Goal: Task Accomplishment & Management: Contribute content

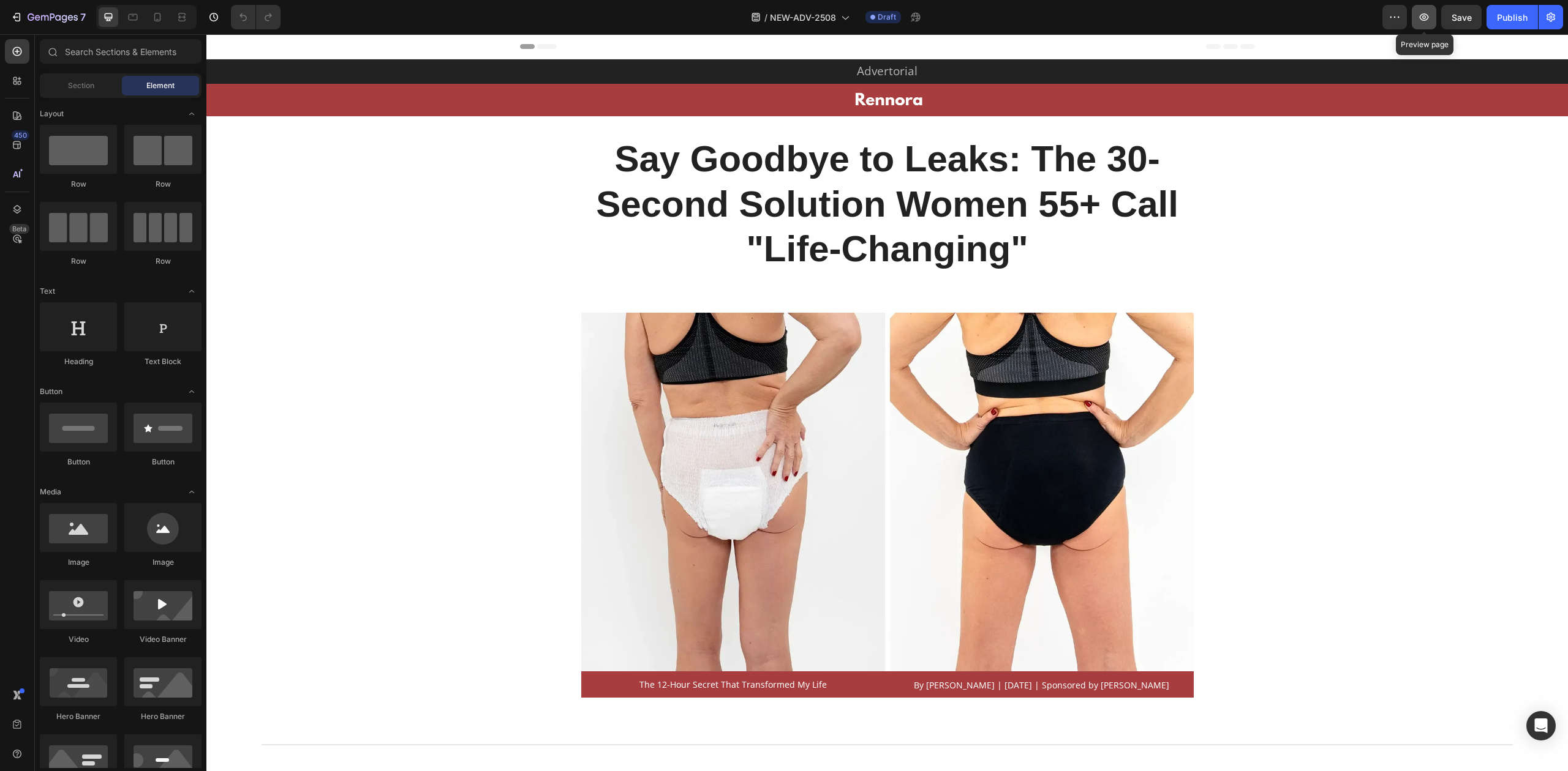
click at [1421, 19] on icon "button" at bounding box center [1424, 17] width 9 height 7
click at [22, 16] on icon "button" at bounding box center [16, 17] width 12 height 12
click at [1502, 20] on div "Publish" at bounding box center [1513, 18] width 31 height 13
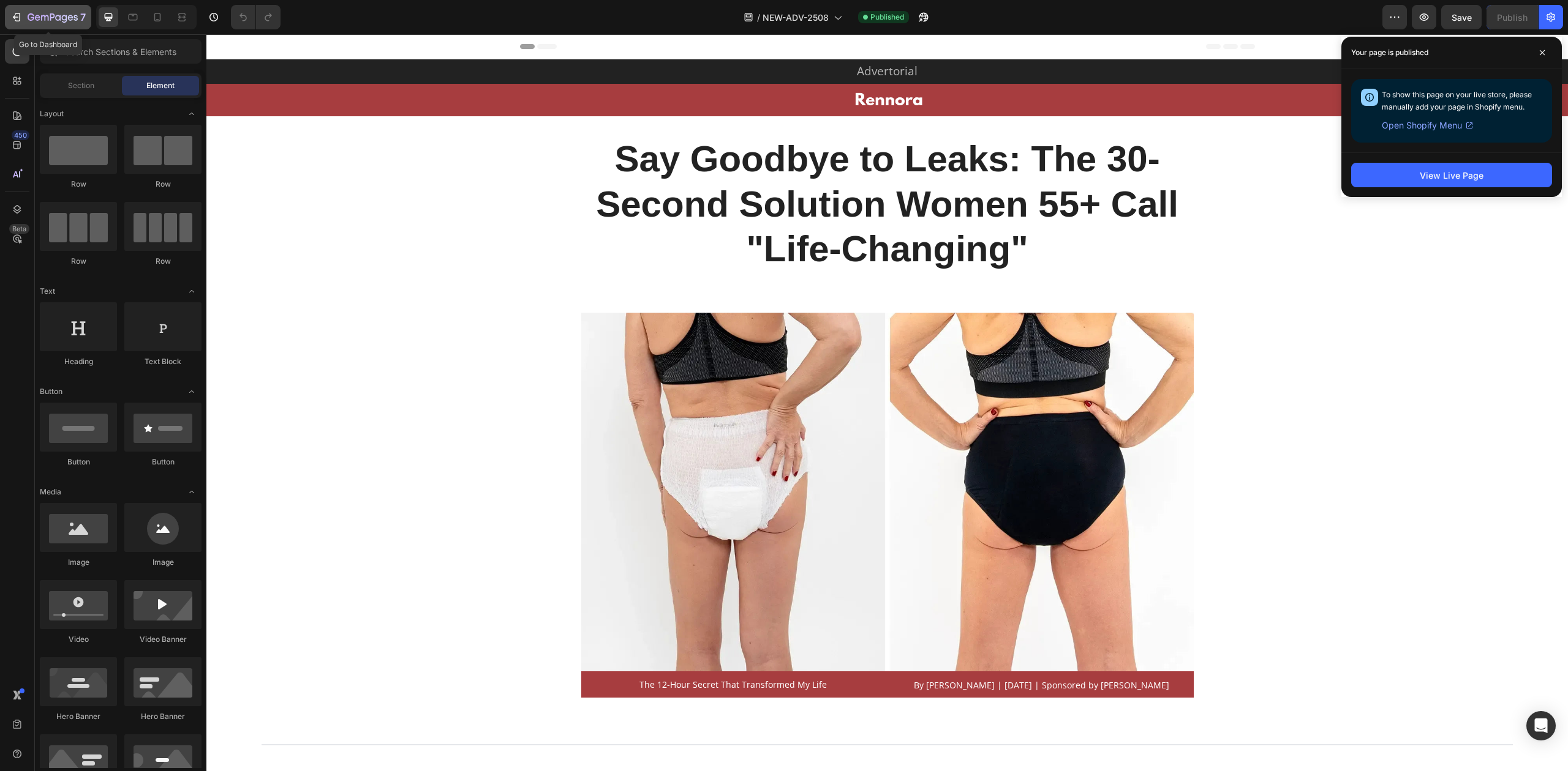
click at [45, 13] on icon "button" at bounding box center [53, 18] width 50 height 11
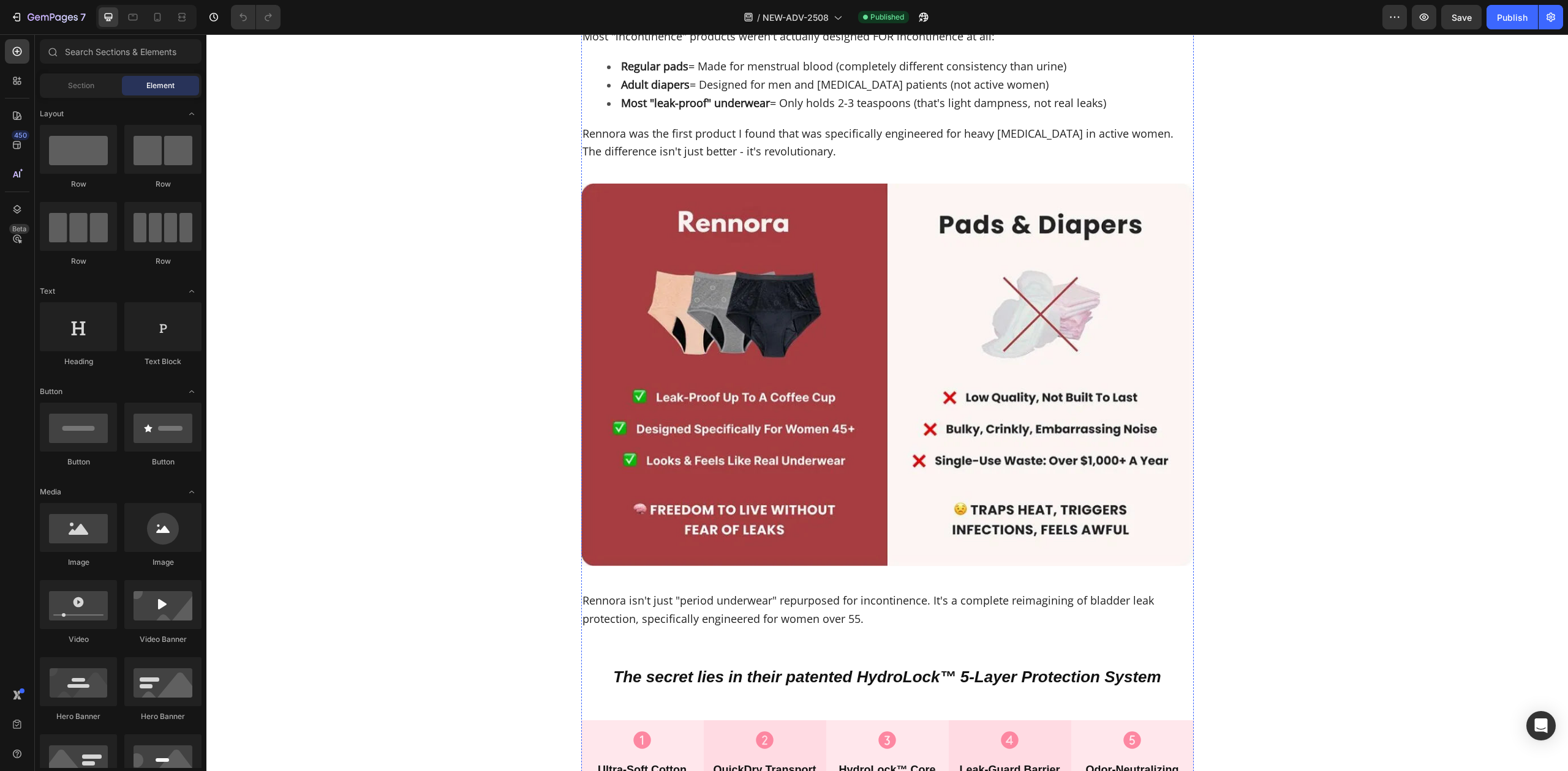
scroll to position [3346, 0]
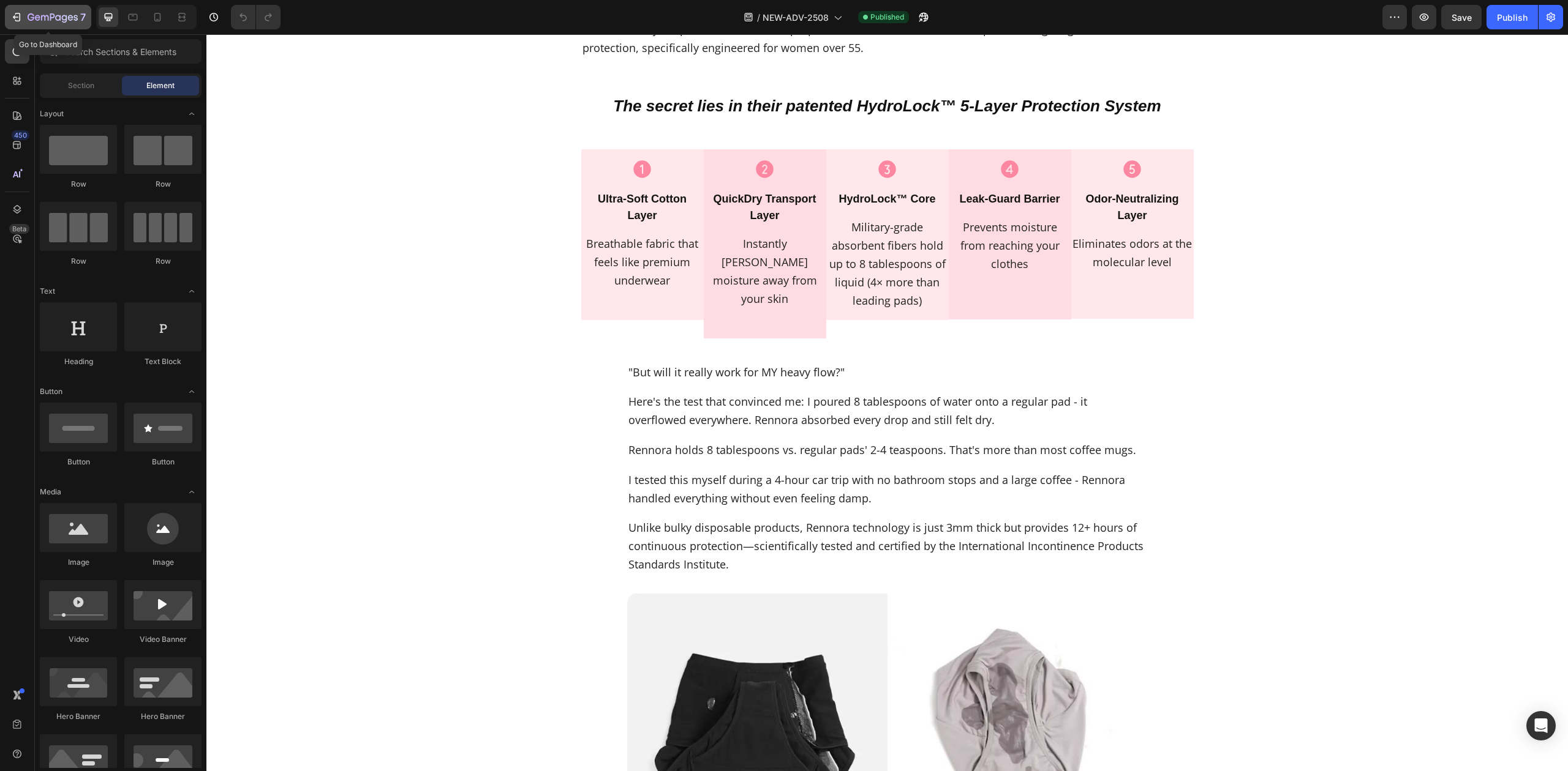
click at [47, 13] on icon "button" at bounding box center [53, 18] width 50 height 11
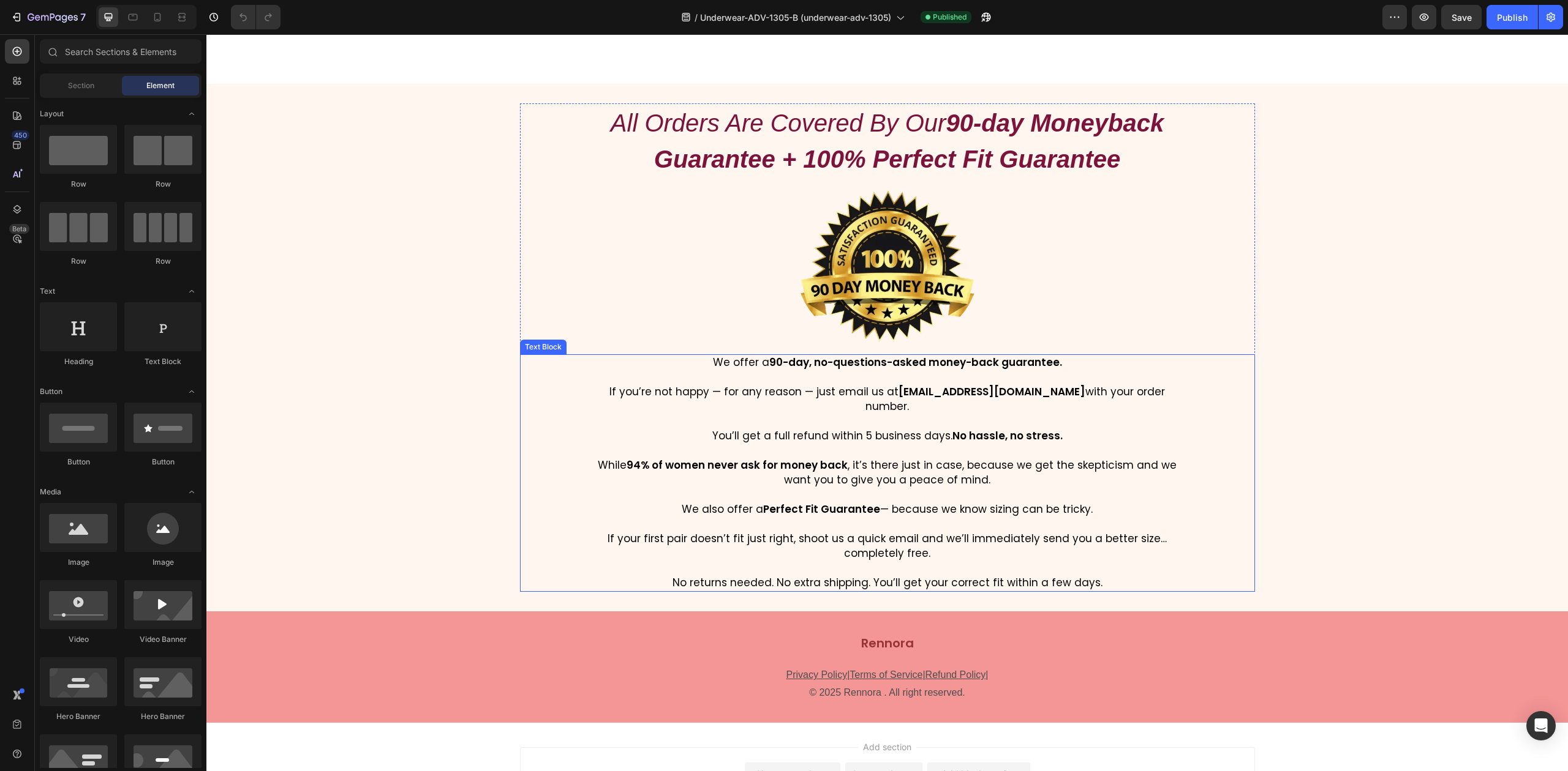
scroll to position [13173, 0]
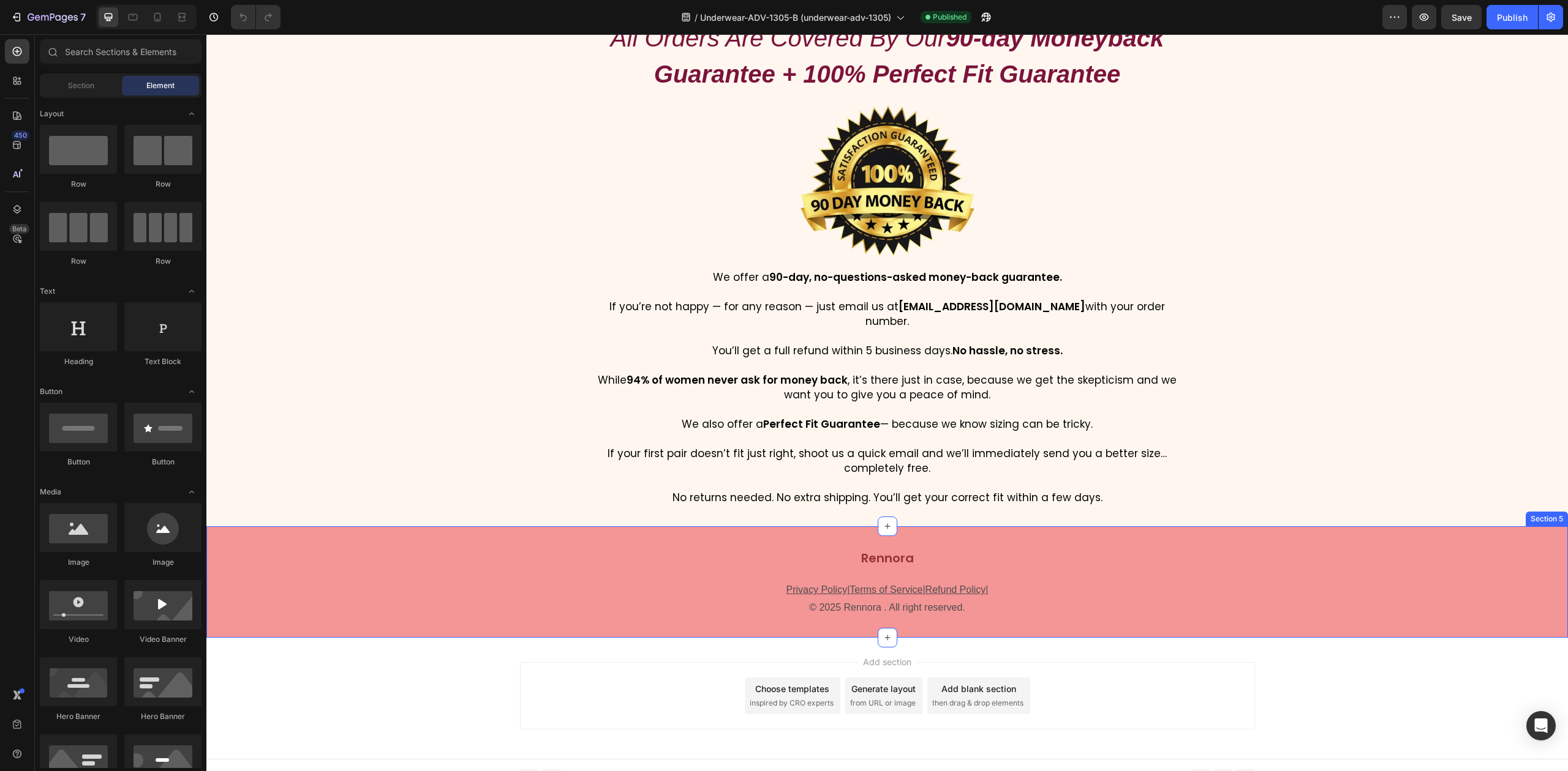
click at [1383, 527] on div "Rennora Text Block Privacy Policy | Terms of Service | Refund Policy | © 2025 R…" at bounding box center [887, 582] width 1362 height 111
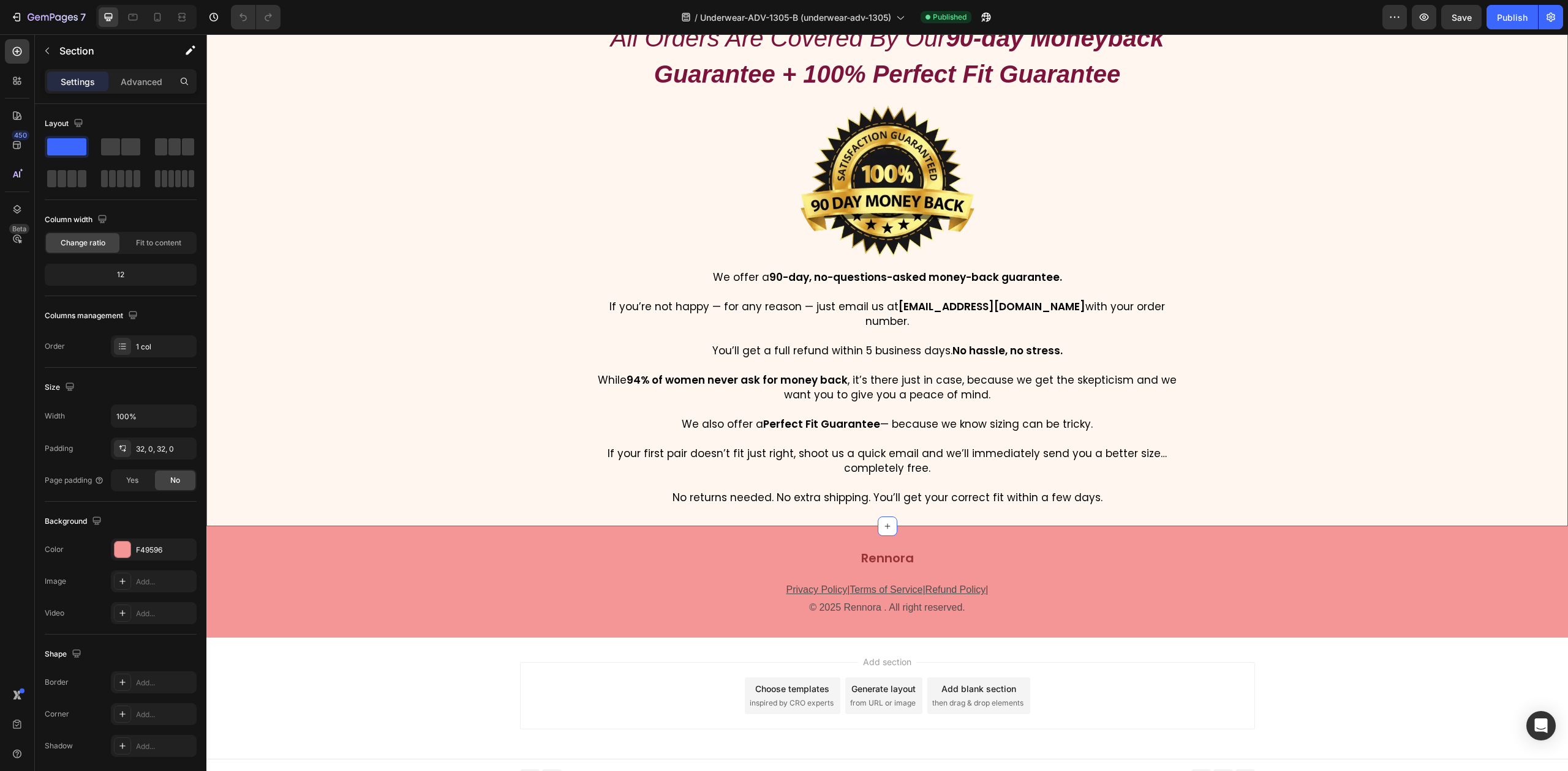
click at [1393, 388] on div "All Orders Are Covered By Our 90-day Moneyback Guarantee + 100% Perfect Fit Gua…" at bounding box center [887, 263] width 1362 height 489
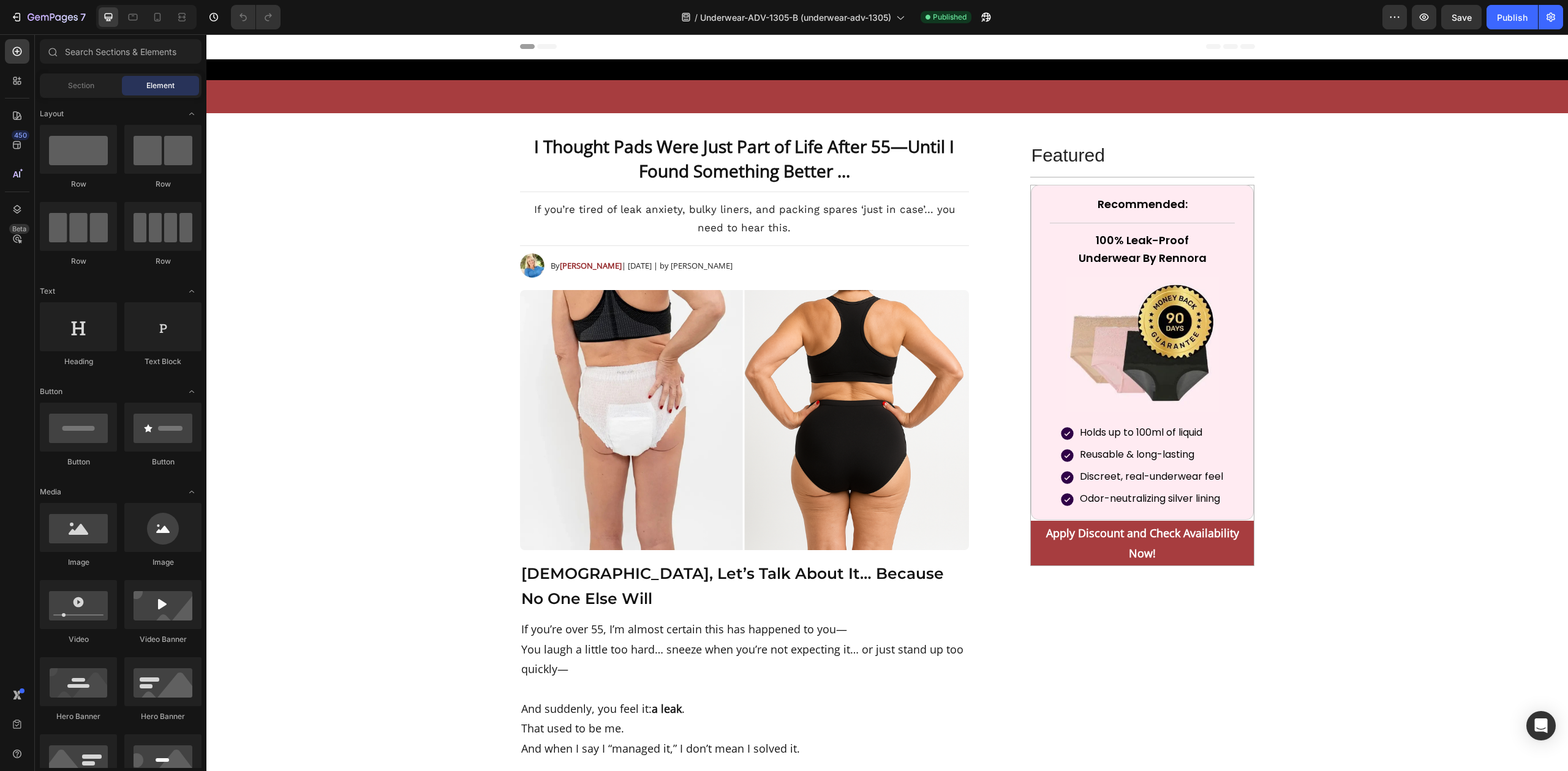
scroll to position [321, 0]
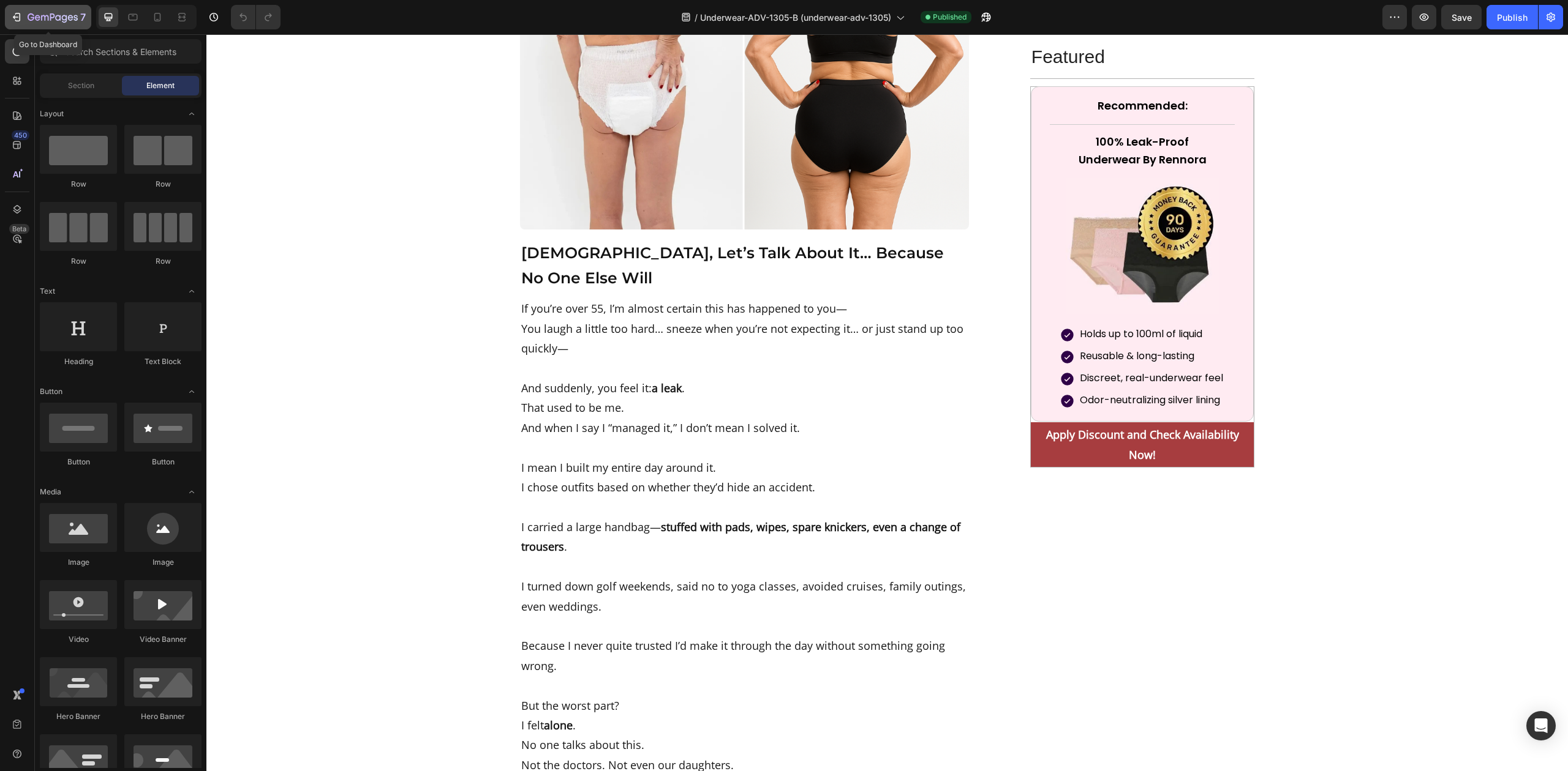
click at [58, 11] on div "7" at bounding box center [57, 17] width 58 height 15
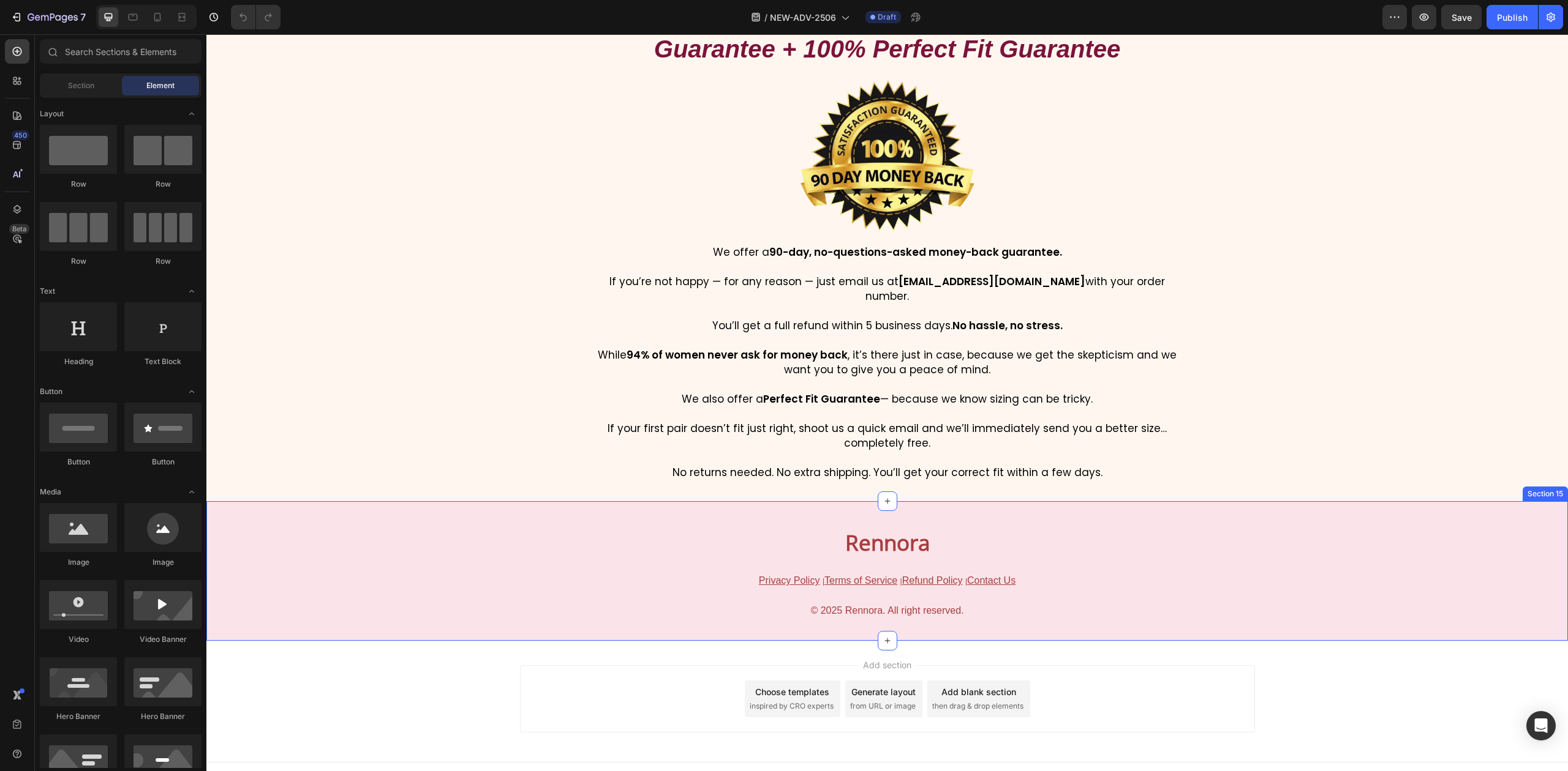
scroll to position [8018, 0]
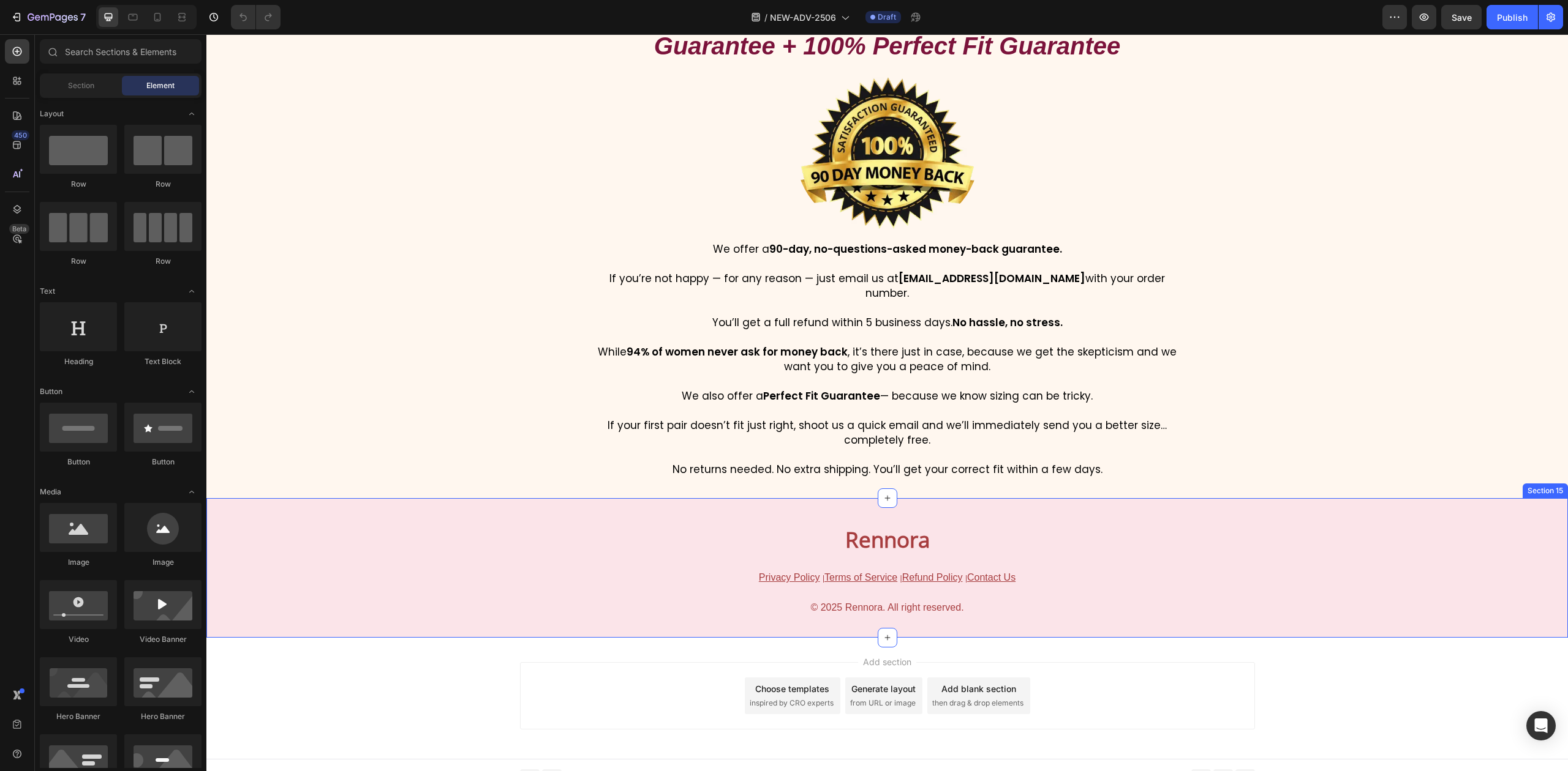
click at [278, 498] on div "Rennora Heading Privacy Policy | Terms of Service | Refund Policy | Contact Us …" at bounding box center [887, 567] width 1362 height 139
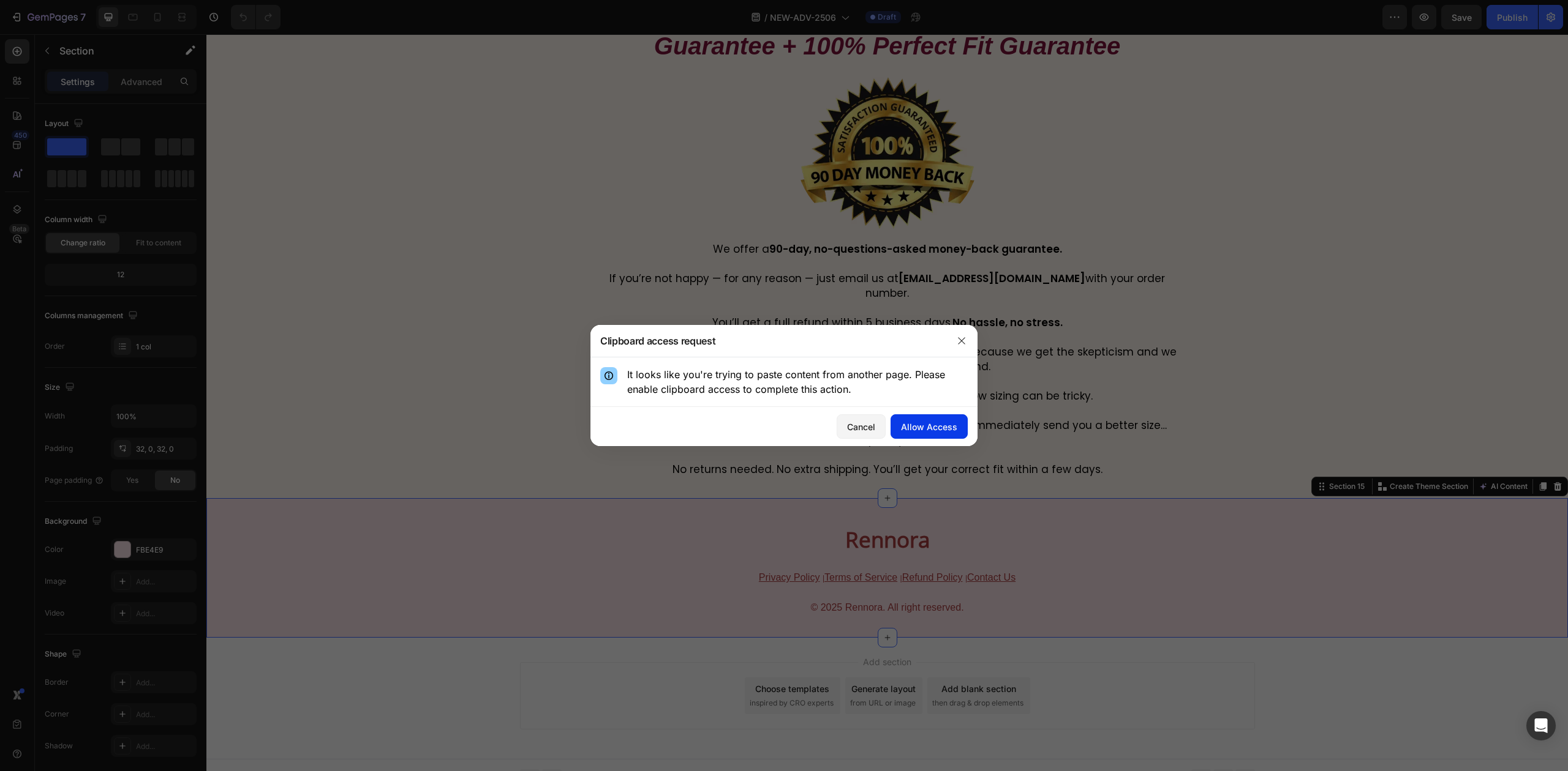
click at [944, 427] on div "Allow Access" at bounding box center [929, 427] width 56 height 13
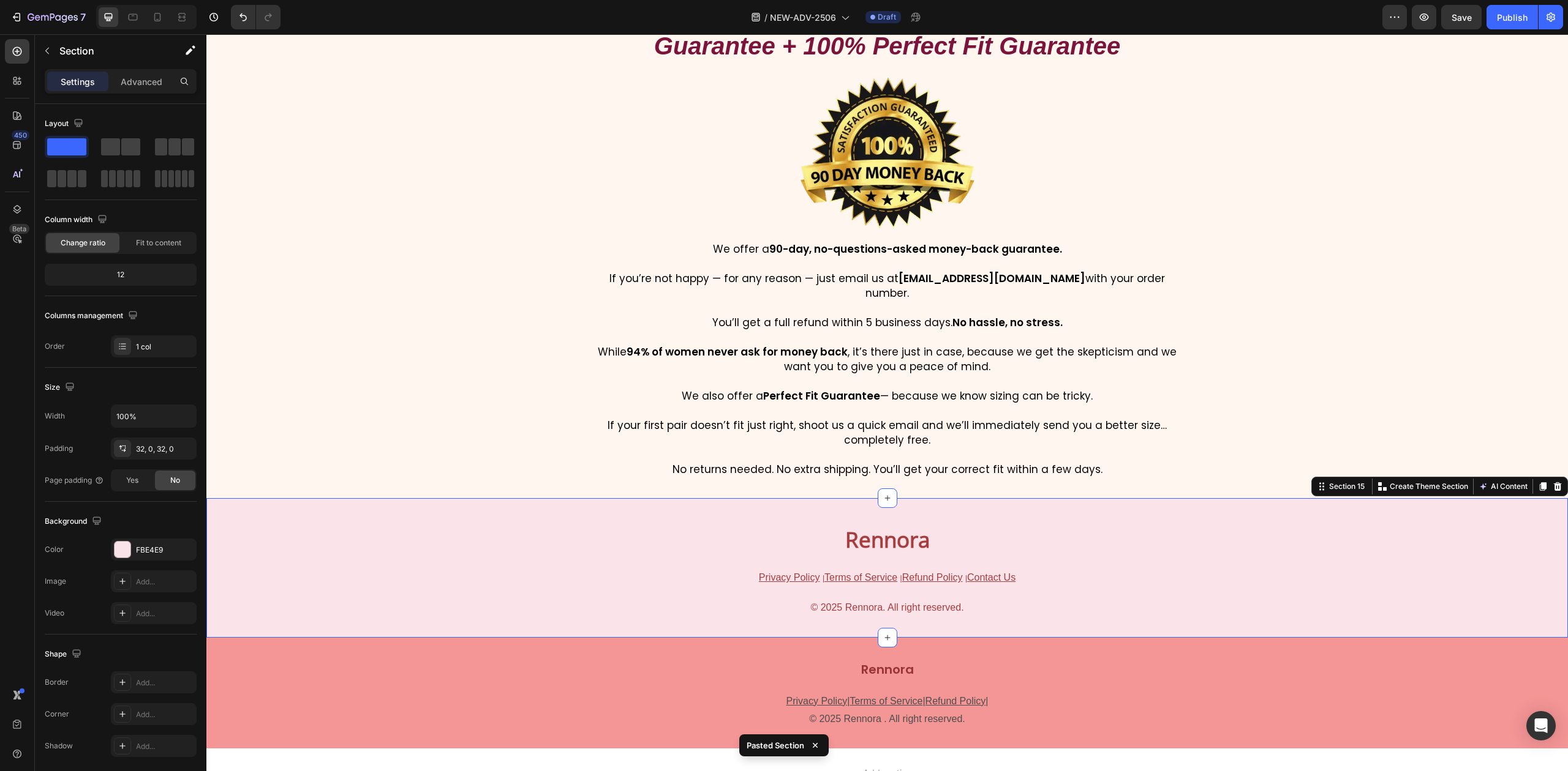
click at [1291, 518] on div "Rennora Heading Privacy Policy | Terms of Service | Refund Policy | Contact Us …" at bounding box center [887, 567] width 1362 height 100
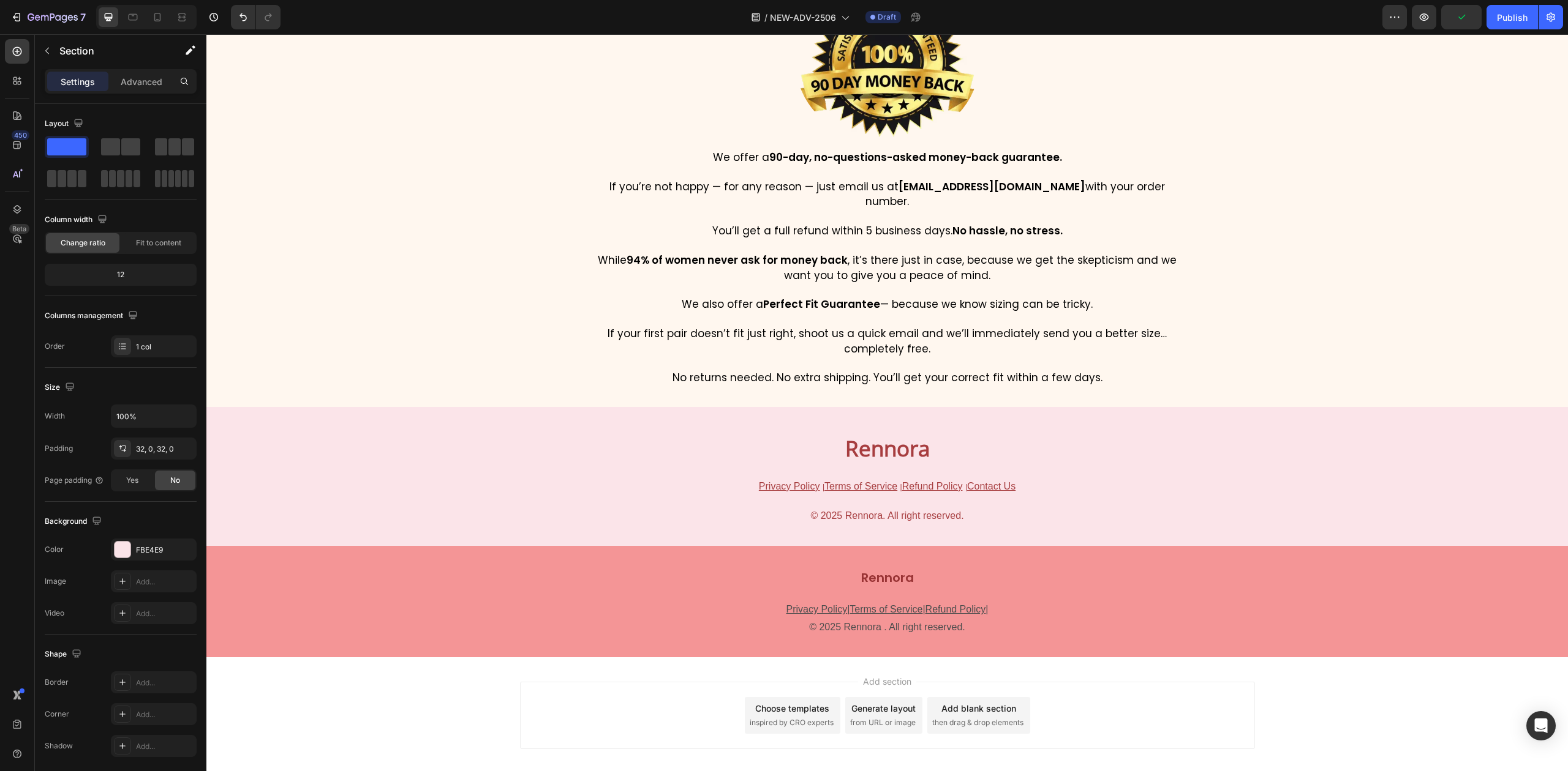
scroll to position [7328, 0]
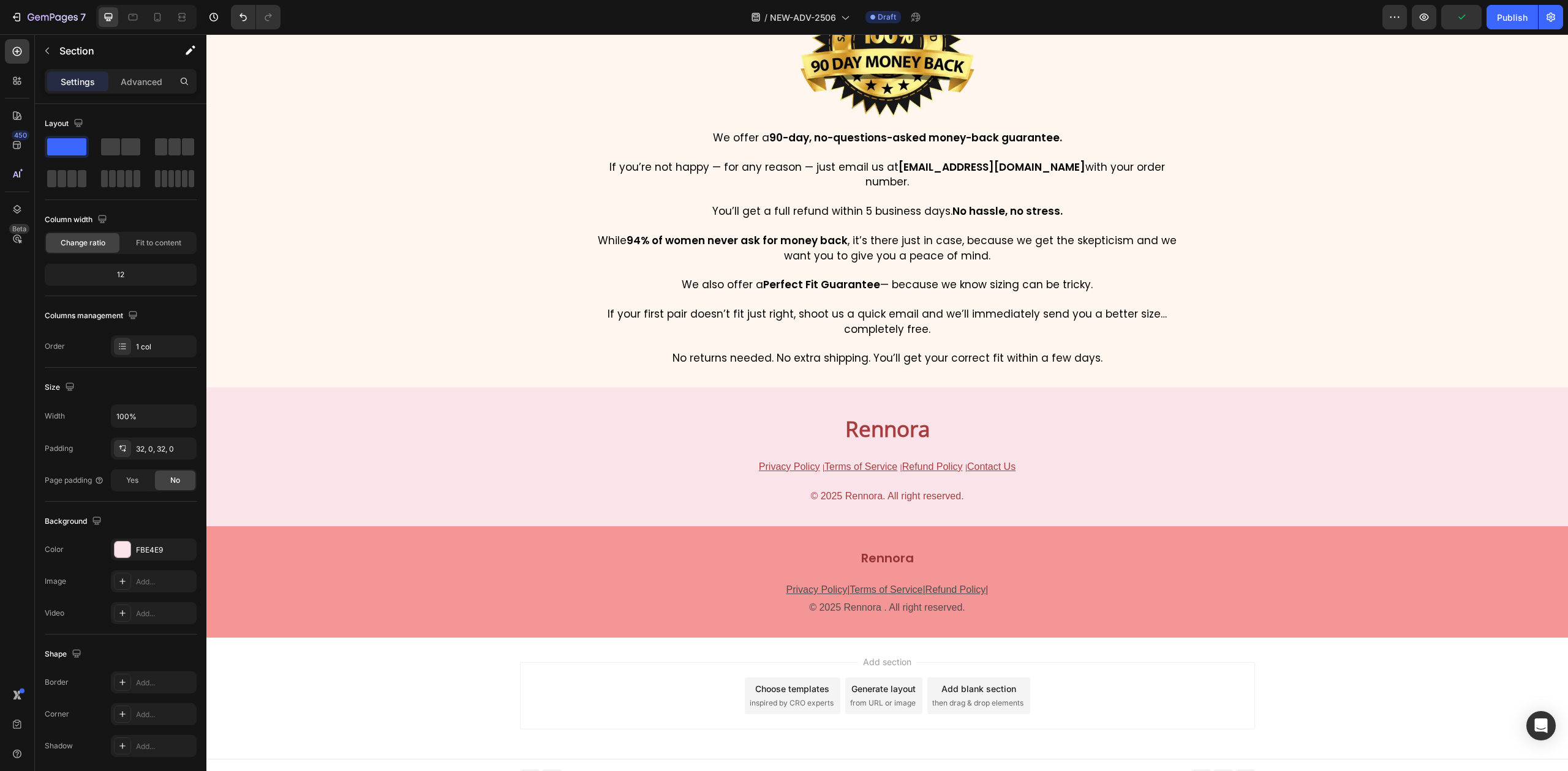
click at [392, 407] on div "Rennora Heading Privacy Policy | Terms of Service | Refund Policy | Contact Us …" at bounding box center [887, 457] width 1362 height 100
click at [530, 471] on div "Rennora Heading Privacy Policy | Terms of Service | Refund Policy | Contact Us …" at bounding box center [887, 457] width 735 height 100
click at [336, 407] on div "Rennora Heading Privacy Policy | Terms of Service | Refund Policy | Contact Us …" at bounding box center [887, 457] width 1362 height 100
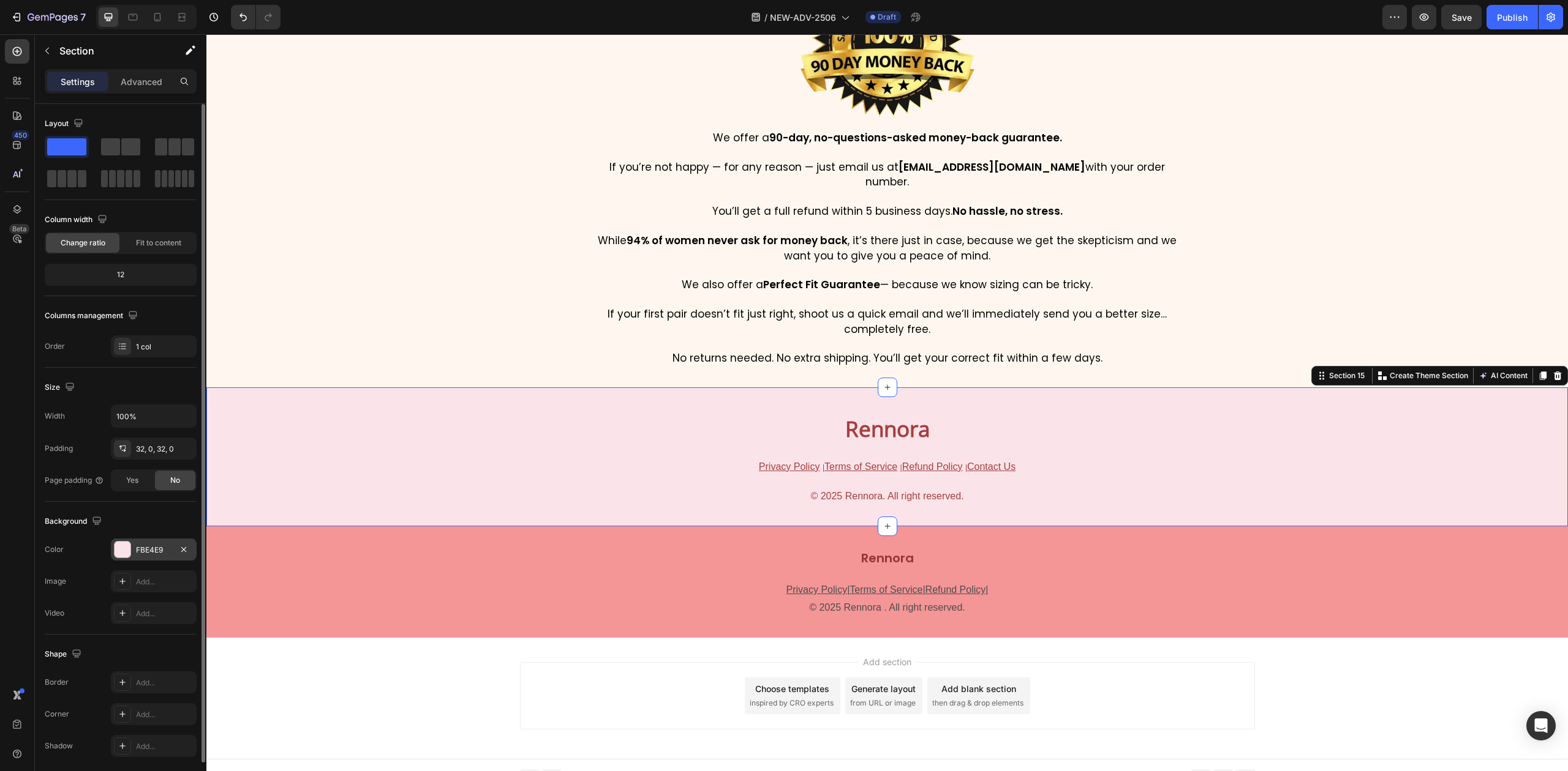
click at [128, 552] on div at bounding box center [123, 550] width 16 height 16
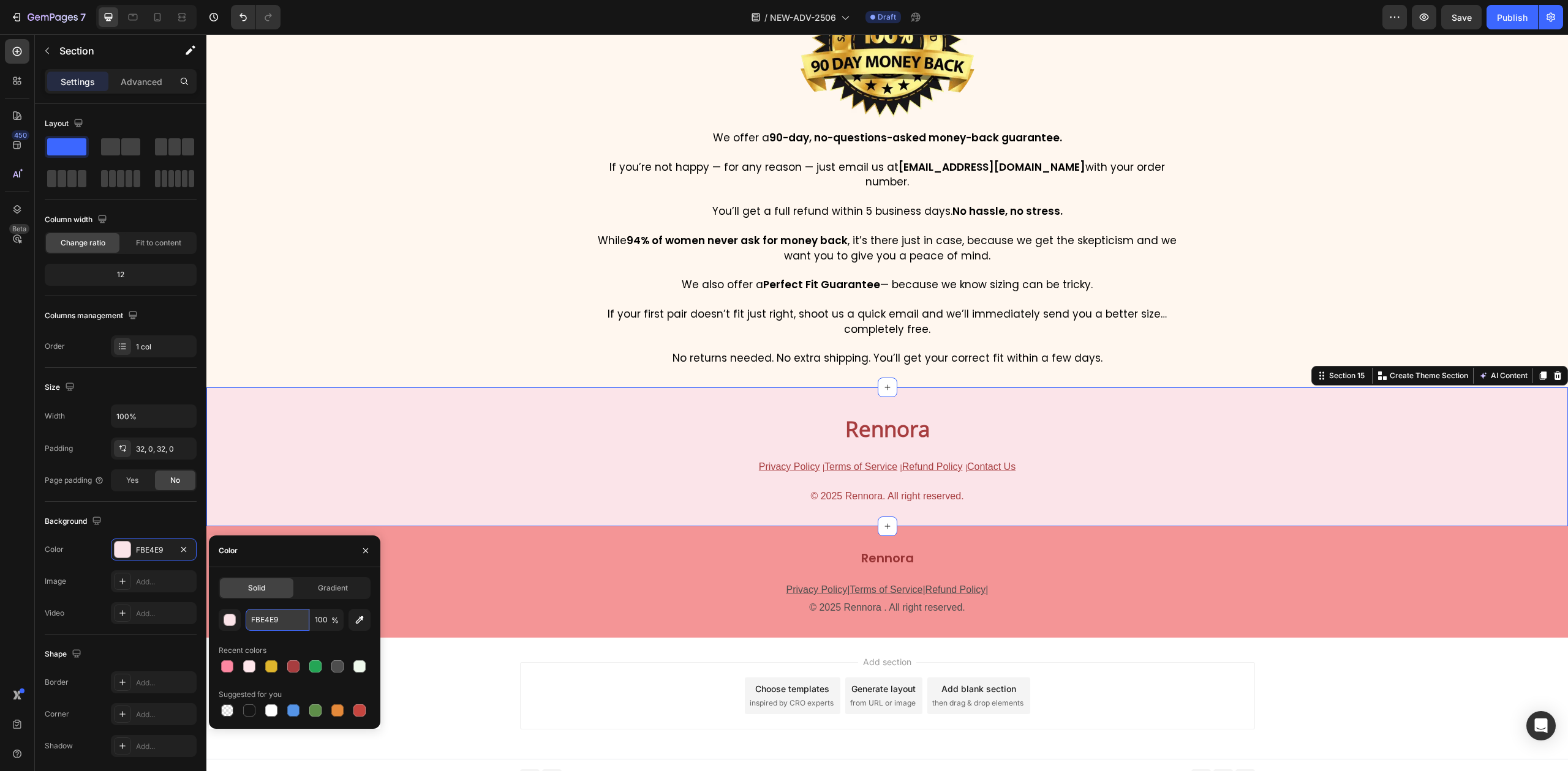
click at [280, 616] on input "FBE4E9" at bounding box center [277, 620] width 63 height 22
click at [473, 582] on p "Privacy Policy | Terms of Service | Refund Policy |" at bounding box center [888, 591] width 1359 height 18
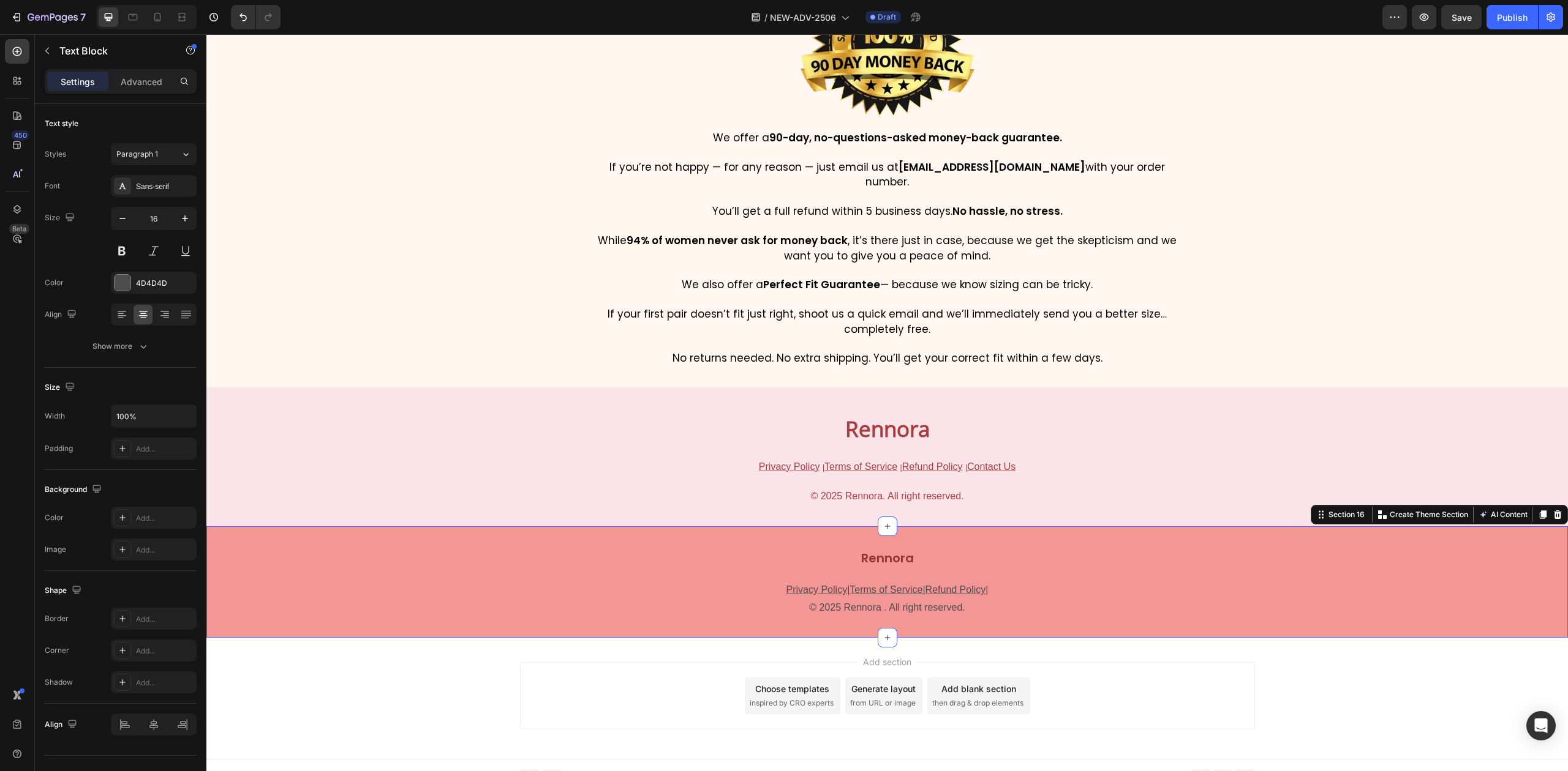
click at [472, 527] on div "Rennora Text Block Privacy Policy | Terms of Service | Refund Policy | © 2025 R…" at bounding box center [887, 582] width 1362 height 111
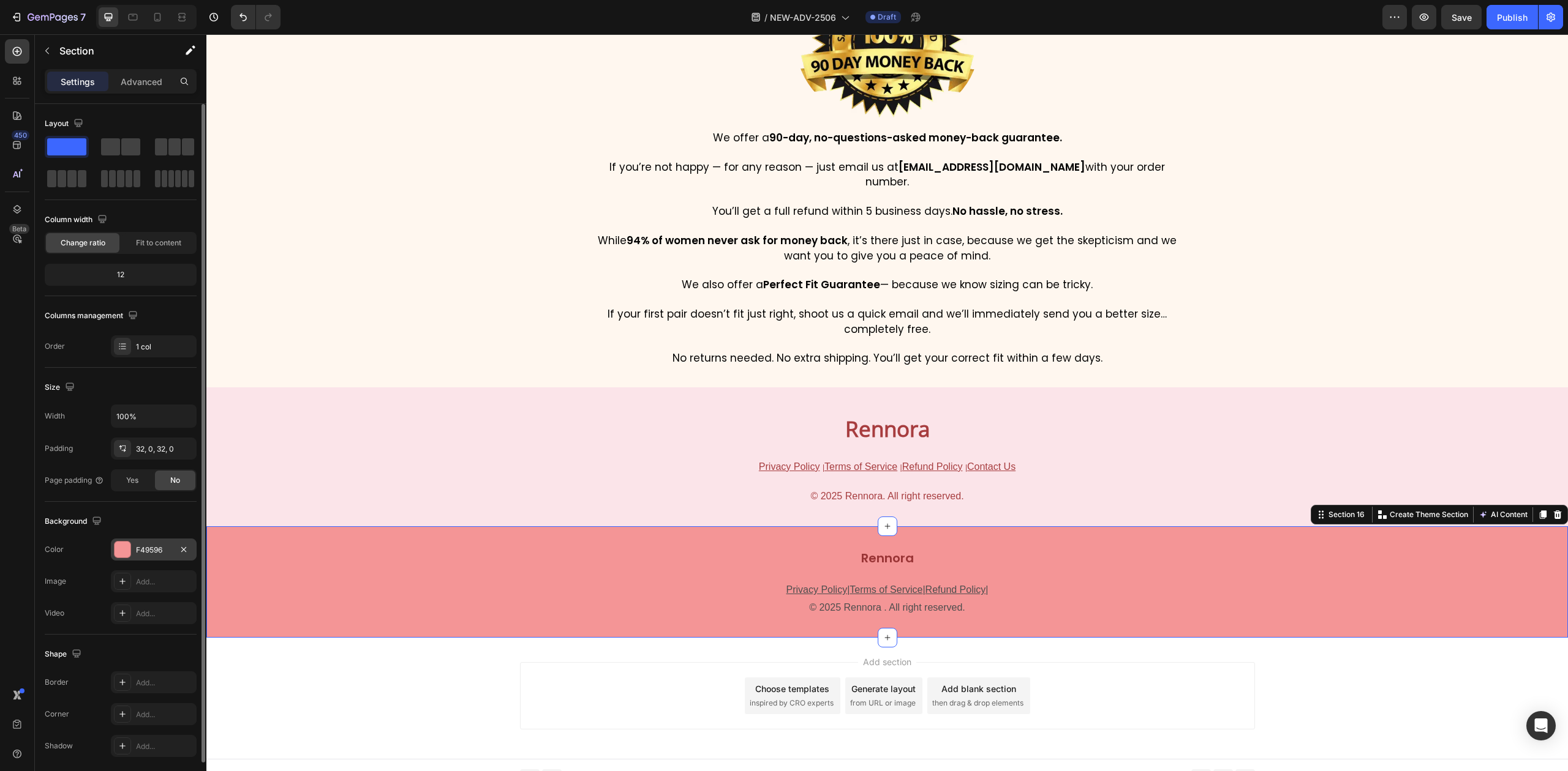
click at [151, 551] on div "F49596" at bounding box center [153, 550] width 36 height 11
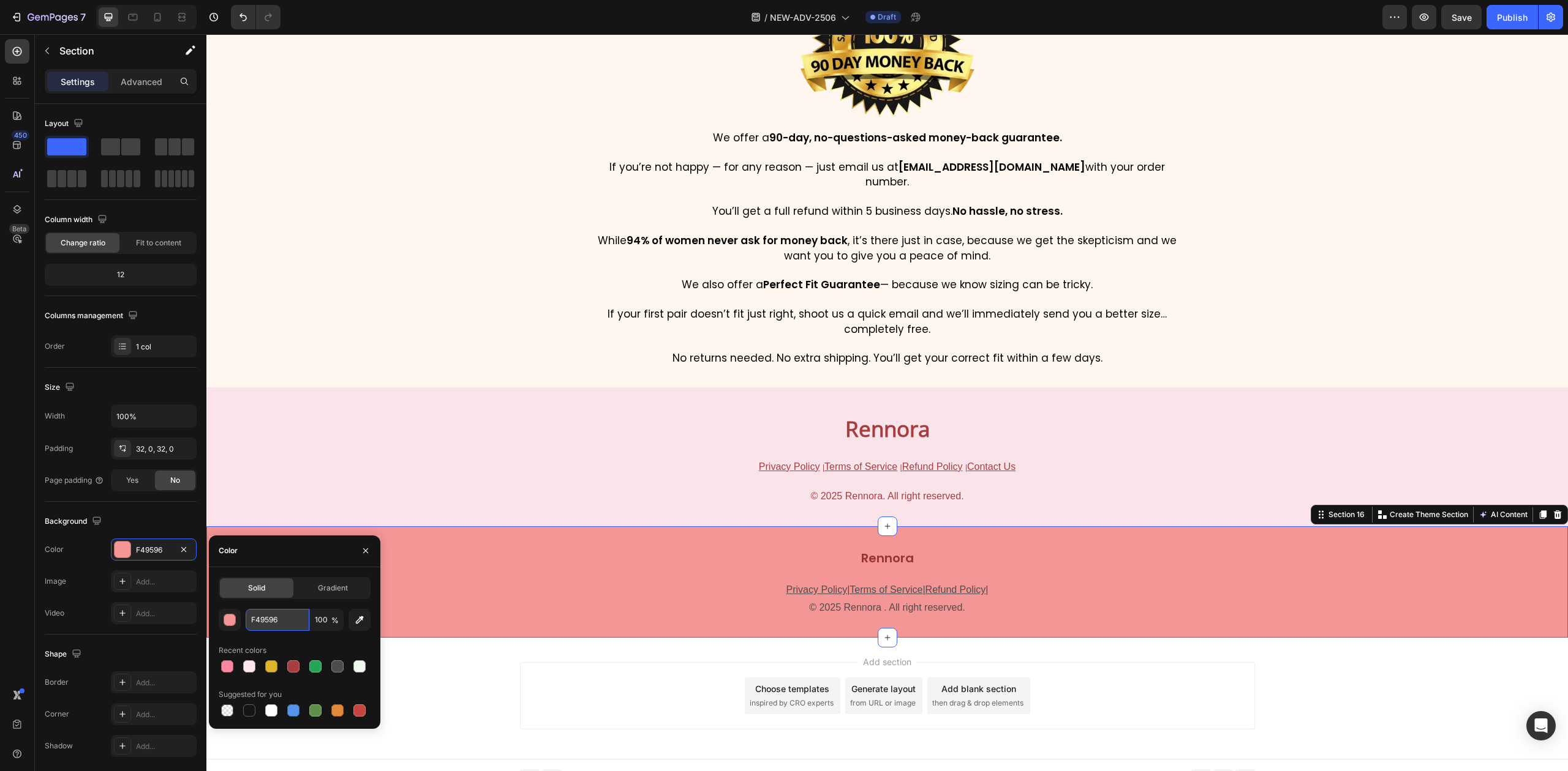
click at [278, 626] on input "F49596" at bounding box center [277, 620] width 63 height 22
paste input "BE4E9"
type input "FBE4E9"
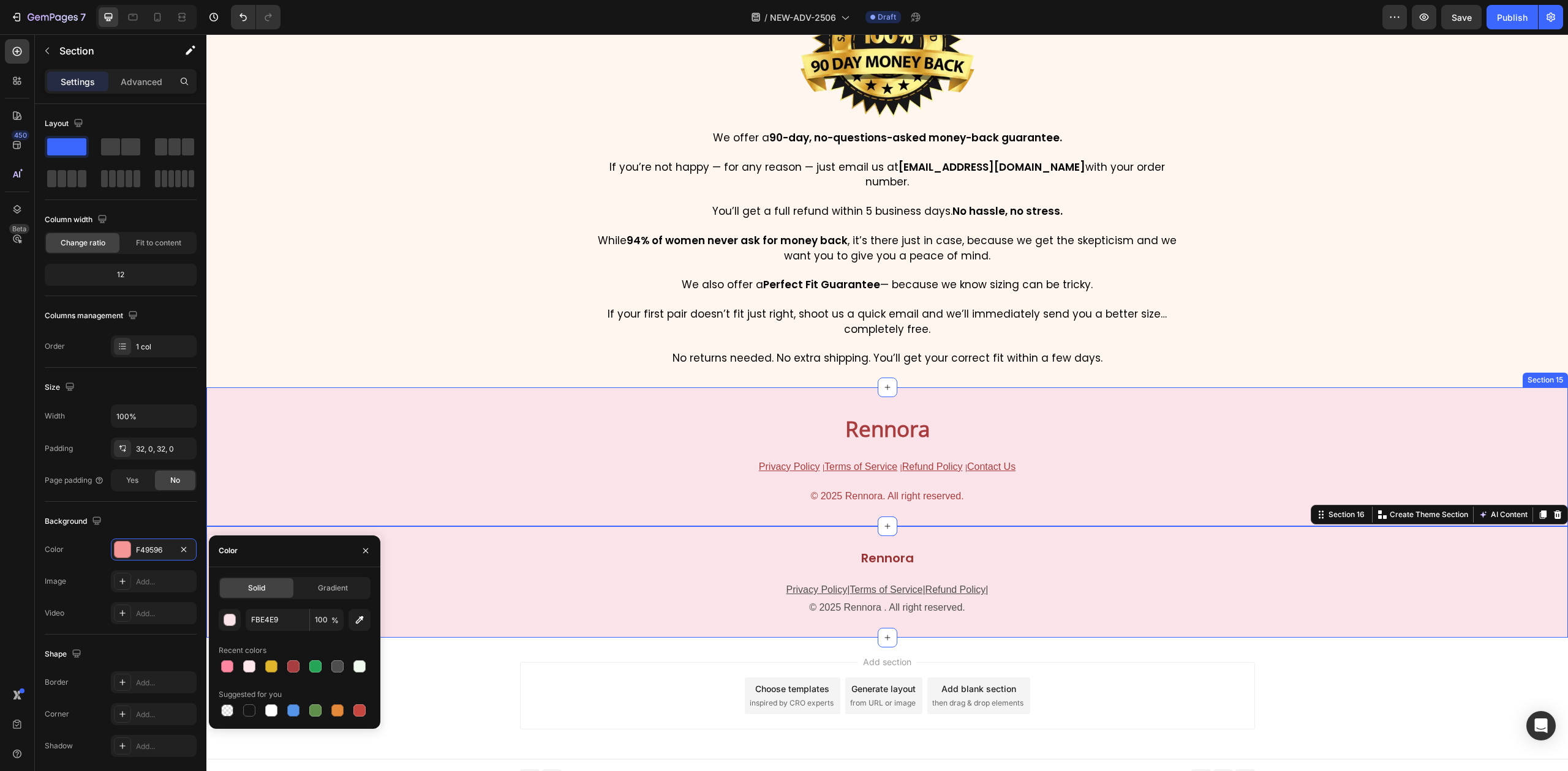
click at [322, 426] on div "Rennora Heading Privacy Policy | Terms of Service | Refund Policy | Contact Us …" at bounding box center [887, 457] width 1362 height 100
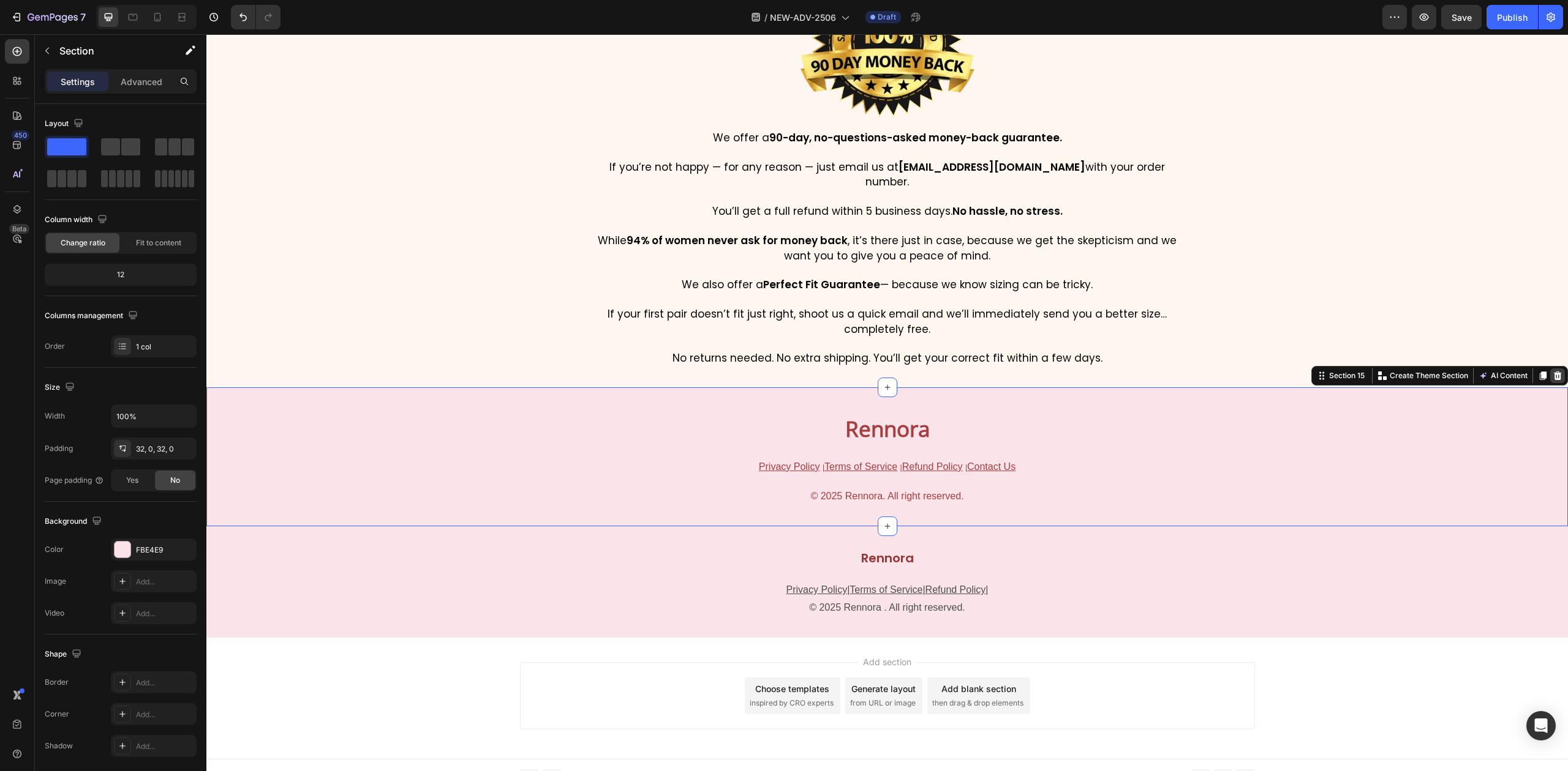
click at [1554, 372] on icon at bounding box center [1558, 376] width 8 height 9
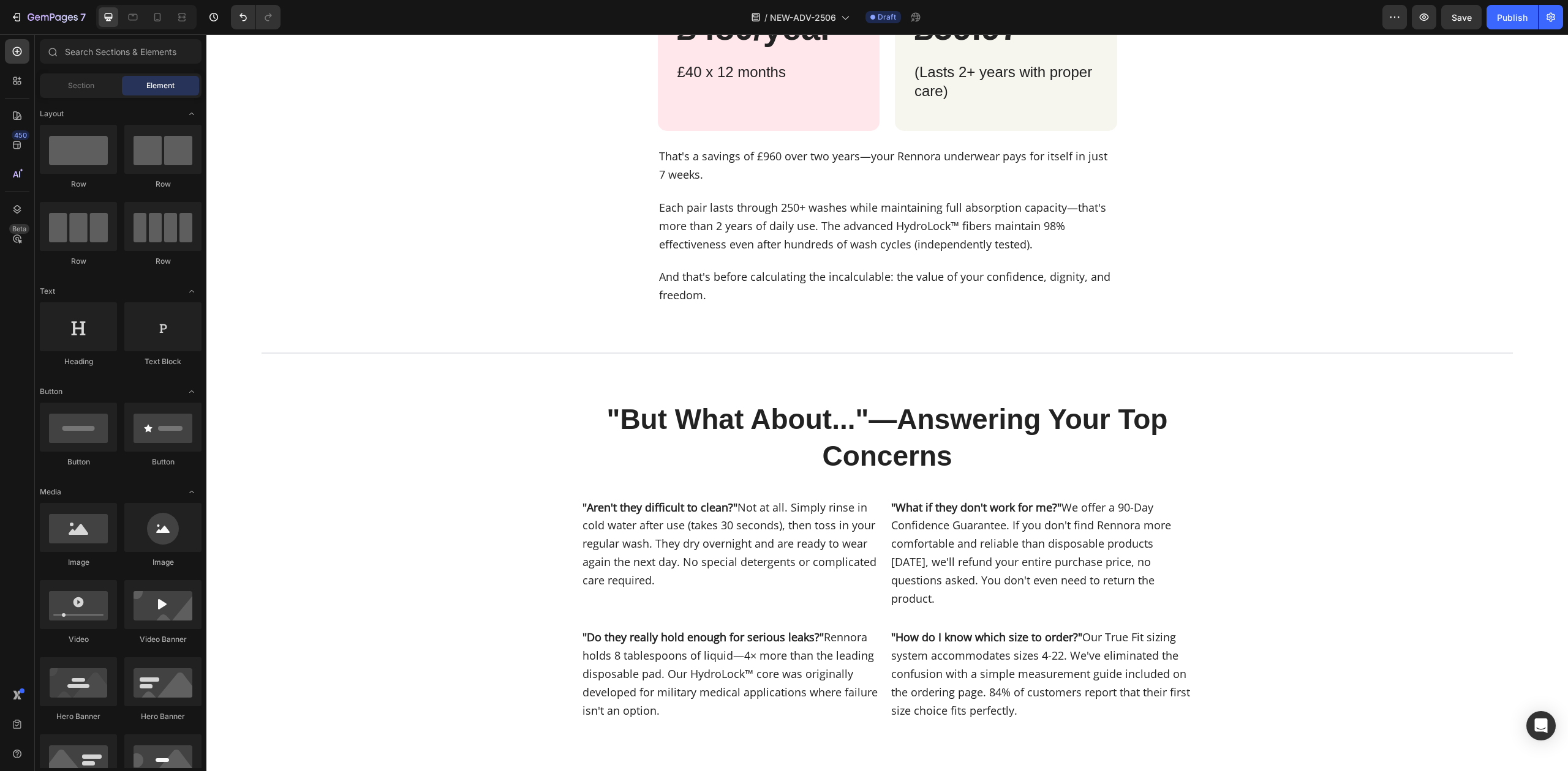
scroll to position [3762, 0]
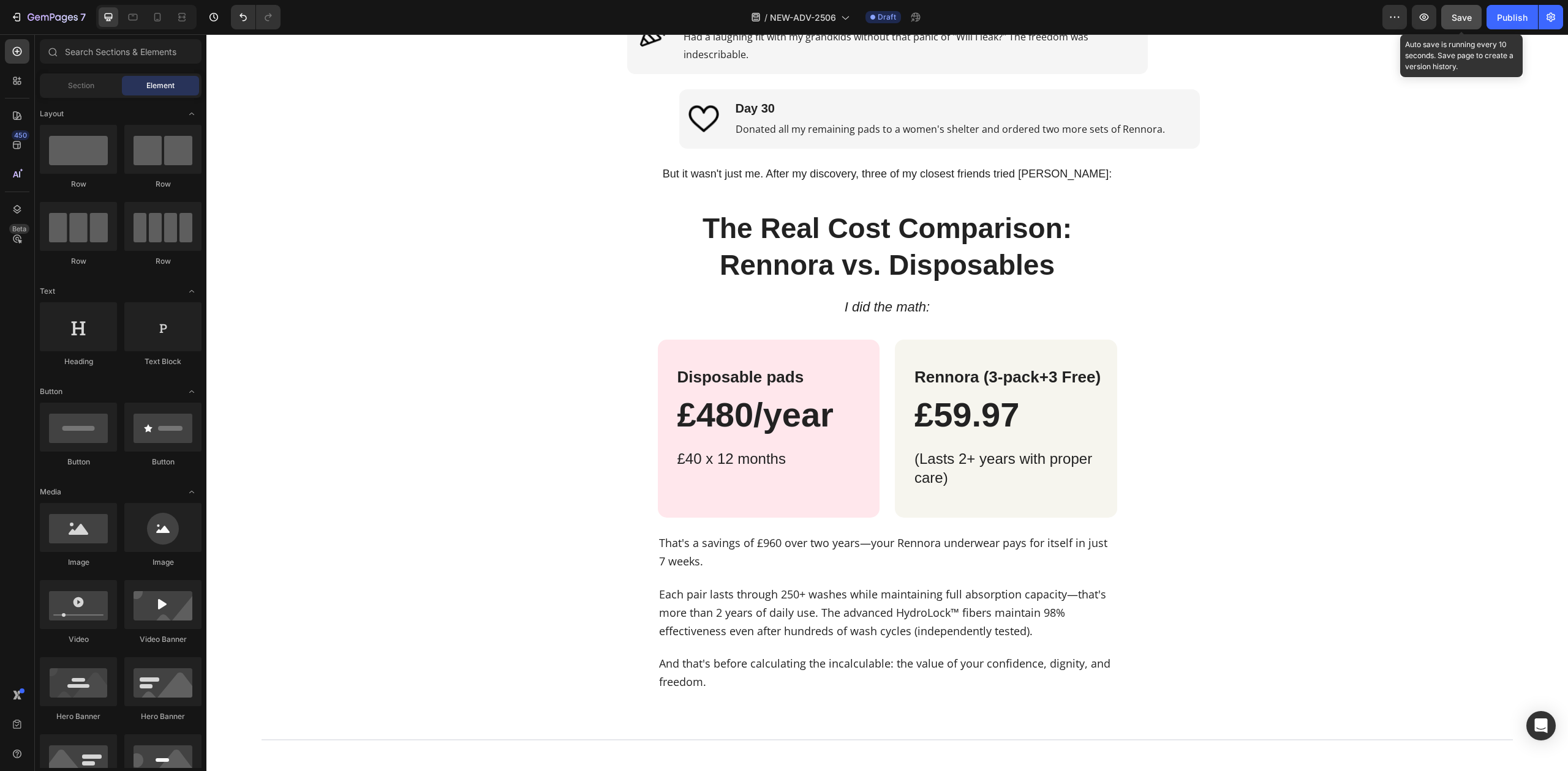
click at [1466, 19] on span "Save" at bounding box center [1462, 17] width 20 height 11
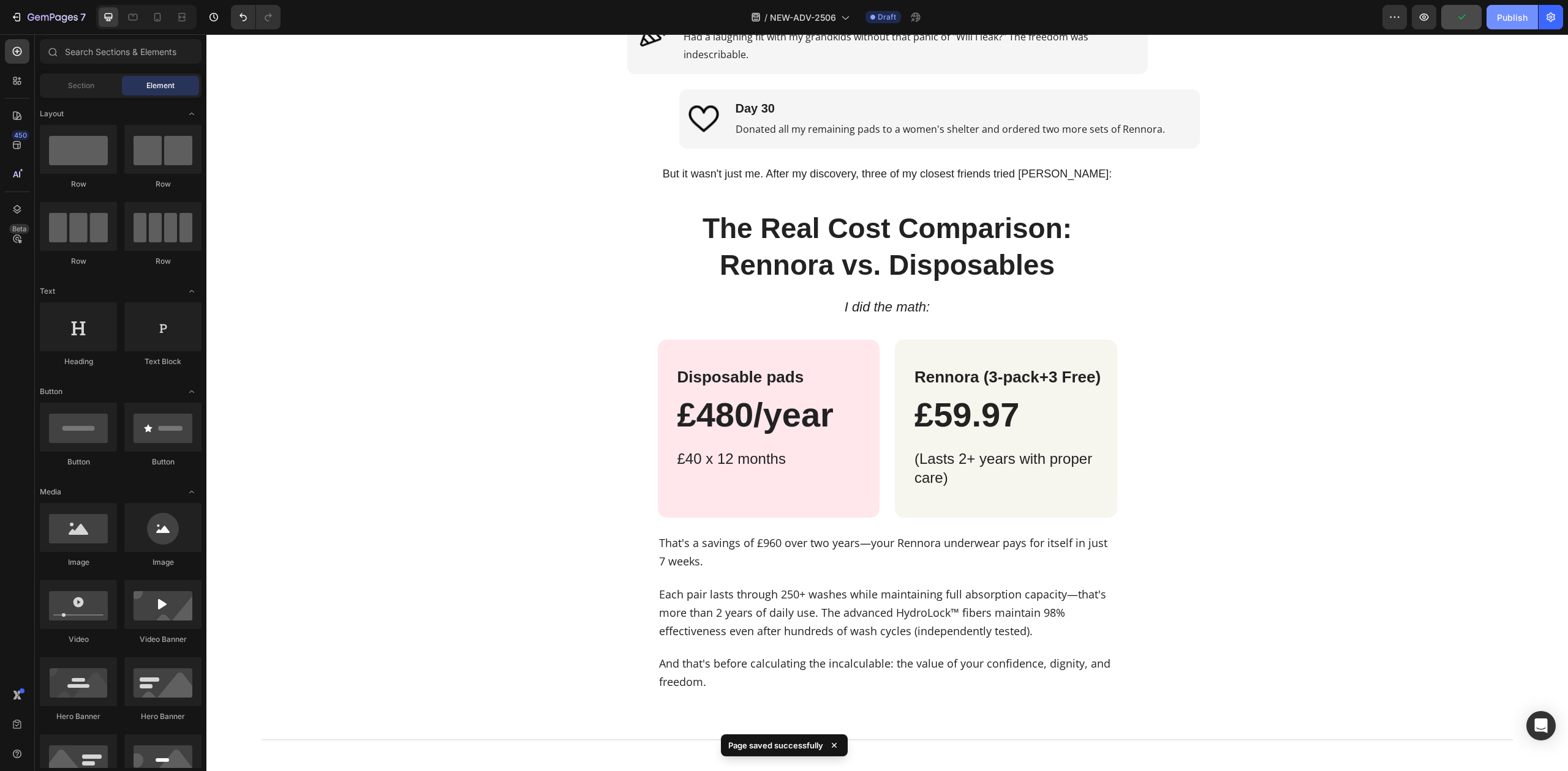
click at [1502, 20] on div "Publish" at bounding box center [1513, 18] width 31 height 13
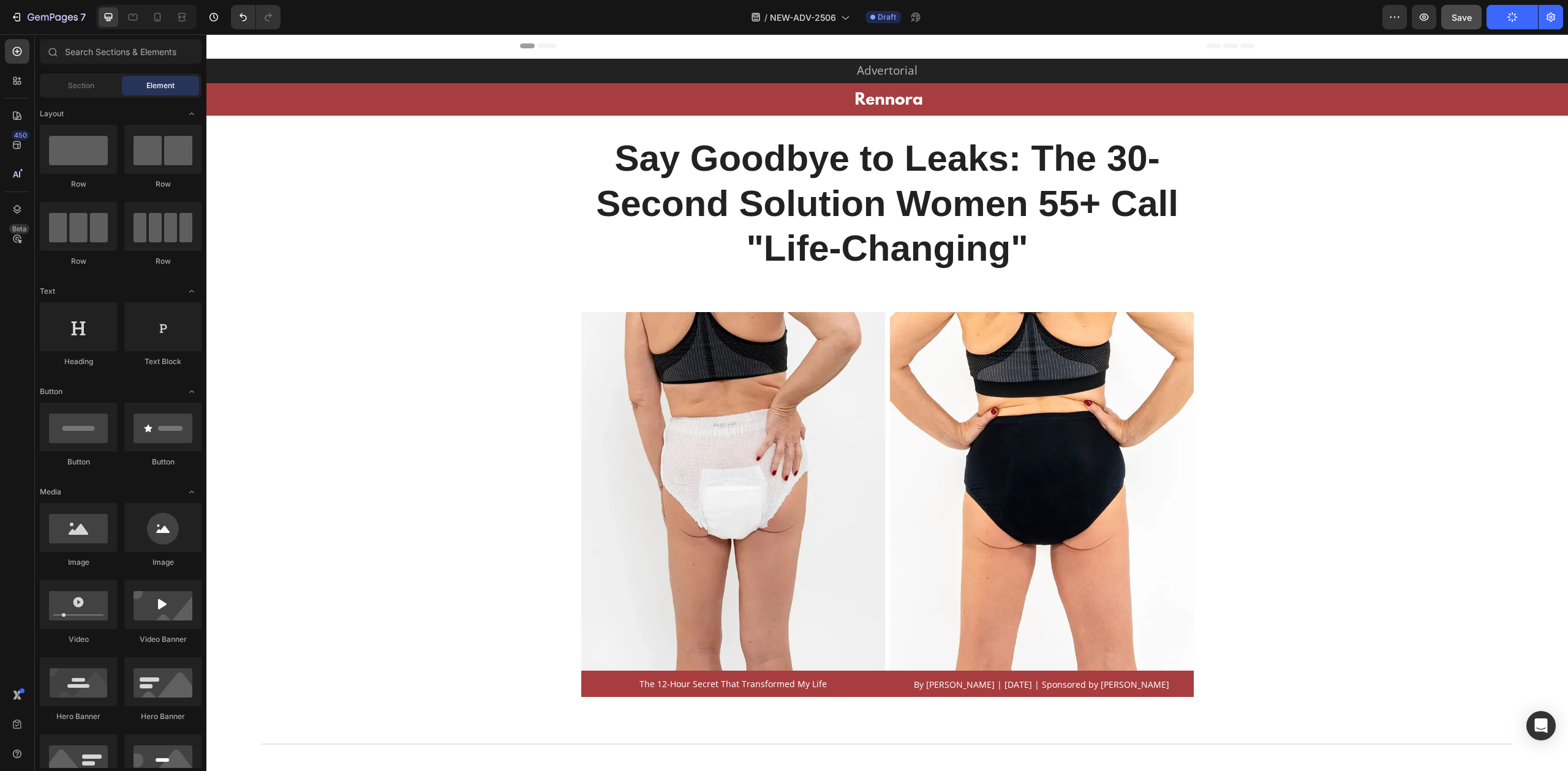
scroll to position [0, 0]
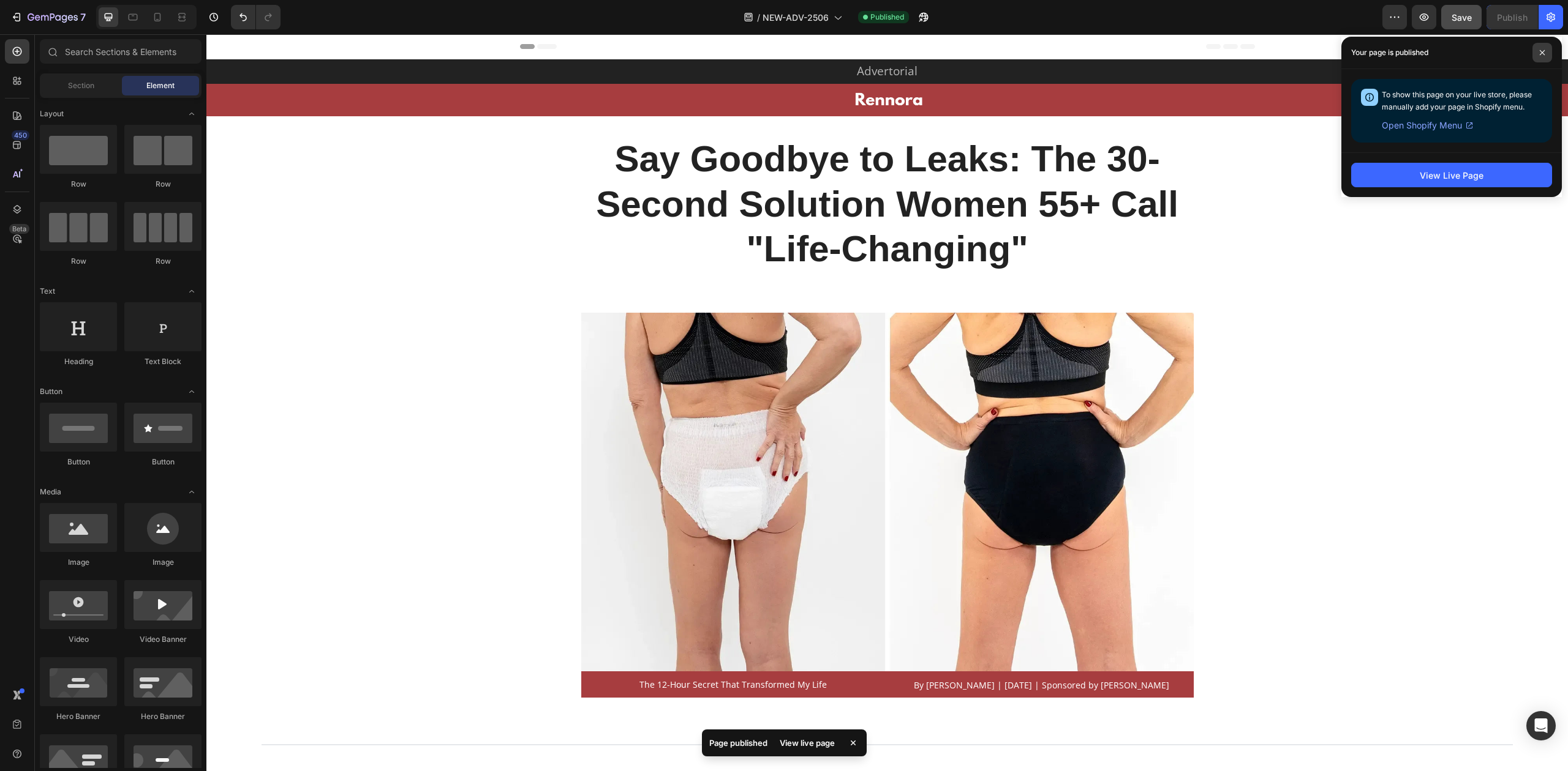
click at [1540, 54] on icon at bounding box center [1543, 53] width 6 height 6
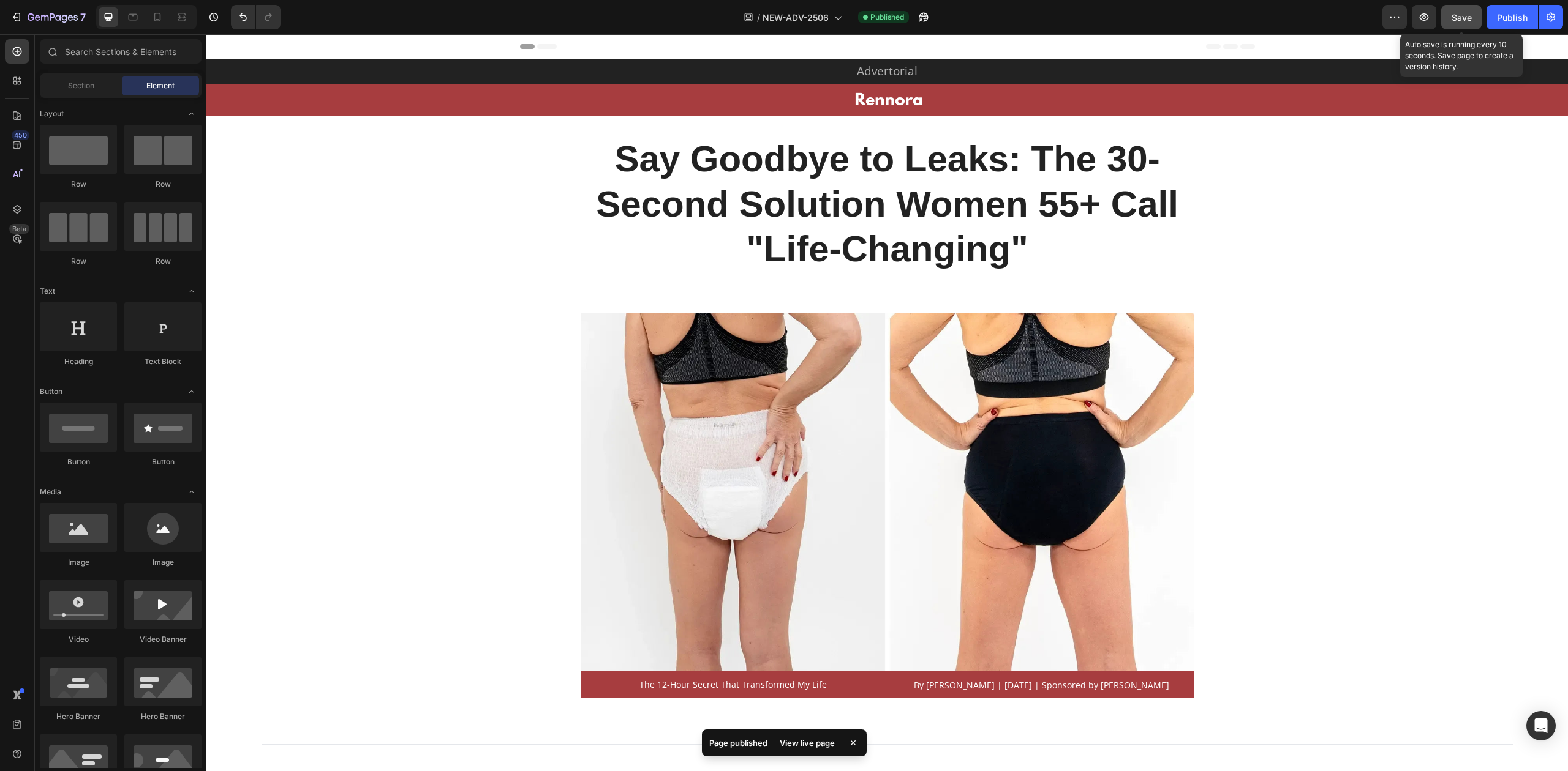
click at [1461, 15] on span "Save" at bounding box center [1462, 17] width 20 height 11
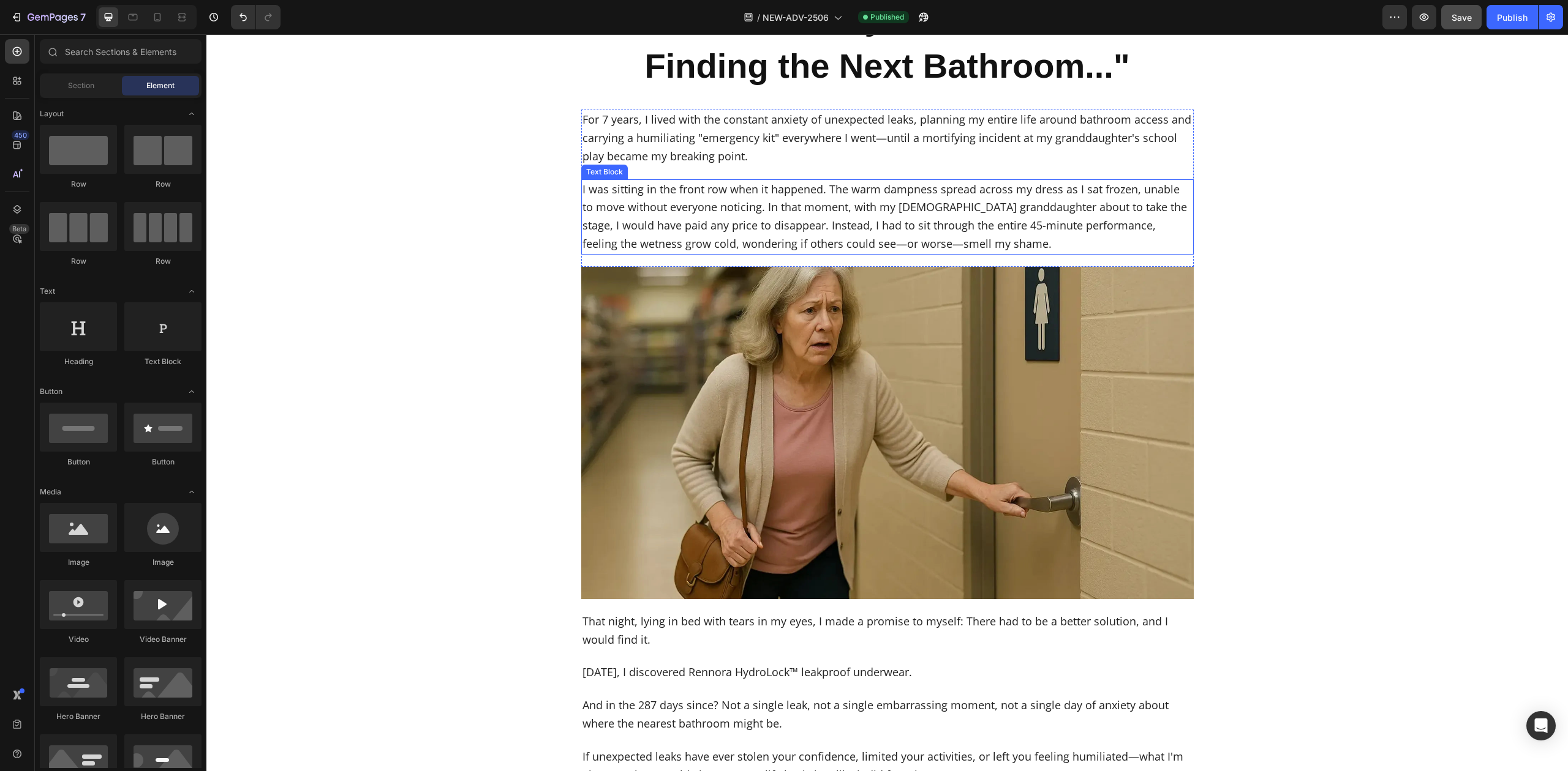
scroll to position [980, 0]
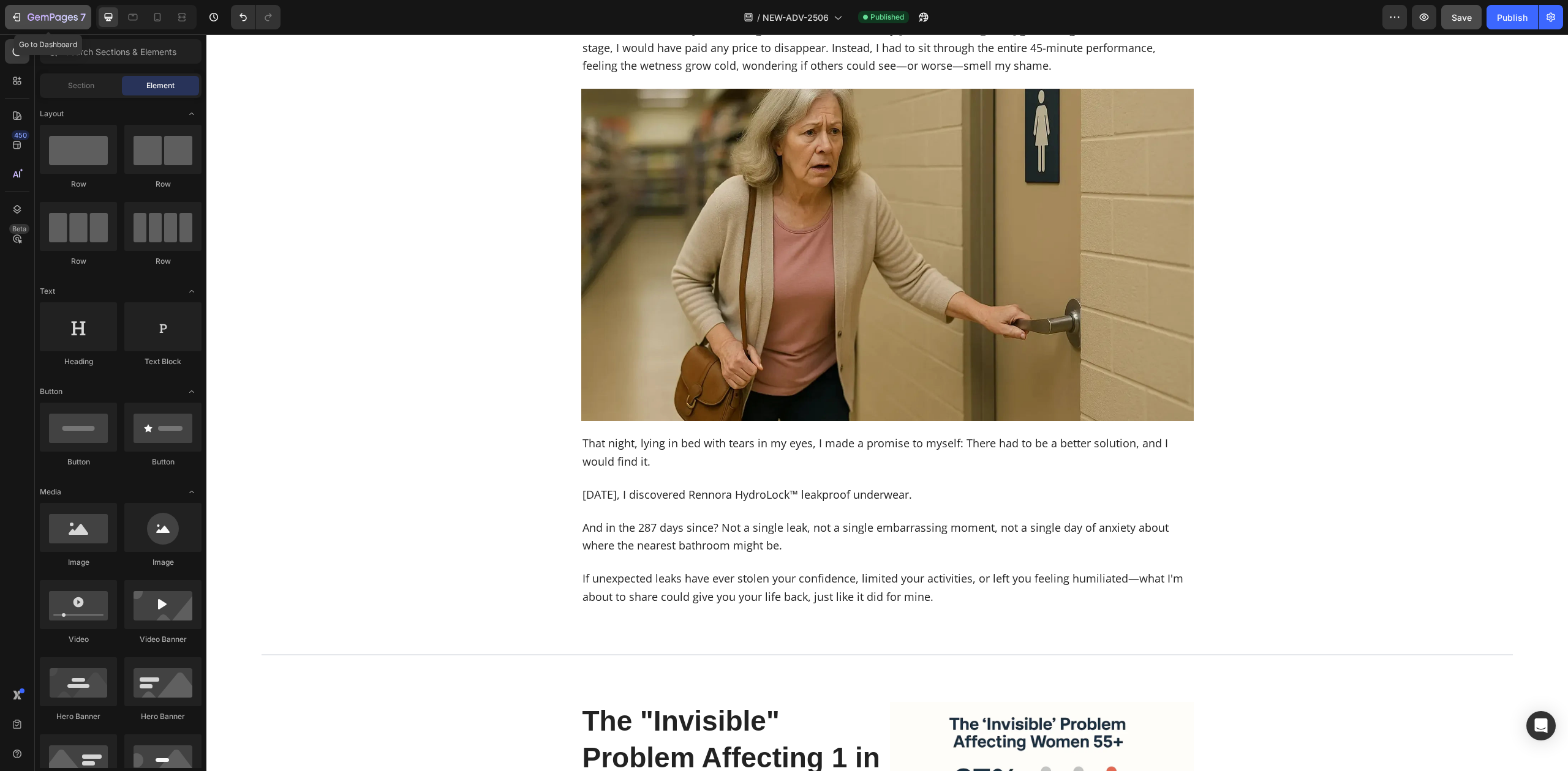
click at [38, 17] on icon "button" at bounding box center [53, 18] width 50 height 11
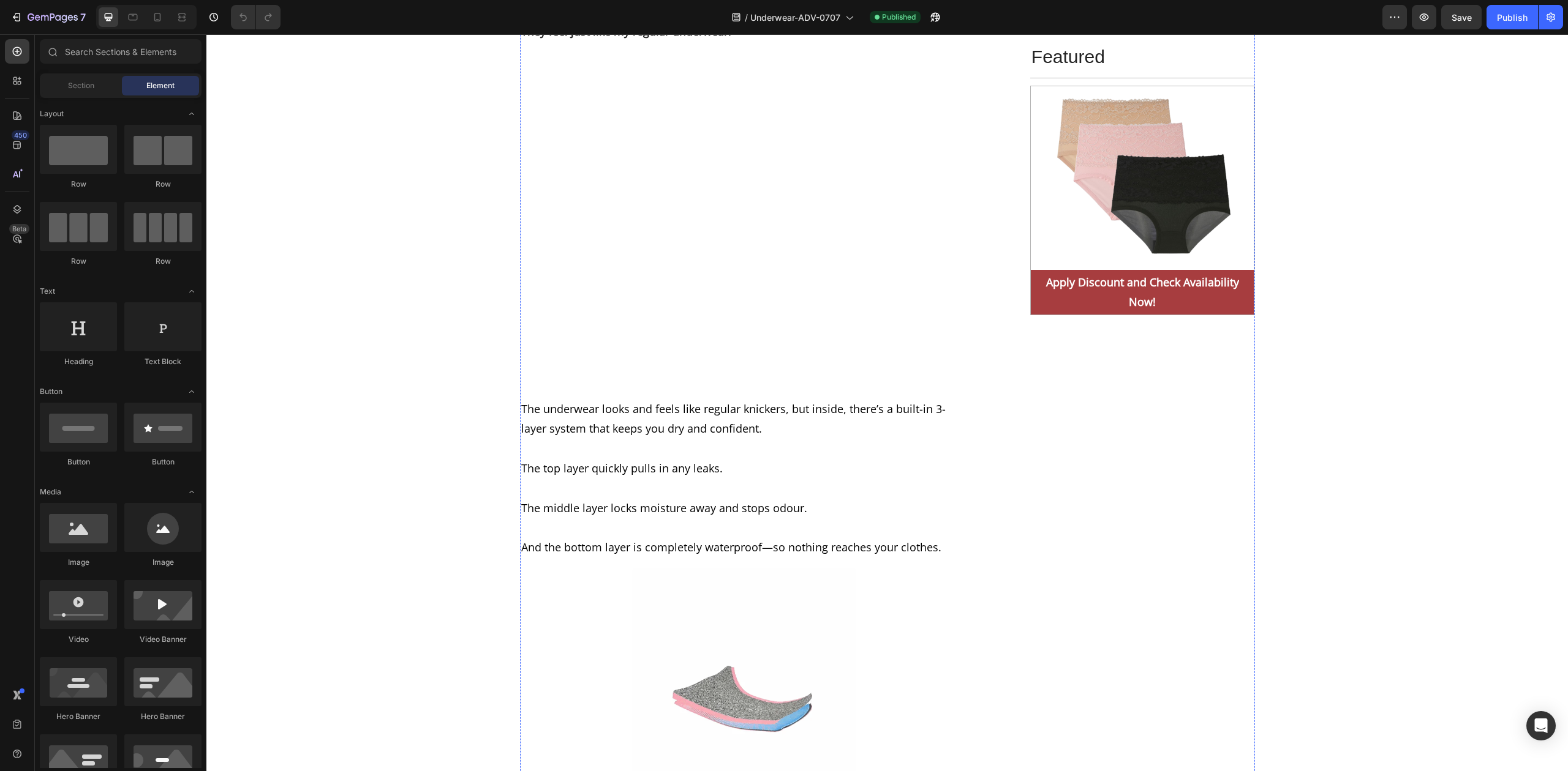
scroll to position [5632, 0]
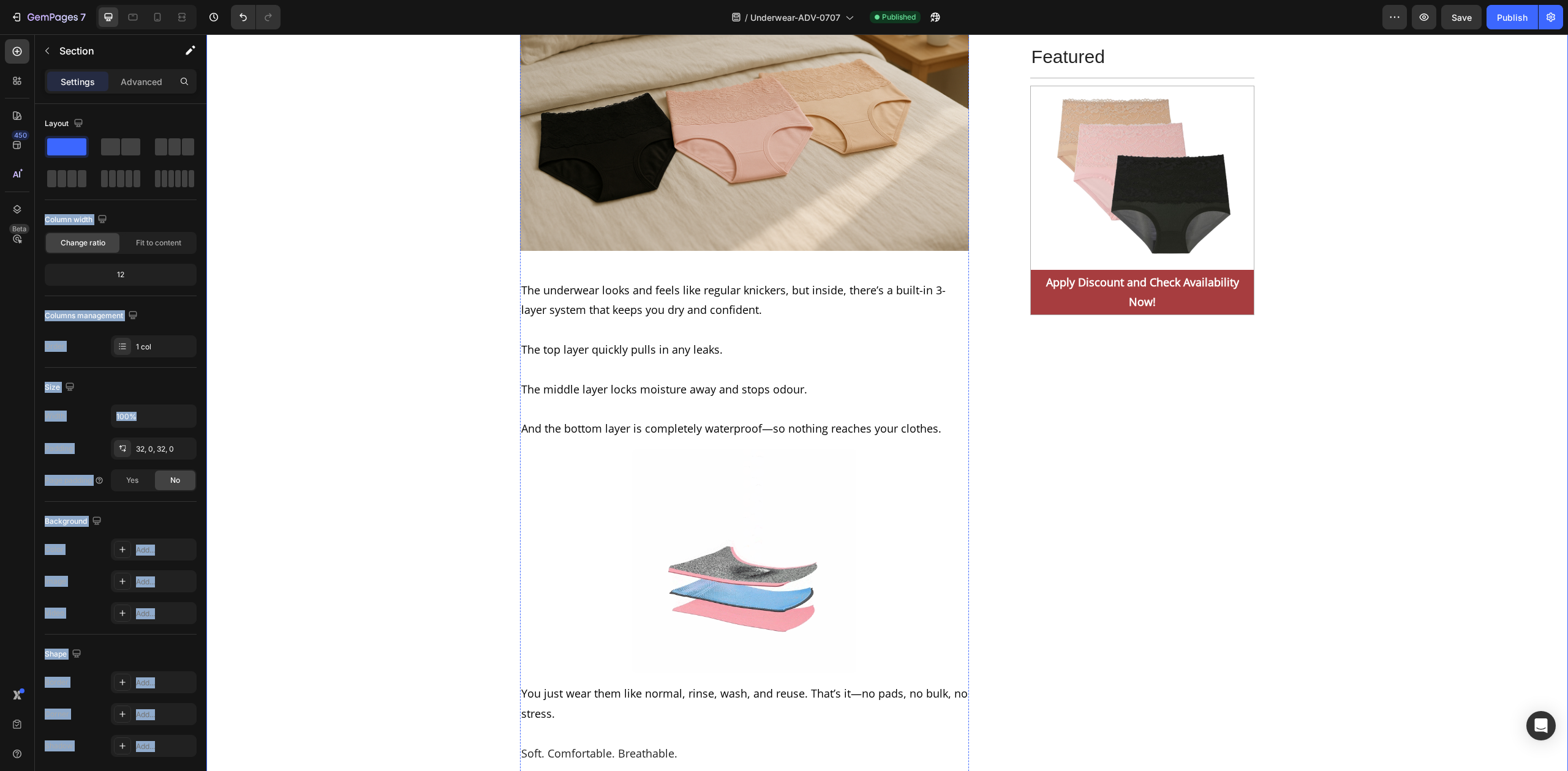
drag, startPoint x: 261, startPoint y: 177, endPoint x: 722, endPoint y: 482, distance: 552.8
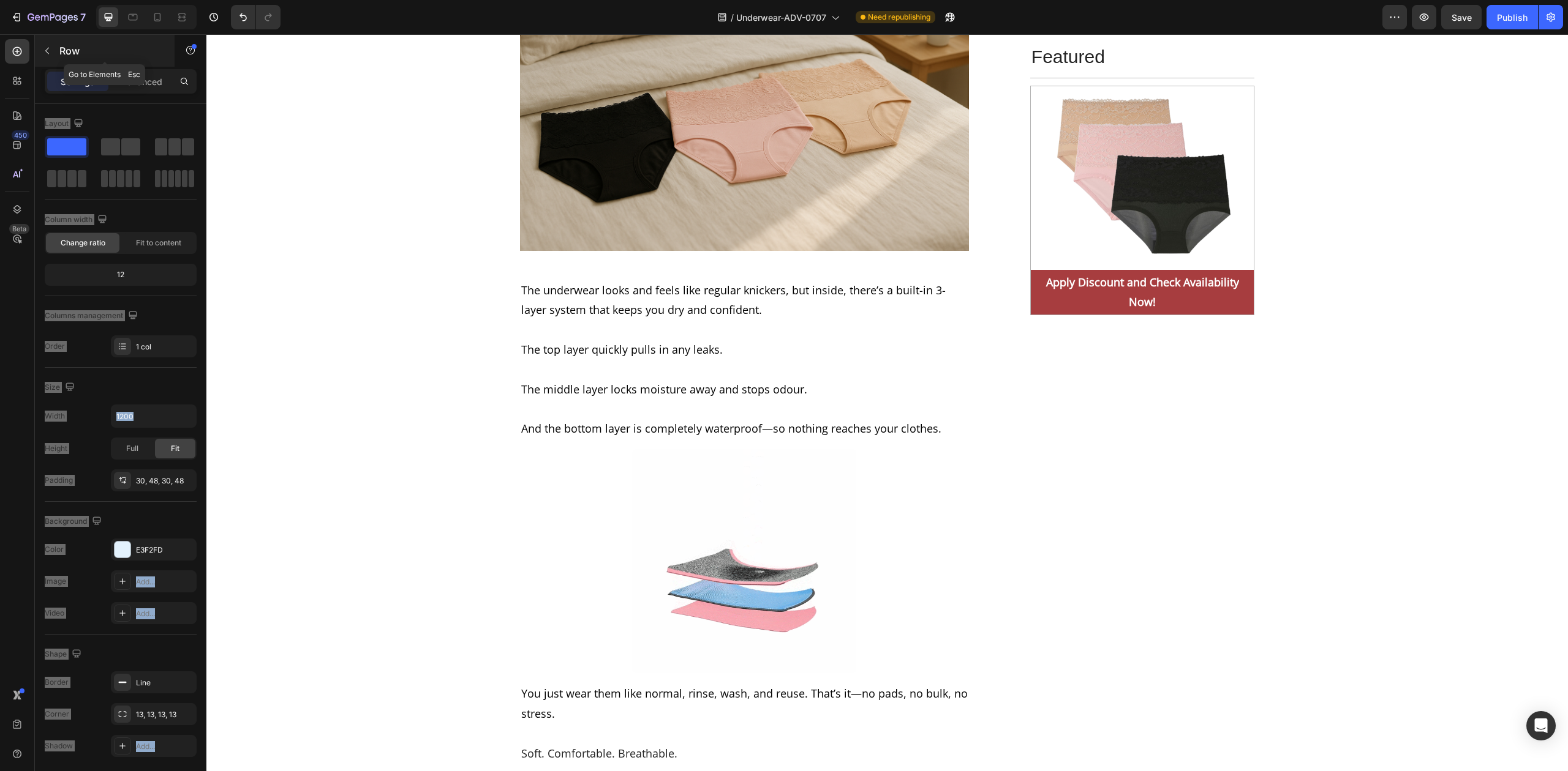
click at [46, 48] on icon "button" at bounding box center [47, 51] width 10 height 10
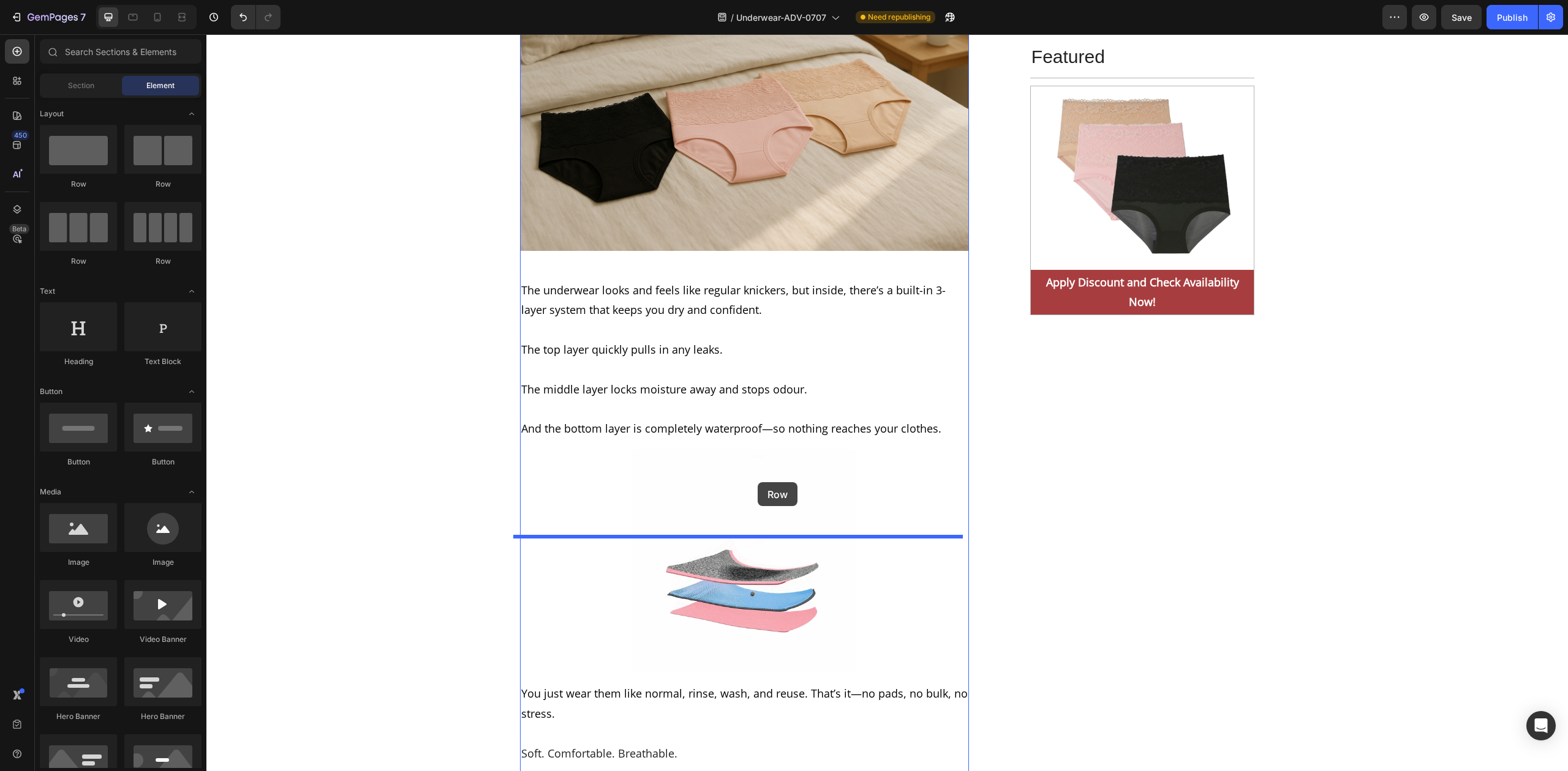
drag, startPoint x: 278, startPoint y: 182, endPoint x: 758, endPoint y: 482, distance: 566.0
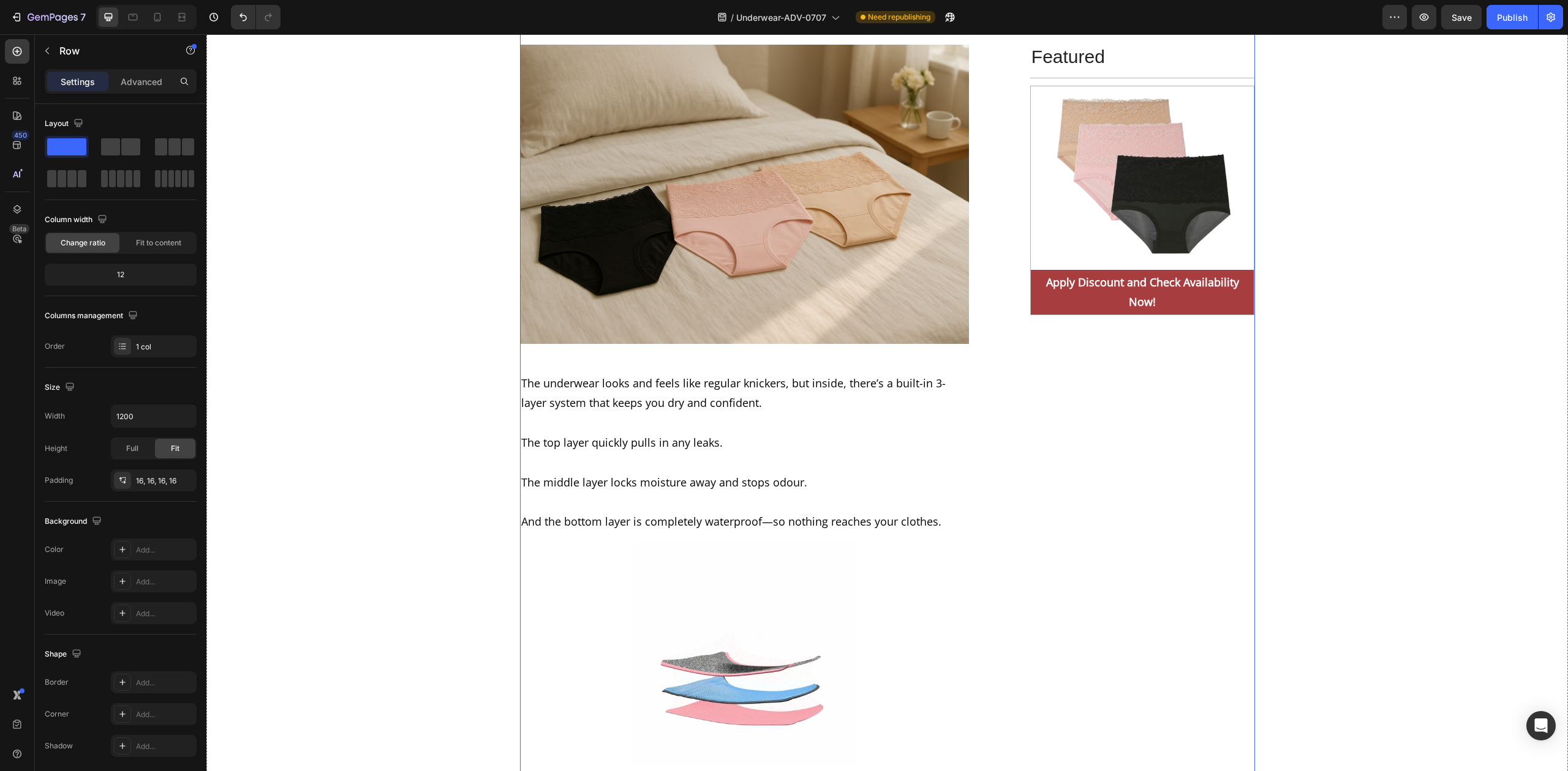
drag, startPoint x: 865, startPoint y: 552, endPoint x: 840, endPoint y: 476, distance: 80.0
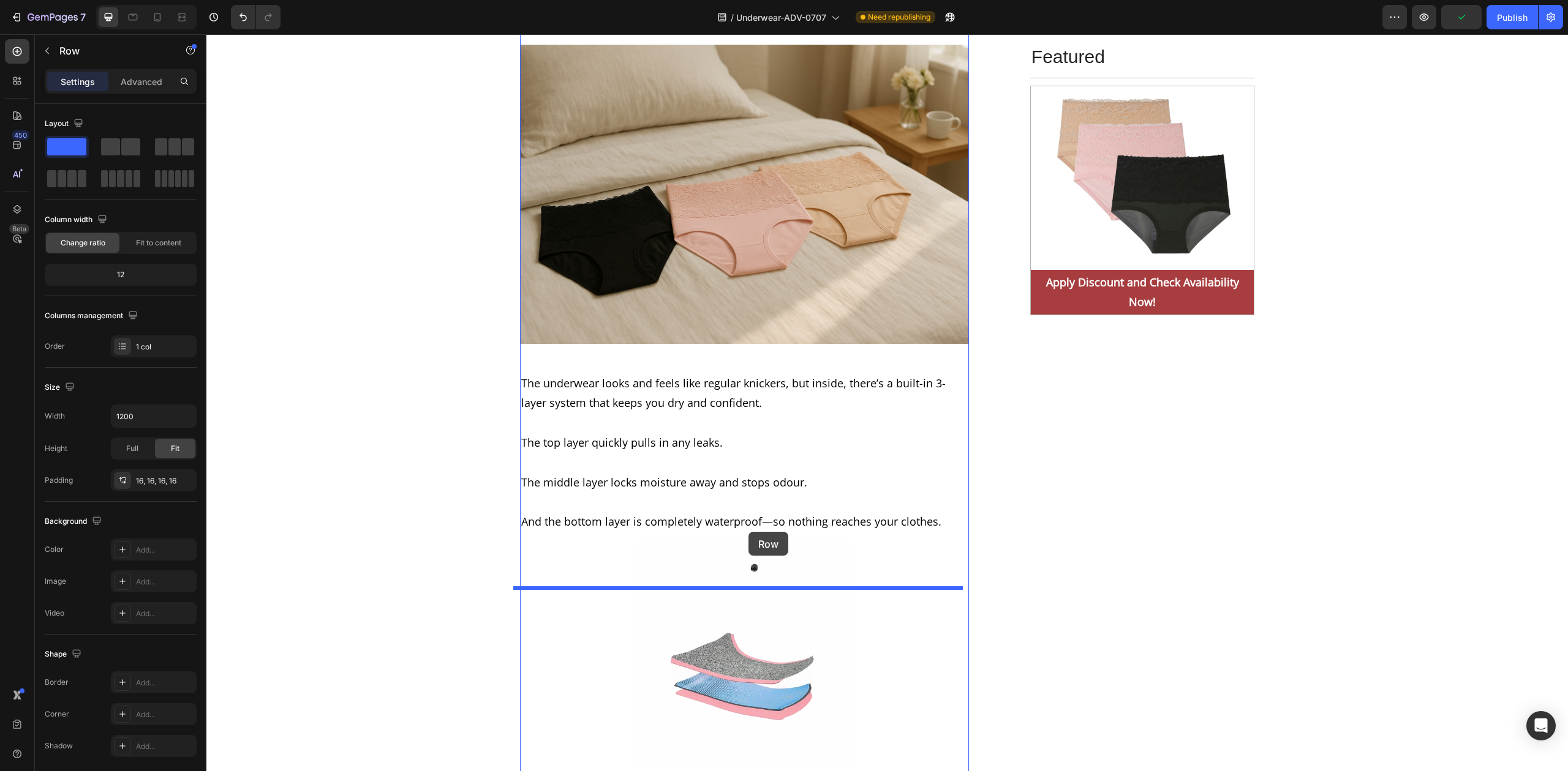
drag, startPoint x: 892, startPoint y: 485, endPoint x: 749, endPoint y: 532, distance: 150.5
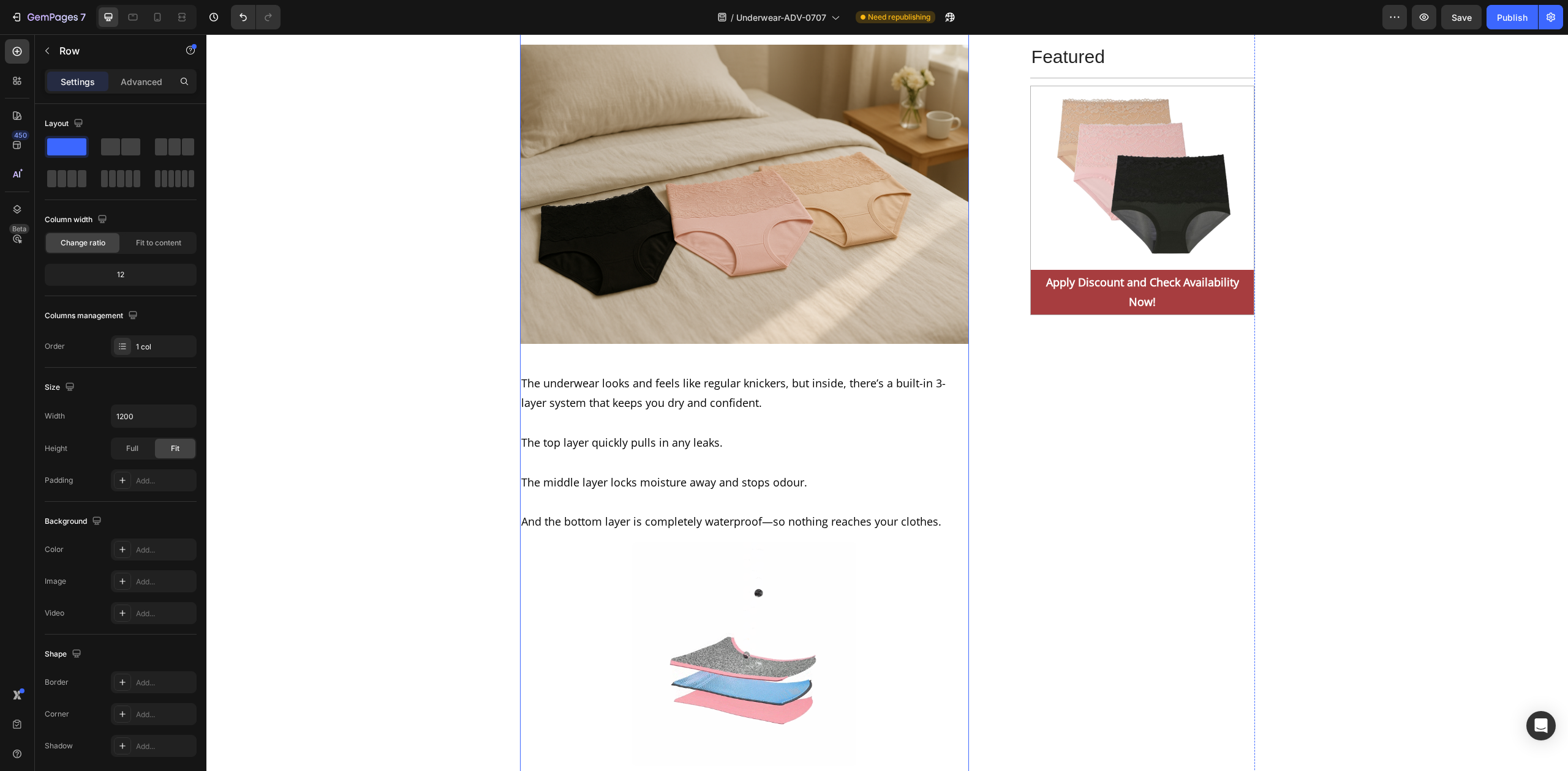
click at [821, 523] on div "- Drinks leaks fast – a quick-wick core pulls up to a teacup of liquid in secon…" at bounding box center [744, 621] width 449 height 4938
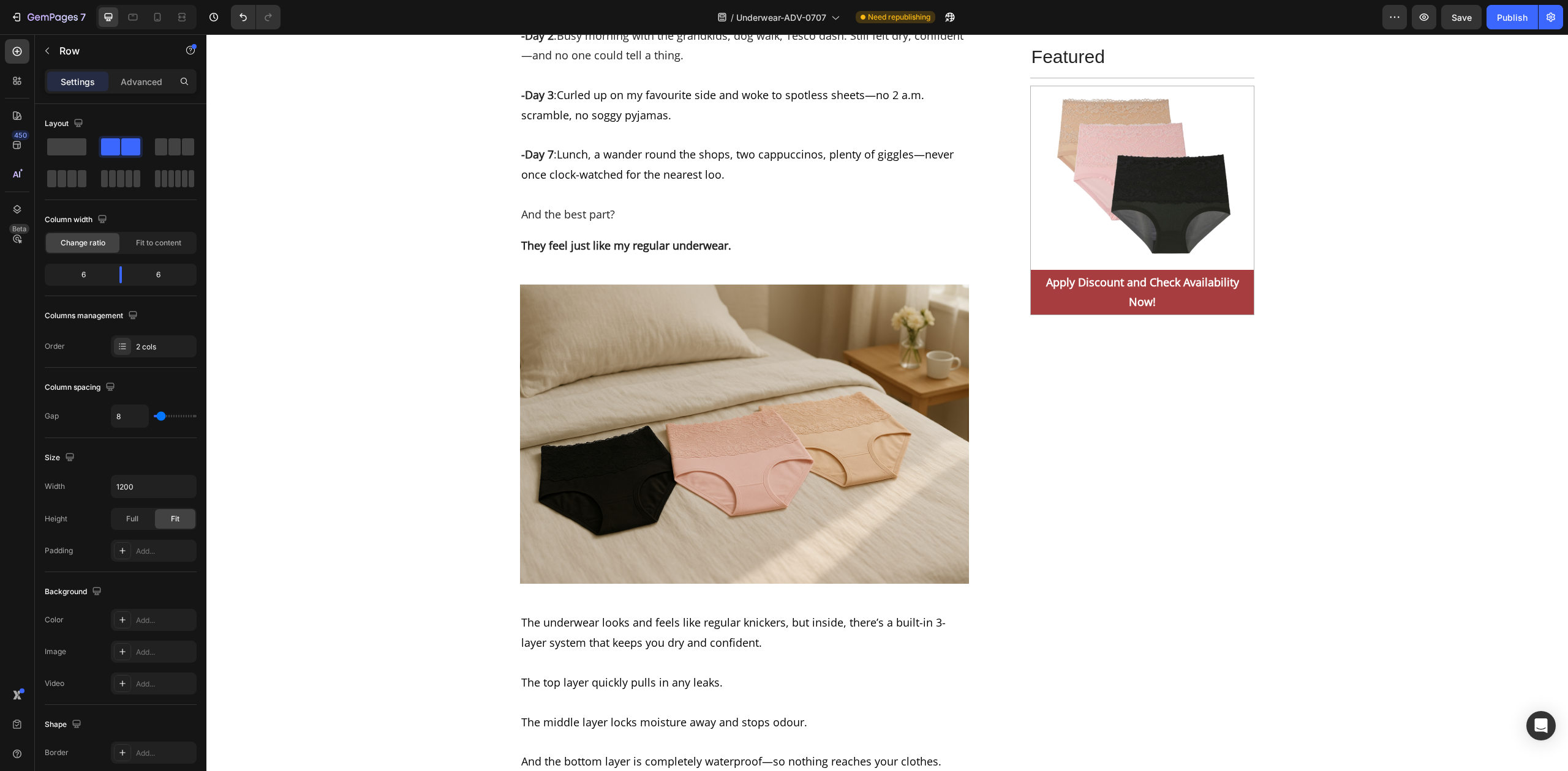
scroll to position [5714, 0]
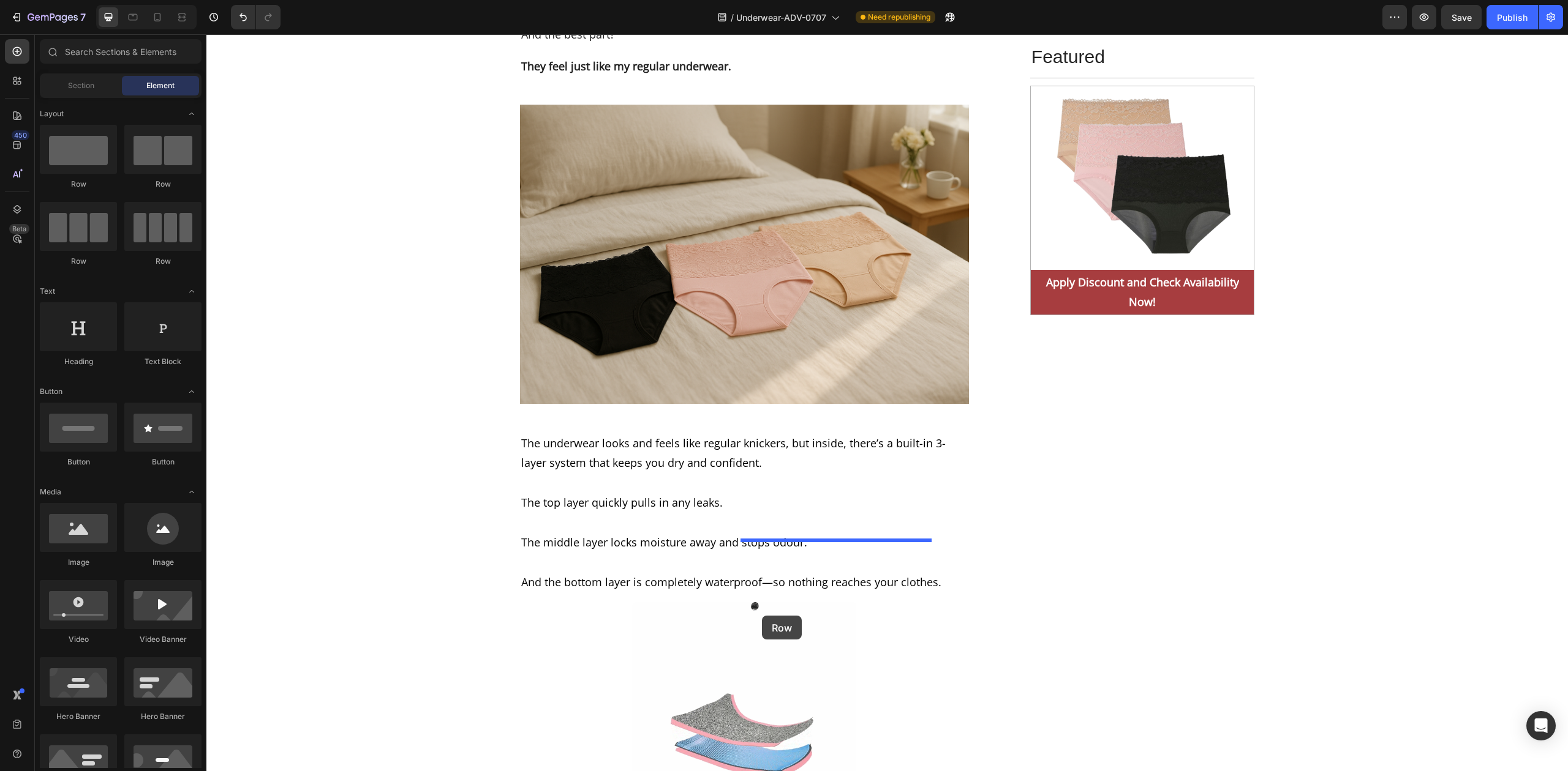
drag, startPoint x: 280, startPoint y: 176, endPoint x: 759, endPoint y: 616, distance: 650.4
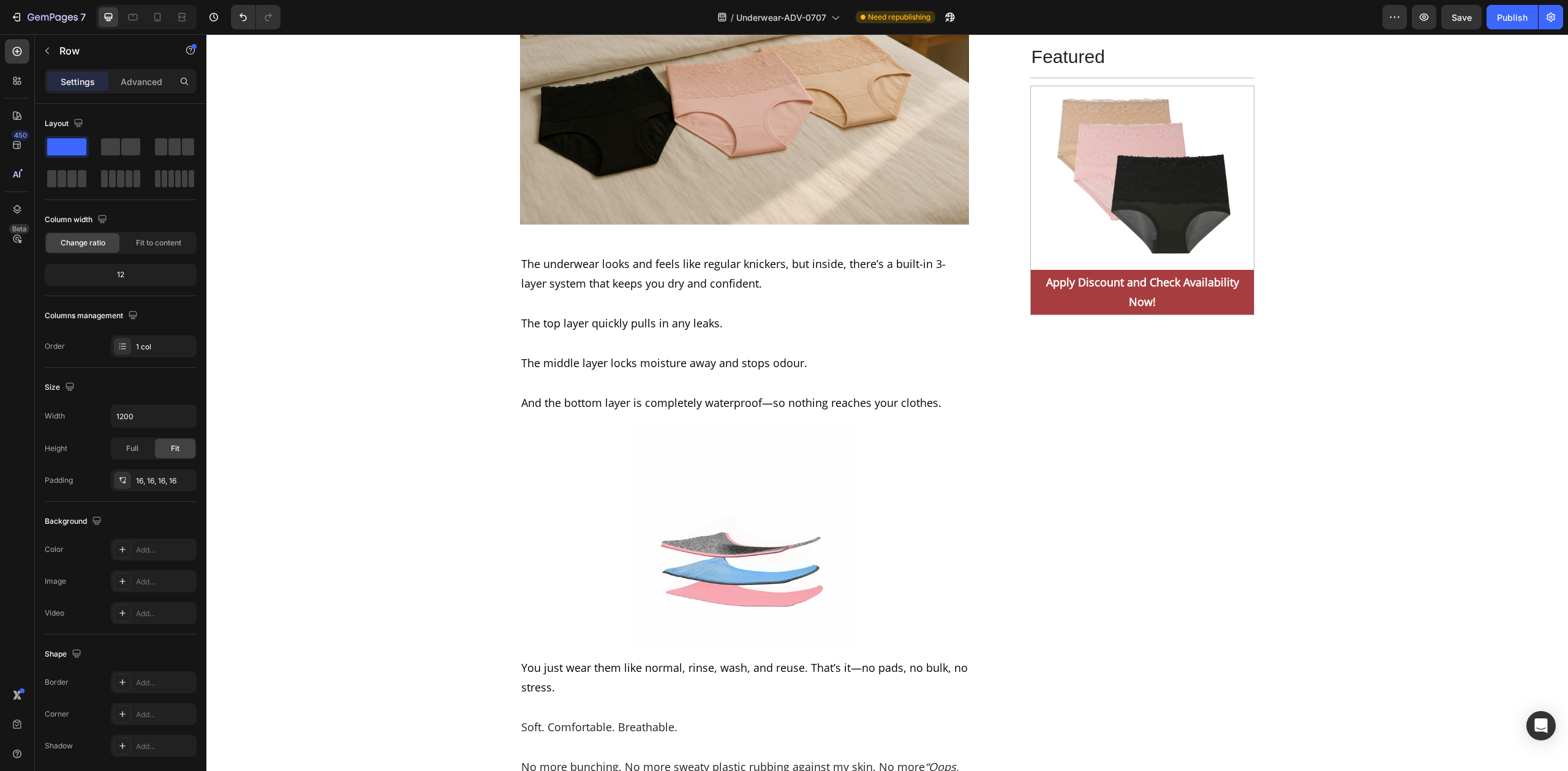
scroll to position [5959, 0]
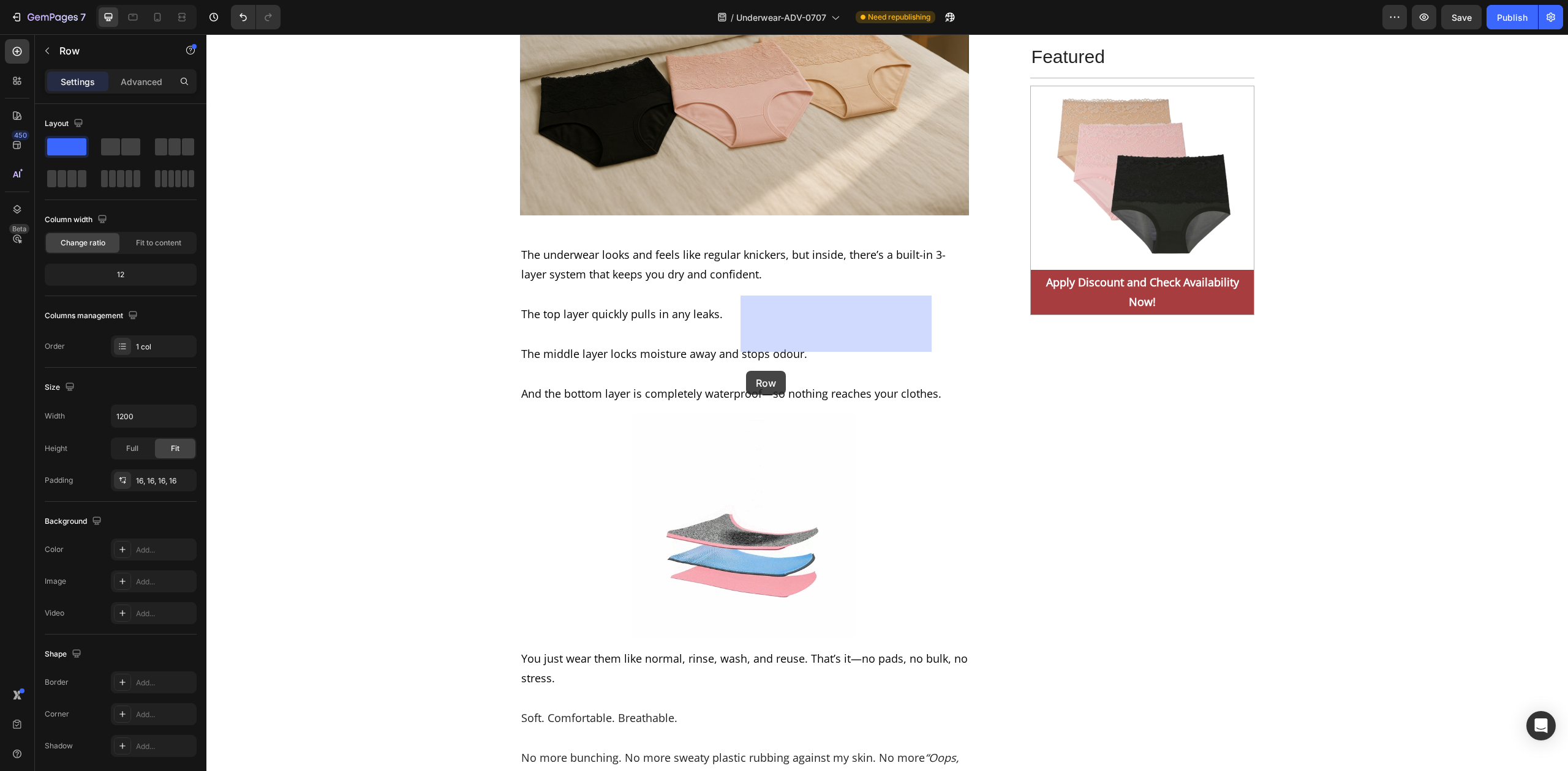
drag, startPoint x: 801, startPoint y: 303, endPoint x: 746, endPoint y: 371, distance: 87.5
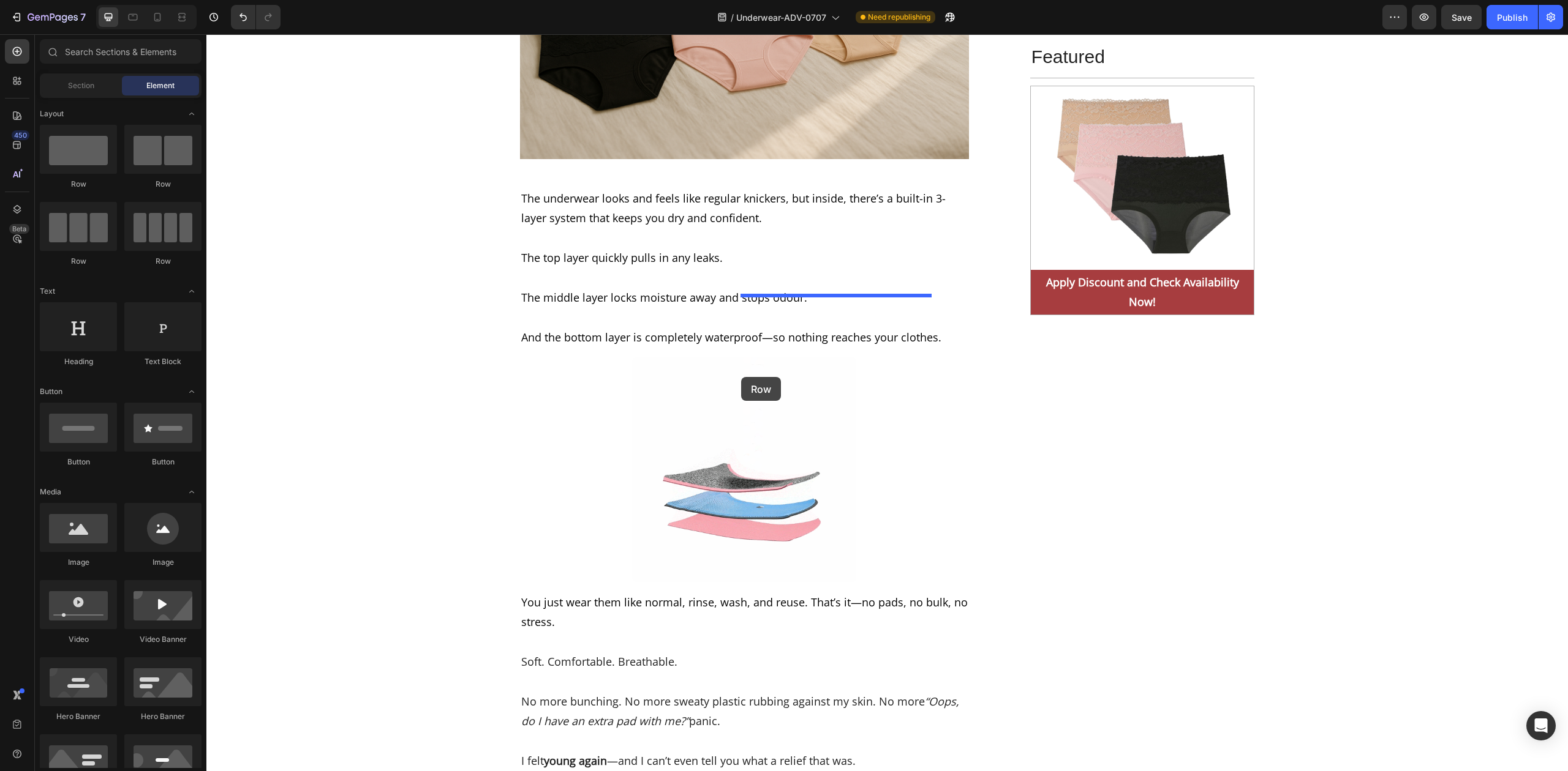
drag, startPoint x: 286, startPoint y: 185, endPoint x: 741, endPoint y: 377, distance: 493.9
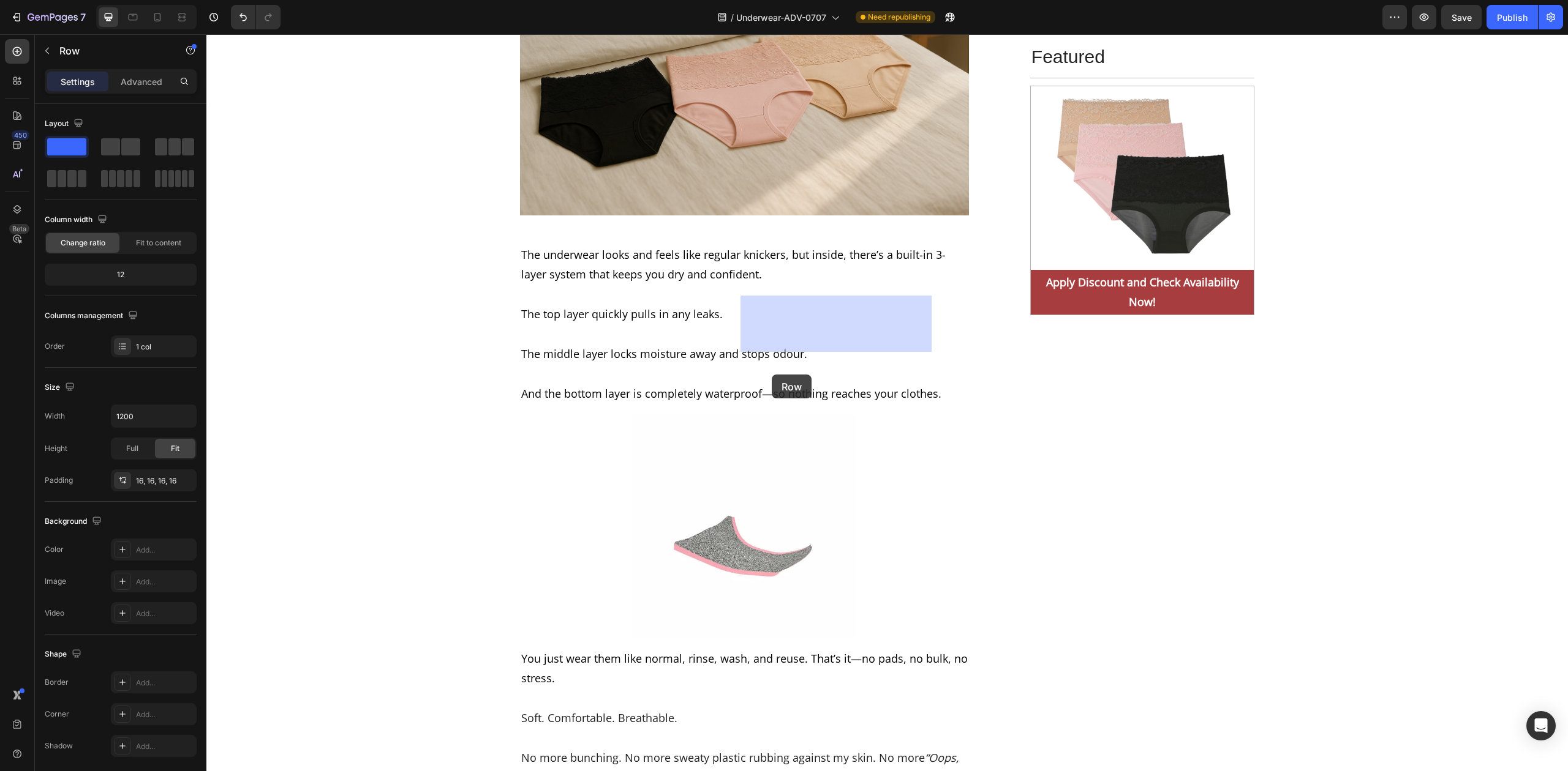
drag, startPoint x: 804, startPoint y: 302, endPoint x: 772, endPoint y: 375, distance: 79.7
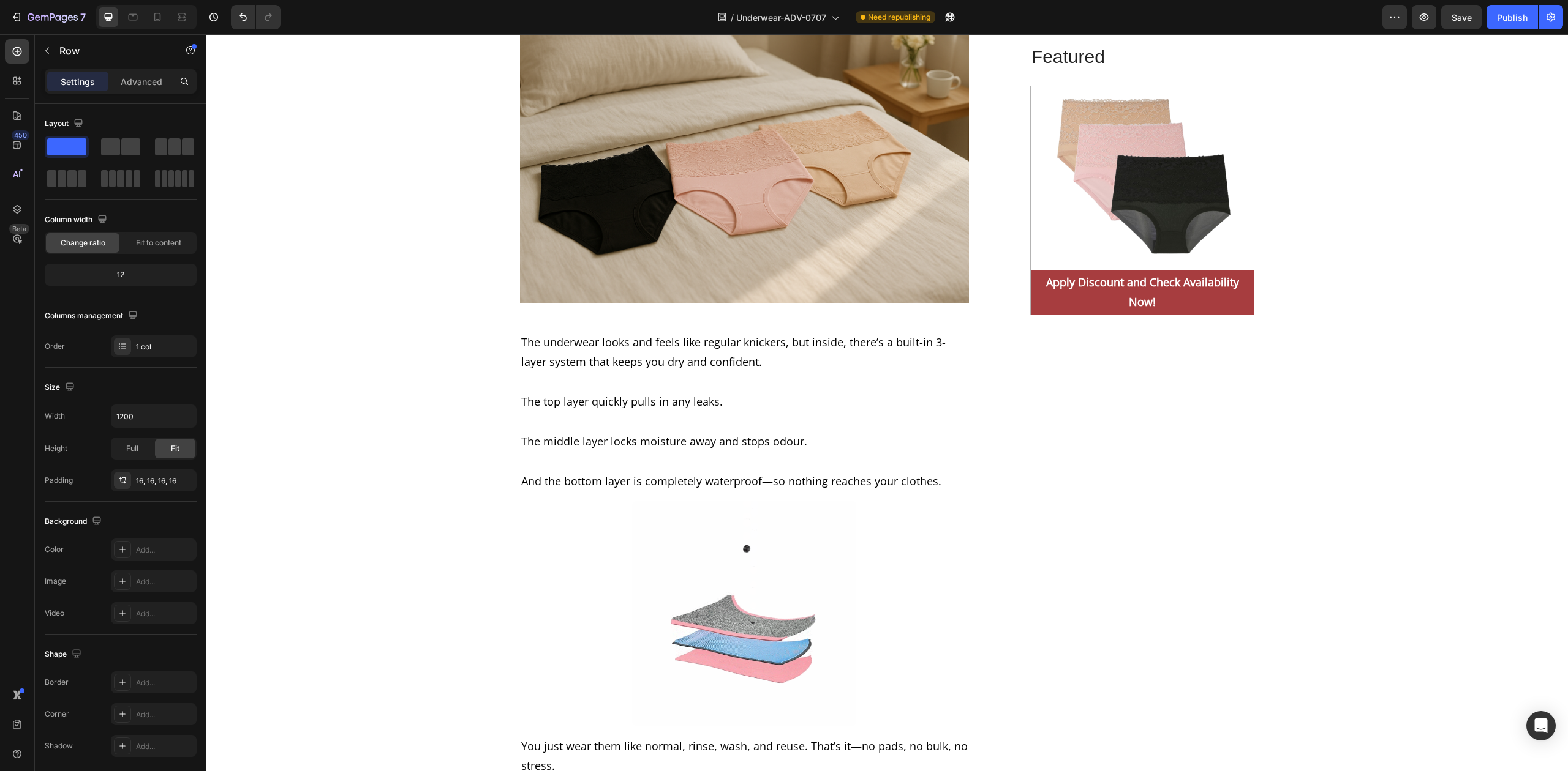
scroll to position [5795, 0]
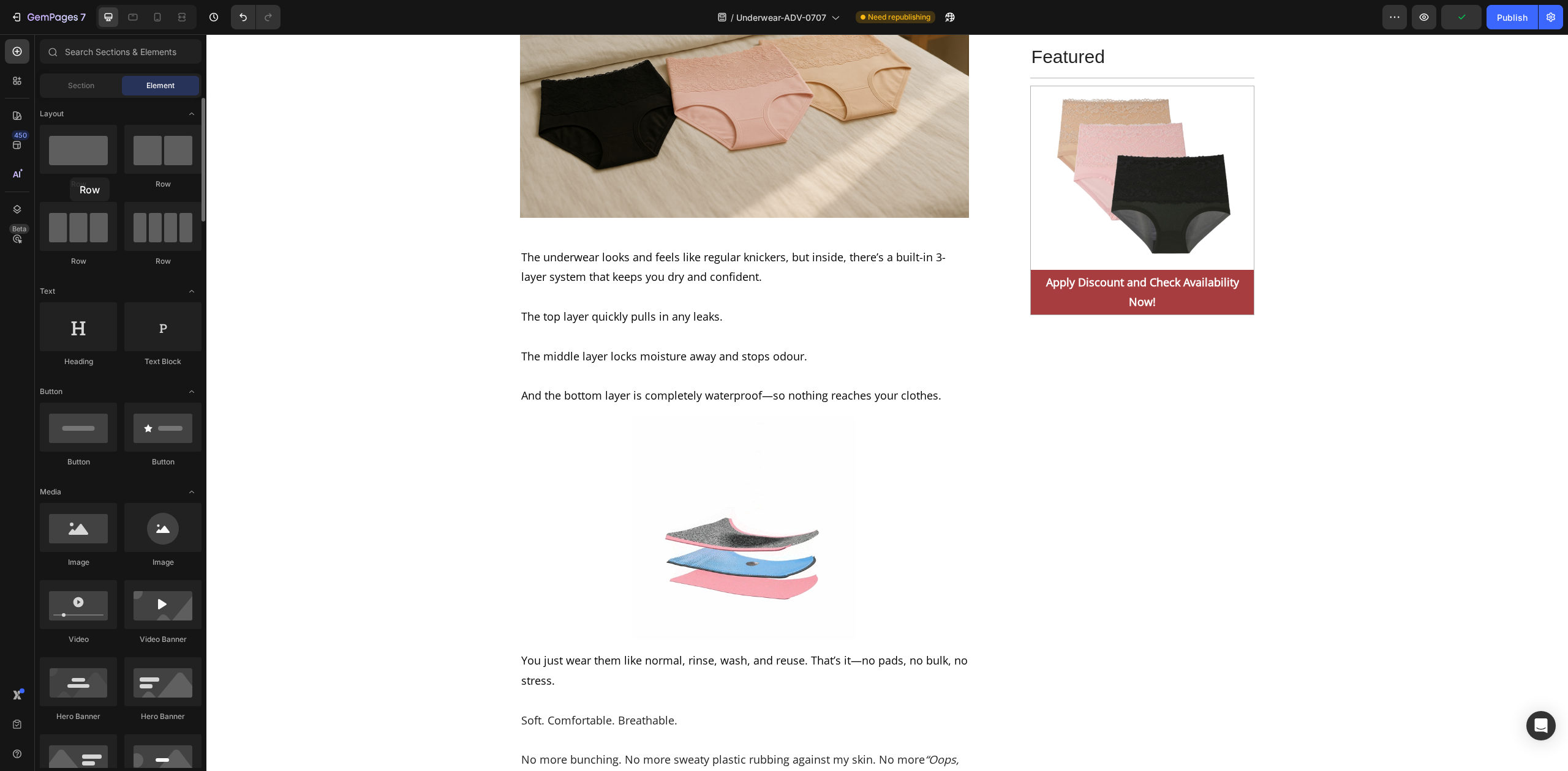
drag, startPoint x: 77, startPoint y: 149, endPoint x: 70, endPoint y: 178, distance: 29.8
click at [70, 178] on div "Row" at bounding box center [78, 157] width 77 height 65
drag, startPoint x: 278, startPoint y: 193, endPoint x: 739, endPoint y: 347, distance: 486.0
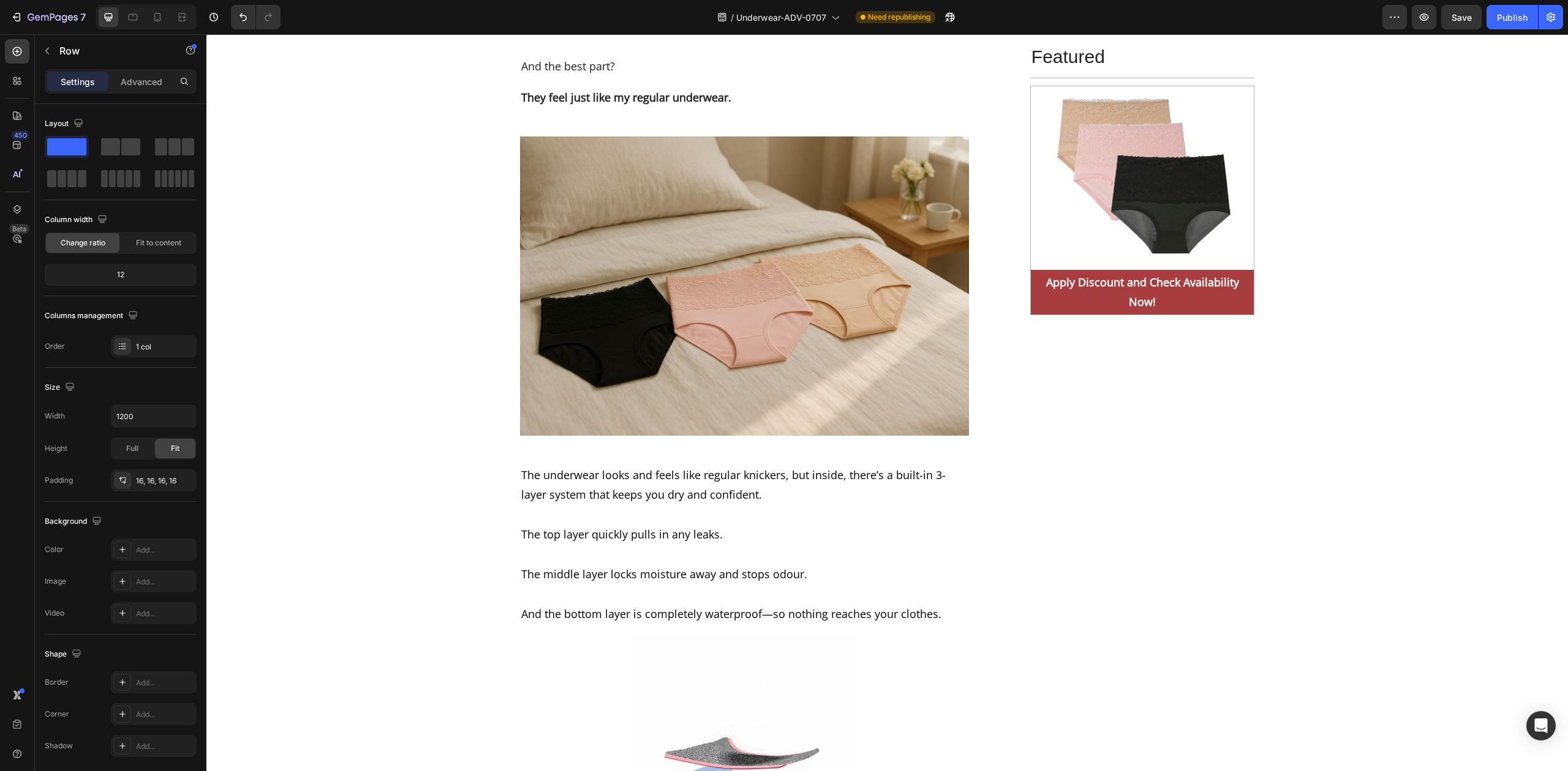
scroll to position [5632, 0]
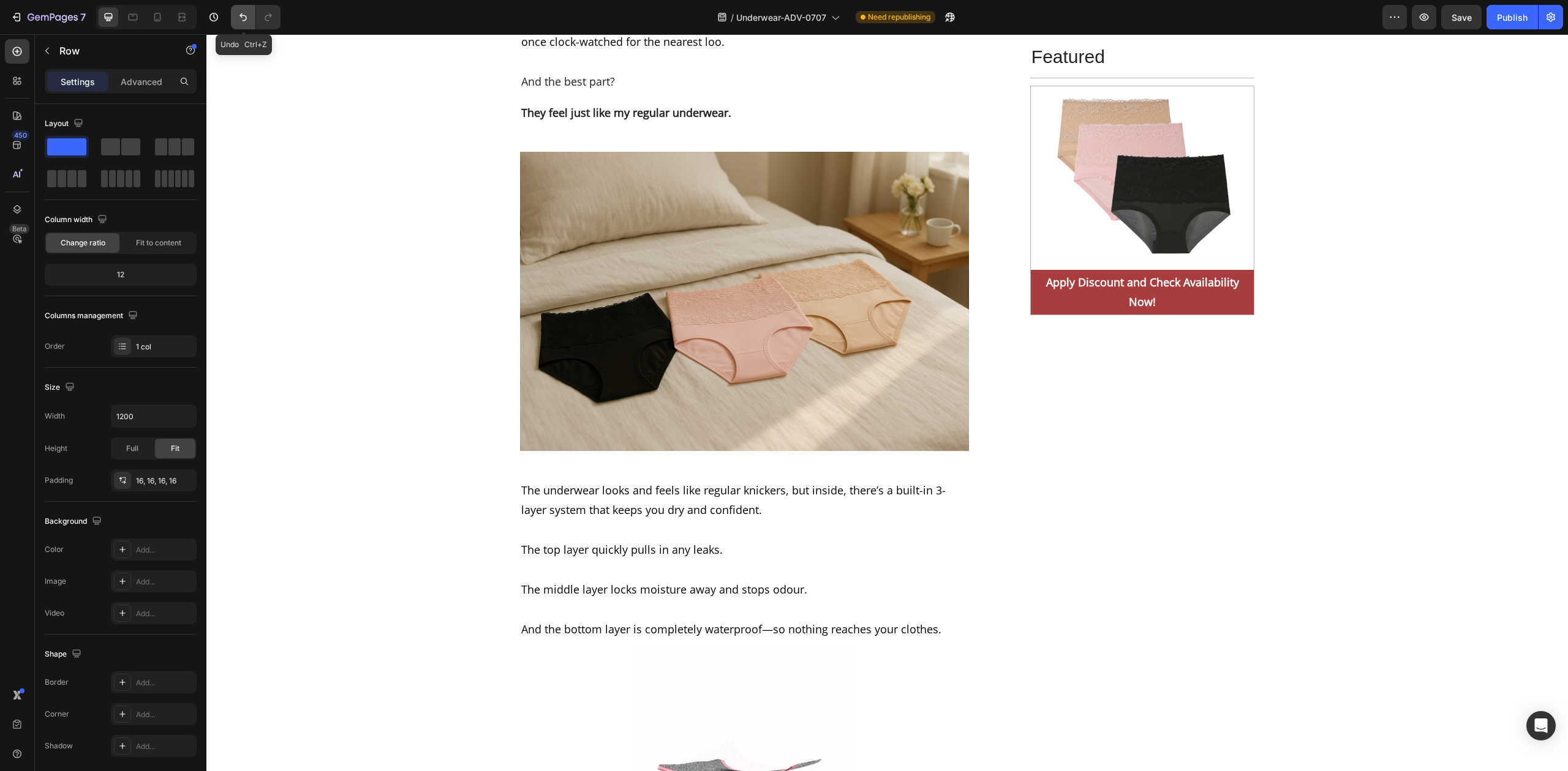
click at [240, 15] on icon "Undo/Redo" at bounding box center [243, 18] width 7 height 8
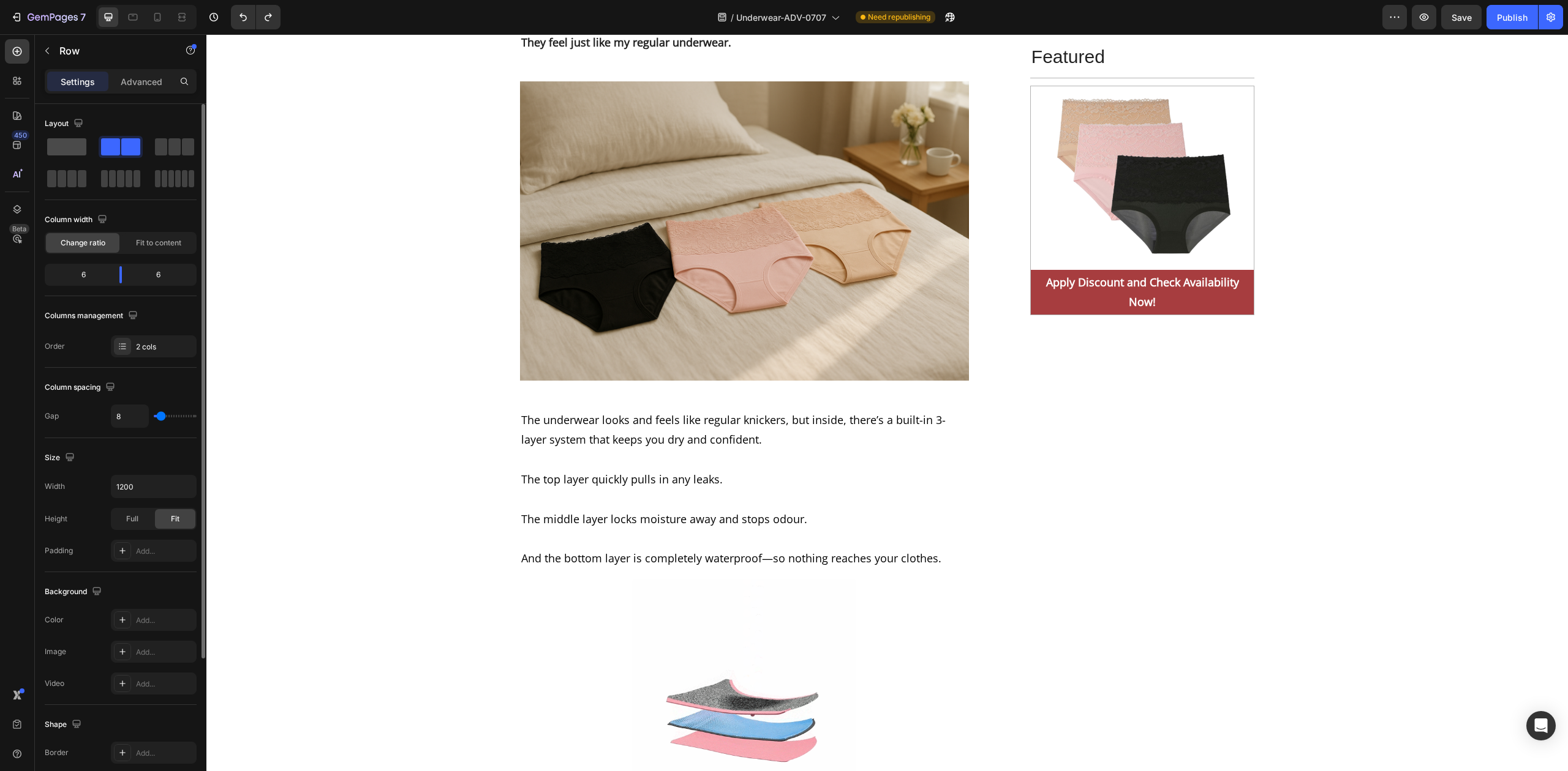
click at [72, 152] on span at bounding box center [67, 146] width 39 height 17
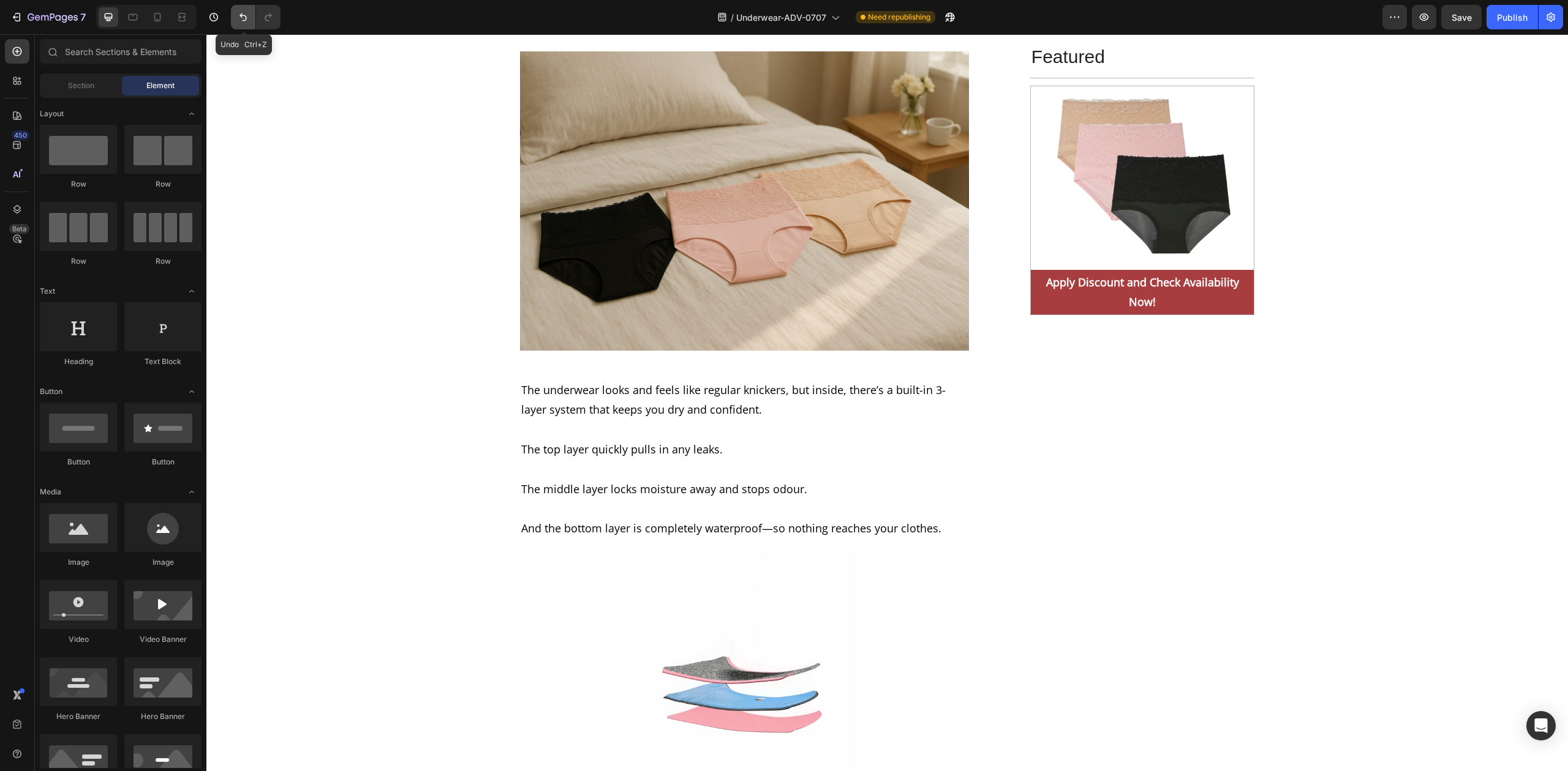
click at [246, 11] on icon "Undo/Redo" at bounding box center [243, 17] width 12 height 12
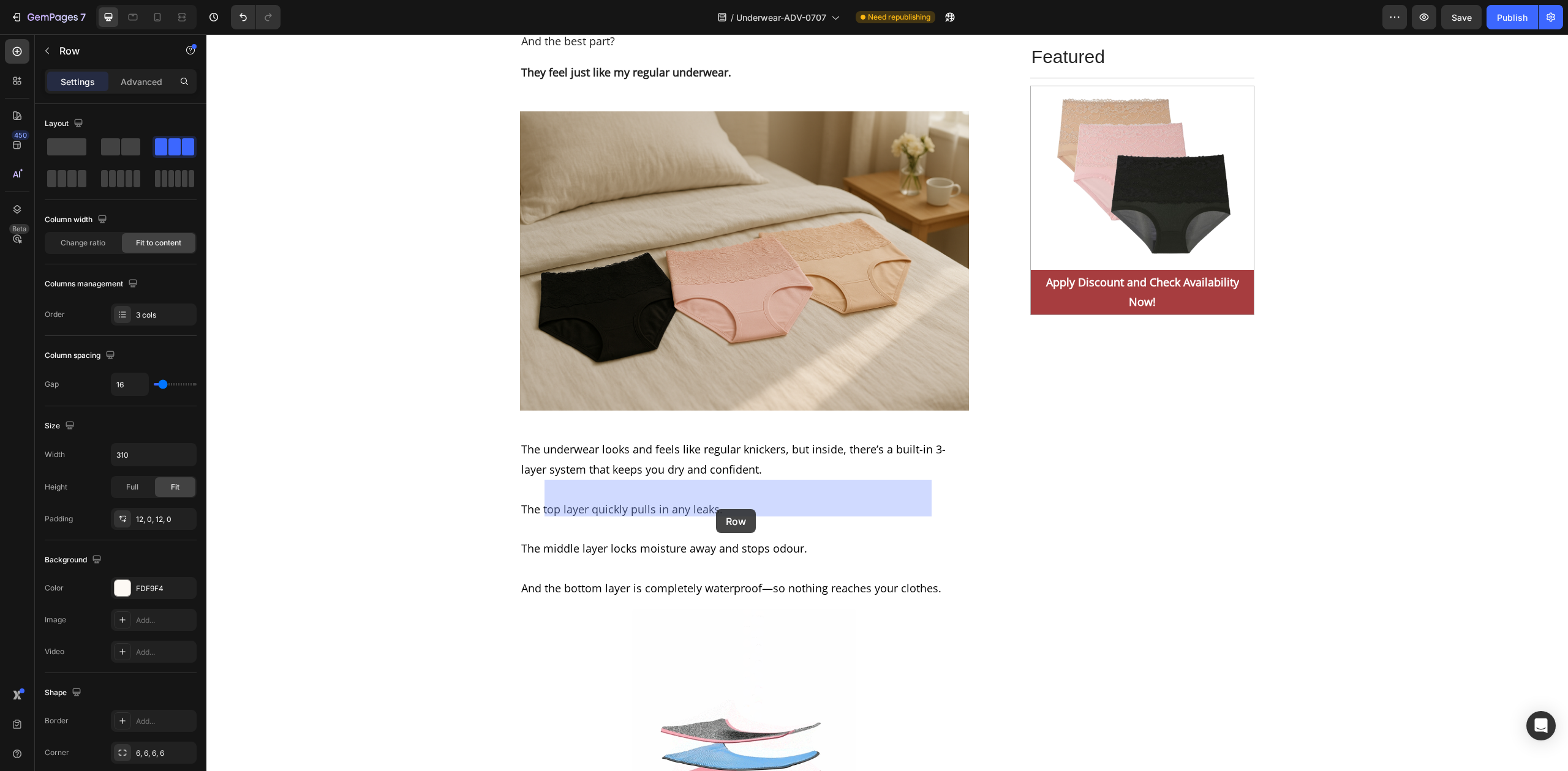
drag, startPoint x: 751, startPoint y: 426, endPoint x: 716, endPoint y: 510, distance: 91.0
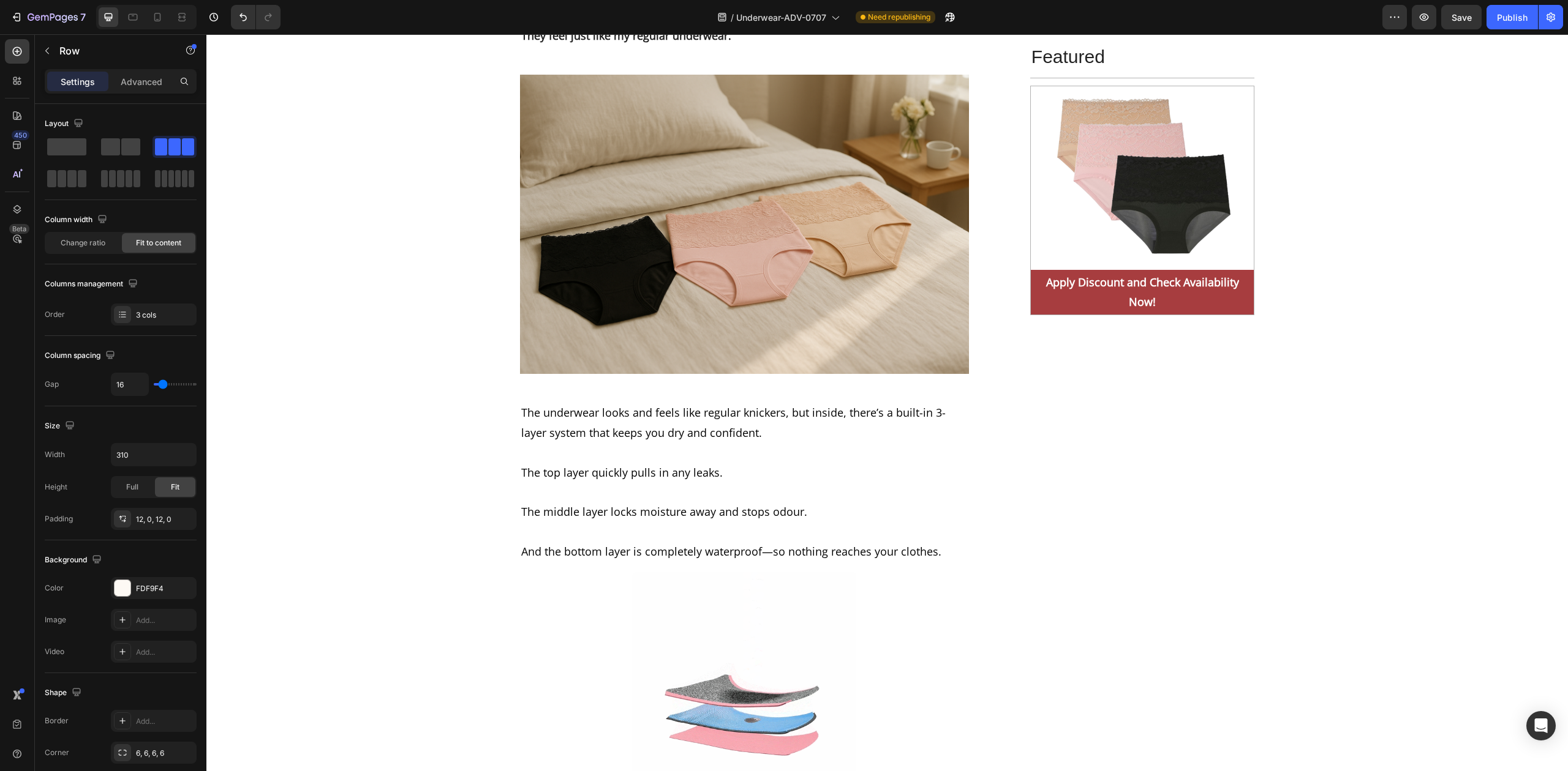
click at [238, 20] on icon "Undo/Redo" at bounding box center [243, 17] width 12 height 12
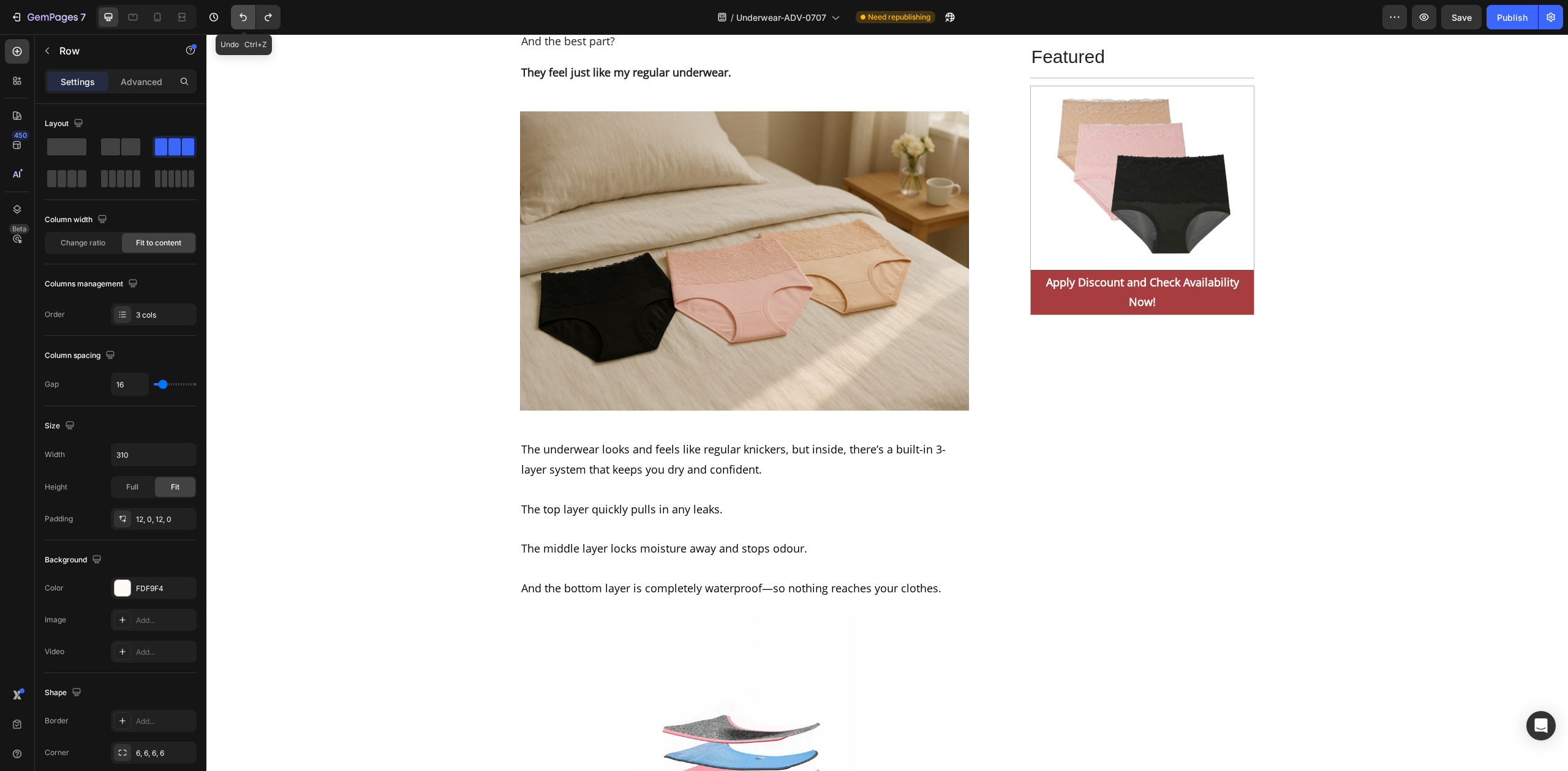
click at [238, 20] on icon "Undo/Redo" at bounding box center [243, 17] width 12 height 12
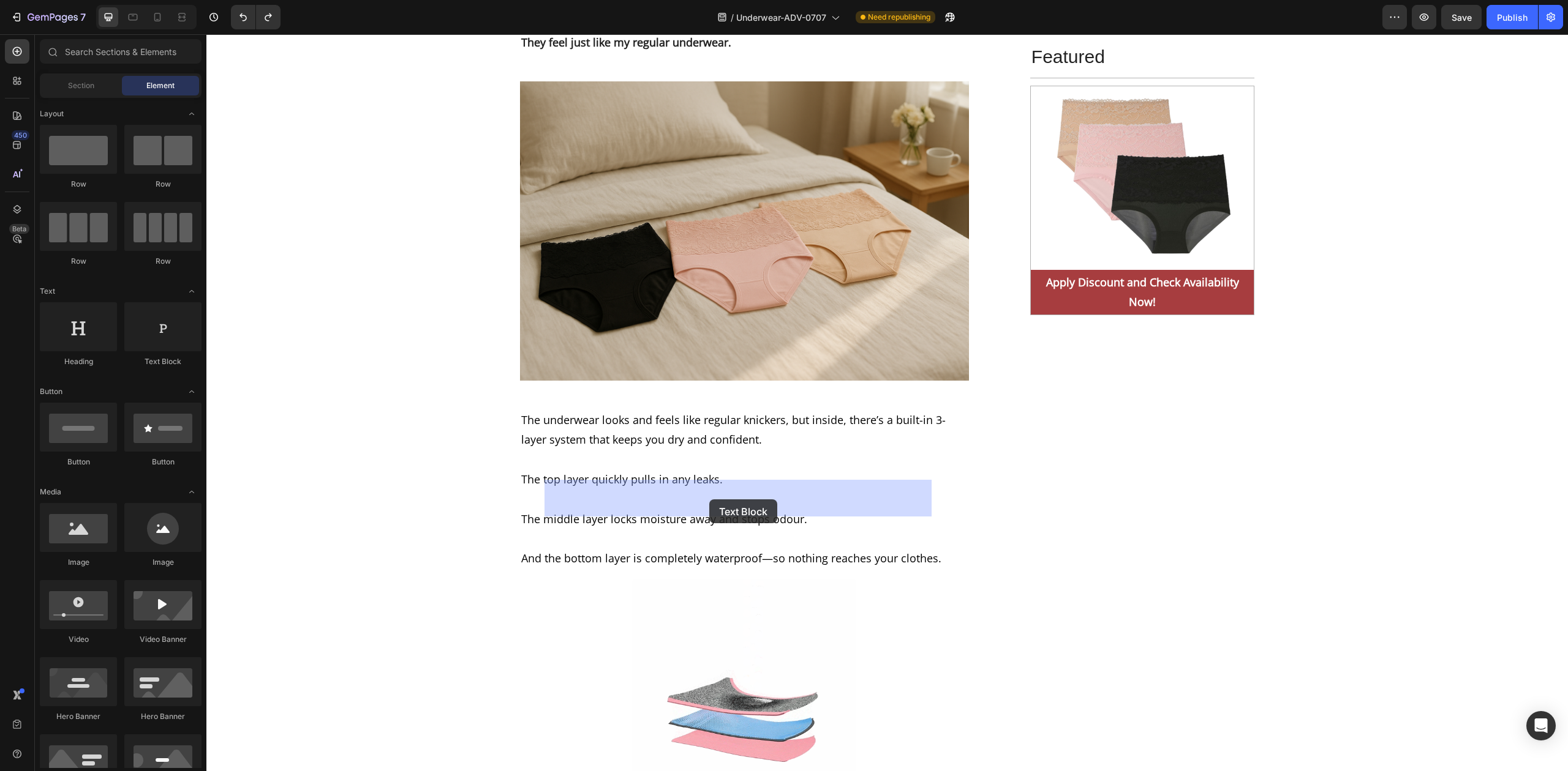
drag, startPoint x: 372, startPoint y: 371, endPoint x: 710, endPoint y: 500, distance: 361.8
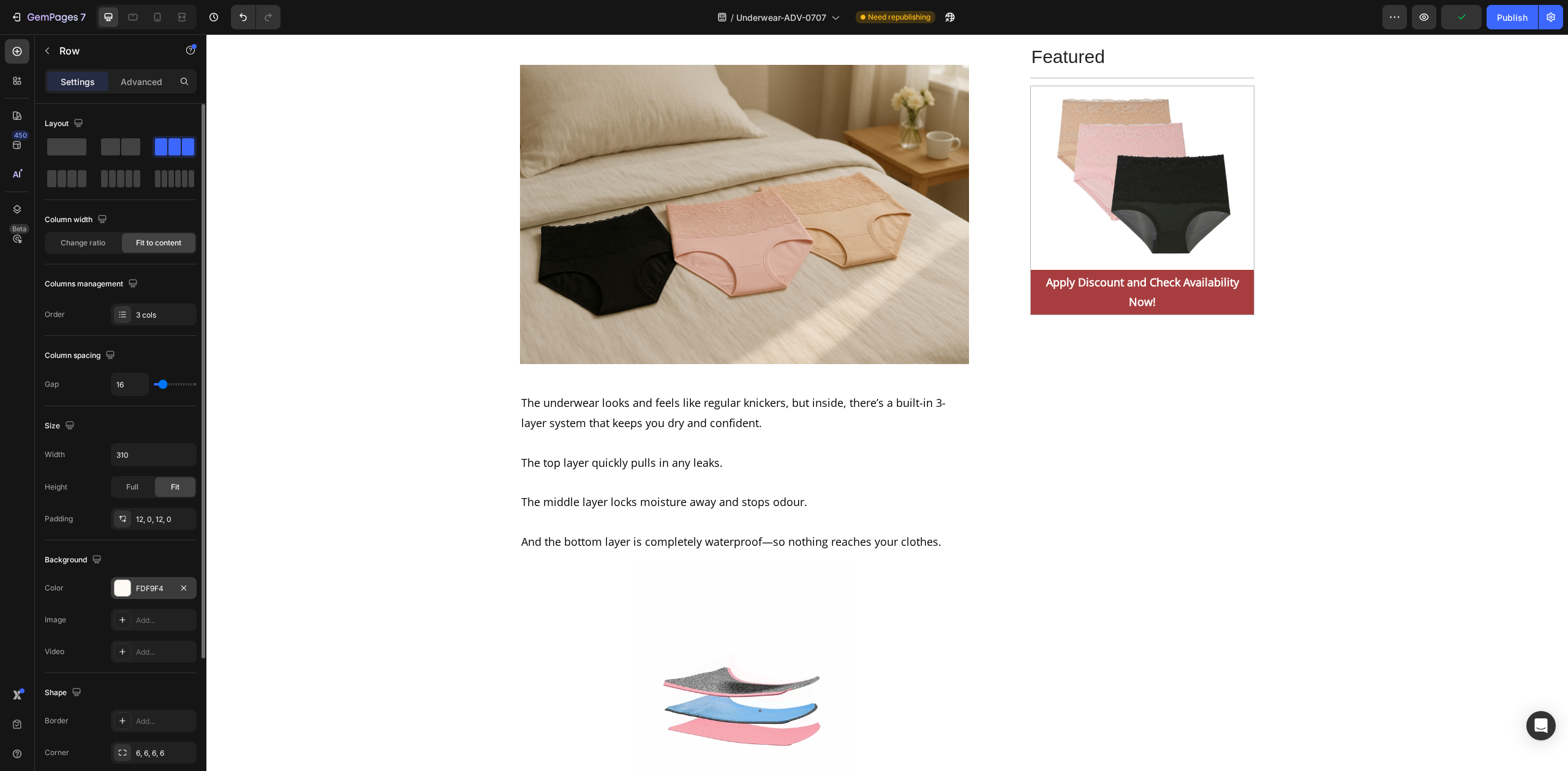
click at [156, 591] on div "FDF9F4" at bounding box center [153, 589] width 36 height 11
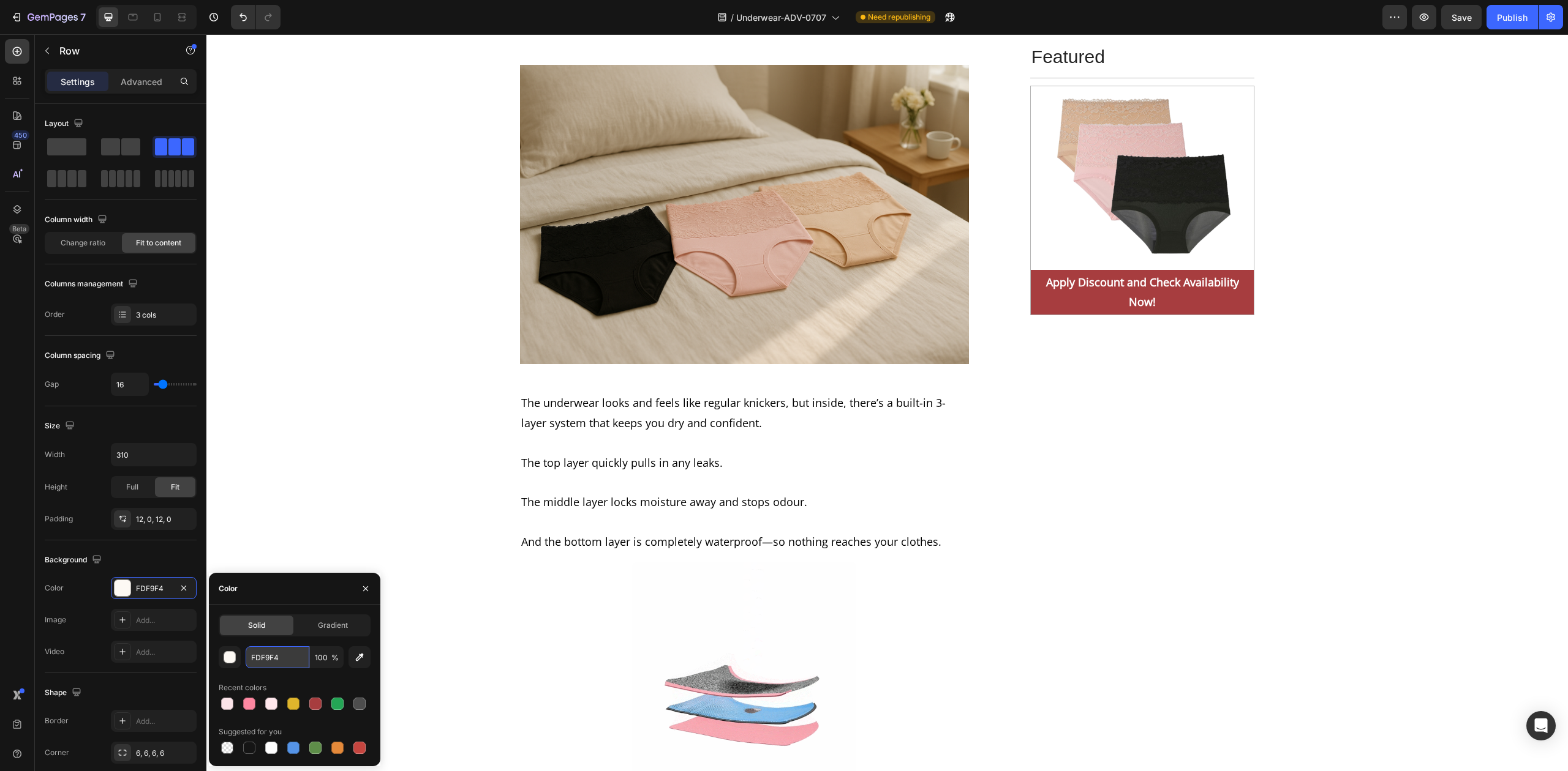
click at [279, 659] on input "FDF9F4" at bounding box center [277, 657] width 63 height 22
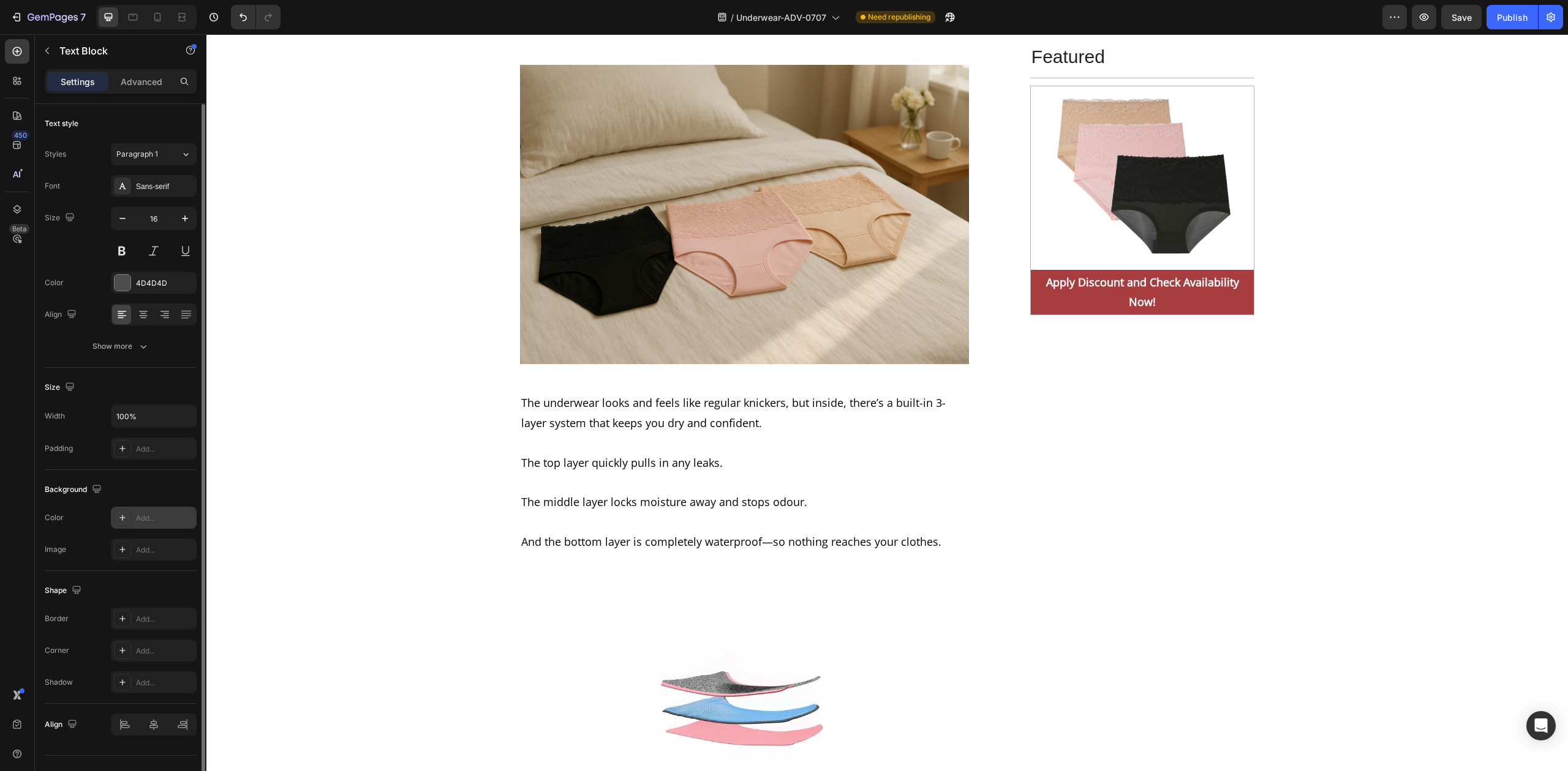
click at [132, 517] on div "Add..." at bounding box center [154, 518] width 86 height 22
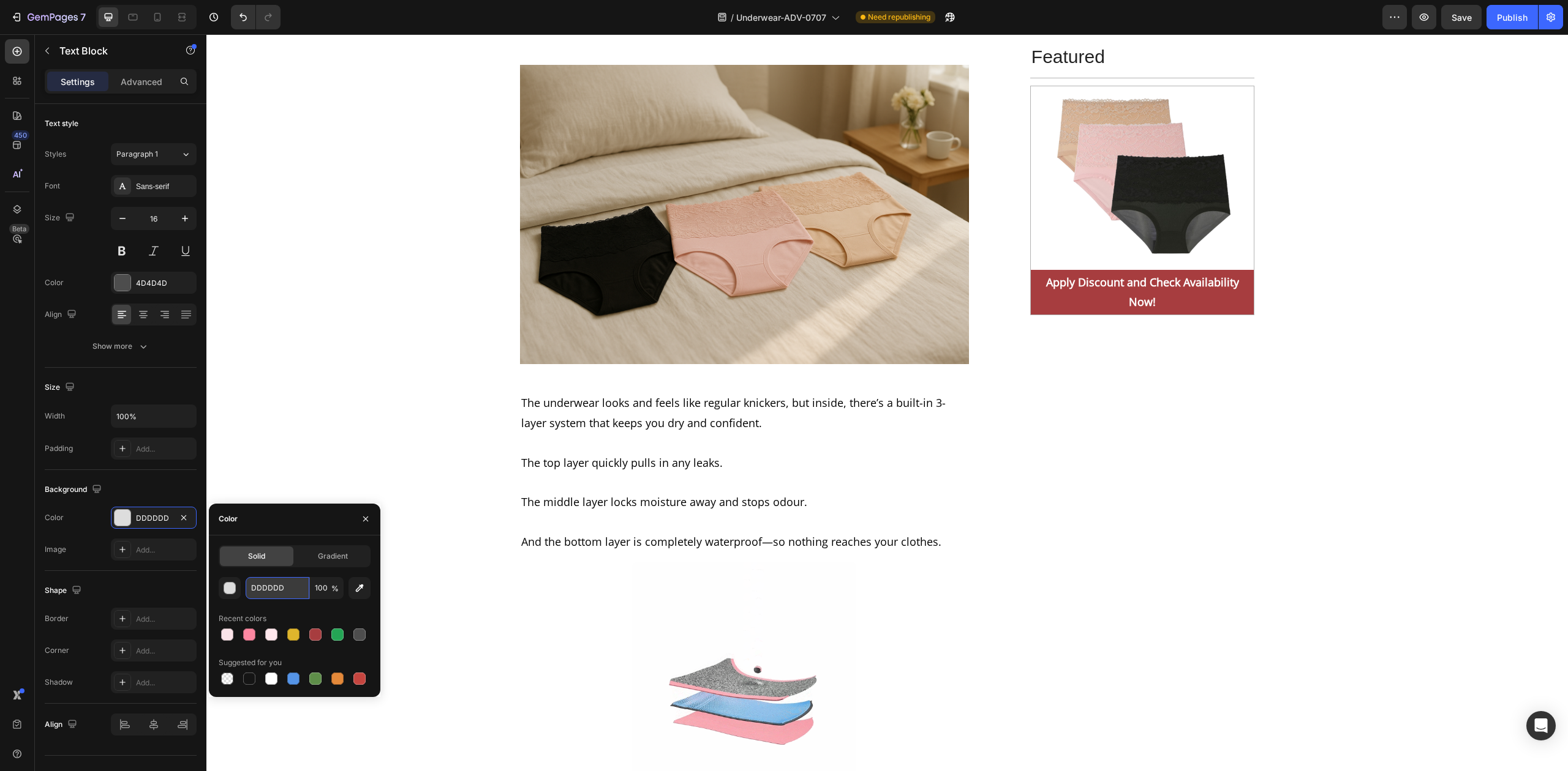
click at [285, 588] on input "DDDDDD" at bounding box center [277, 588] width 63 height 22
paste input "FDF9F4"
type input "FDF9F4"
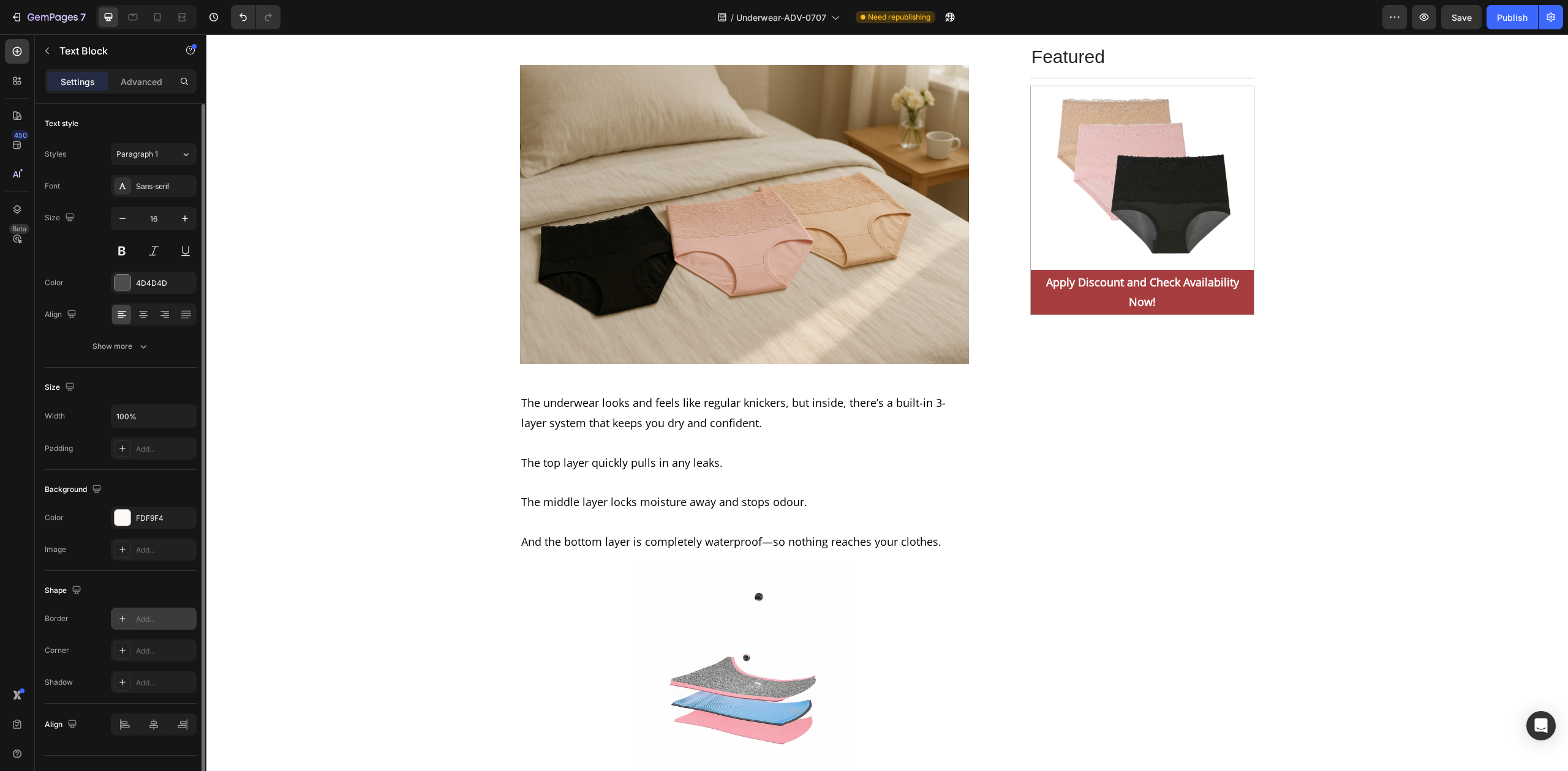
click at [119, 623] on icon at bounding box center [123, 619] width 10 height 10
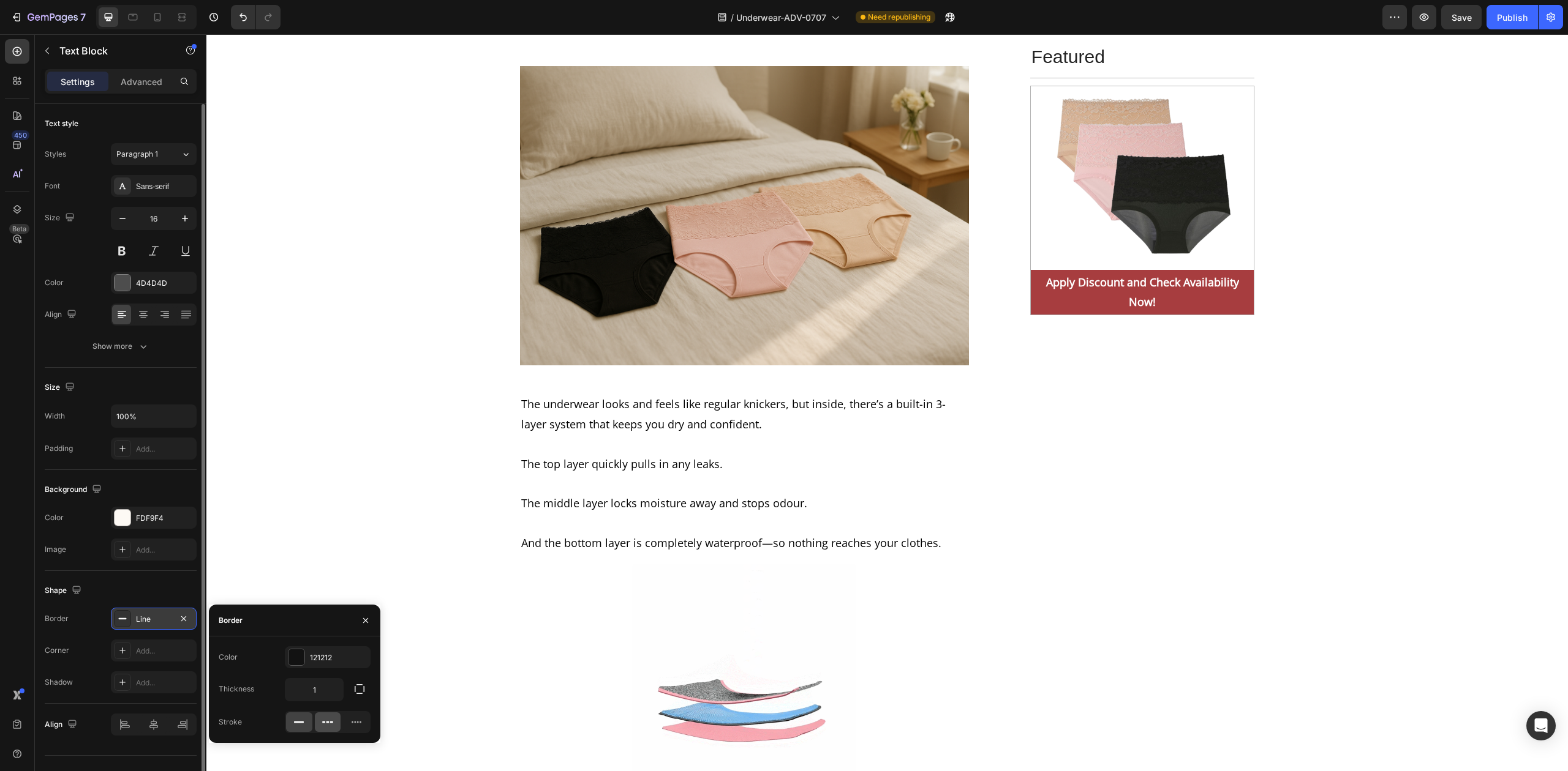
click at [326, 721] on icon at bounding box center [327, 722] width 12 height 12
click at [326, 689] on input "1" at bounding box center [314, 690] width 58 height 22
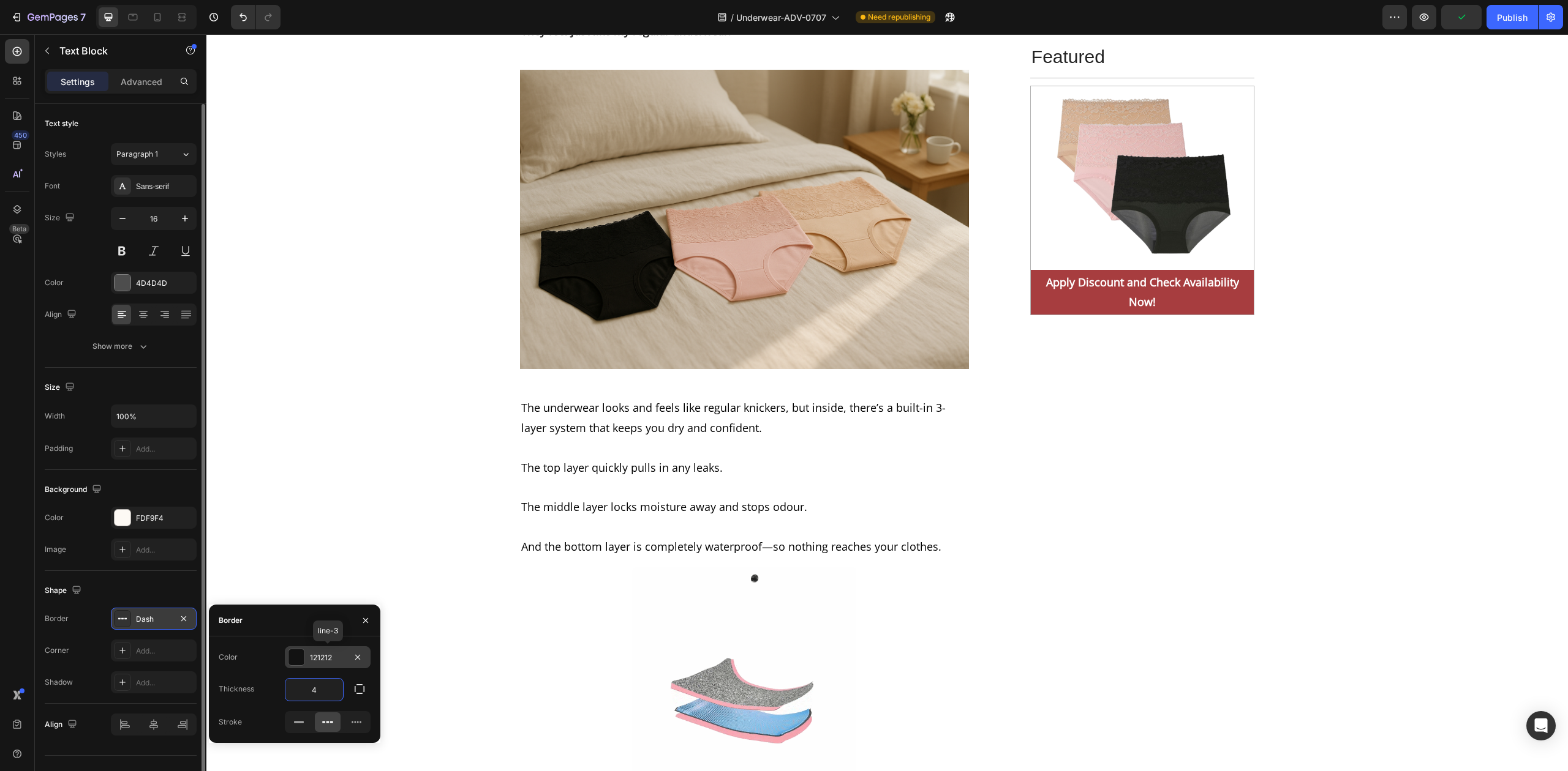
type input "4"
click at [300, 657] on div at bounding box center [296, 657] width 16 height 16
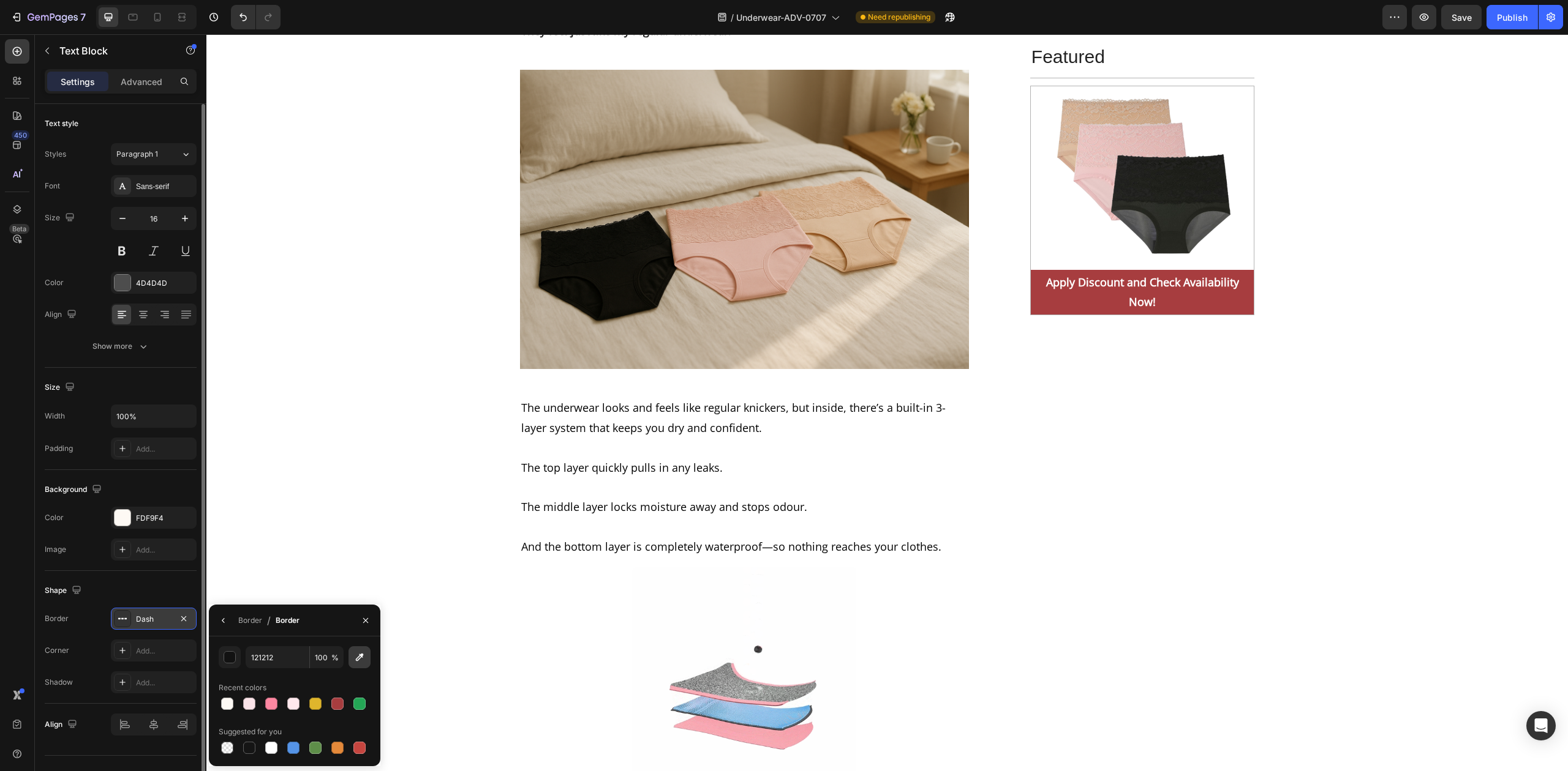
click at [359, 655] on icon "button" at bounding box center [359, 657] width 12 height 12
click at [332, 659] on span "%" at bounding box center [335, 658] width 7 height 11
click at [234, 660] on button "button" at bounding box center [229, 657] width 22 height 22
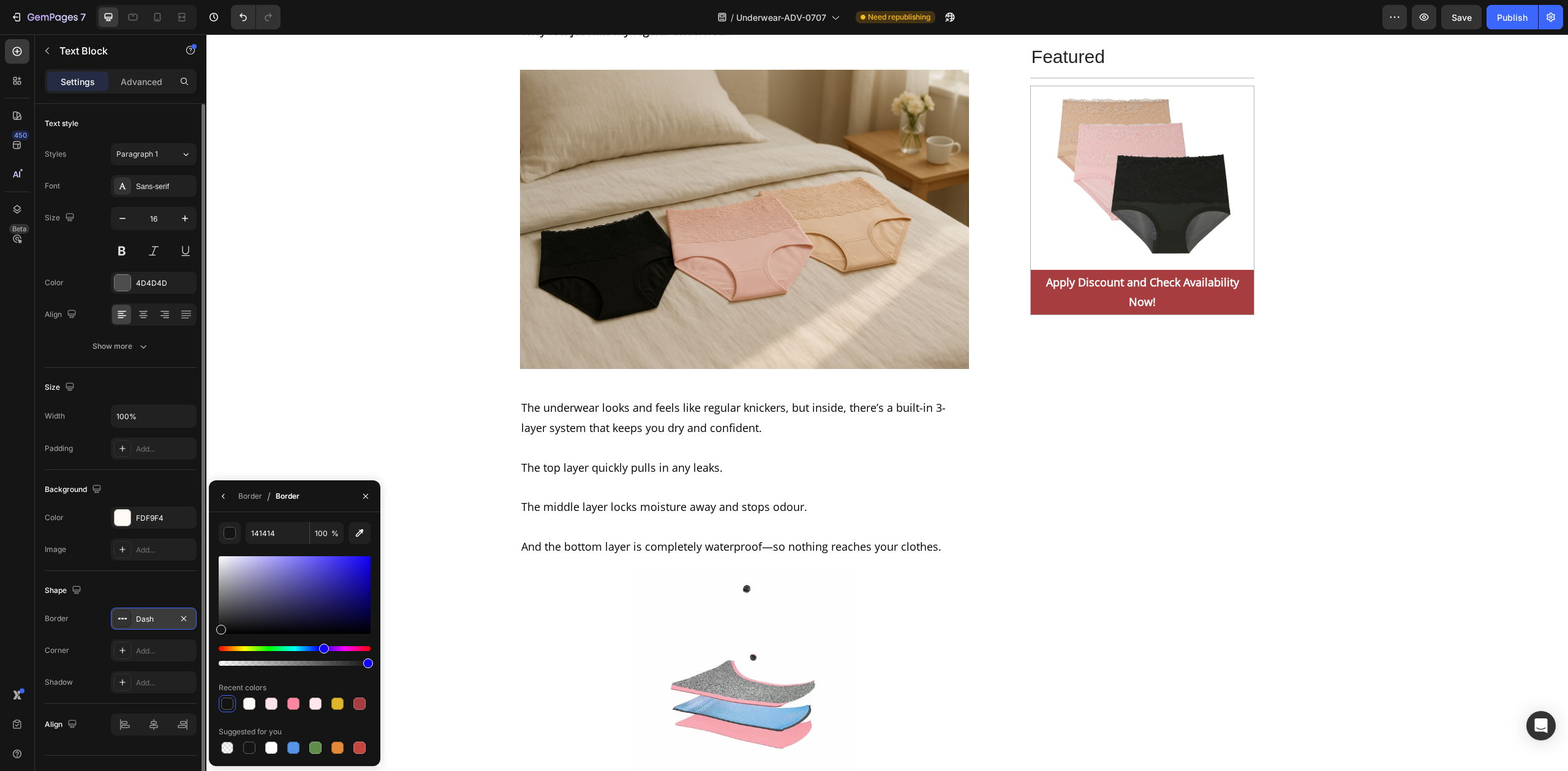
drag, startPoint x: 219, startPoint y: 647, endPoint x: 322, endPoint y: 650, distance: 103.0
click at [322, 650] on div "Hue" at bounding box center [324, 649] width 10 height 10
type input "3D35A8"
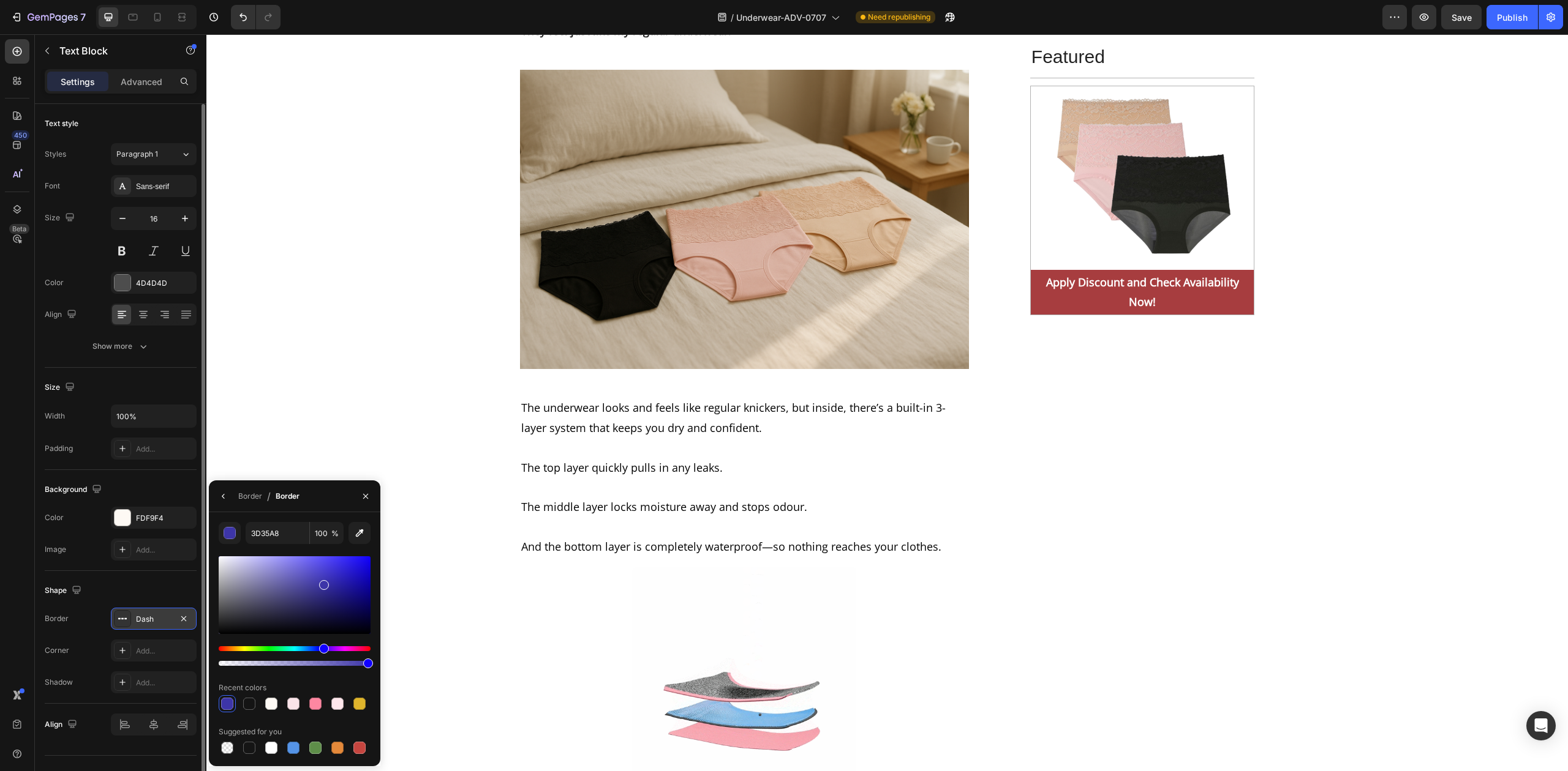
drag, startPoint x: 218, startPoint y: 631, endPoint x: 322, endPoint y: 583, distance: 114.5
click at [322, 583] on div at bounding box center [324, 585] width 10 height 10
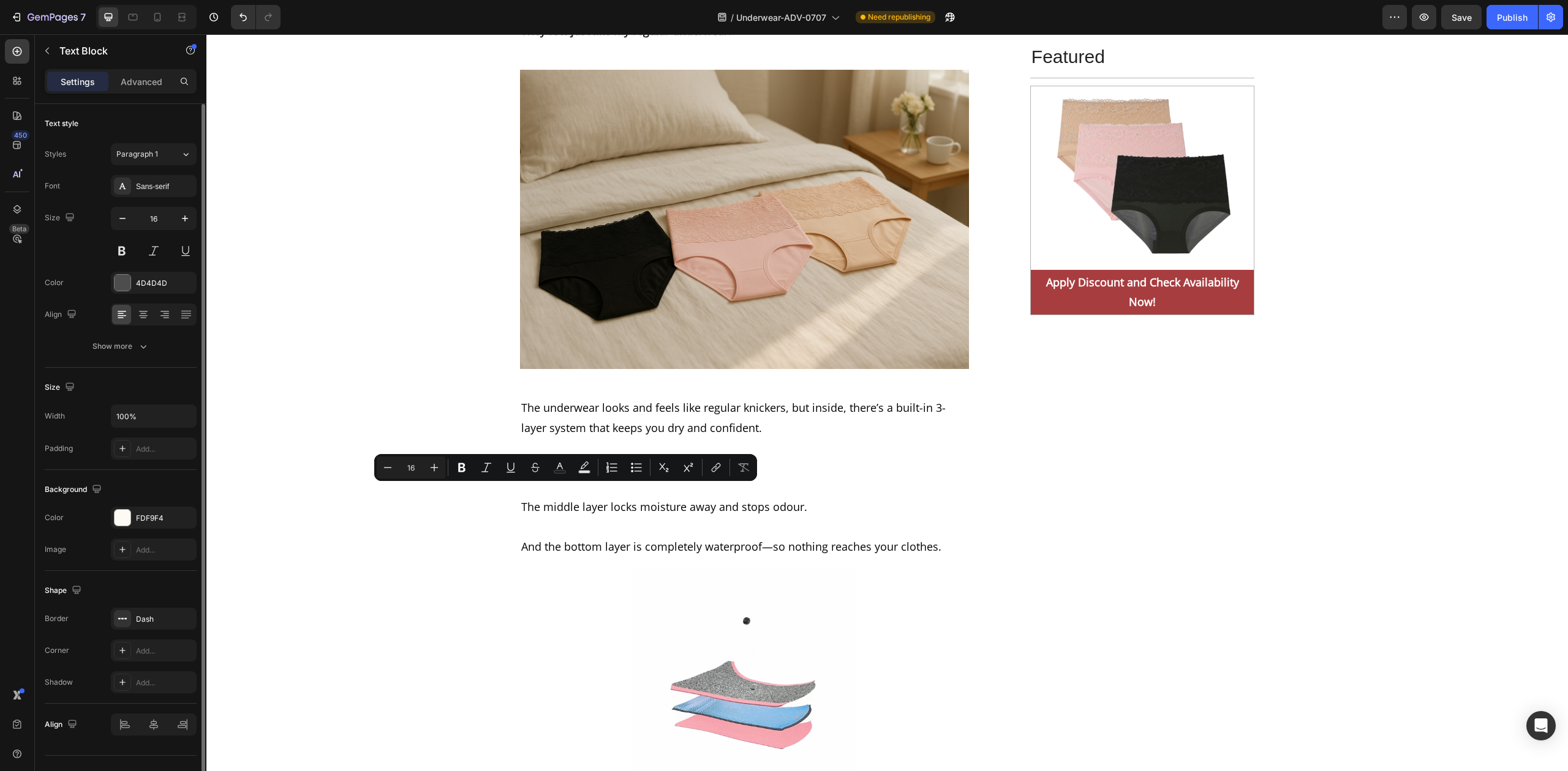
drag, startPoint x: 585, startPoint y: 488, endPoint x: 545, endPoint y: 489, distance: 40.0
click at [461, 471] on icon "Editor contextual toolbar" at bounding box center [461, 467] width 12 height 12
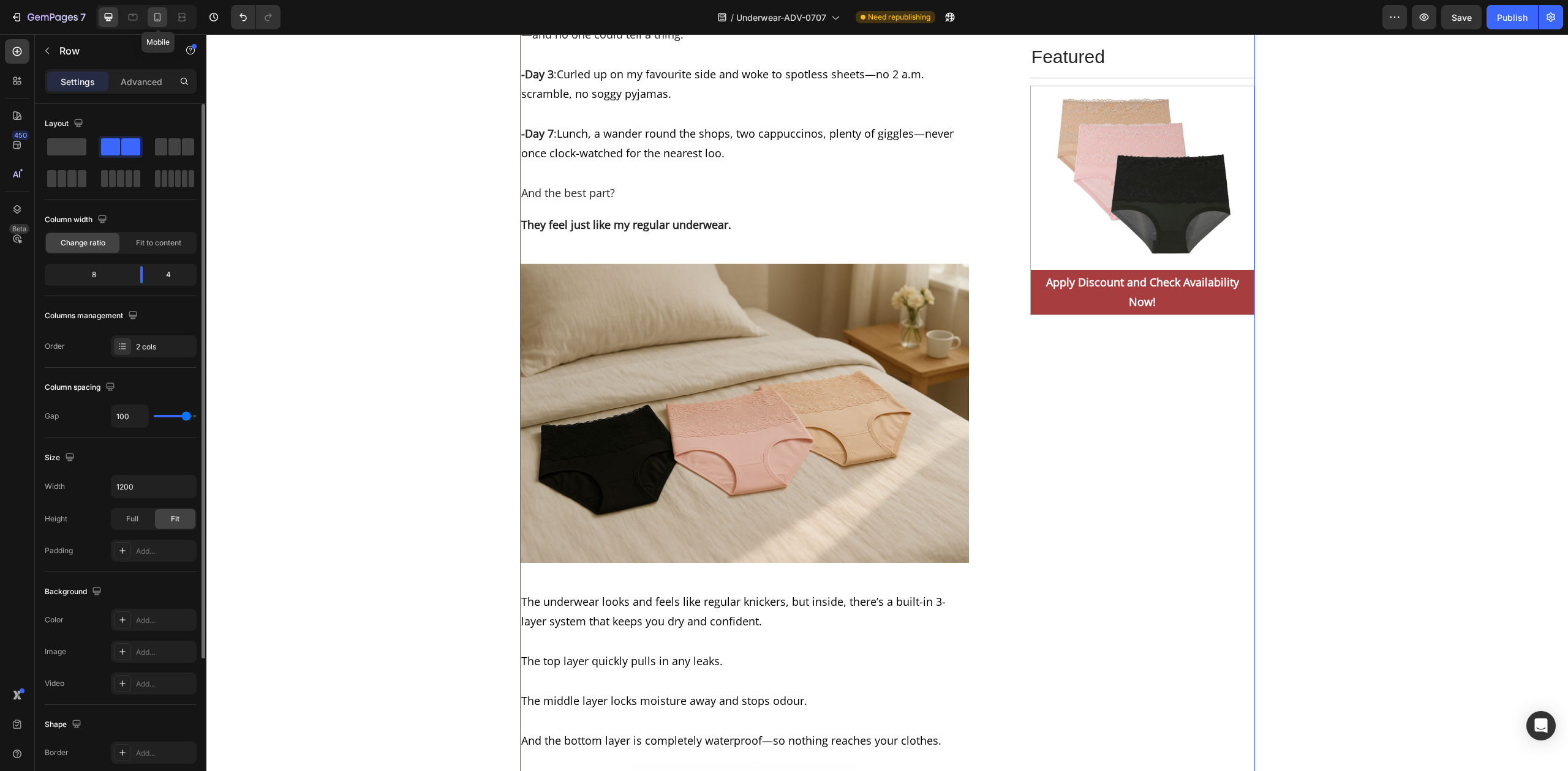
click at [162, 18] on icon at bounding box center [157, 17] width 12 height 12
type input "0"
type input "100%"
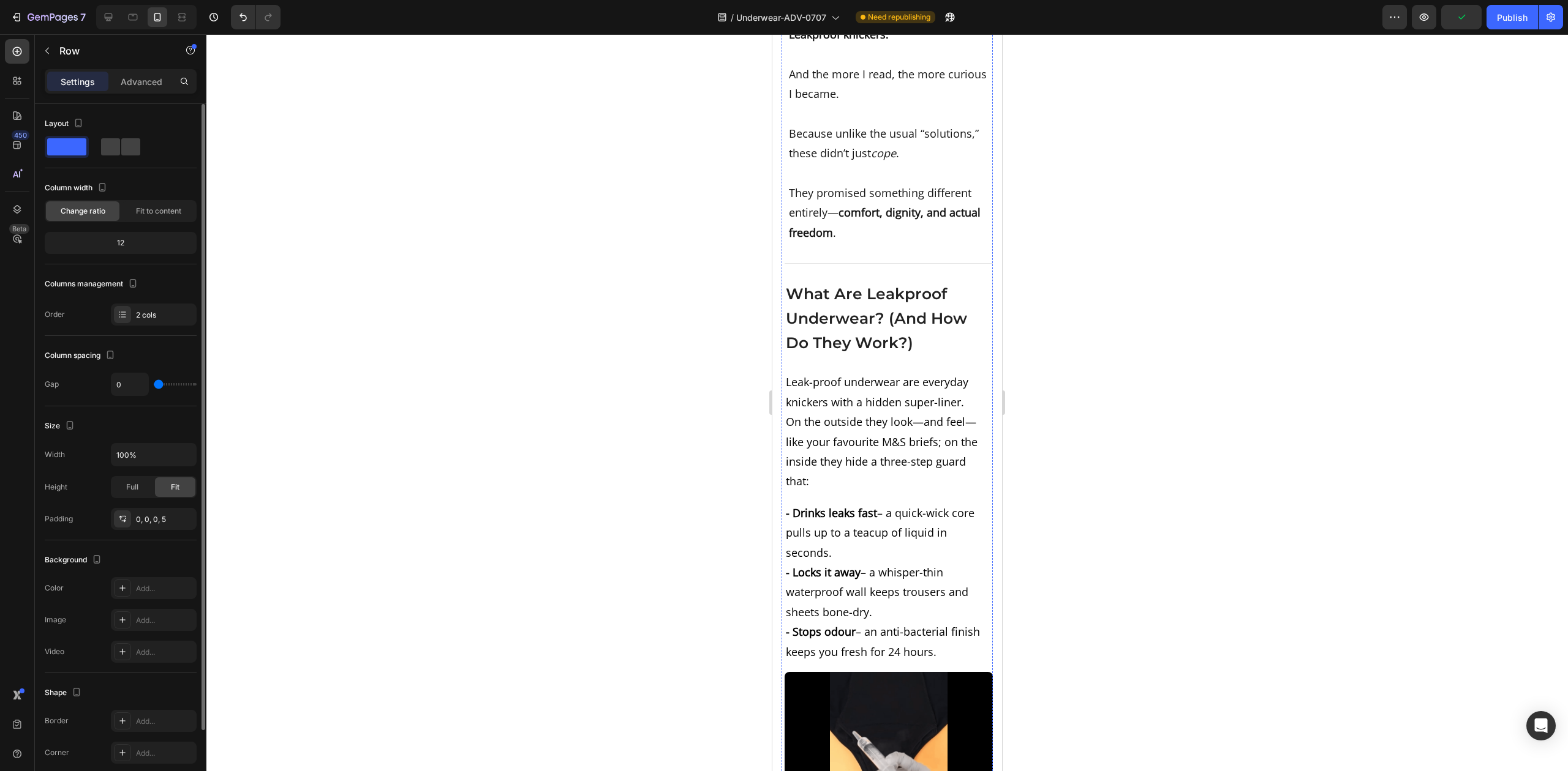
scroll to position [5106, 0]
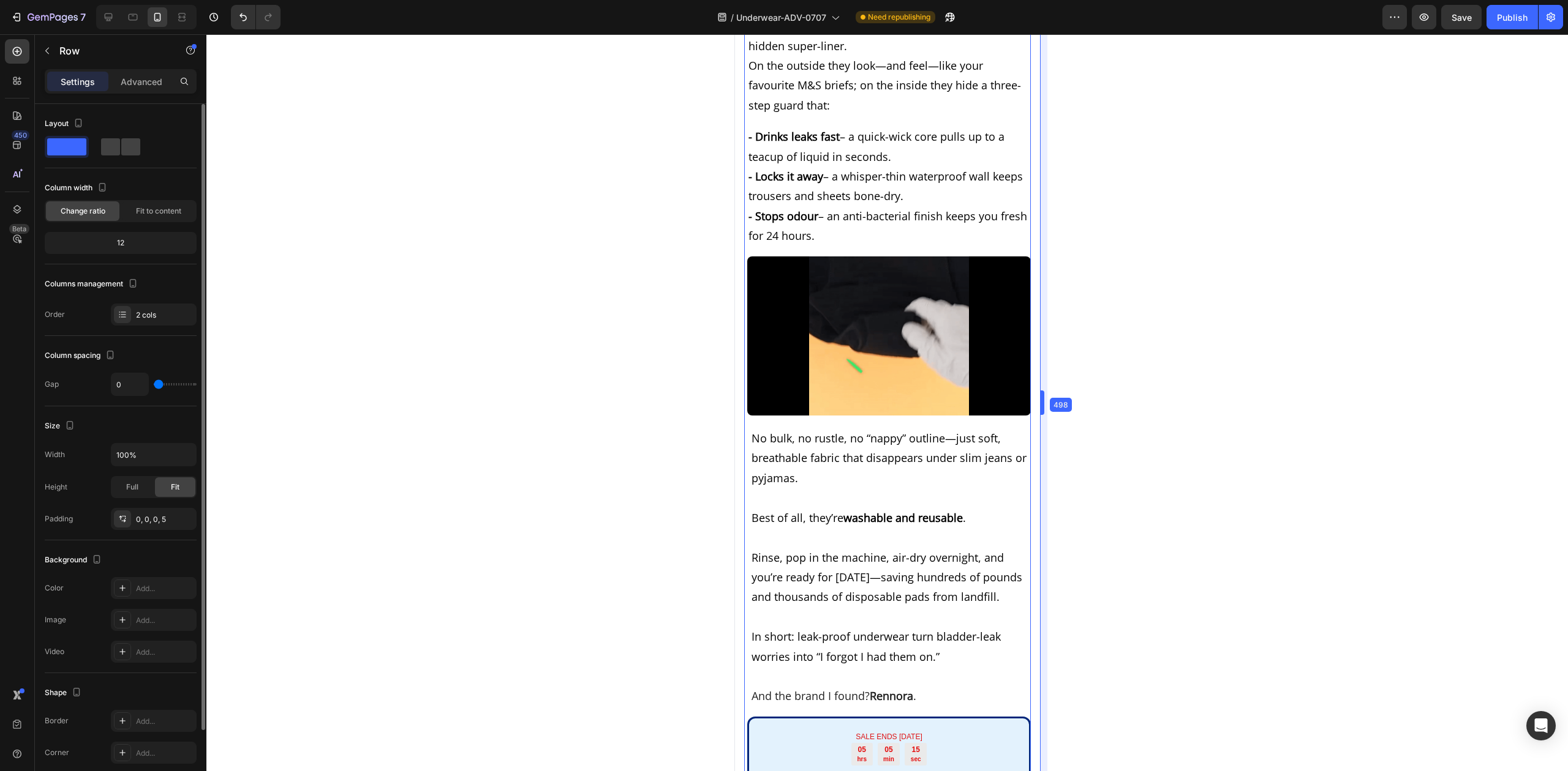
drag, startPoint x: 1003, startPoint y: 466, endPoint x: 1078, endPoint y: 459, distance: 75.3
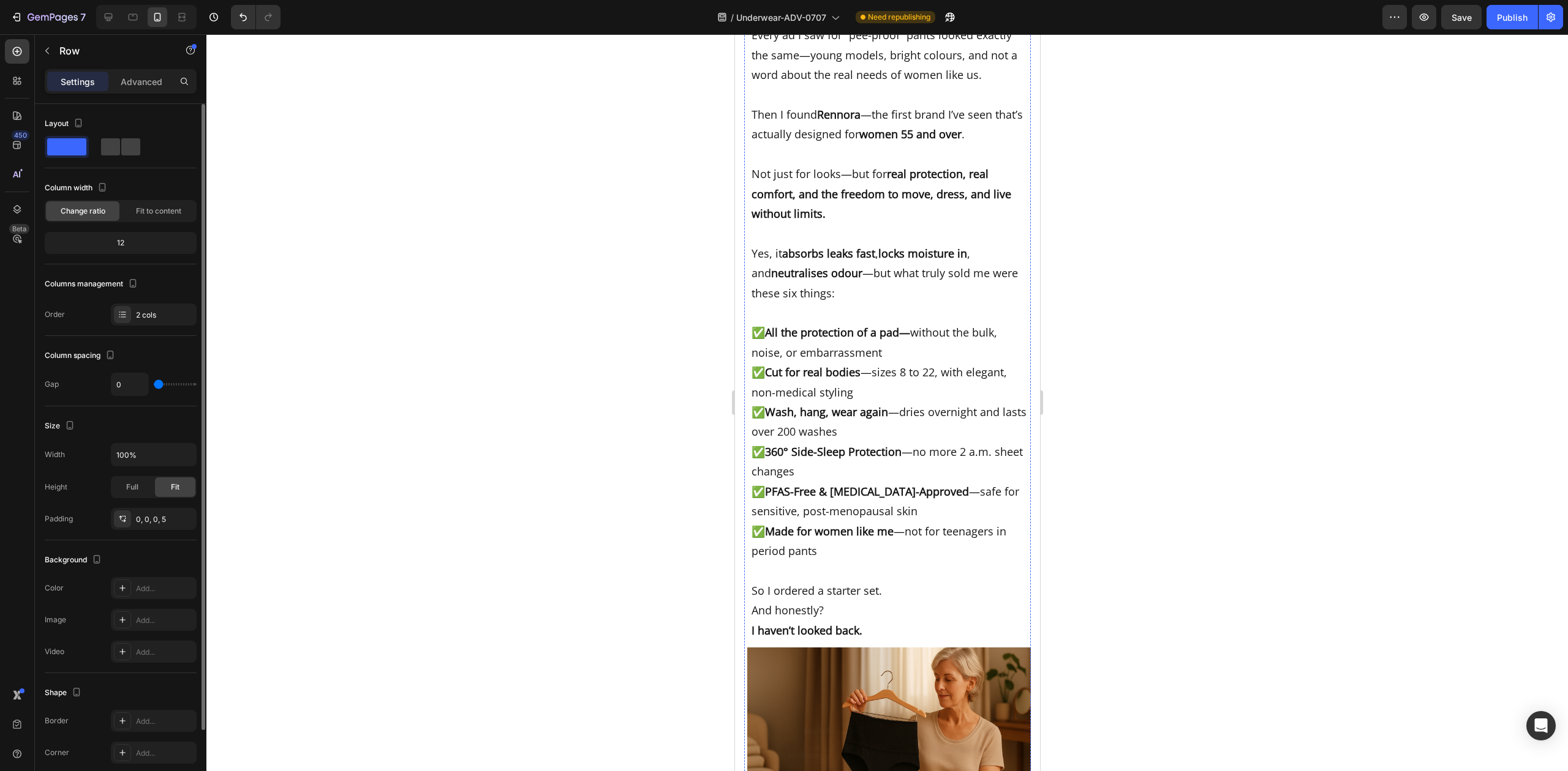
scroll to position [6398, 0]
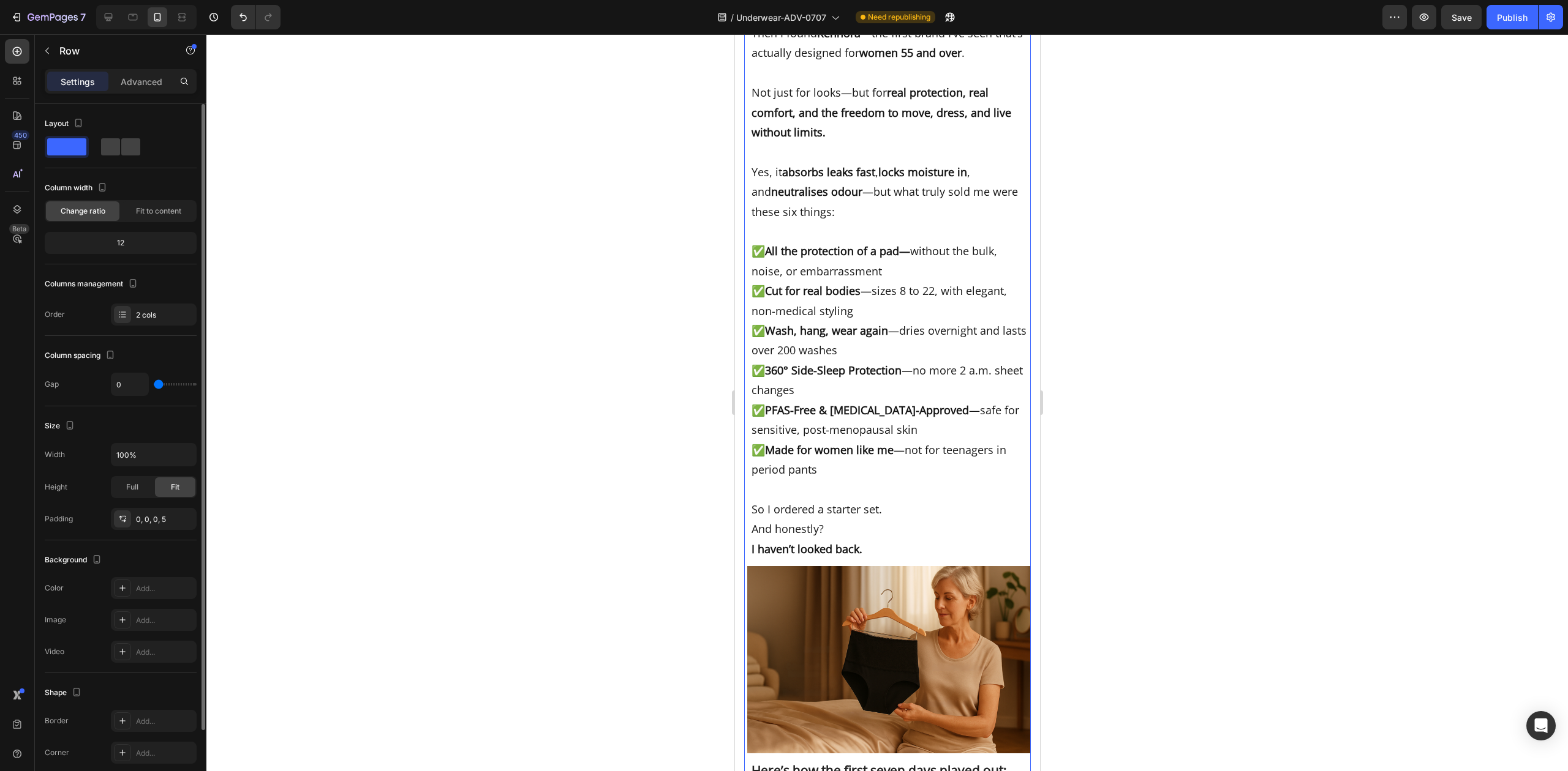
click at [1157, 444] on div at bounding box center [887, 403] width 1362 height 737
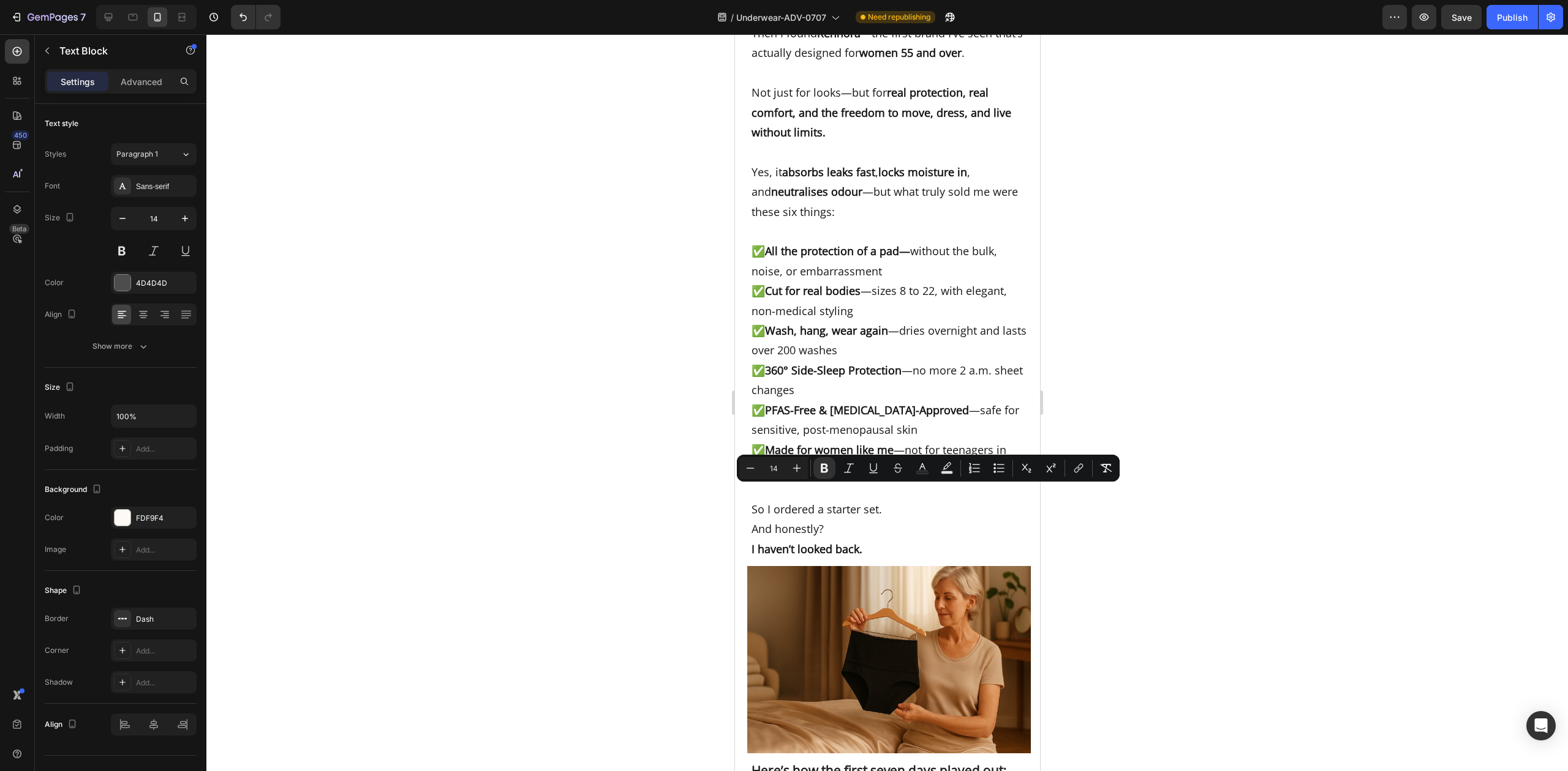
drag, startPoint x: 918, startPoint y: 492, endPoint x: 935, endPoint y: 491, distance: 17.0
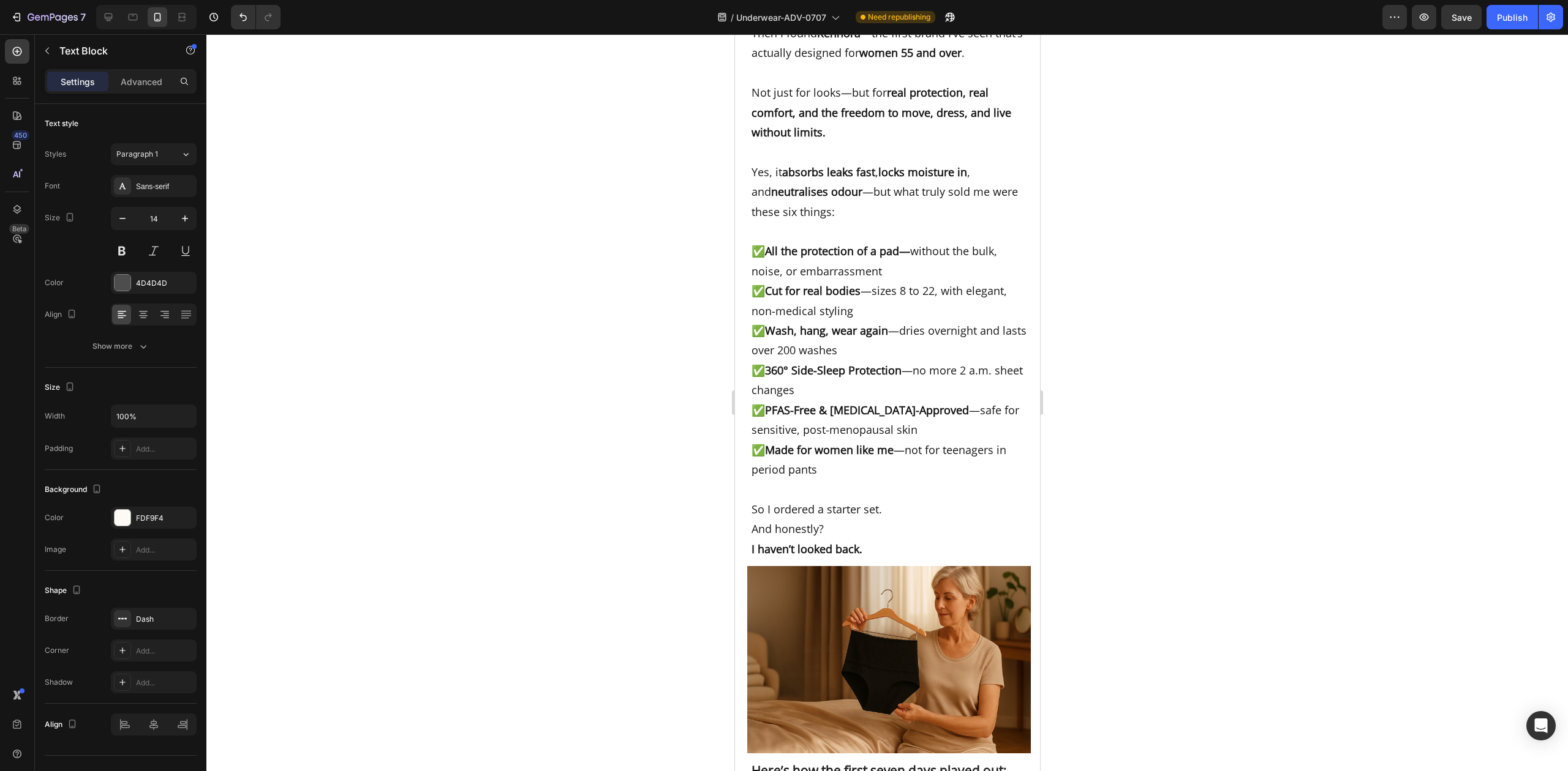
click at [1122, 515] on div at bounding box center [887, 403] width 1362 height 737
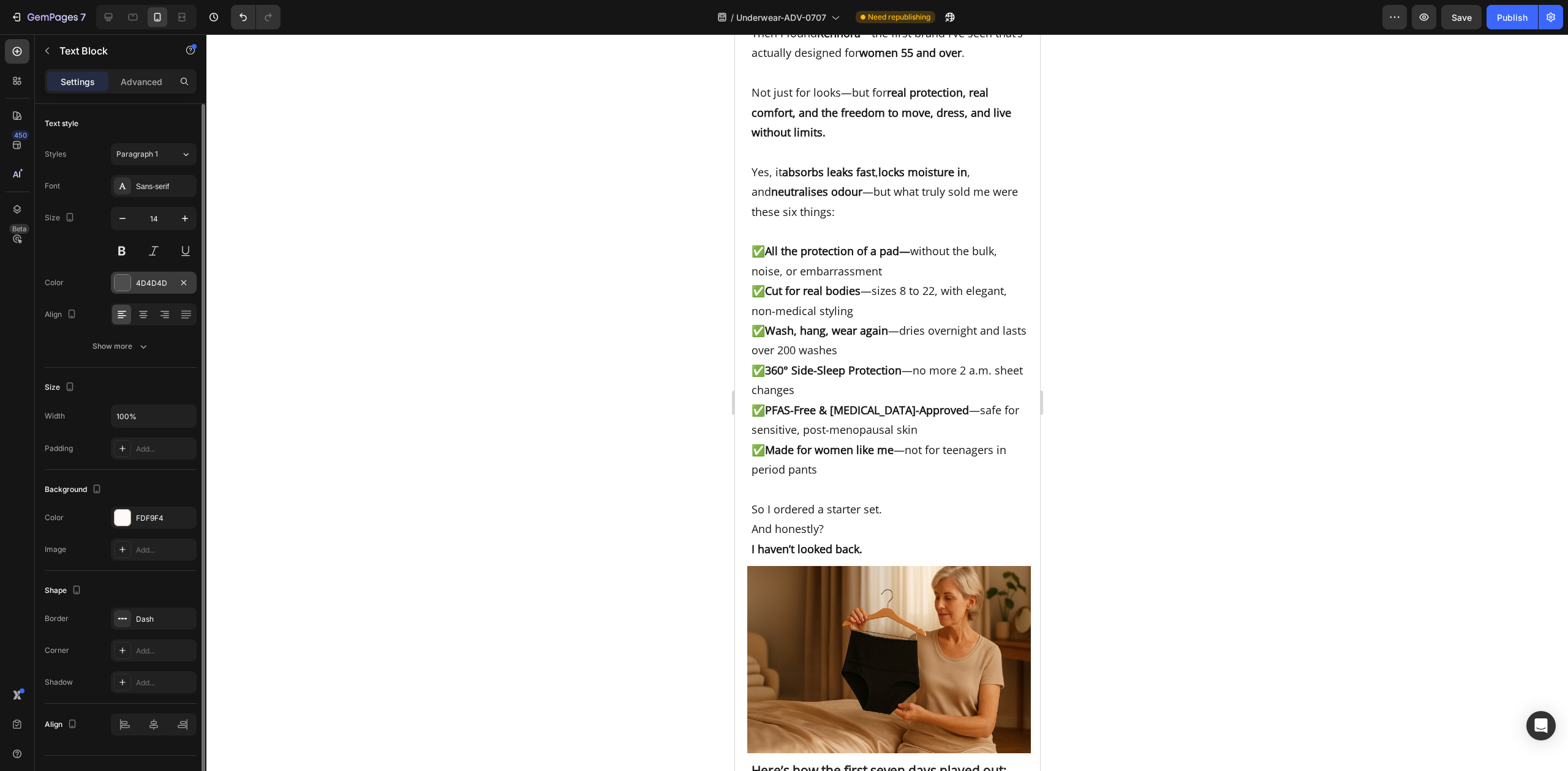
click at [123, 280] on div at bounding box center [123, 283] width 16 height 16
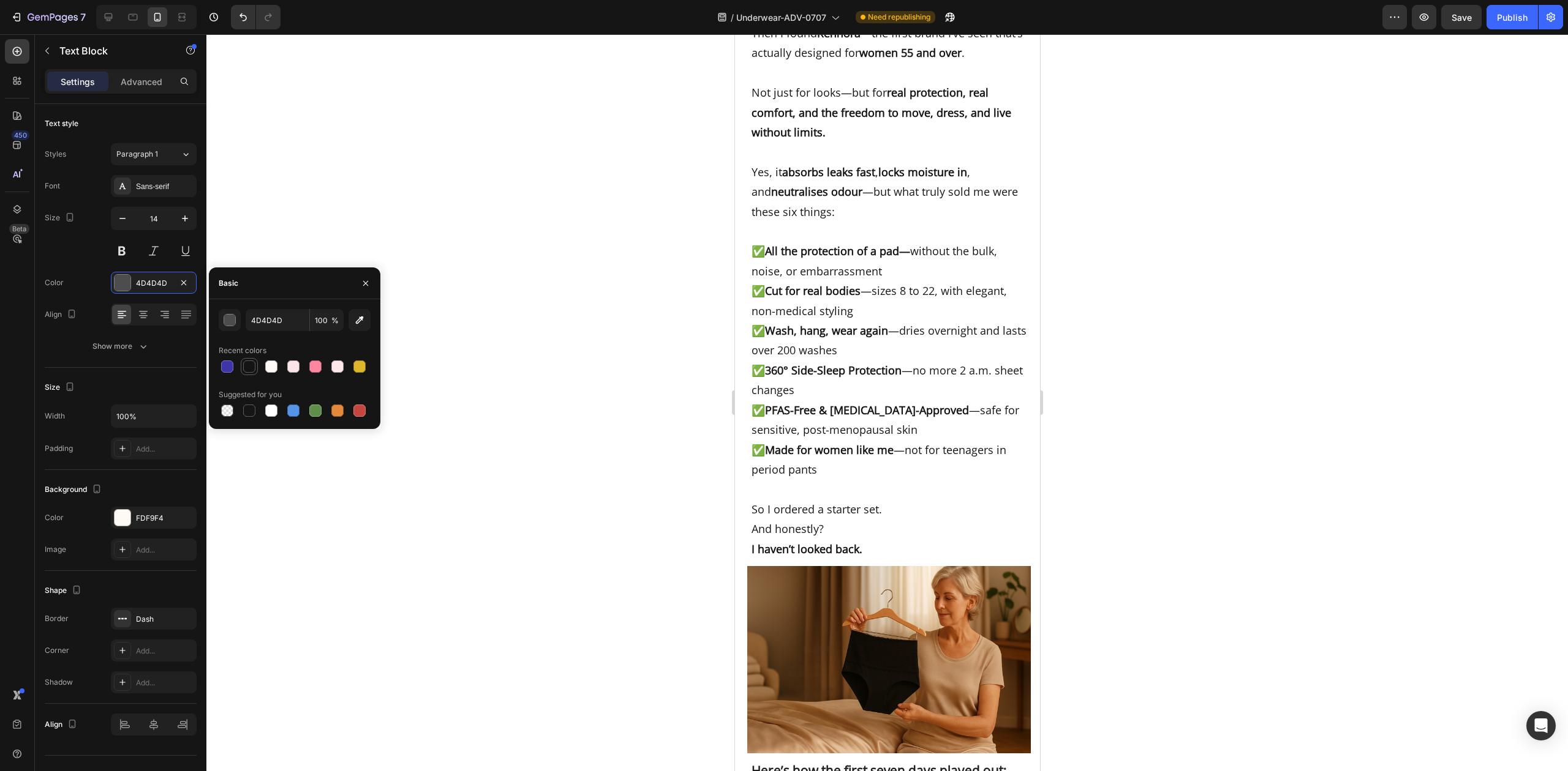
click at [246, 368] on div at bounding box center [248, 366] width 12 height 12
type input "141414"
click at [1145, 545] on div at bounding box center [887, 403] width 1362 height 737
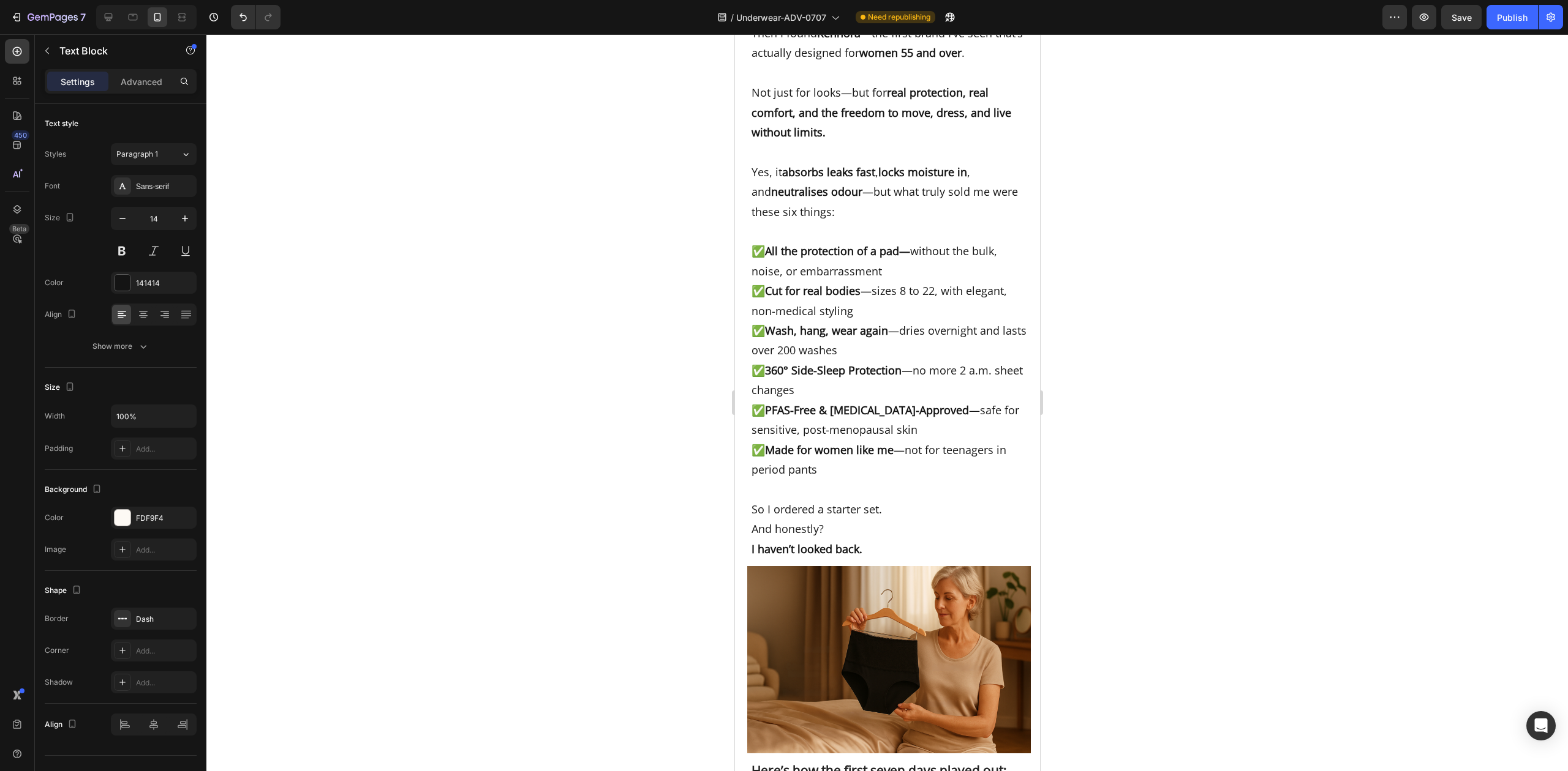
click at [146, 79] on p "Advanced" at bounding box center [141, 82] width 41 height 13
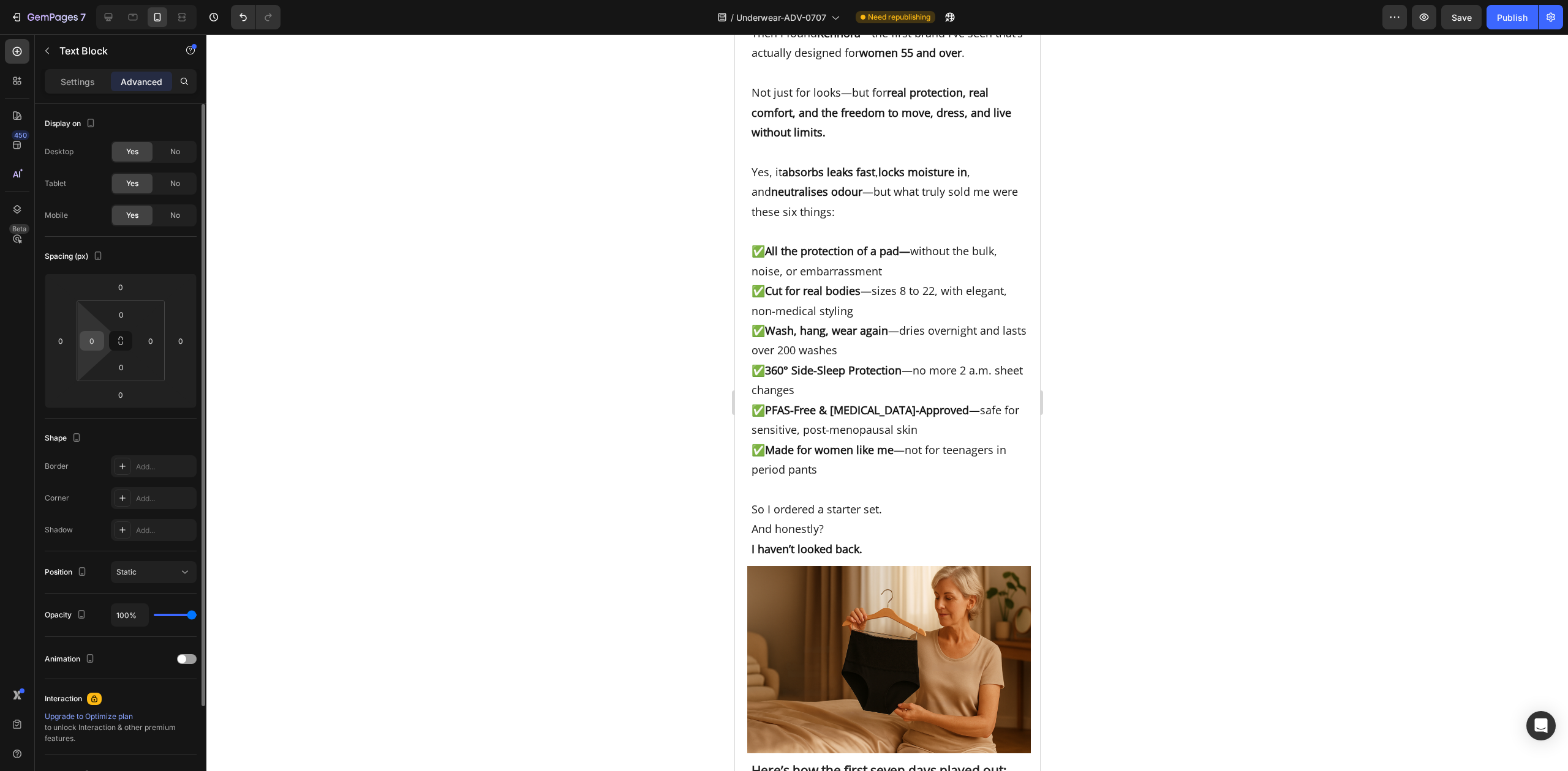
click at [92, 336] on input "0" at bounding box center [92, 341] width 19 height 19
type input "3"
click at [469, 427] on div at bounding box center [887, 403] width 1362 height 737
click at [94, 342] on input "3" at bounding box center [92, 341] width 19 height 19
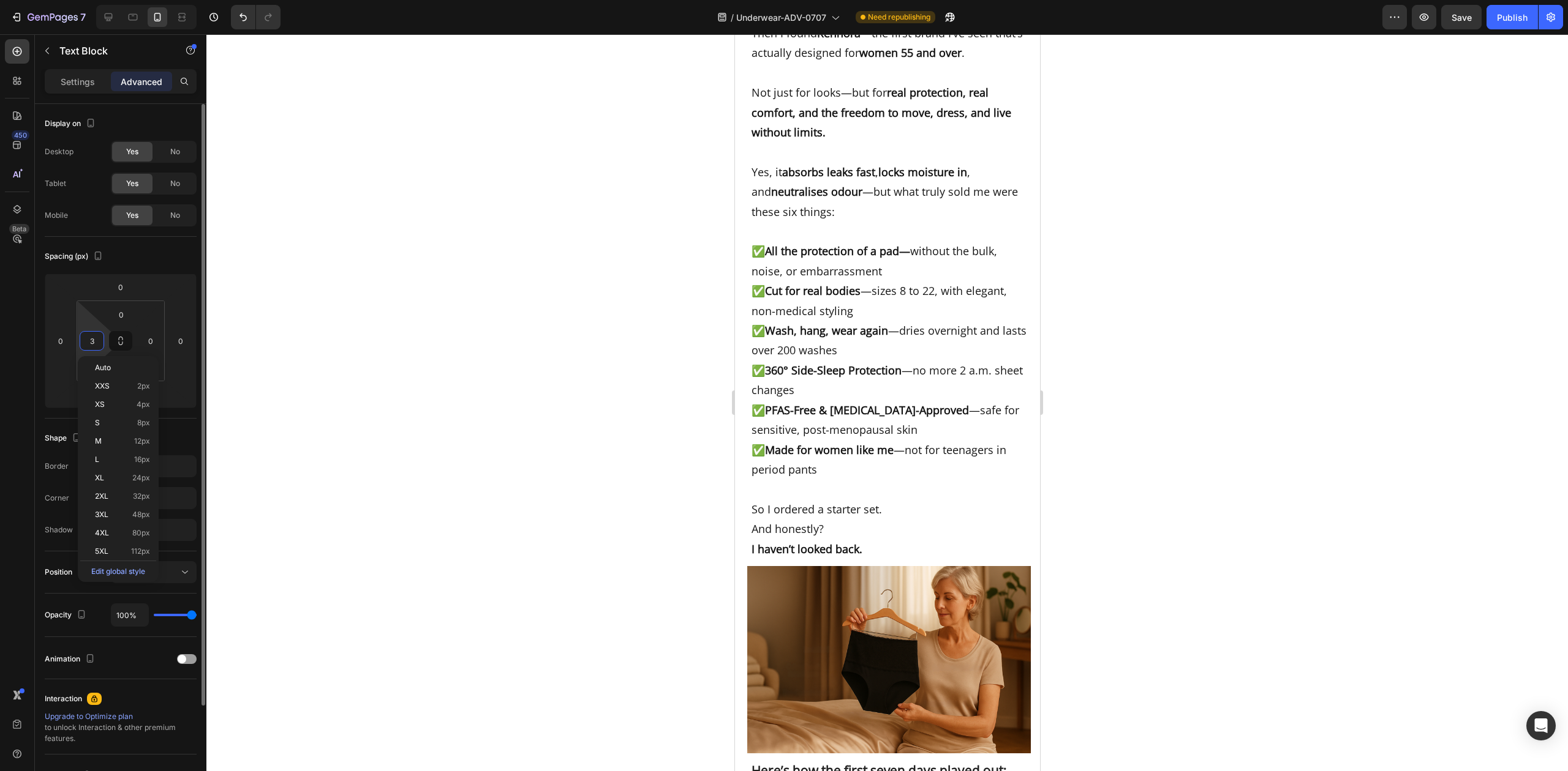
type input "0"
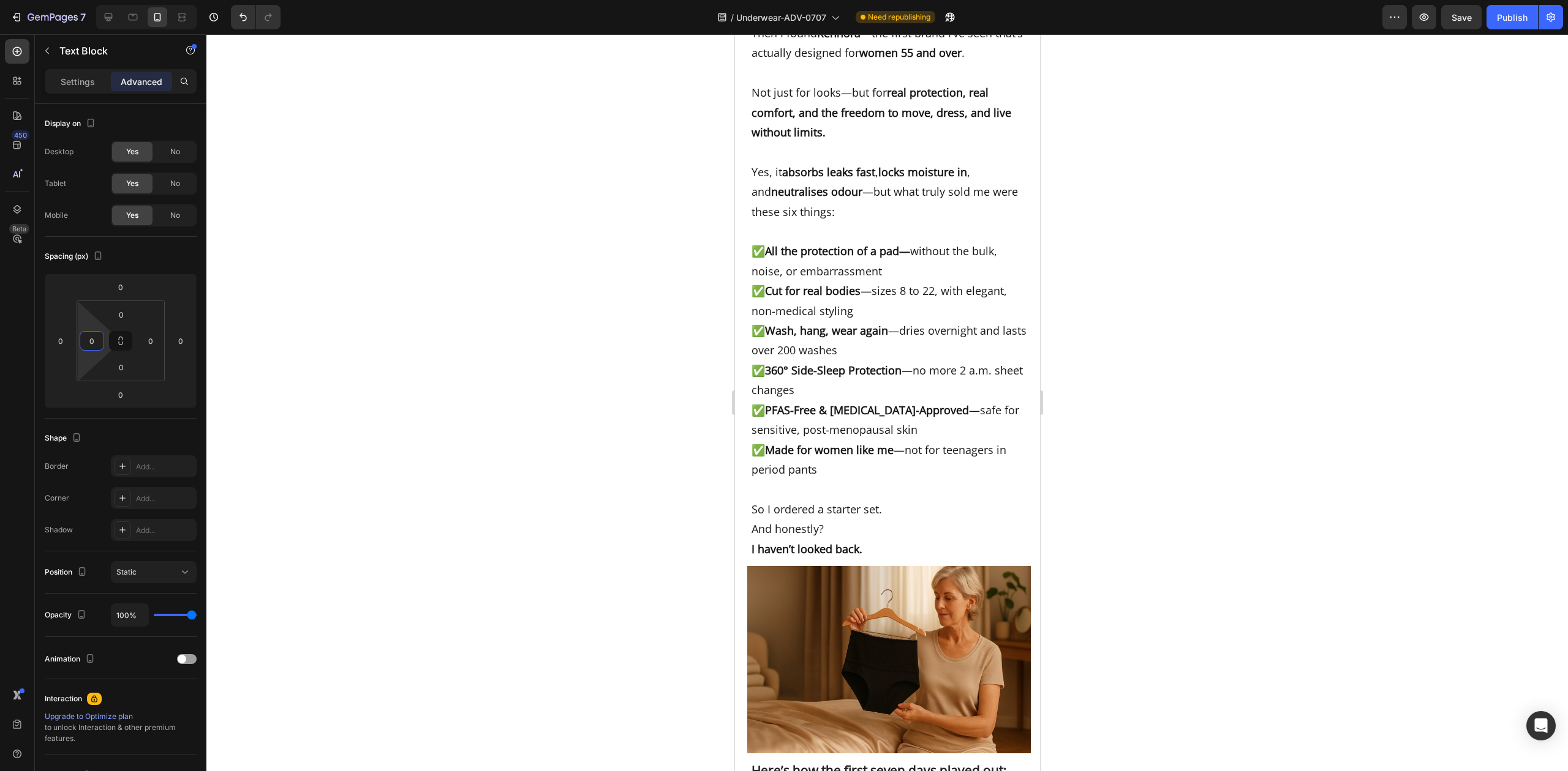
click at [508, 476] on div at bounding box center [887, 403] width 1362 height 737
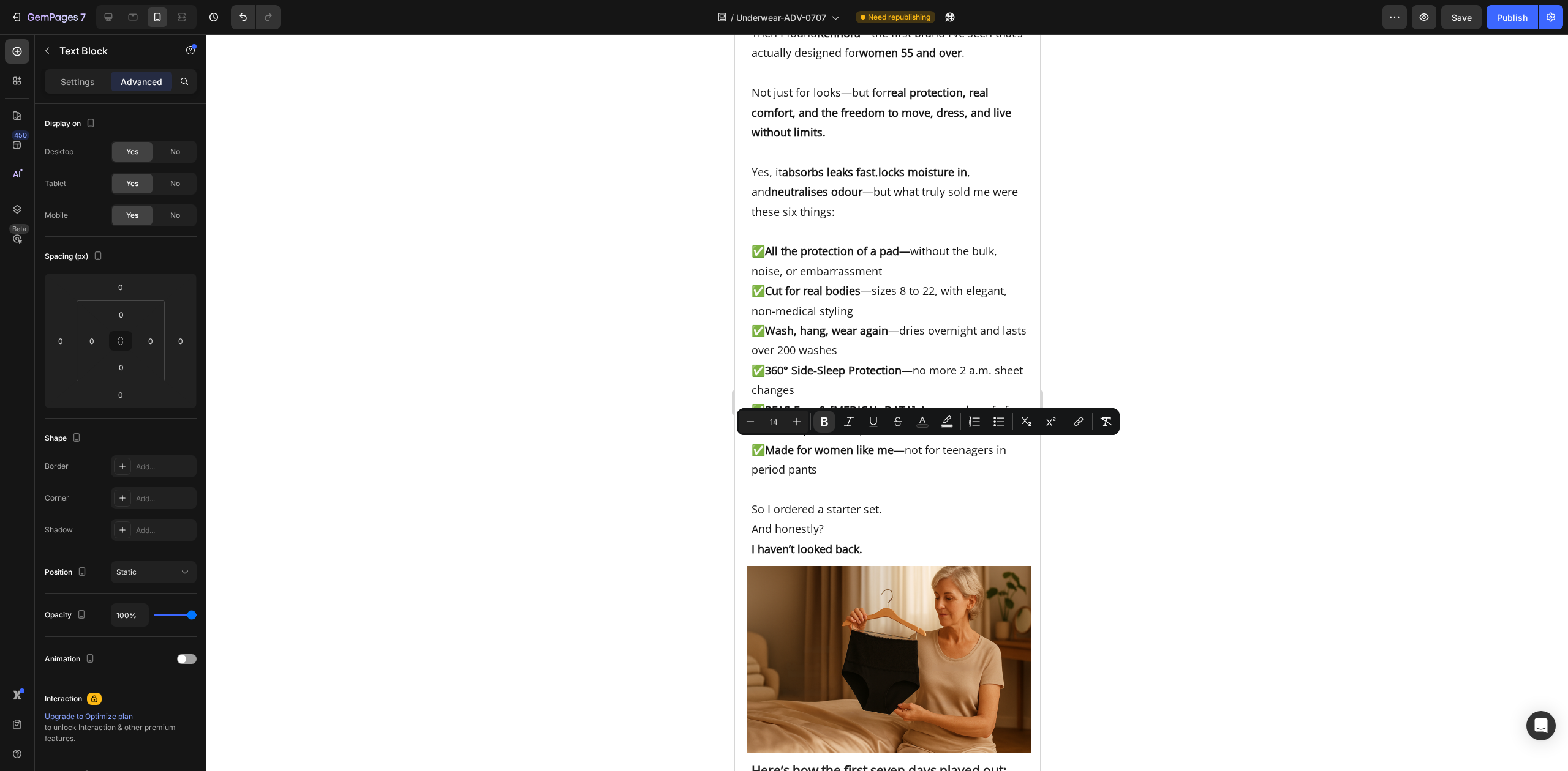
drag, startPoint x: 759, startPoint y: 446, endPoint x: 954, endPoint y: 664, distance: 292.5
click at [1155, 517] on div at bounding box center [887, 403] width 1362 height 737
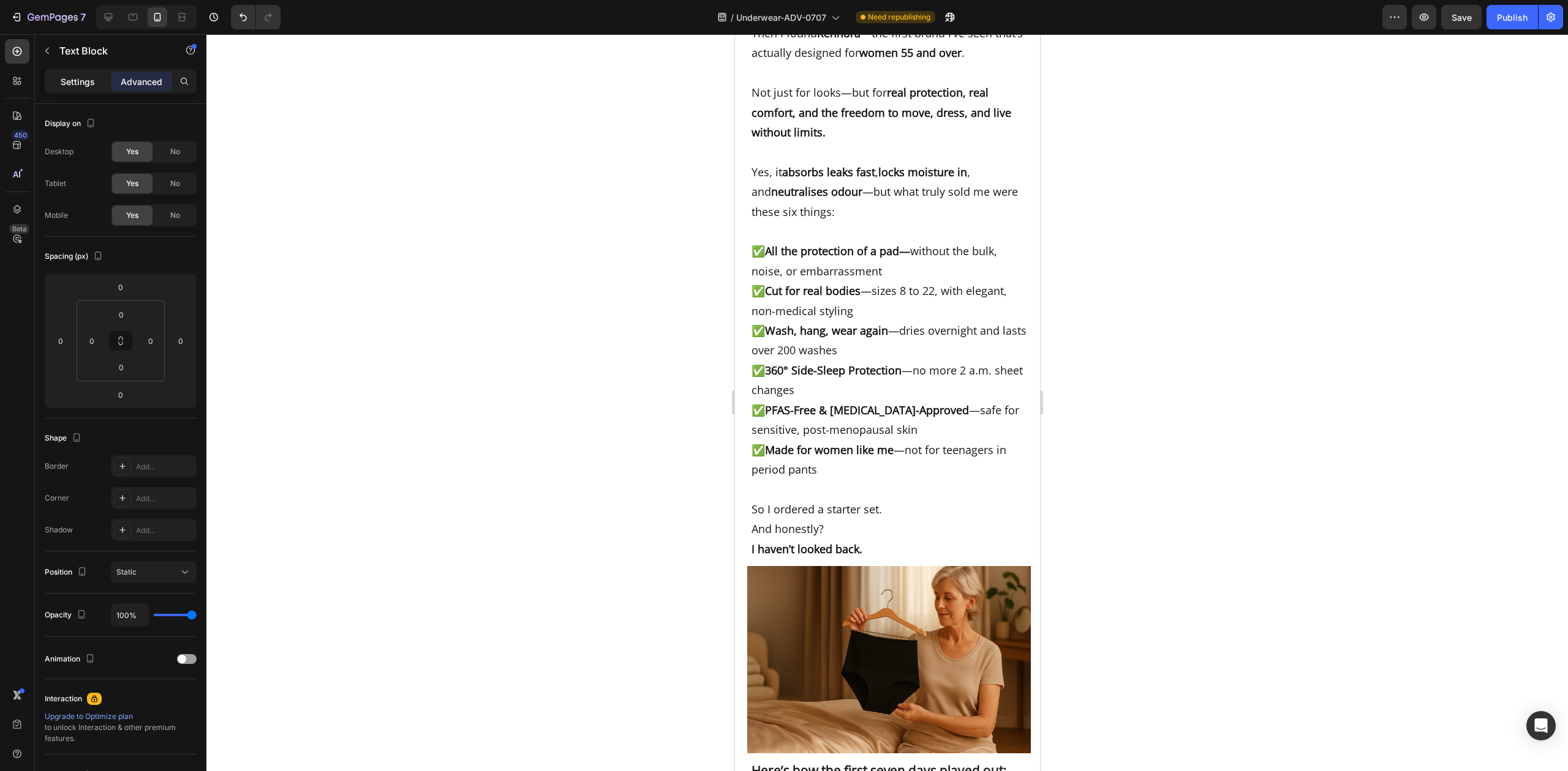
click at [81, 76] on p "Settings" at bounding box center [78, 82] width 34 height 13
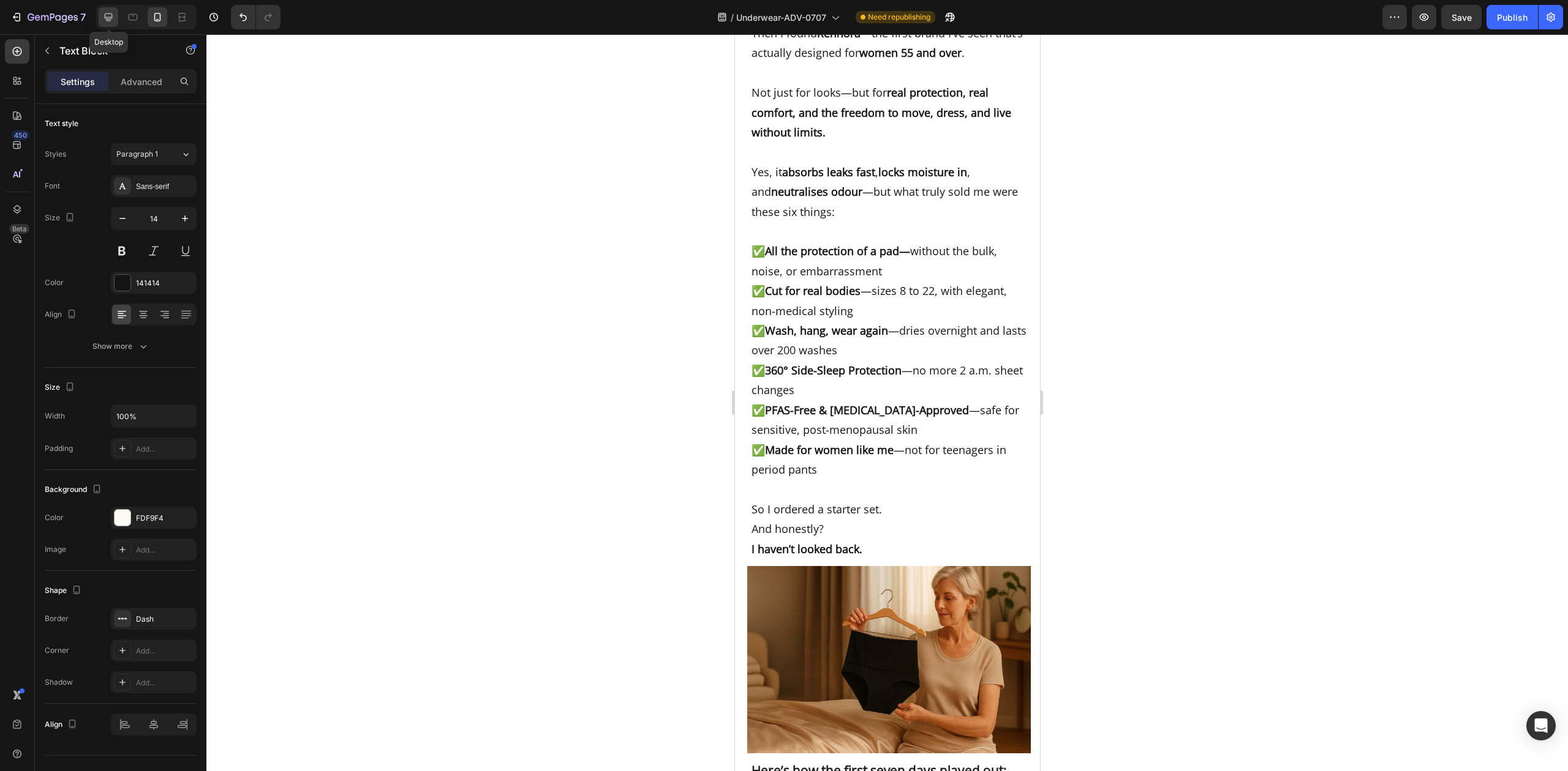
click at [110, 17] on icon at bounding box center [109, 18] width 8 height 8
type input "16"
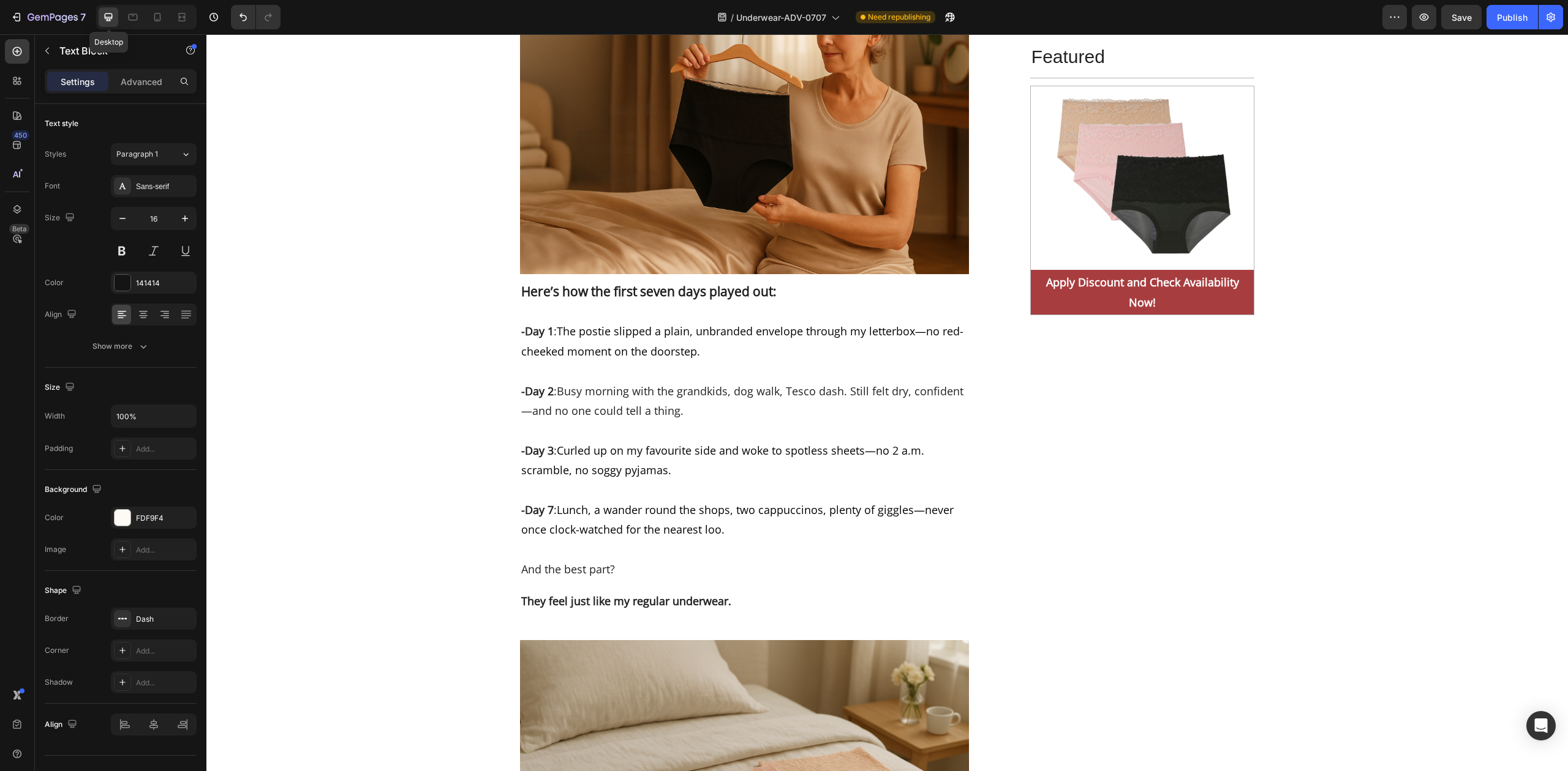
scroll to position [6032, 0]
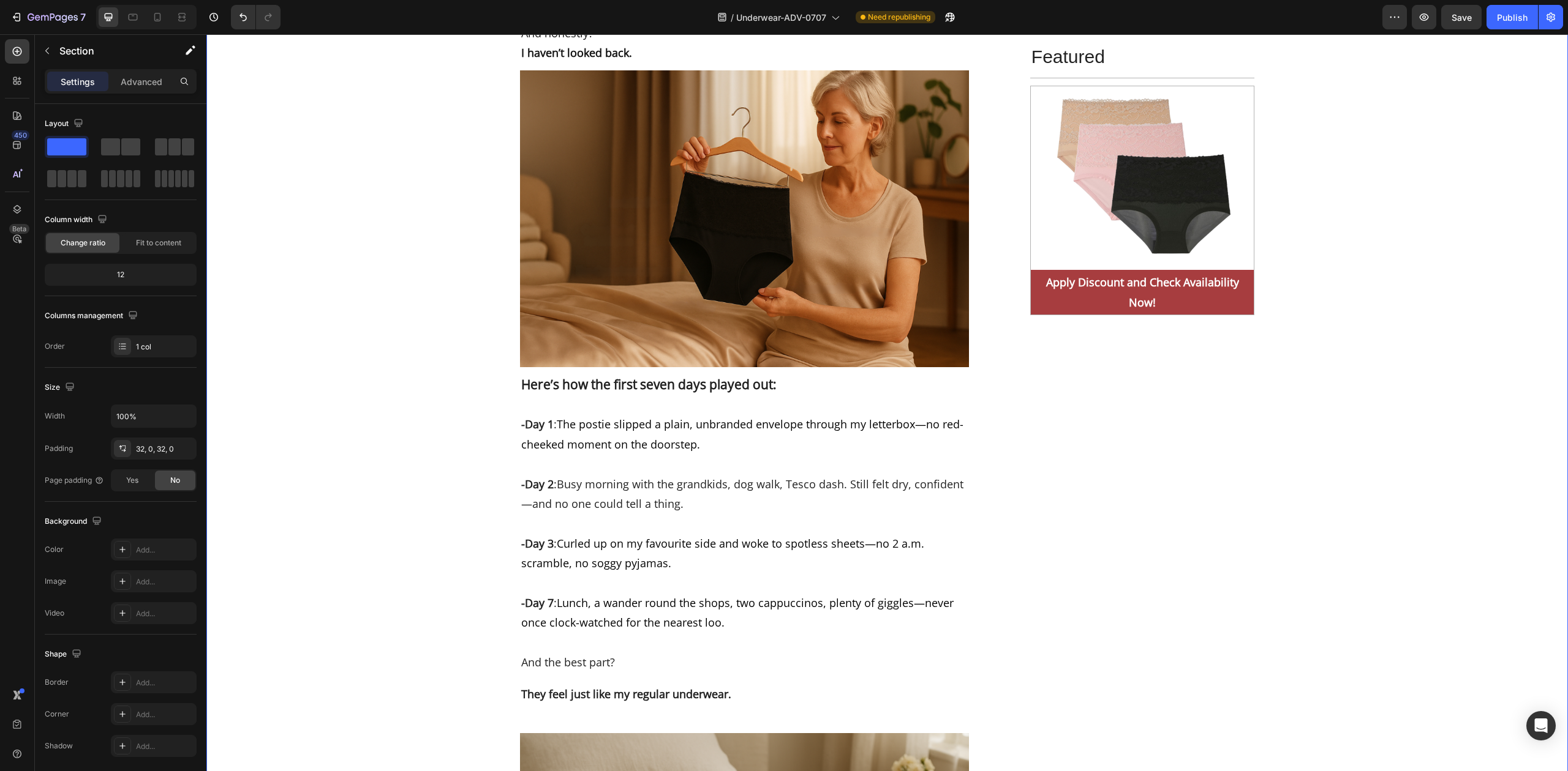
scroll to position [5869, 0]
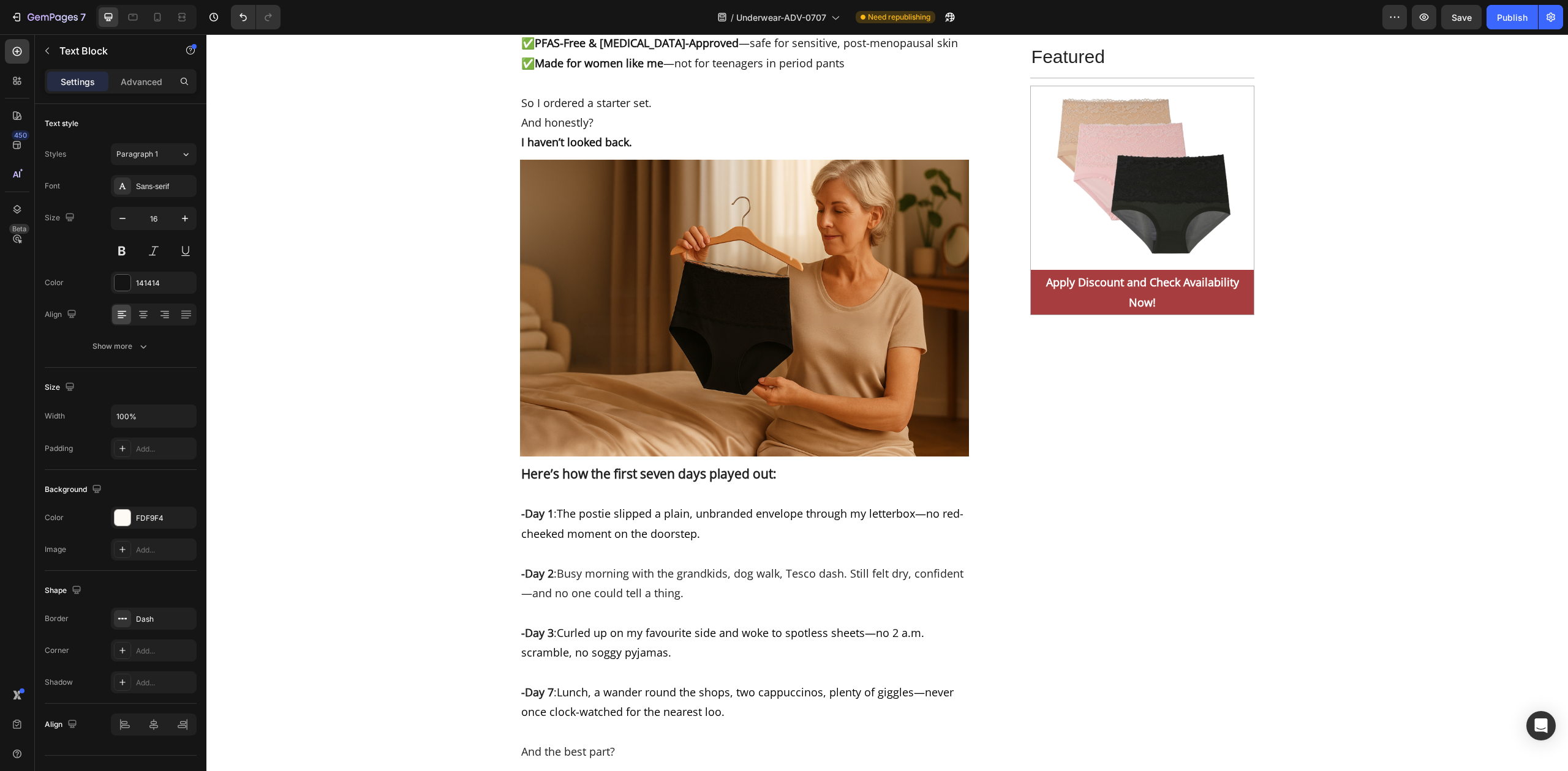
drag, startPoint x: 547, startPoint y: 248, endPoint x: 834, endPoint y: 441, distance: 345.9
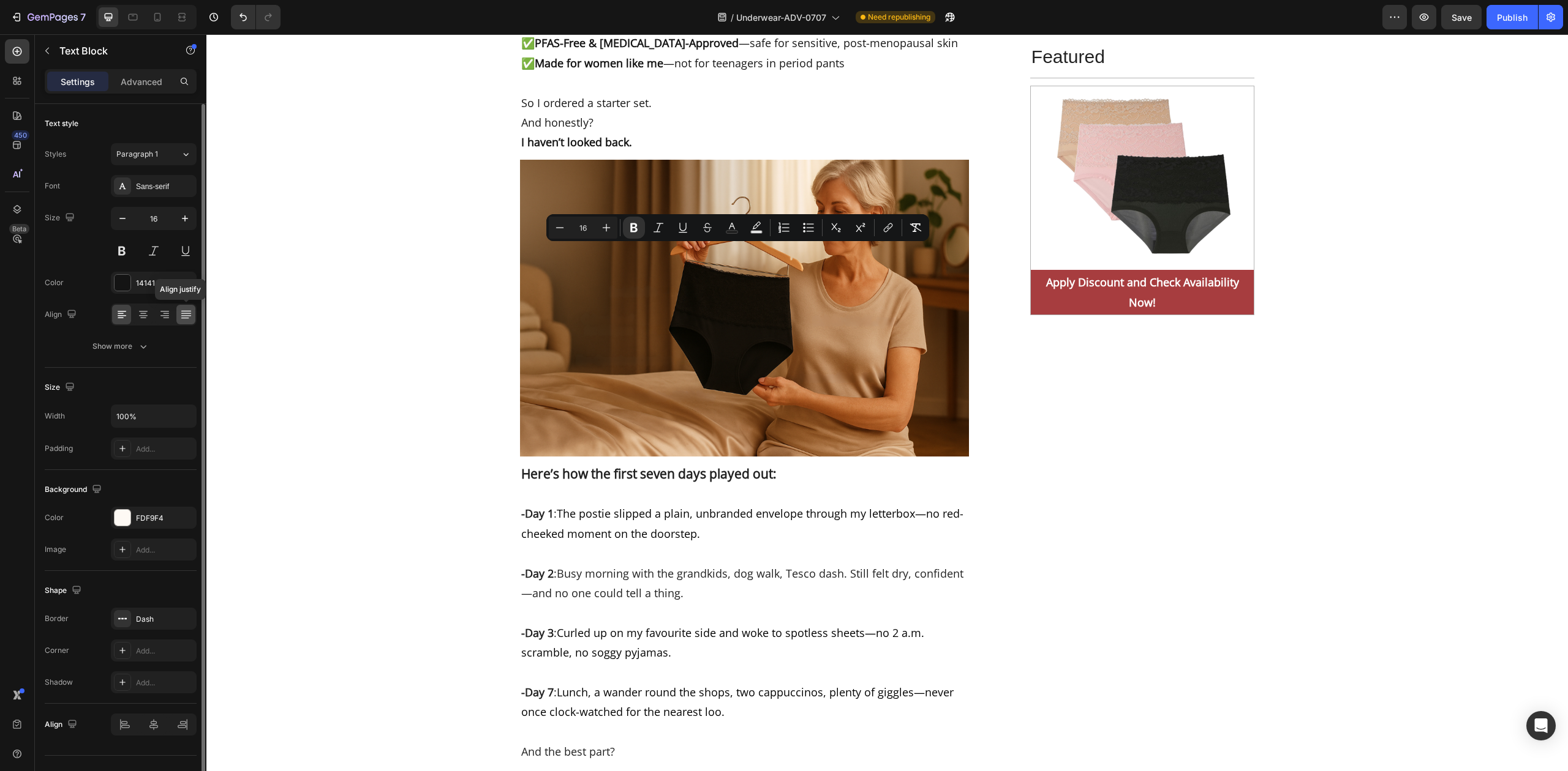
click at [185, 316] on icon at bounding box center [186, 315] width 10 height 1
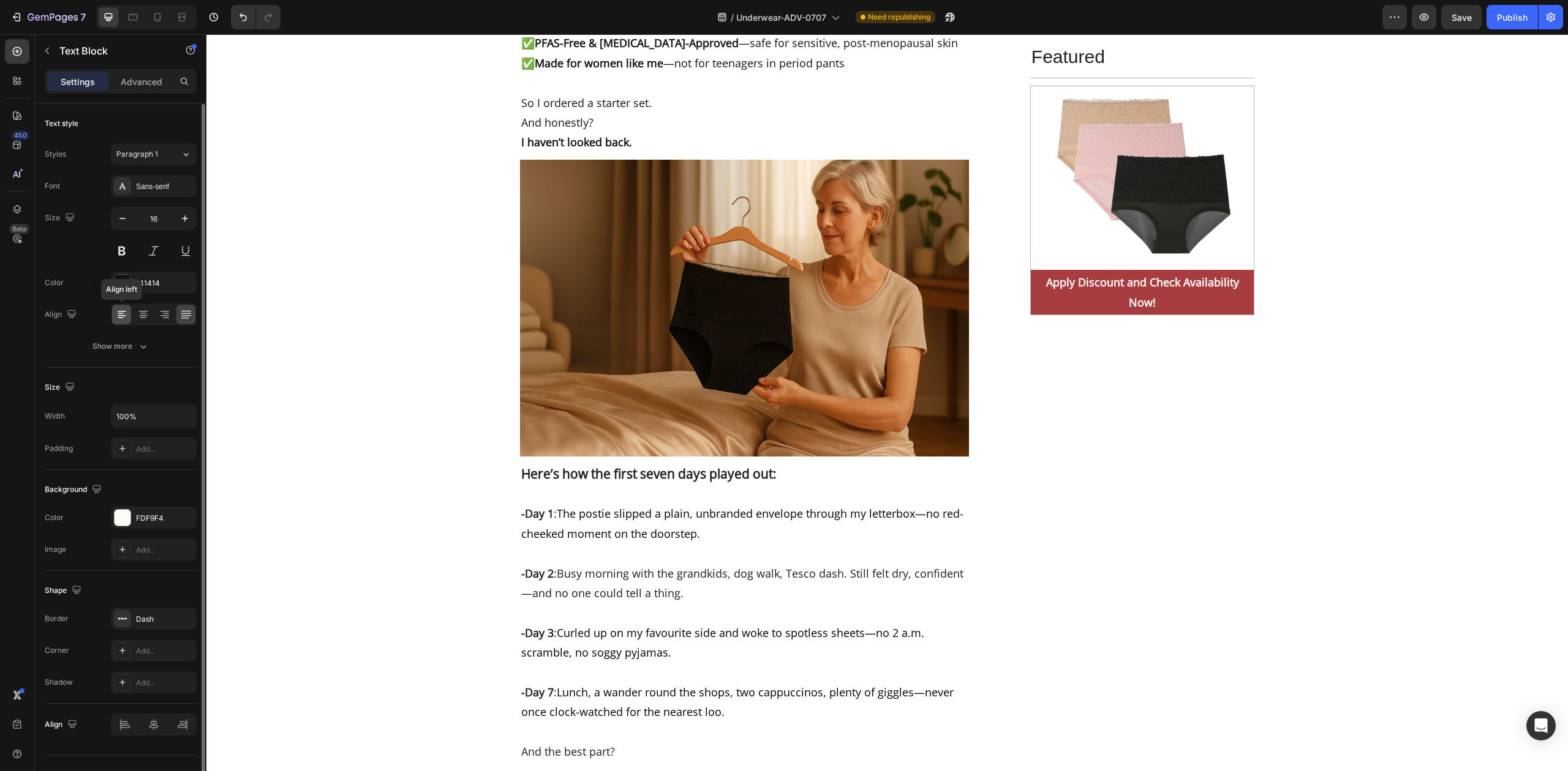
click at [121, 315] on icon at bounding box center [122, 314] width 12 height 12
click at [183, 318] on icon at bounding box center [186, 314] width 12 height 12
click at [123, 319] on icon at bounding box center [121, 318] width 6 height 2
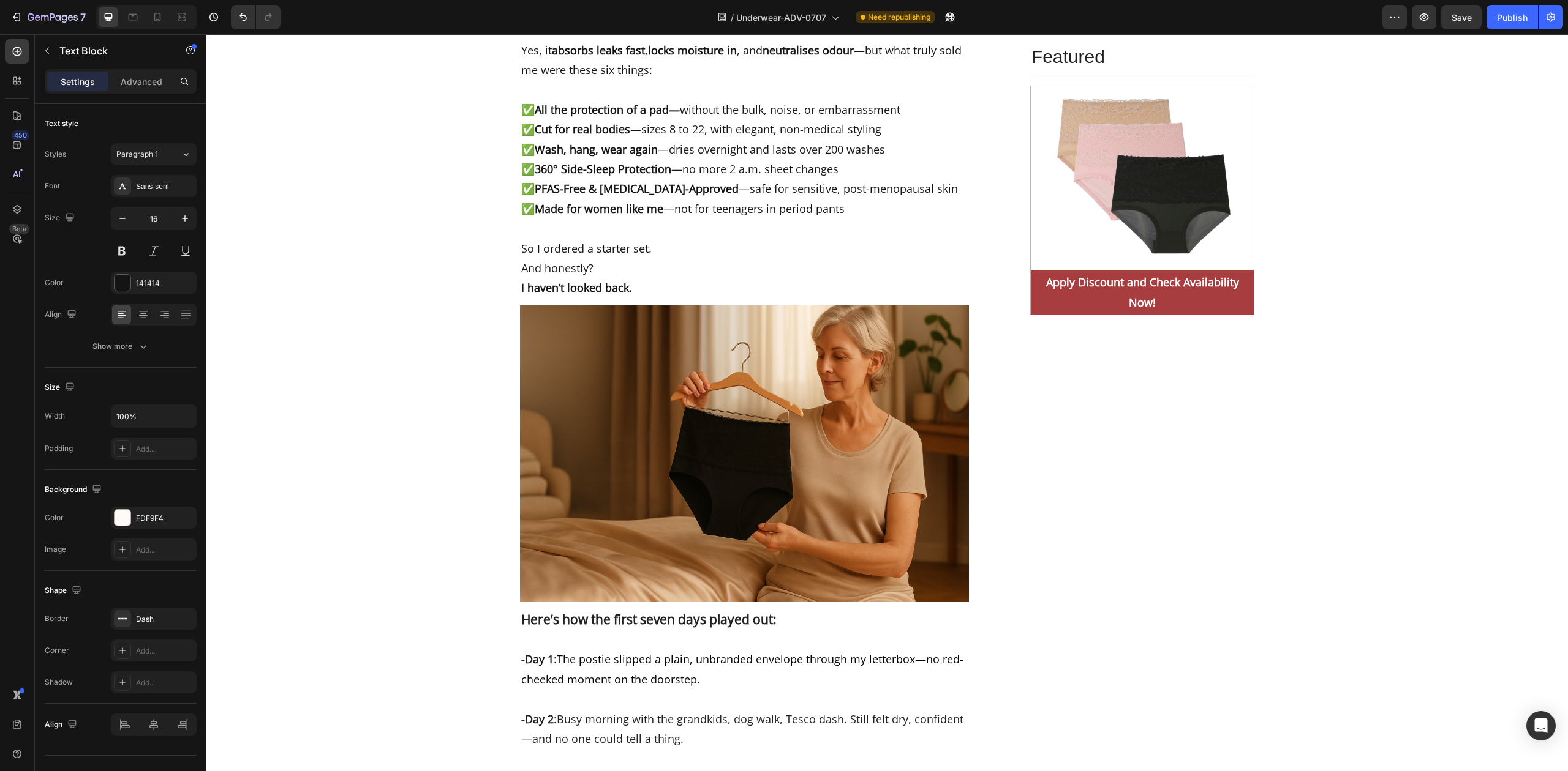
scroll to position [5705, 0]
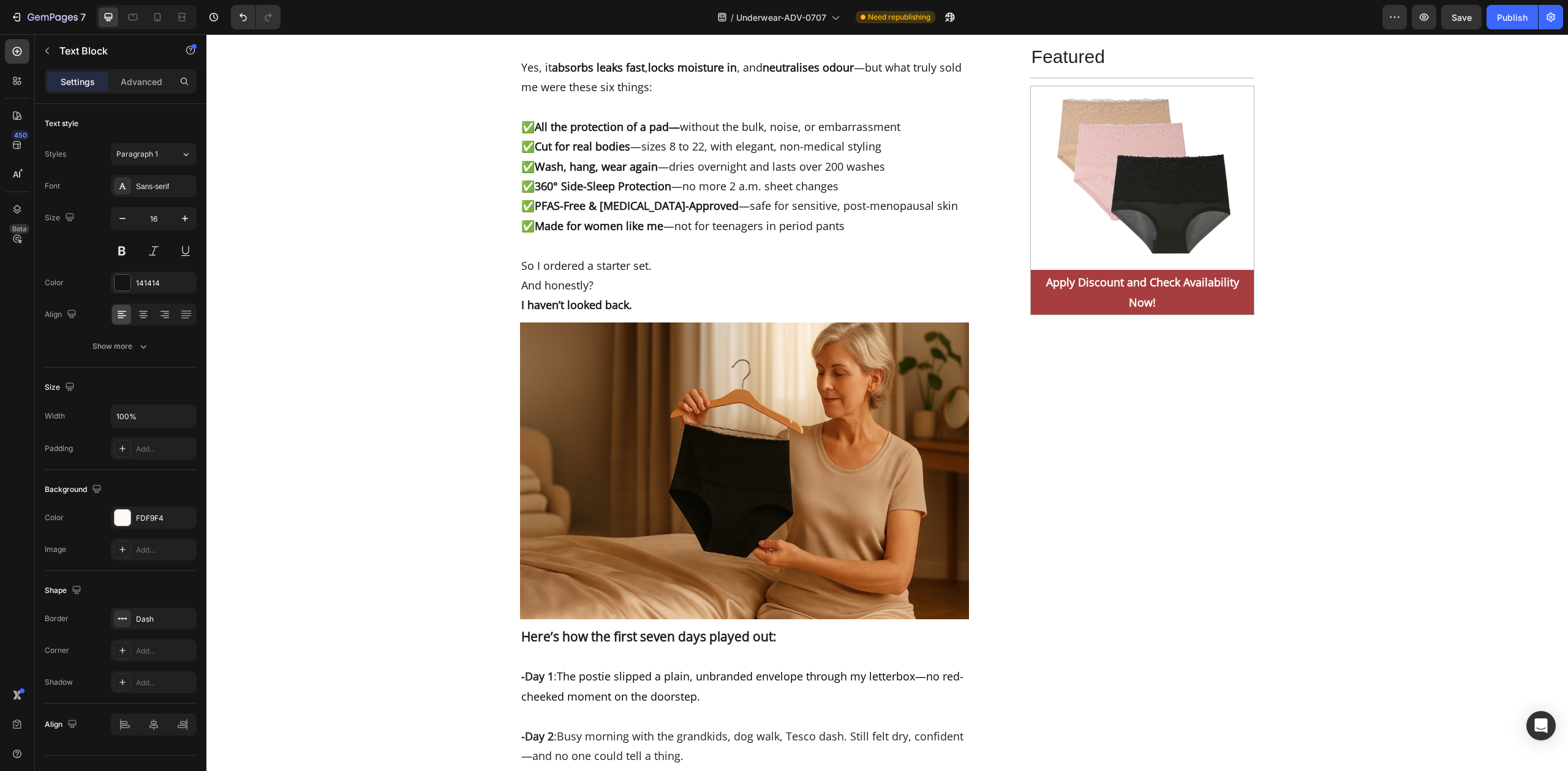
drag, startPoint x: 708, startPoint y: 566, endPoint x: 703, endPoint y: 562, distance: 6.4
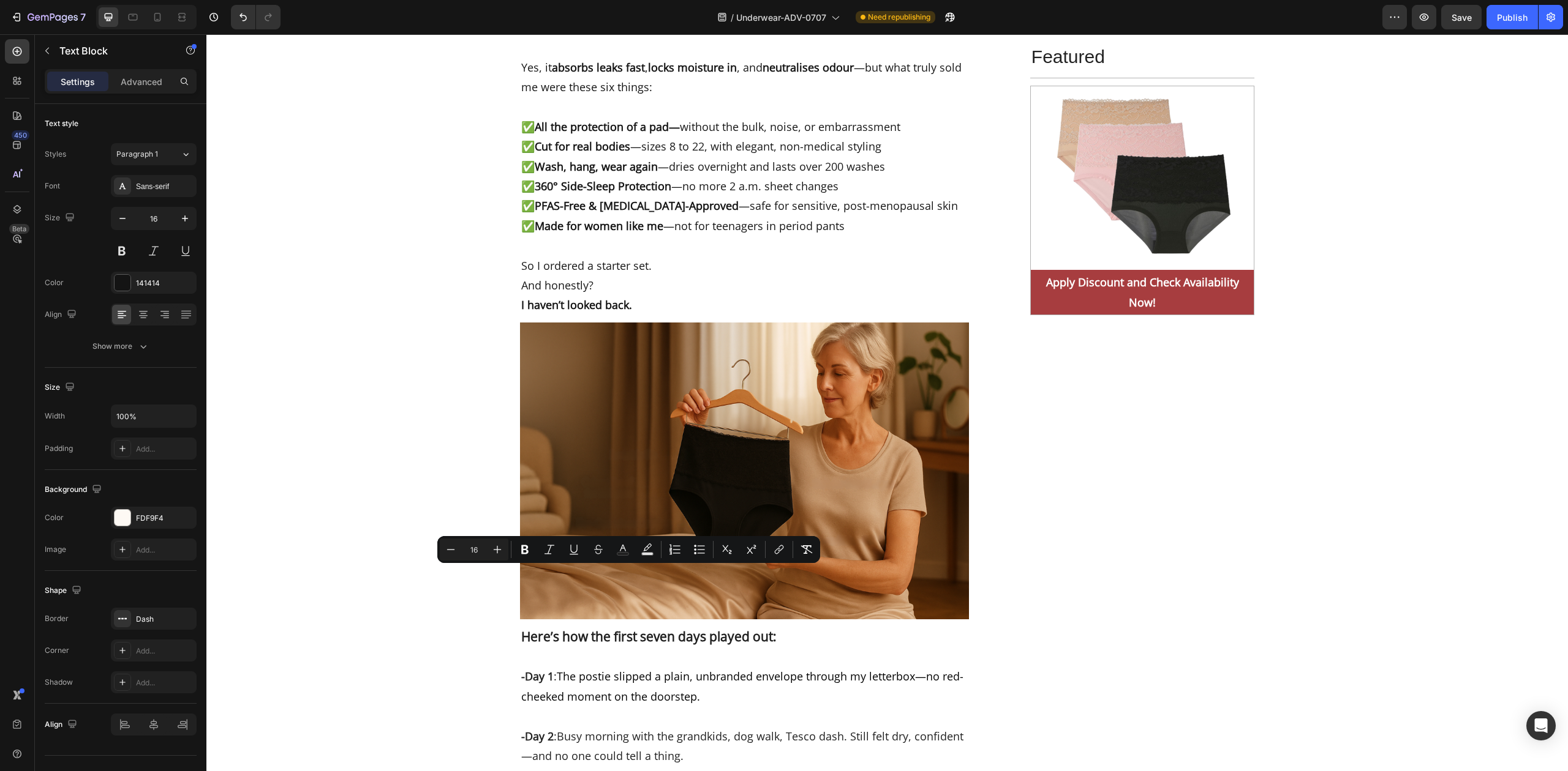
drag, startPoint x: 703, startPoint y: 562, endPoint x: 609, endPoint y: 473, distance: 129.4
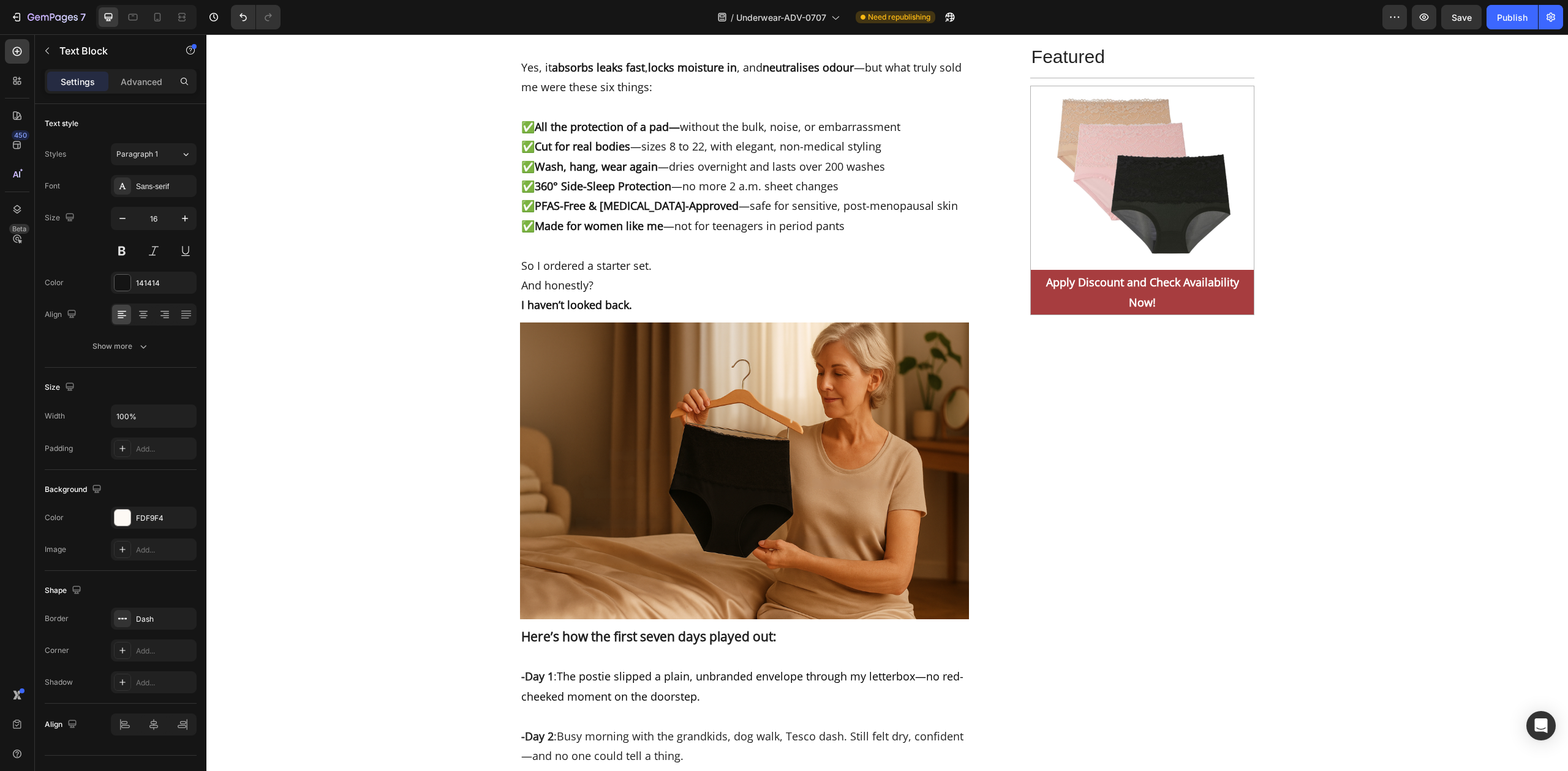
drag, startPoint x: 604, startPoint y: 522, endPoint x: 564, endPoint y: 458, distance: 75.5
drag, startPoint x: 814, startPoint y: 610, endPoint x: 585, endPoint y: 412, distance: 302.7
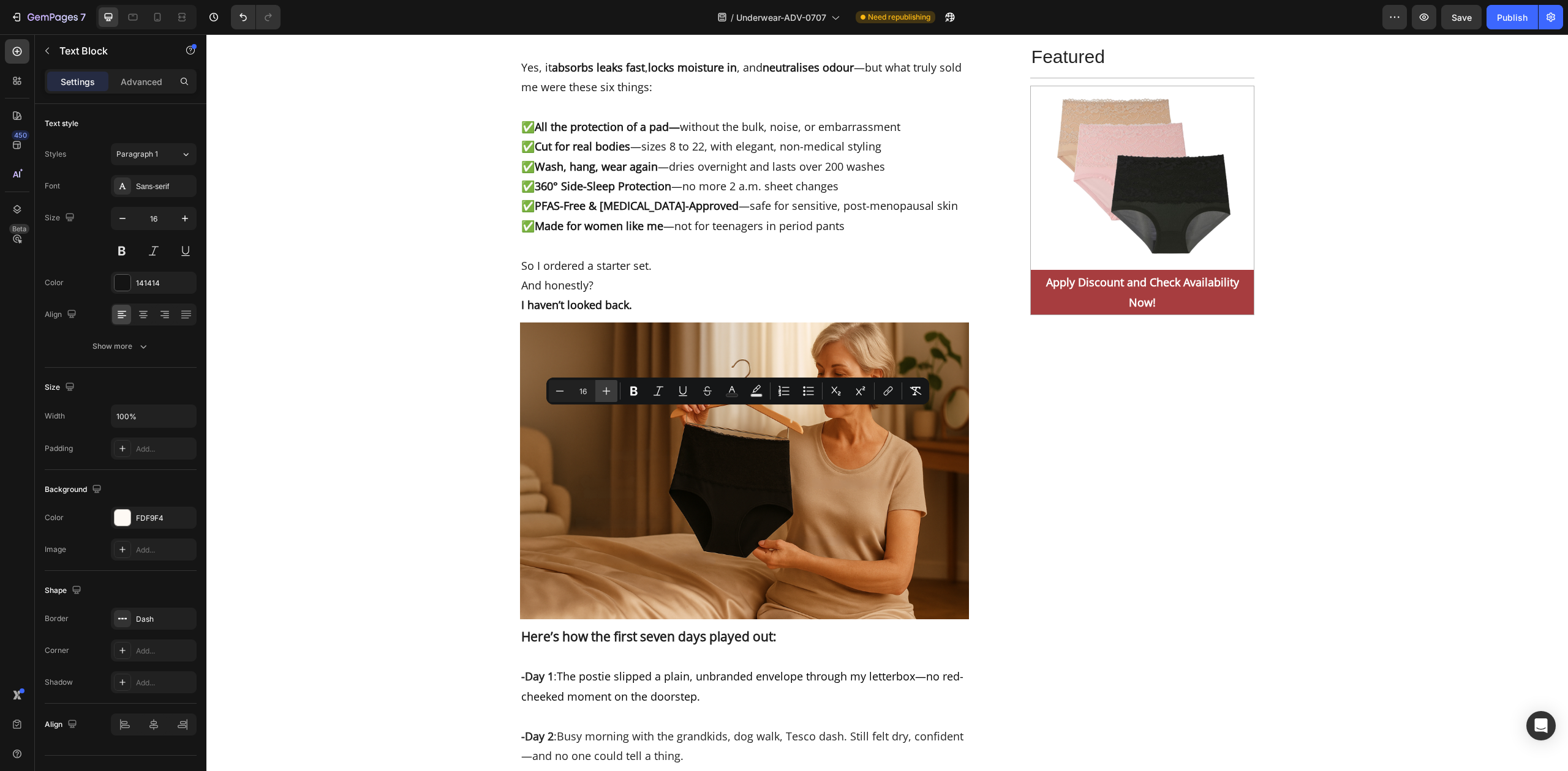
click at [605, 390] on icon "Editor contextual toolbar" at bounding box center [606, 390] width 12 height 12
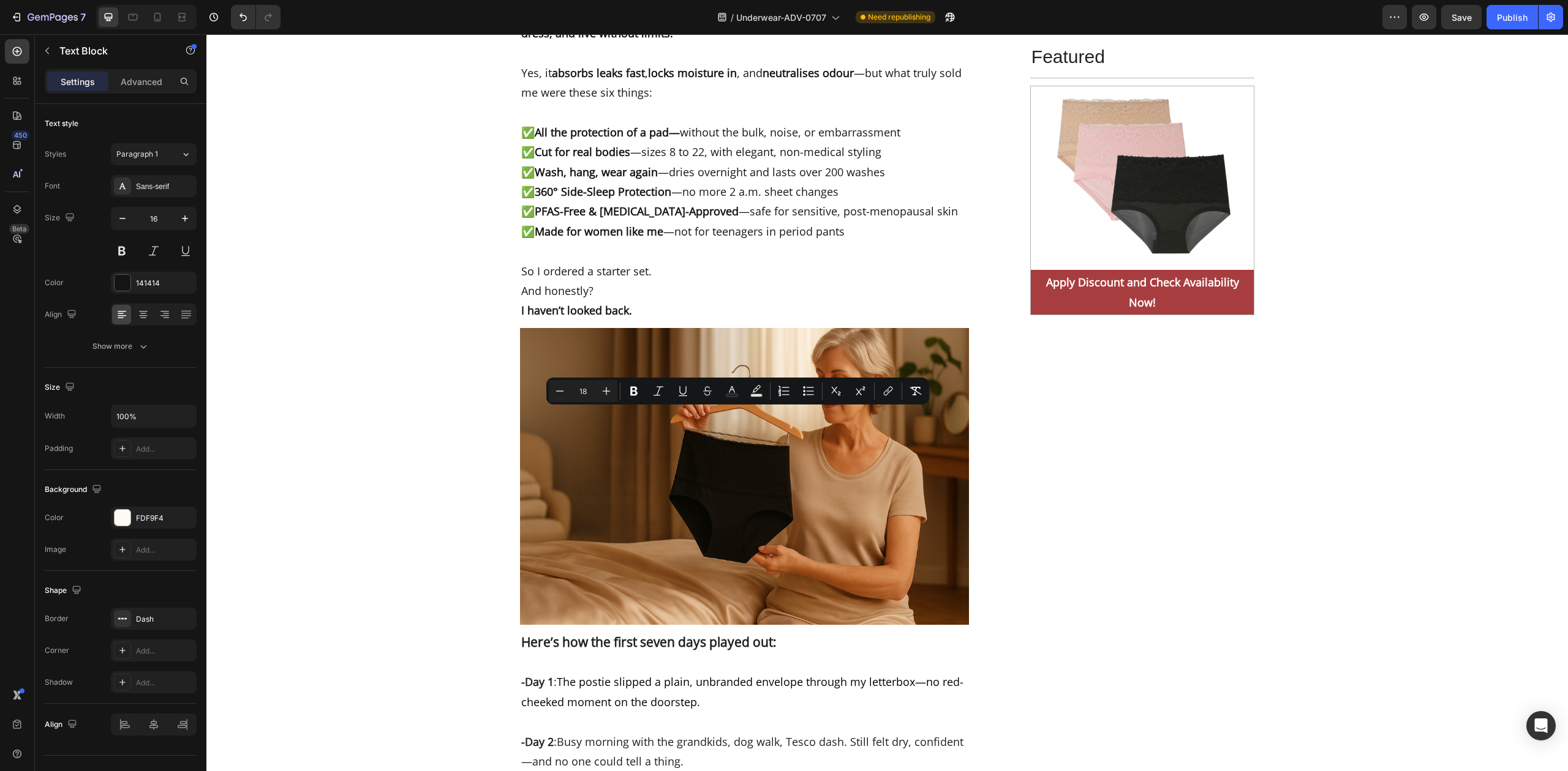
type input "16"
drag, startPoint x: 581, startPoint y: 421, endPoint x: 537, endPoint y: 416, distance: 44.3
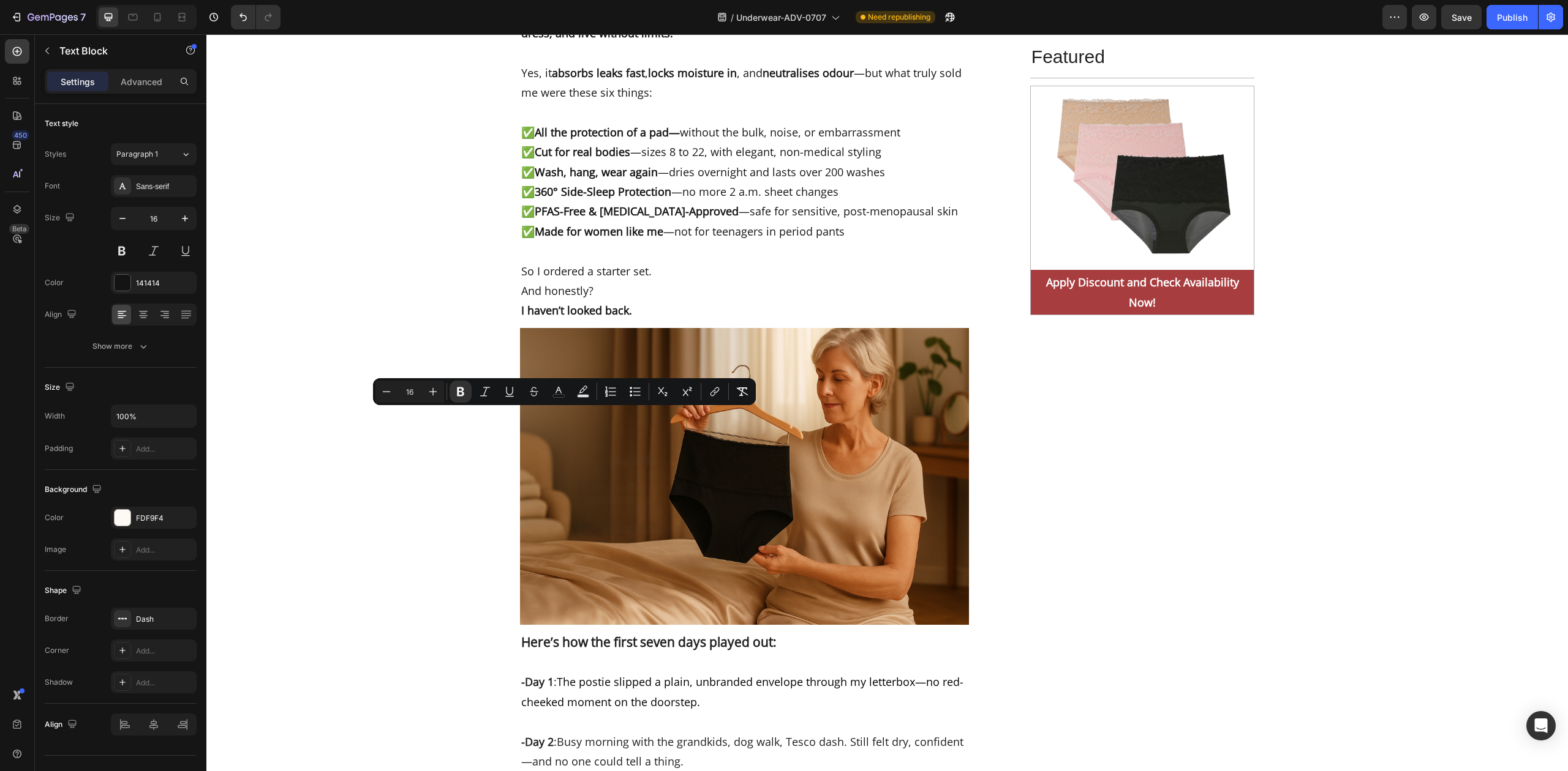
click at [412, 394] on input "16" at bounding box center [410, 392] width 24 height 15
click at [433, 392] on icon "Editor contextual toolbar" at bounding box center [433, 391] width 12 height 12
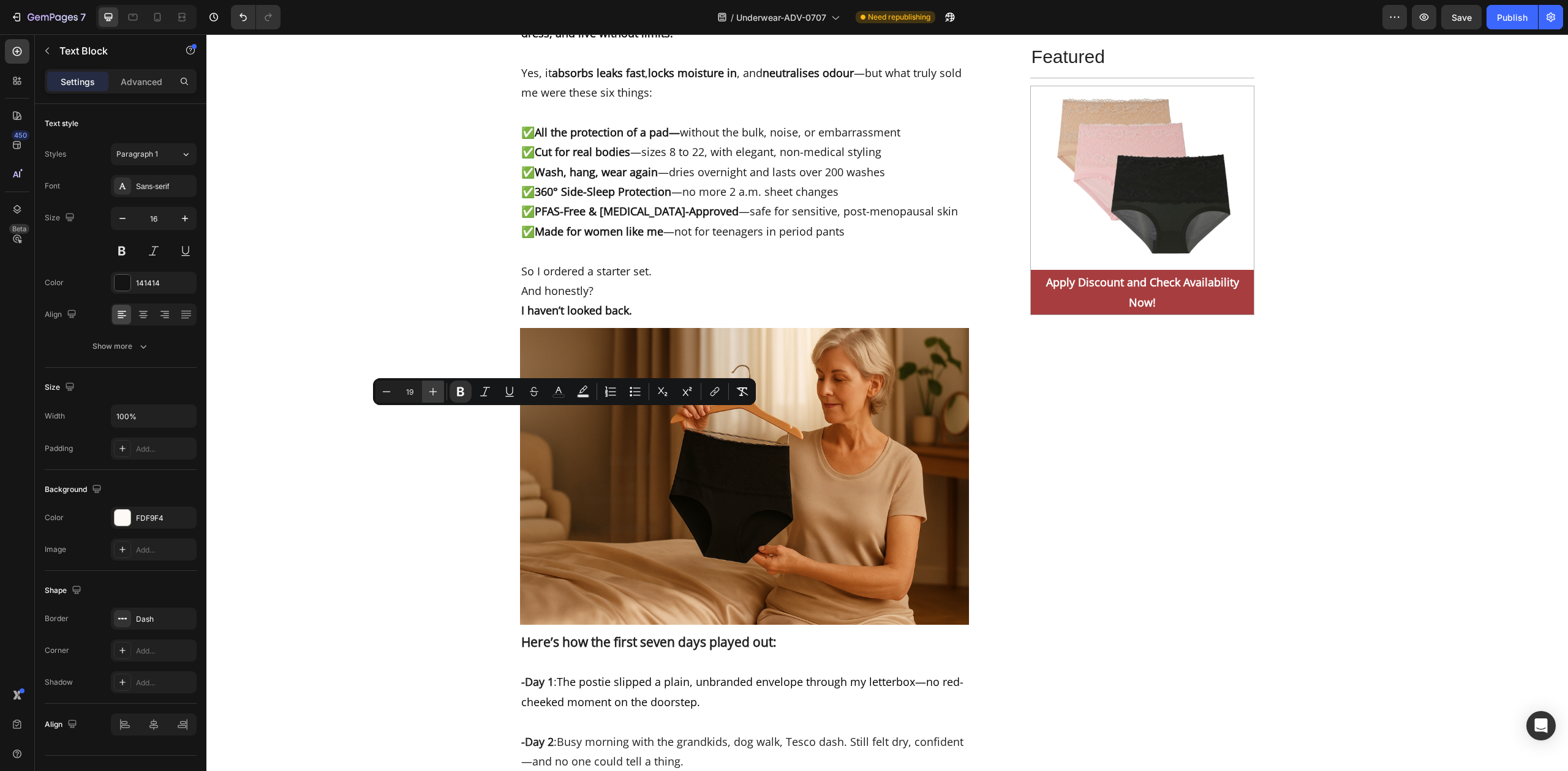
type input "20"
click at [559, 397] on icon "Editor contextual toolbar" at bounding box center [558, 391] width 12 height 12
type input "141414"
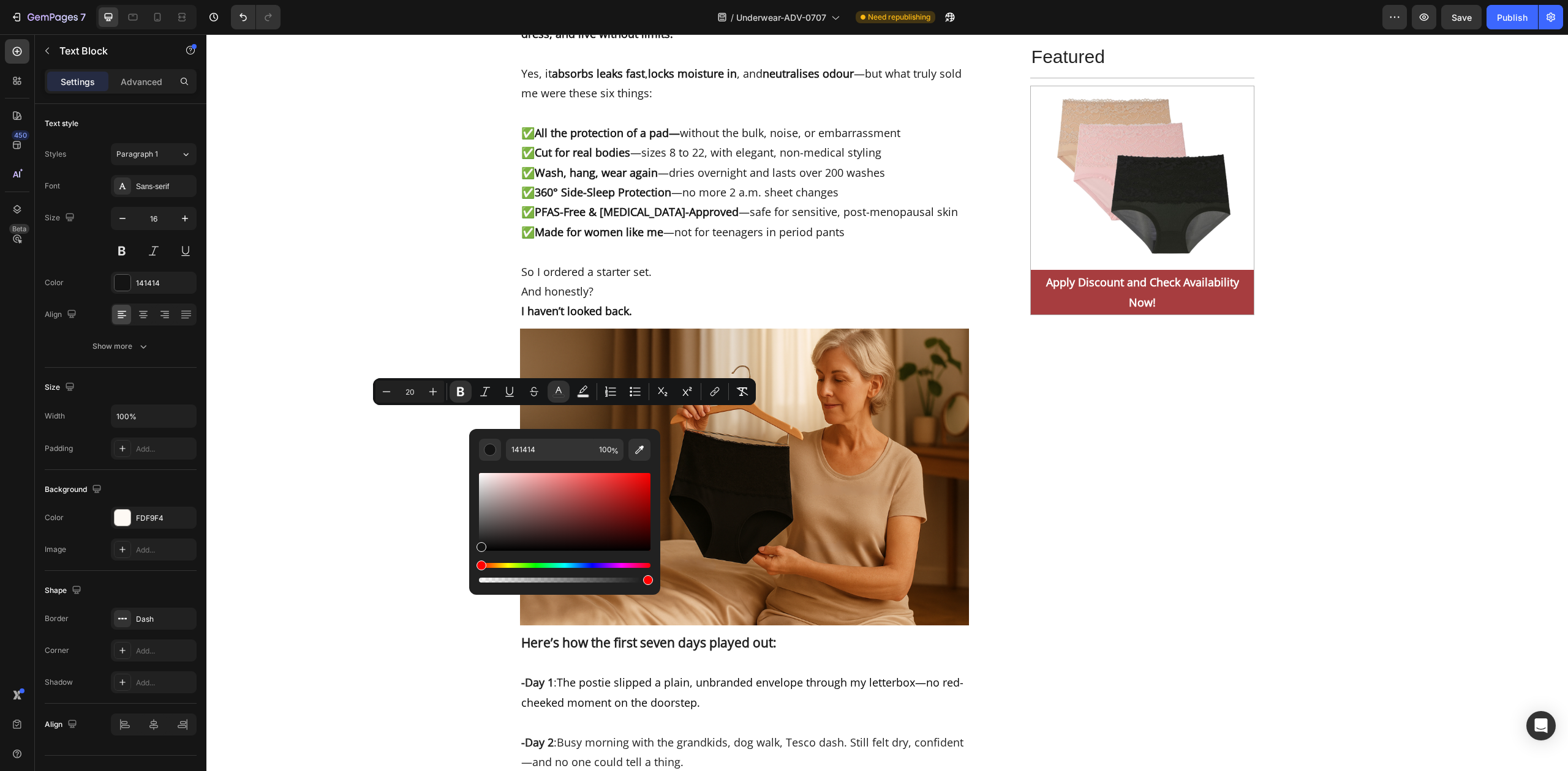
click at [624, 494] on div "Editor contextual toolbar" at bounding box center [564, 512] width 171 height 78
type input "FF0000"
drag, startPoint x: 625, startPoint y: 496, endPoint x: 654, endPoint y: 467, distance: 41.0
click at [654, 467] on div "FF0000 100 %" at bounding box center [564, 507] width 191 height 156
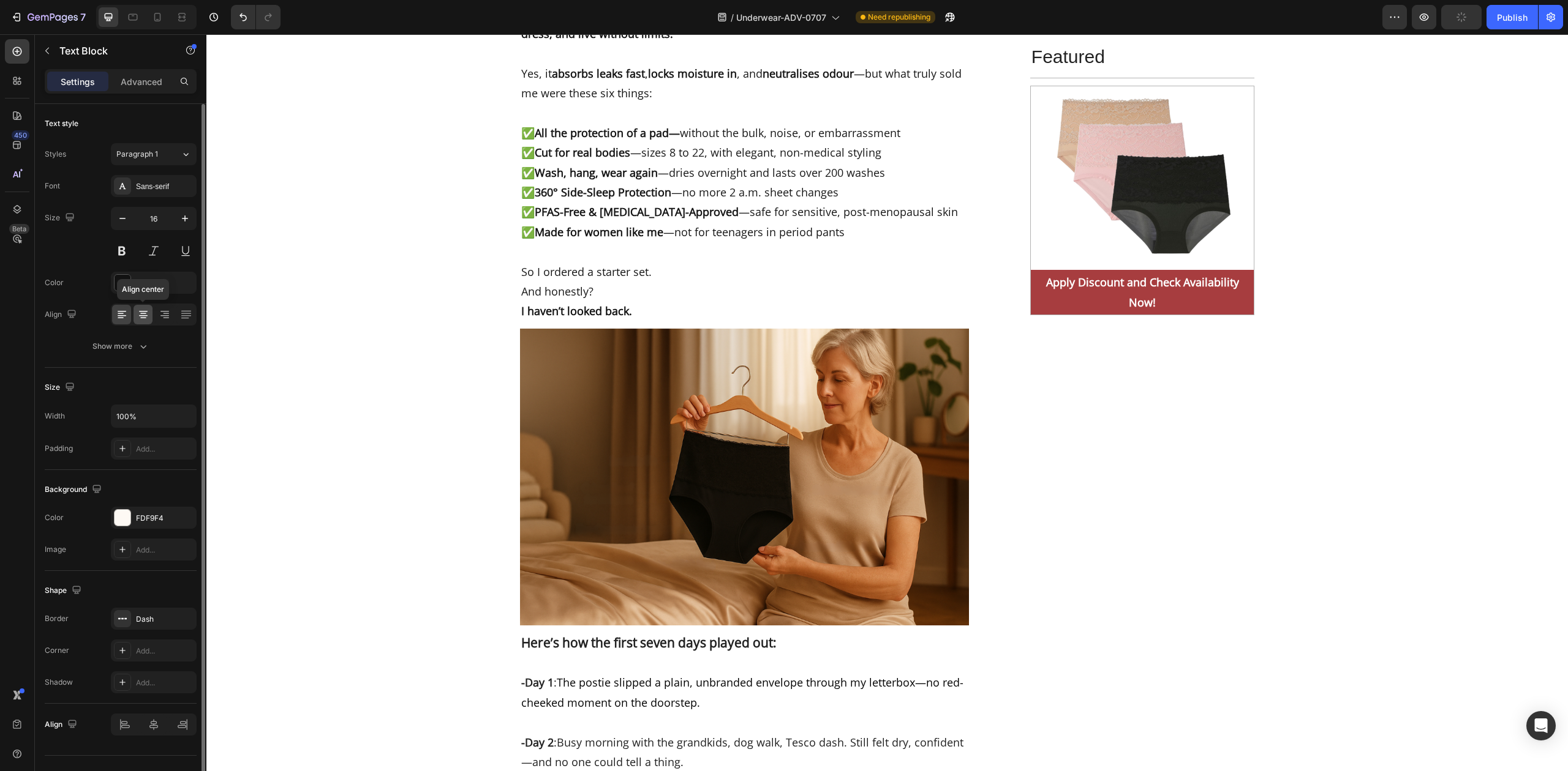
click at [147, 316] on icon at bounding box center [143, 314] width 12 height 12
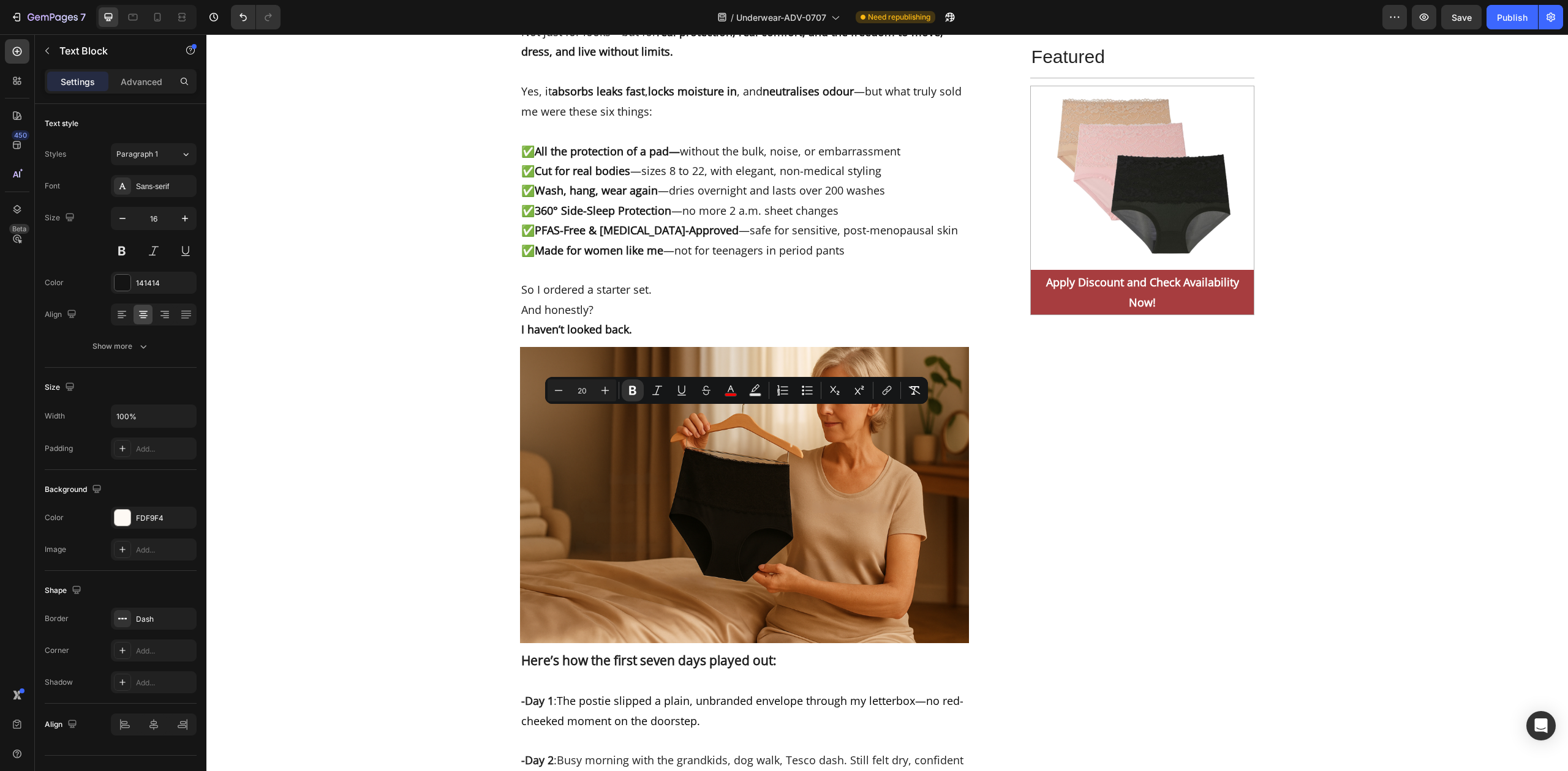
drag, startPoint x: 715, startPoint y: 416, endPoint x: 758, endPoint y: 415, distance: 43.0
click at [680, 393] on icon "Editor contextual toolbar" at bounding box center [681, 390] width 6 height 9
click at [662, 392] on icon "Editor contextual toolbar" at bounding box center [657, 390] width 12 height 12
click at [687, 390] on icon "Editor contextual toolbar" at bounding box center [681, 390] width 12 height 12
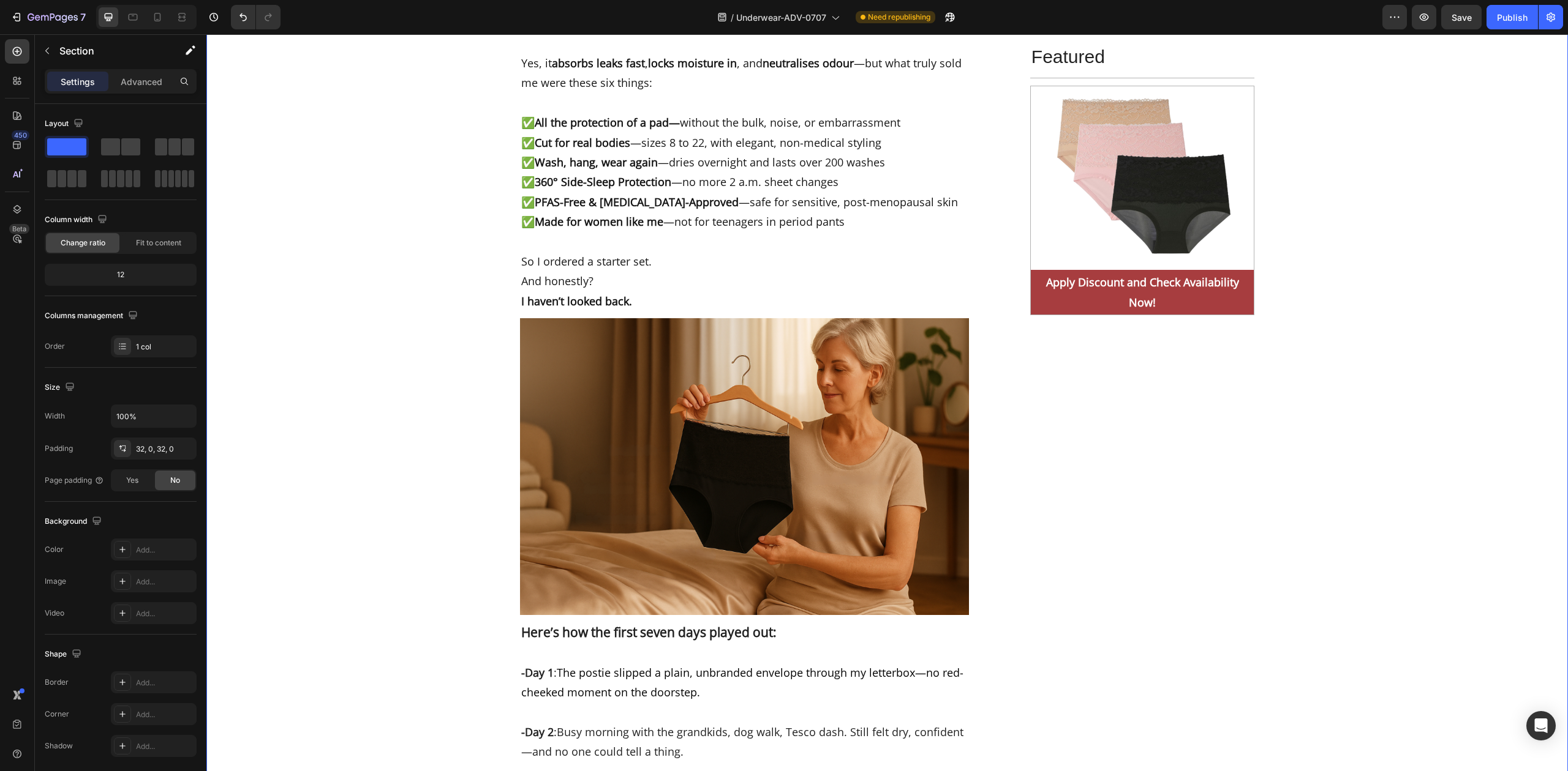
scroll to position [5787, 0]
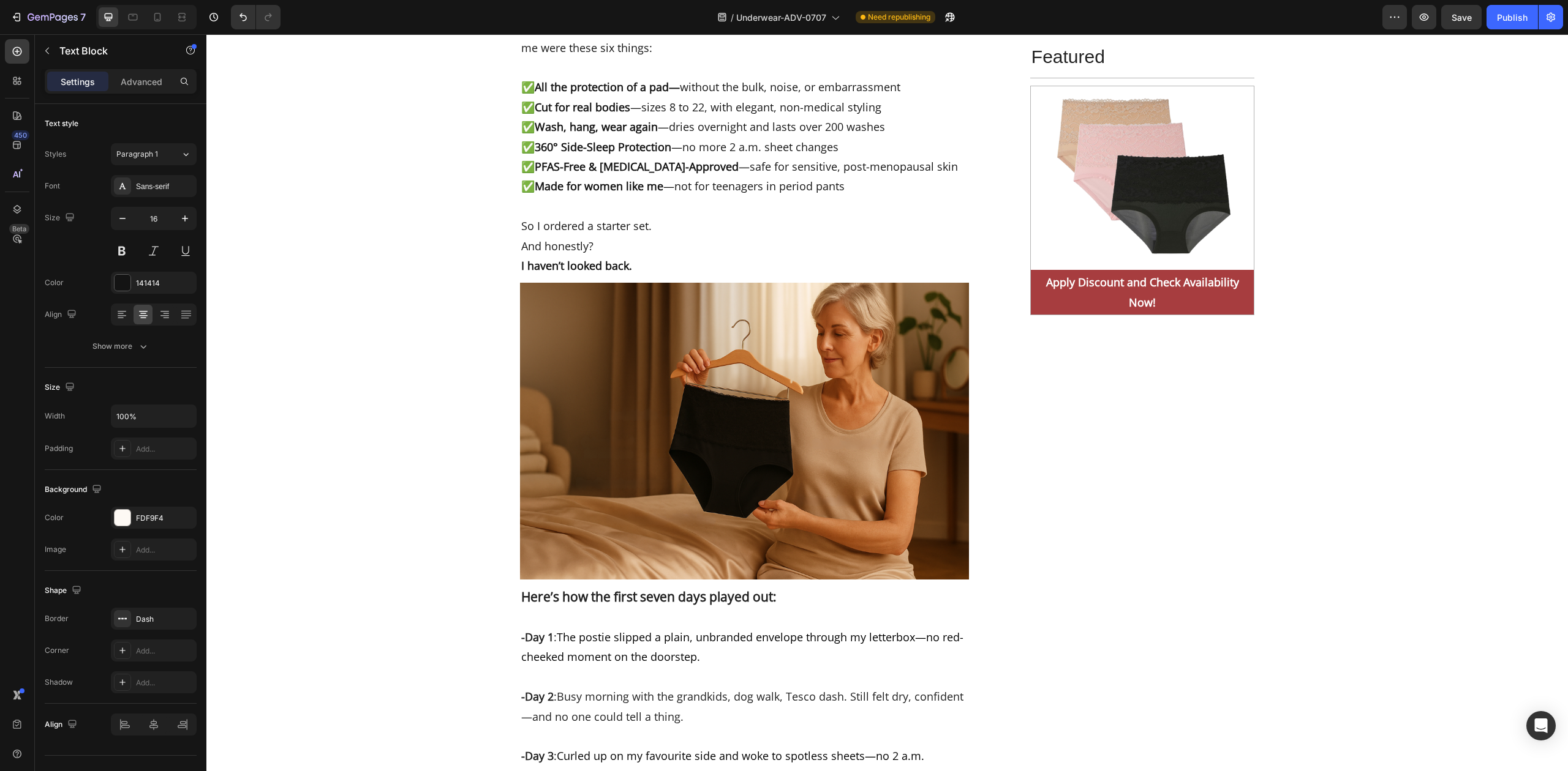
click at [603, 306] on icon "Editor contextual toolbar" at bounding box center [606, 308] width 12 height 12
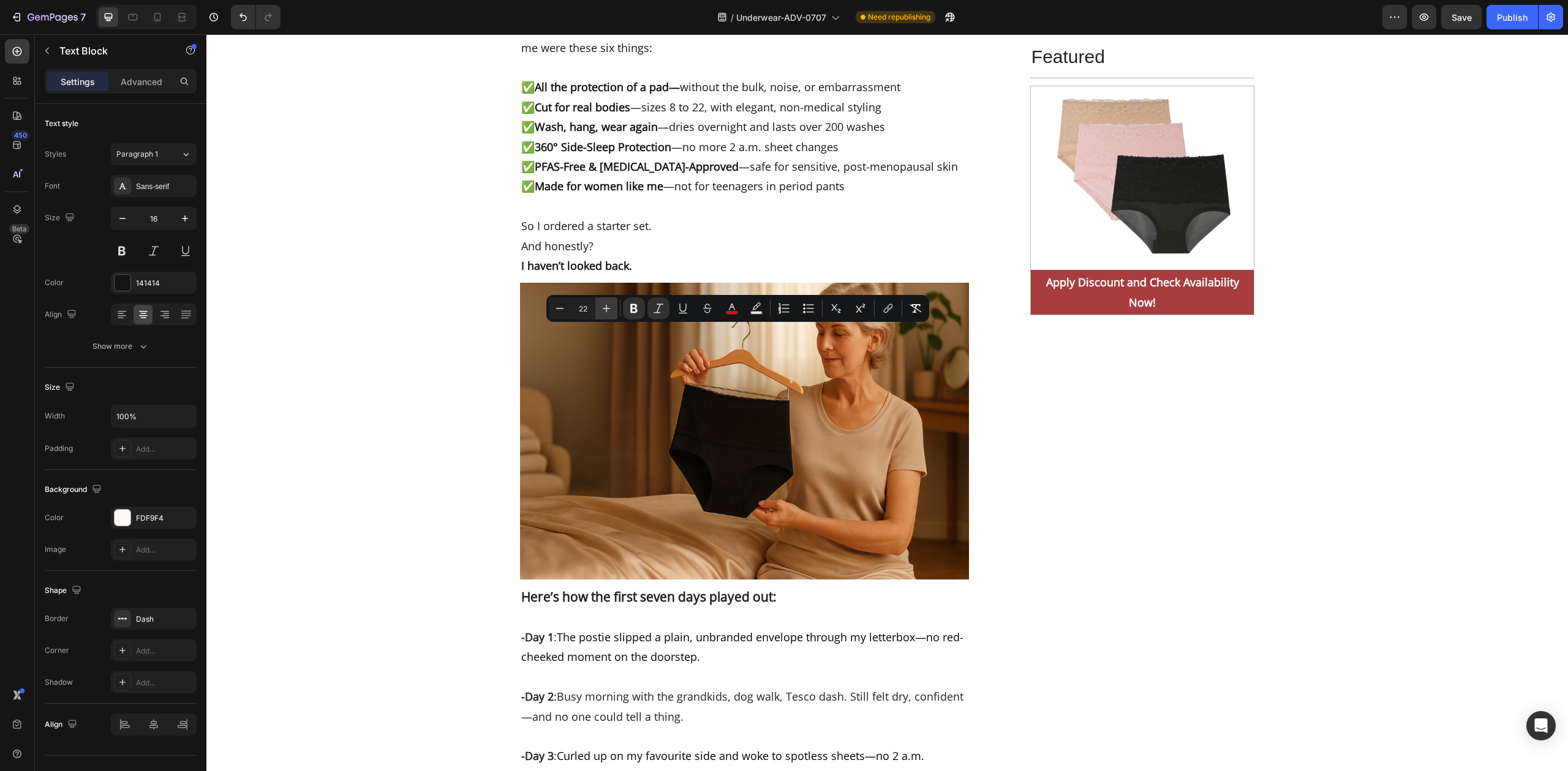
click at [603, 306] on icon "Editor contextual toolbar" at bounding box center [606, 308] width 12 height 12
type input "25"
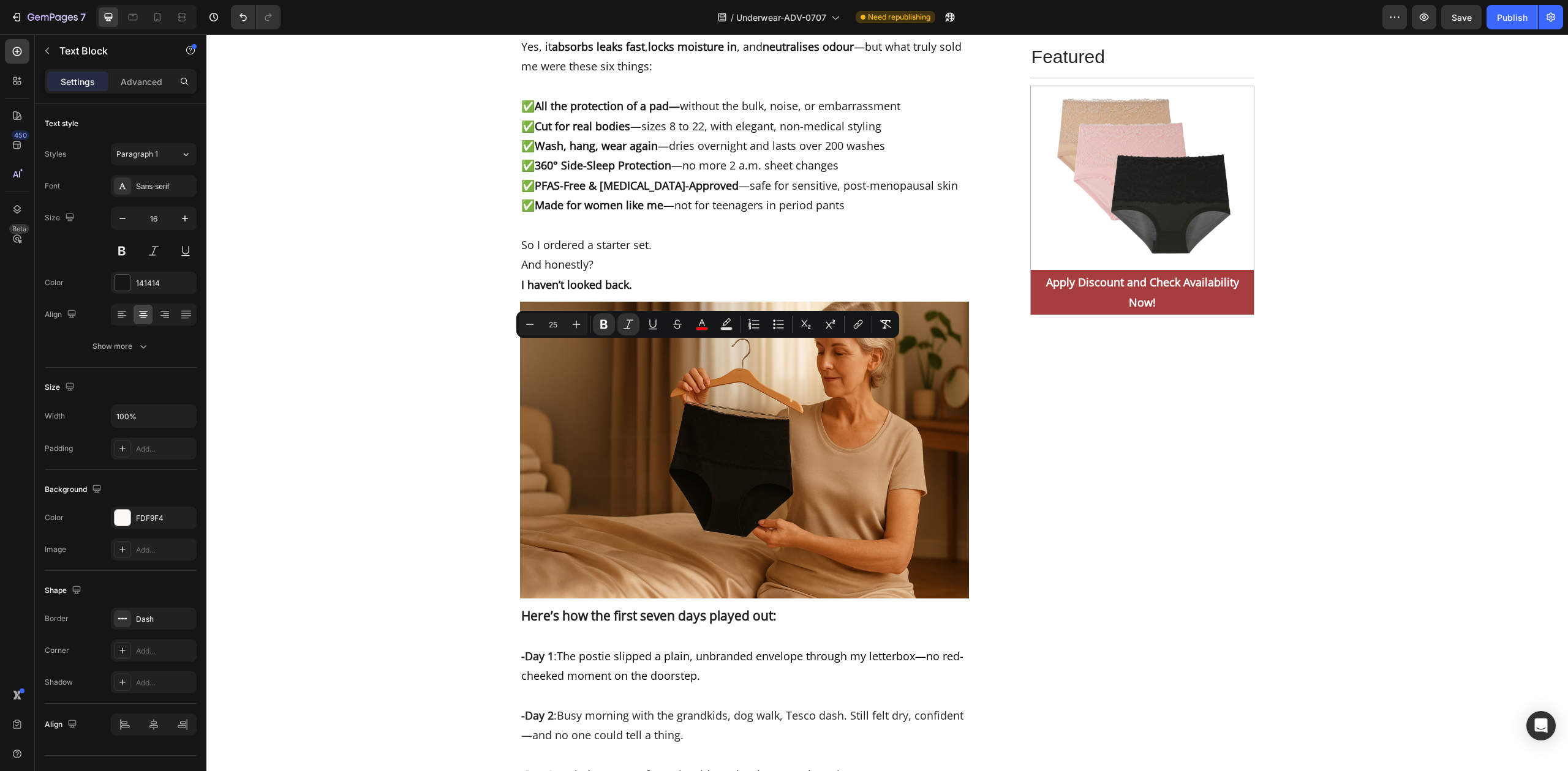
drag, startPoint x: 744, startPoint y: 349, endPoint x: 633, endPoint y: 350, distance: 111.0
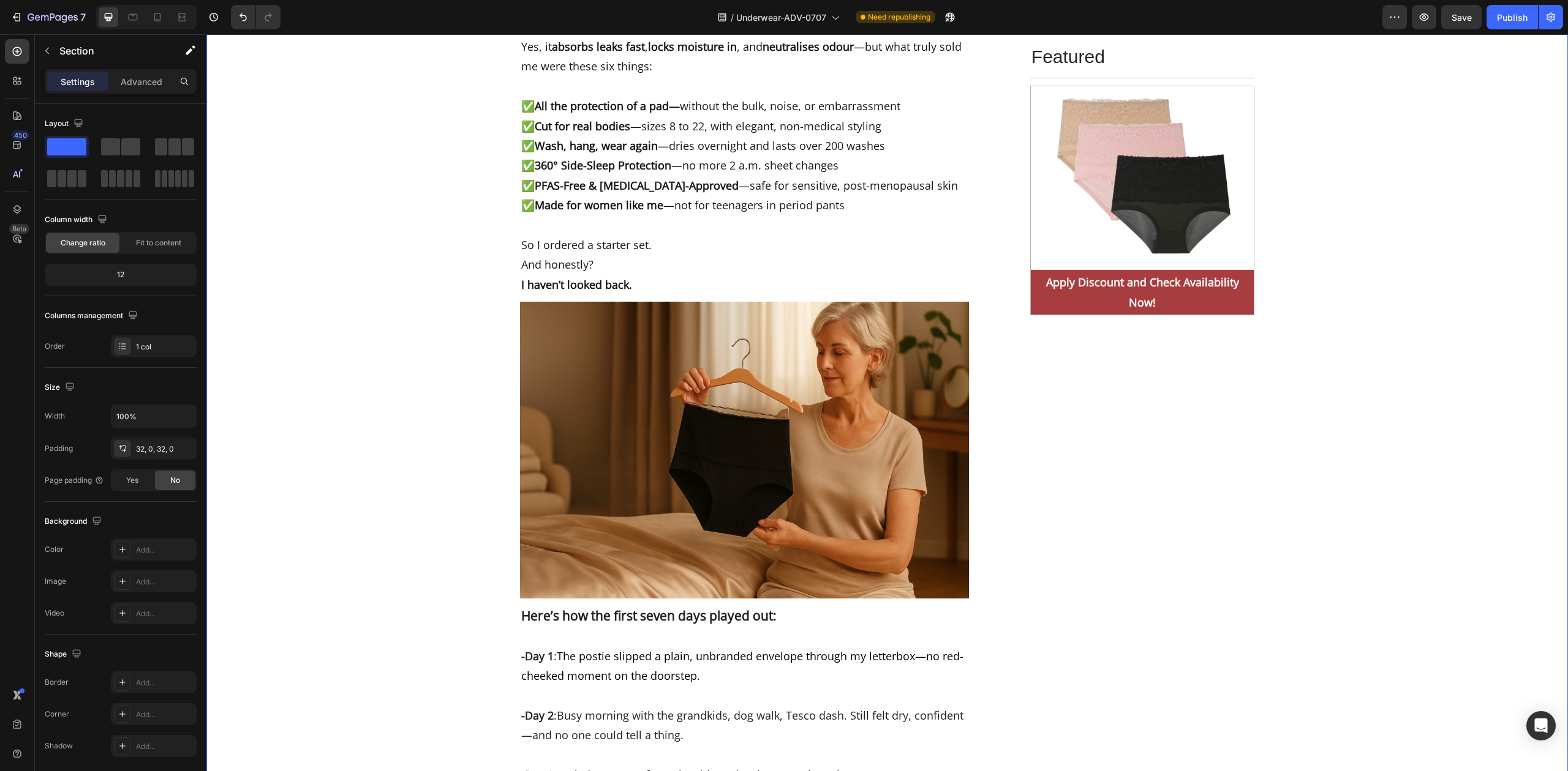
click at [126, 15] on div at bounding box center [133, 17] width 19 height 19
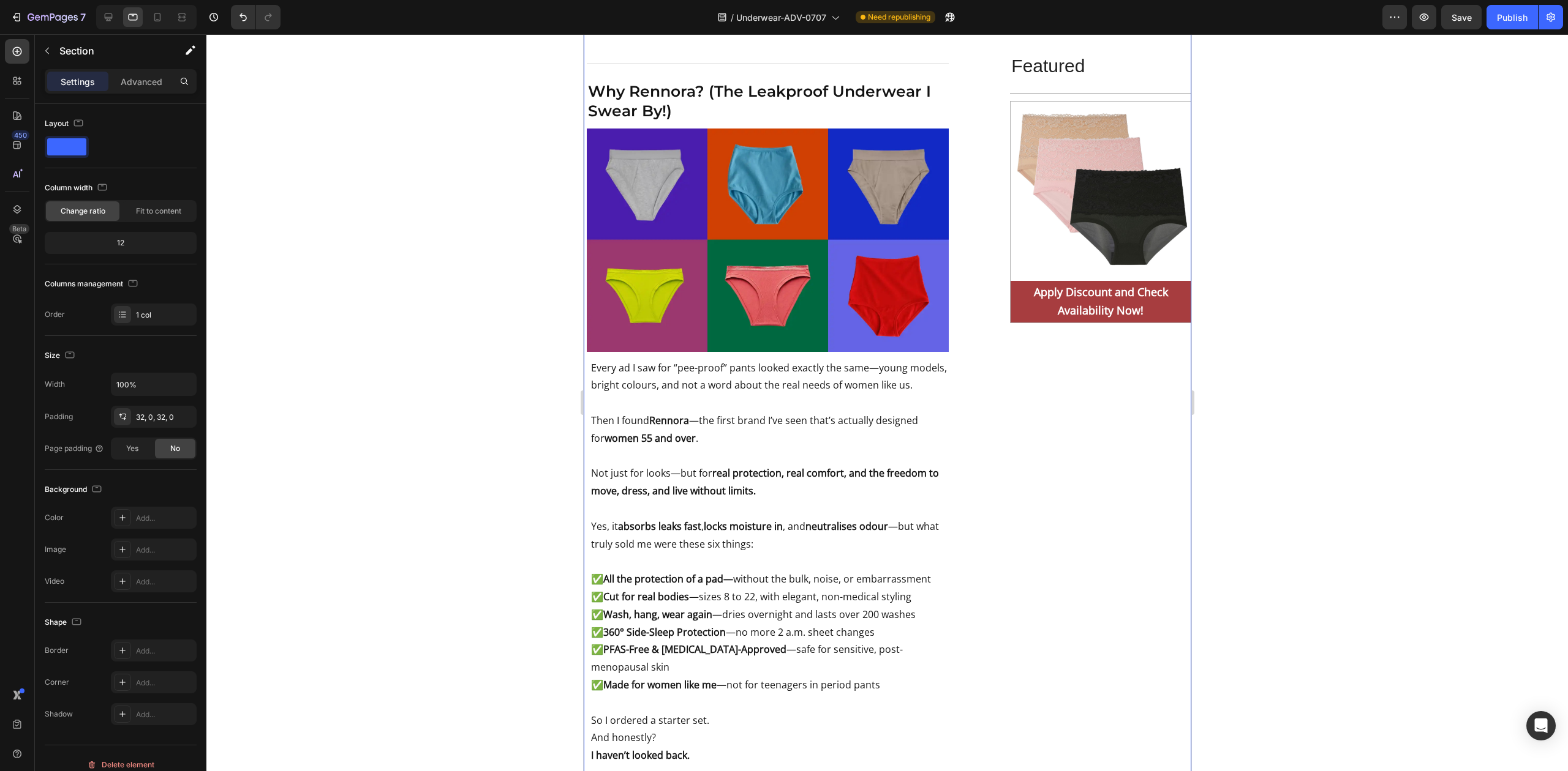
scroll to position [5257, 0]
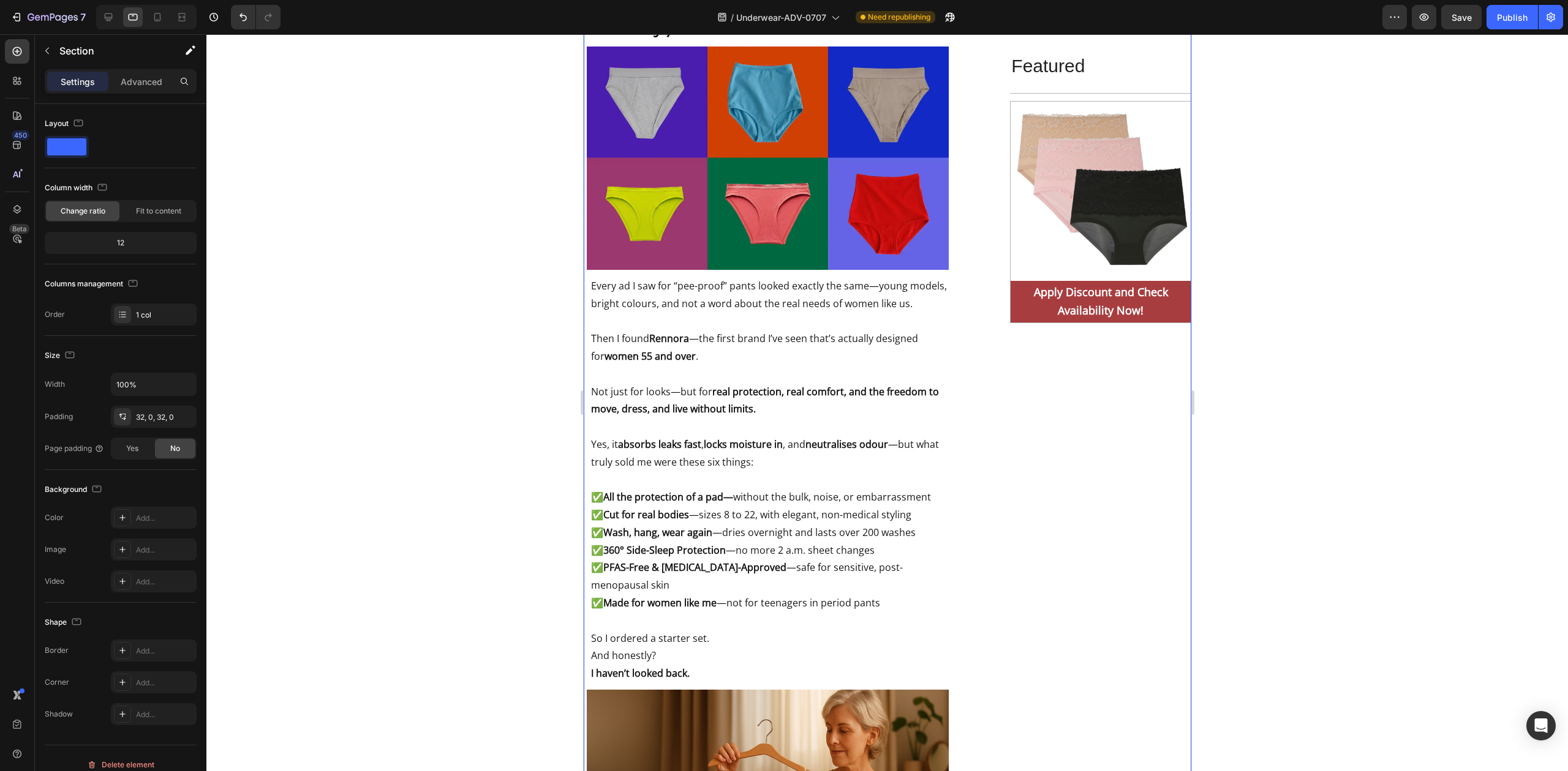
click at [291, 470] on div at bounding box center [887, 403] width 1362 height 737
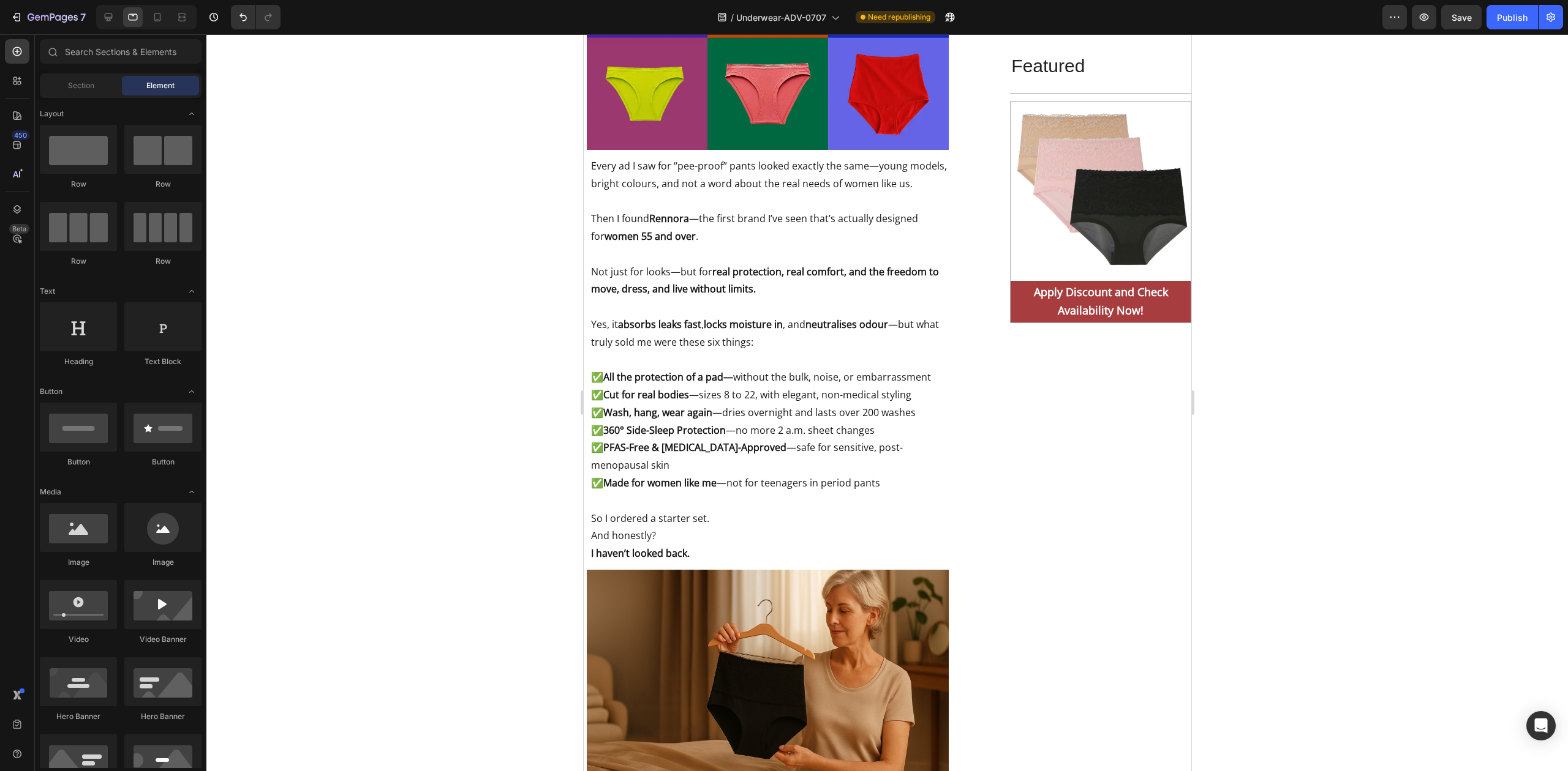
scroll to position [5339, 0]
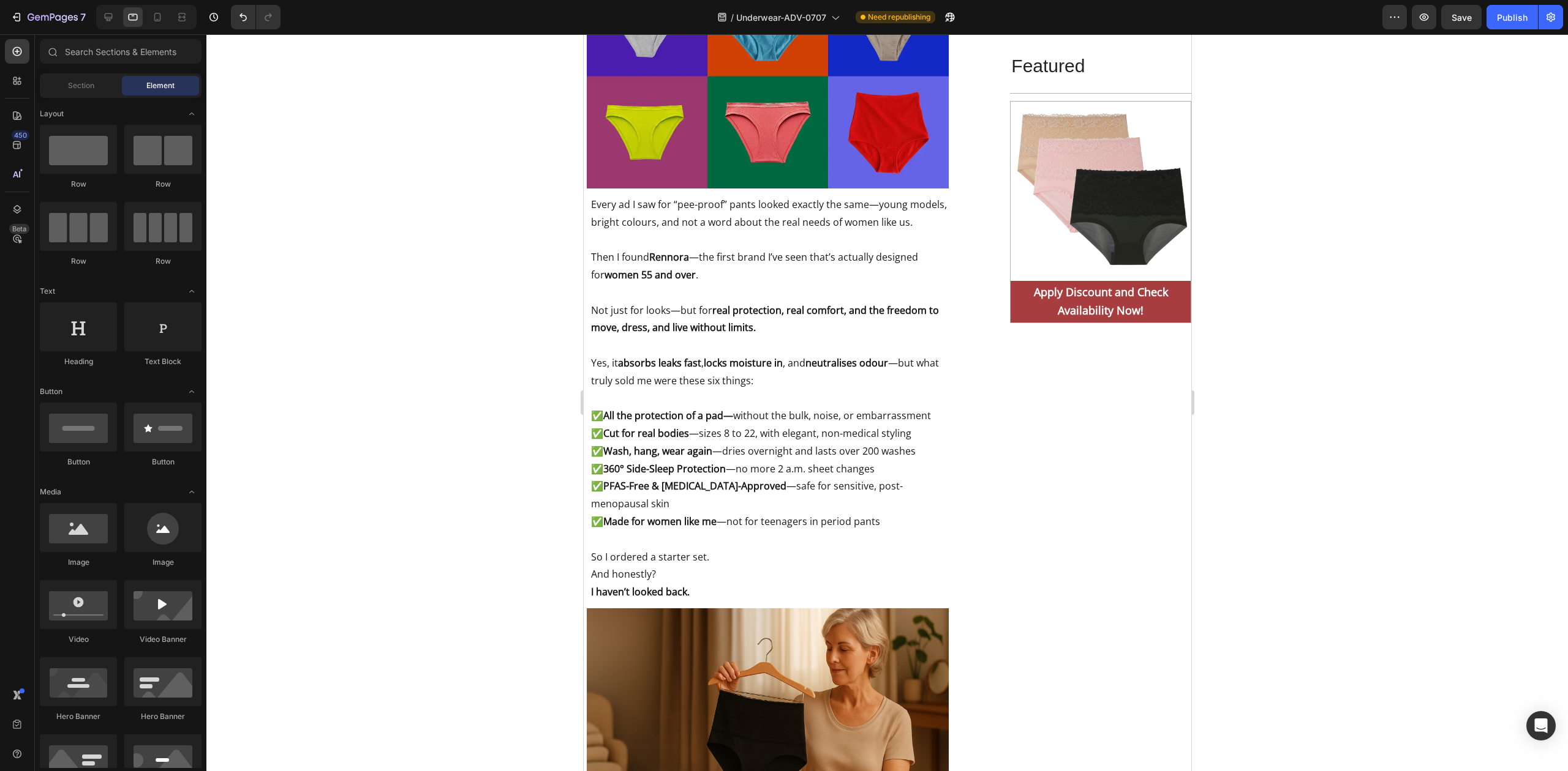
click at [456, 472] on div at bounding box center [887, 403] width 1362 height 737
click at [113, 11] on icon at bounding box center [108, 17] width 12 height 12
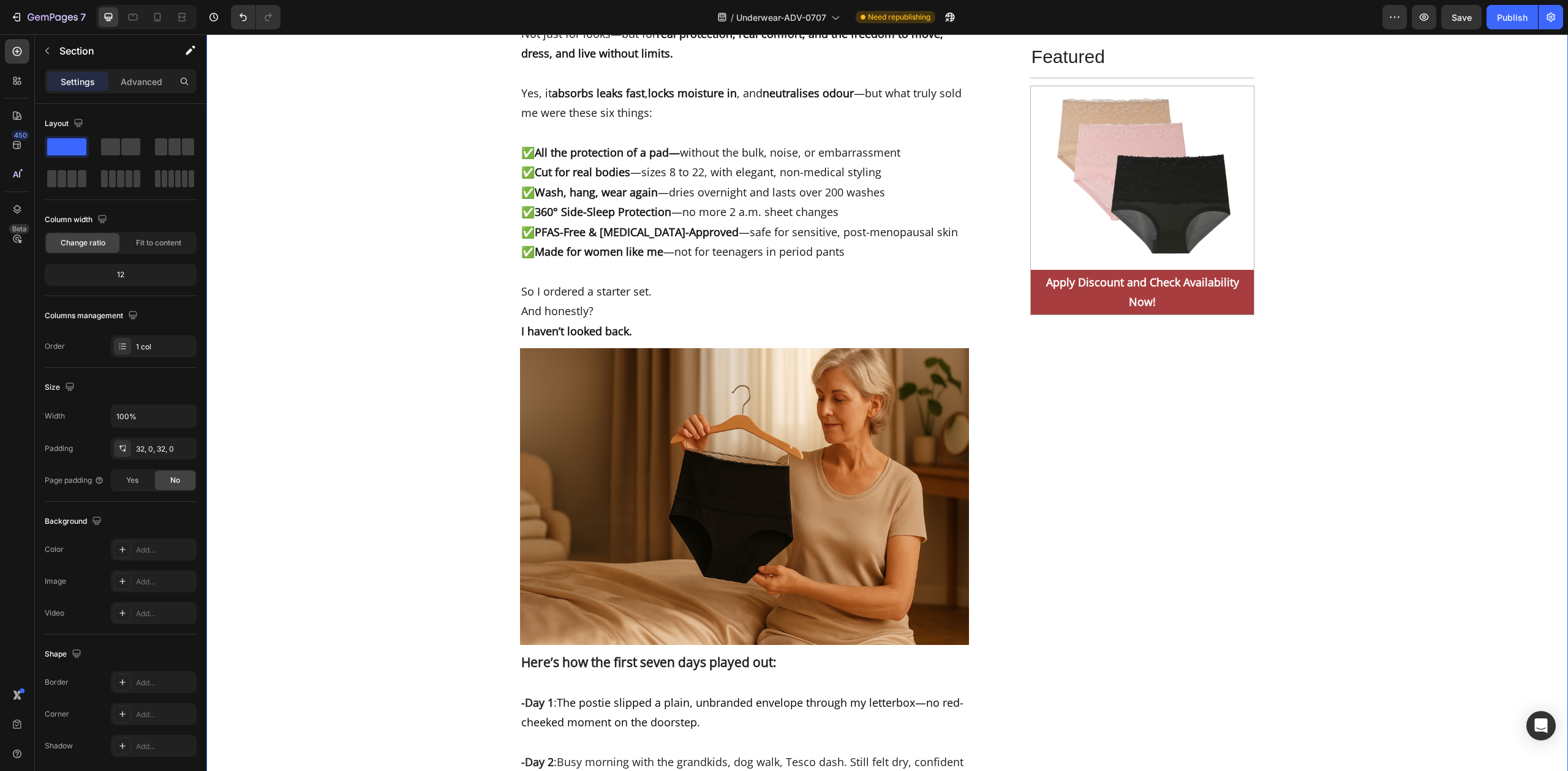
scroll to position [5718, 0]
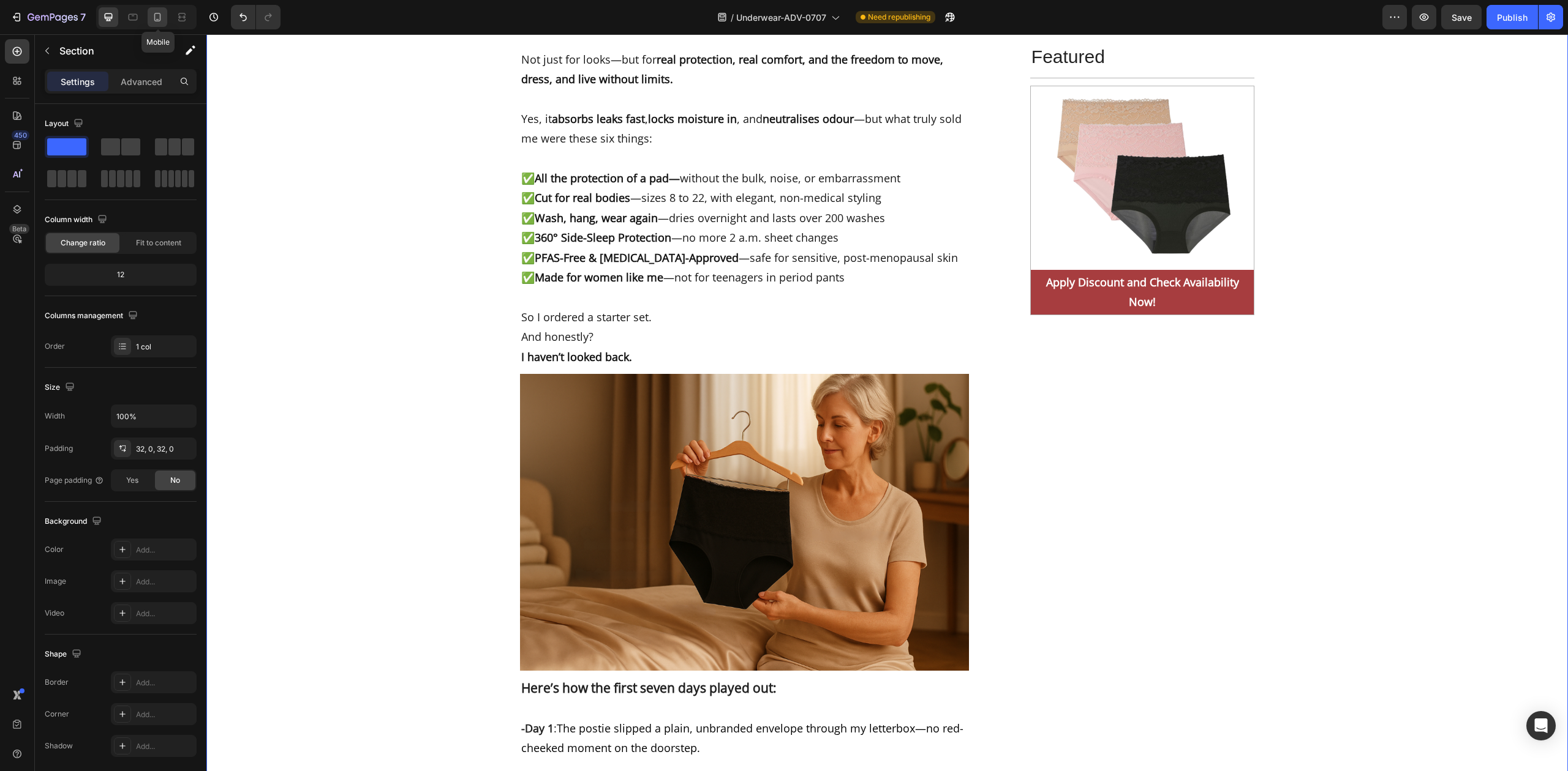
click at [158, 20] on icon at bounding box center [158, 17] width 6 height 9
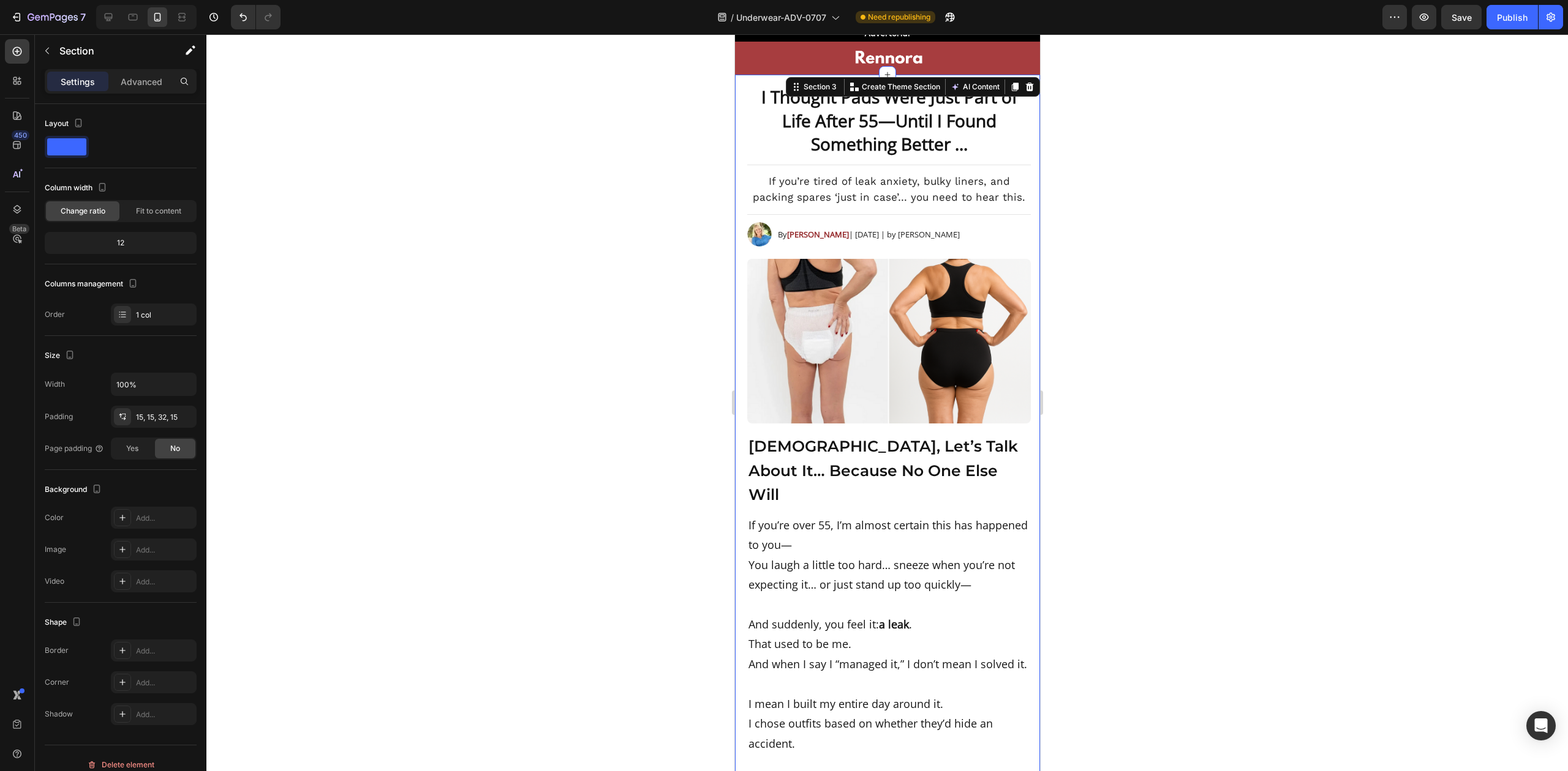
click at [1156, 410] on div at bounding box center [887, 403] width 1362 height 737
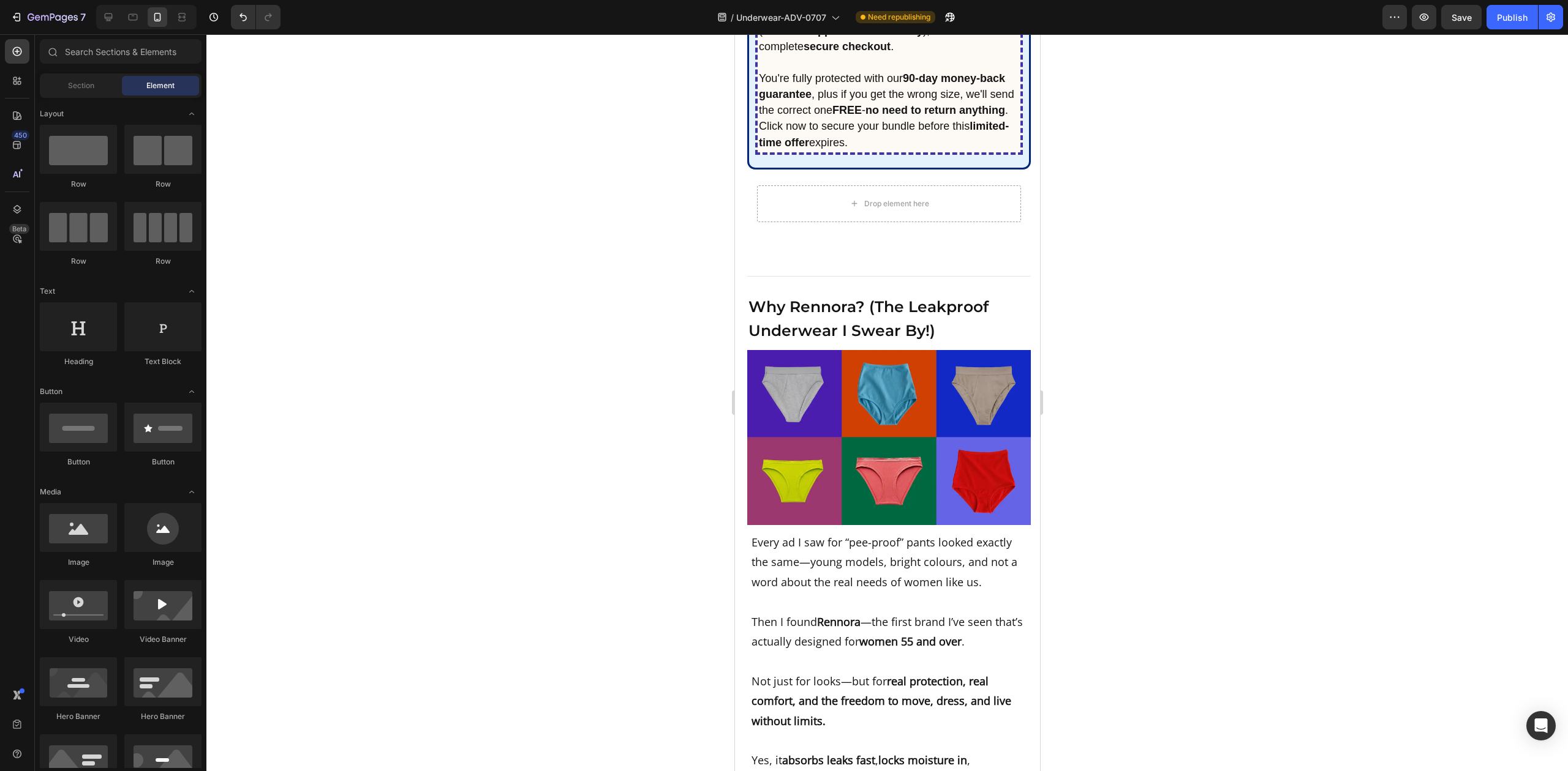
scroll to position [6321, 0]
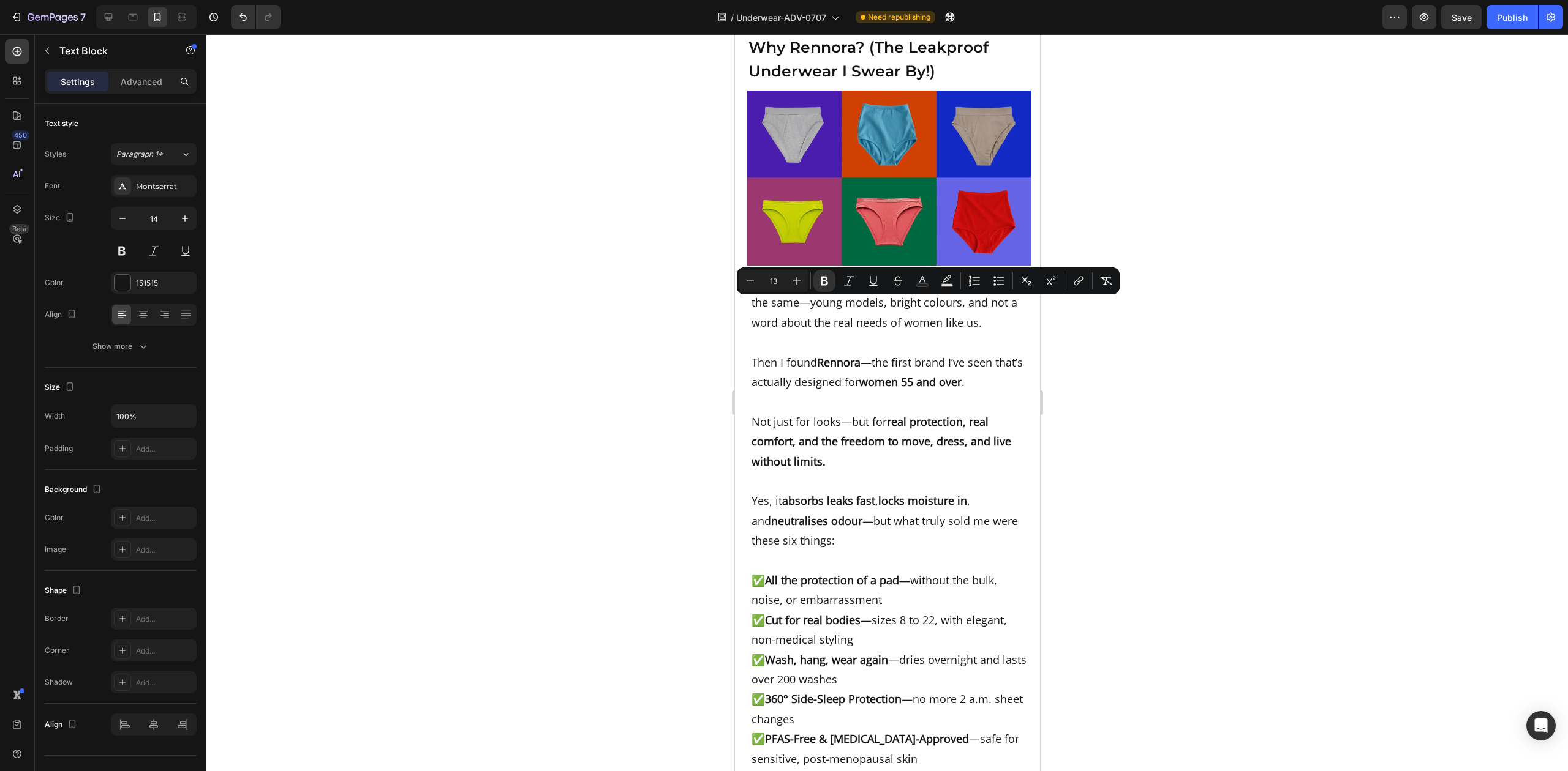
click at [1167, 405] on div at bounding box center [887, 403] width 1362 height 737
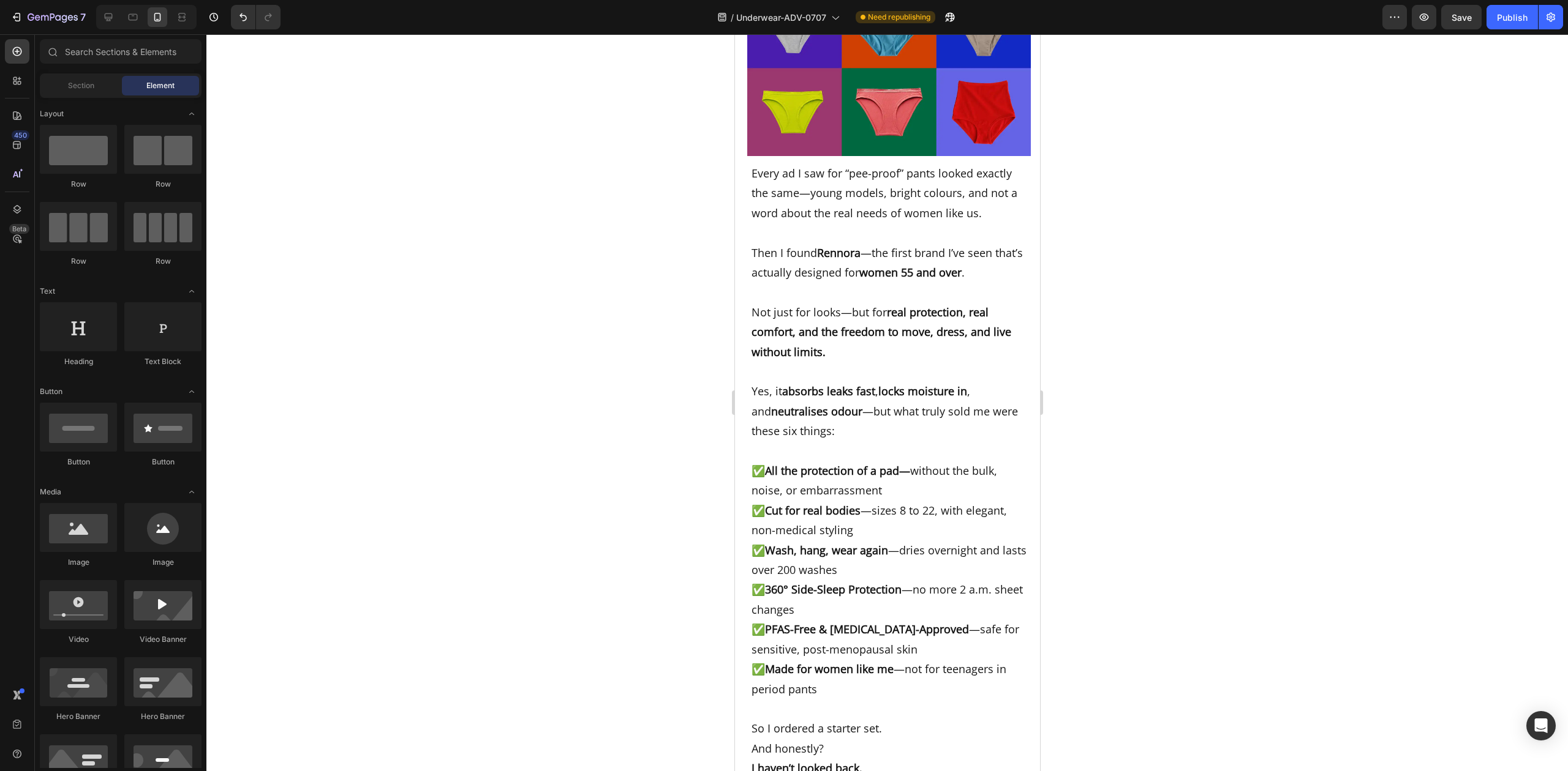
scroll to position [6566, 0]
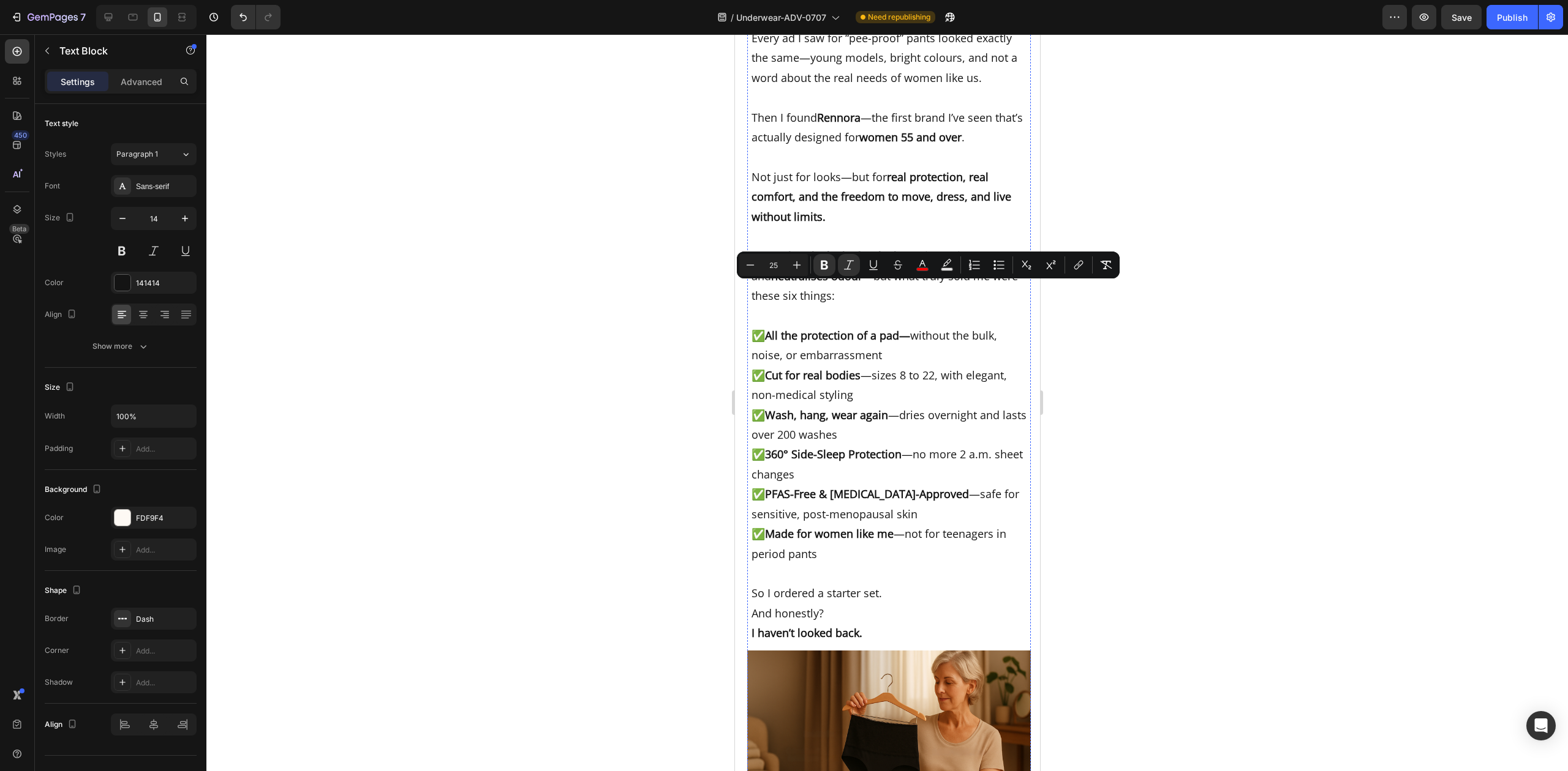
drag, startPoint x: 954, startPoint y: 571, endPoint x: 749, endPoint y: 286, distance: 351.1
click at [143, 315] on icon at bounding box center [143, 314] width 12 height 12
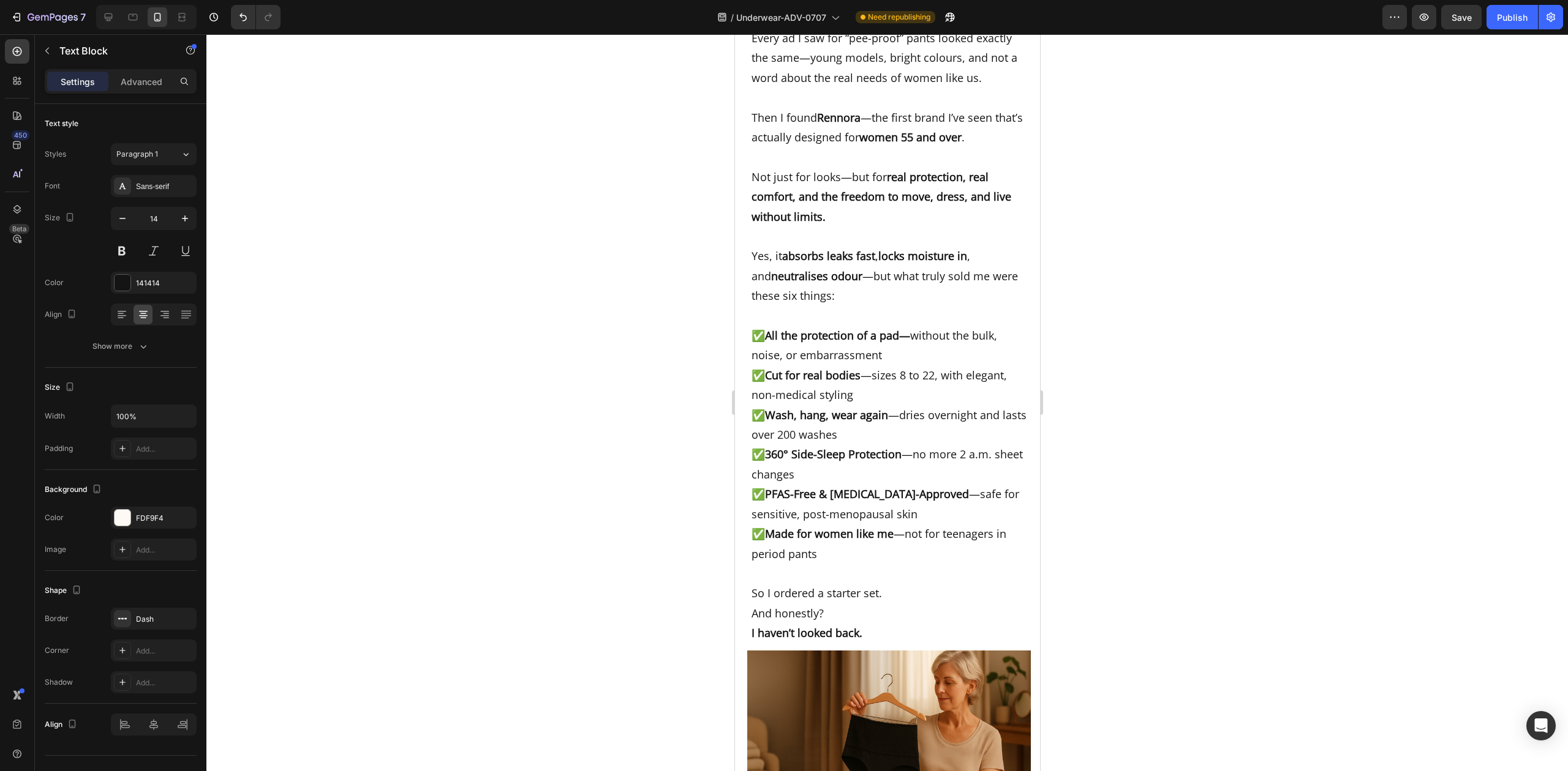
click at [1170, 355] on div at bounding box center [887, 403] width 1362 height 737
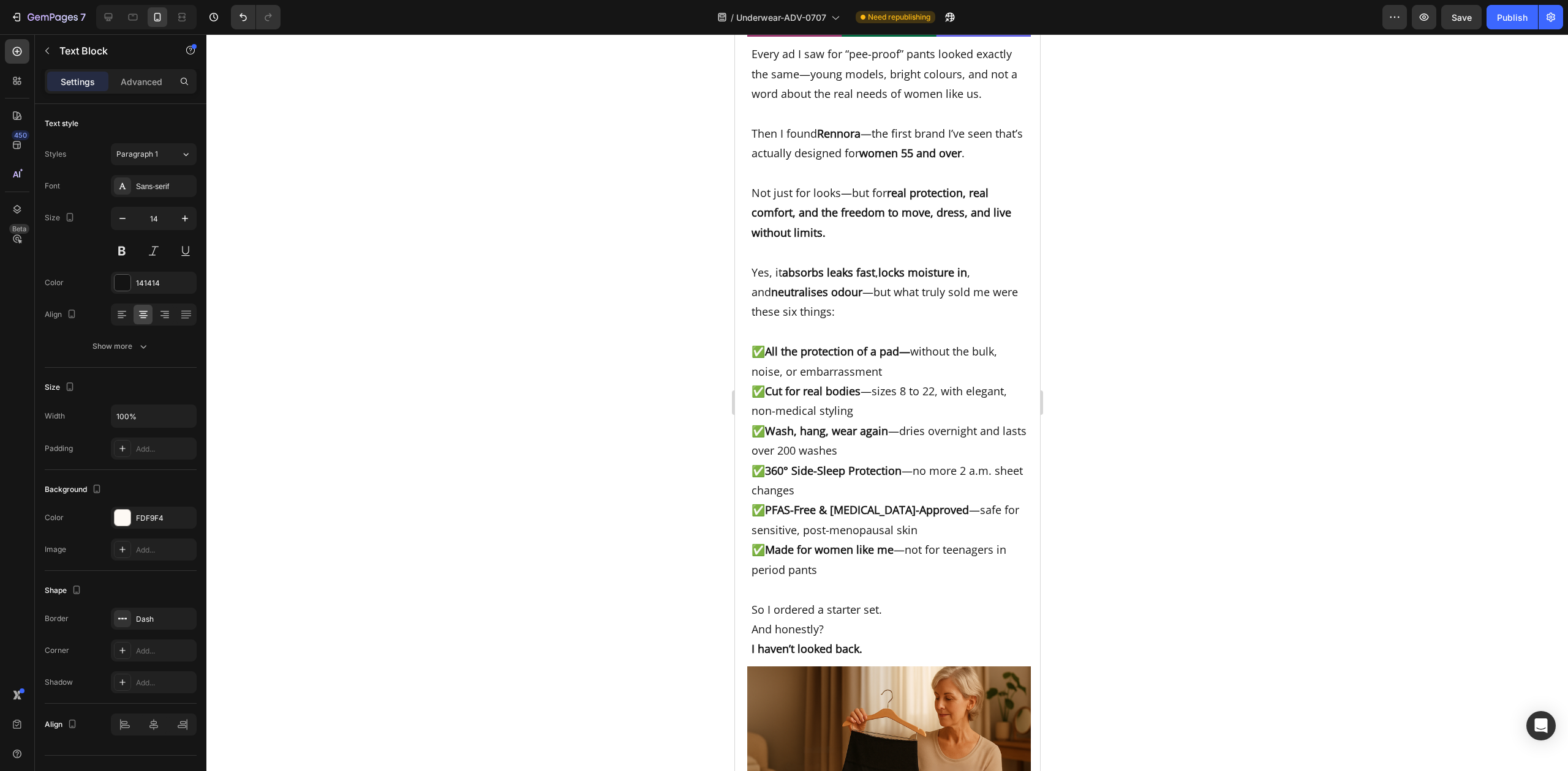
click at [1155, 523] on div at bounding box center [887, 403] width 1362 height 737
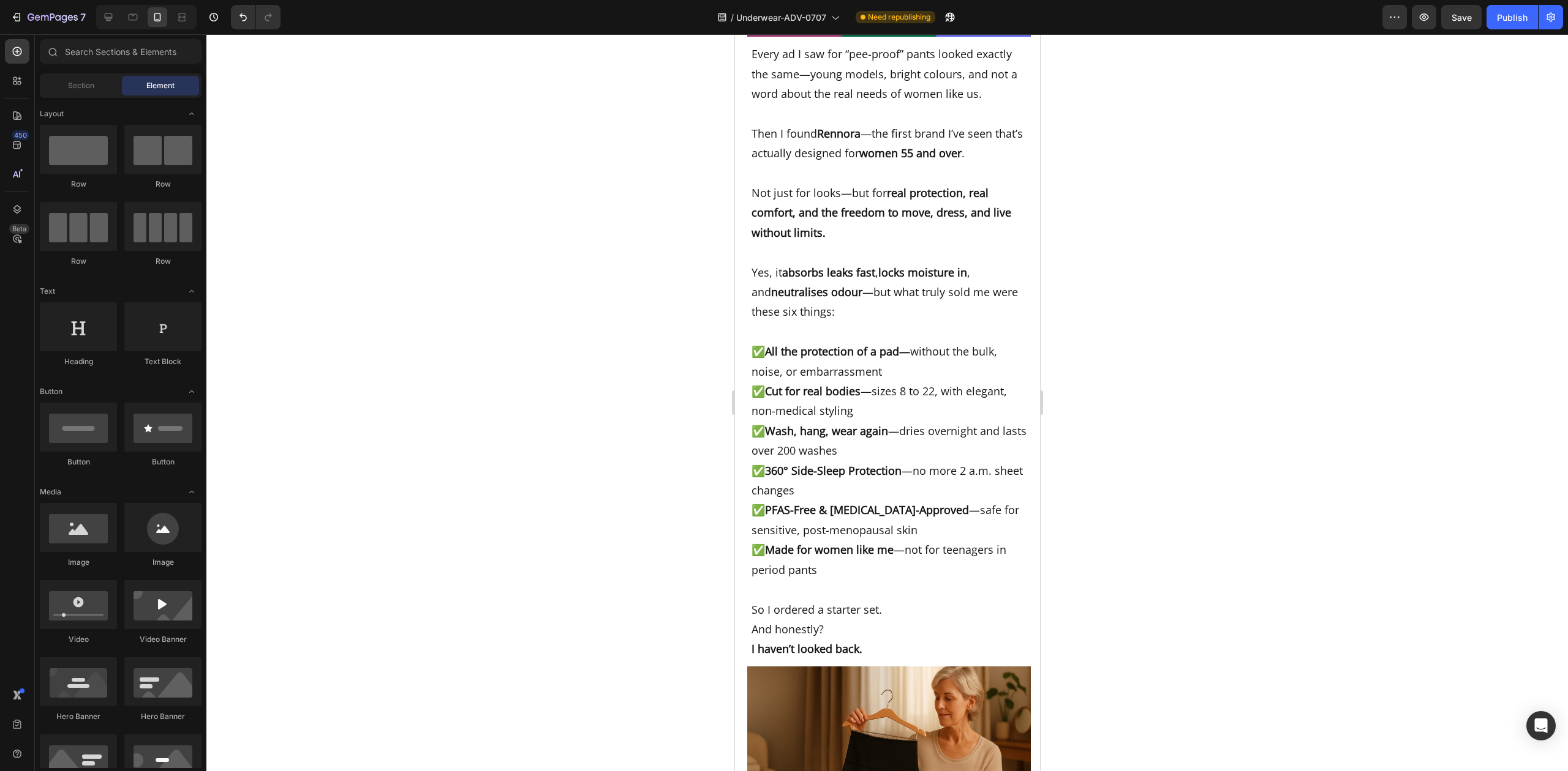
click at [469, 459] on div at bounding box center [887, 403] width 1362 height 737
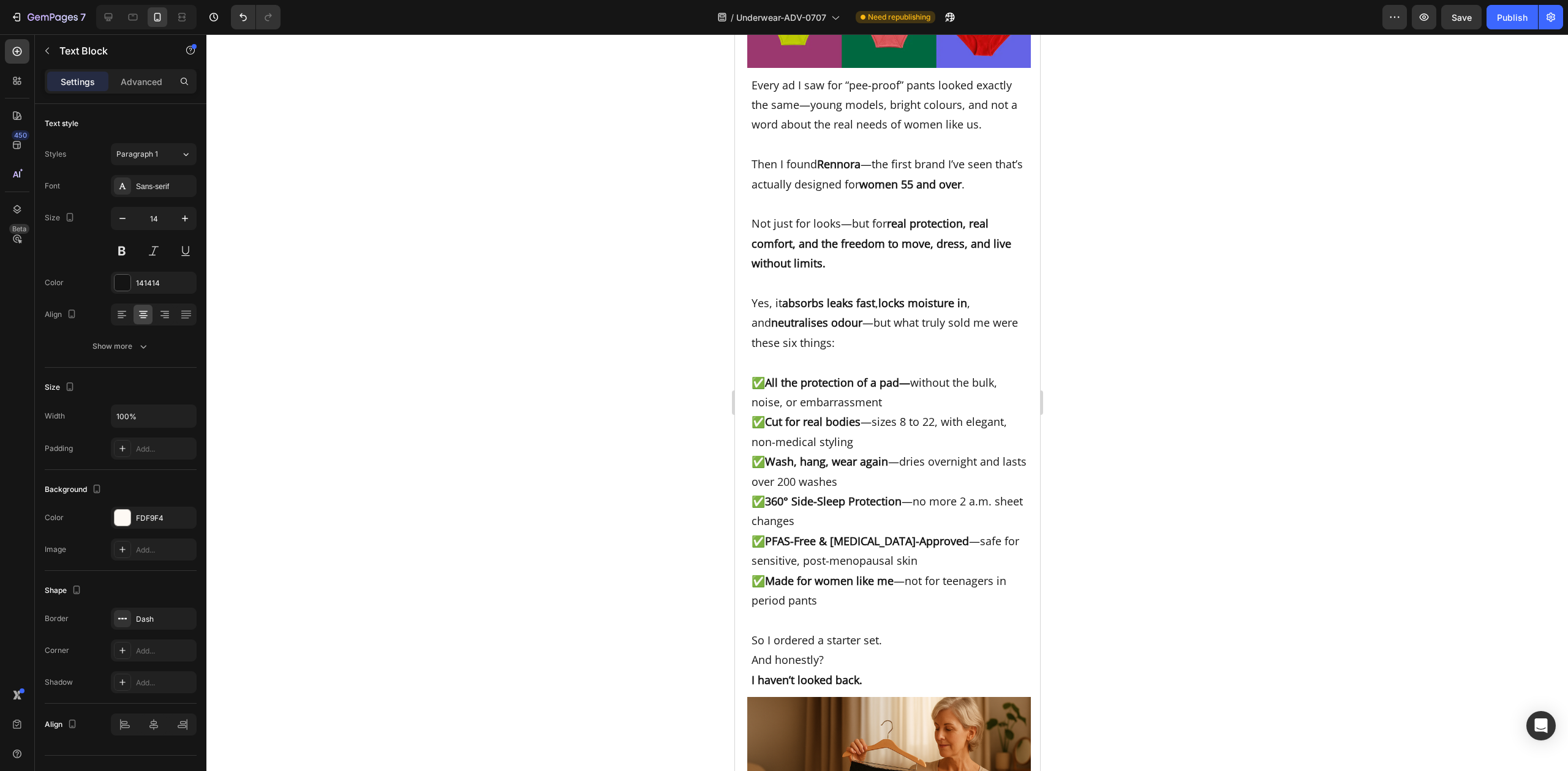
click at [1152, 440] on div at bounding box center [887, 403] width 1362 height 737
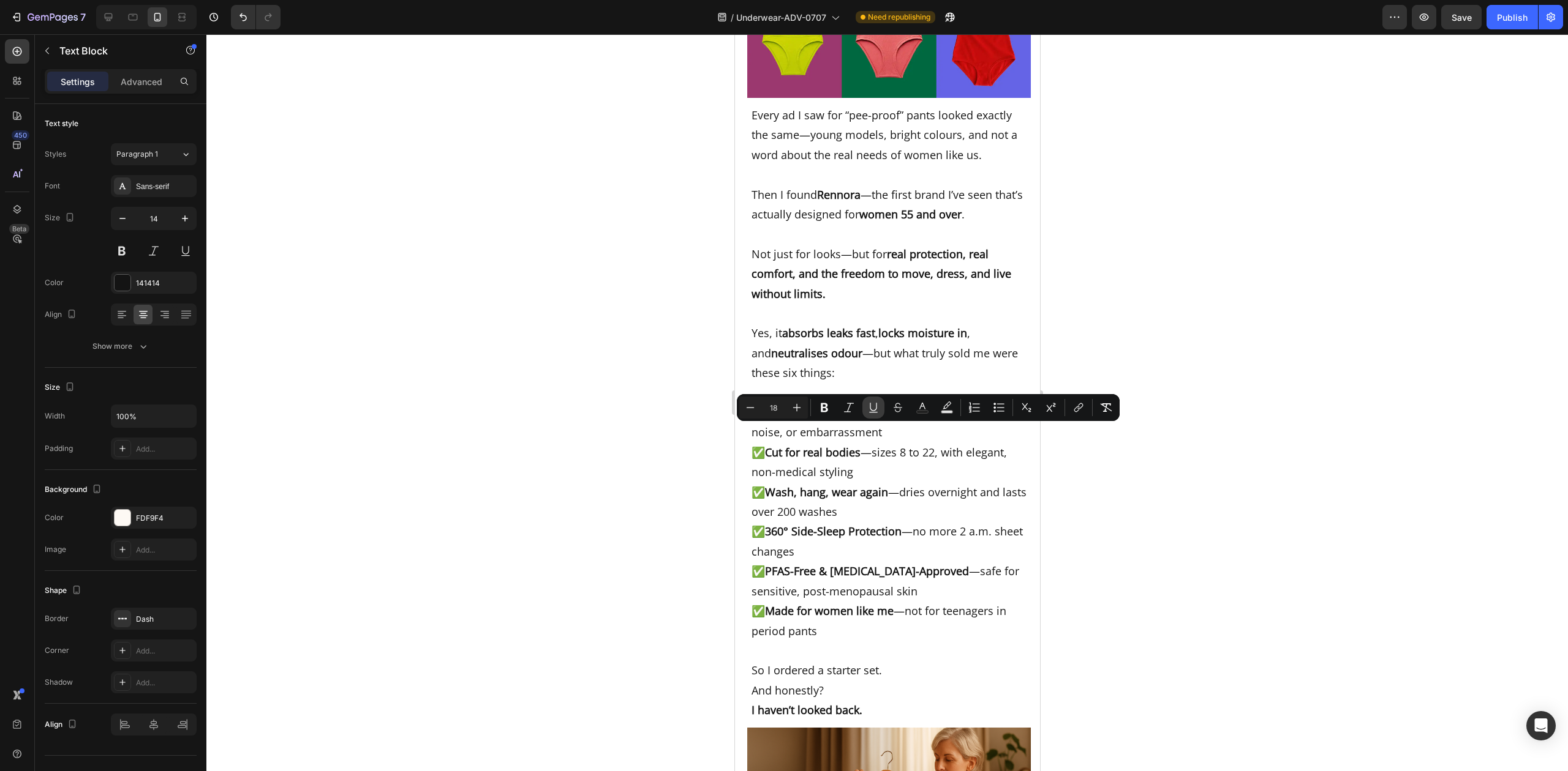
click at [873, 410] on icon "Editor contextual toolbar" at bounding box center [873, 407] width 12 height 12
click at [1140, 490] on div at bounding box center [887, 403] width 1362 height 737
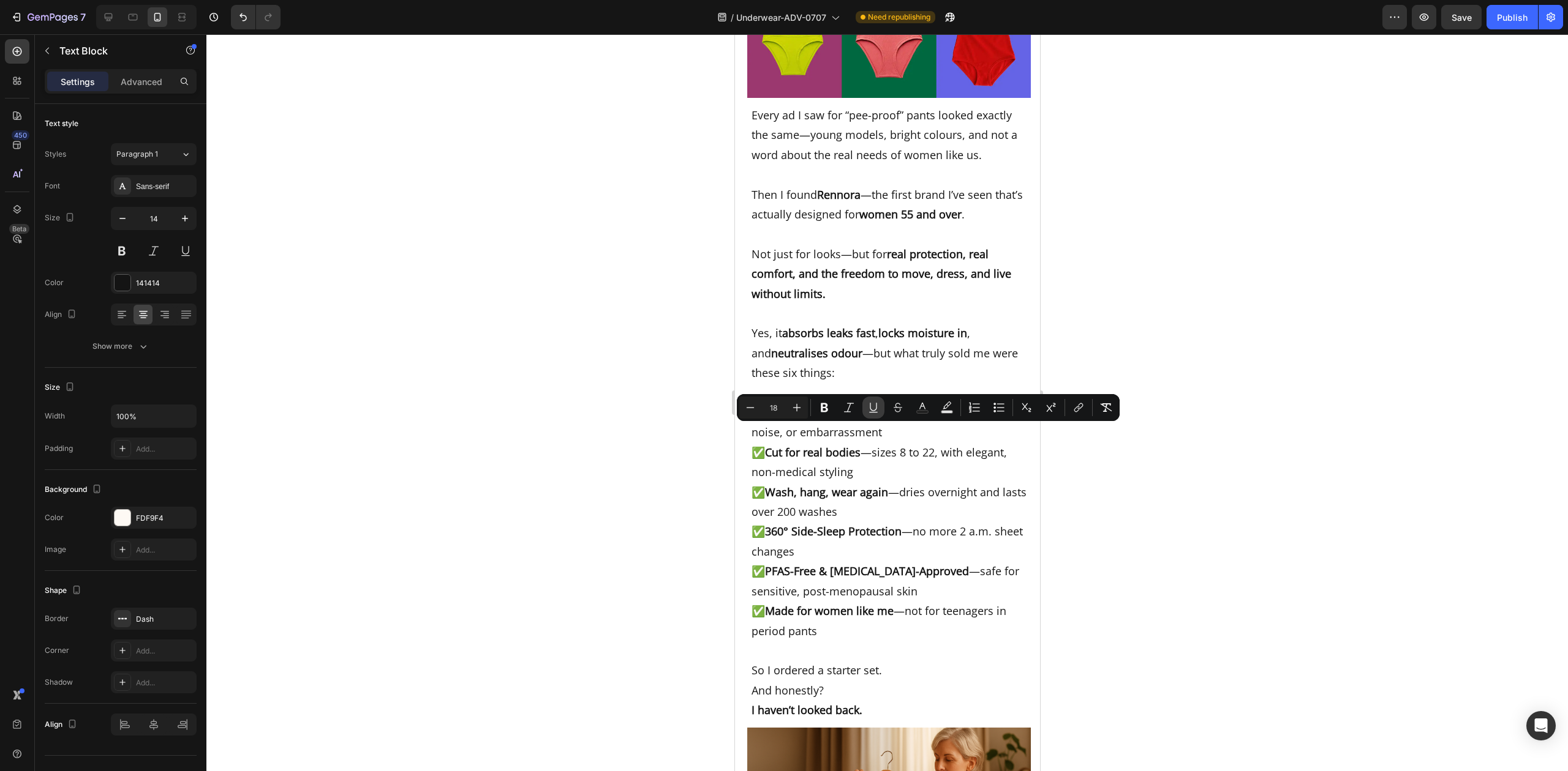
click at [870, 405] on icon "Editor contextual toolbar" at bounding box center [873, 407] width 6 height 9
click at [856, 407] on button "Italic" at bounding box center [849, 407] width 22 height 22
click at [824, 400] on button "Bold" at bounding box center [824, 407] width 22 height 22
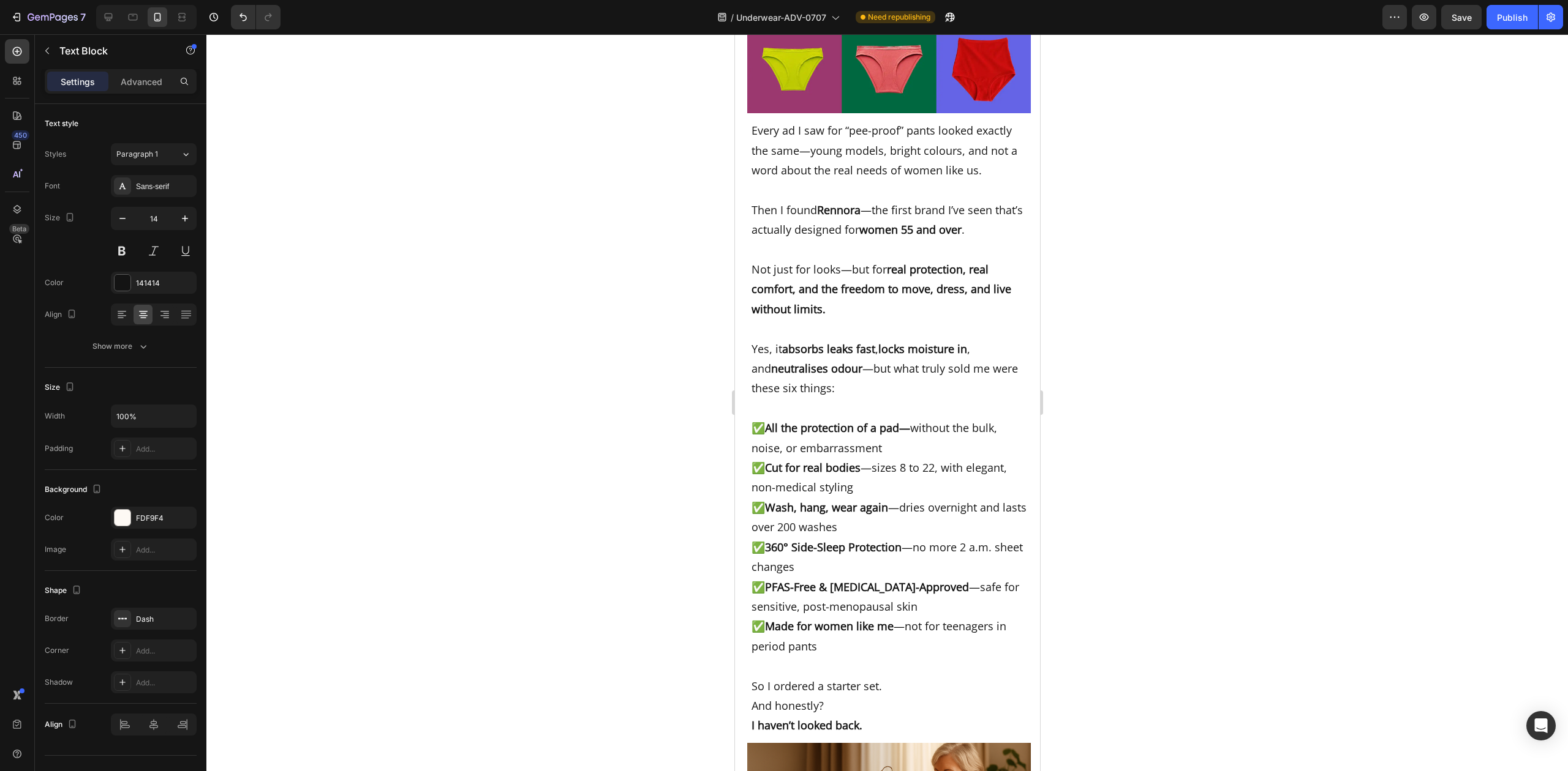
click at [1137, 454] on div at bounding box center [887, 403] width 1362 height 737
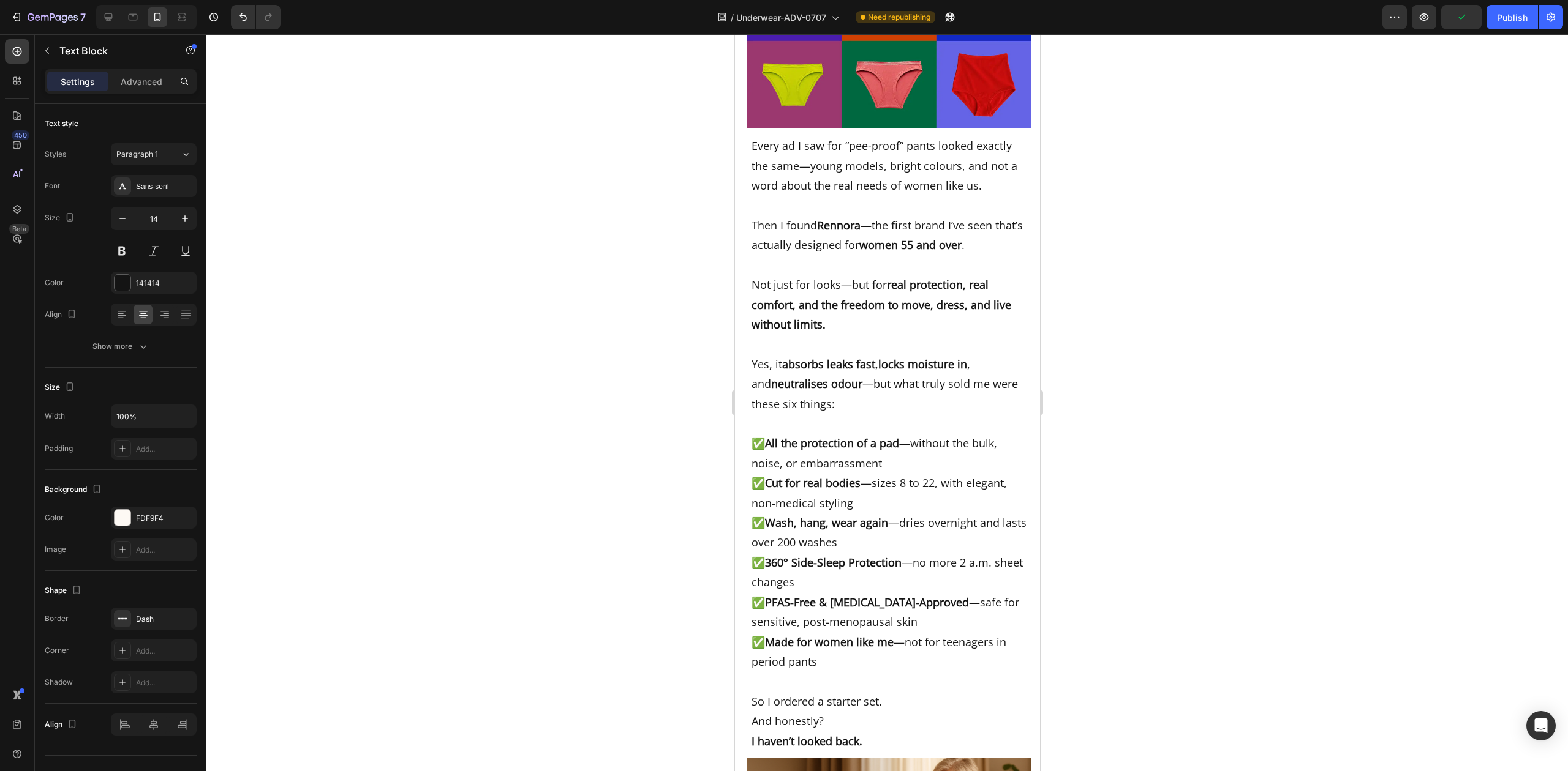
click at [1173, 442] on div at bounding box center [887, 403] width 1362 height 737
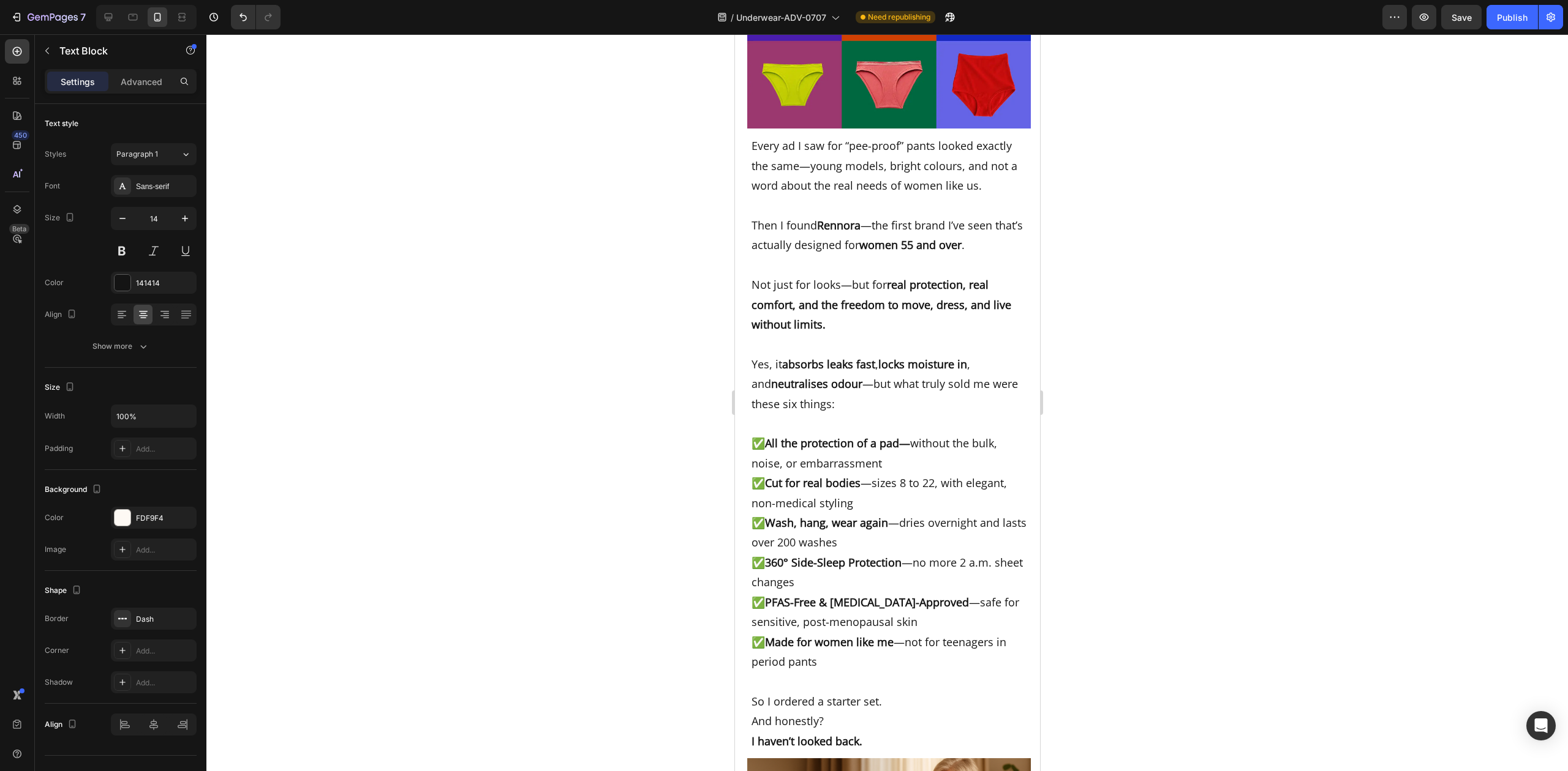
click at [1218, 447] on div at bounding box center [887, 403] width 1362 height 737
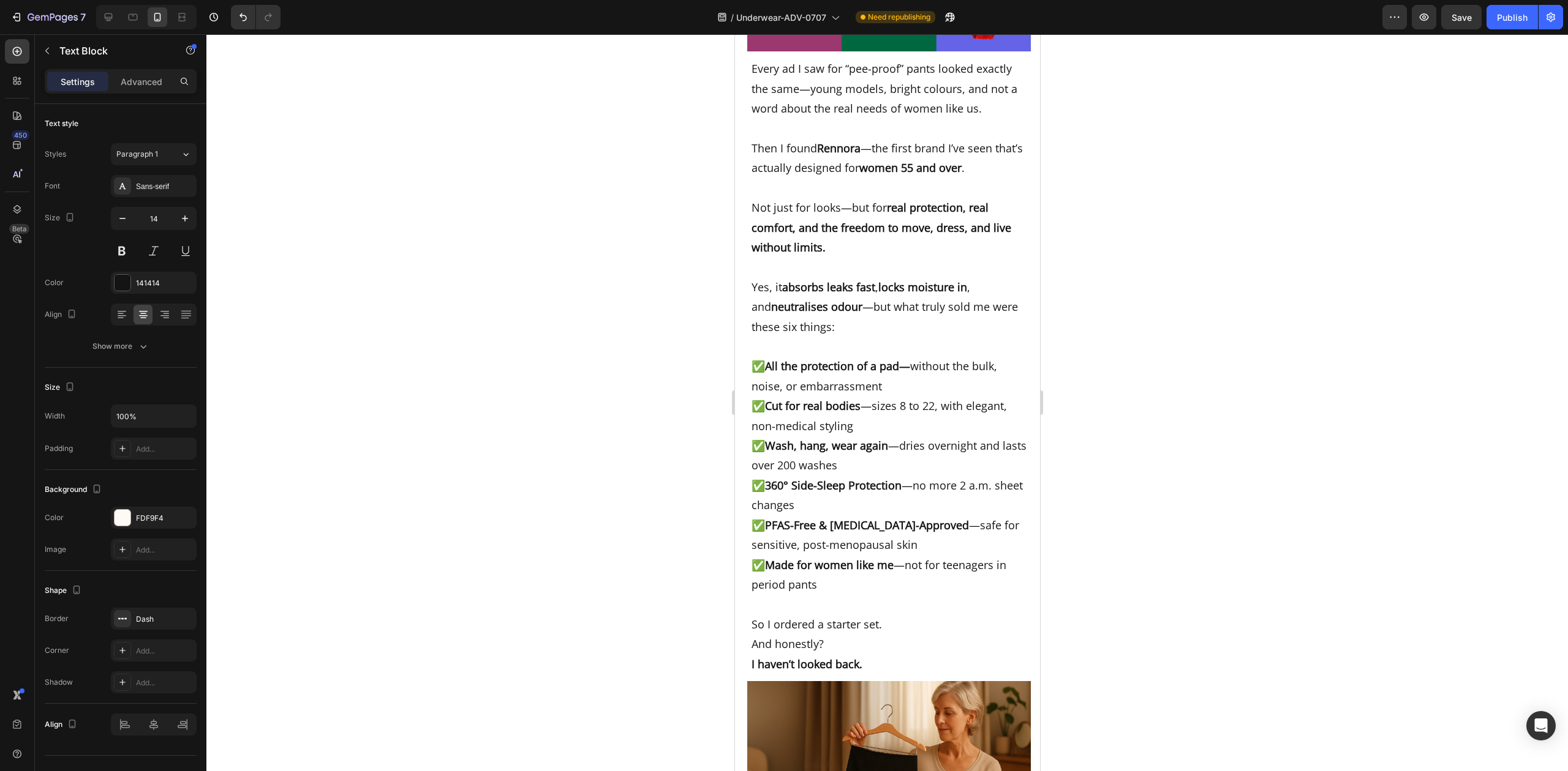
click at [1191, 448] on div at bounding box center [887, 403] width 1362 height 737
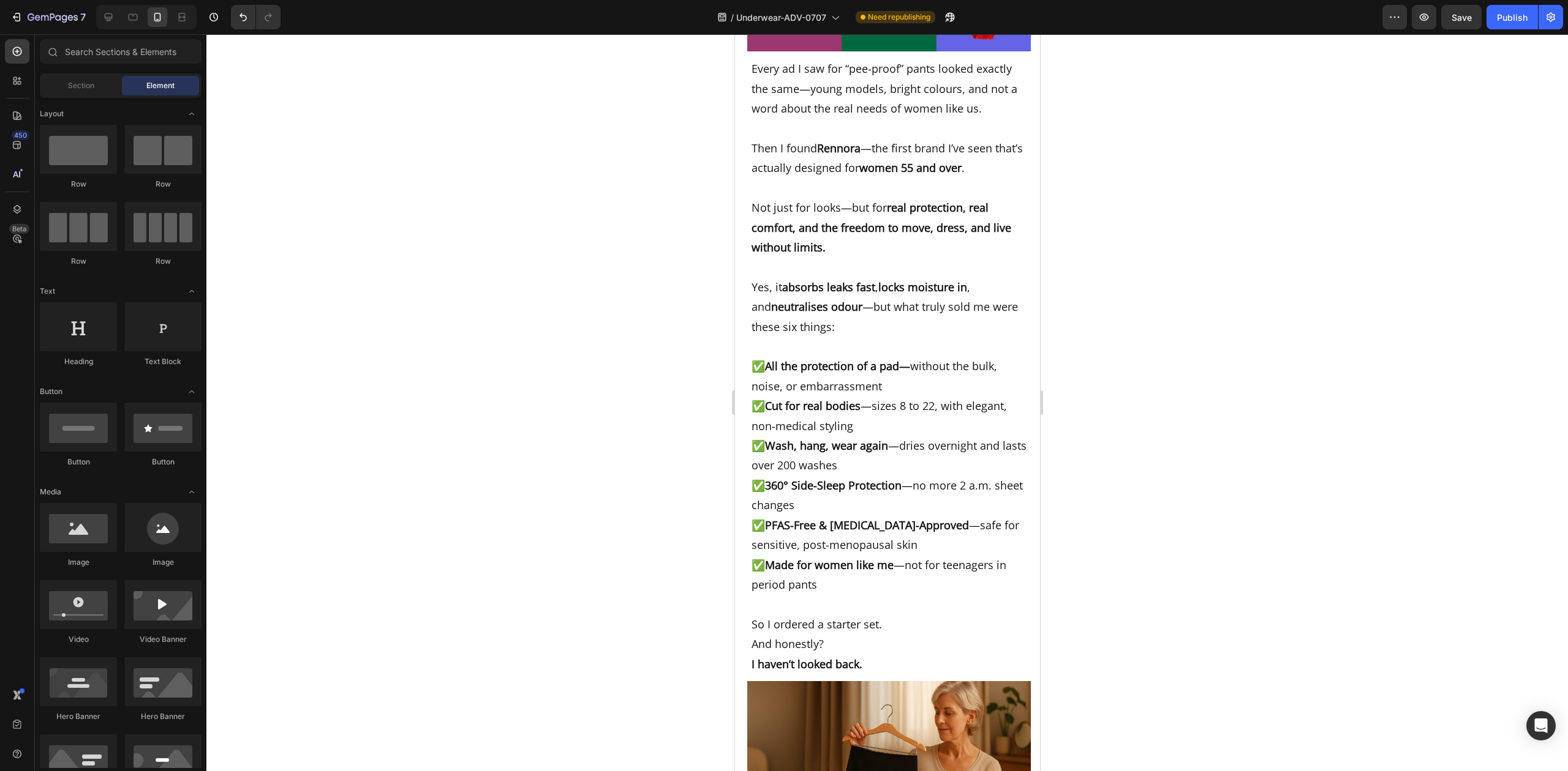
click at [1251, 407] on div at bounding box center [887, 403] width 1362 height 737
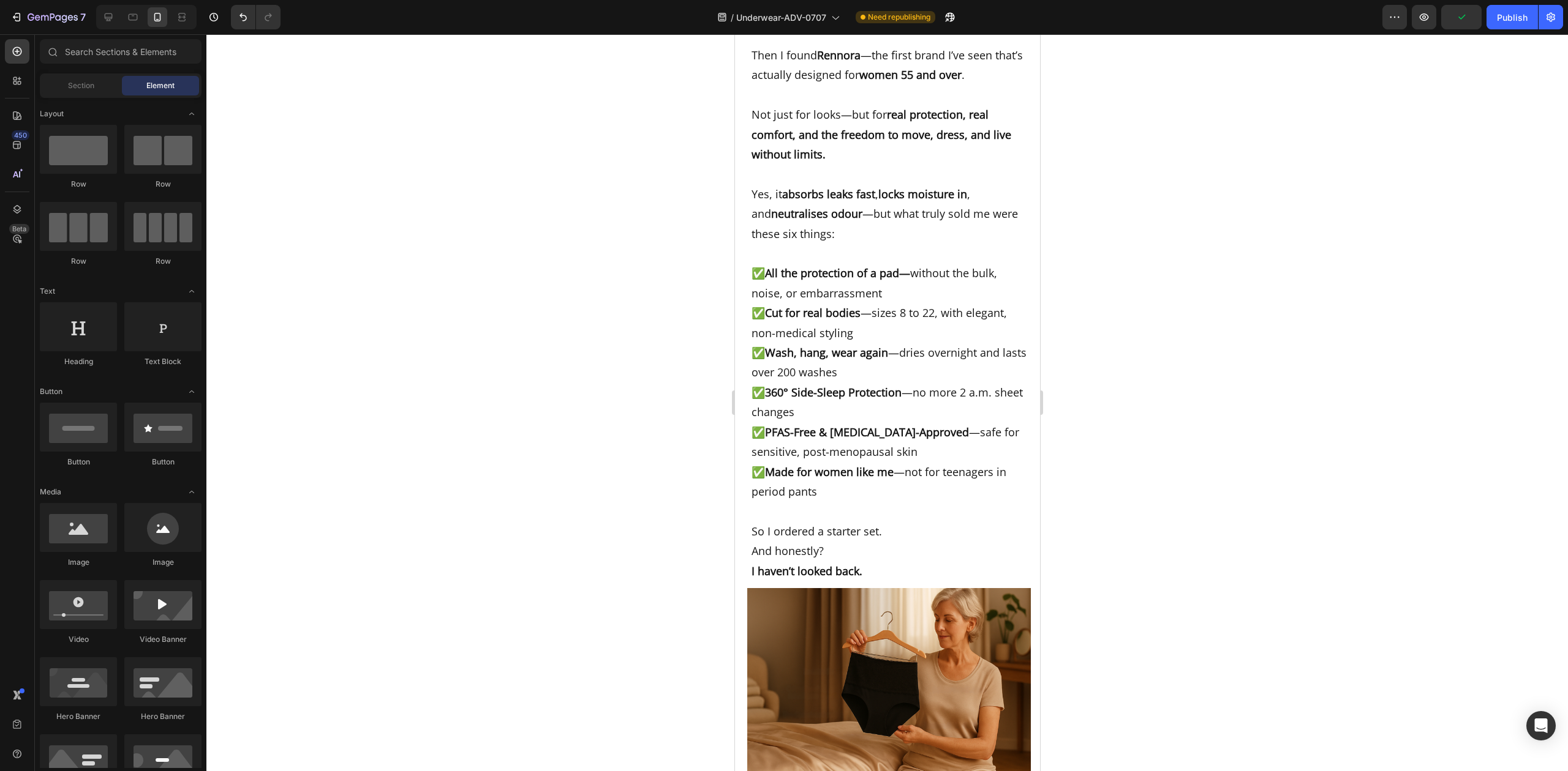
click at [1156, 625] on div at bounding box center [887, 403] width 1362 height 737
click at [1157, 547] on div at bounding box center [887, 403] width 1362 height 737
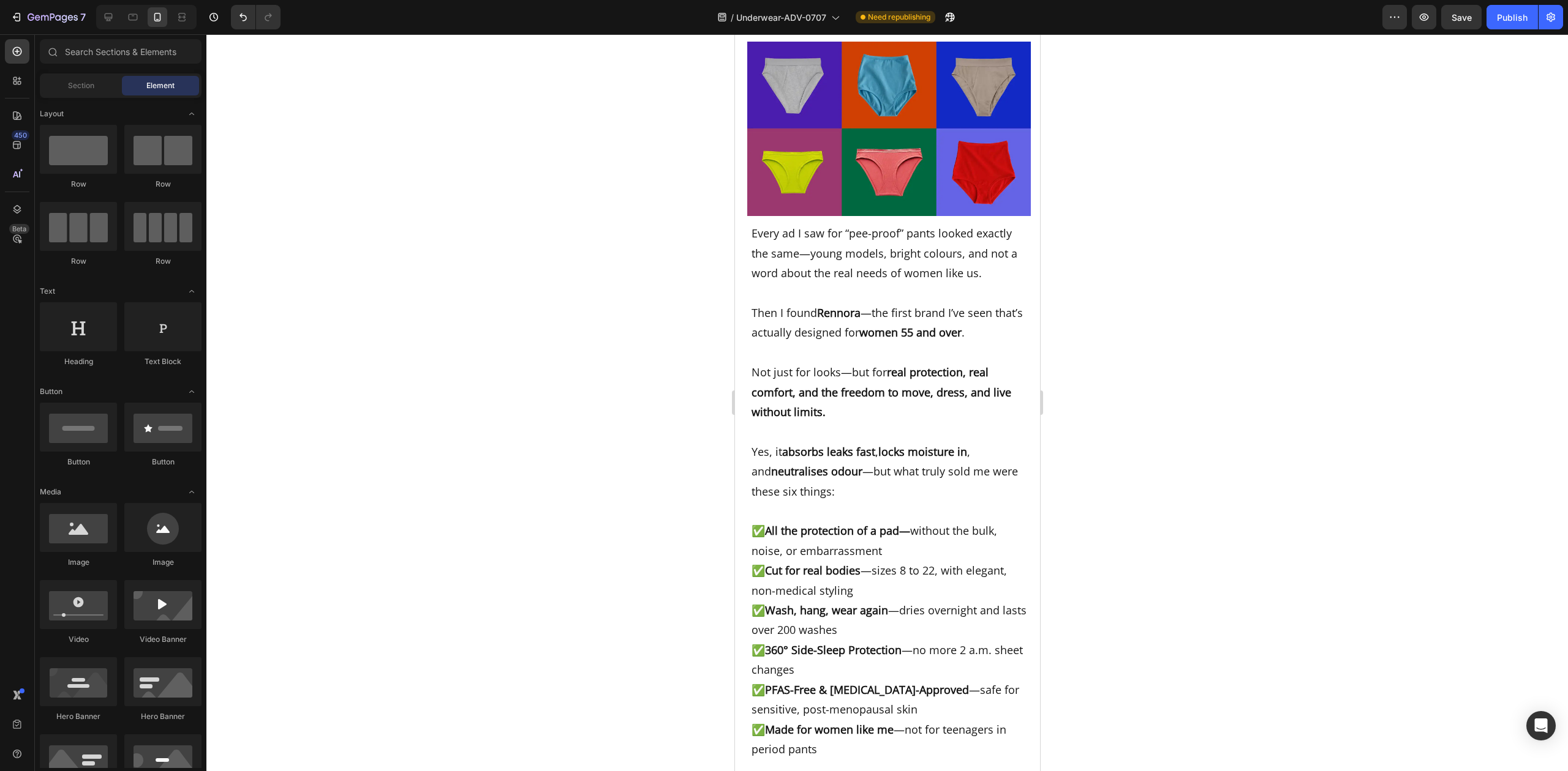
scroll to position [6239, 0]
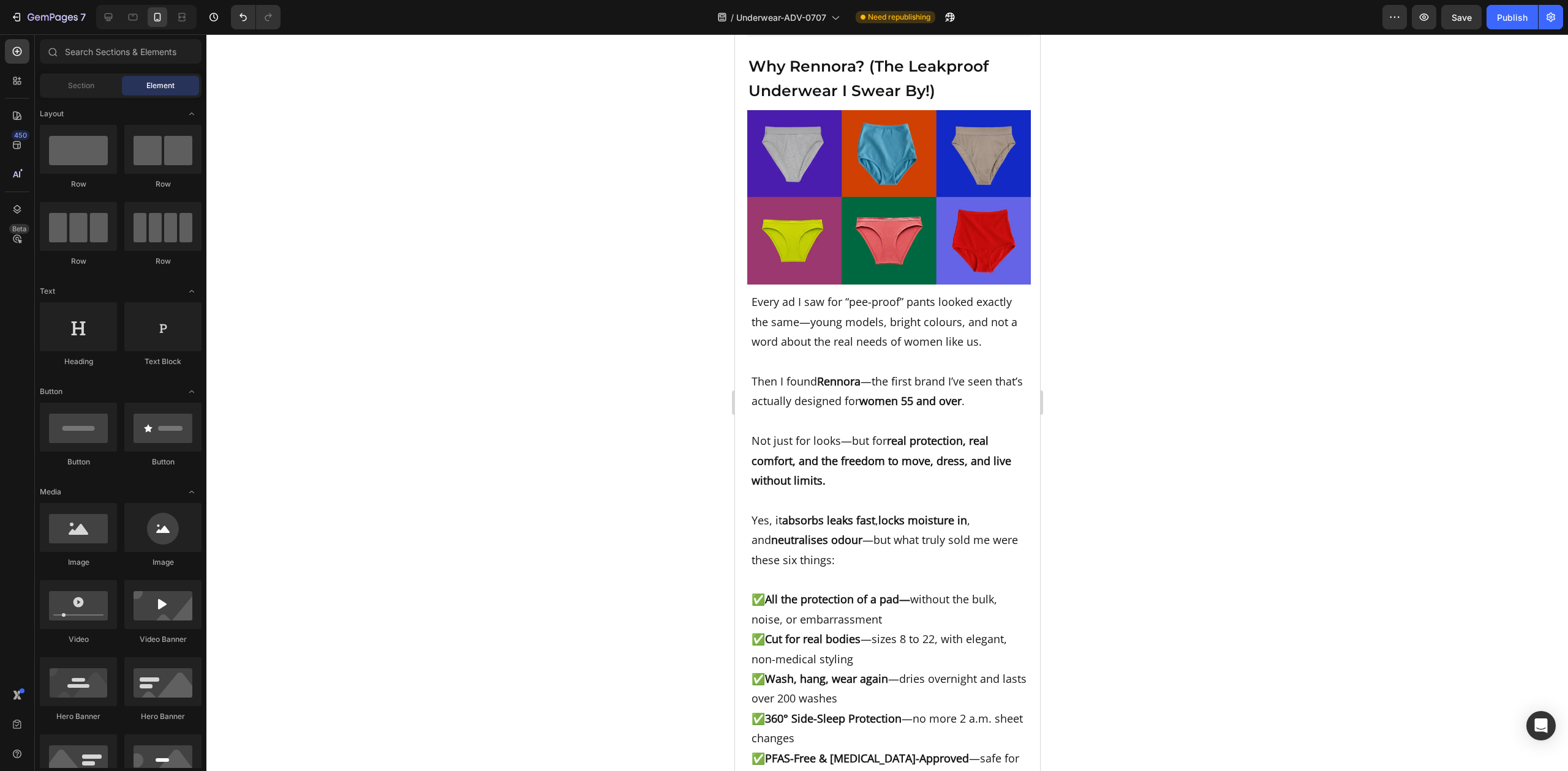
click at [1166, 358] on div at bounding box center [887, 403] width 1362 height 737
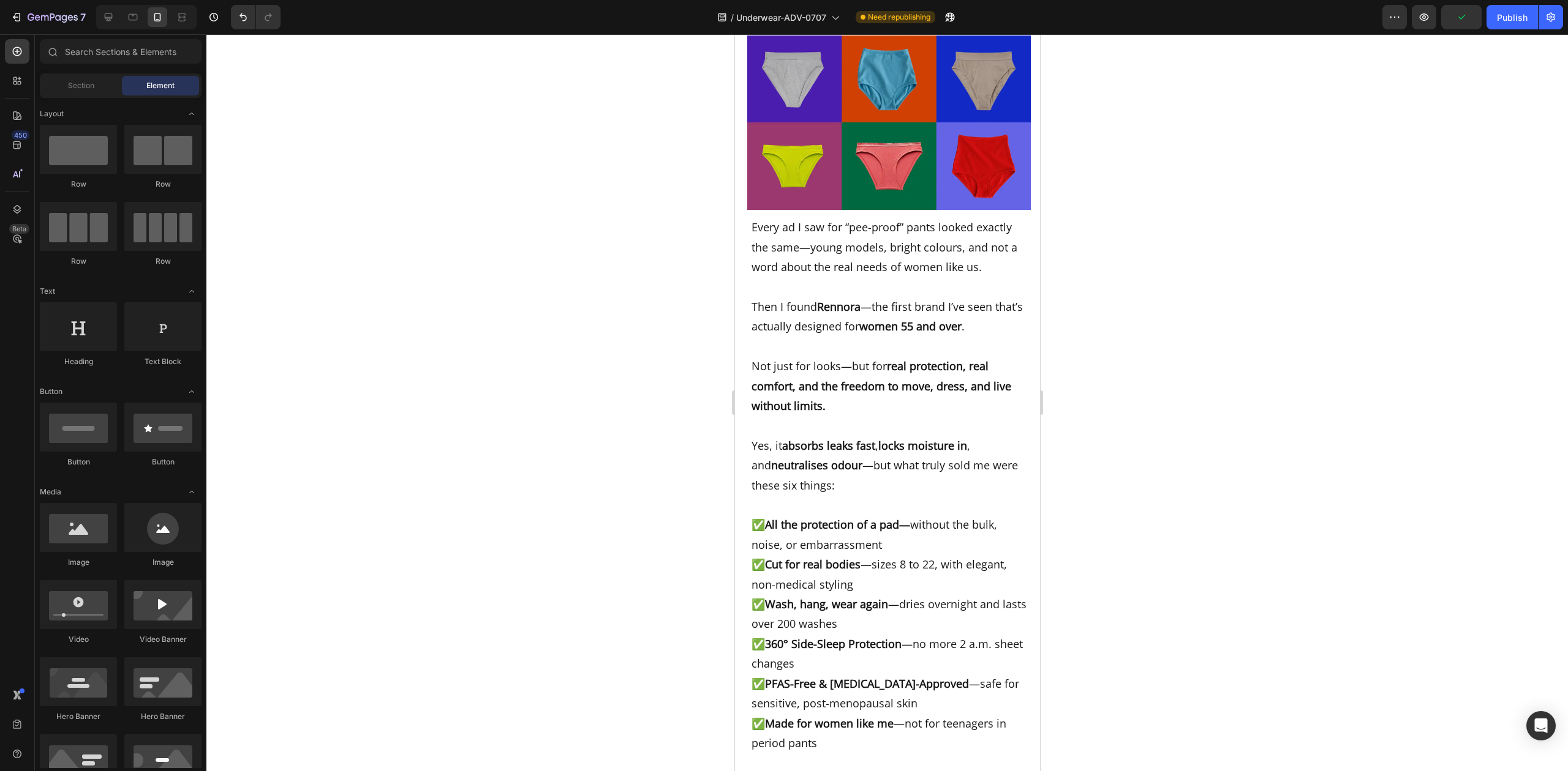
scroll to position [6403, 0]
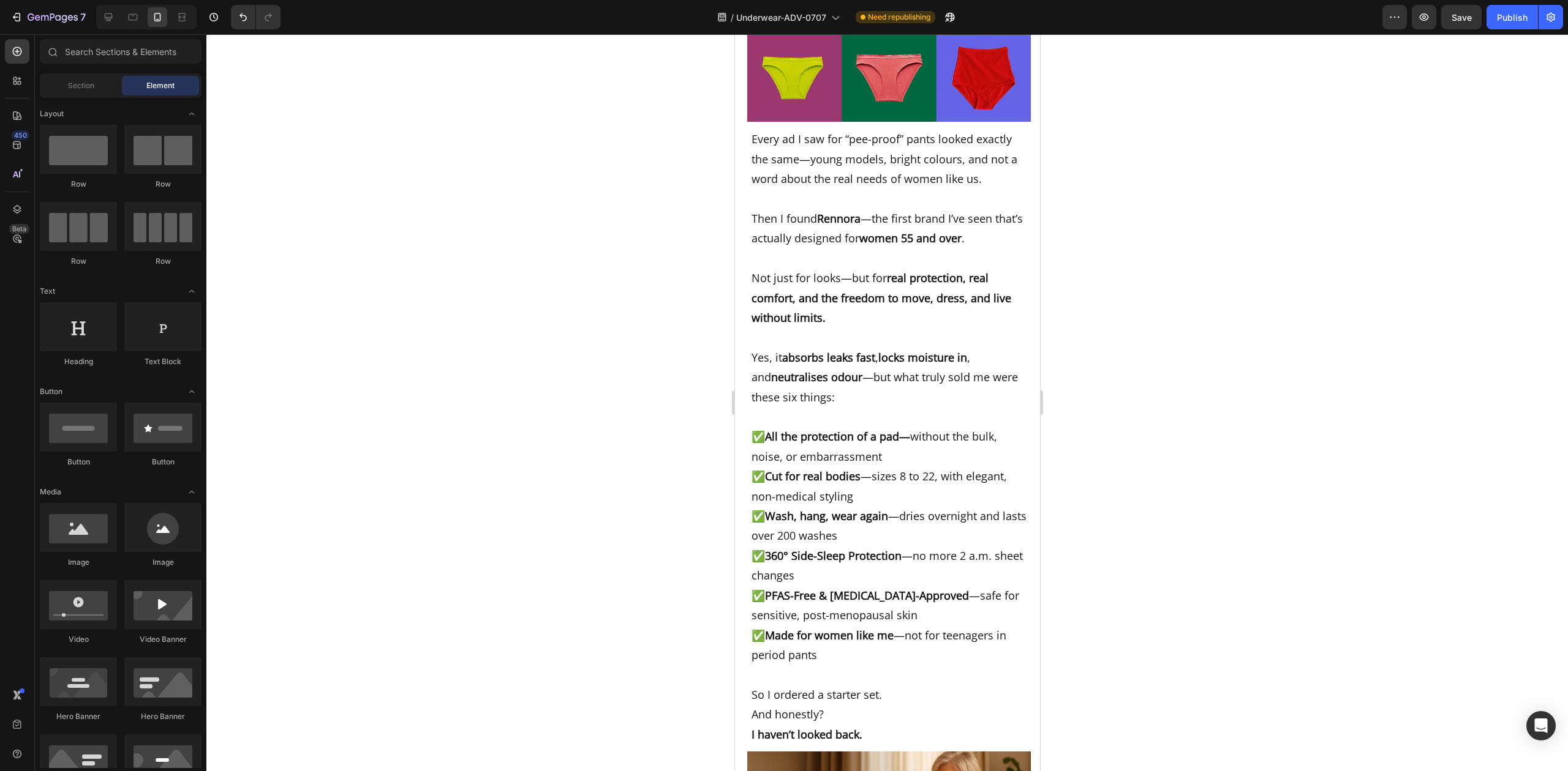
click at [1147, 547] on div at bounding box center [887, 403] width 1362 height 737
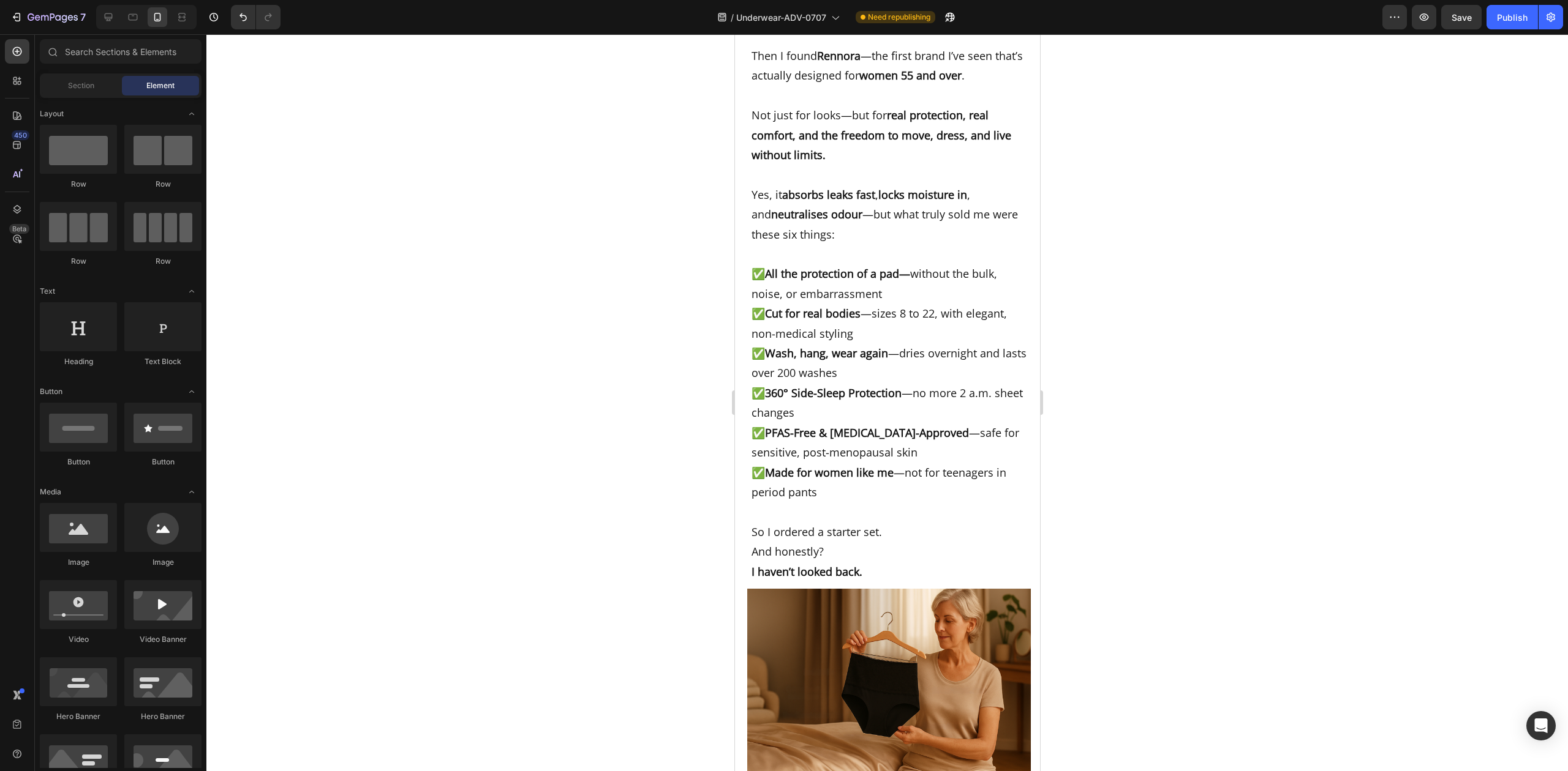
scroll to position [6566, 0]
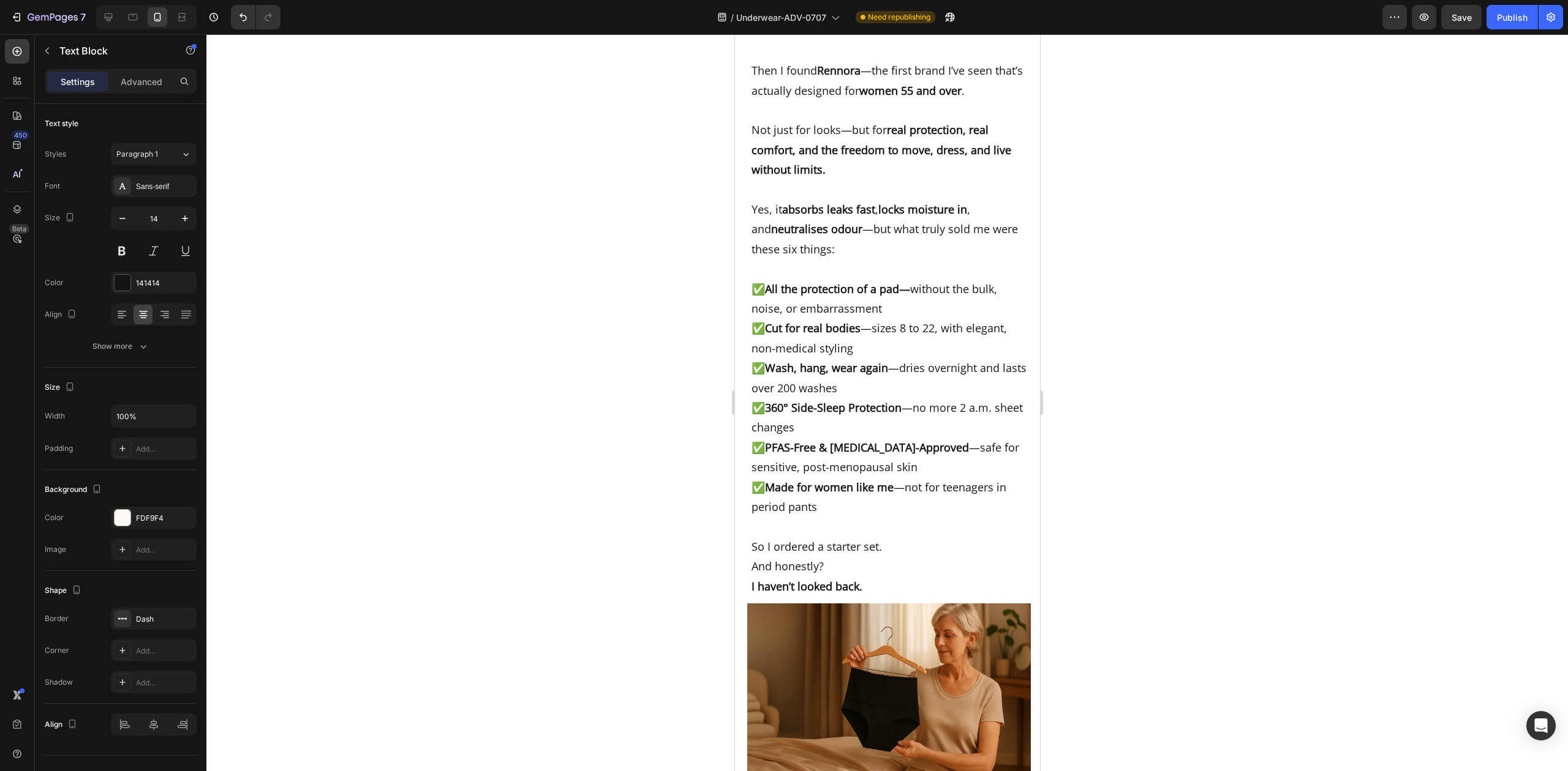
drag, startPoint x: 983, startPoint y: 588, endPoint x: 841, endPoint y: 293, distance: 327.4
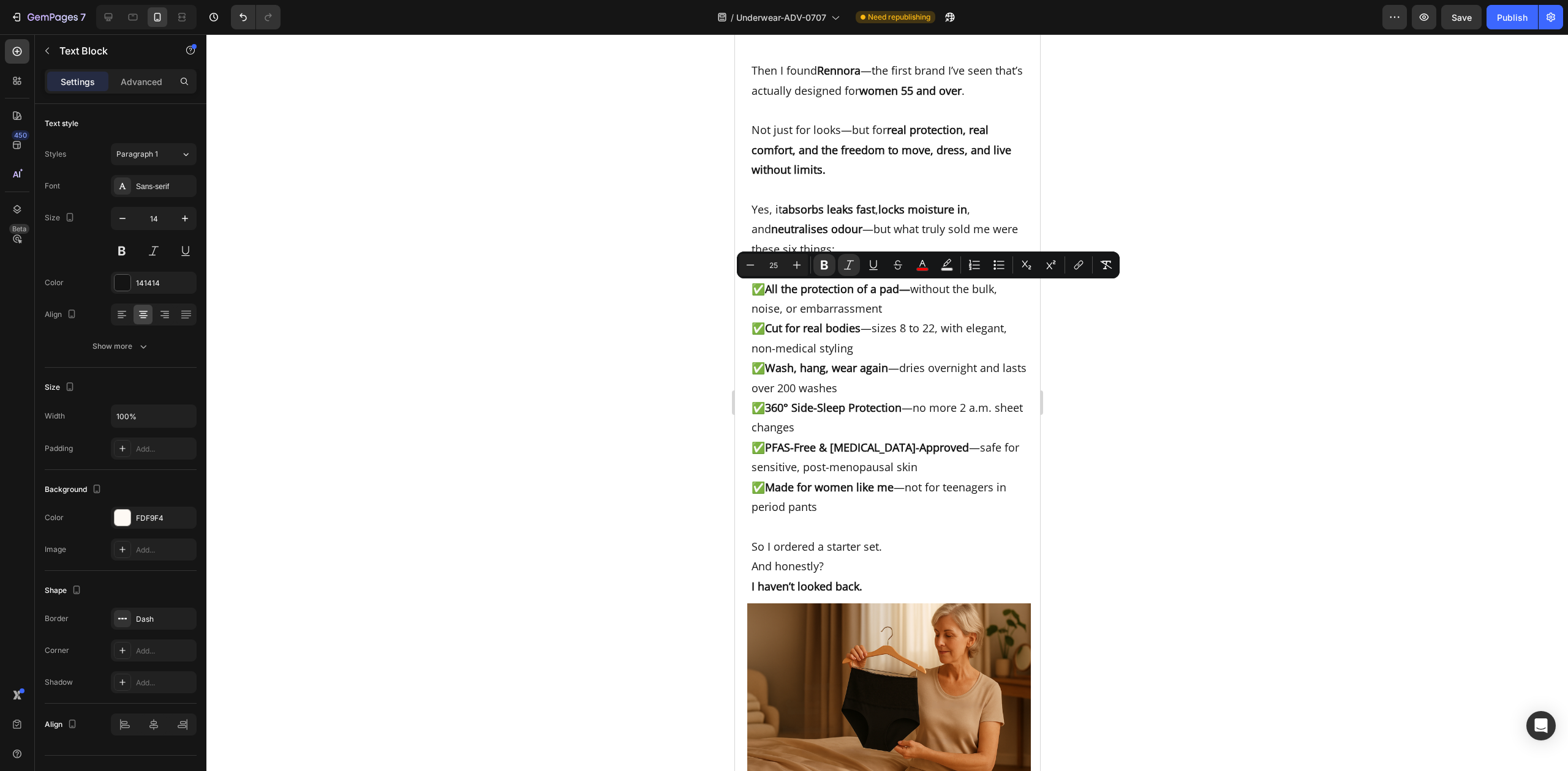
copy div "NOTE : If you’ve been thinking about trying it, don’t wait and regret it later.…"
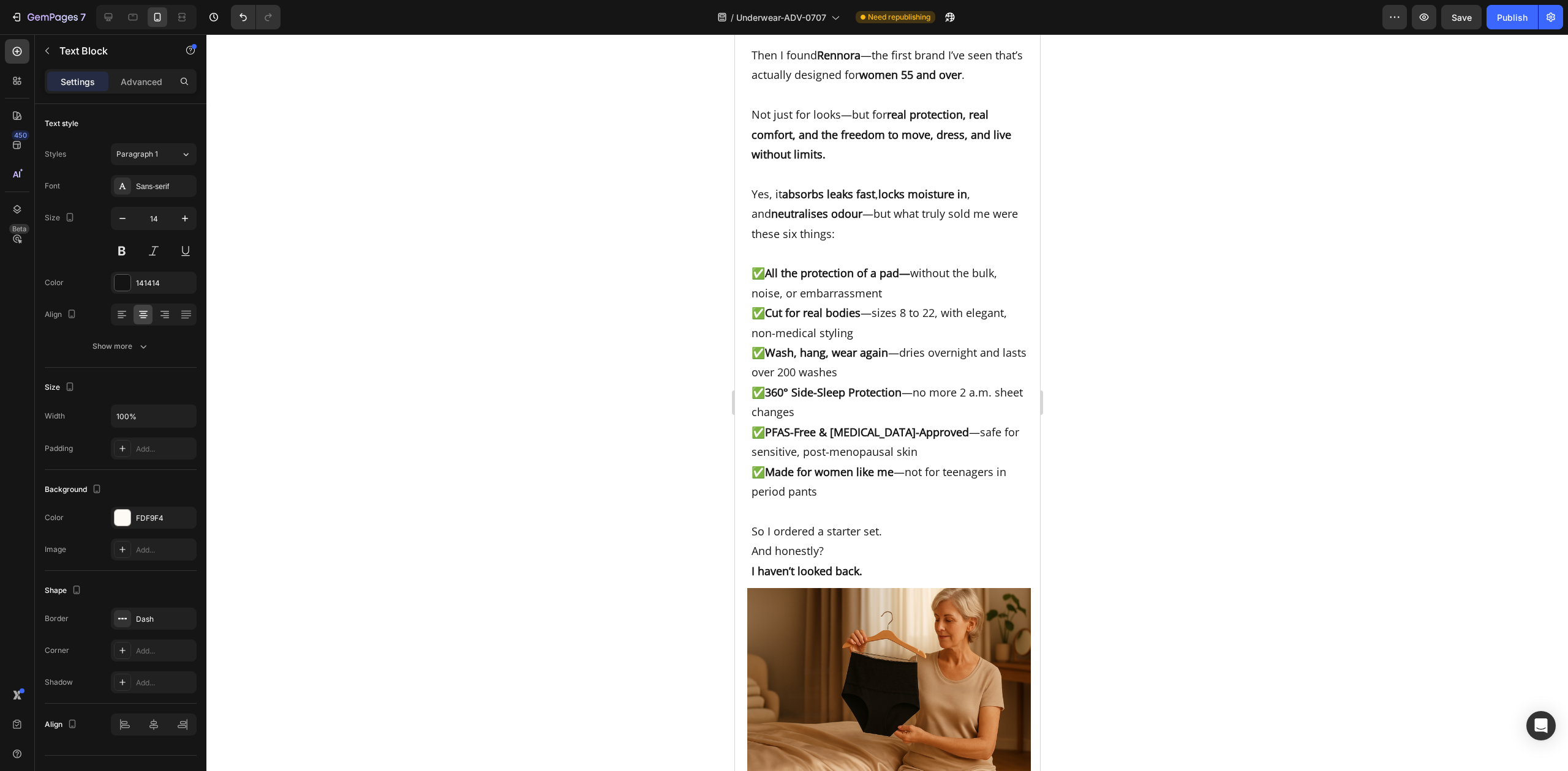
click at [1230, 572] on div at bounding box center [887, 403] width 1362 height 737
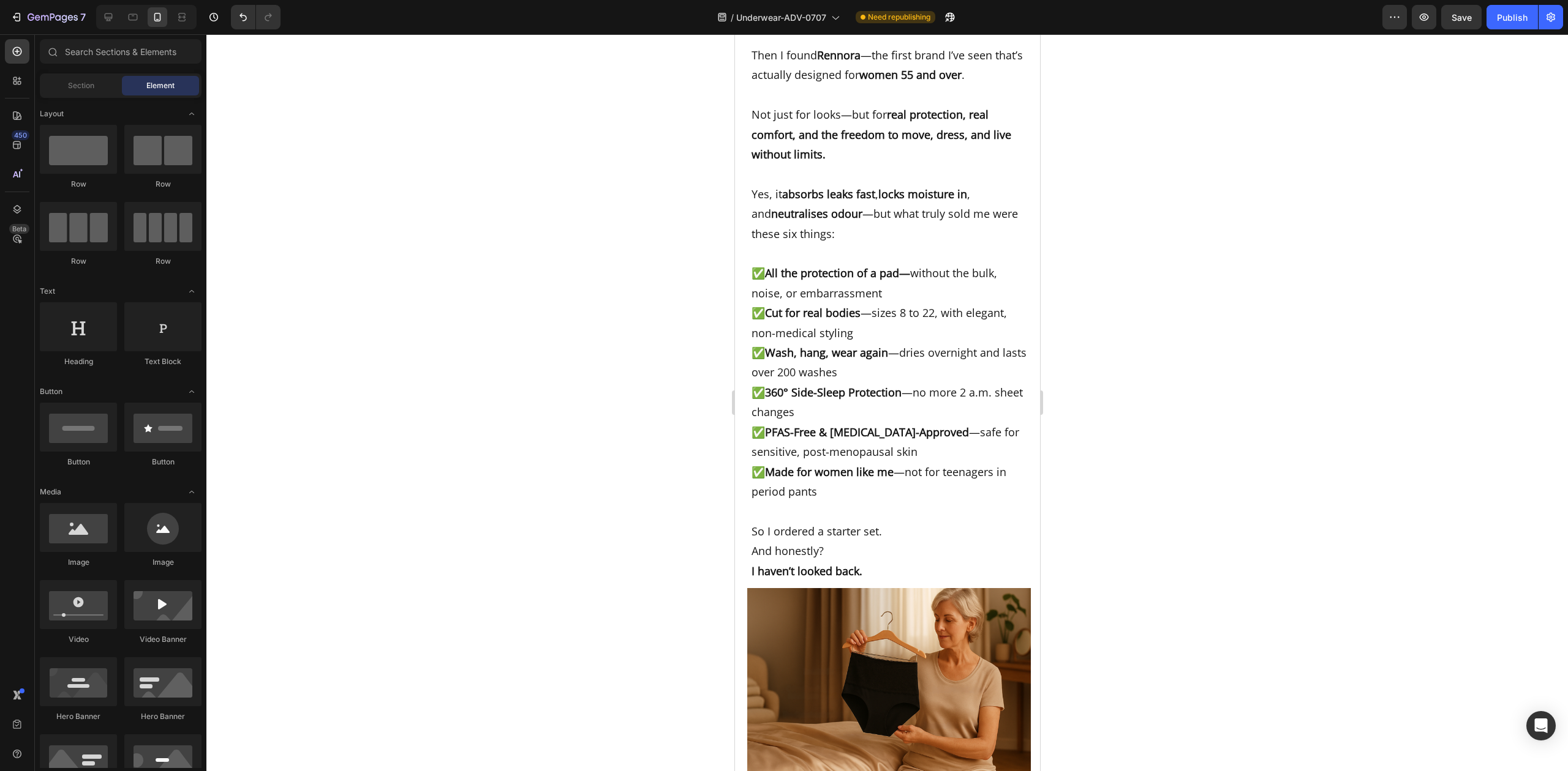
click at [1203, 441] on div at bounding box center [887, 403] width 1362 height 737
click at [110, 24] on div at bounding box center [108, 17] width 19 height 19
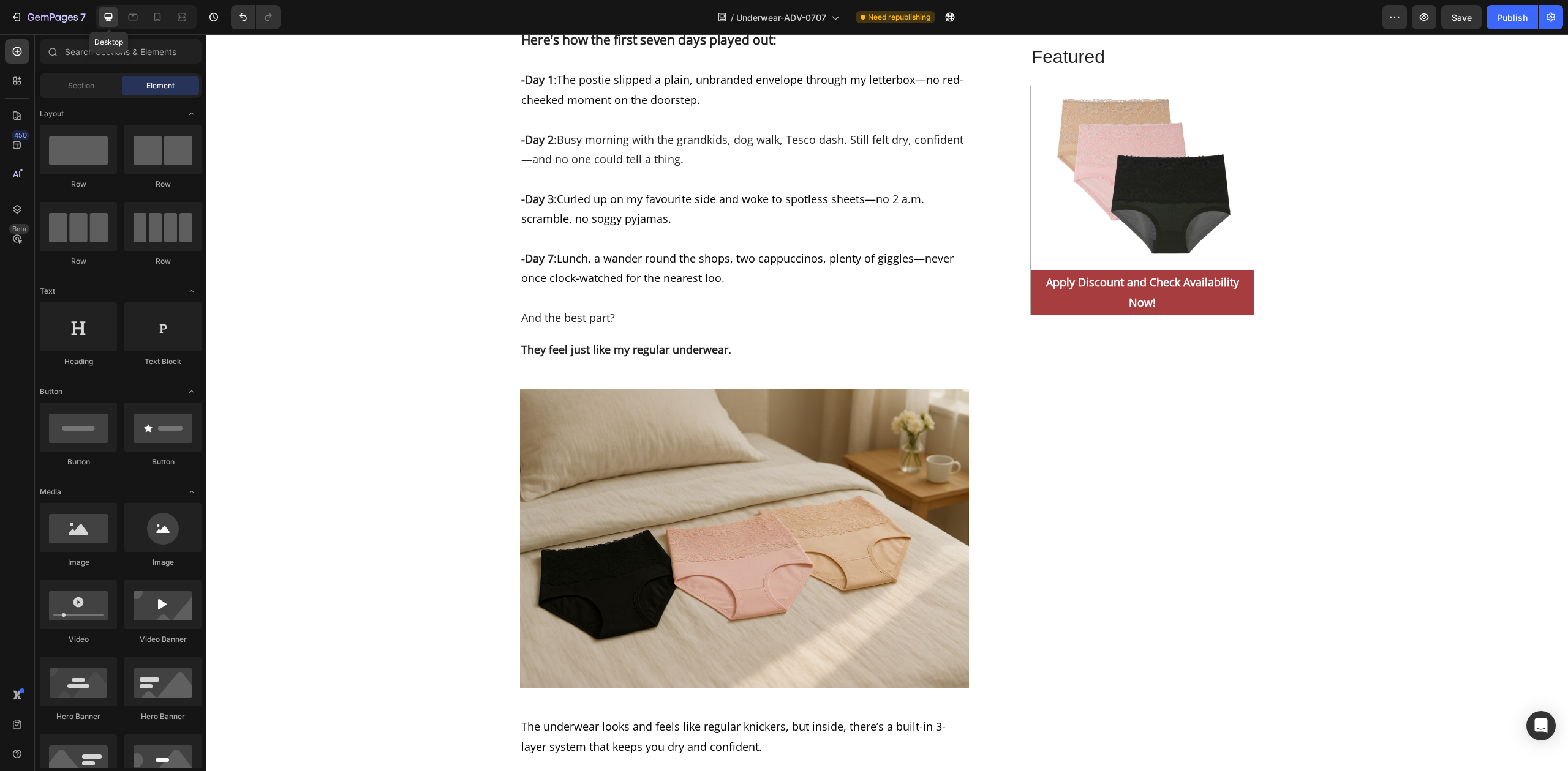
scroll to position [6299, 0]
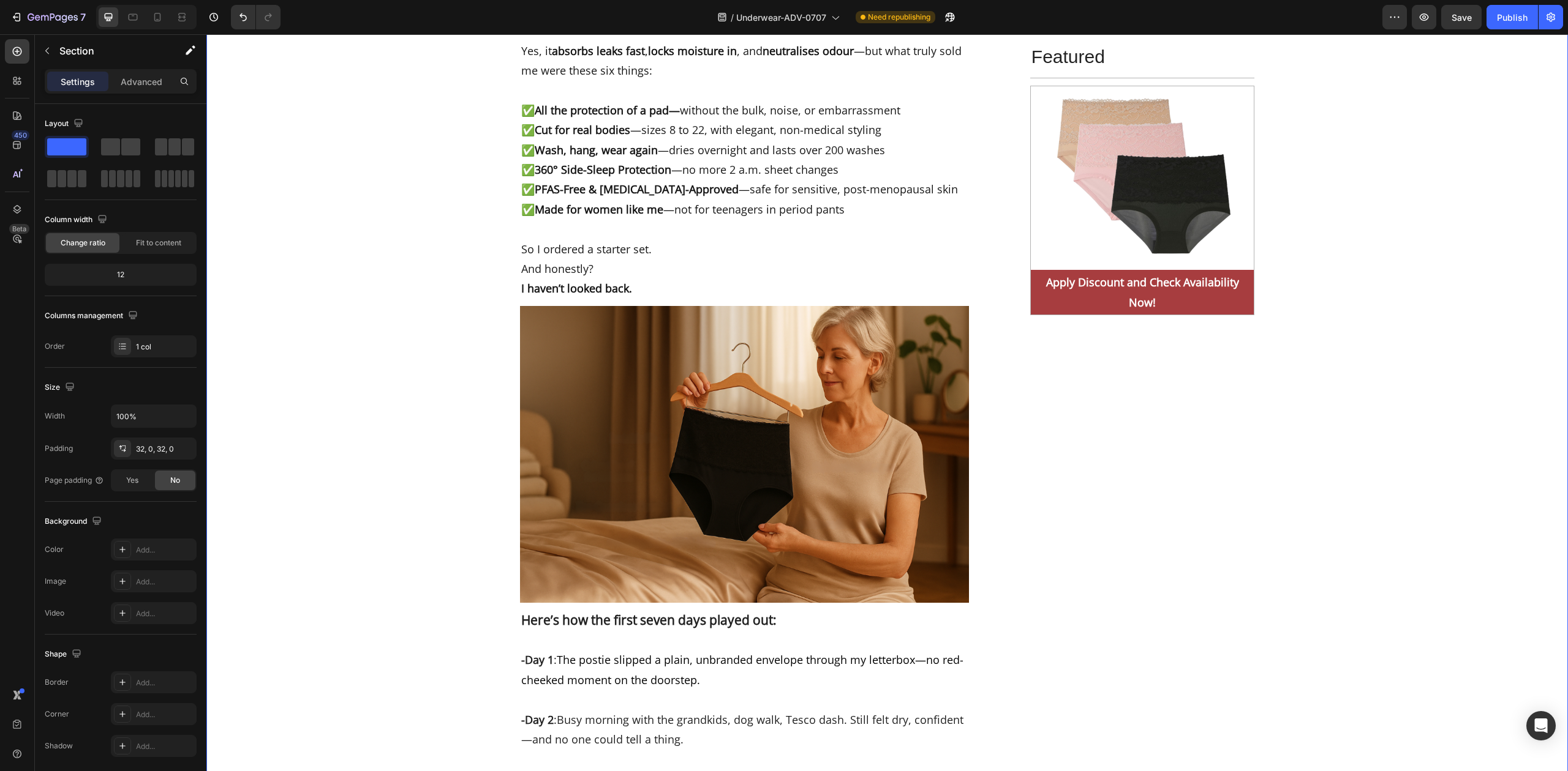
scroll to position [5973, 0]
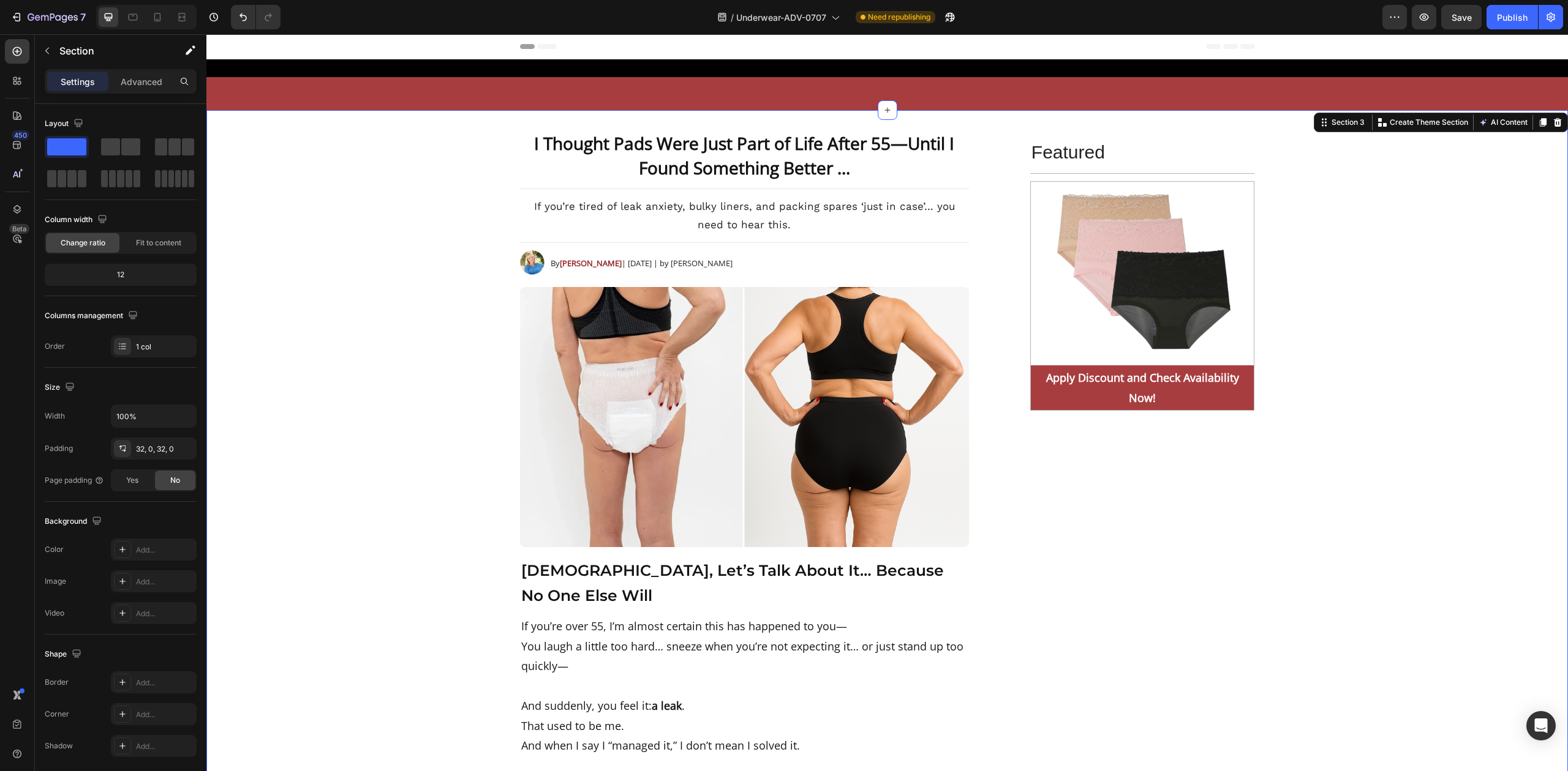
scroll to position [5892, 0]
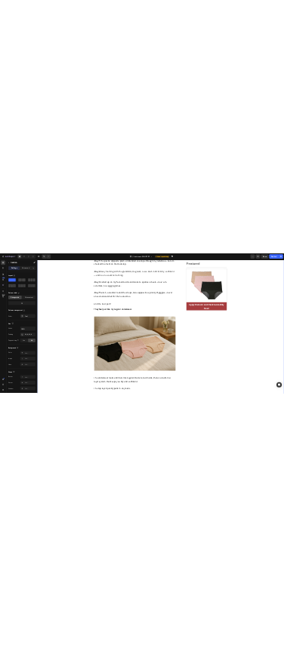
scroll to position [7058, 0]
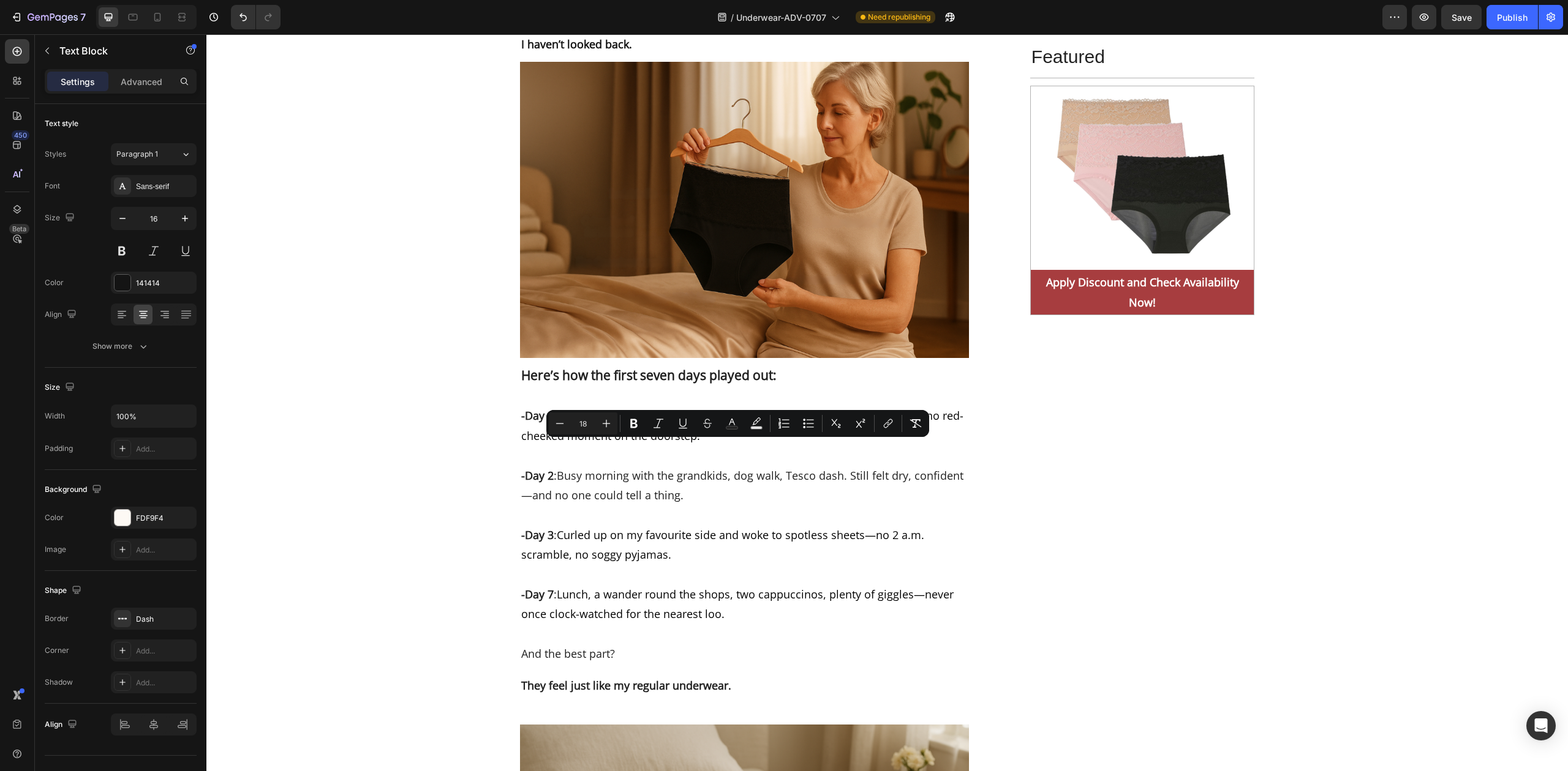
drag, startPoint x: 758, startPoint y: 665, endPoint x: 569, endPoint y: 448, distance: 287.8
click at [583, 417] on input "18" at bounding box center [583, 424] width 24 height 15
type input "13"
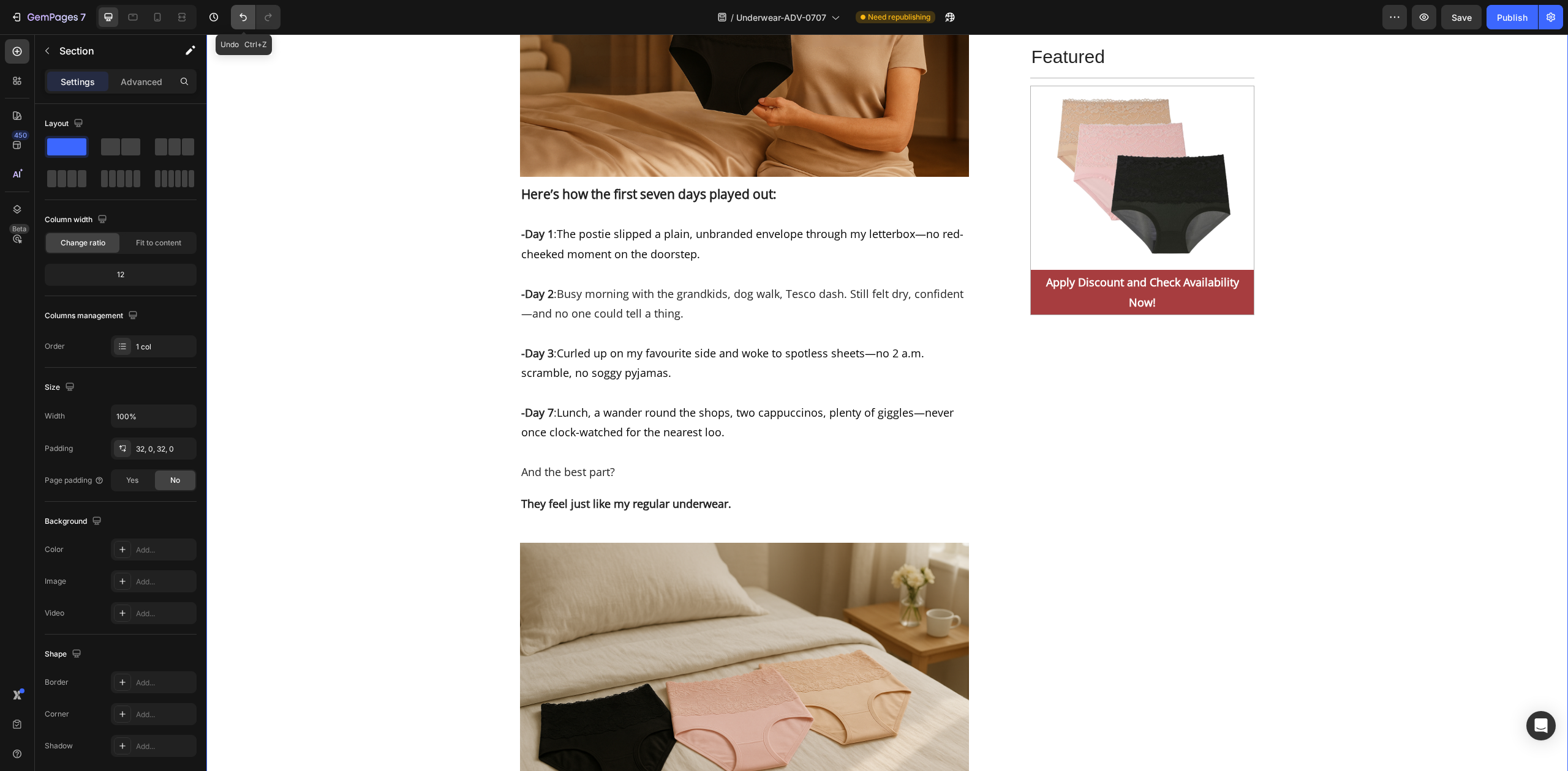
click at [243, 20] on icon "Undo/Redo" at bounding box center [243, 17] width 12 height 12
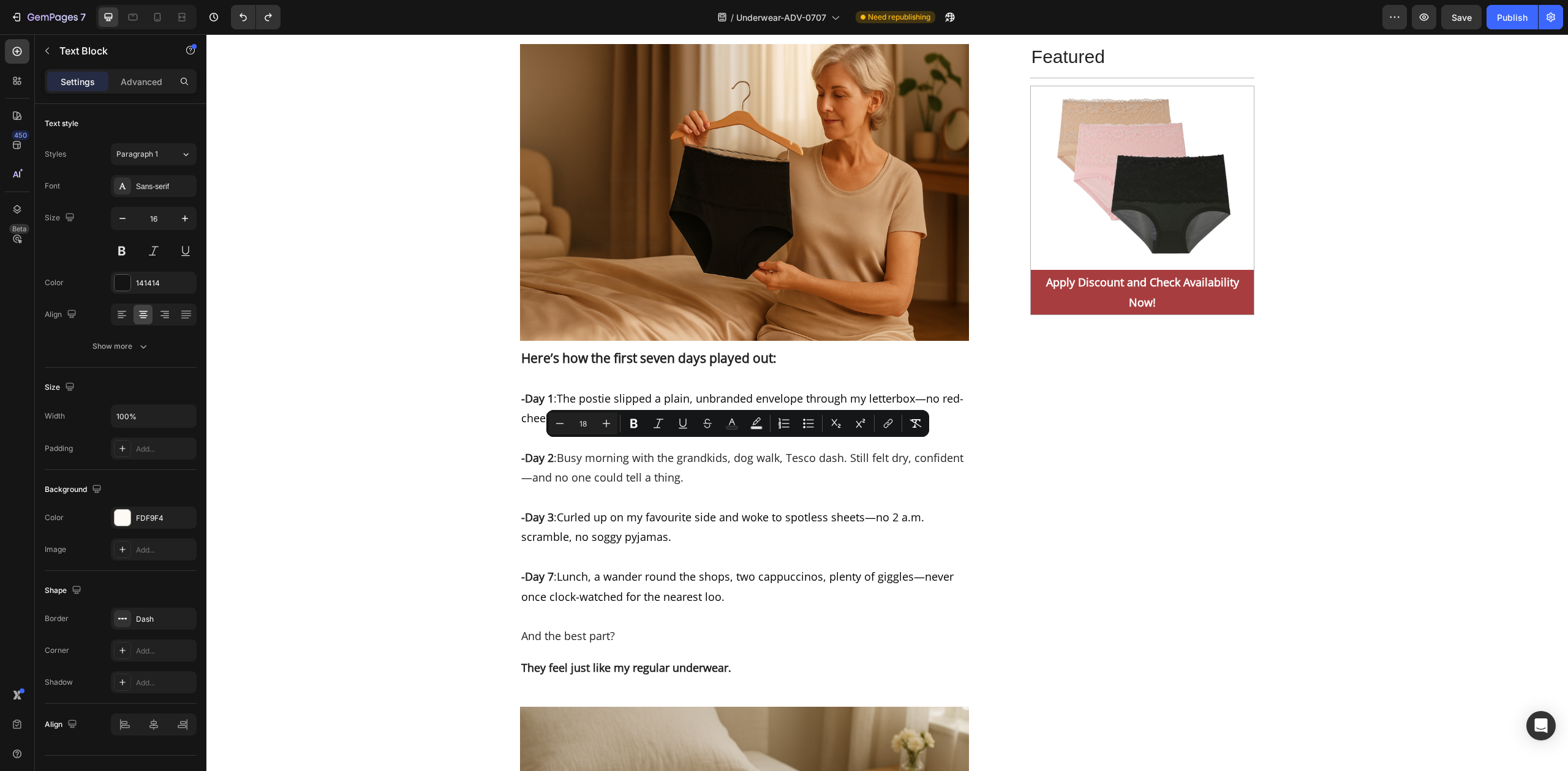
drag, startPoint x: 765, startPoint y: 665, endPoint x: 557, endPoint y: 445, distance: 302.8
click at [583, 421] on input "18" at bounding box center [583, 424] width 24 height 15
type input "13"
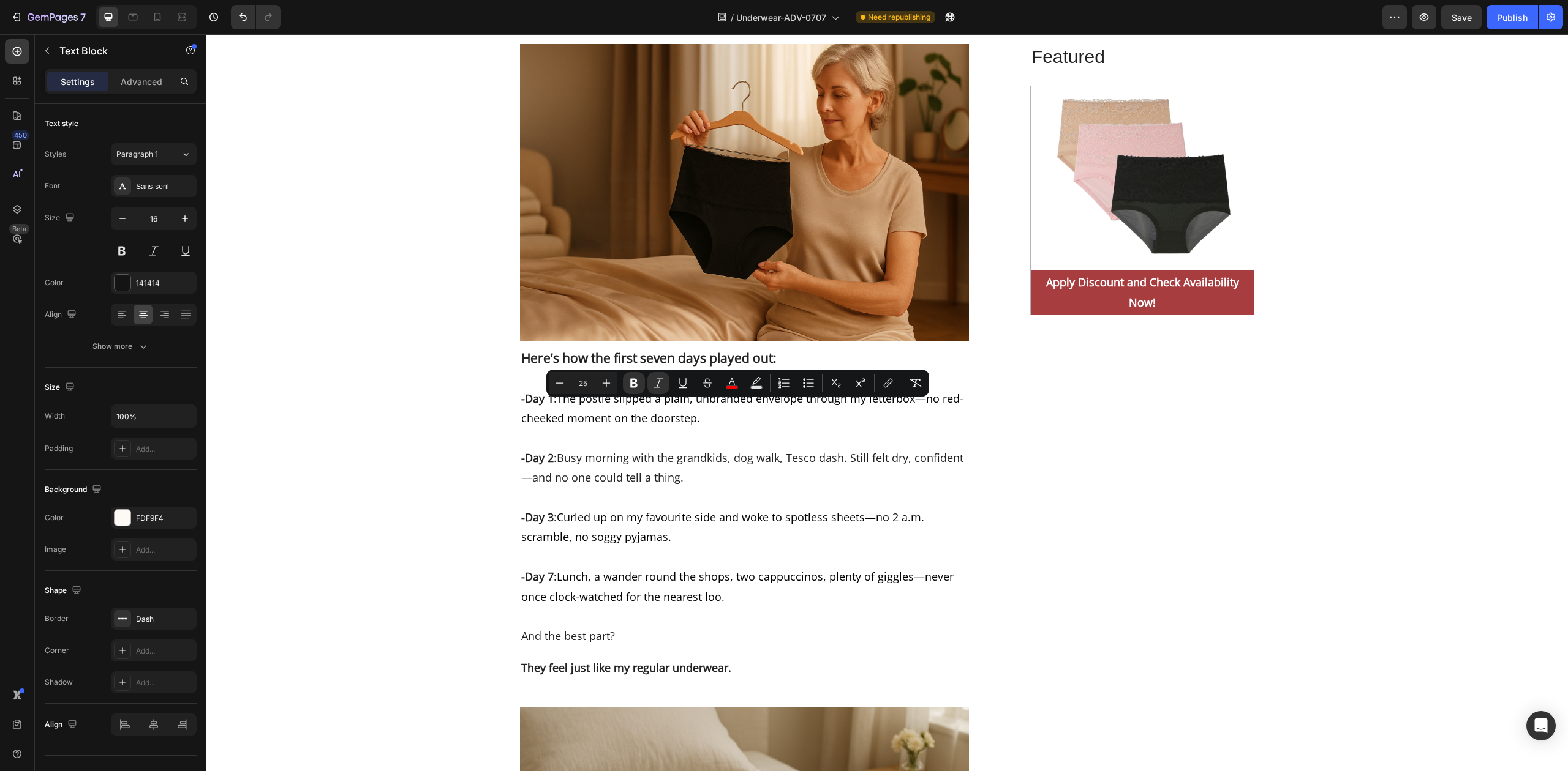
drag, startPoint x: 715, startPoint y: 407, endPoint x: 765, endPoint y: 407, distance: 50.0
click at [581, 378] on input "25" at bounding box center [583, 383] width 24 height 15
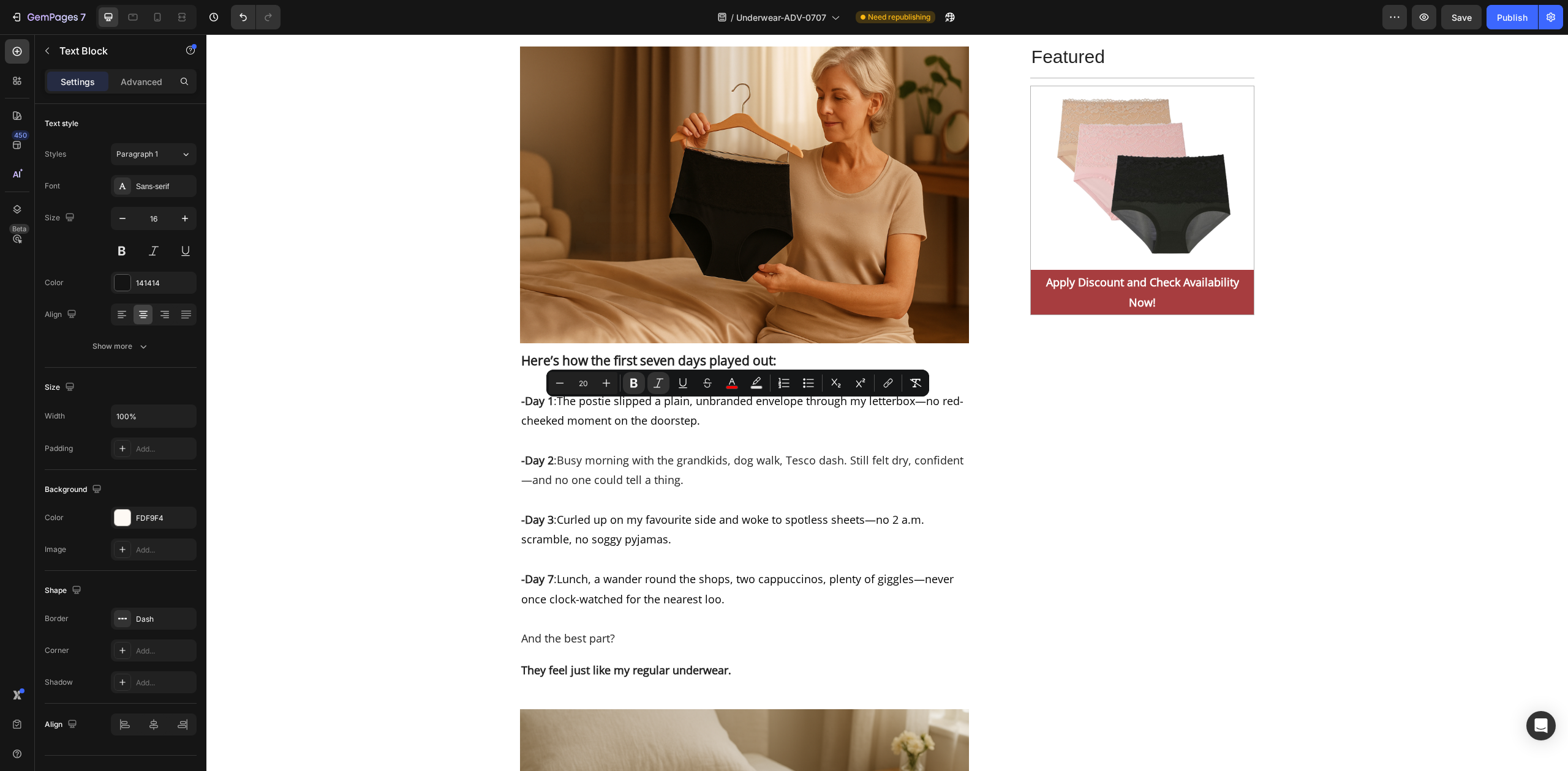
type input "20"
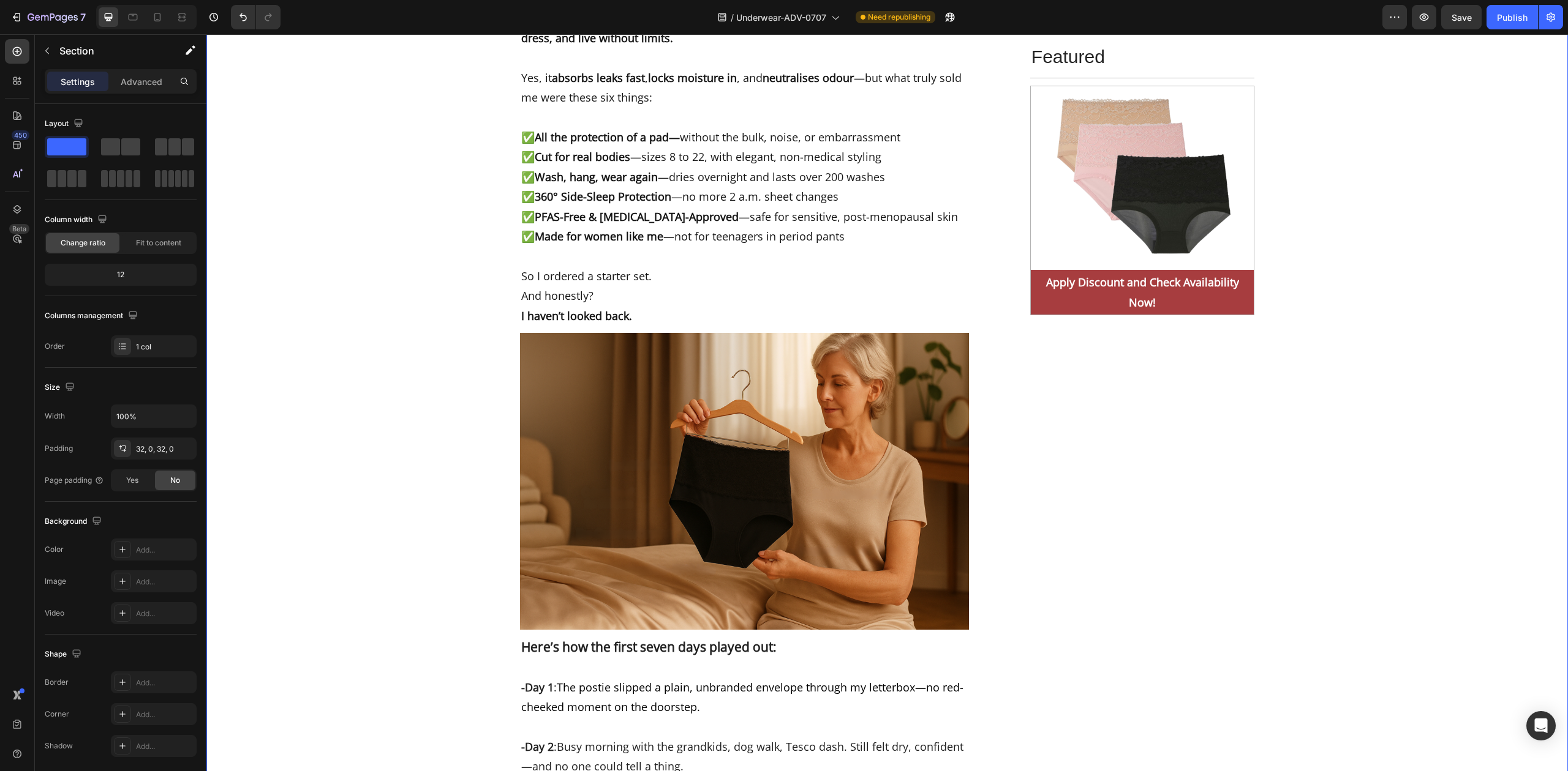
scroll to position [5402, 0]
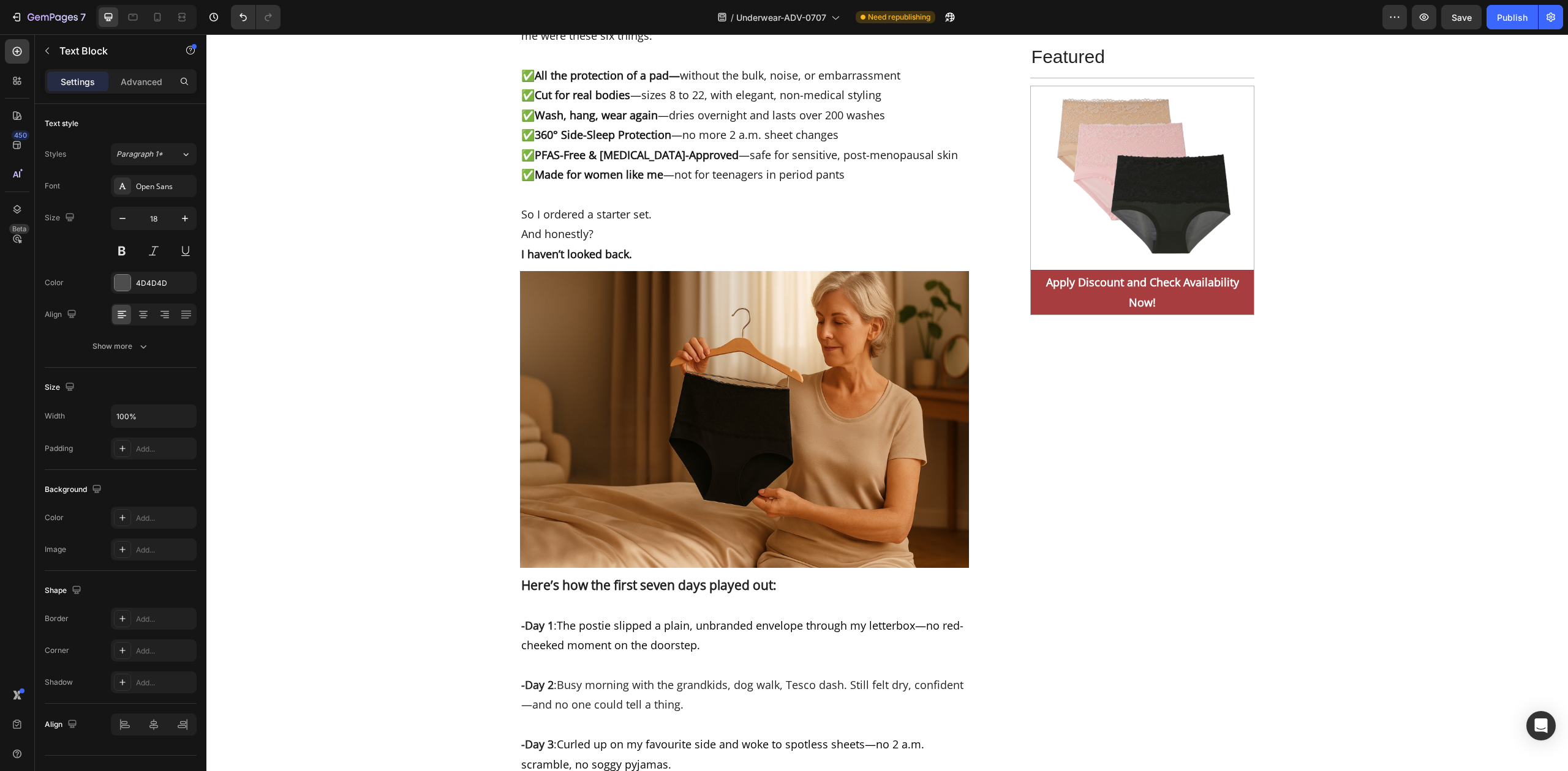
scroll to position [5565, 0]
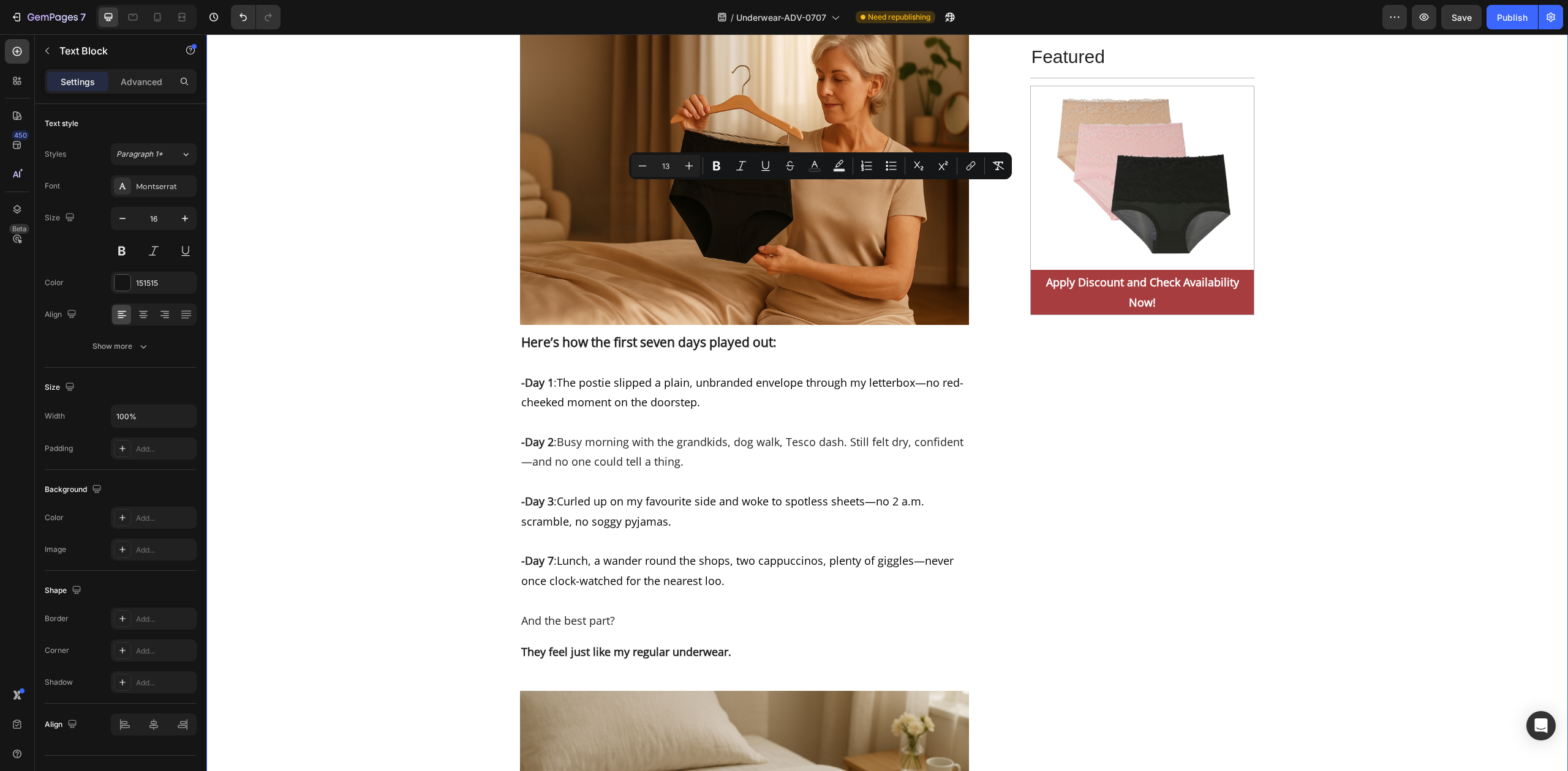
scroll to position [5728, 0]
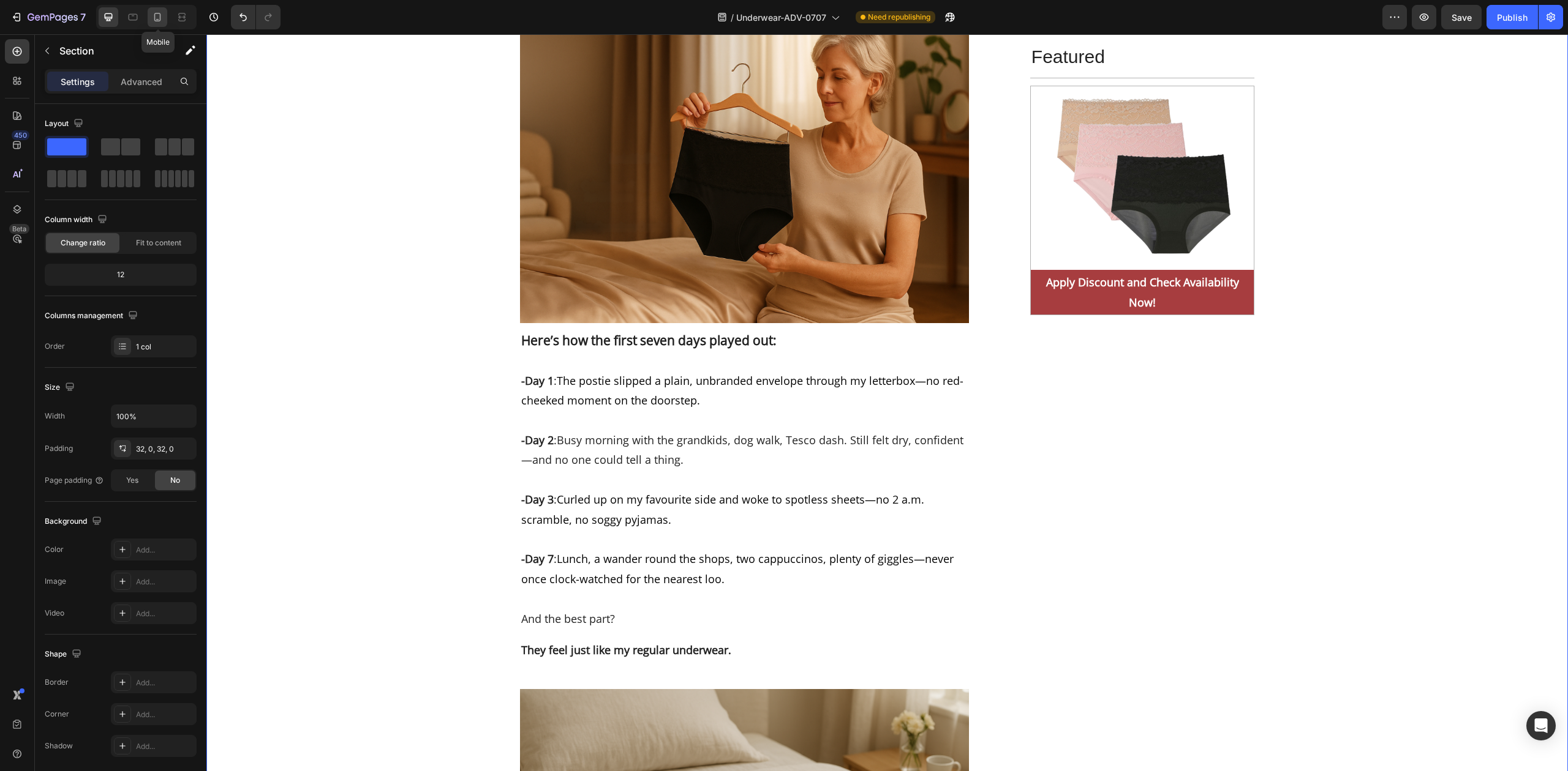
click at [160, 18] on icon at bounding box center [157, 17] width 12 height 12
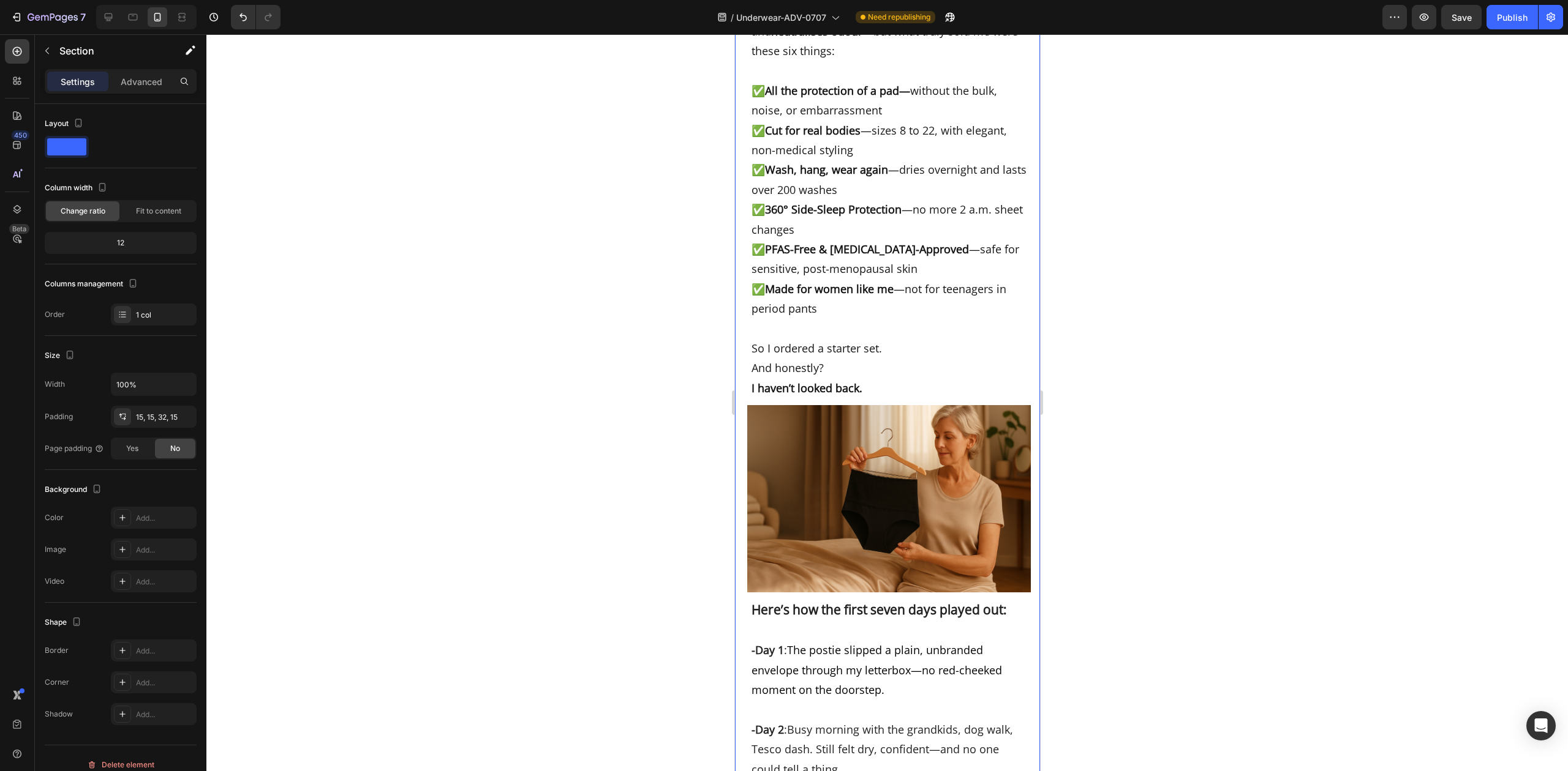
scroll to position [6318, 0]
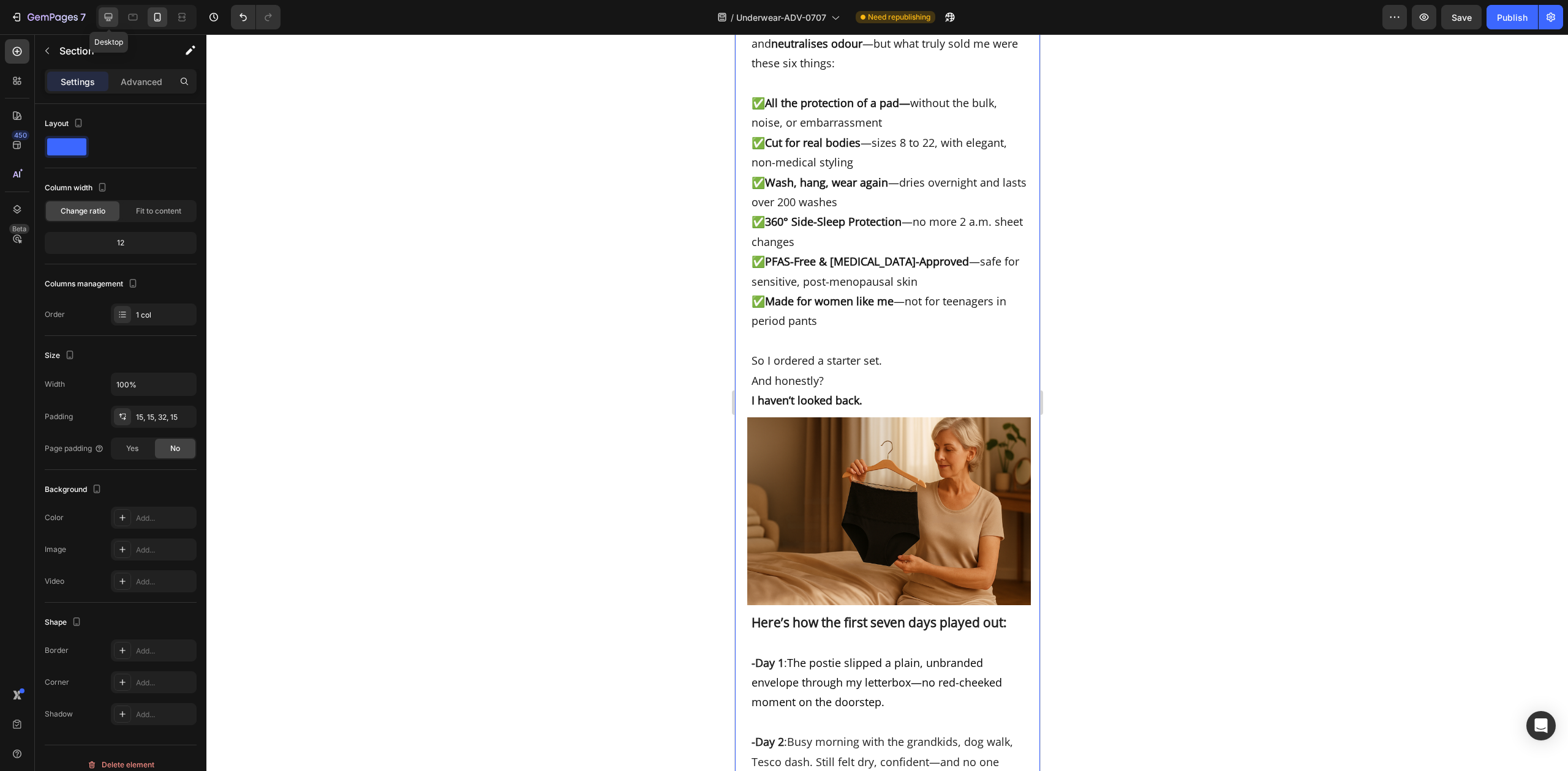
click at [114, 18] on icon at bounding box center [108, 17] width 12 height 12
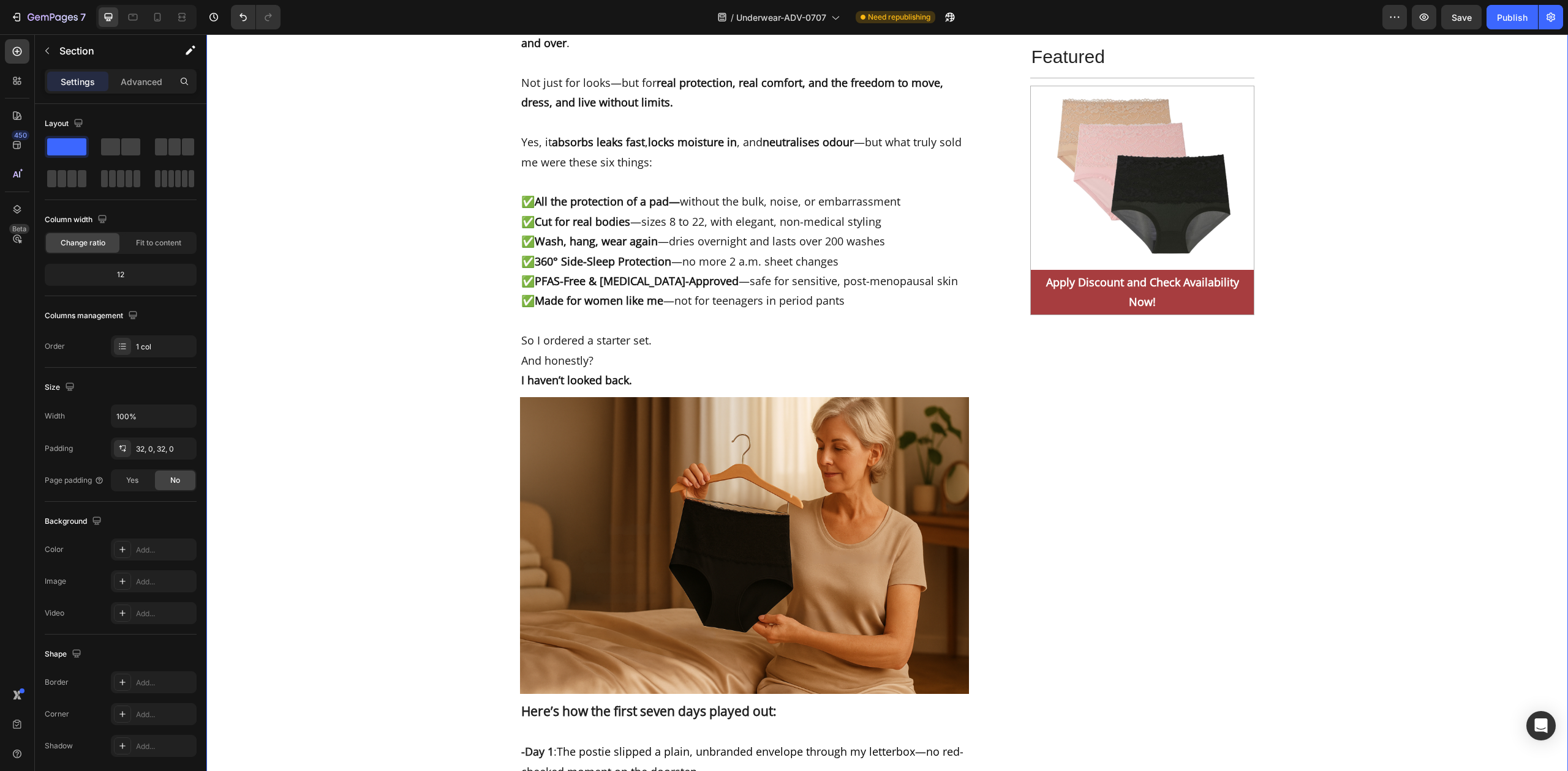
scroll to position [5778, 0]
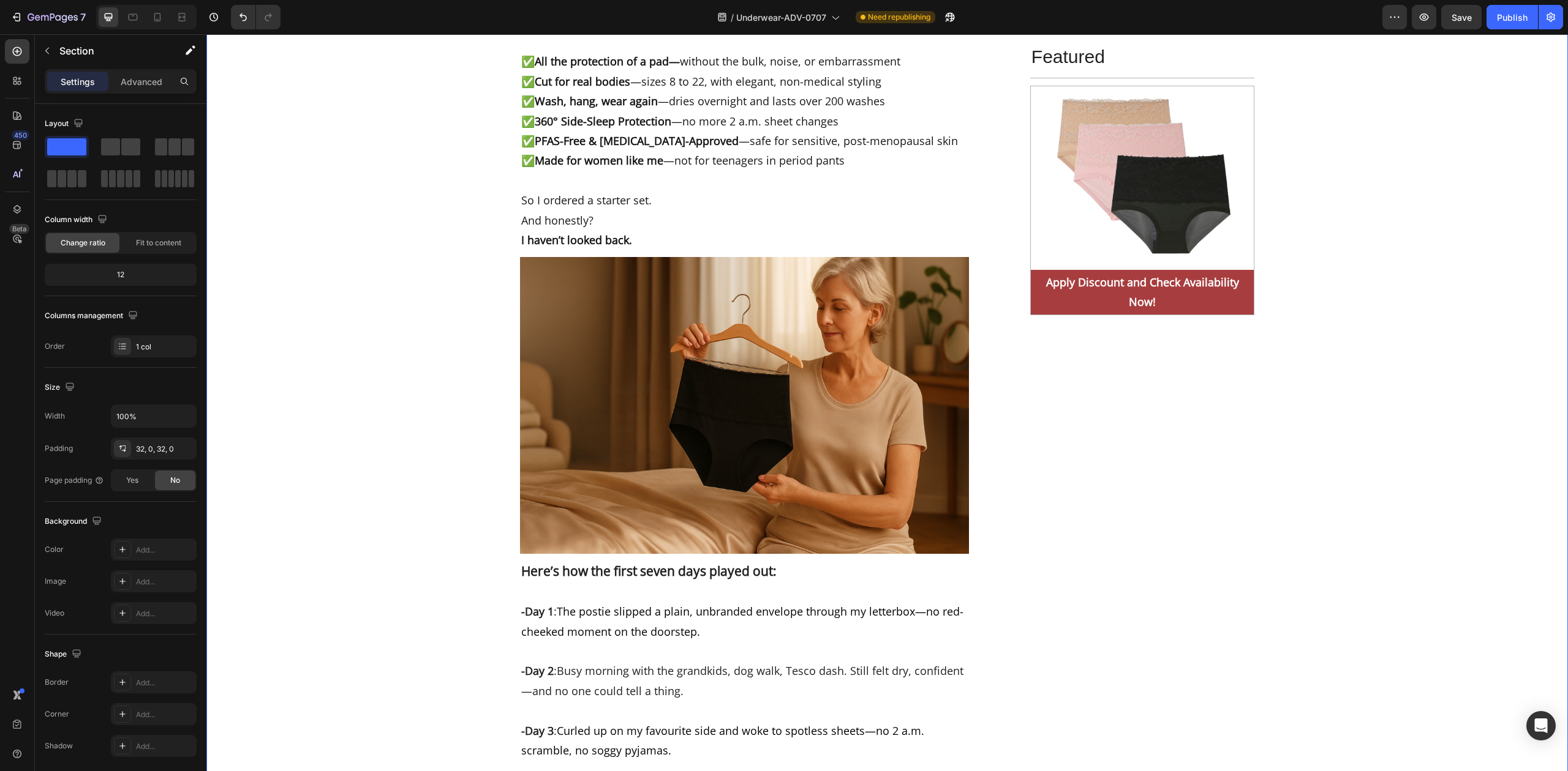
click at [1457, 19] on span "Save" at bounding box center [1462, 17] width 20 height 11
click at [1492, 24] on button "Publish" at bounding box center [1512, 17] width 51 height 24
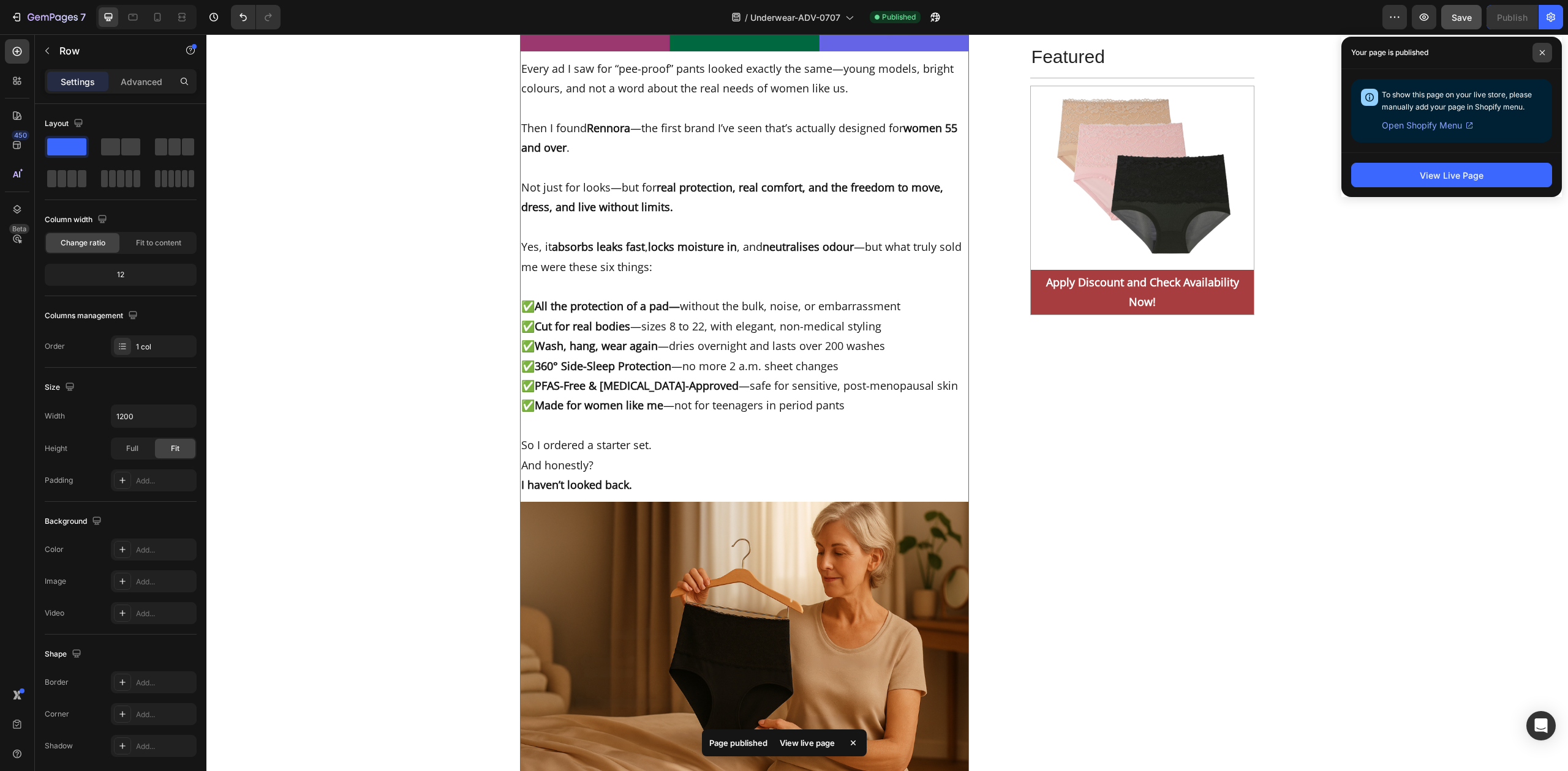
click at [1540, 57] on span at bounding box center [1542, 53] width 19 height 19
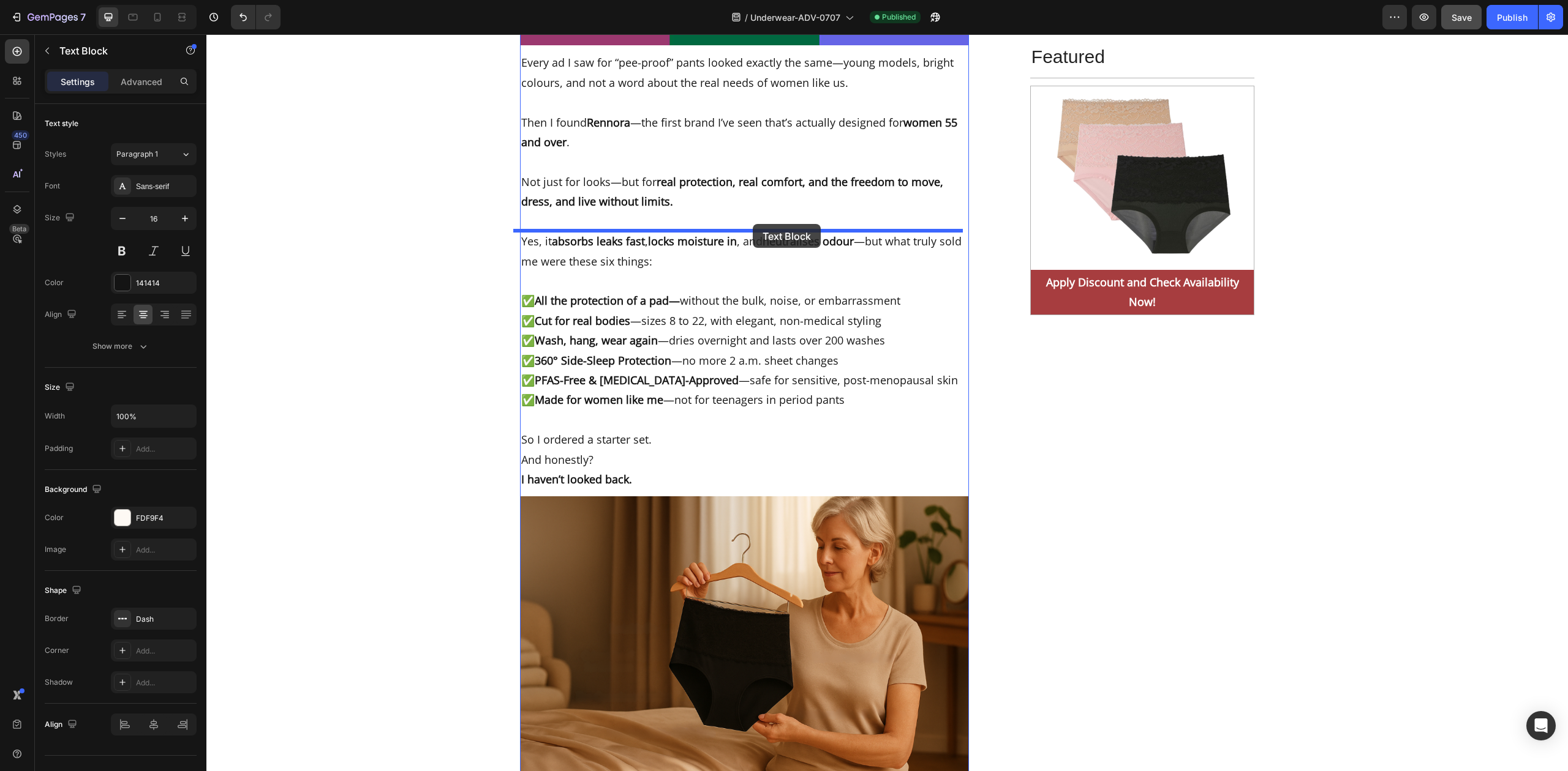
drag, startPoint x: 888, startPoint y: 598, endPoint x: 753, endPoint y: 224, distance: 397.6
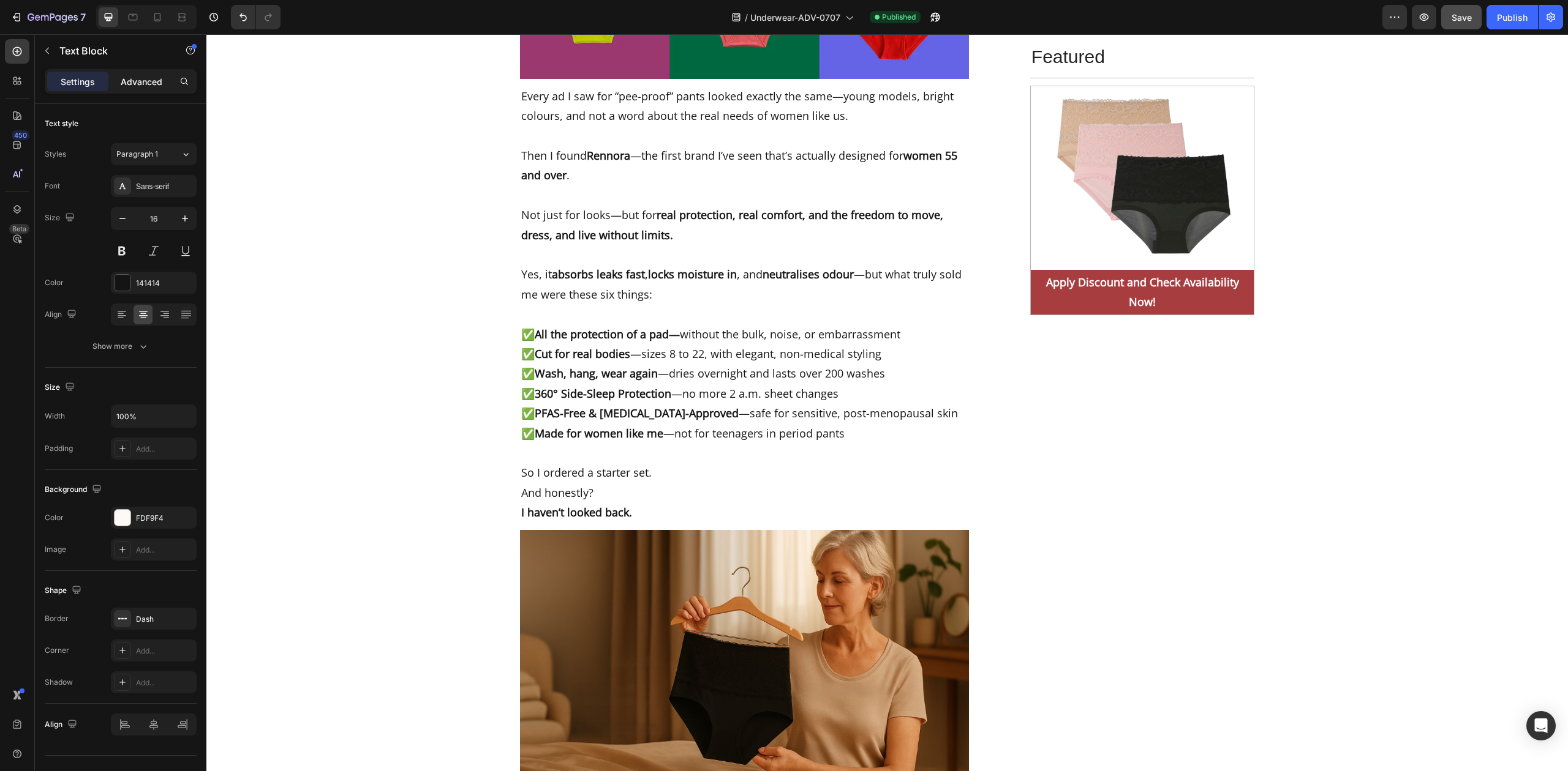
click at [138, 84] on p "Advanced" at bounding box center [141, 82] width 41 height 13
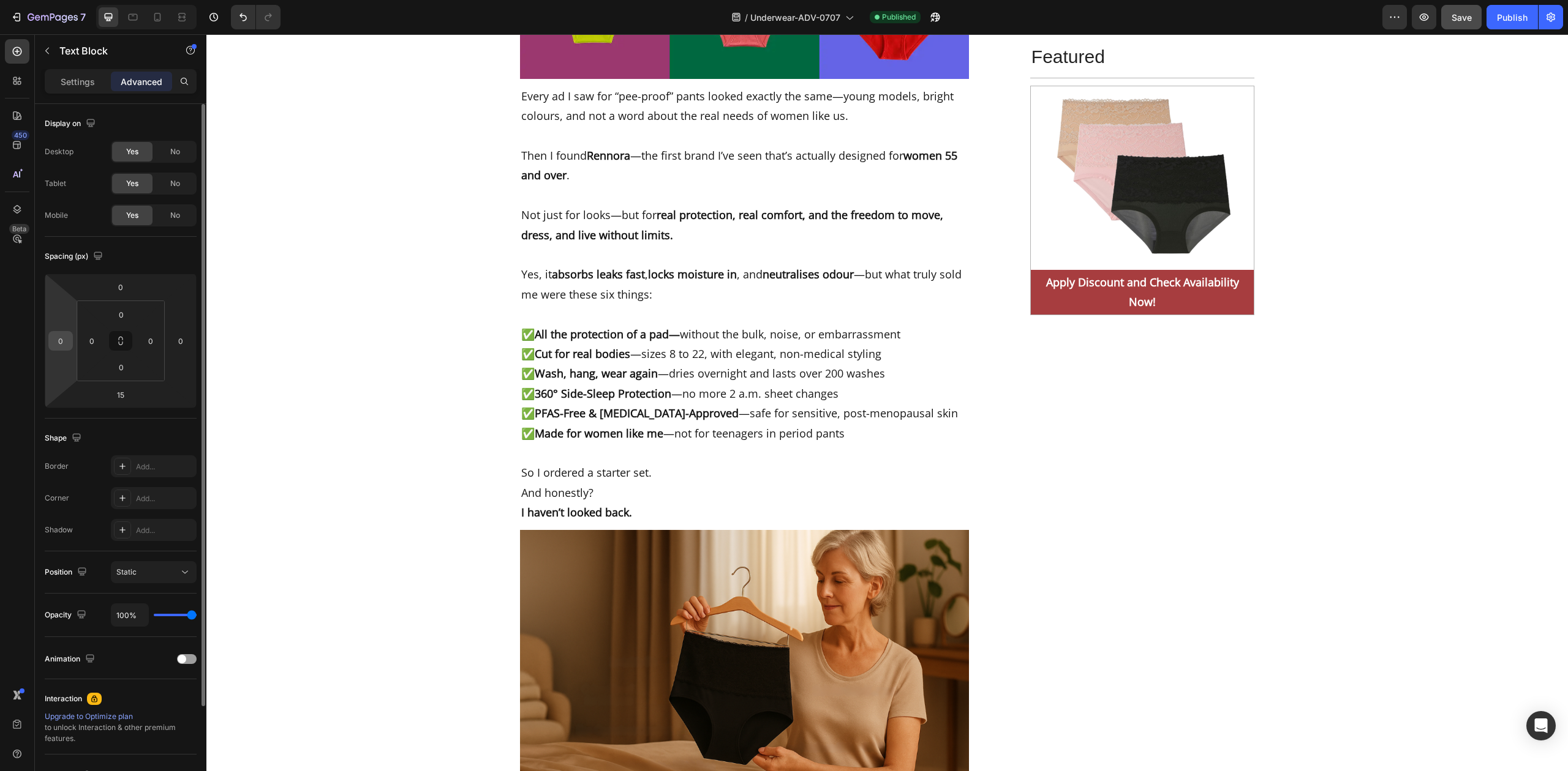
click at [61, 341] on input "0" at bounding box center [60, 341] width 19 height 19
type input "5"
click at [180, 345] on input "0" at bounding box center [180, 341] width 19 height 19
type input "6"
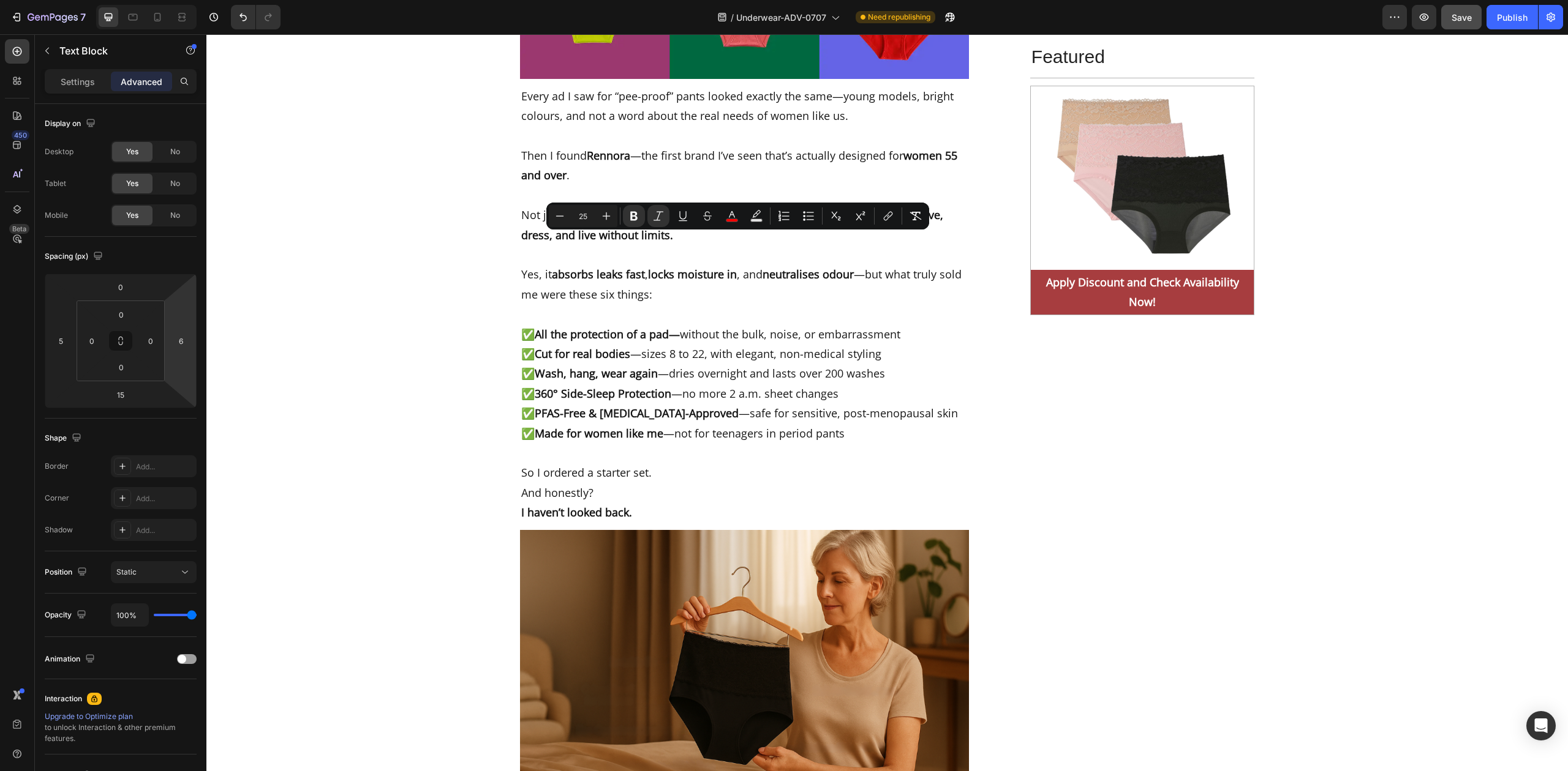
drag, startPoint x: 934, startPoint y: 459, endPoint x: 703, endPoint y: 243, distance: 316.3
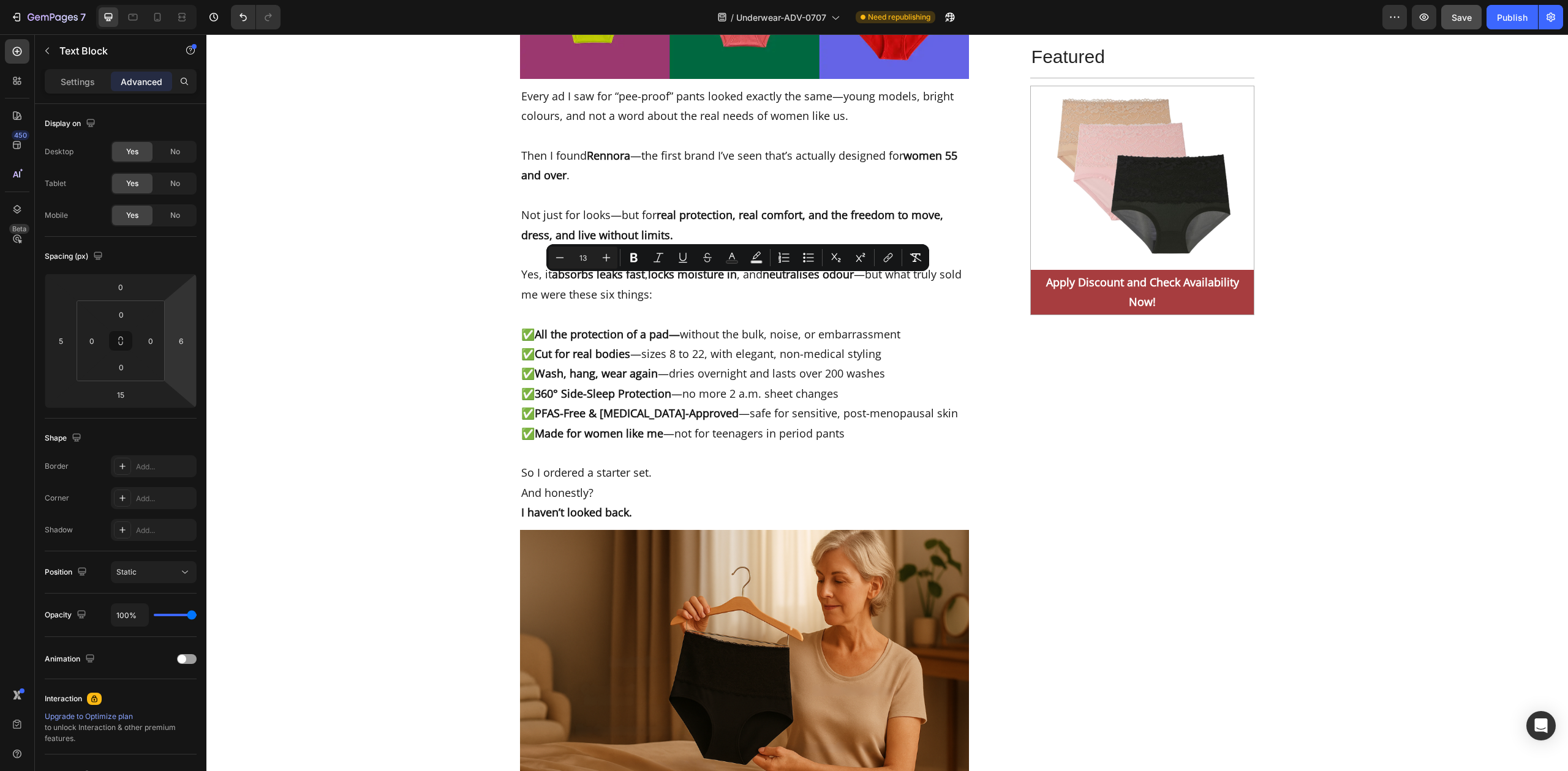
drag, startPoint x: 934, startPoint y: 457, endPoint x: 599, endPoint y: 286, distance: 376.1
click at [582, 257] on input "13" at bounding box center [583, 258] width 24 height 15
type input "18"
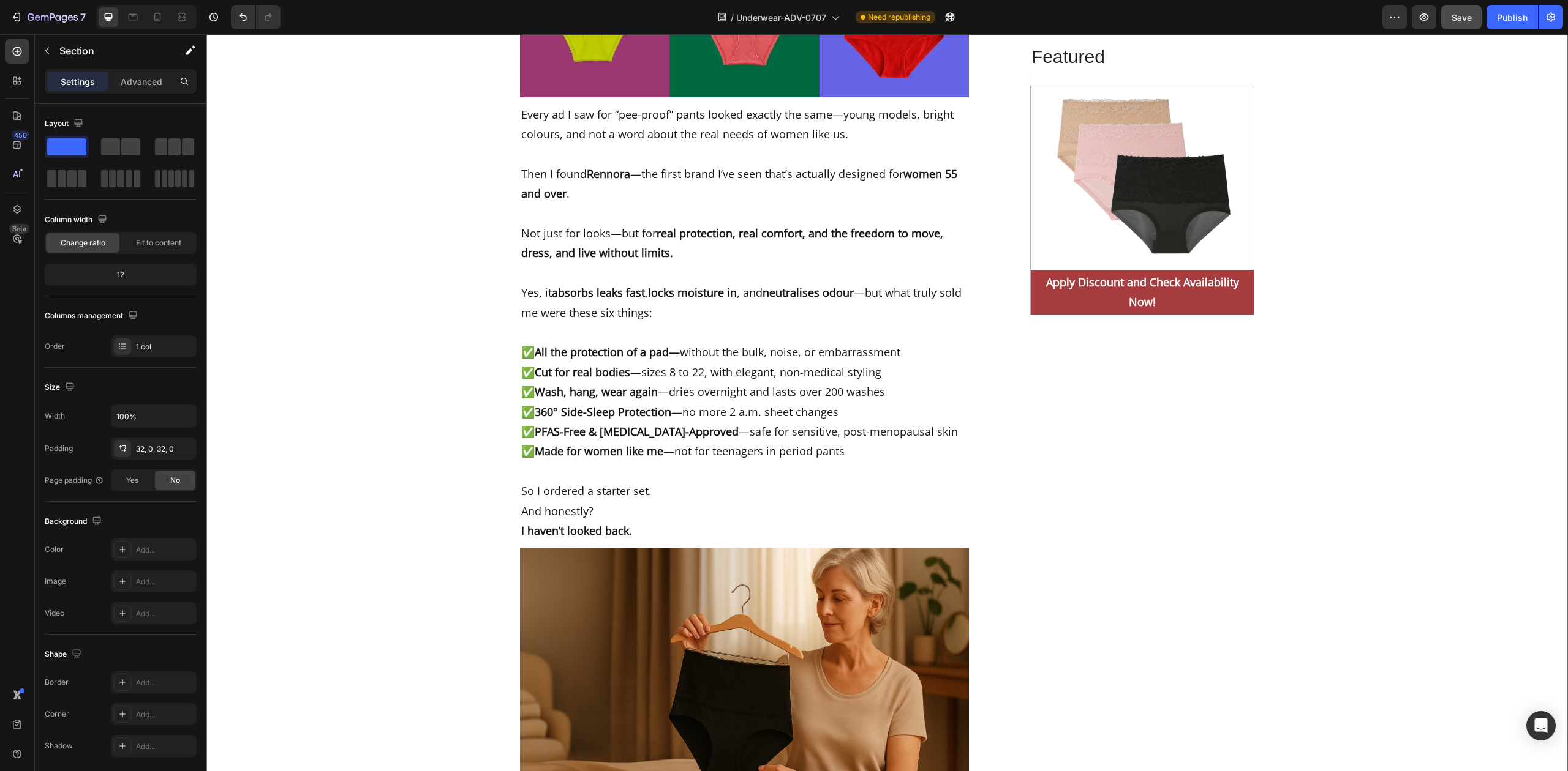
click at [1472, 14] on button "Save" at bounding box center [1462, 17] width 41 height 24
click at [1502, 24] on button "Publish" at bounding box center [1512, 17] width 51 height 24
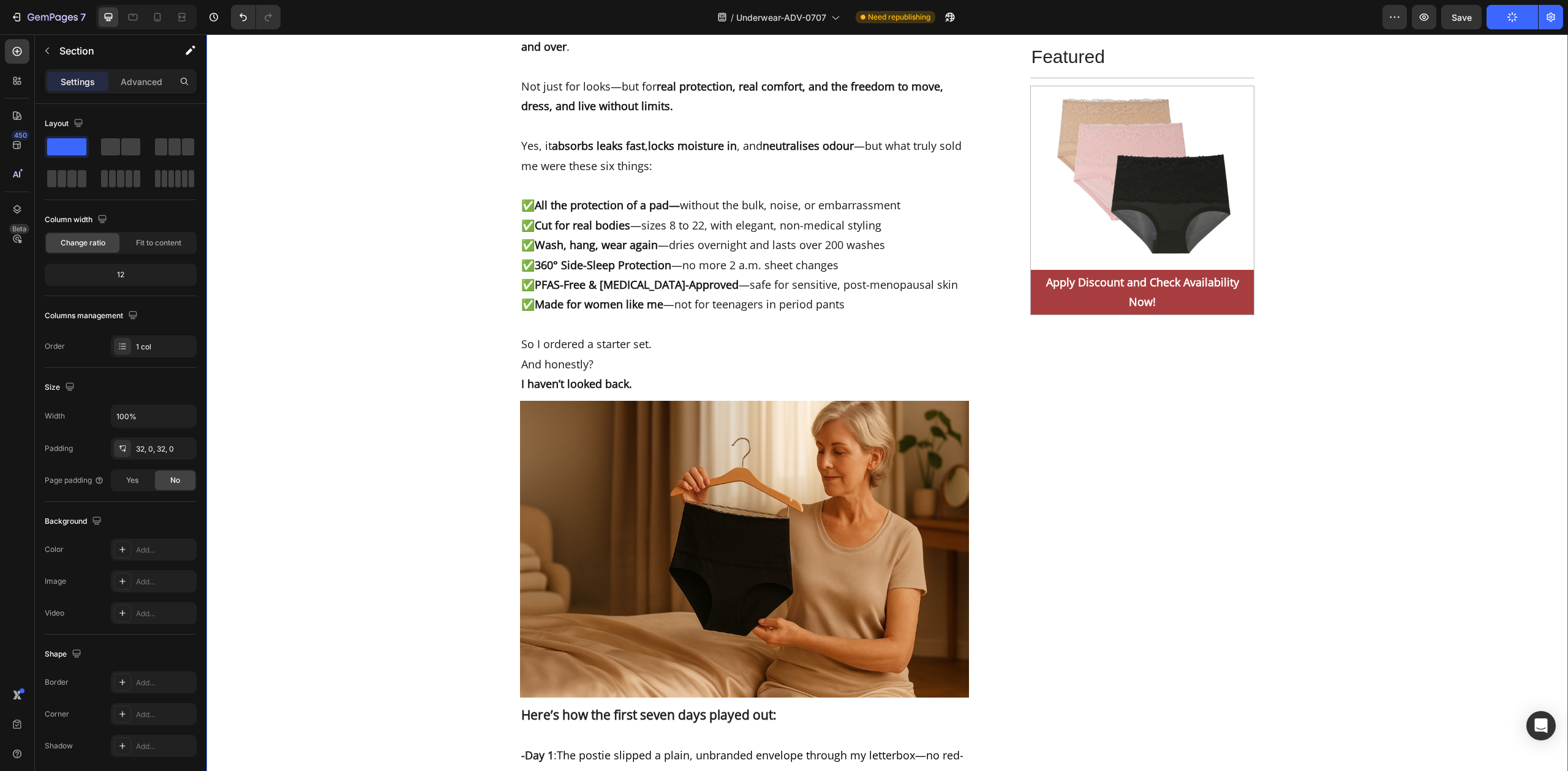
scroll to position [5696, 0]
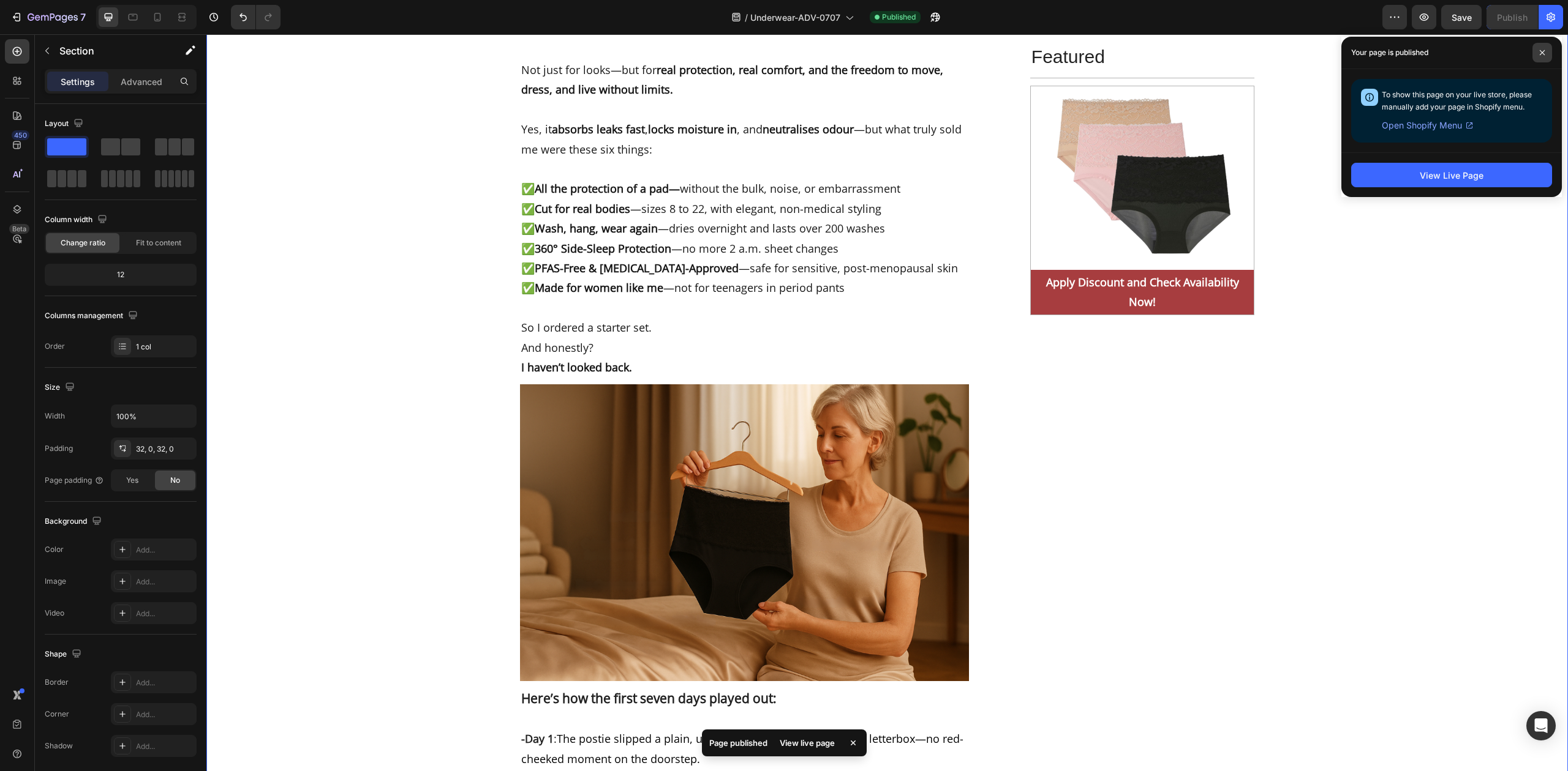
click at [1547, 52] on span at bounding box center [1542, 53] width 19 height 19
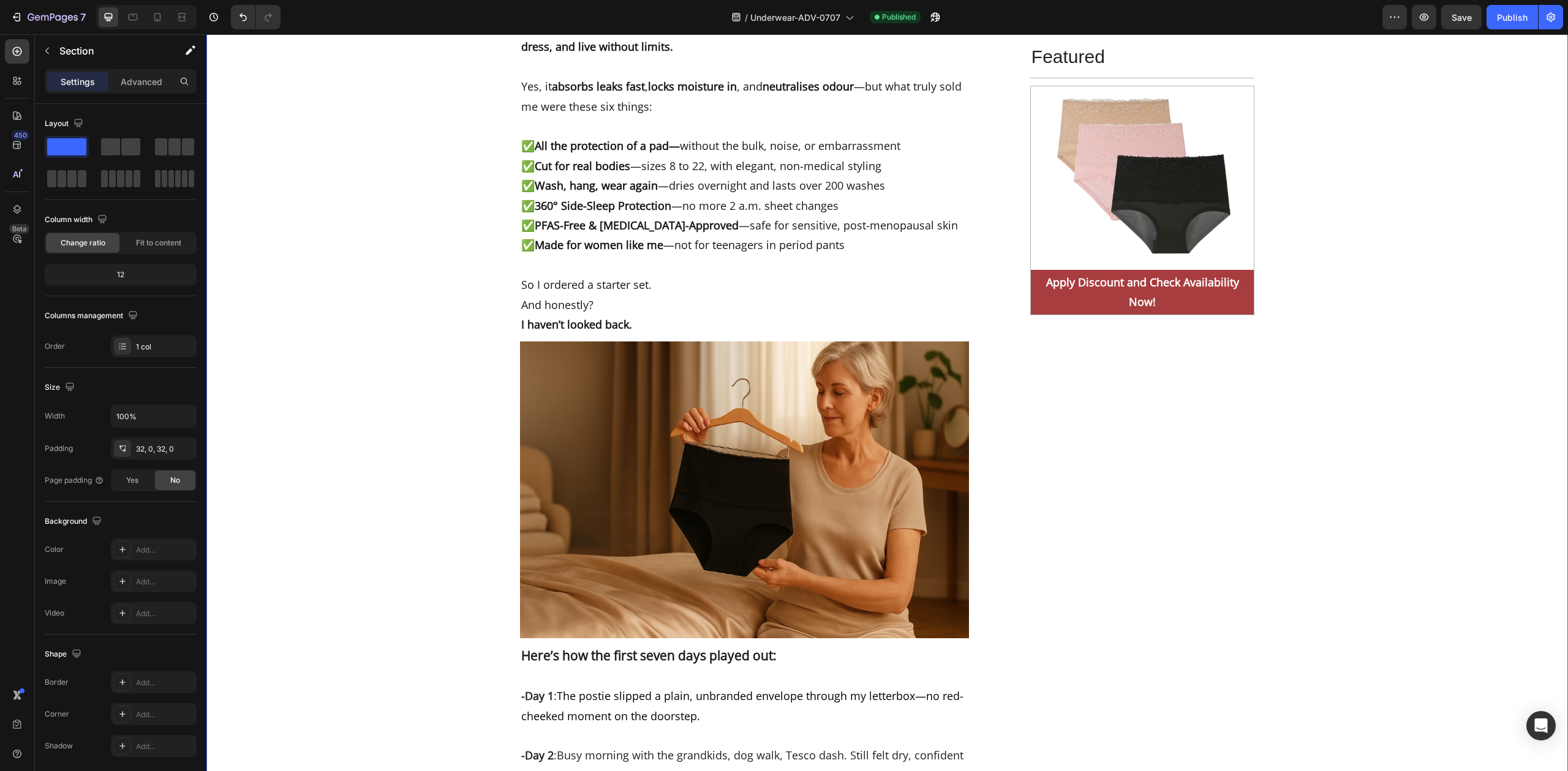
scroll to position [5778, 0]
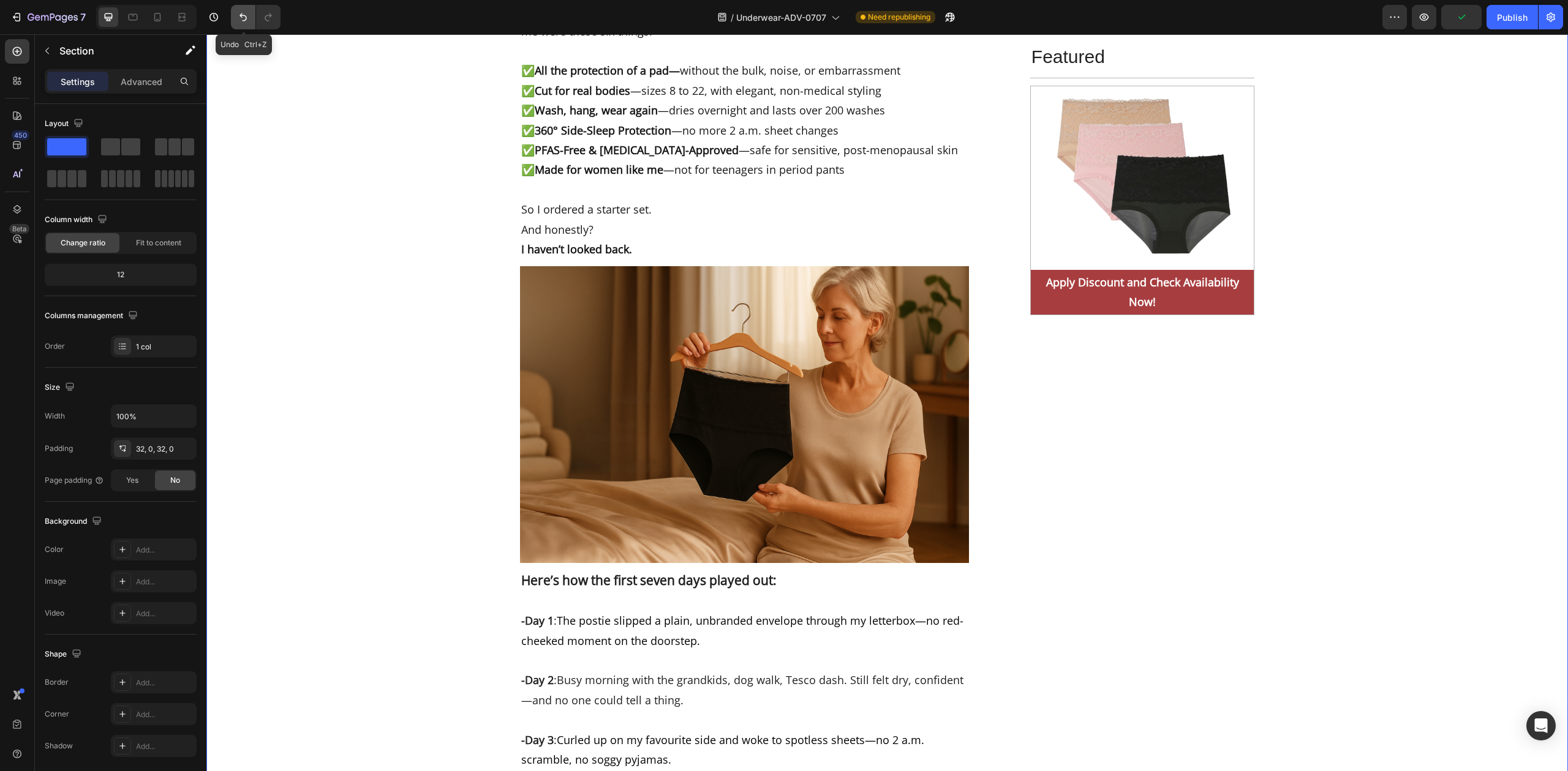
click at [246, 7] on button "Undo/Redo" at bounding box center [243, 17] width 24 height 24
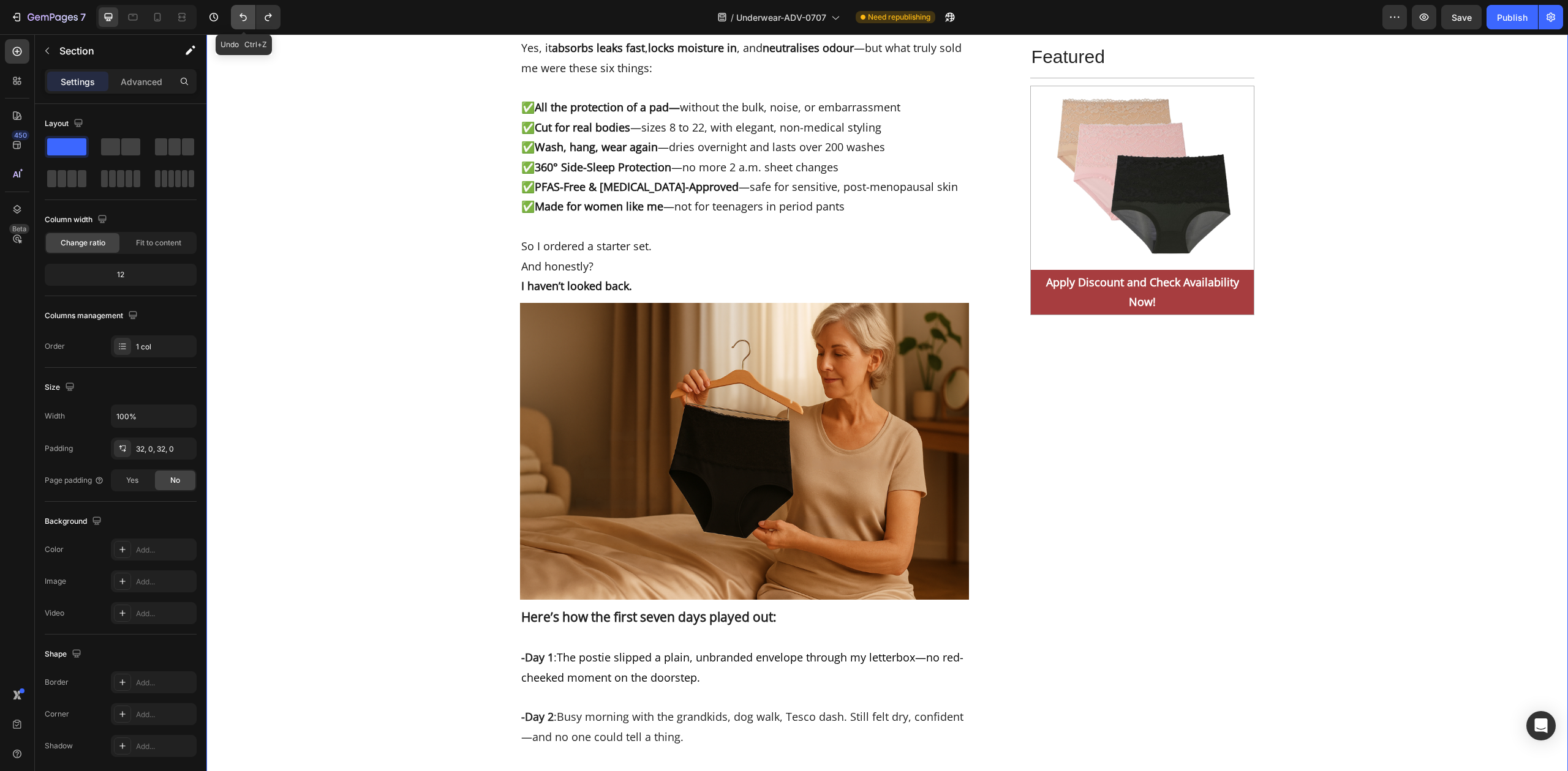
click at [243, 12] on icon "Undo/Redo" at bounding box center [243, 17] width 12 height 12
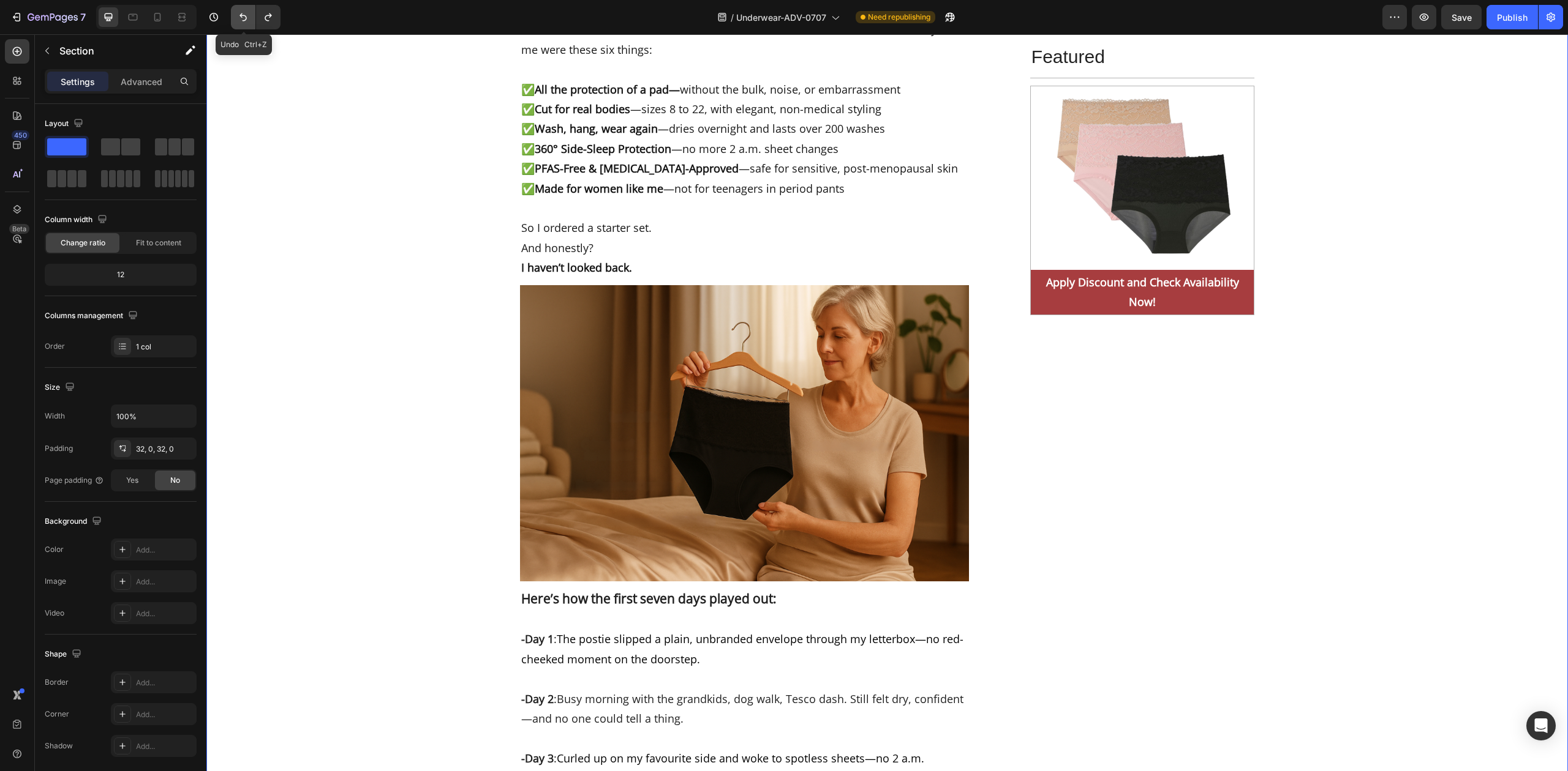
click at [243, 12] on icon "Undo/Redo" at bounding box center [243, 17] width 12 height 12
click at [238, 16] on icon "Undo/Redo" at bounding box center [243, 17] width 12 height 12
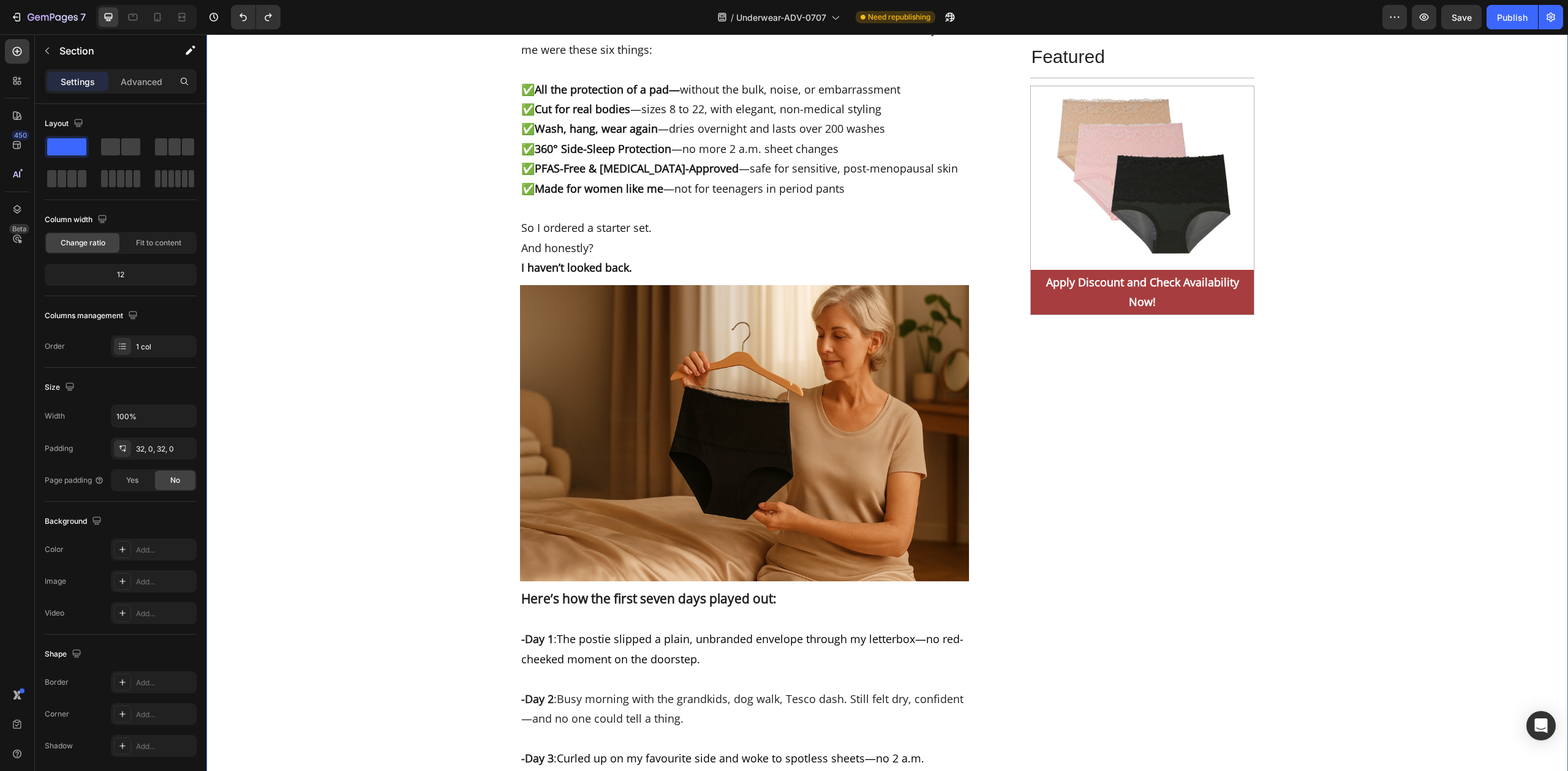
click at [240, 16] on icon "Undo/Redo" at bounding box center [243, 17] width 12 height 12
click at [243, 10] on button "Undo/Redo" at bounding box center [243, 17] width 24 height 24
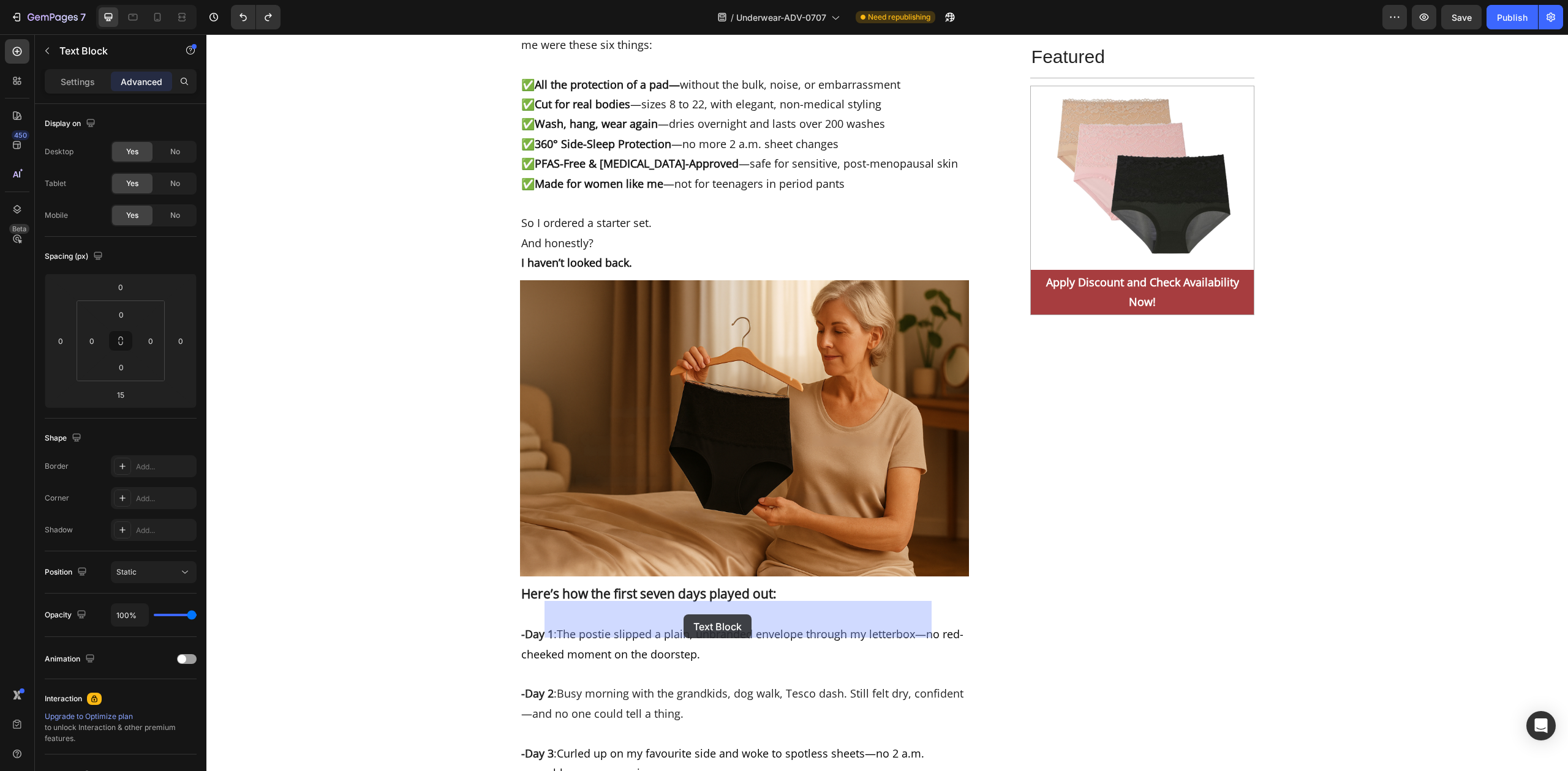
drag, startPoint x: 567, startPoint y: 96, endPoint x: 684, endPoint y: 614, distance: 531.0
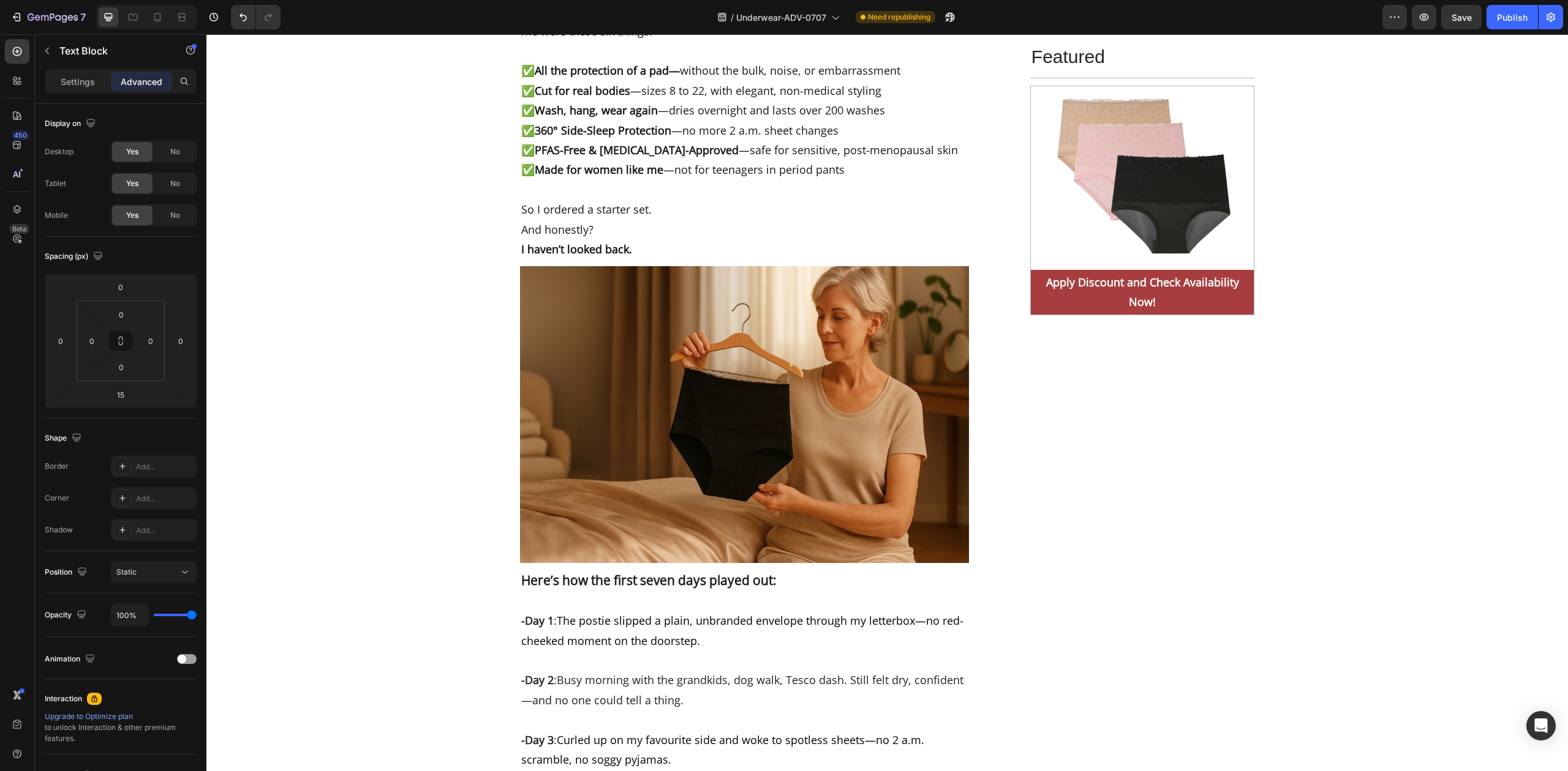
scroll to position [5512, 0]
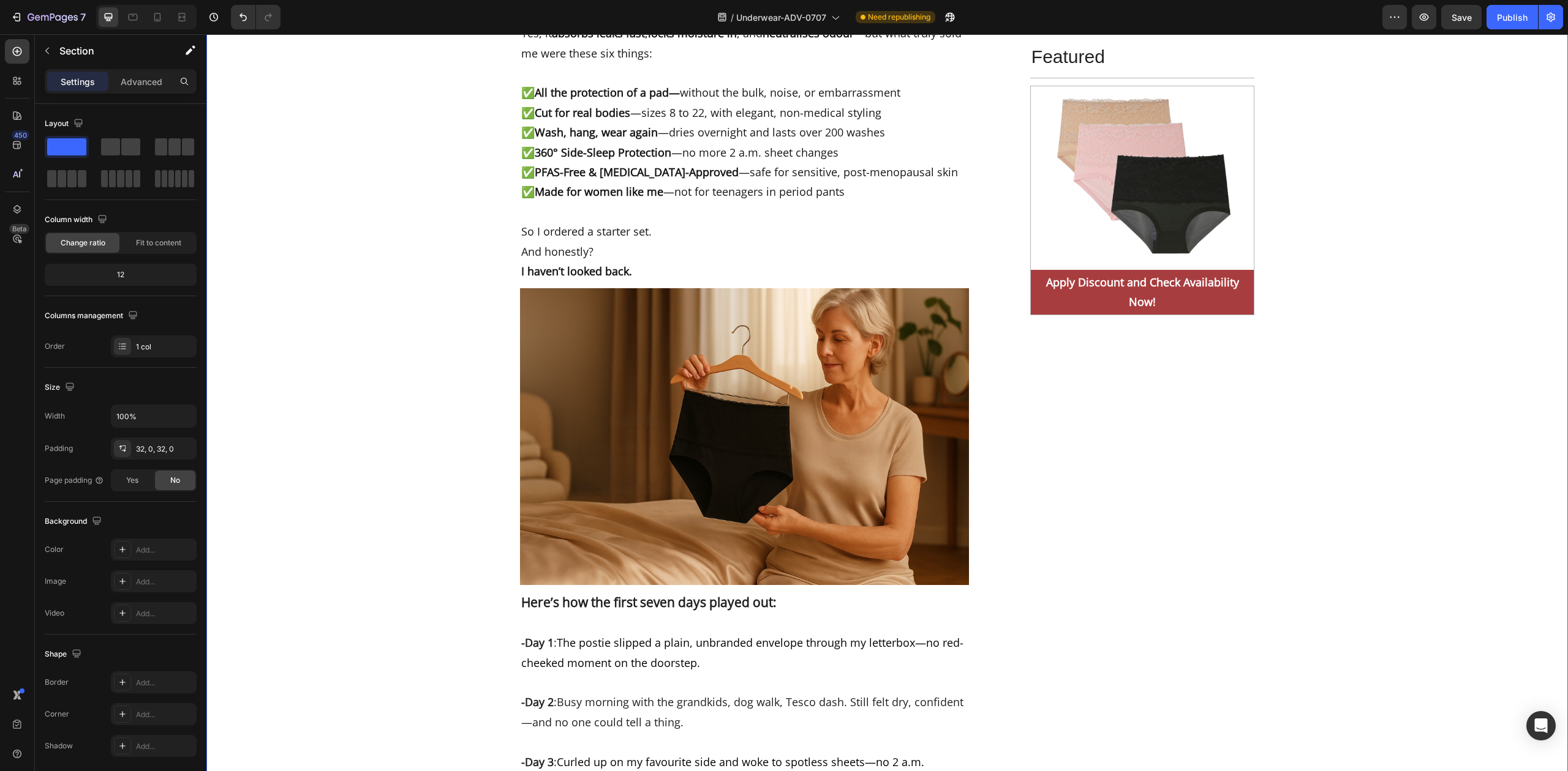
scroll to position [5757, 0]
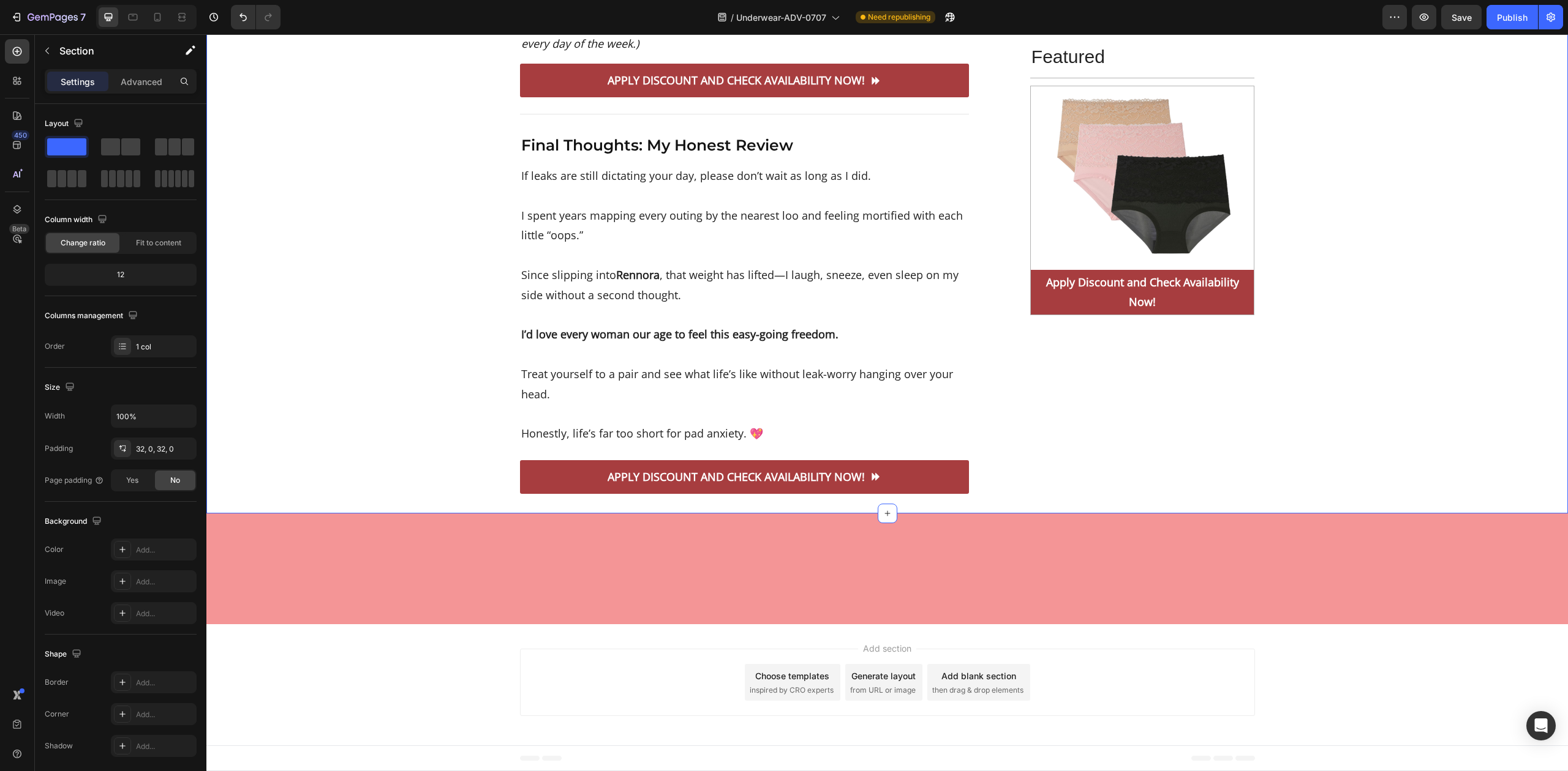
scroll to position [9757, 0]
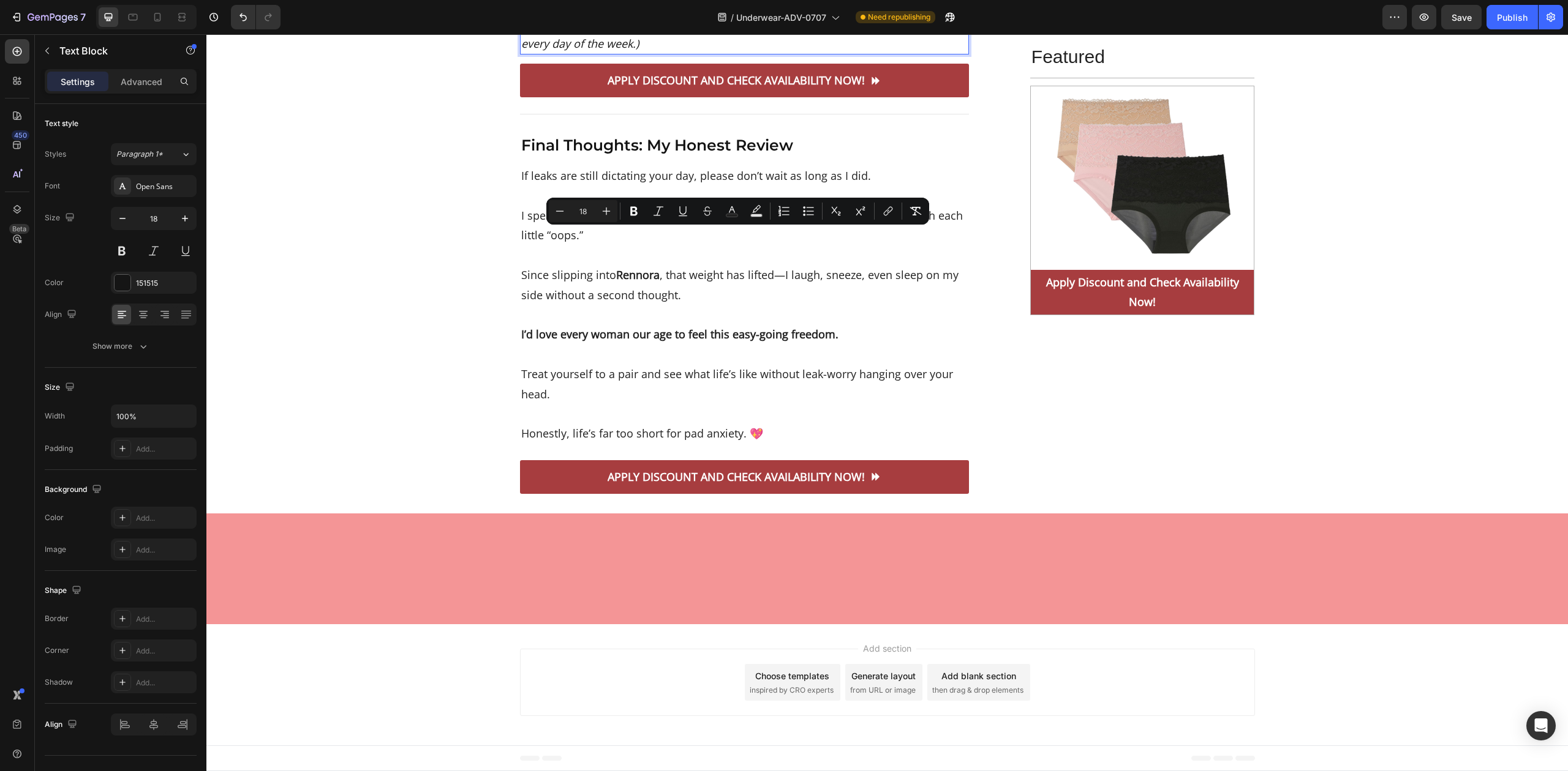
drag, startPoint x: 517, startPoint y: 238, endPoint x: 746, endPoint y: 512, distance: 357.1
copy div "Once I realised I could move, stretch, walk, travel—and stay dry through all of…"
drag, startPoint x: 751, startPoint y: 400, endPoint x: 743, endPoint y: 399, distance: 8.1
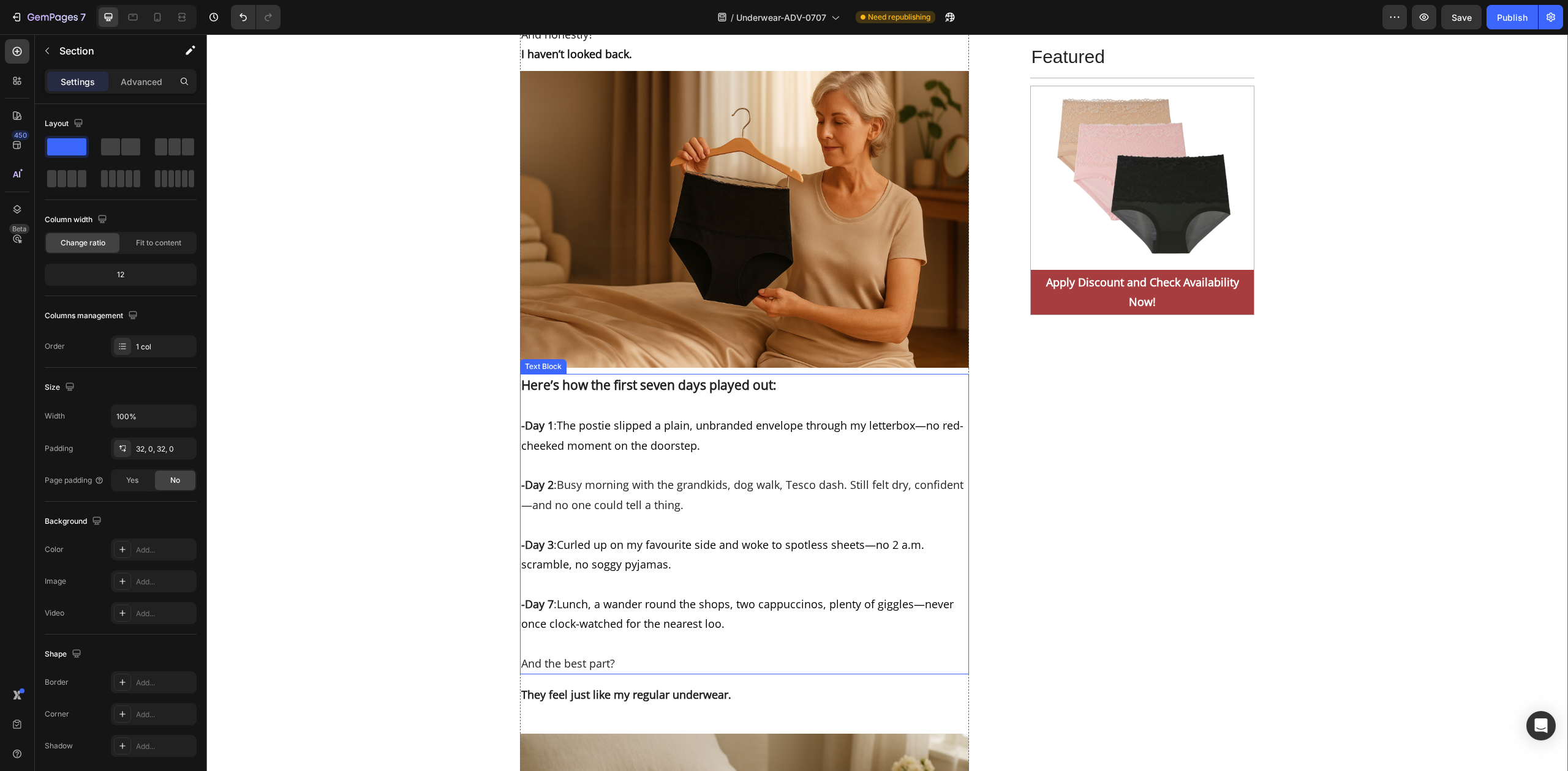
scroll to position [5757, 0]
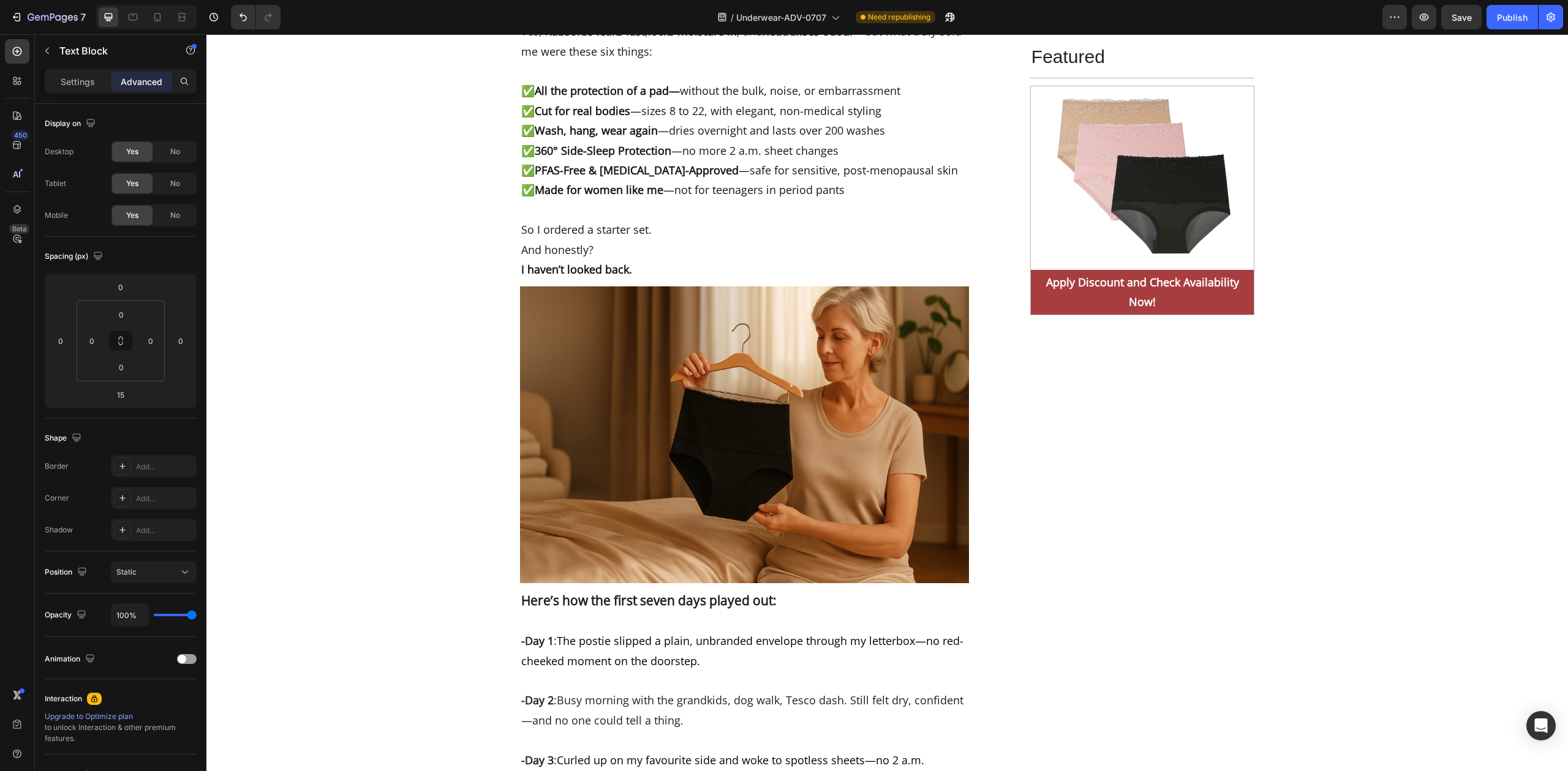
drag, startPoint x: 788, startPoint y: 598, endPoint x: 600, endPoint y: 407, distance: 268.0
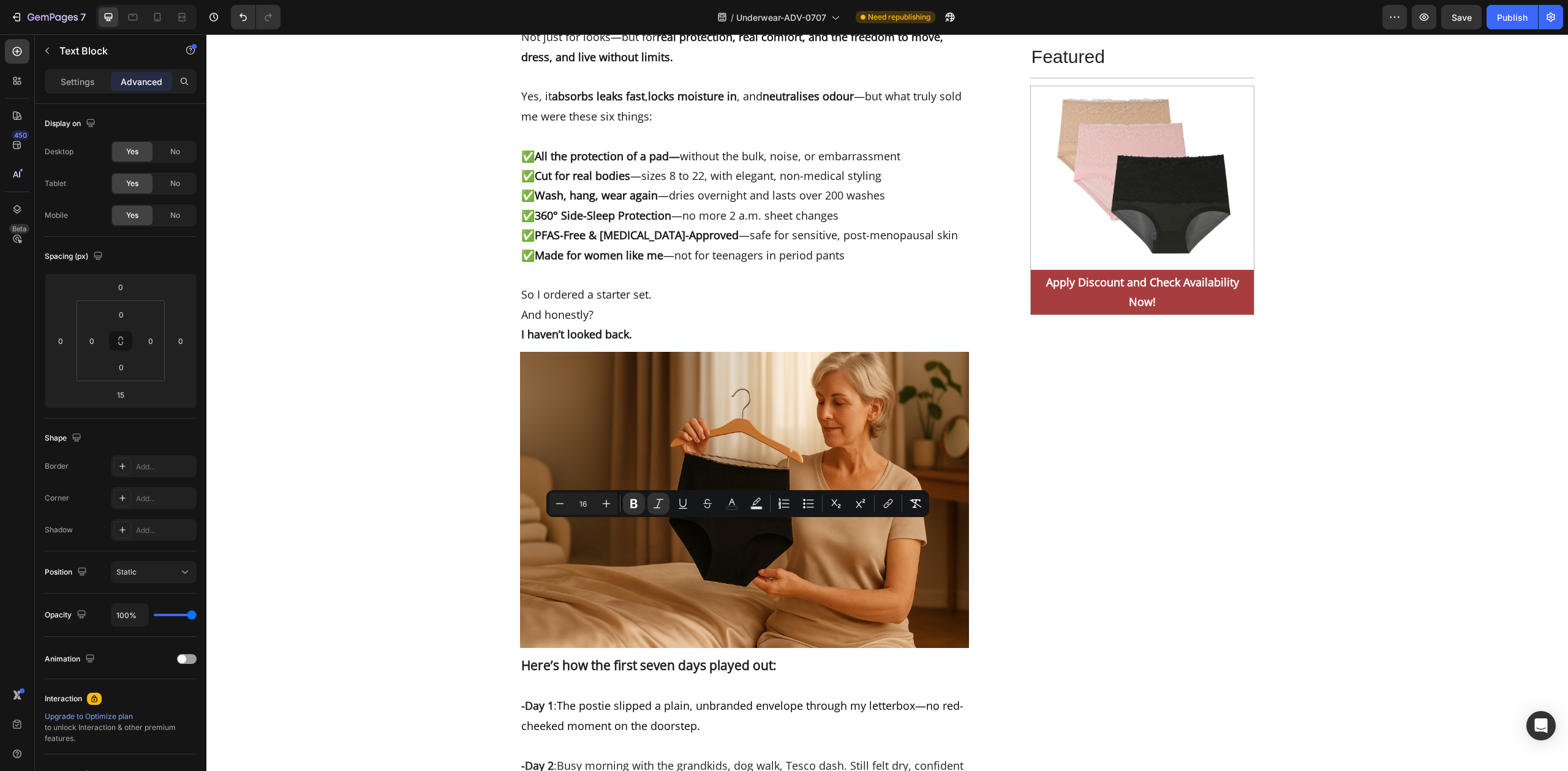
drag, startPoint x: 654, startPoint y: 527, endPoint x: 821, endPoint y: 530, distance: 167.0
drag, startPoint x: 896, startPoint y: 667, endPoint x: 637, endPoint y: 530, distance: 293.0
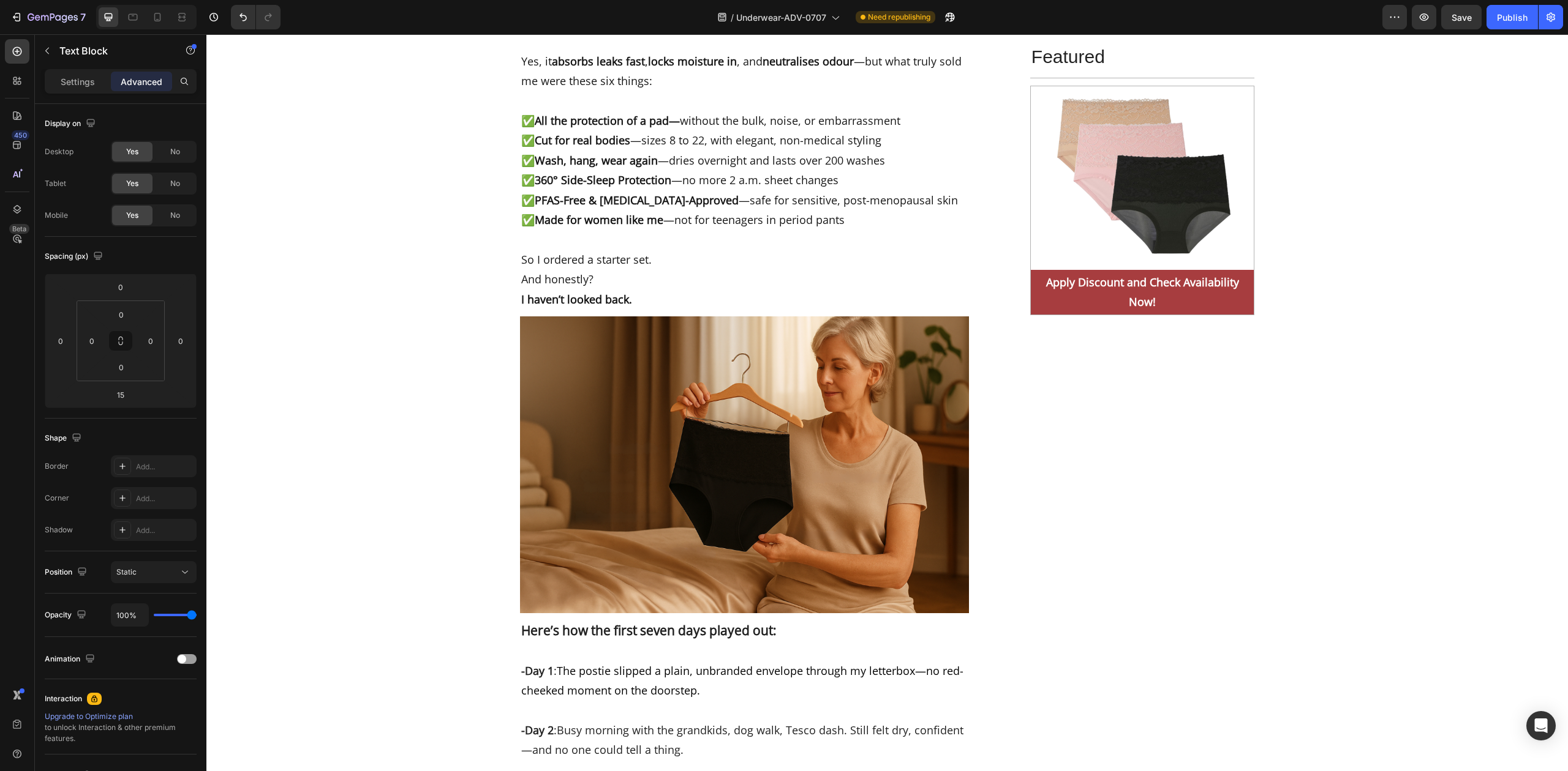
drag, startPoint x: 722, startPoint y: 527, endPoint x: 734, endPoint y: 545, distance: 21.6
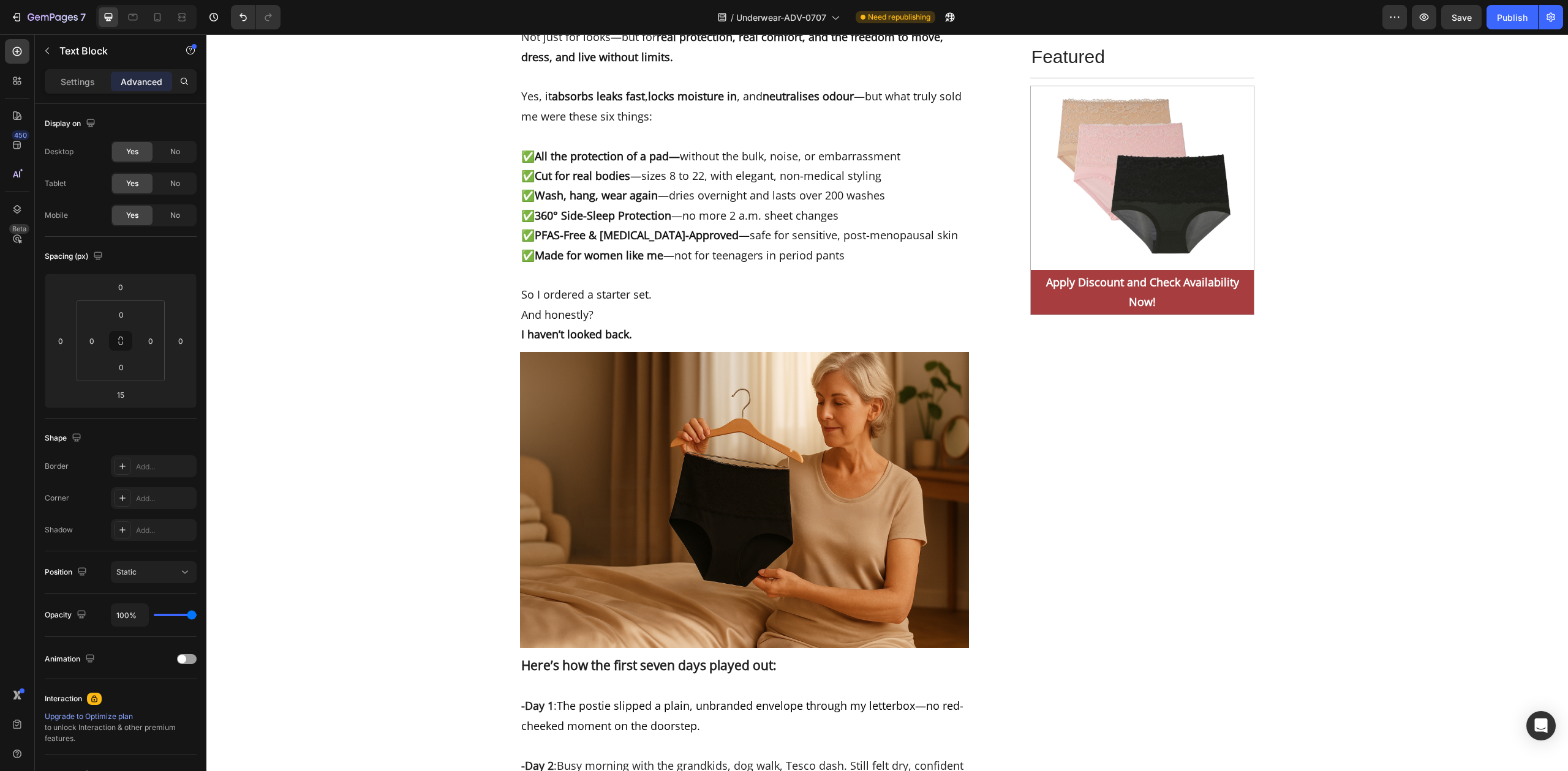
drag, startPoint x: 663, startPoint y: 527, endPoint x: 657, endPoint y: 527, distance: 6.0
drag, startPoint x: 660, startPoint y: 527, endPoint x: 806, endPoint y: 527, distance: 146.0
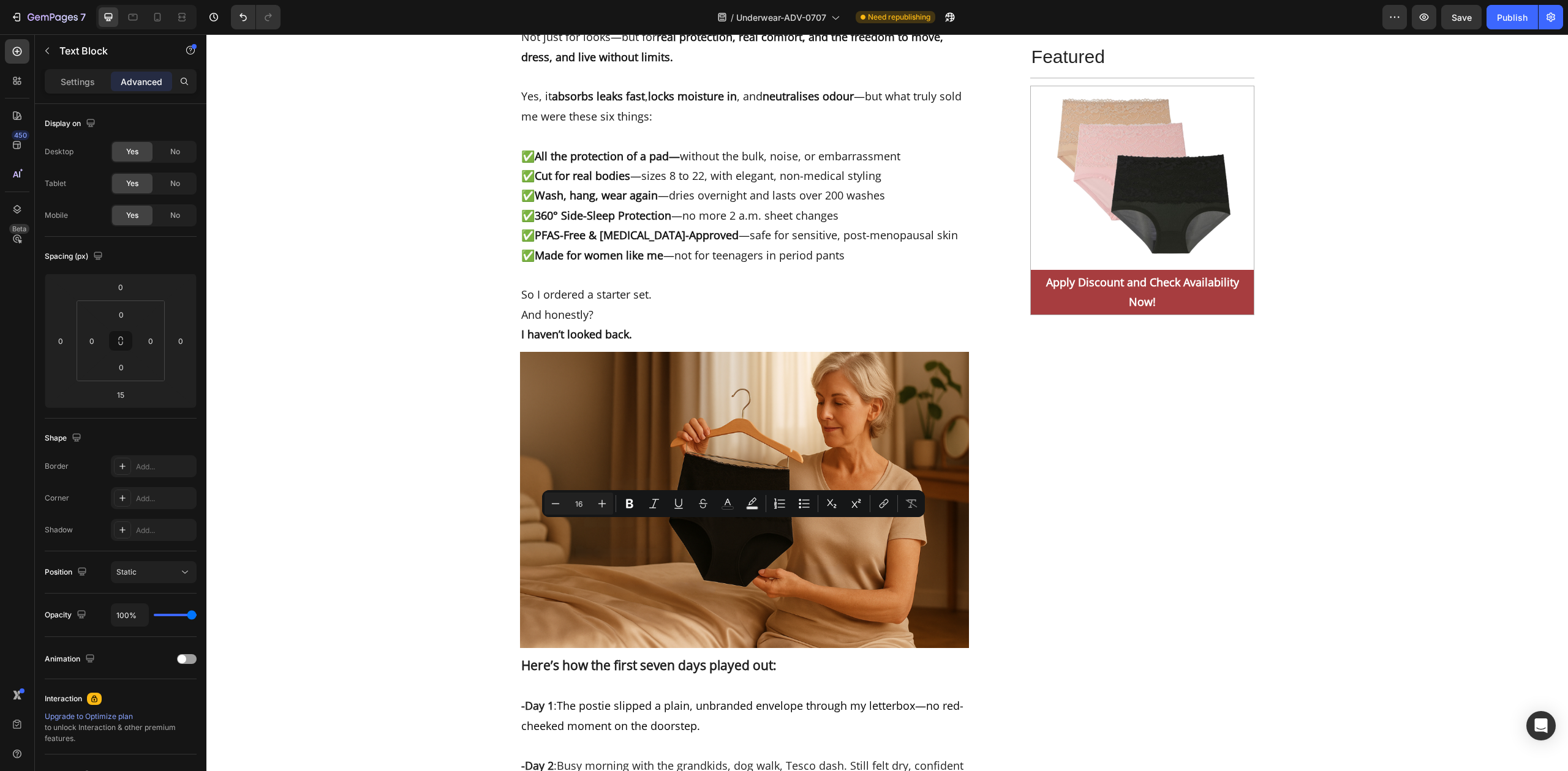
click at [624, 505] on icon "Editor contextual toolbar" at bounding box center [629, 503] width 12 height 12
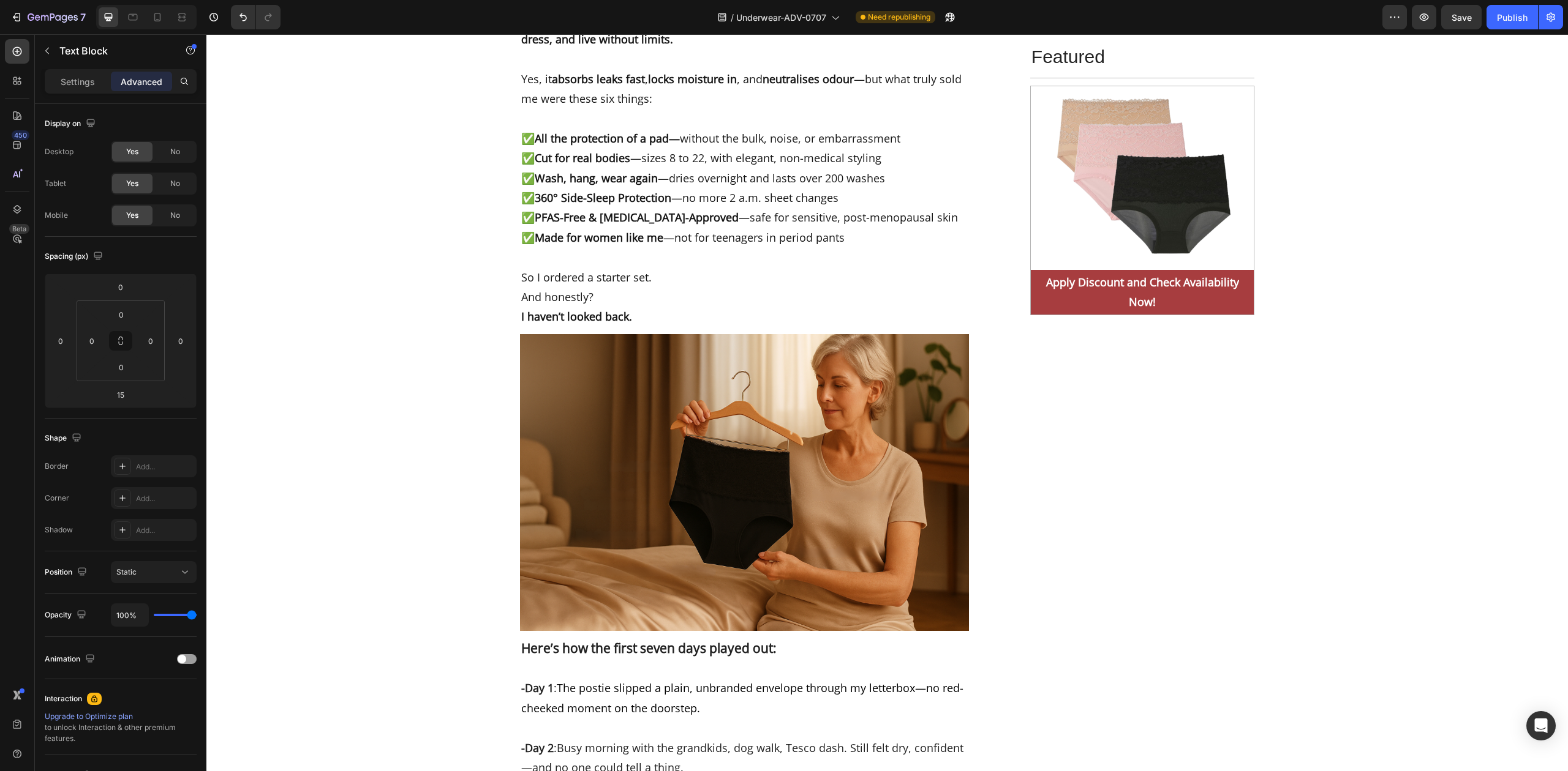
drag, startPoint x: 659, startPoint y: 527, endPoint x: 811, endPoint y: 527, distance: 152.0
click at [628, 501] on icon "Editor contextual toolbar" at bounding box center [629, 503] width 12 height 12
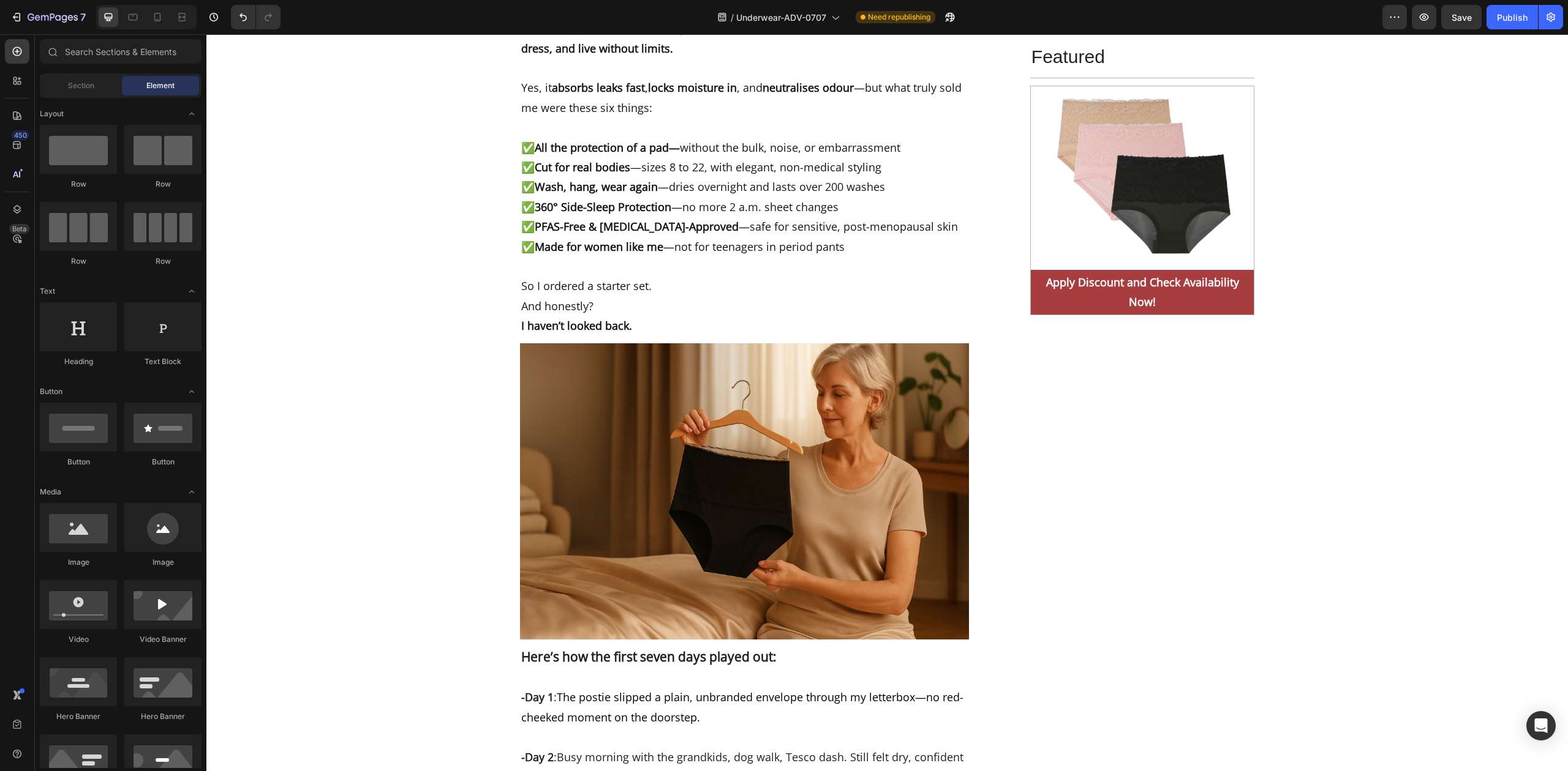
scroll to position [5795, 0]
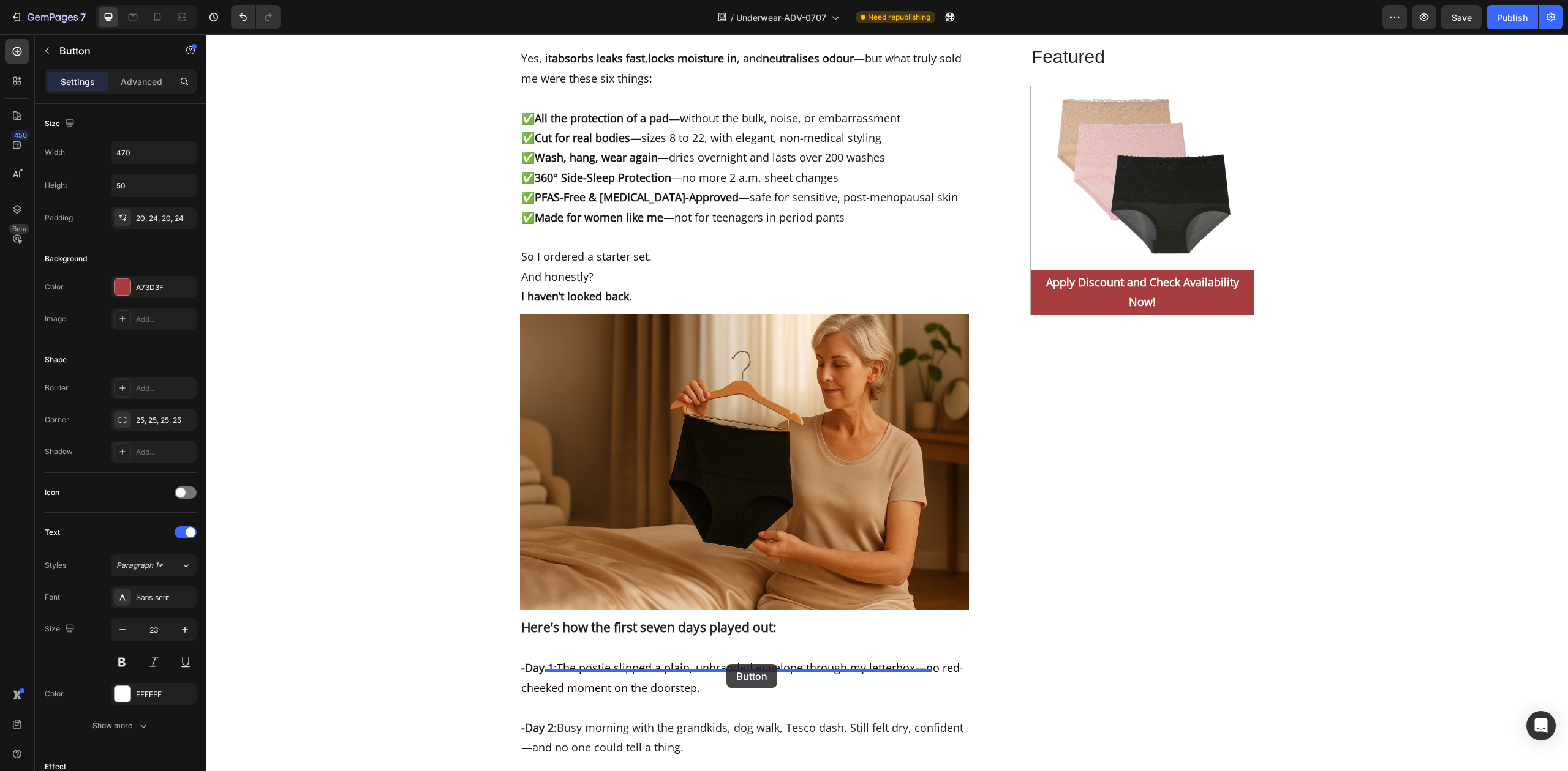
drag, startPoint x: 919, startPoint y: 169, endPoint x: 727, endPoint y: 664, distance: 530.9
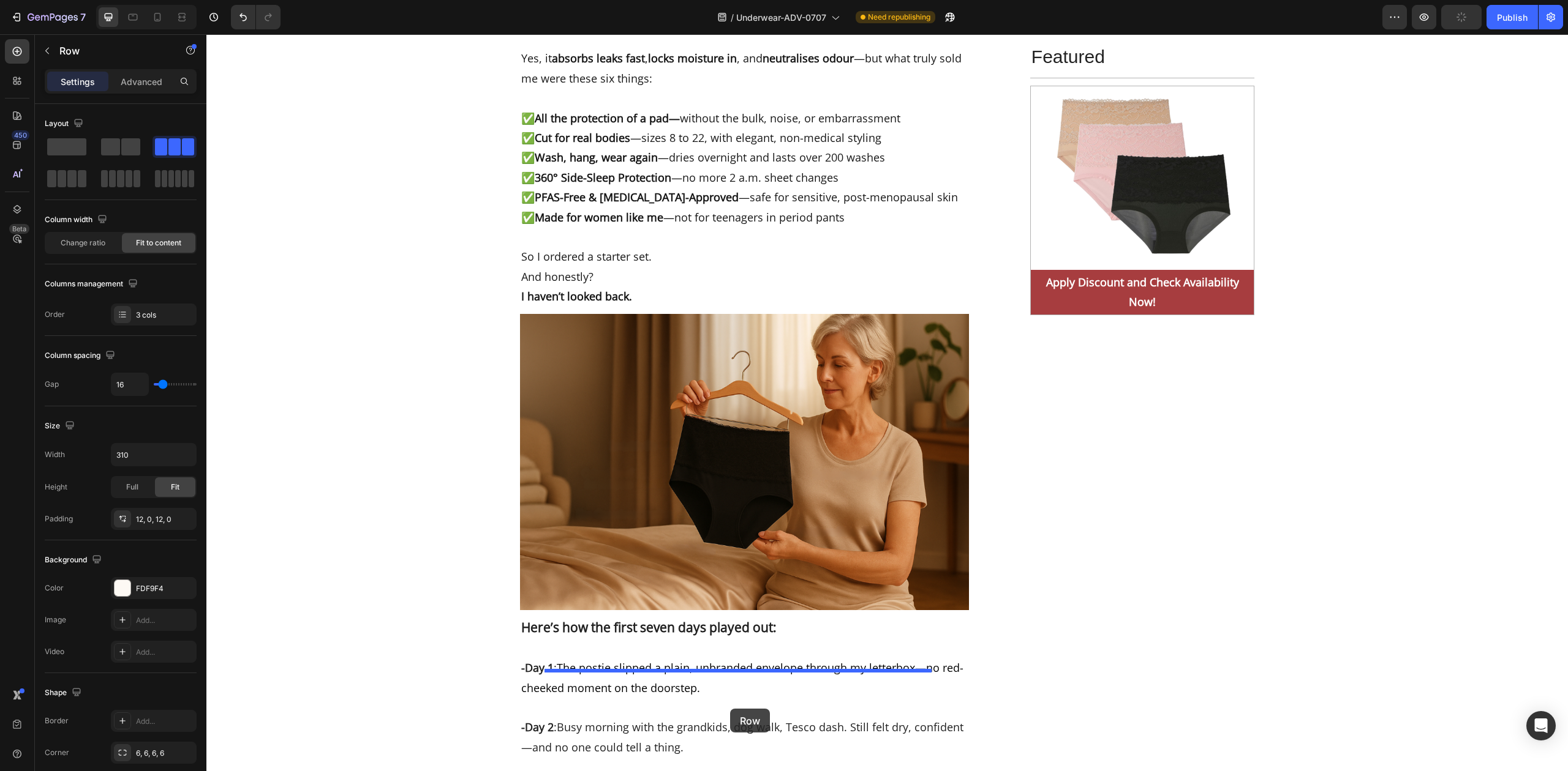
drag, startPoint x: 836, startPoint y: 206, endPoint x: 730, endPoint y: 709, distance: 514.0
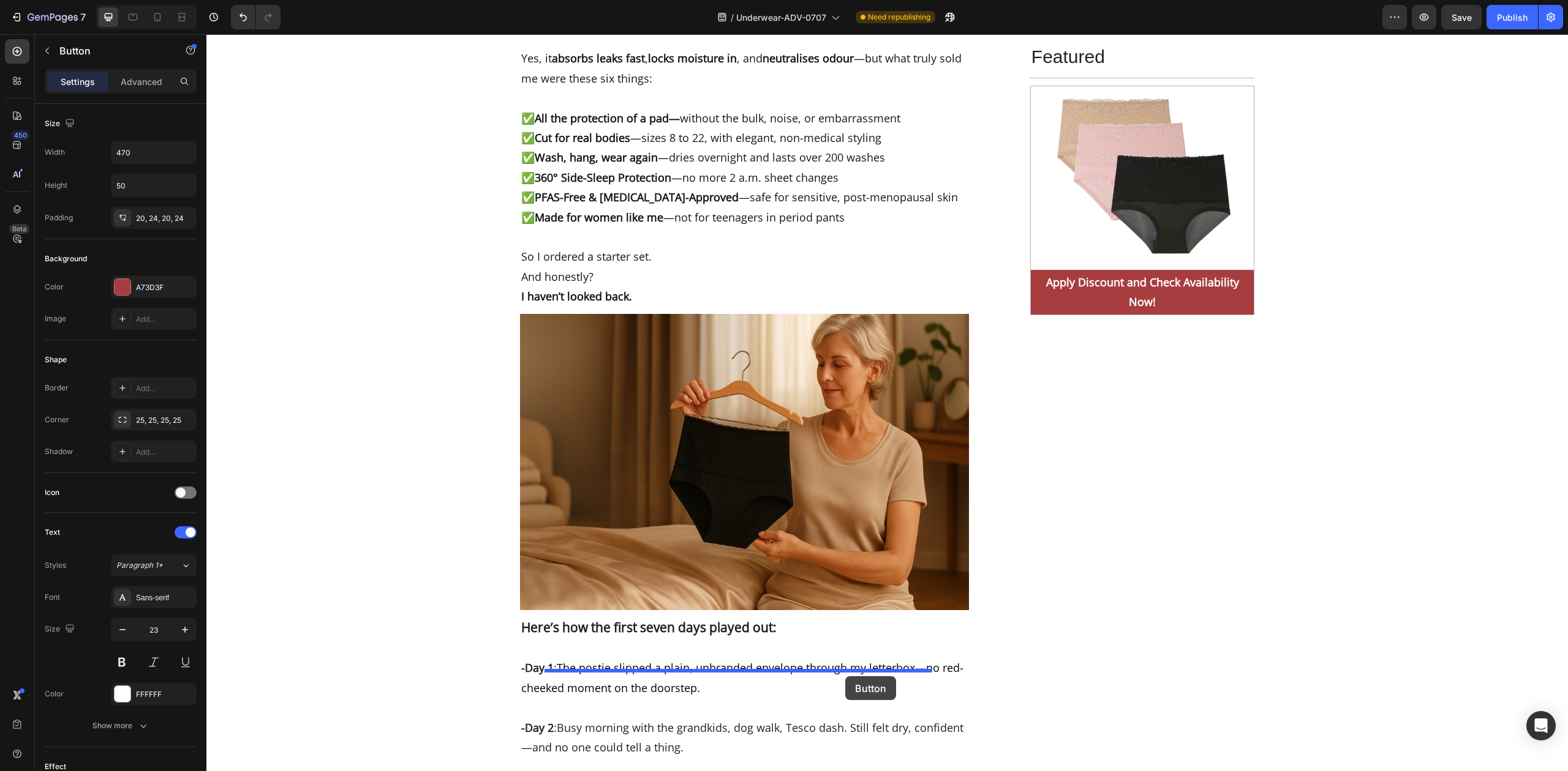
drag, startPoint x: 850, startPoint y: 713, endPoint x: 845, endPoint y: 677, distance: 36.3
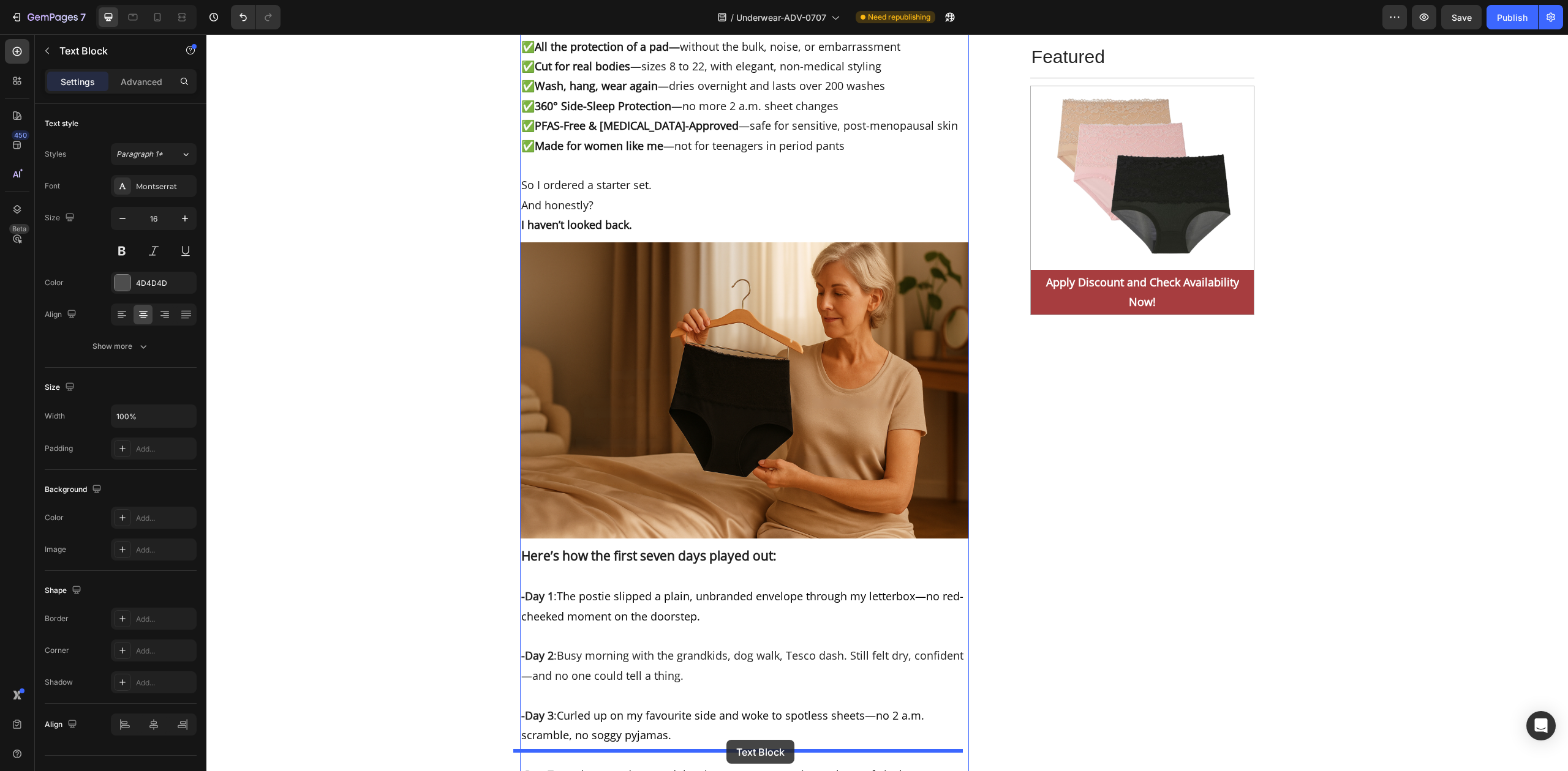
scroll to position [5899, 0]
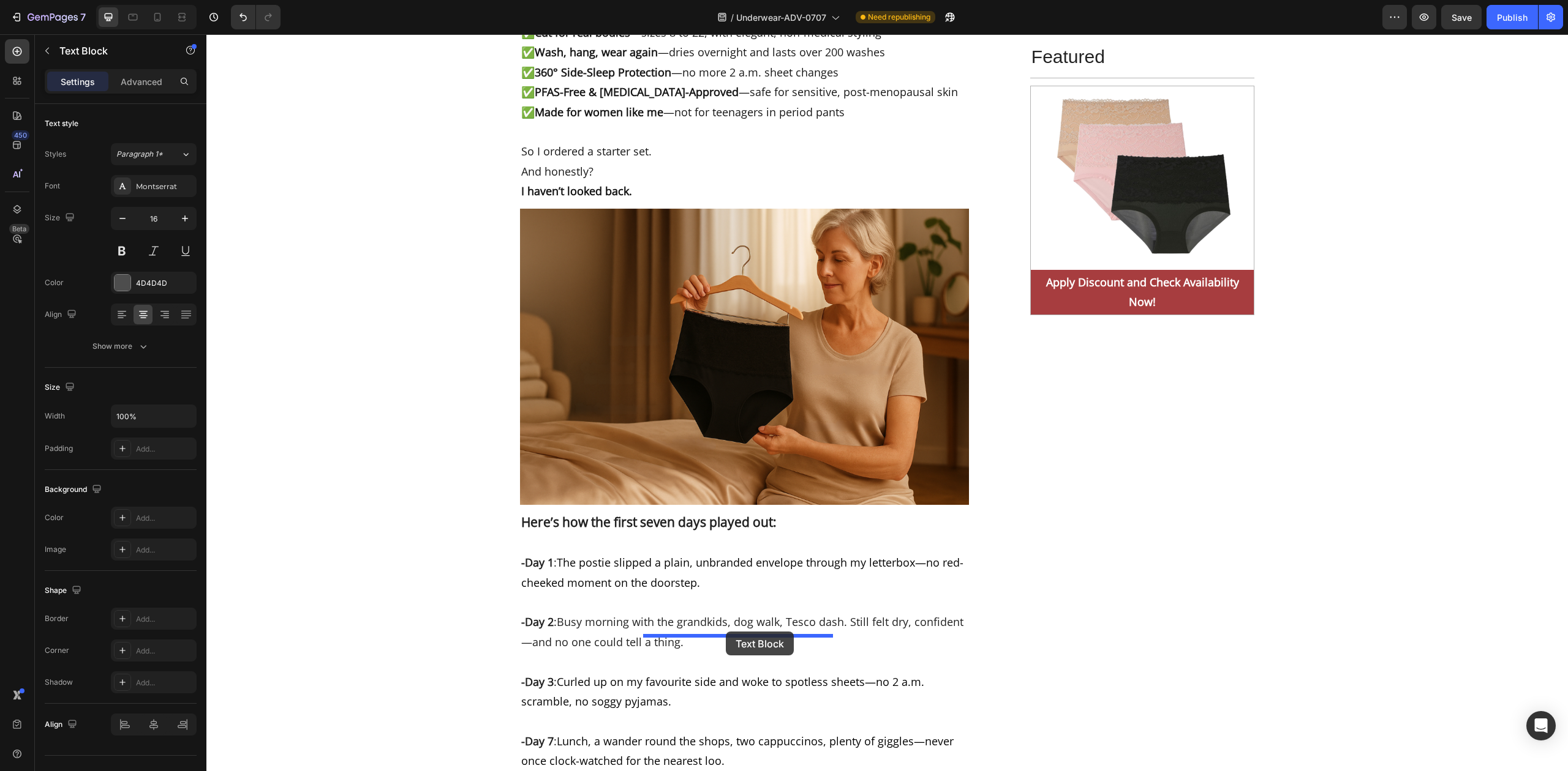
drag, startPoint x: 888, startPoint y: 191, endPoint x: 726, endPoint y: 631, distance: 468.9
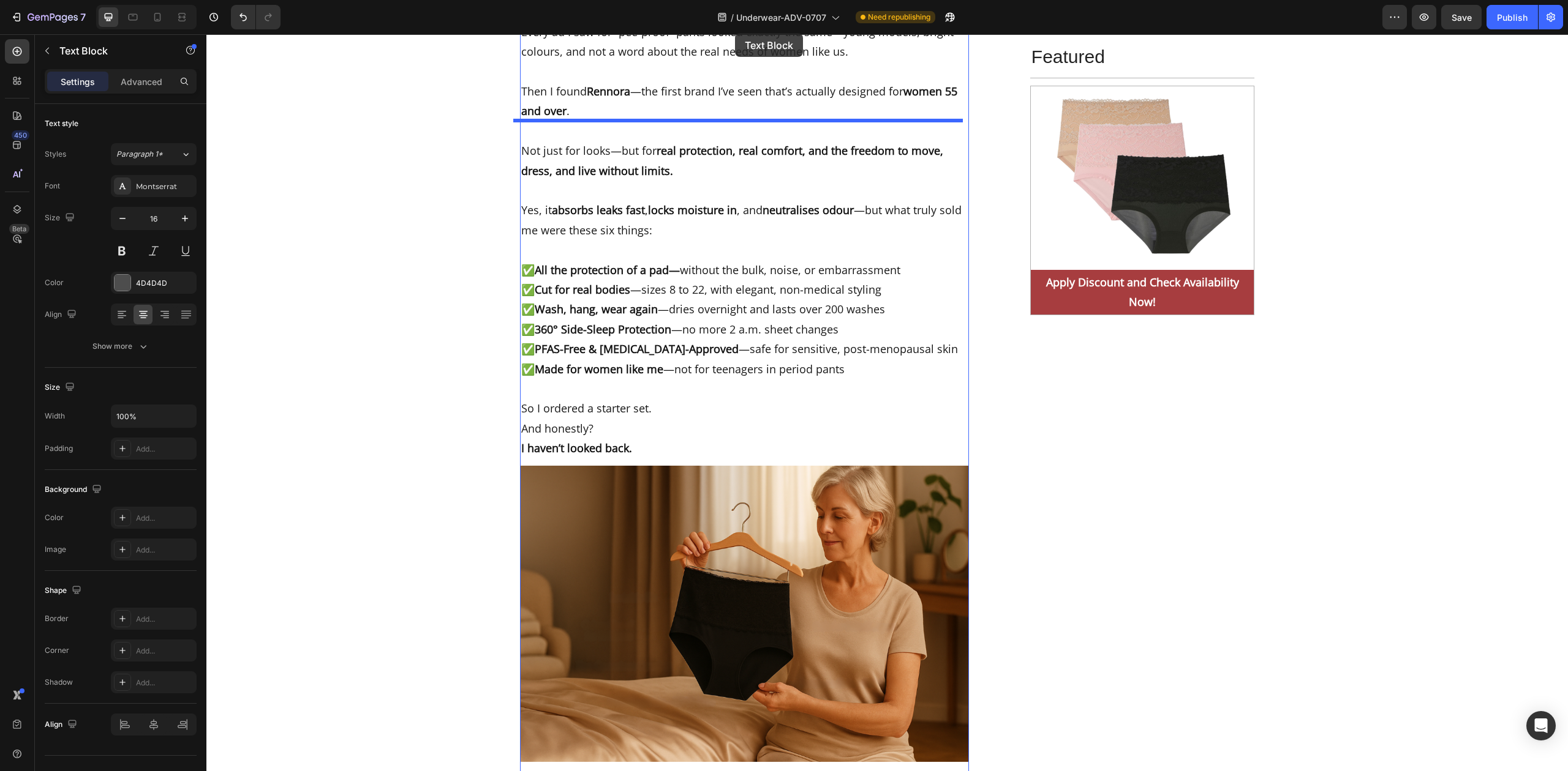
scroll to position [5614, 0]
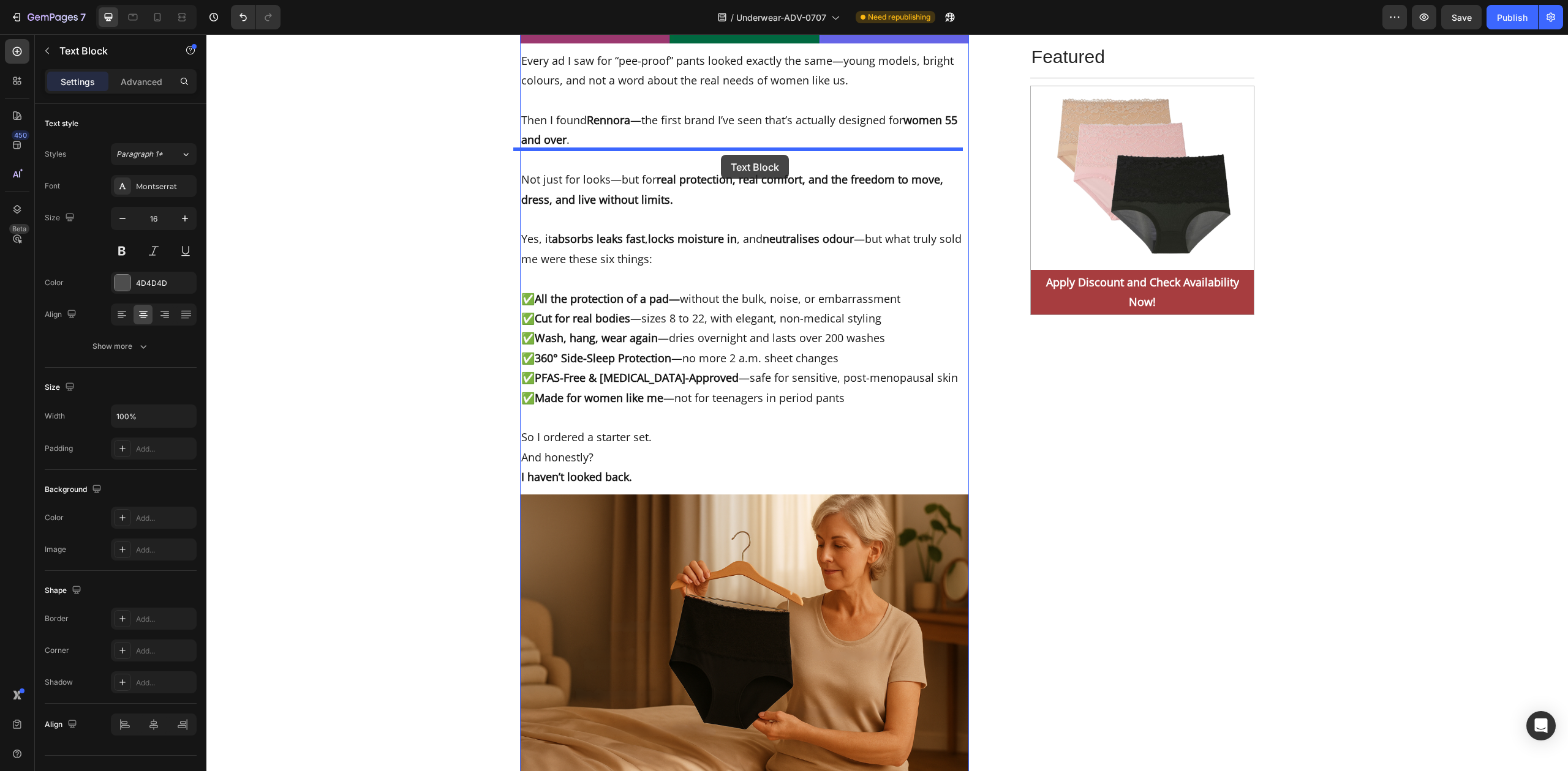
drag, startPoint x: 771, startPoint y: 562, endPoint x: 721, endPoint y: 155, distance: 410.1
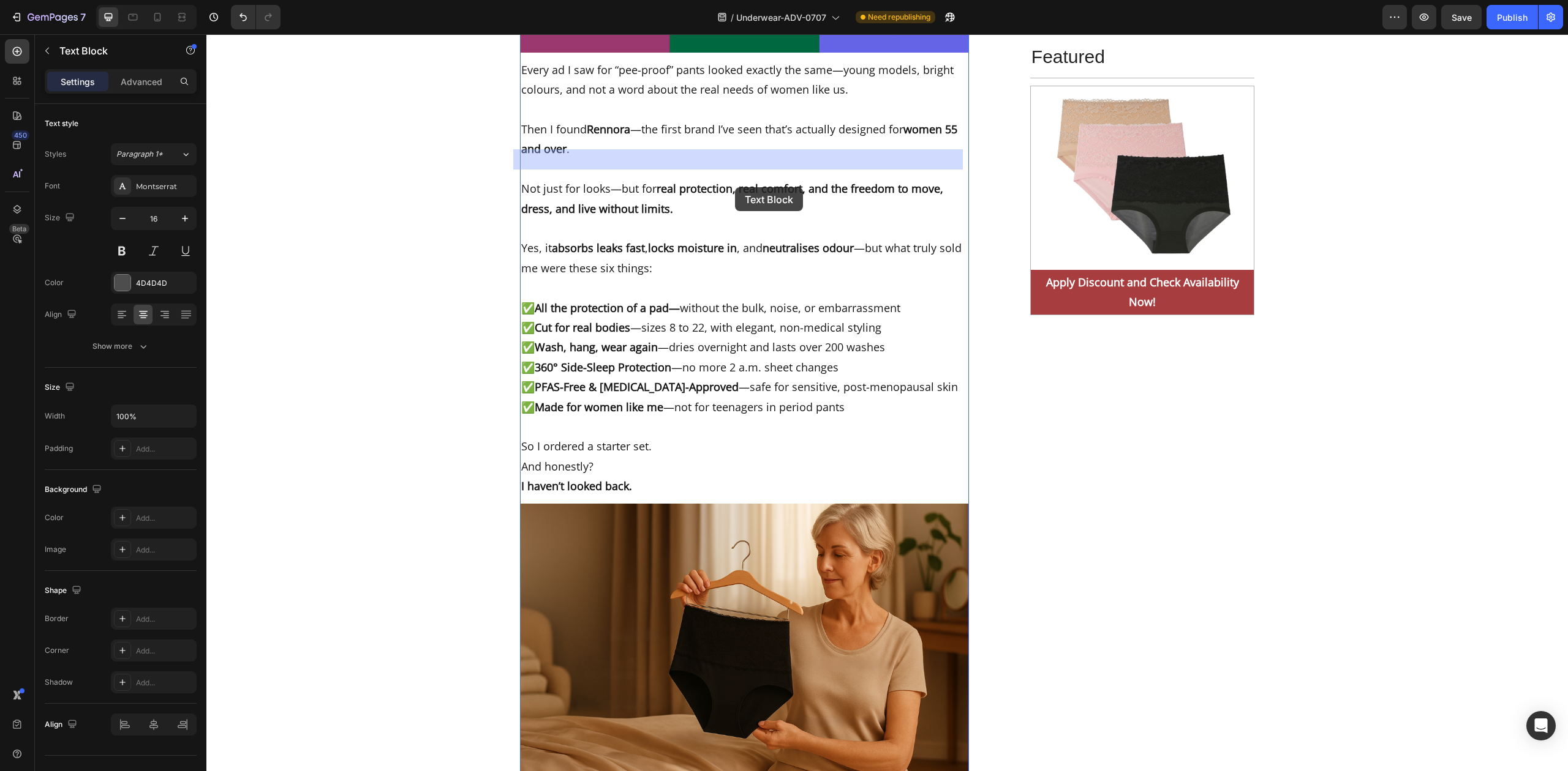
drag, startPoint x: 732, startPoint y: 160, endPoint x: 735, endPoint y: 188, distance: 28.2
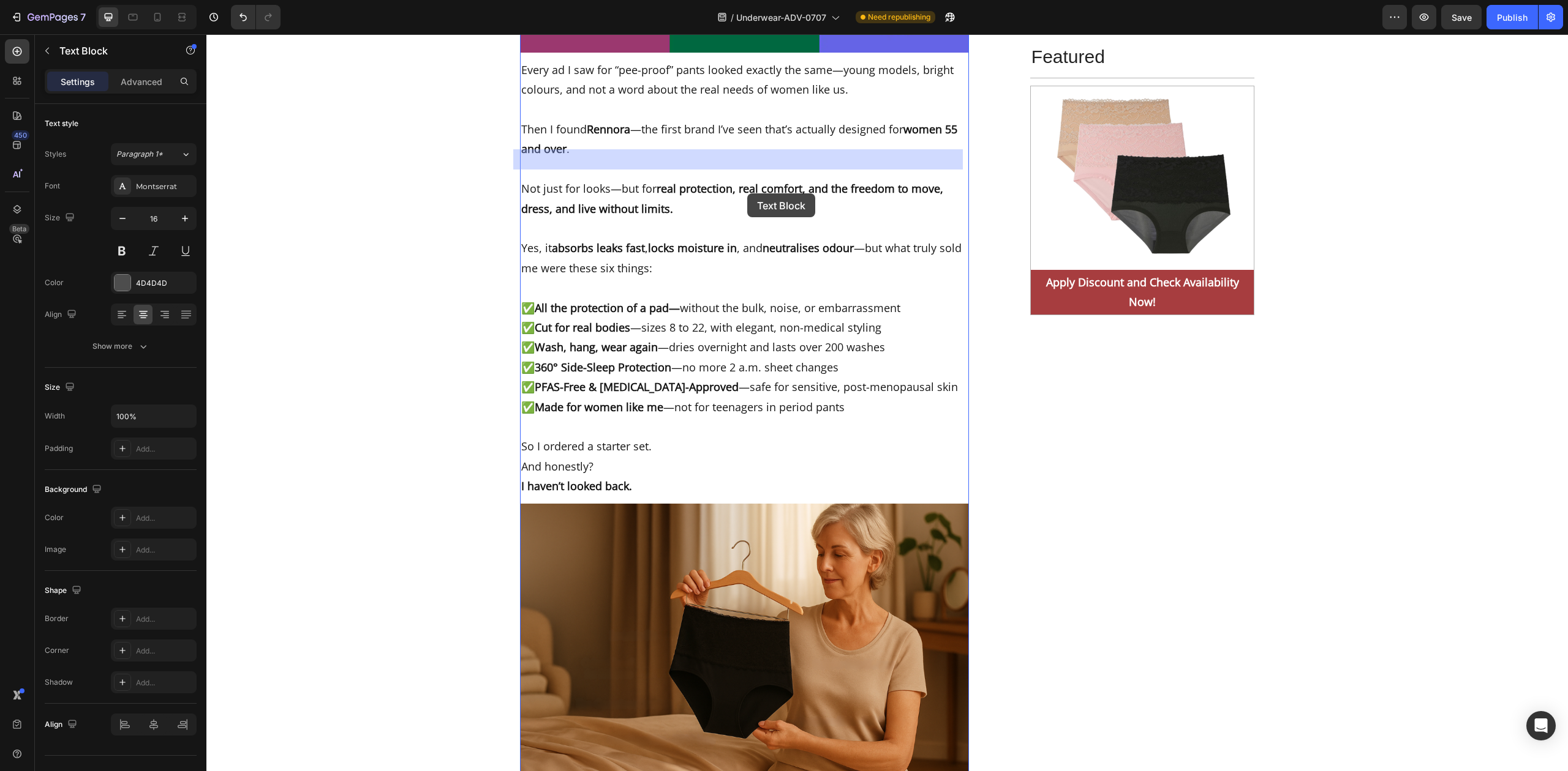
drag, startPoint x: 784, startPoint y: 157, endPoint x: 747, endPoint y: 193, distance: 51.6
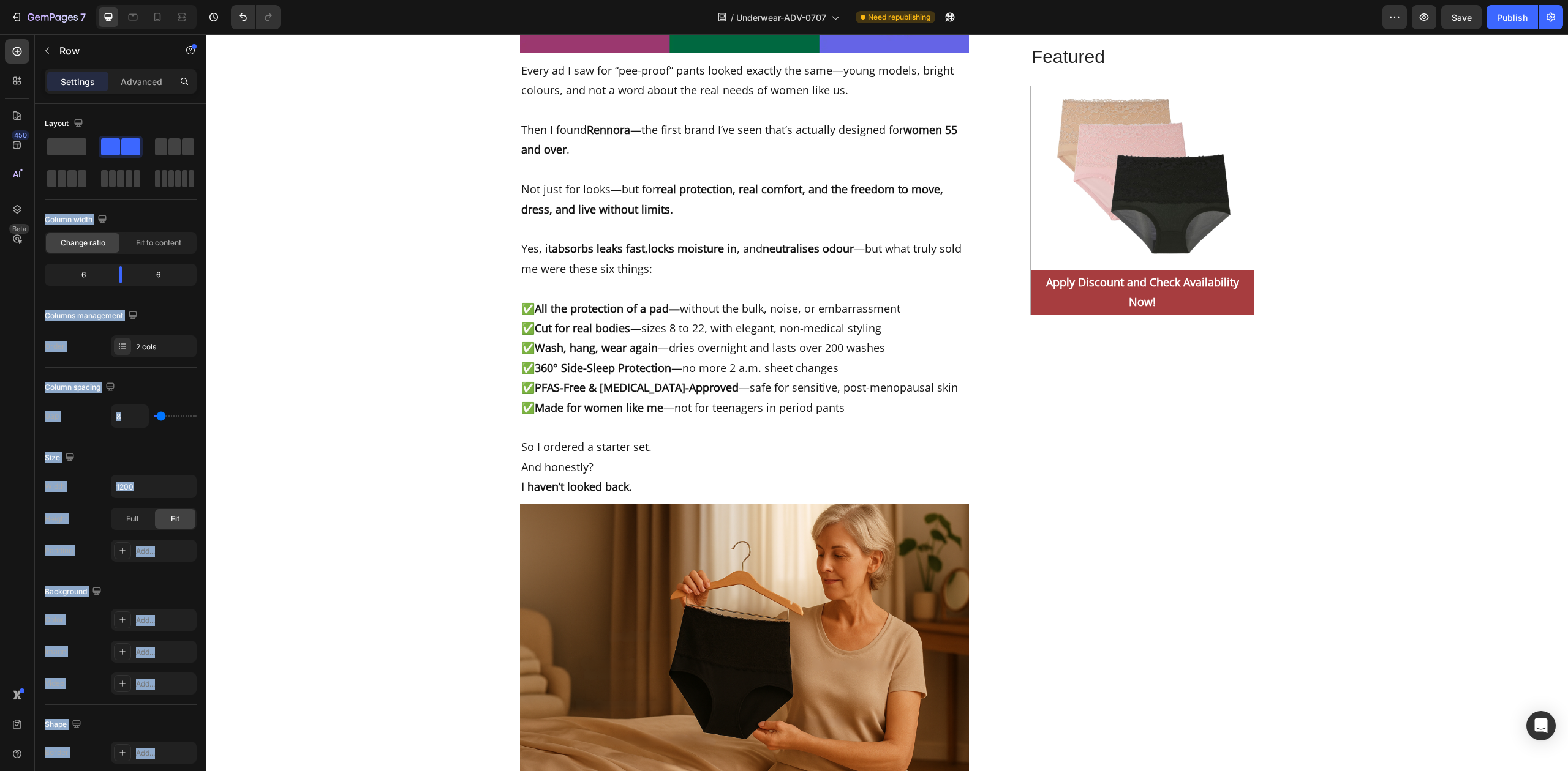
drag, startPoint x: 271, startPoint y: 175, endPoint x: 723, endPoint y: 217, distance: 453.9
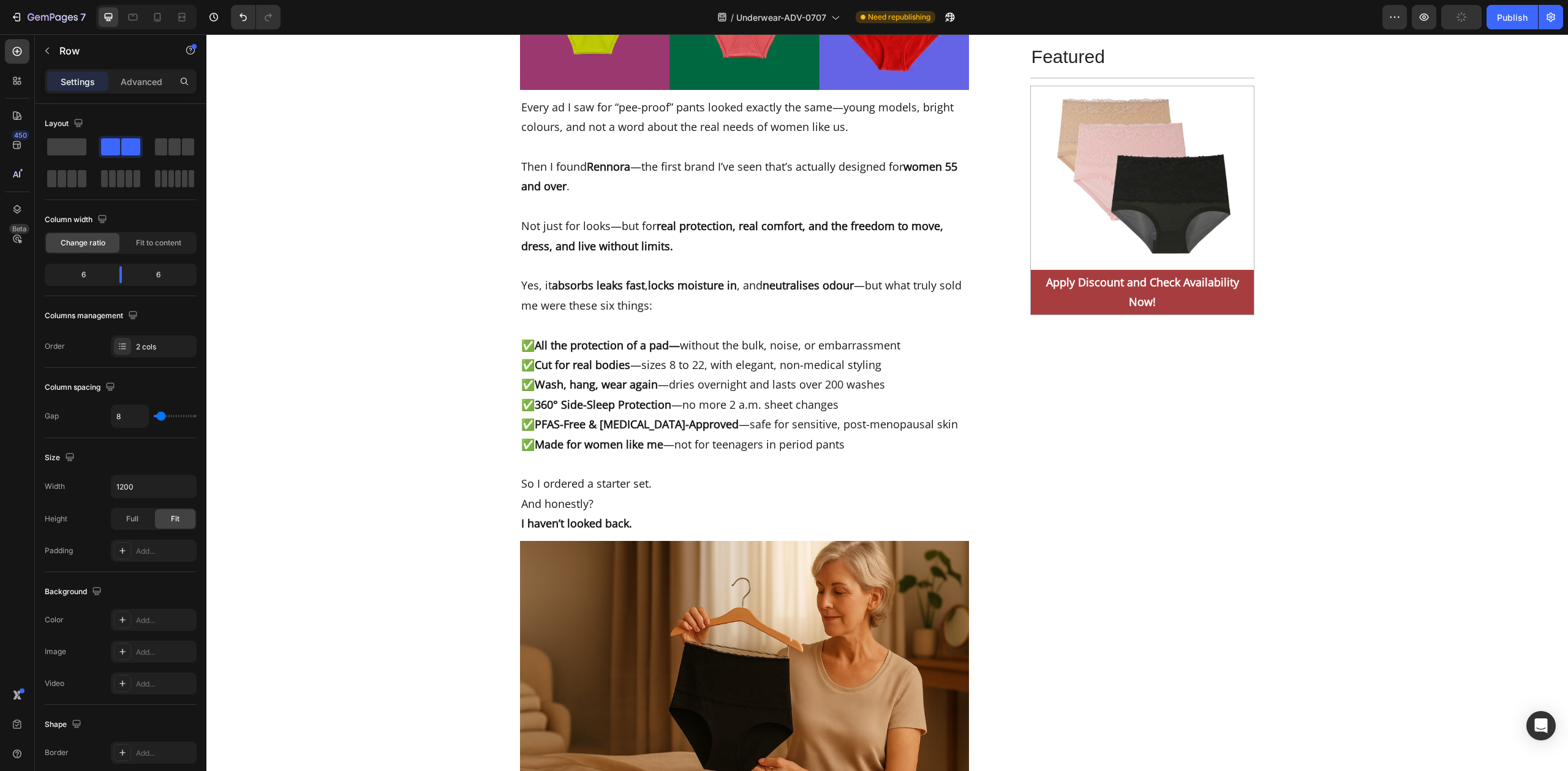
click at [58, 140] on span at bounding box center [67, 146] width 39 height 17
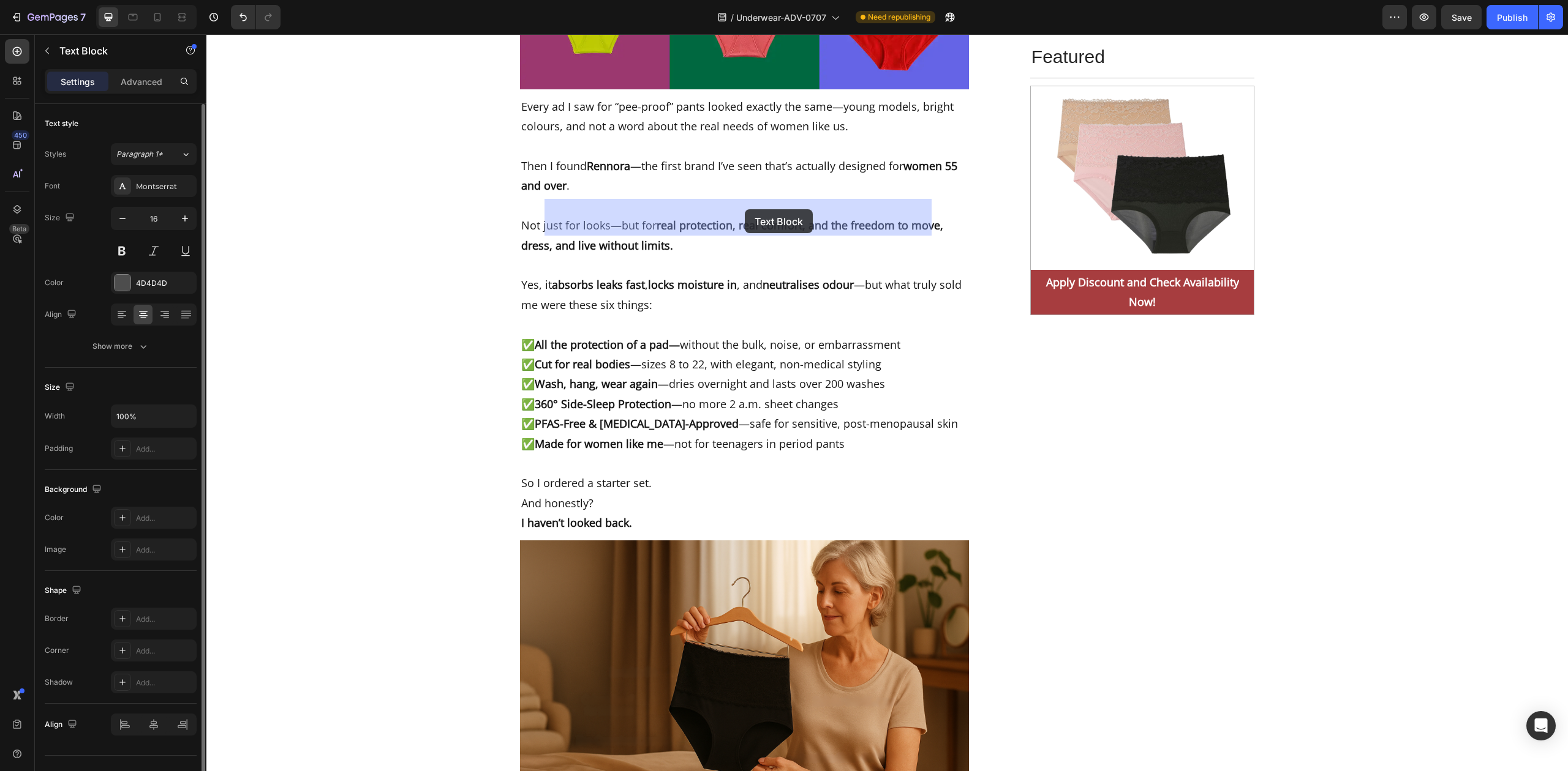
drag, startPoint x: 762, startPoint y: 157, endPoint x: 745, endPoint y: 209, distance: 54.7
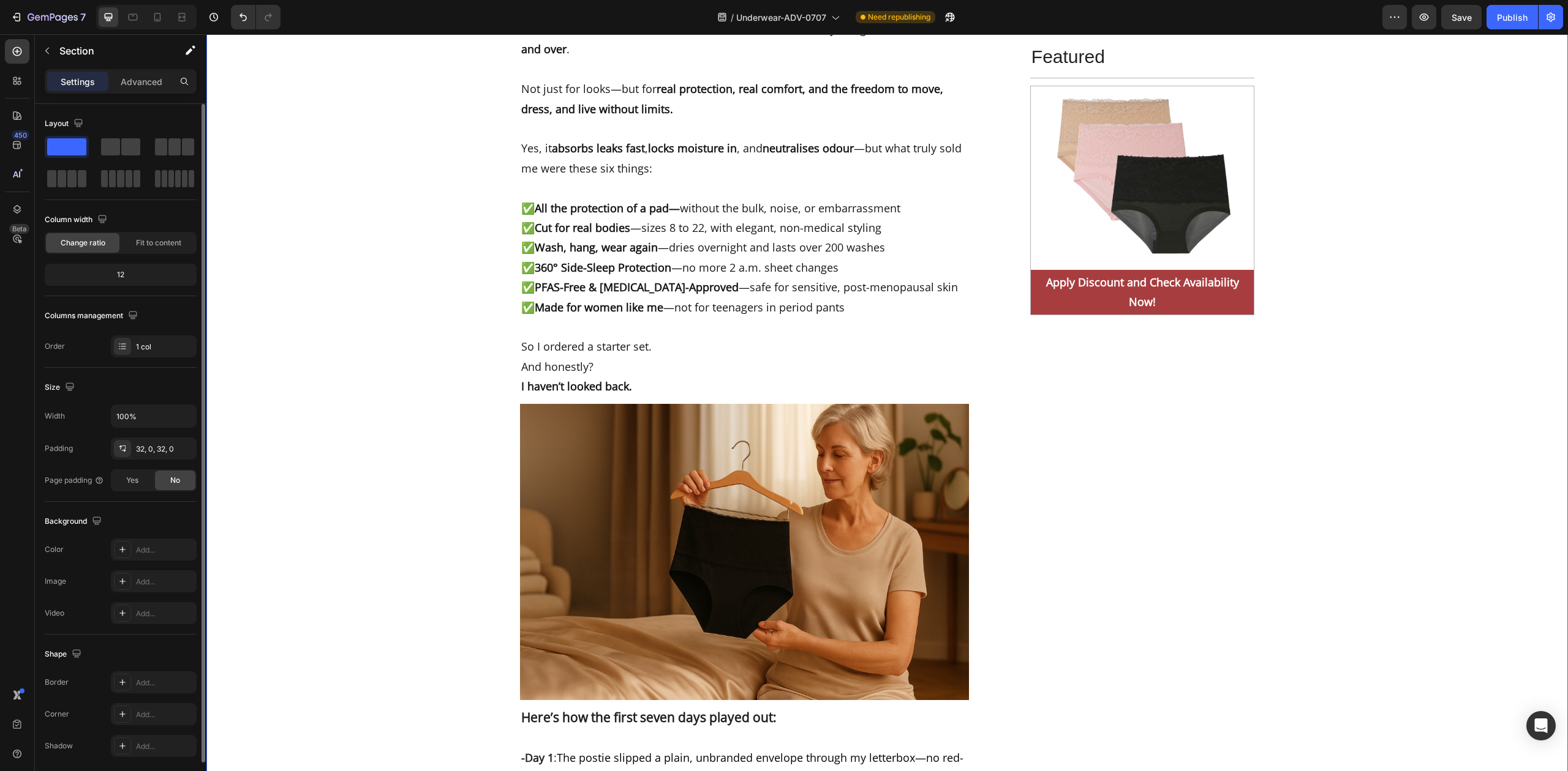
scroll to position [5696, 0]
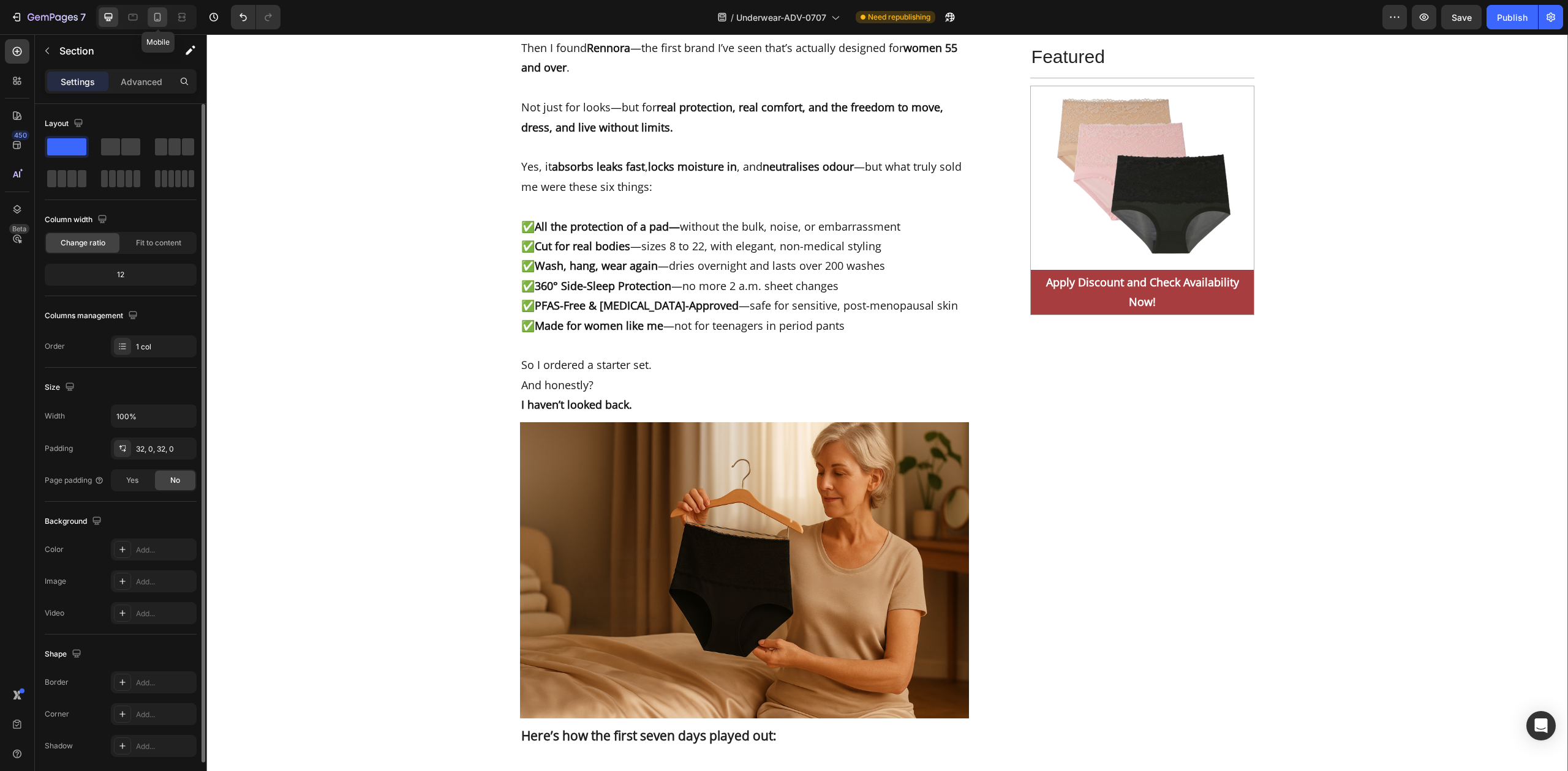
click at [162, 10] on div at bounding box center [158, 17] width 19 height 19
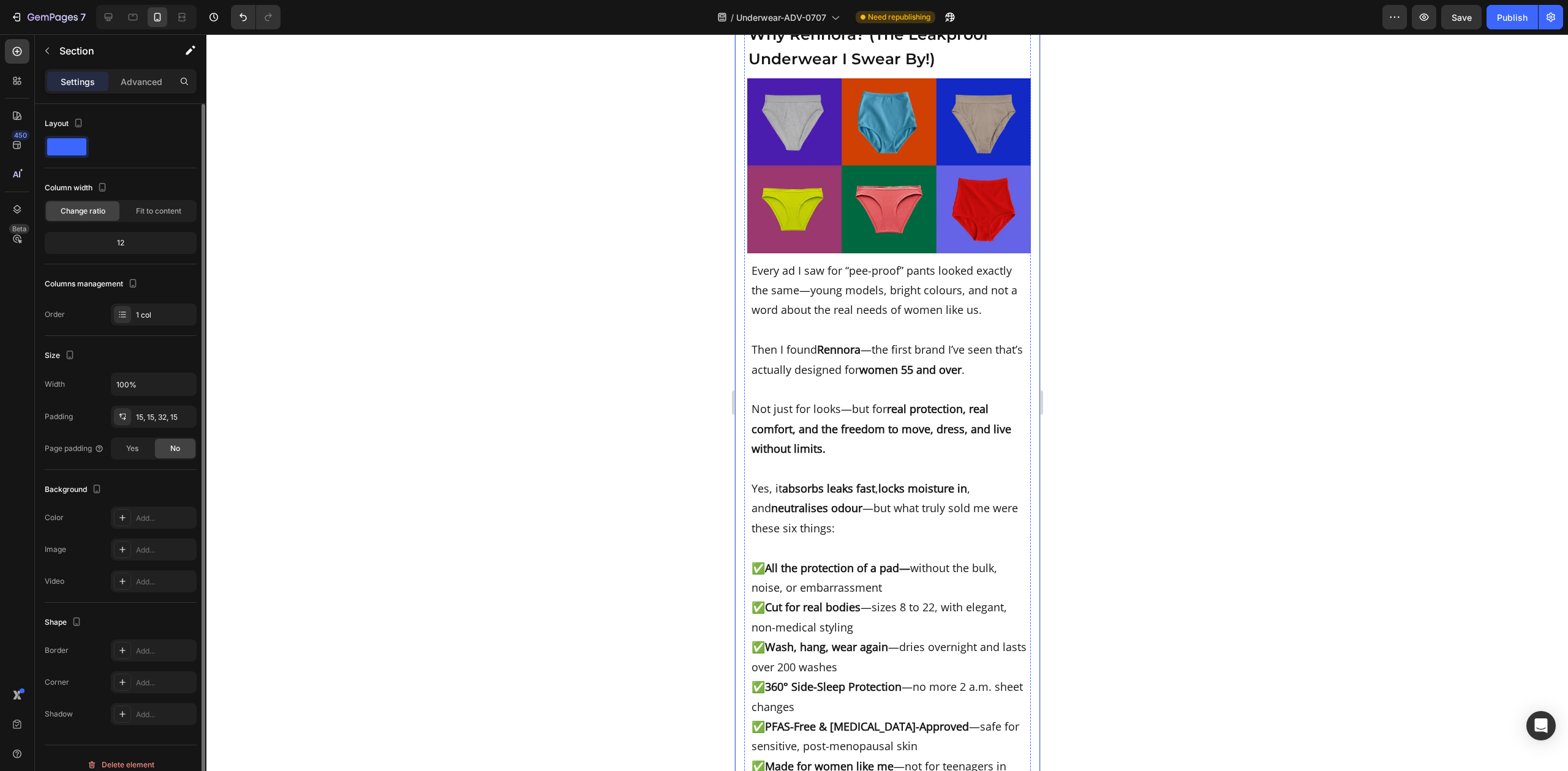
scroll to position [6101, 0]
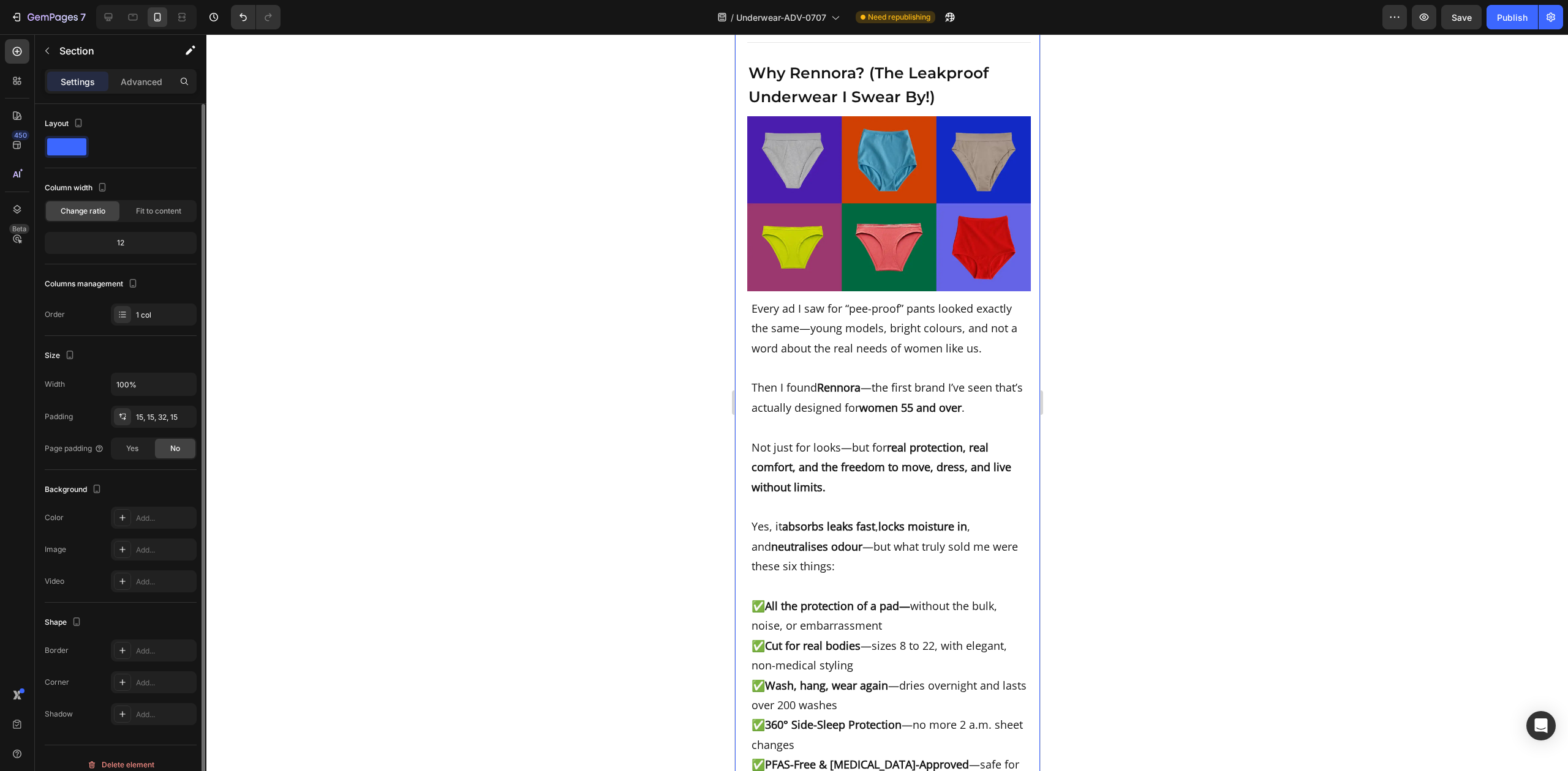
click at [1186, 332] on div at bounding box center [887, 403] width 1362 height 737
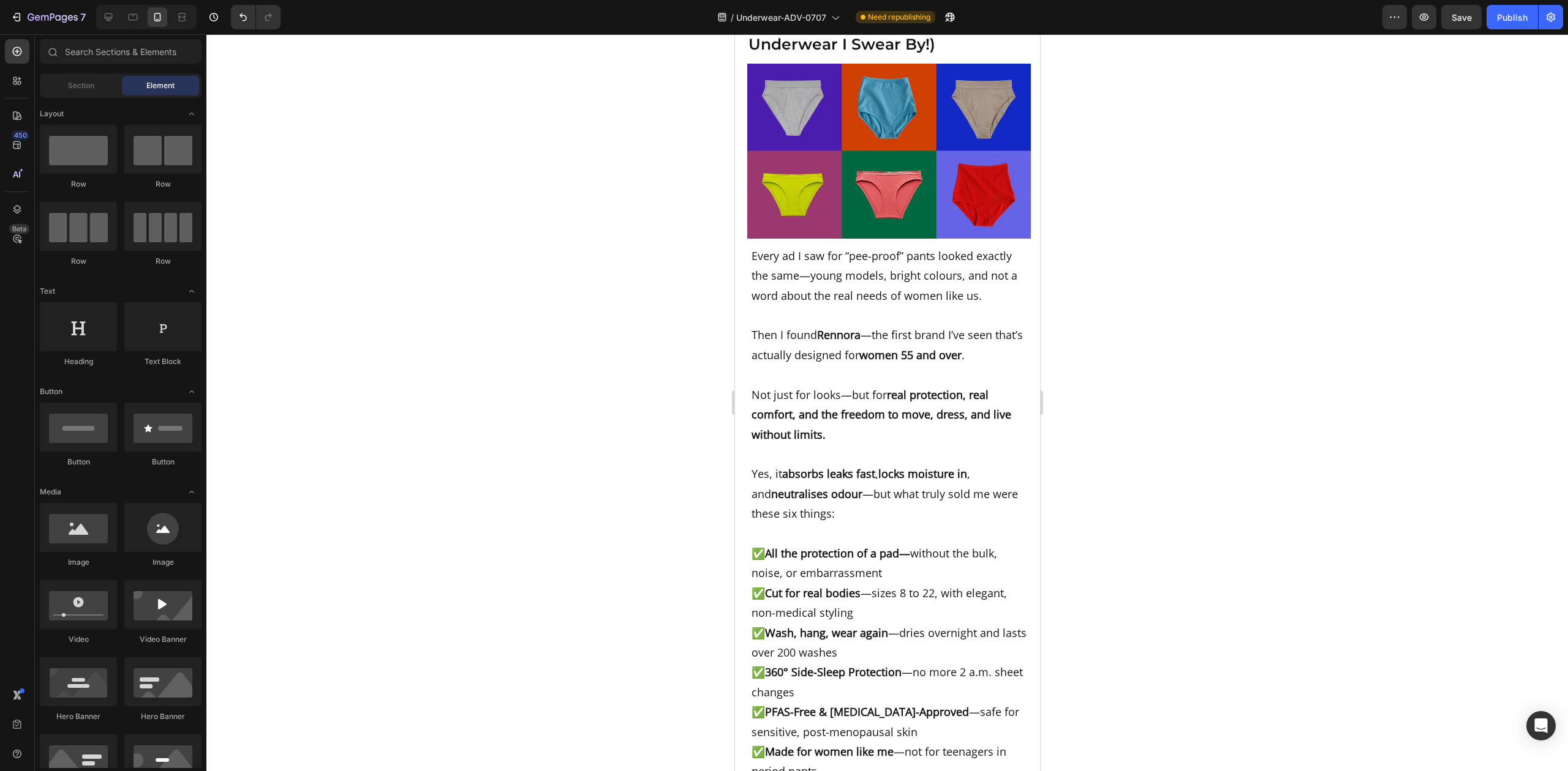
scroll to position [6183, 0]
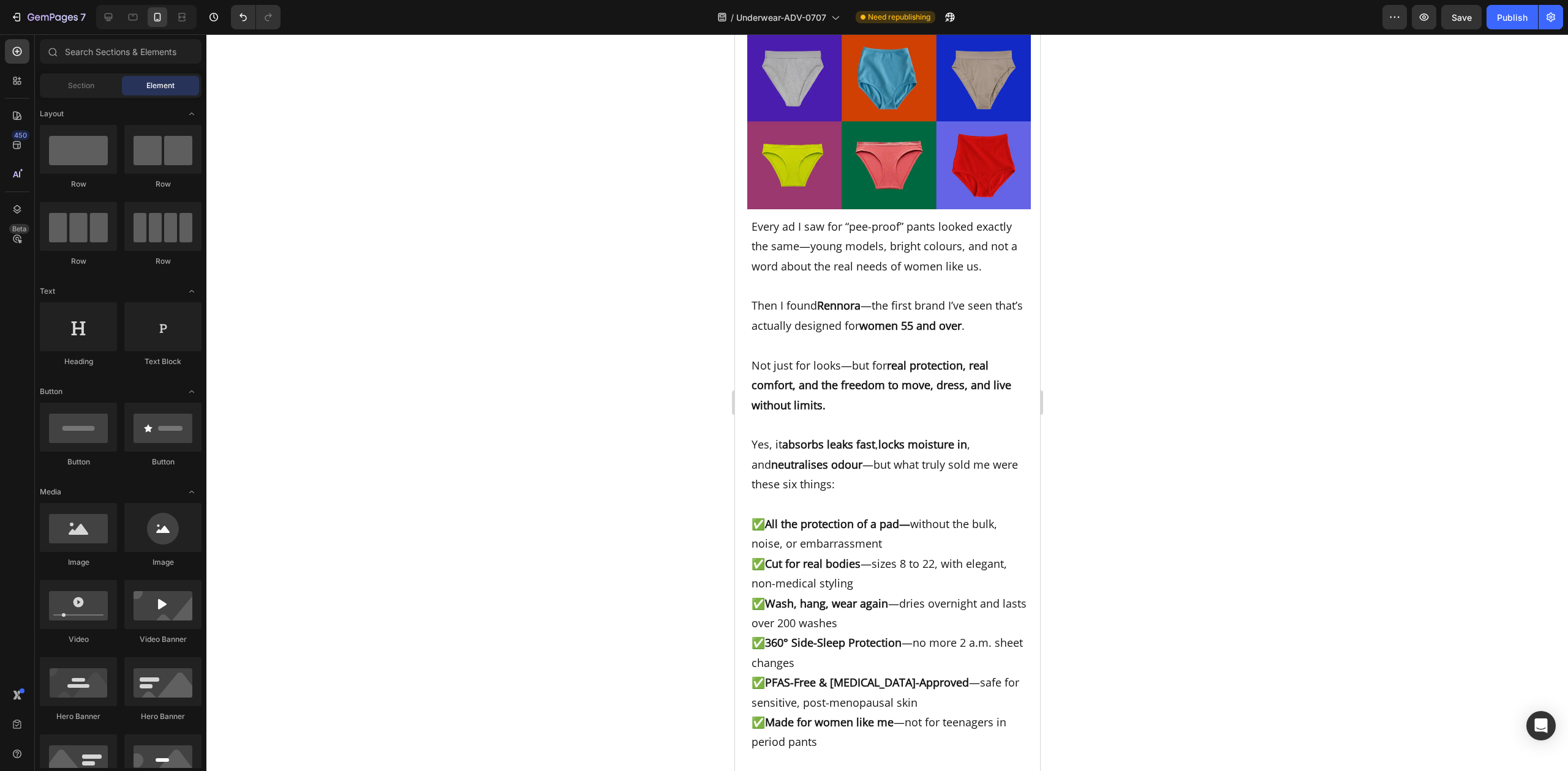
click at [1160, 376] on div at bounding box center [887, 403] width 1362 height 737
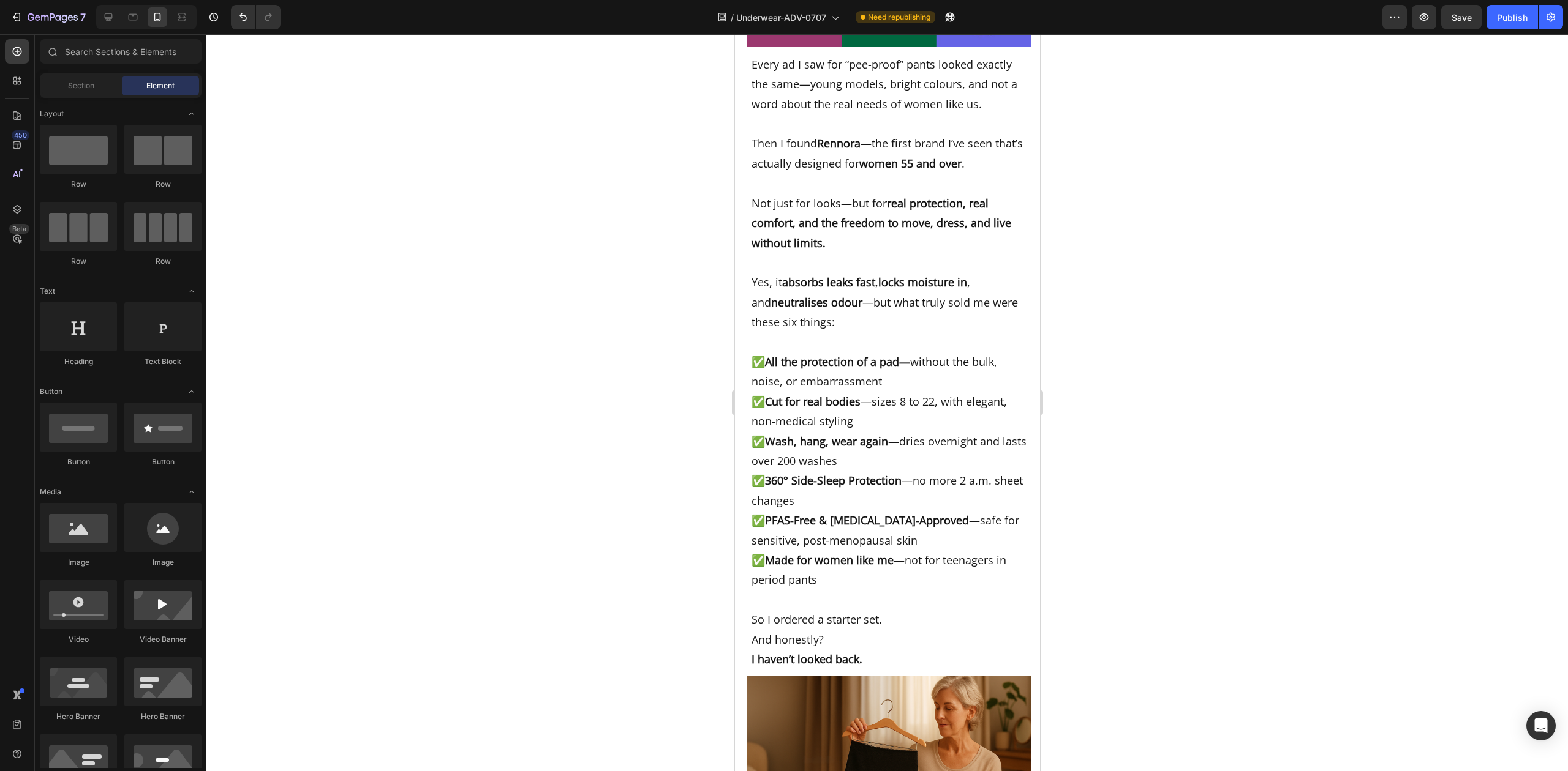
scroll to position [6346, 0]
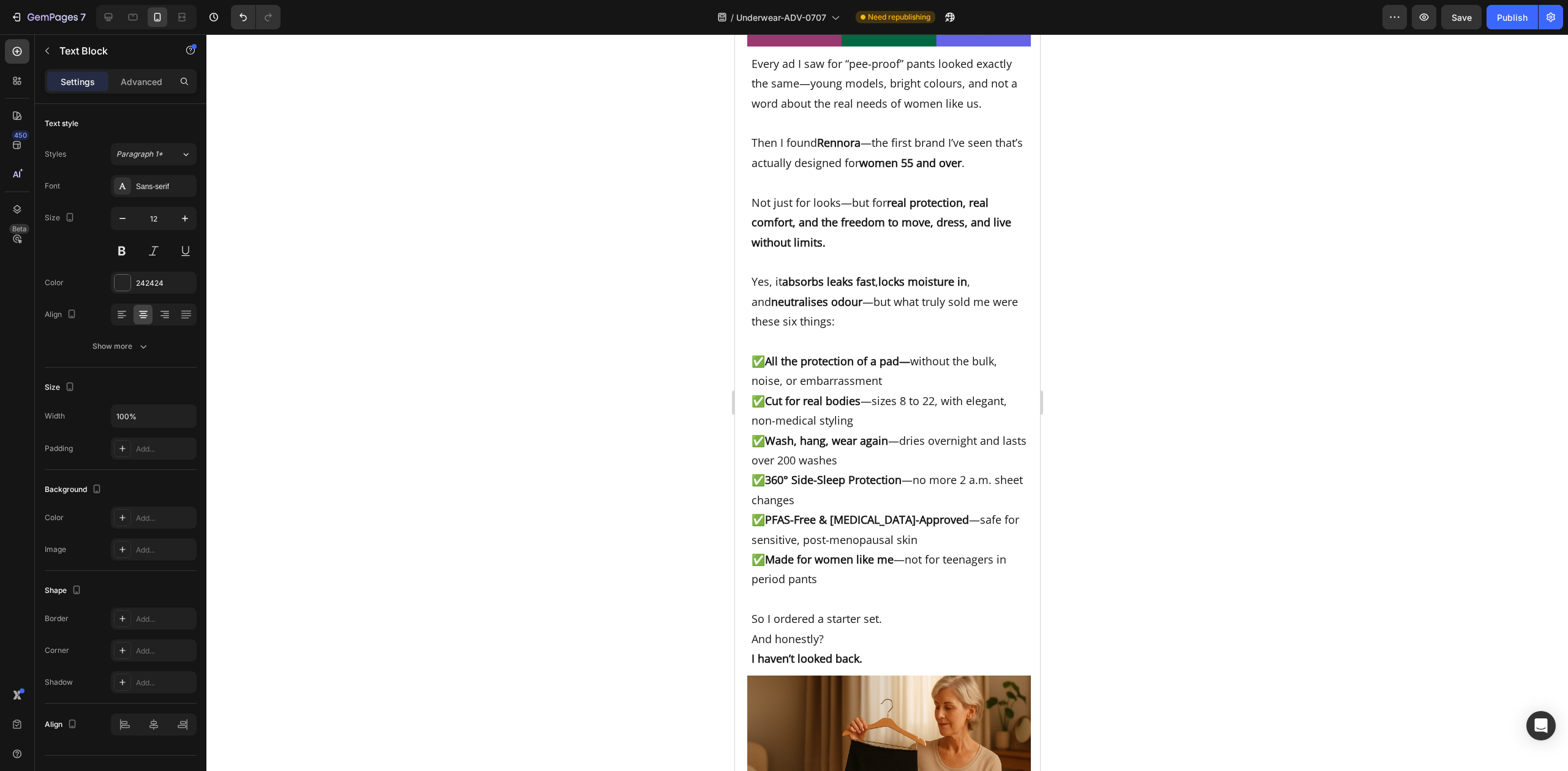
click at [145, 67] on div "Text Block" at bounding box center [105, 51] width 140 height 35
click at [149, 84] on p "Advanced" at bounding box center [141, 82] width 41 height 13
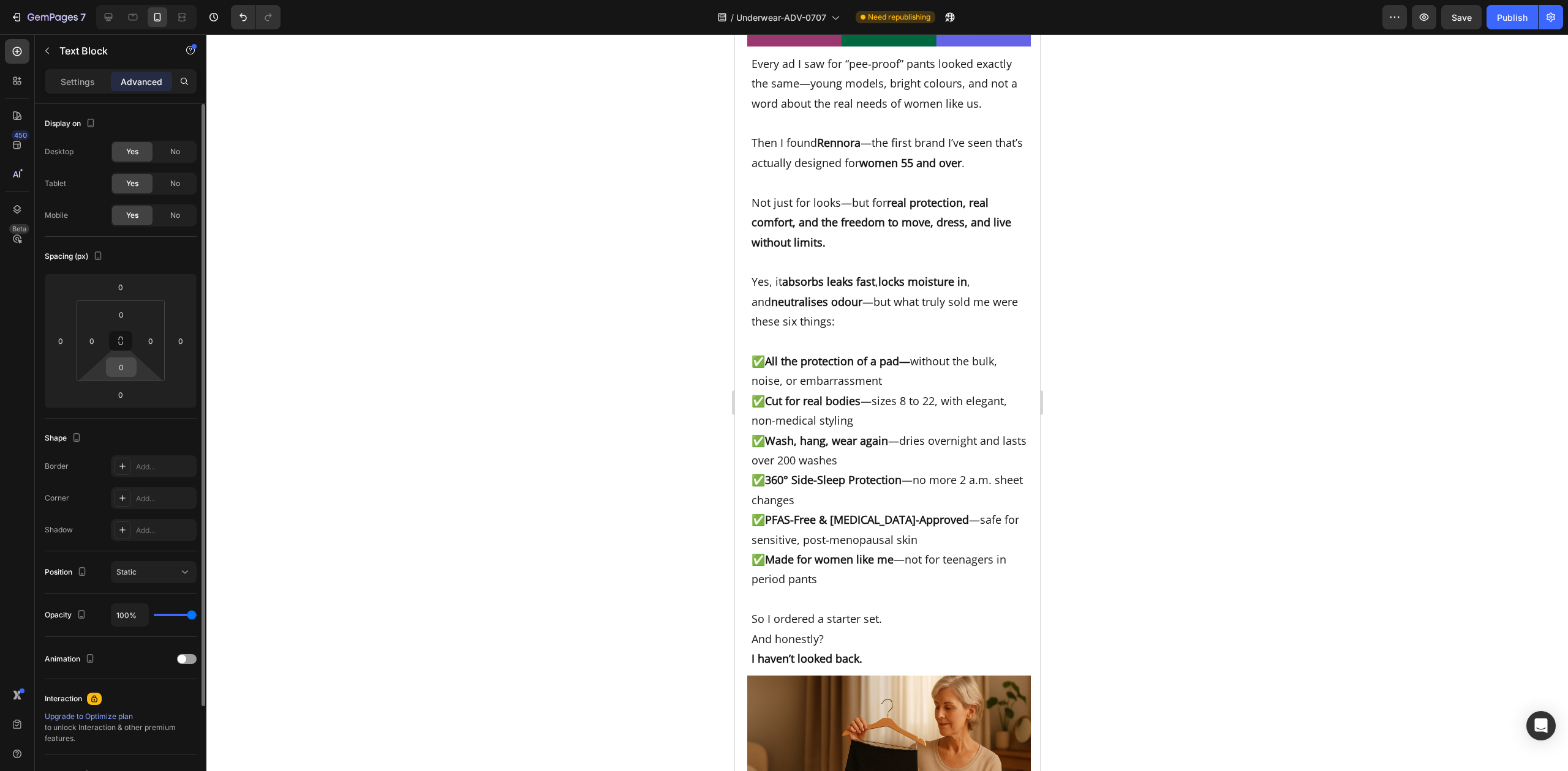
click at [121, 368] on input "0" at bounding box center [121, 367] width 24 height 19
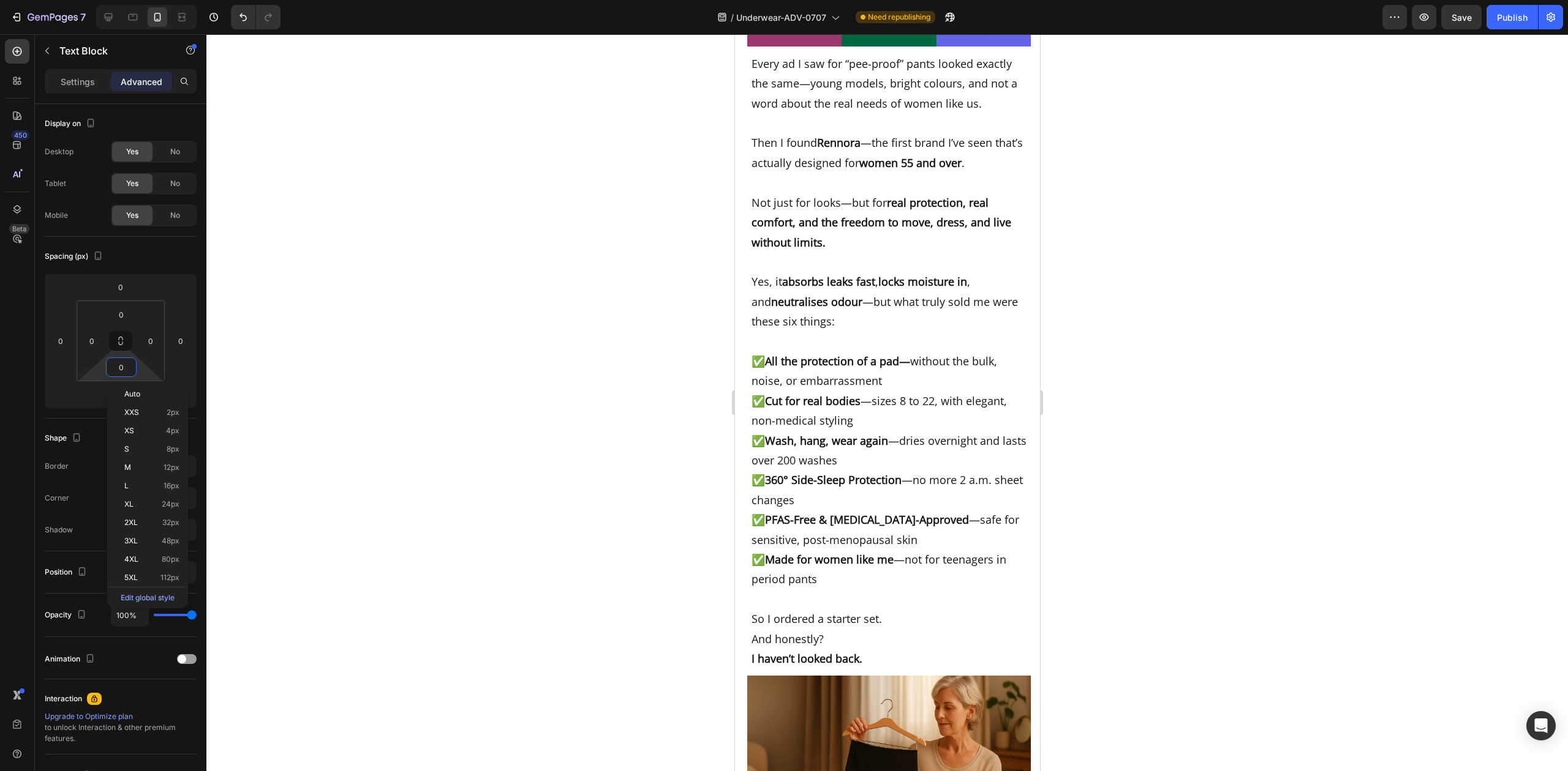
type input "5"
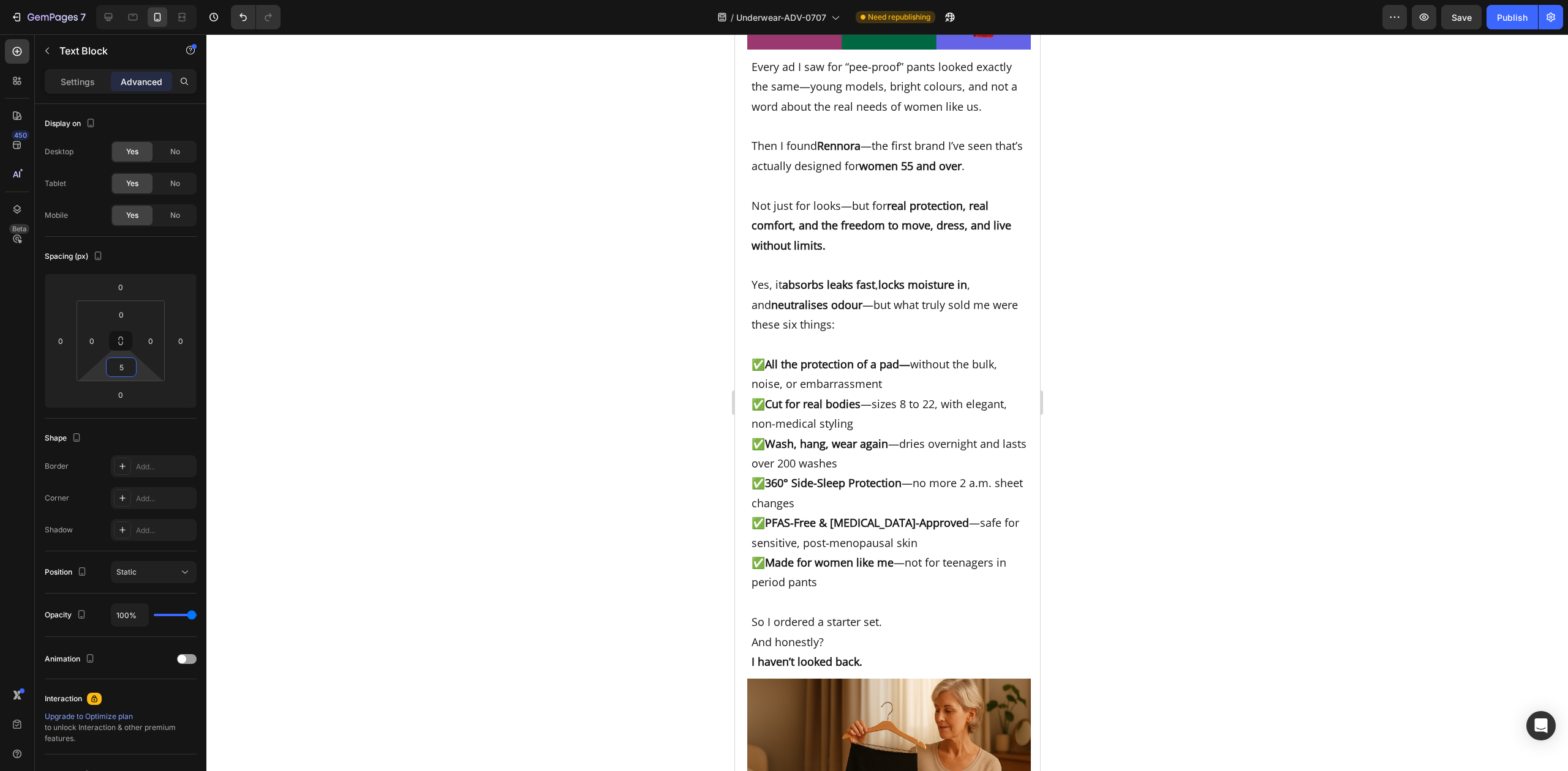
click at [1162, 407] on div at bounding box center [887, 403] width 1362 height 737
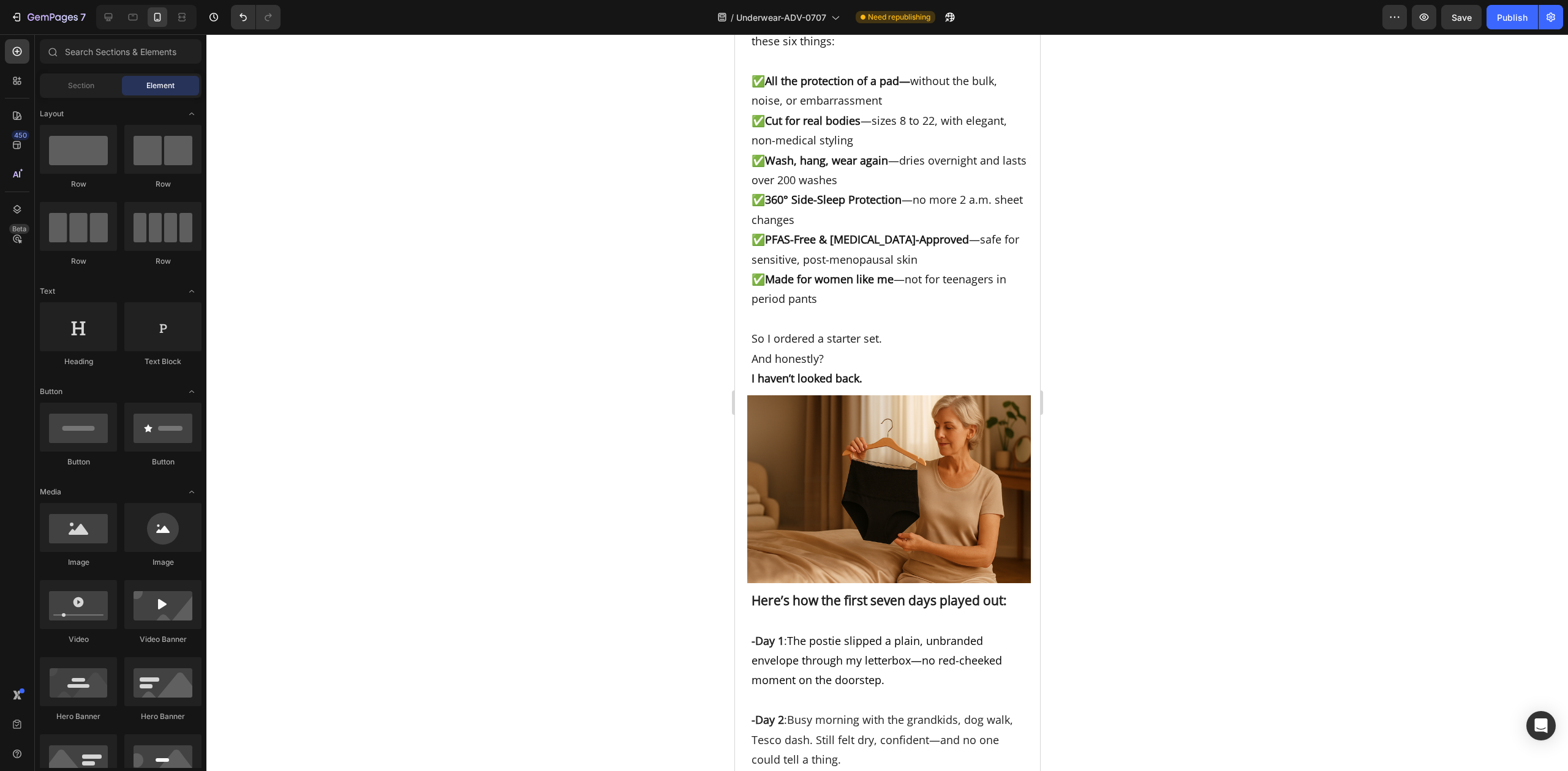
scroll to position [6591, 0]
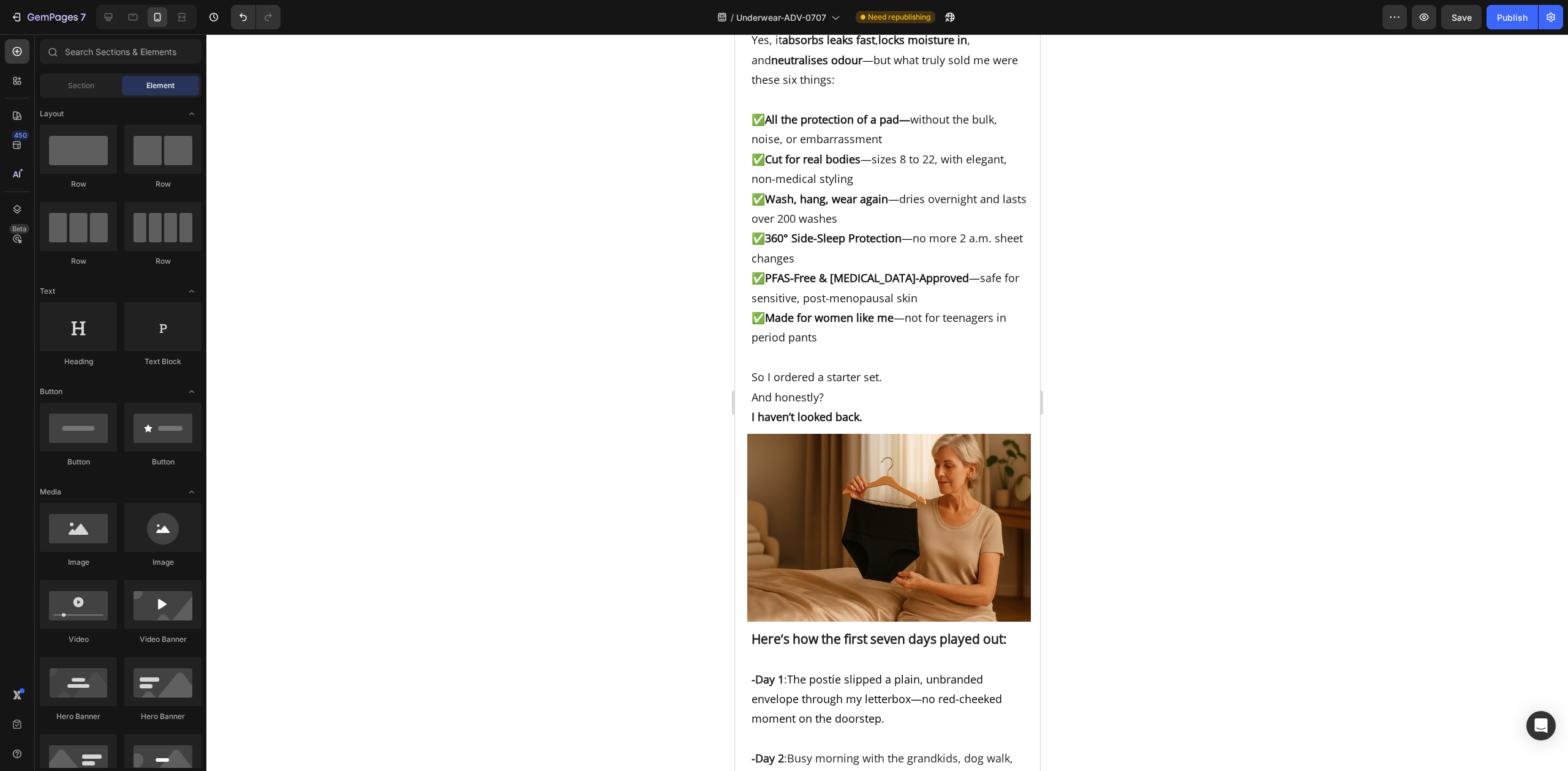
click at [1204, 515] on div at bounding box center [887, 403] width 1362 height 737
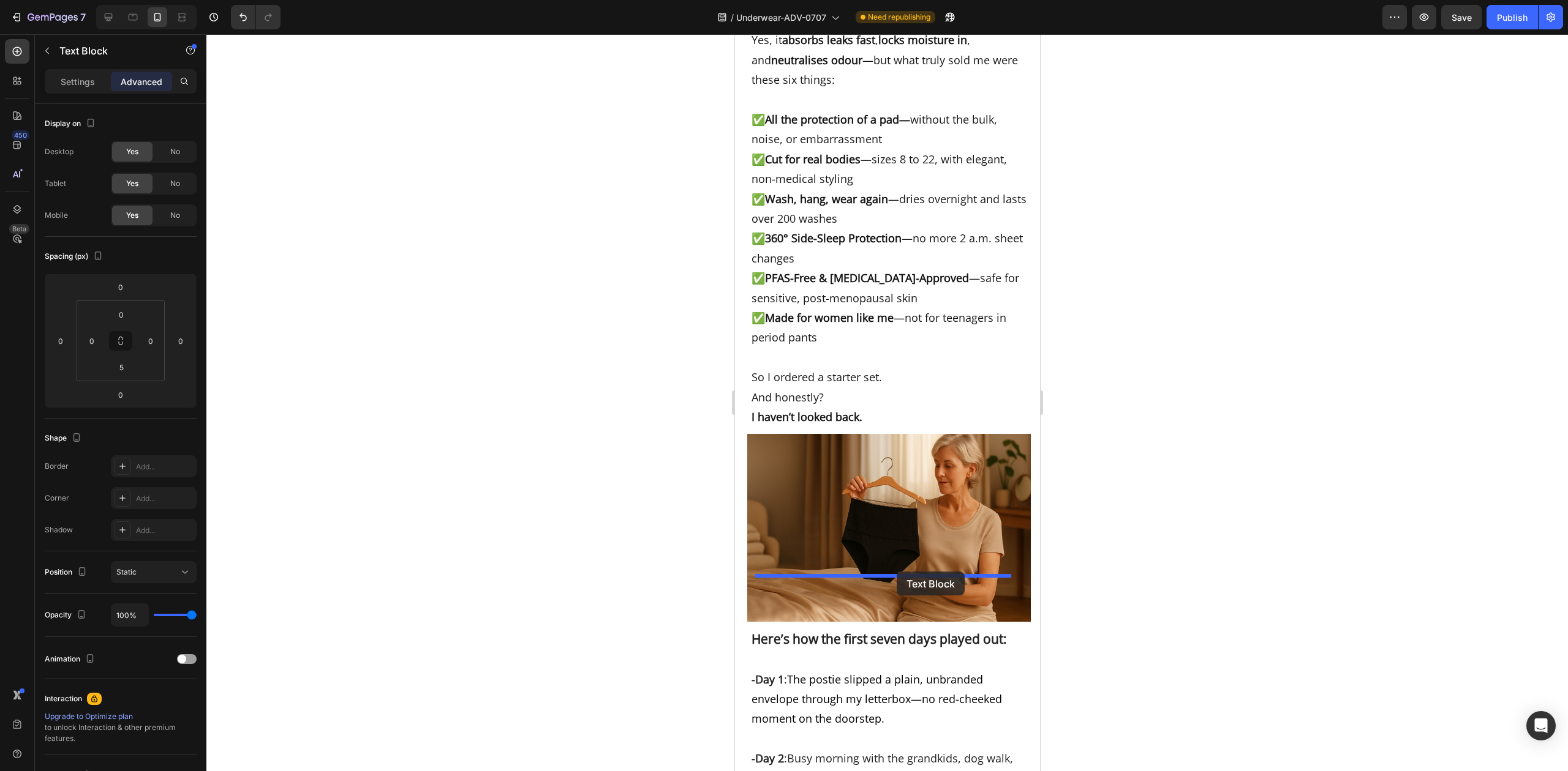
drag, startPoint x: 944, startPoint y: 170, endPoint x: 896, endPoint y: 572, distance: 404.9
click at [1179, 542] on div at bounding box center [887, 403] width 1362 height 737
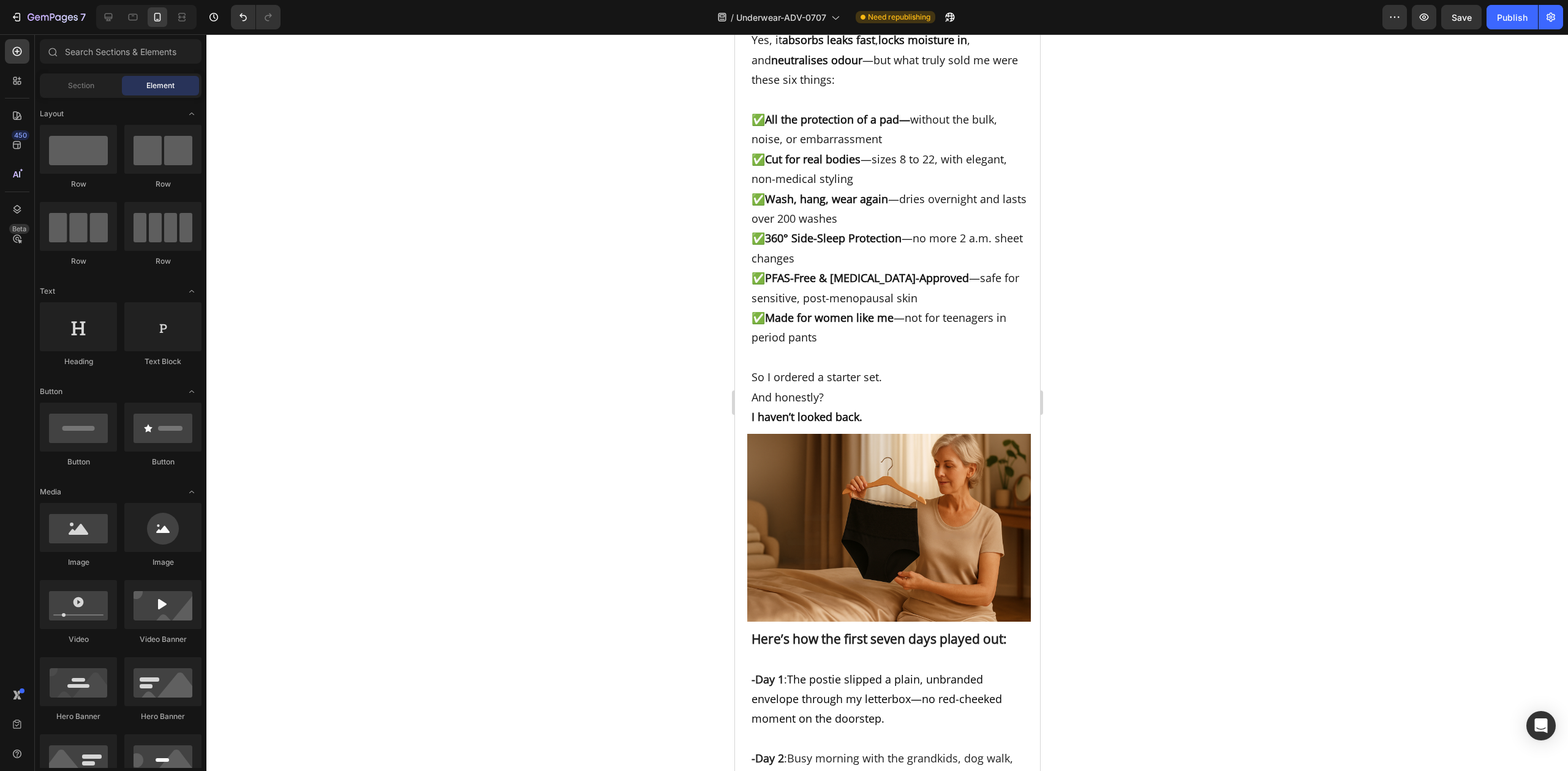
click at [1363, 325] on div at bounding box center [887, 403] width 1362 height 737
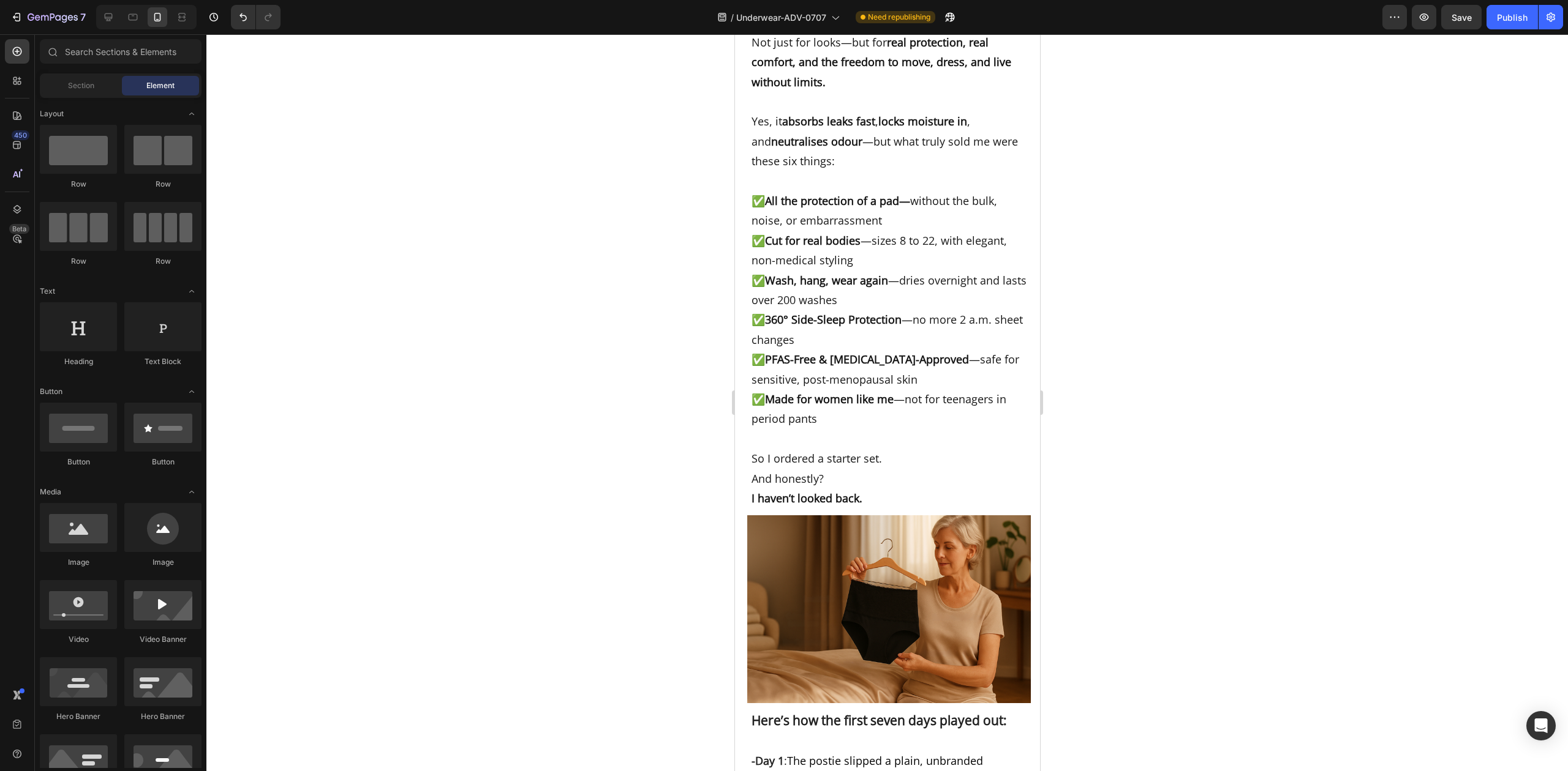
scroll to position [6428, 0]
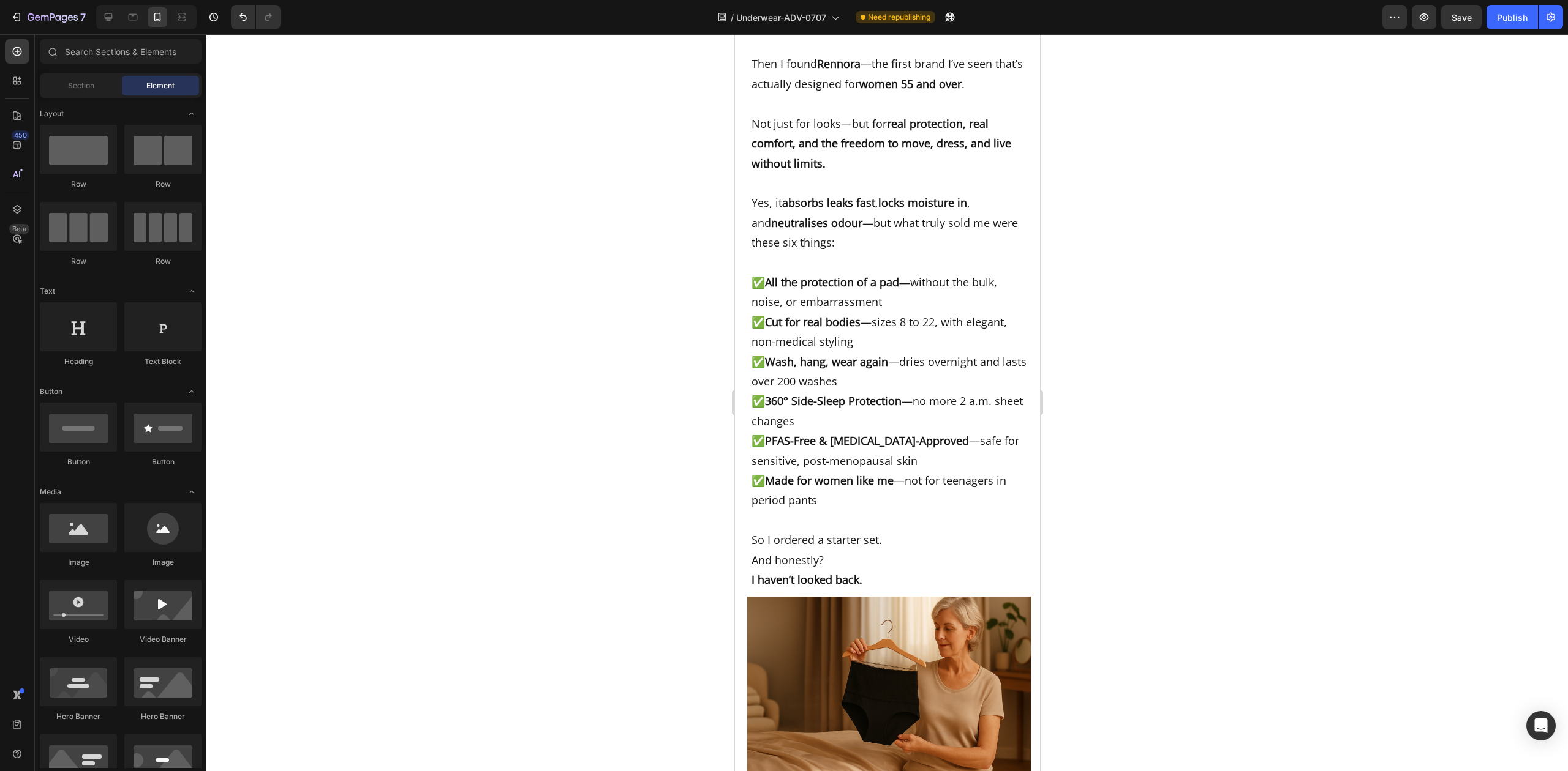
click at [1201, 375] on div at bounding box center [887, 403] width 1362 height 737
click at [1155, 331] on div at bounding box center [887, 403] width 1362 height 737
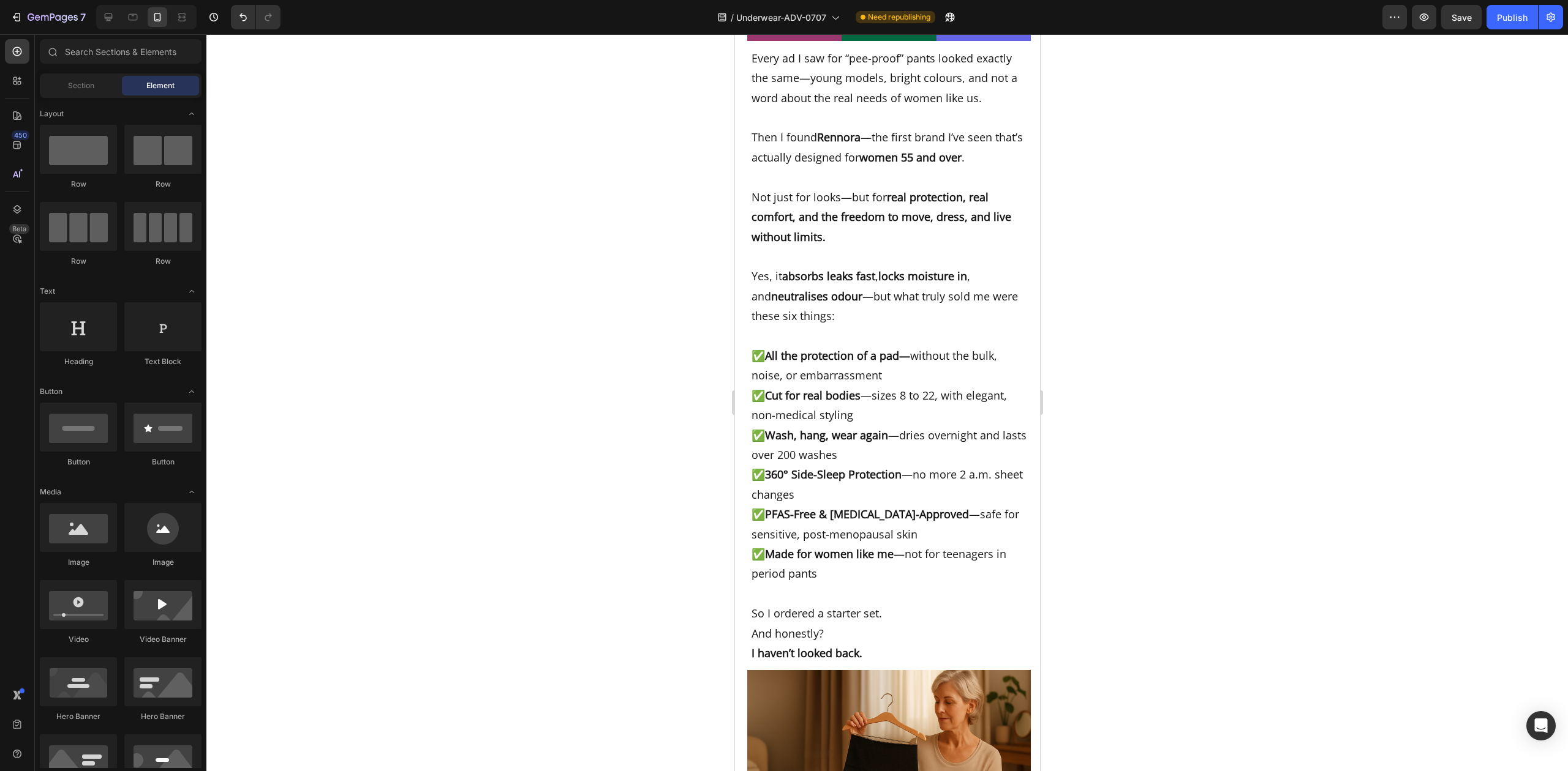
scroll to position [6265, 0]
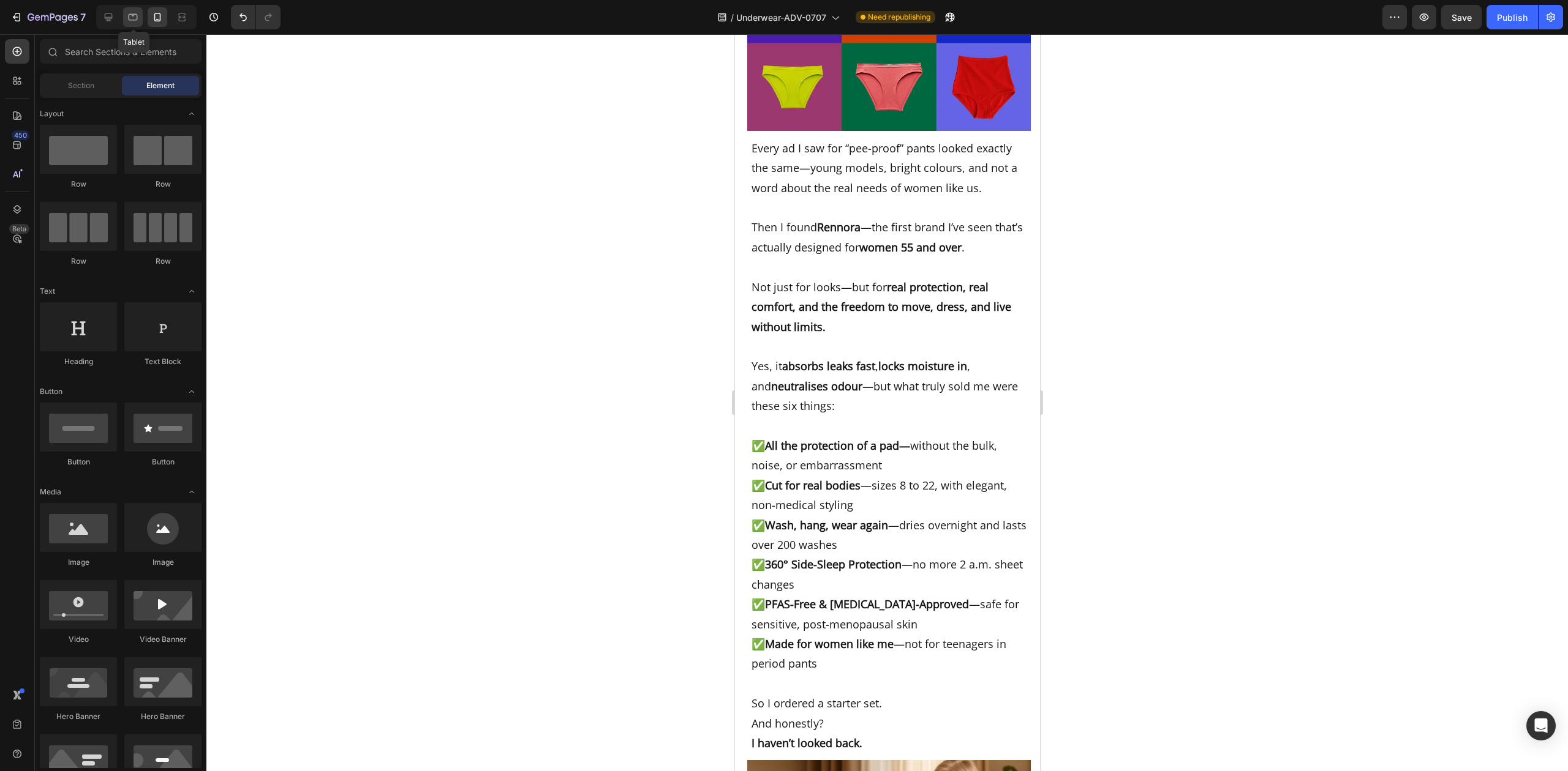
click at [136, 12] on icon at bounding box center [132, 17] width 12 height 12
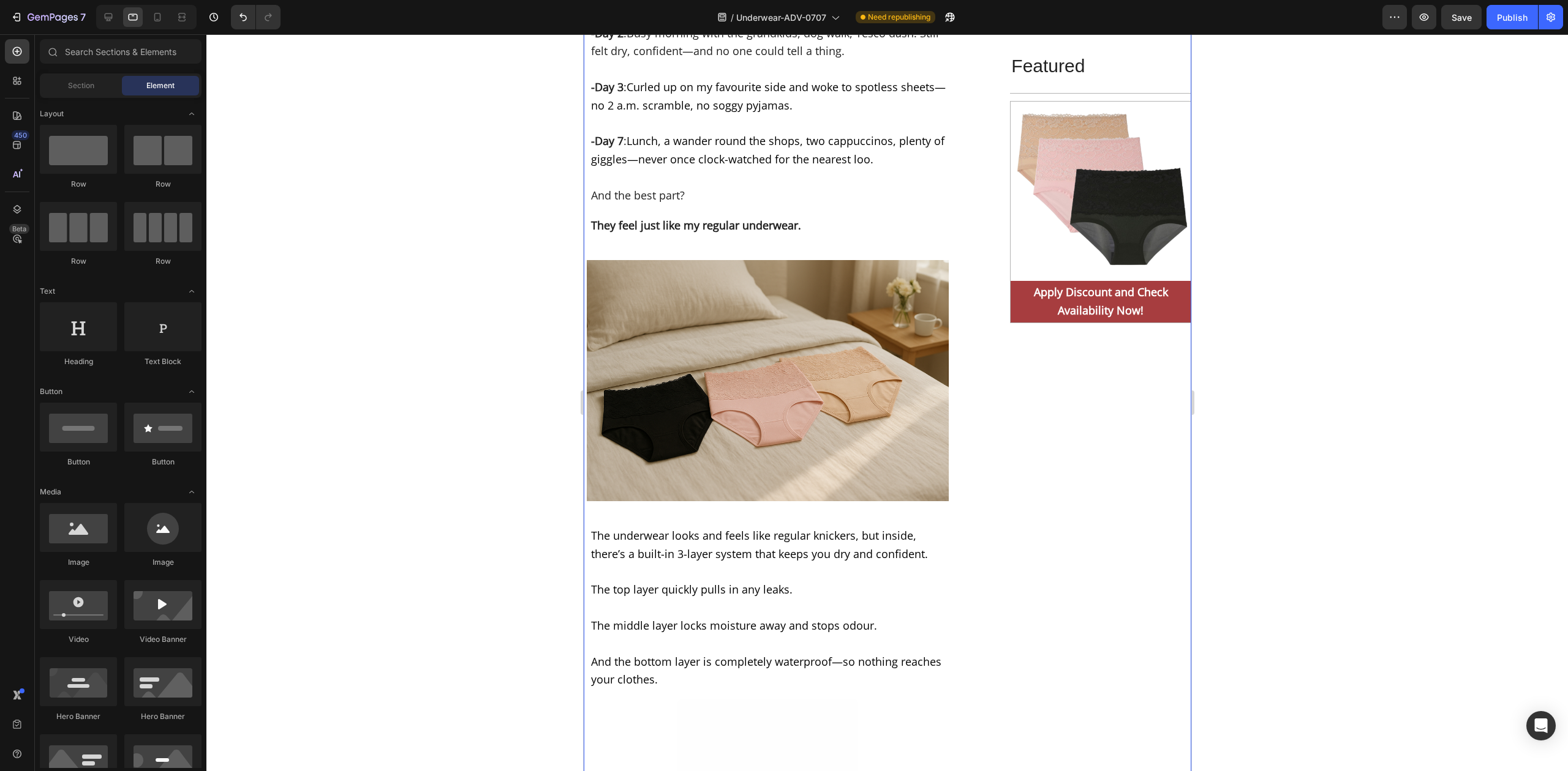
scroll to position [5951, 0]
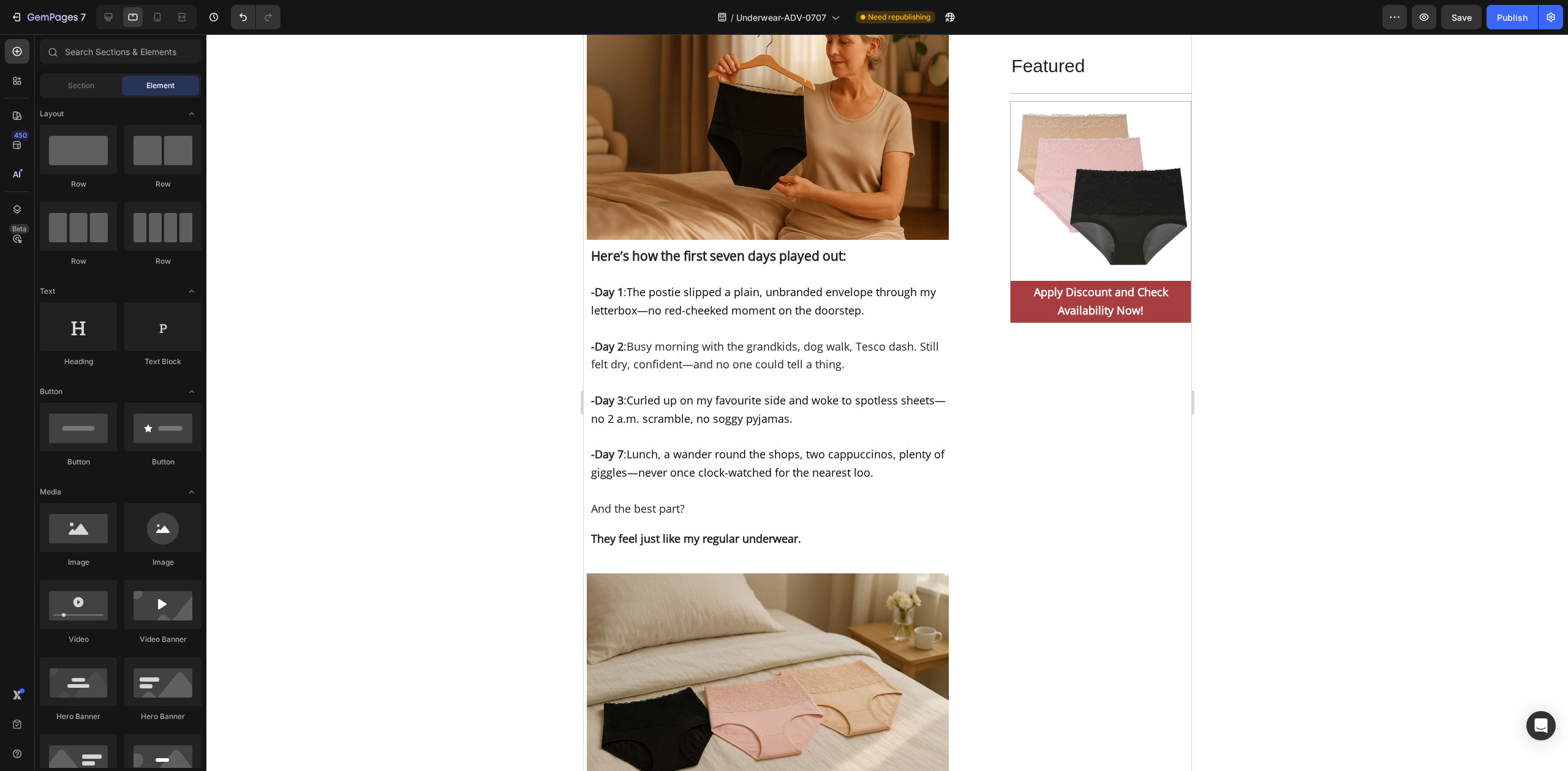
click at [1324, 273] on div at bounding box center [887, 403] width 1362 height 737
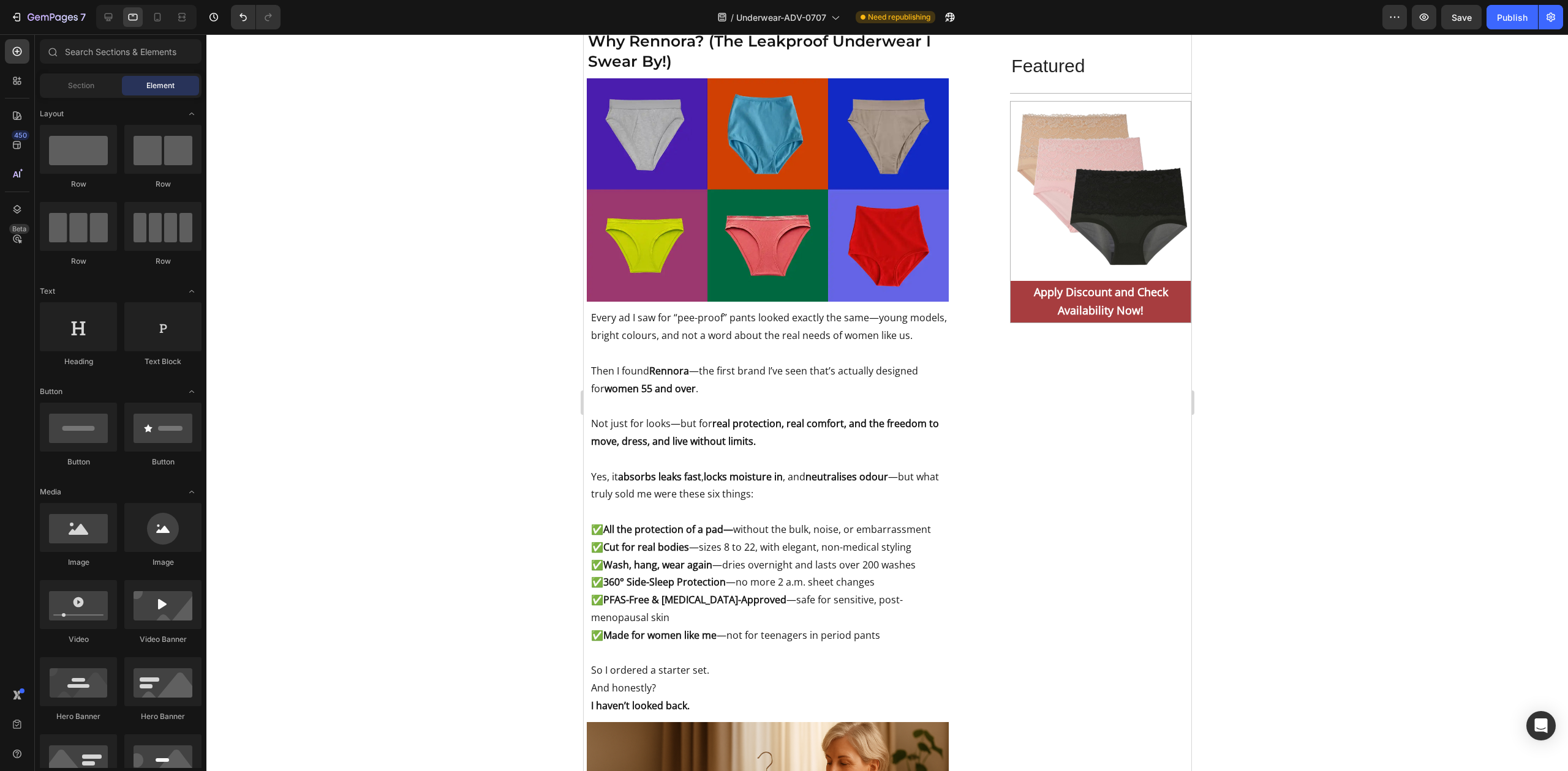
scroll to position [5217, 0]
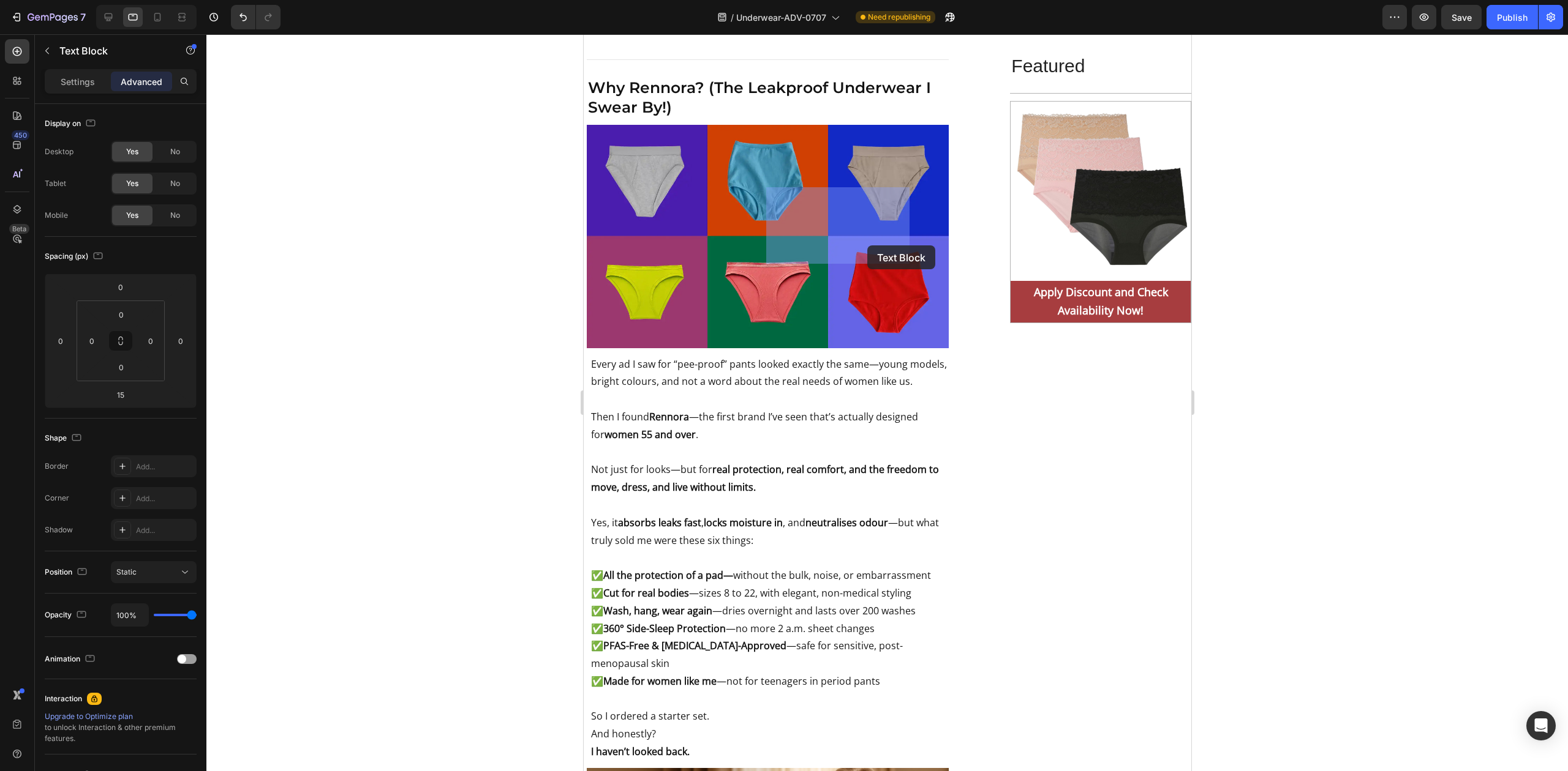
drag, startPoint x: 830, startPoint y: 221, endPoint x: 854, endPoint y: 224, distance: 24.2
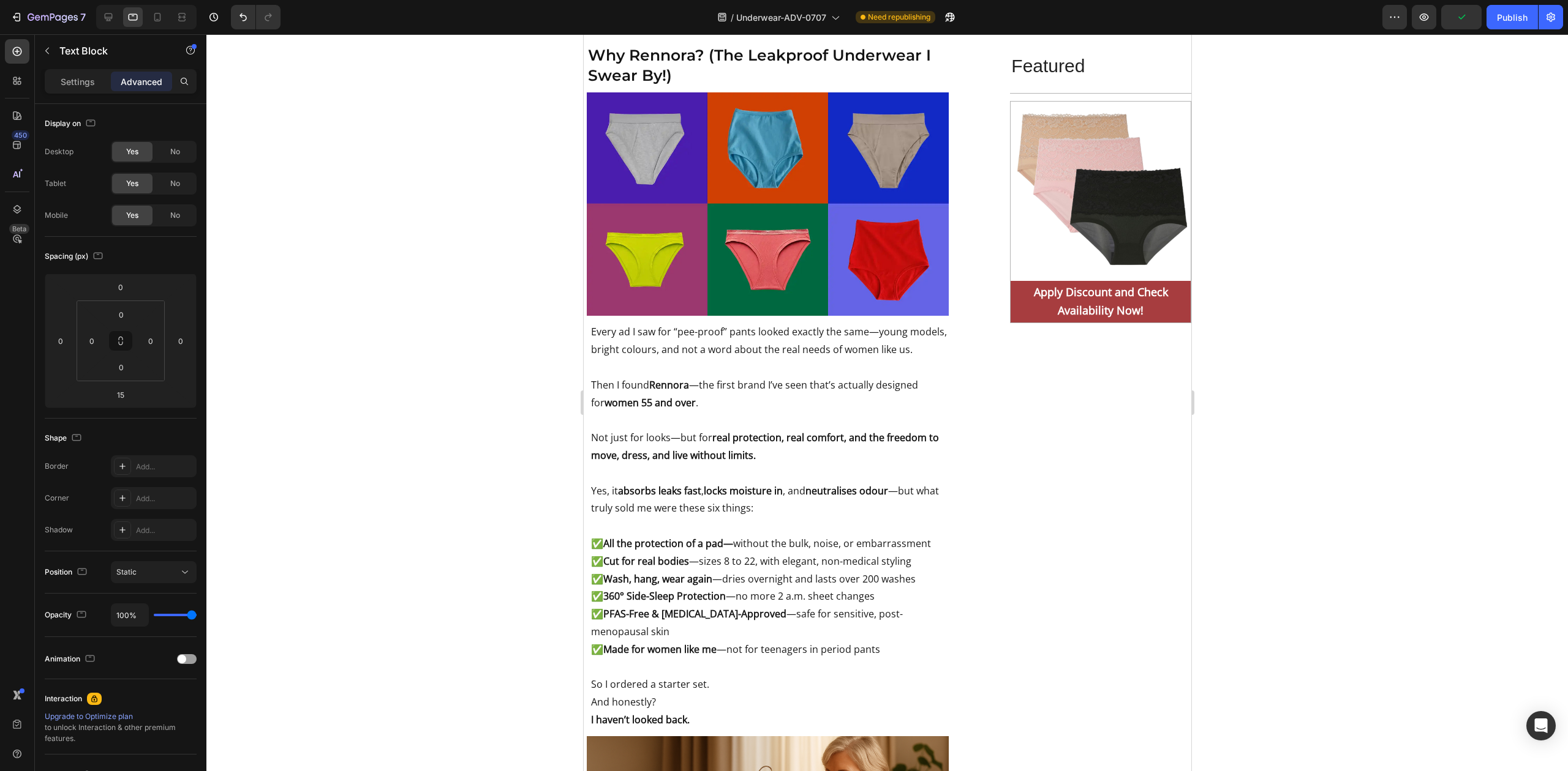
click at [1500, 243] on div at bounding box center [887, 403] width 1362 height 737
drag, startPoint x: 720, startPoint y: 213, endPoint x: 766, endPoint y: 136, distance: 89.7
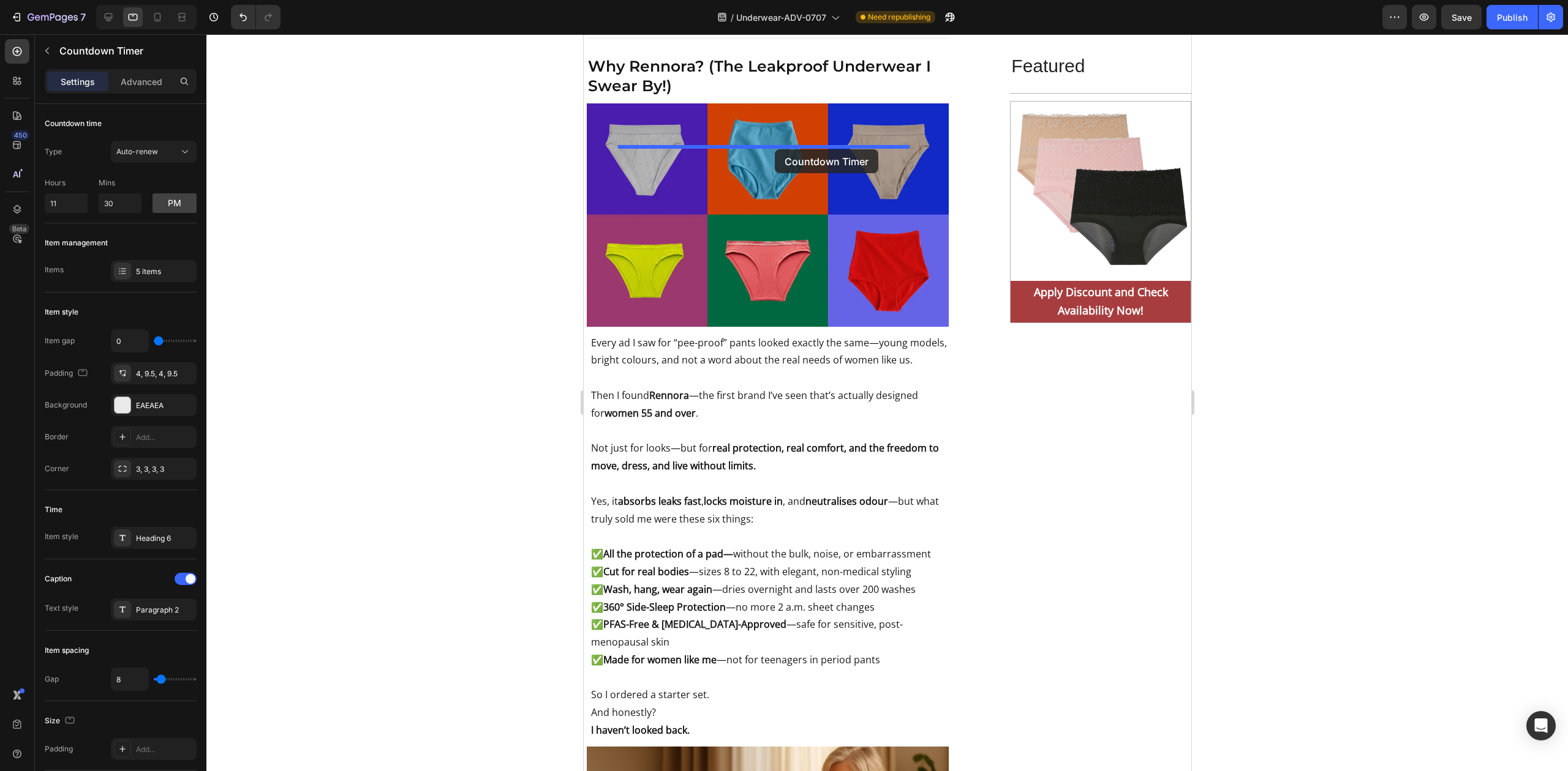
drag, startPoint x: 705, startPoint y: 233, endPoint x: 774, endPoint y: 149, distance: 108.7
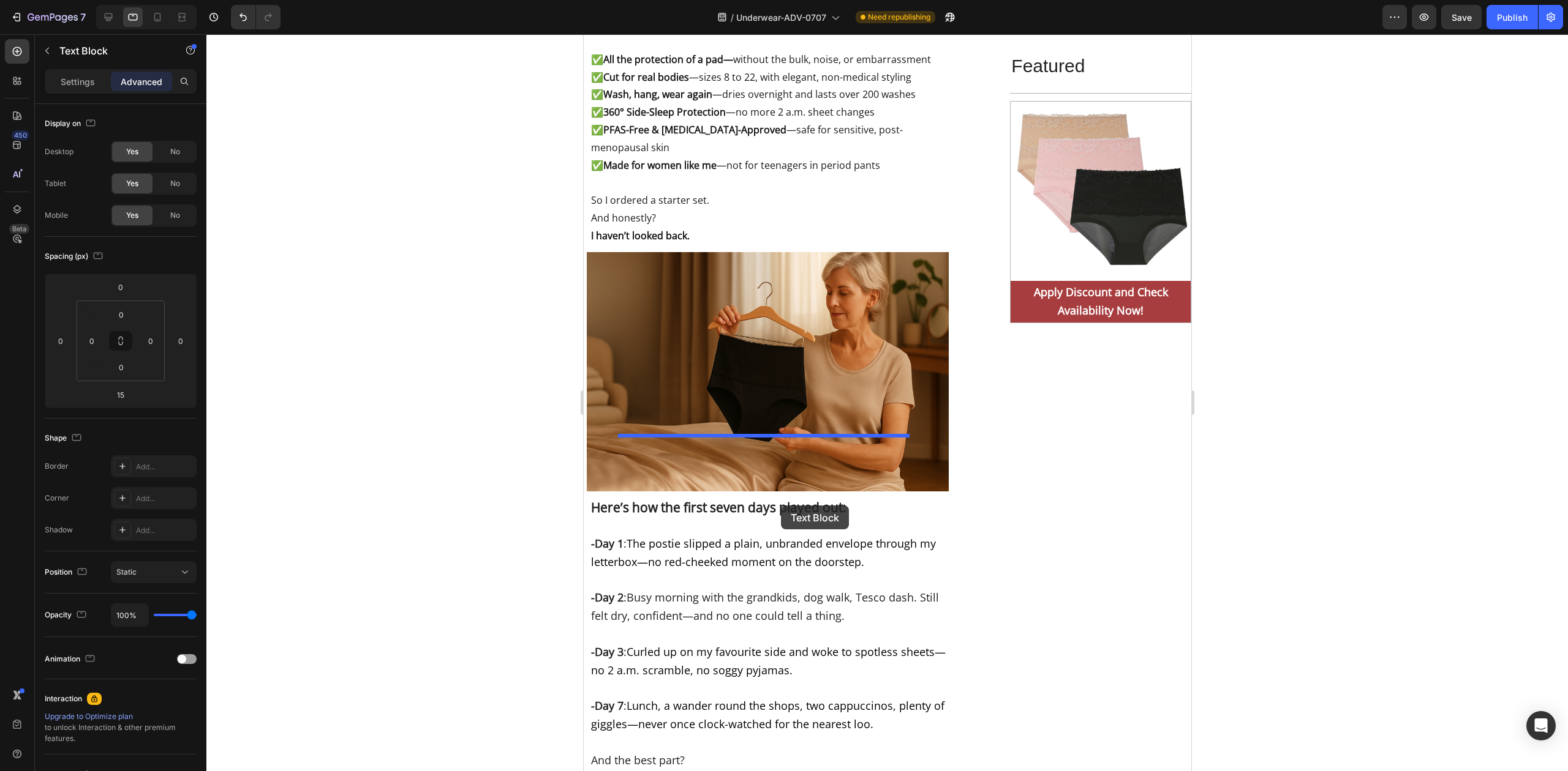
scroll to position [5787, 0]
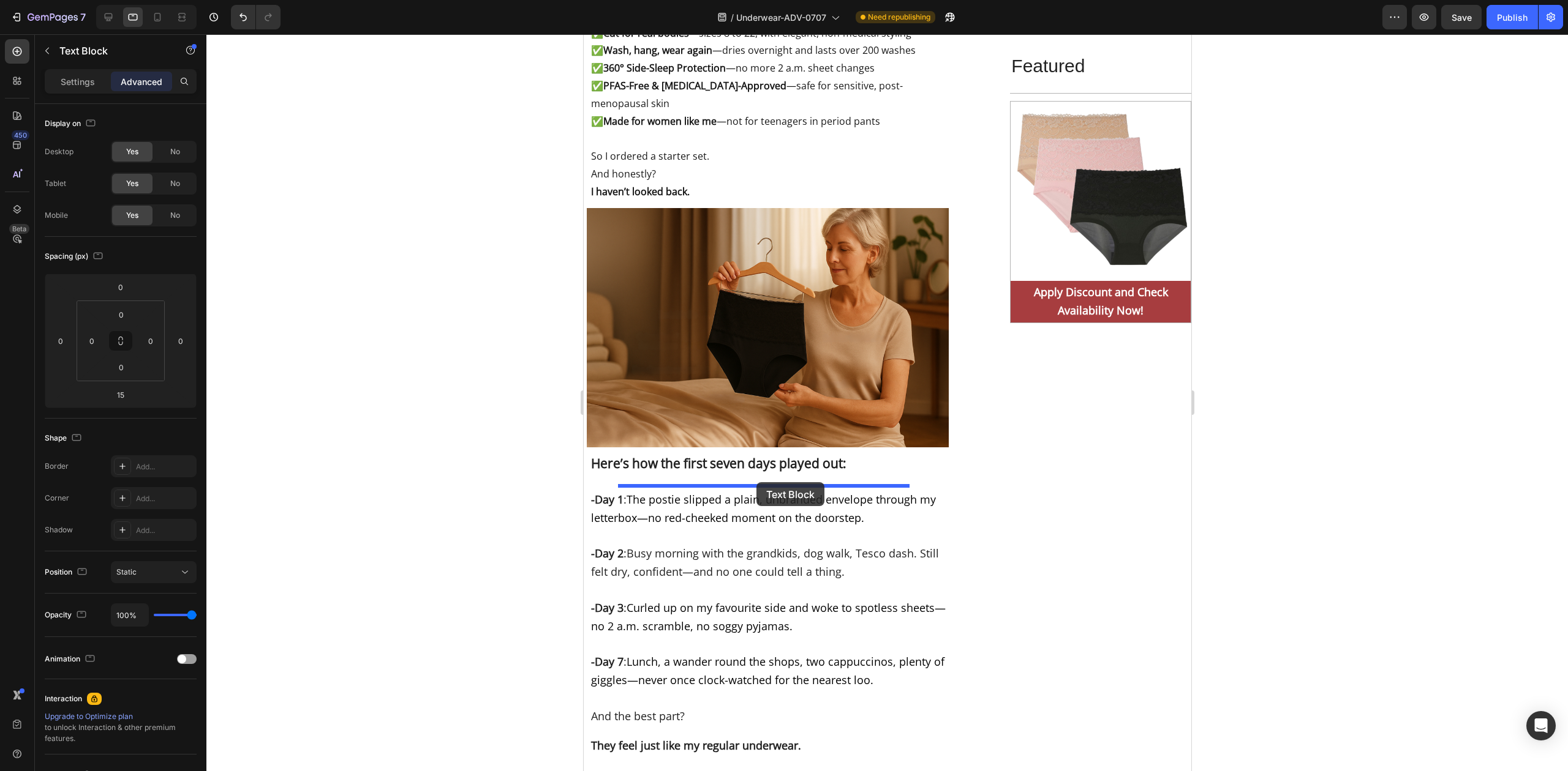
drag, startPoint x: 804, startPoint y: 190, endPoint x: 756, endPoint y: 482, distance: 295.9
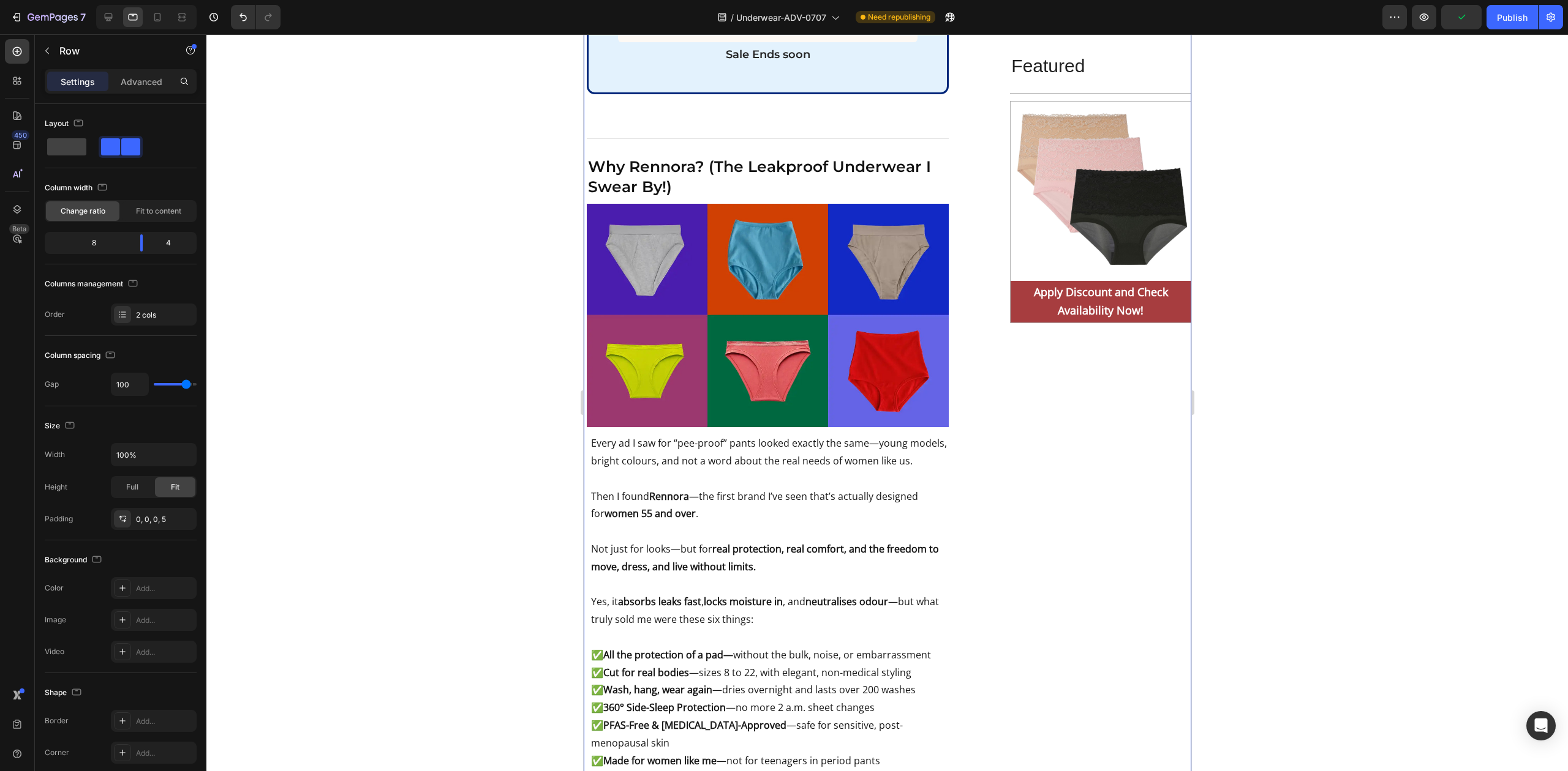
scroll to position [5187, 0]
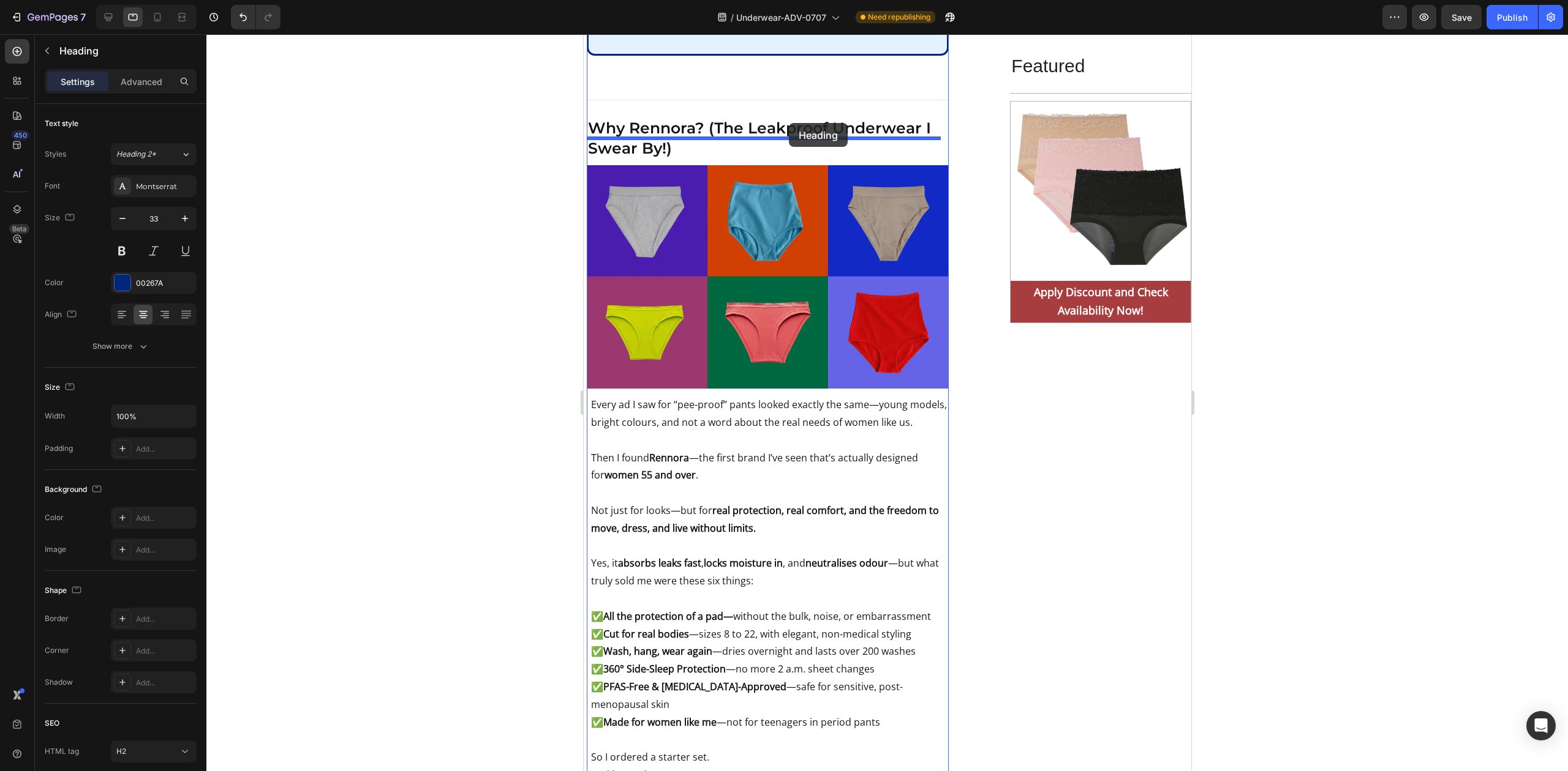
drag, startPoint x: 676, startPoint y: 287, endPoint x: 788, endPoint y: 123, distance: 198.6
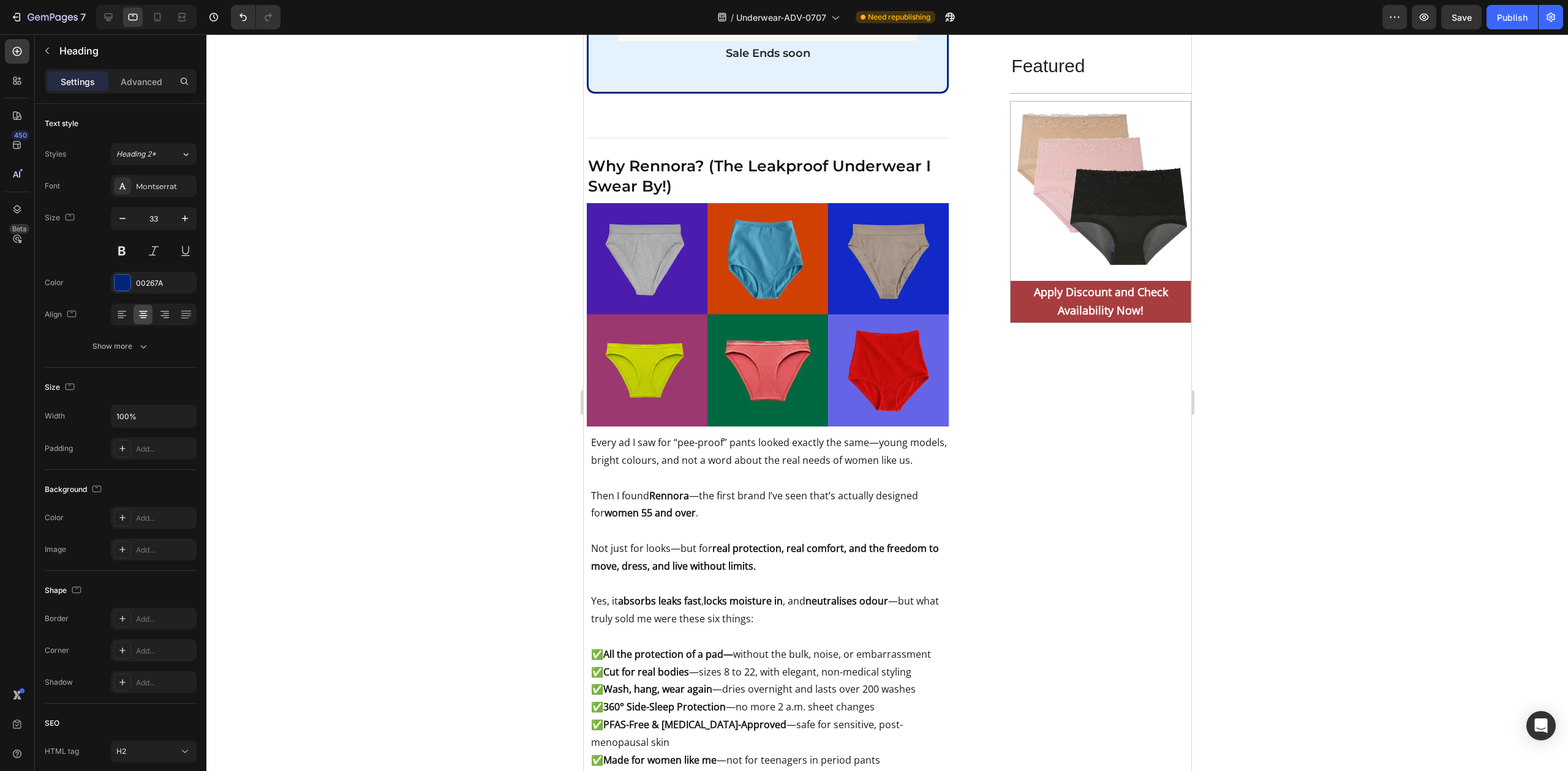
click at [1399, 256] on div at bounding box center [887, 403] width 1362 height 737
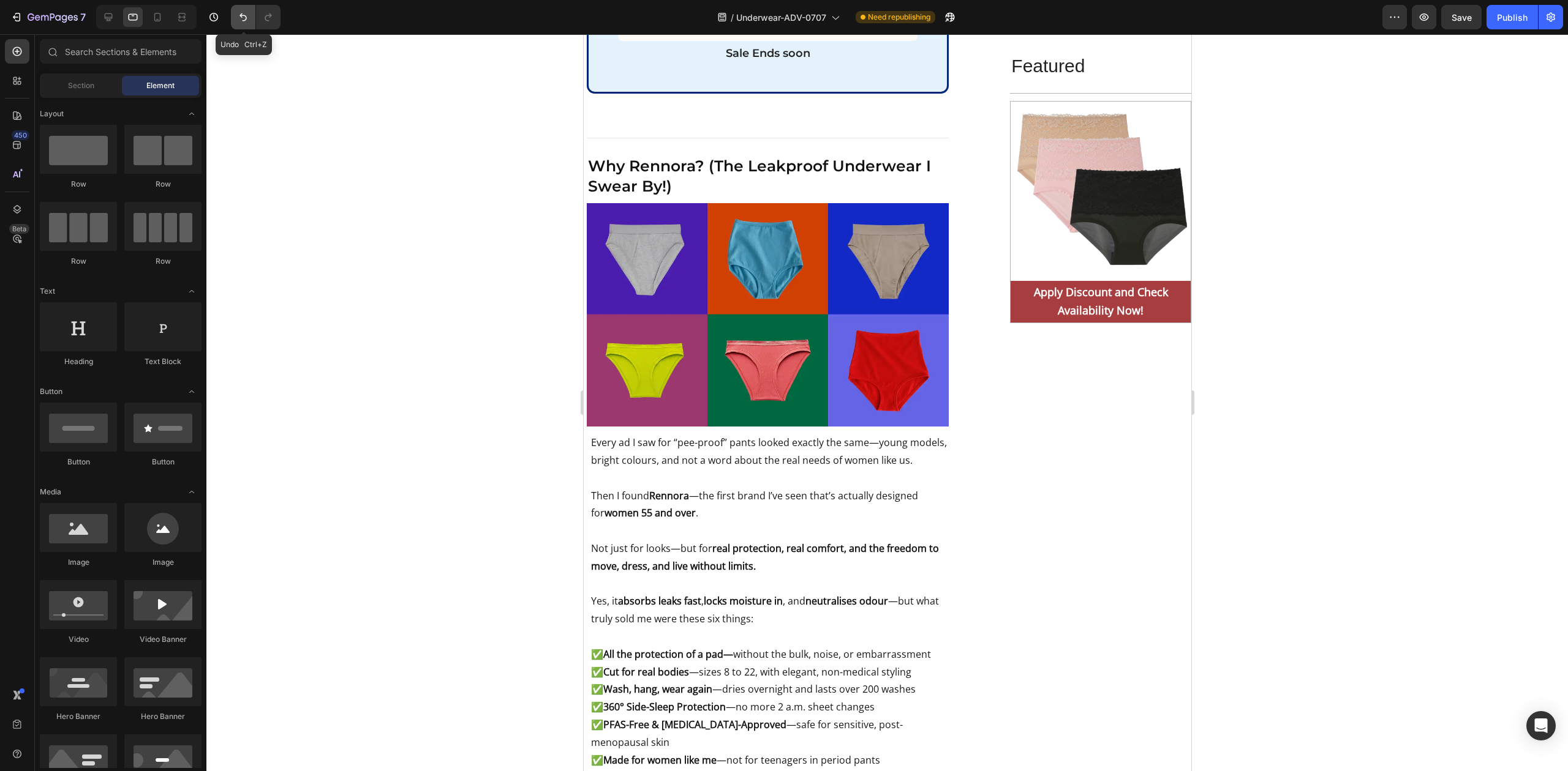
click at [245, 15] on icon "Undo/Redo" at bounding box center [243, 17] width 12 height 12
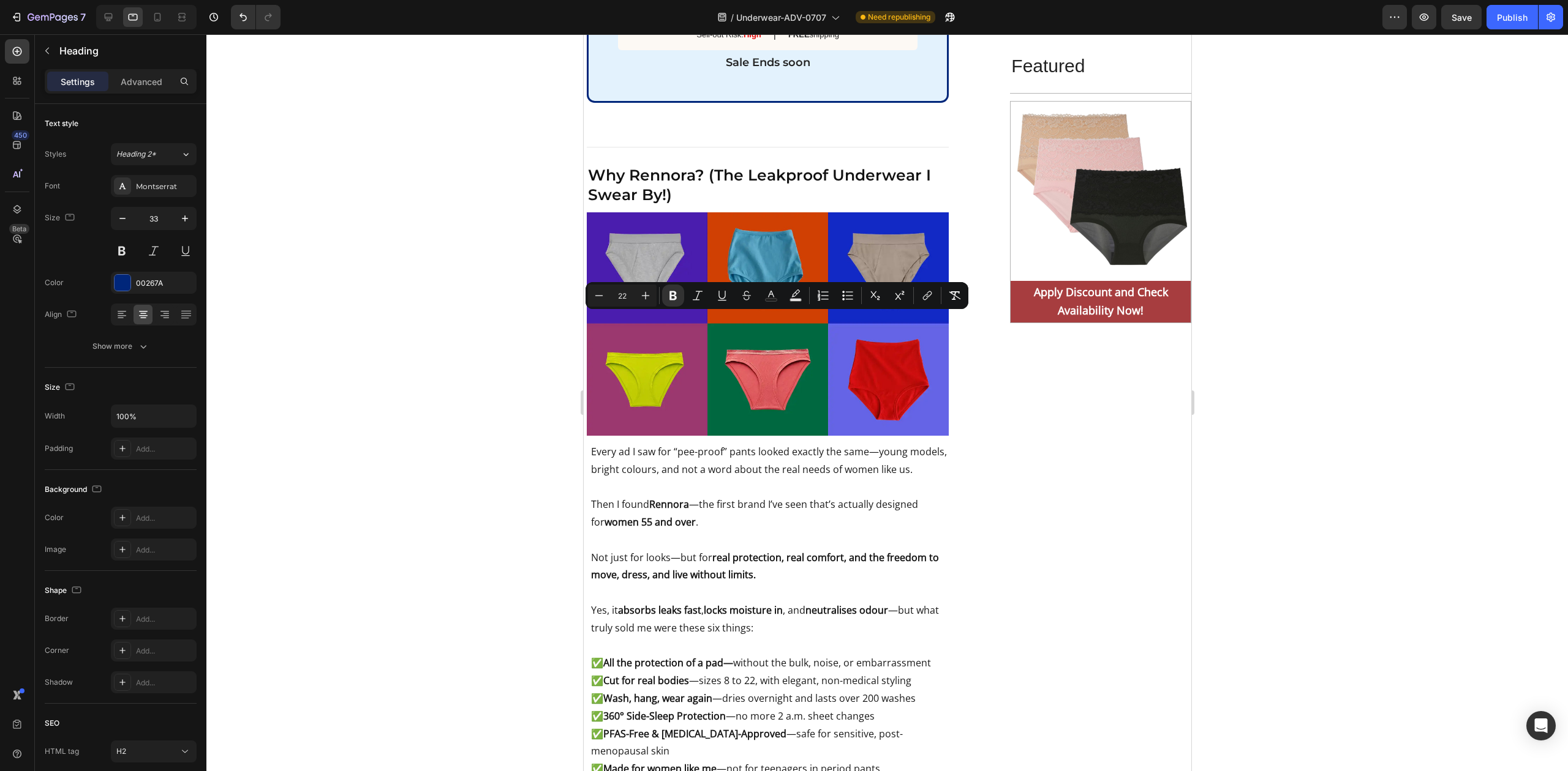
copy strong "LIMITED-TIME BUNDLE – WHILE STOCKS LAST"
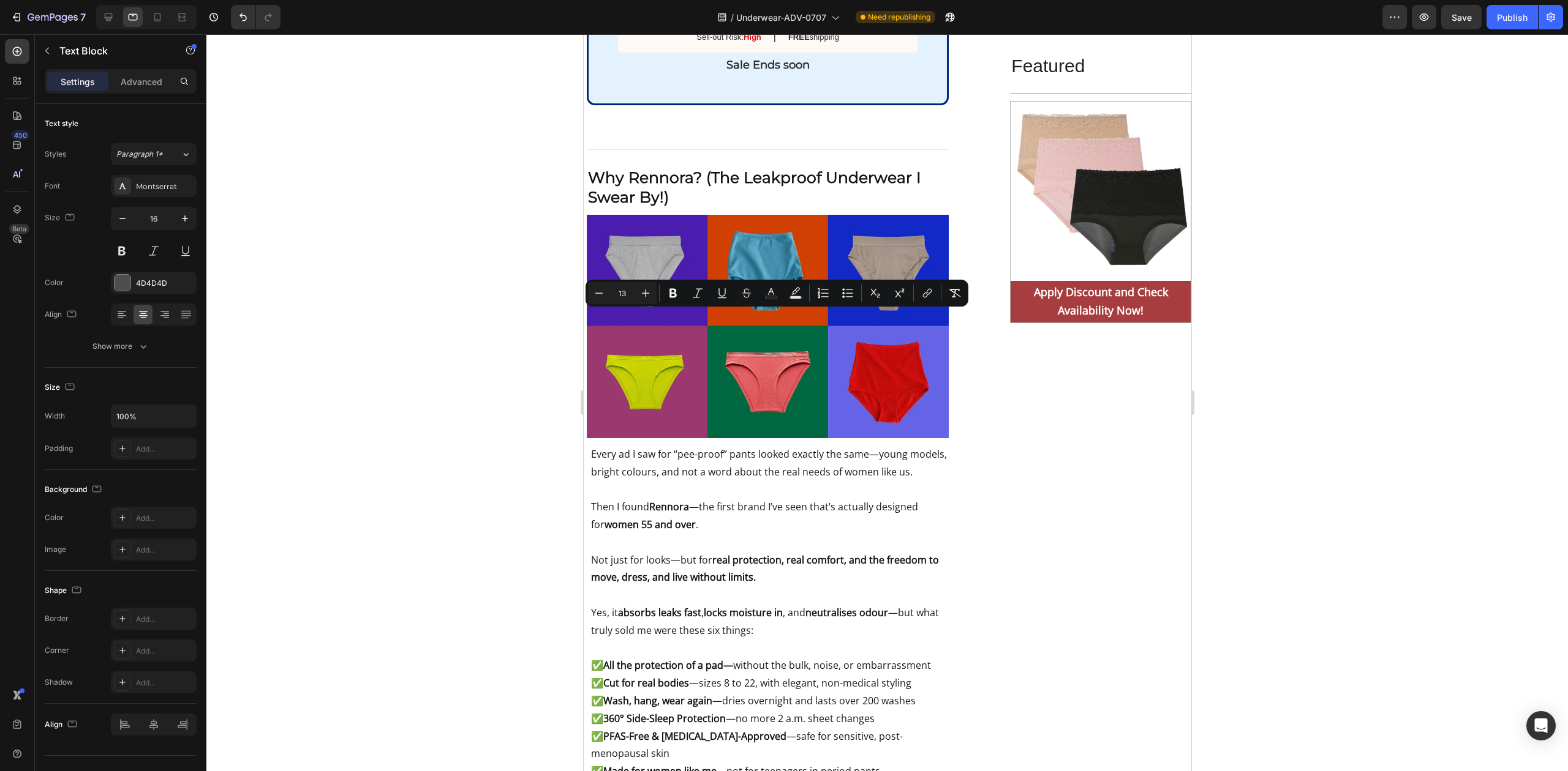
copy span "Say Goodbye to Pads—And Hello to Freedom, Confidence & Real Savings"
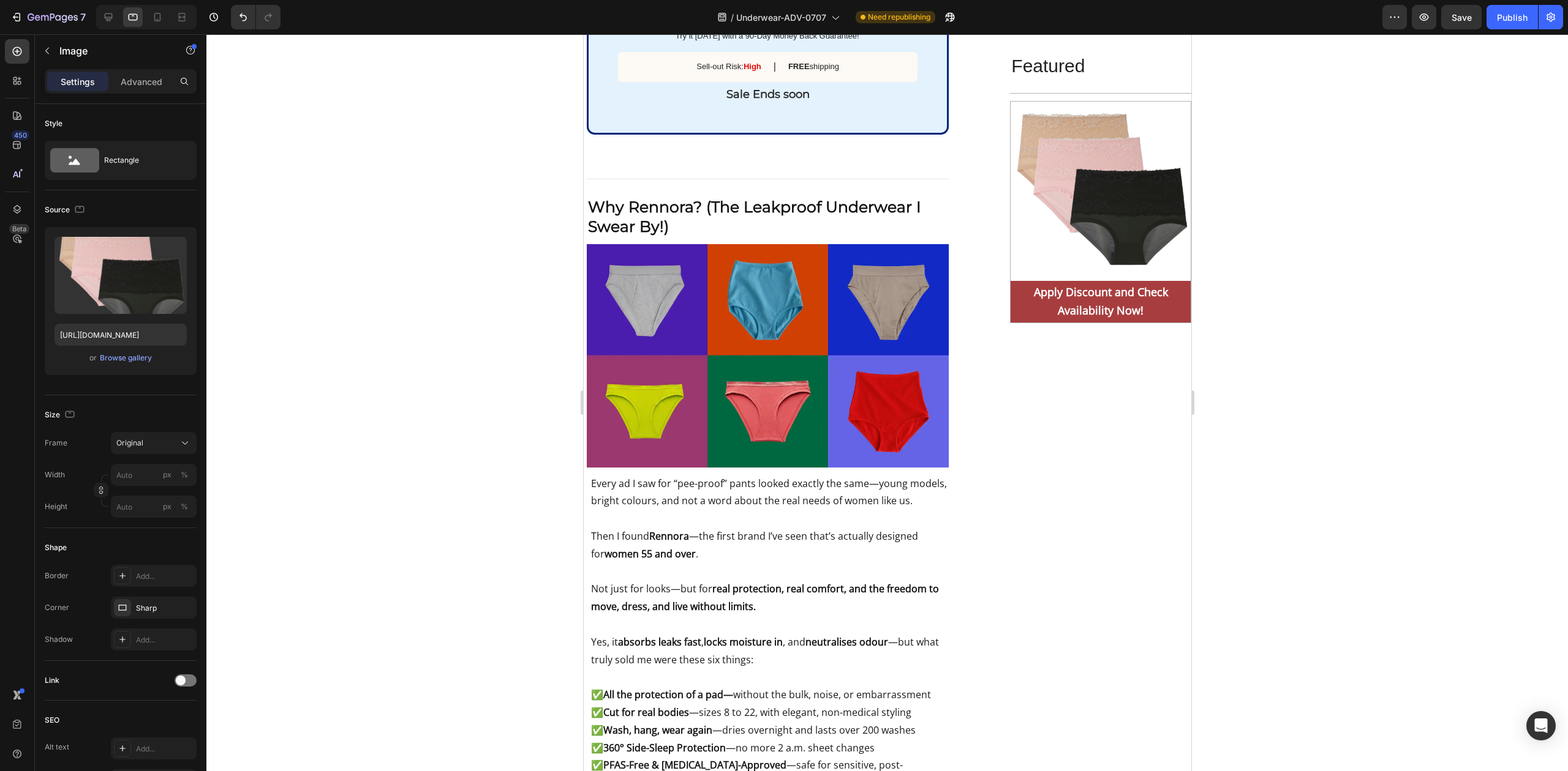
drag, startPoint x: 711, startPoint y: 349, endPoint x: 838, endPoint y: 352, distance: 127.0
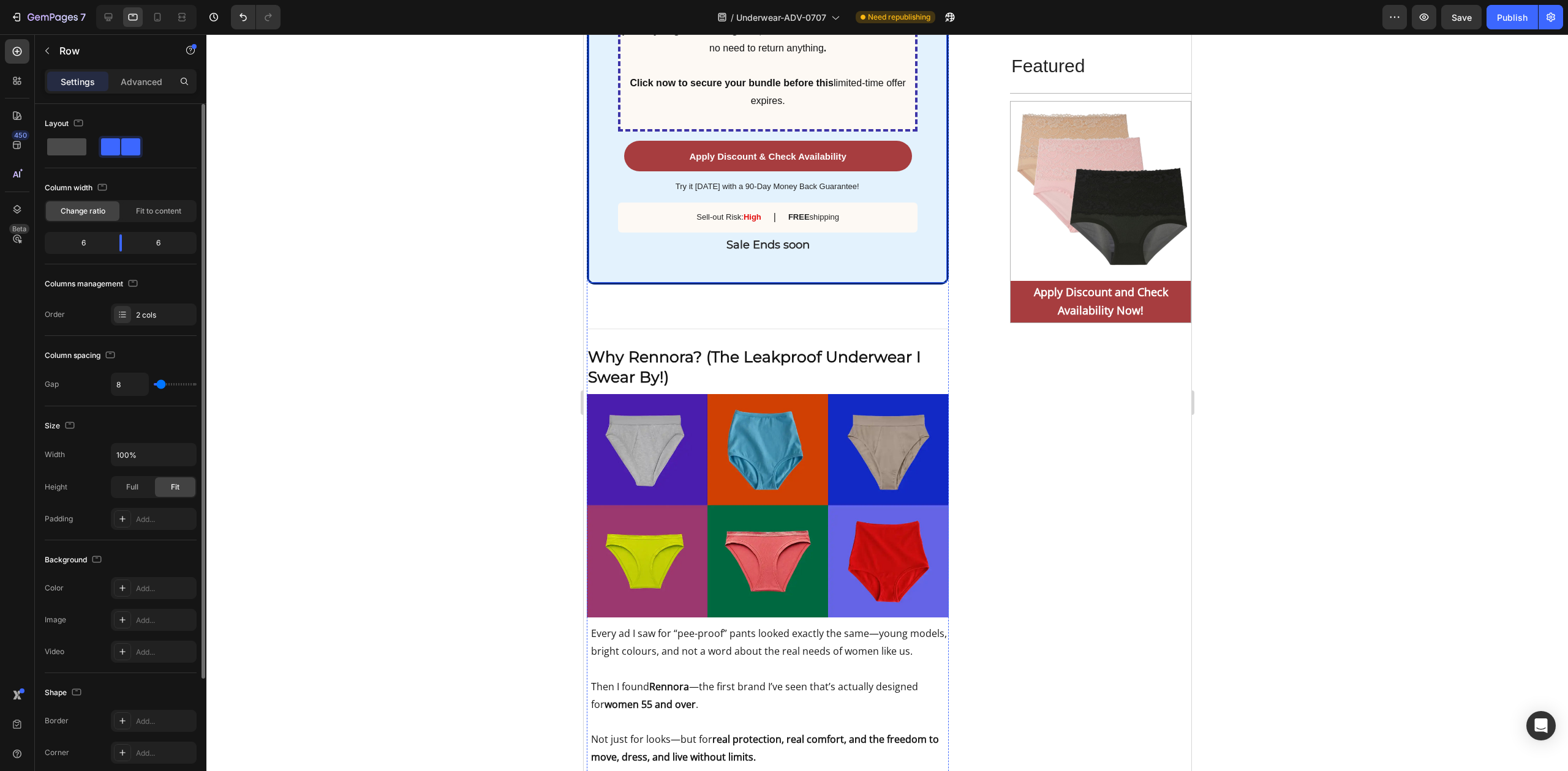
click at [50, 140] on span at bounding box center [67, 146] width 39 height 17
type input "0"
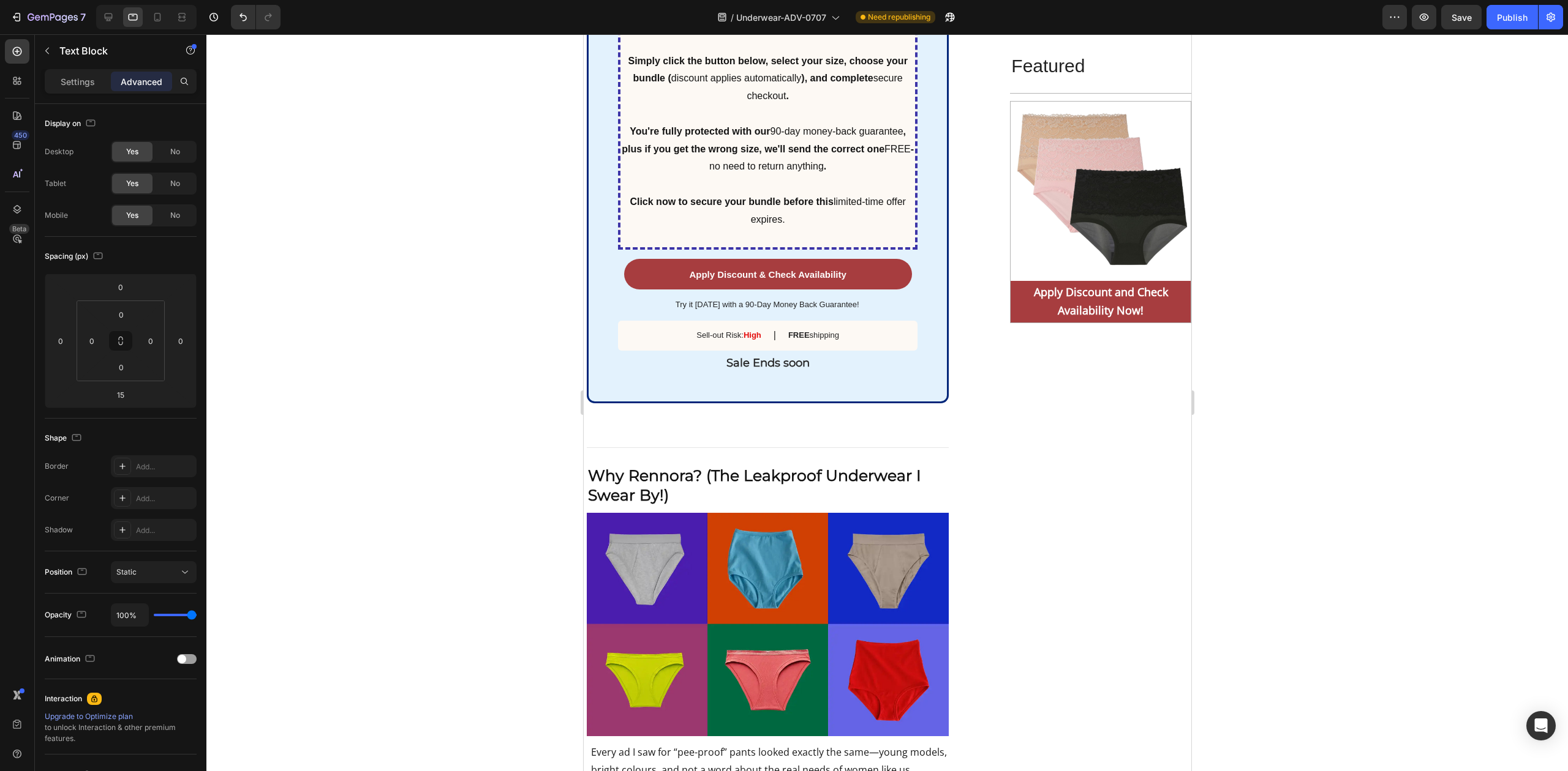
drag, startPoint x: 767, startPoint y: 263, endPoint x: 745, endPoint y: 258, distance: 22.6
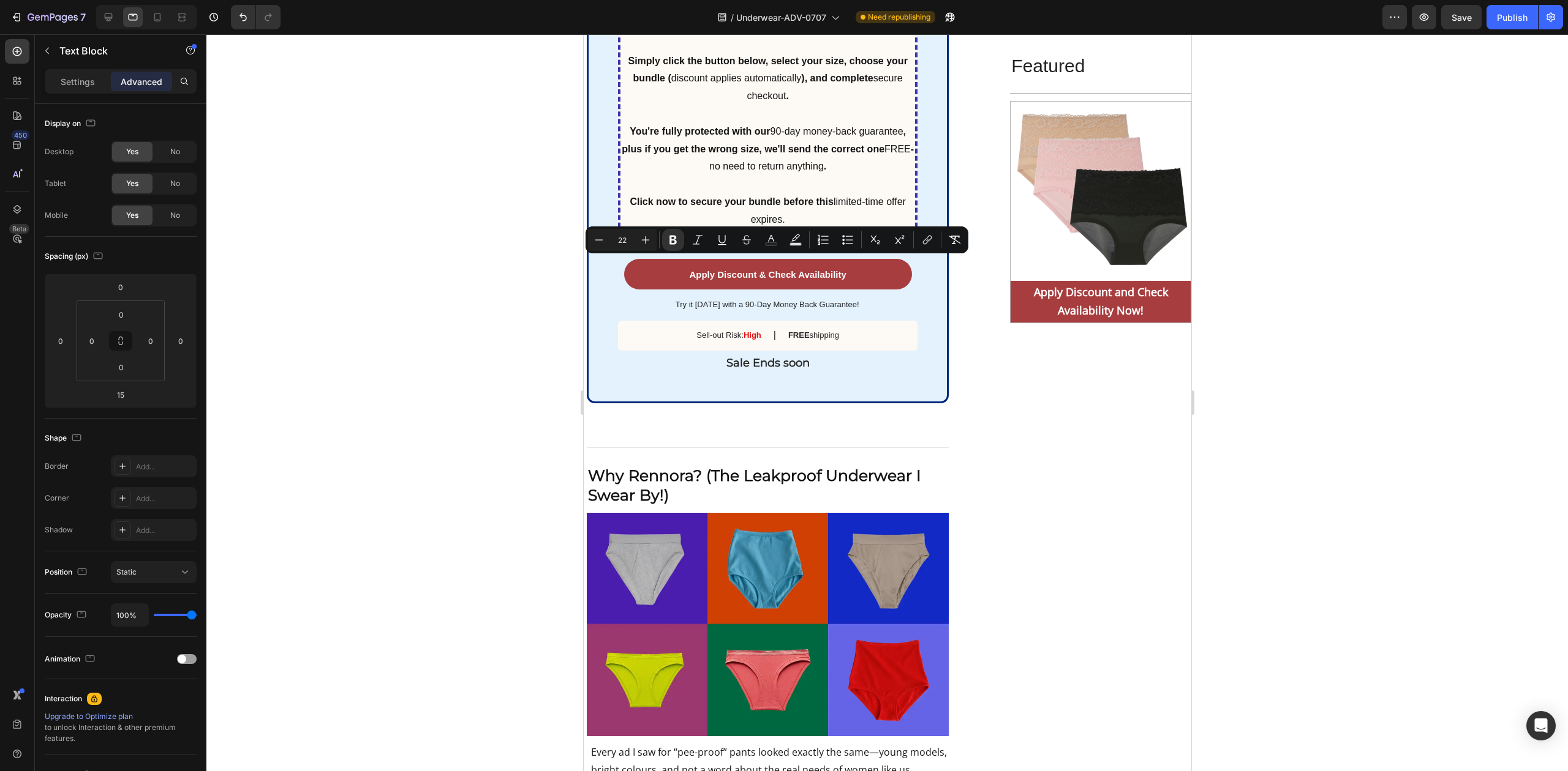
click at [376, 188] on div at bounding box center [887, 403] width 1362 height 737
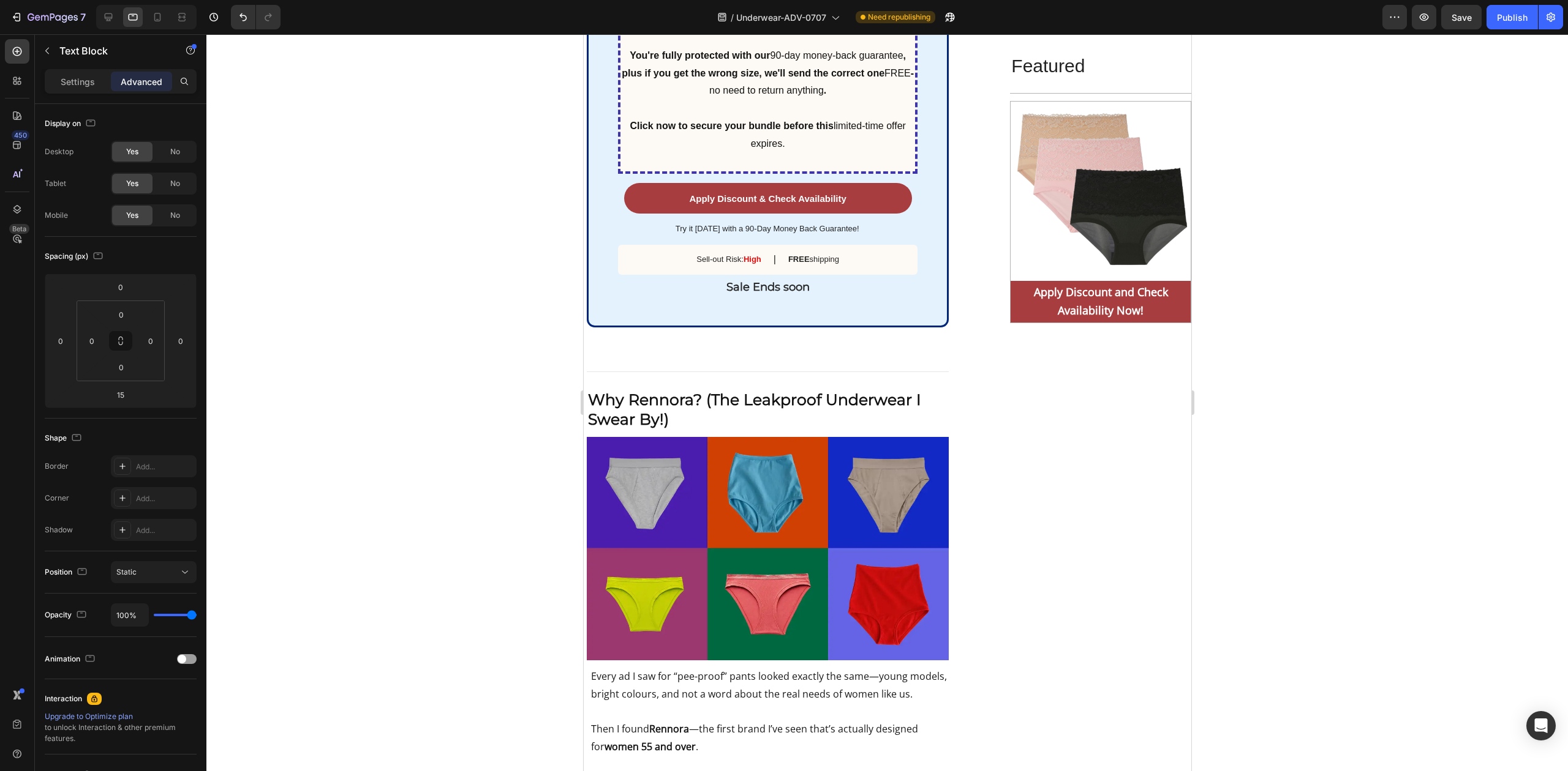
scroll to position [5513, 0]
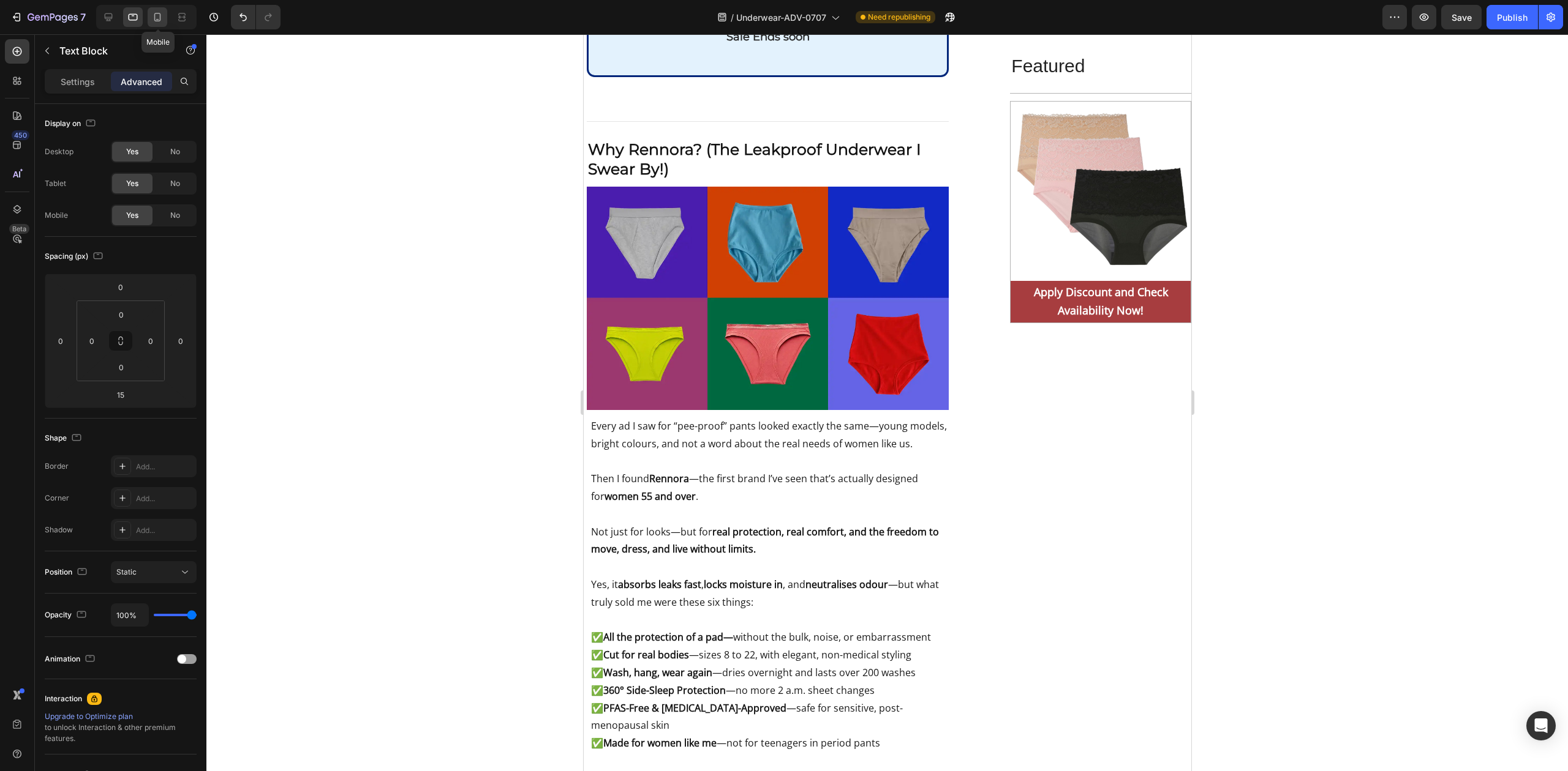
click at [159, 19] on icon at bounding box center [158, 17] width 6 height 9
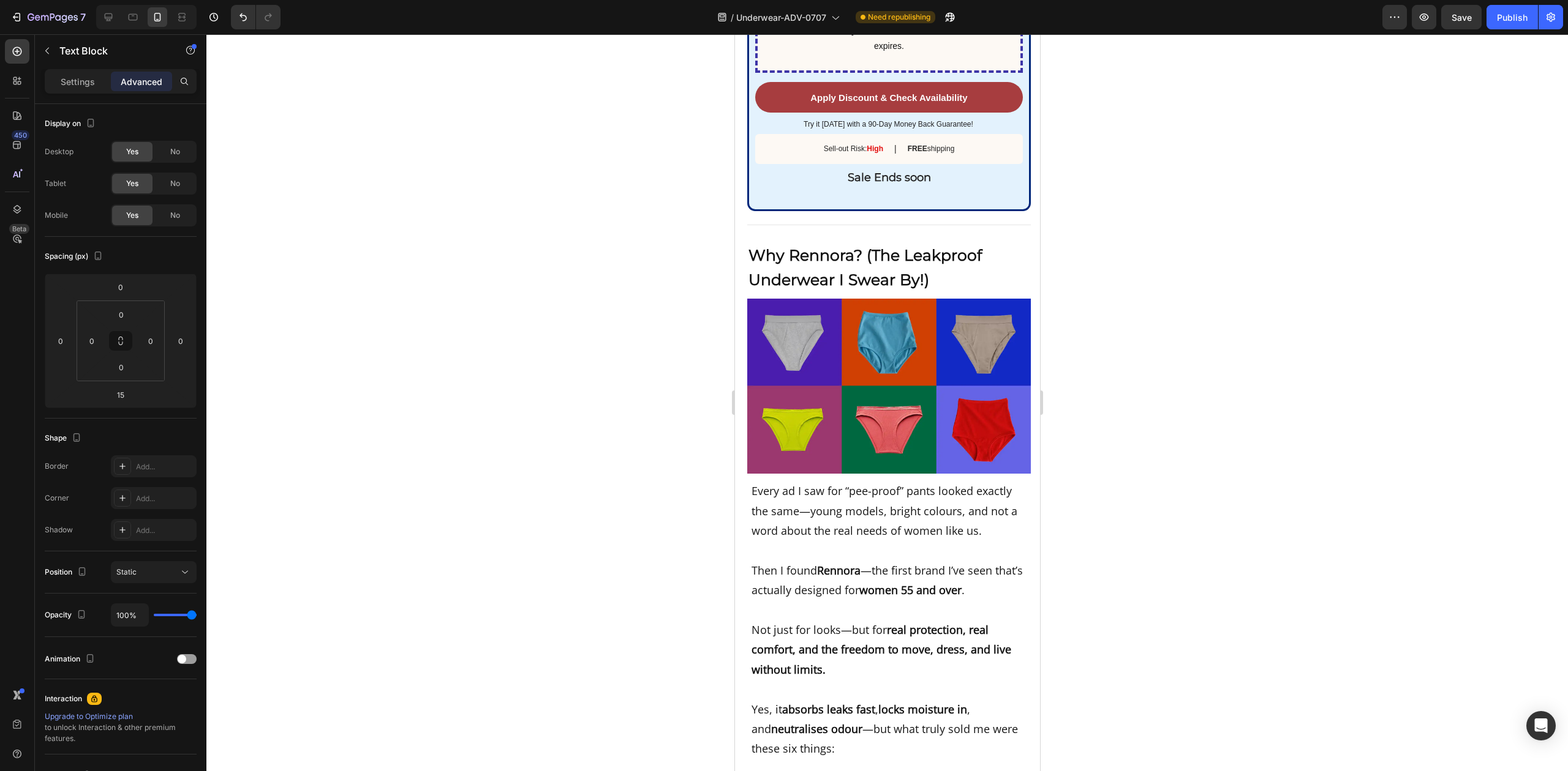
click at [1278, 354] on div at bounding box center [887, 403] width 1362 height 737
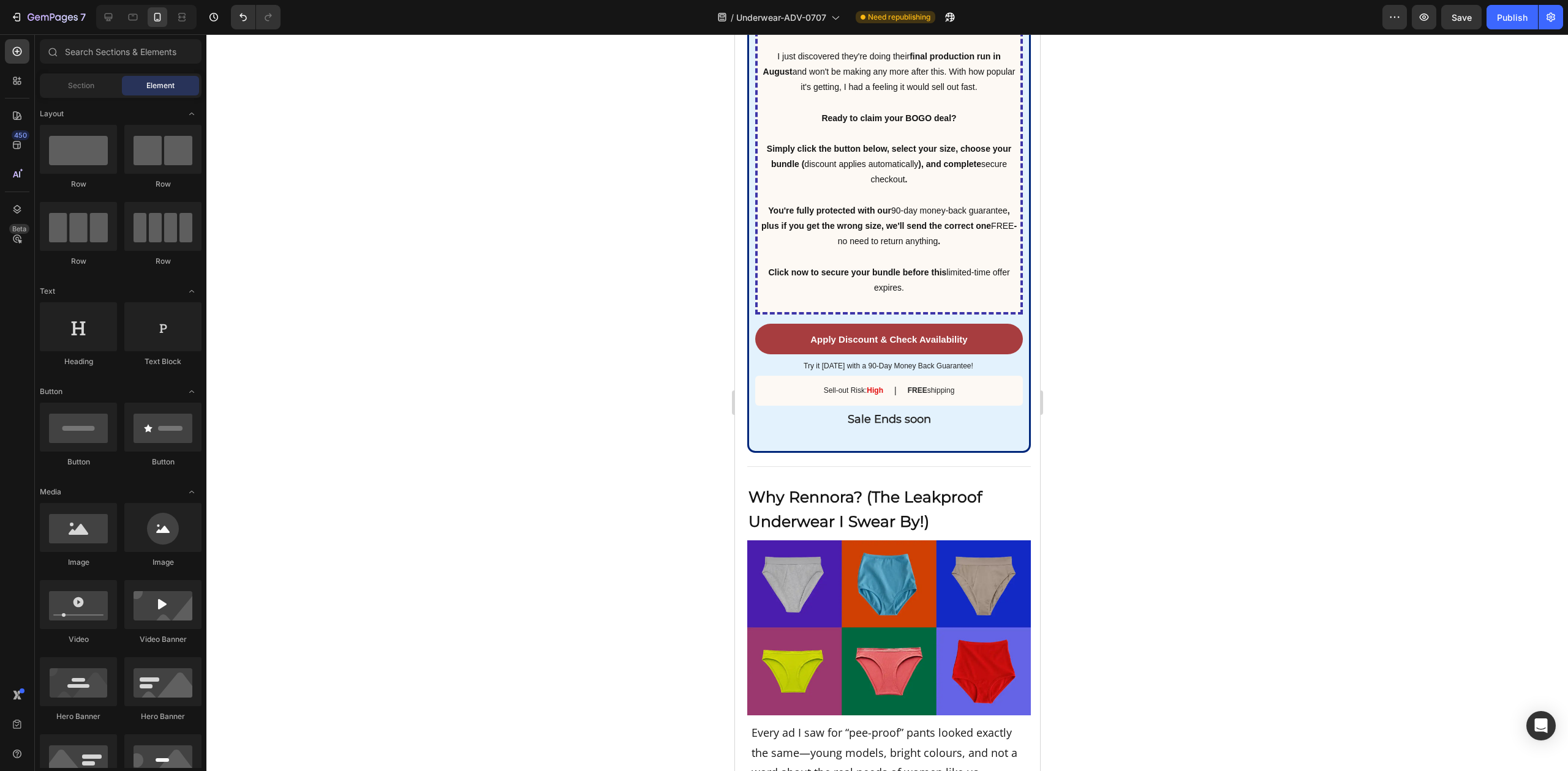
scroll to position [5975, 0]
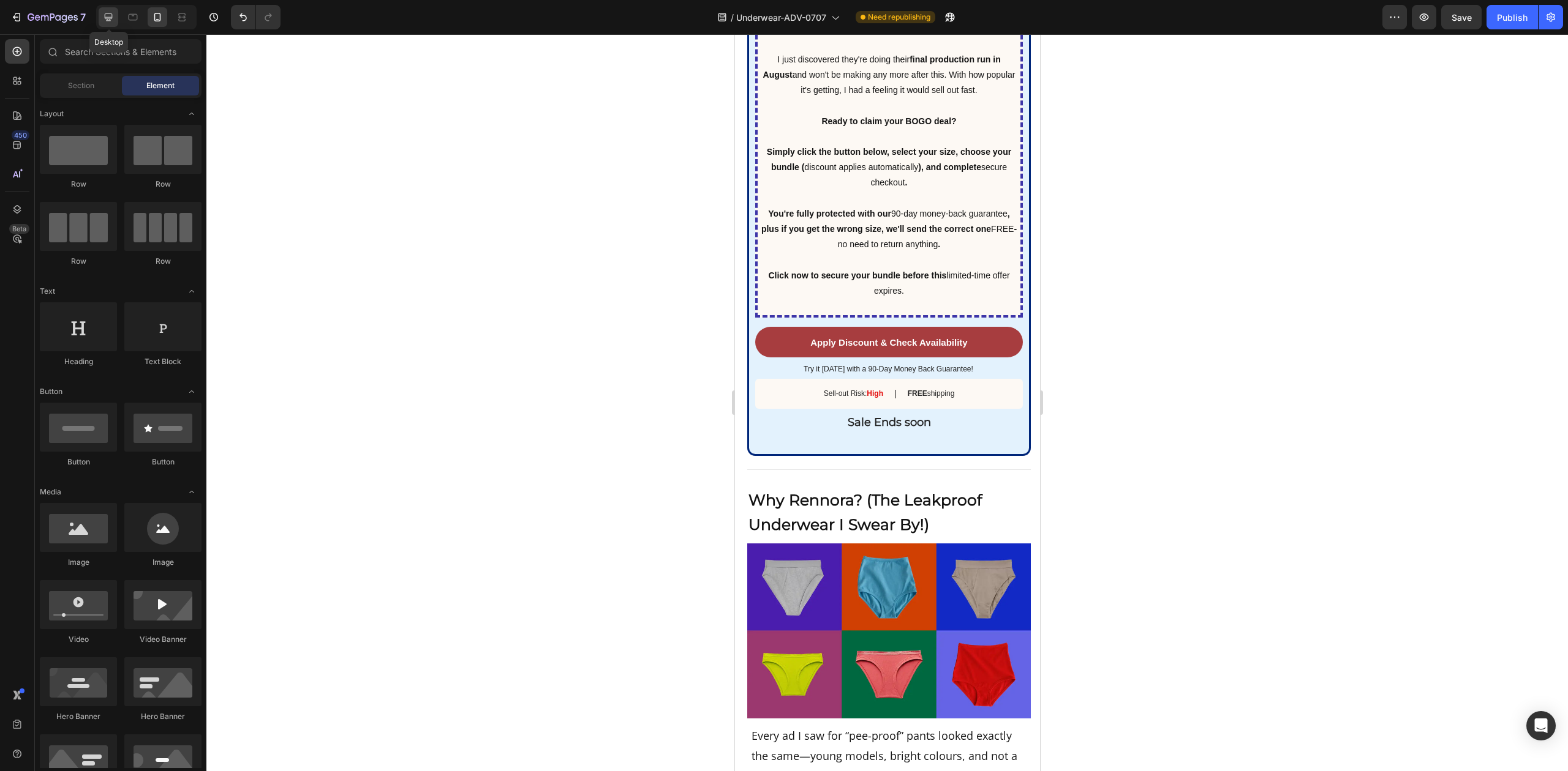
click at [110, 17] on icon at bounding box center [109, 18] width 8 height 8
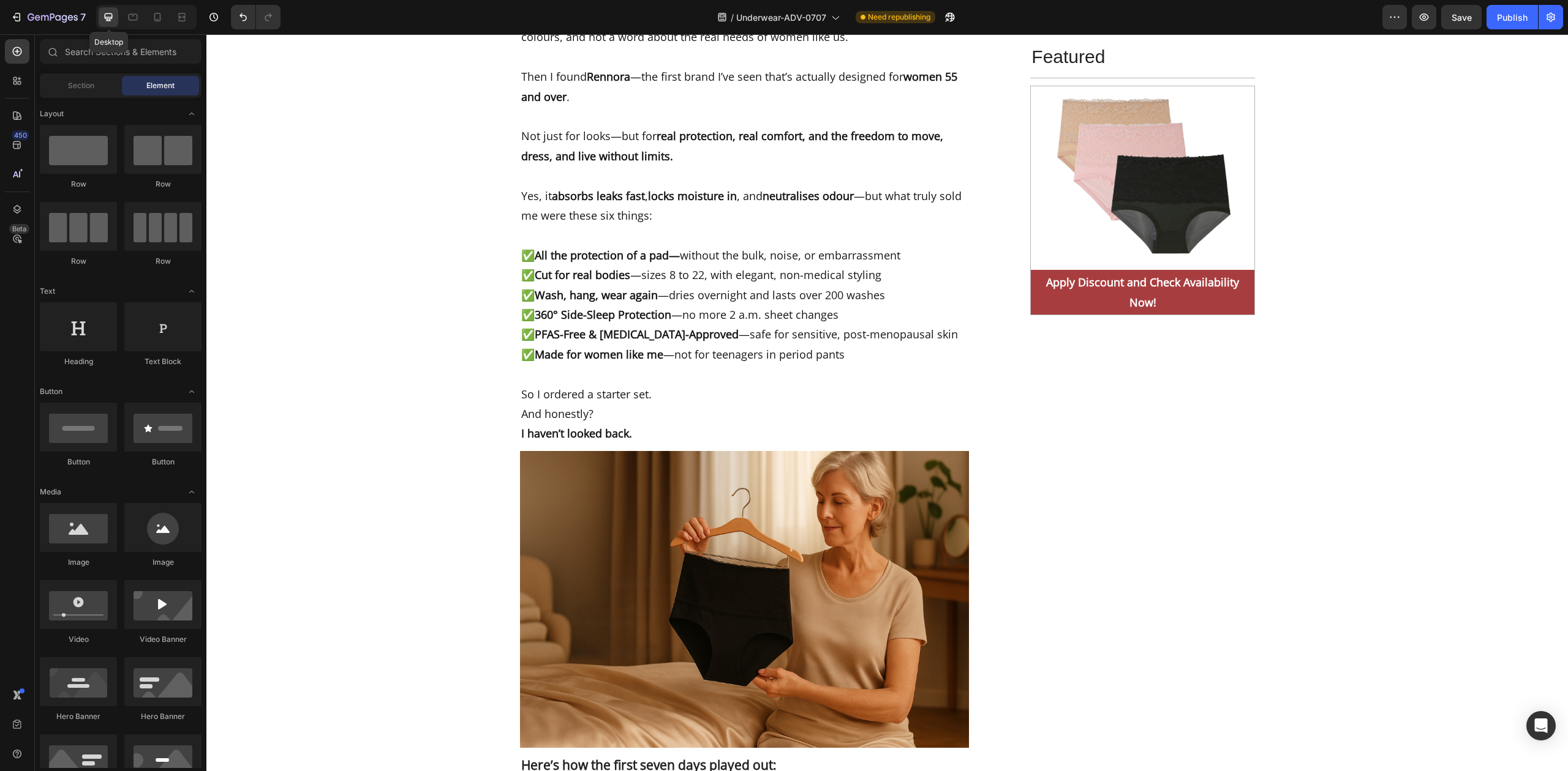
scroll to position [5697, 0]
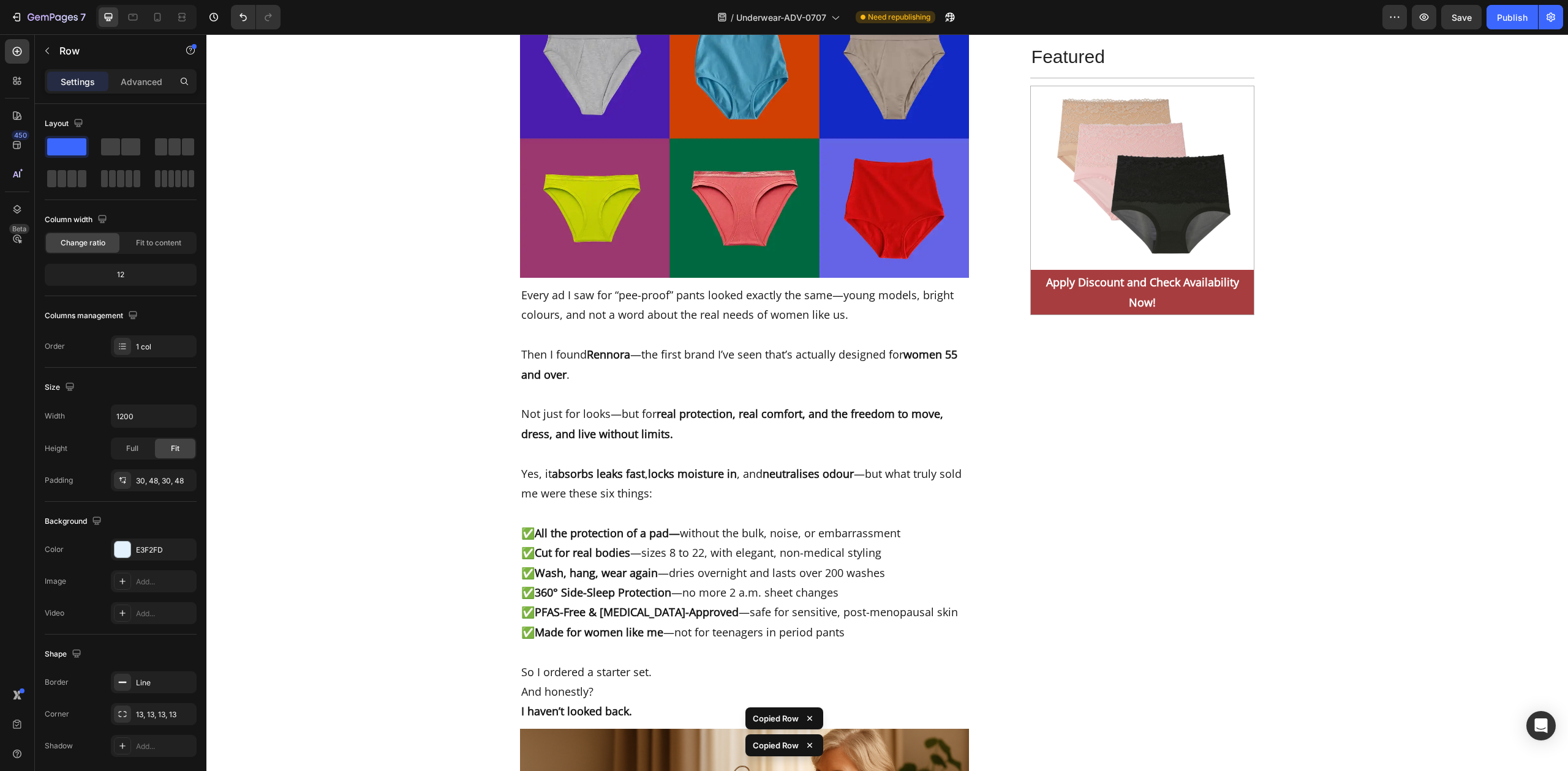
click at [133, 15] on icon at bounding box center [132, 17] width 9 height 6
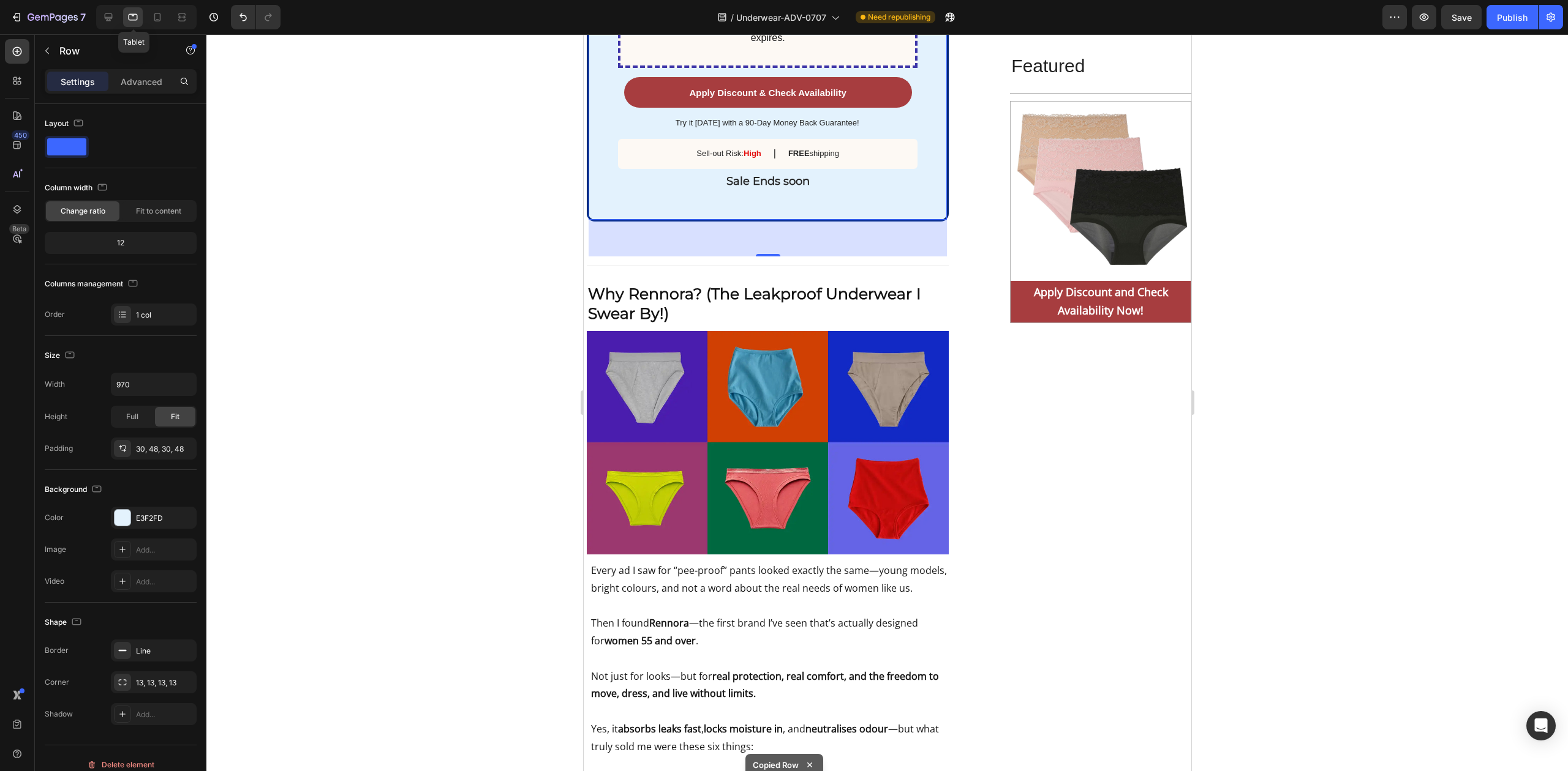
scroll to position [5248, 0]
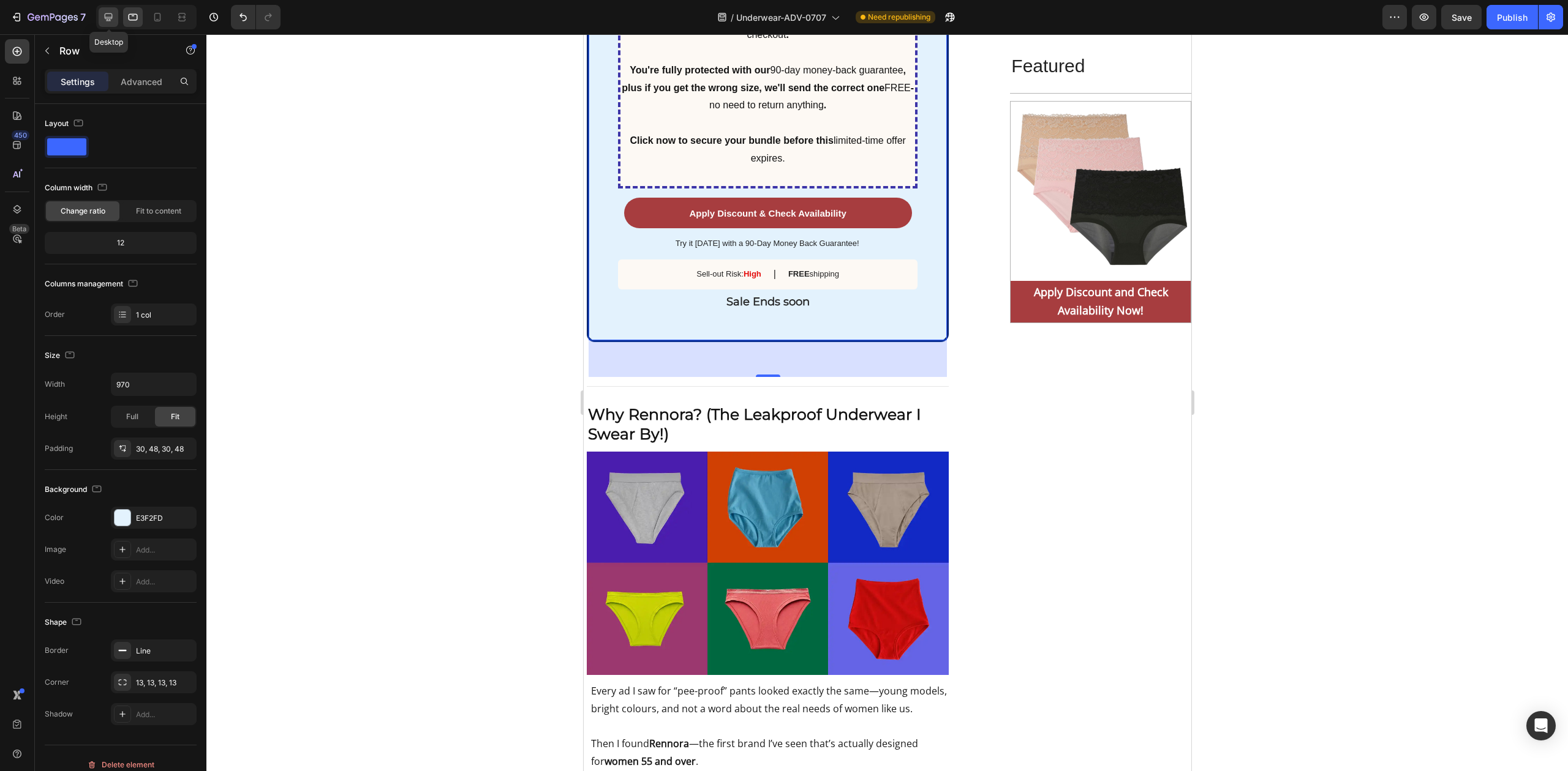
click at [108, 11] on icon at bounding box center [108, 17] width 12 height 12
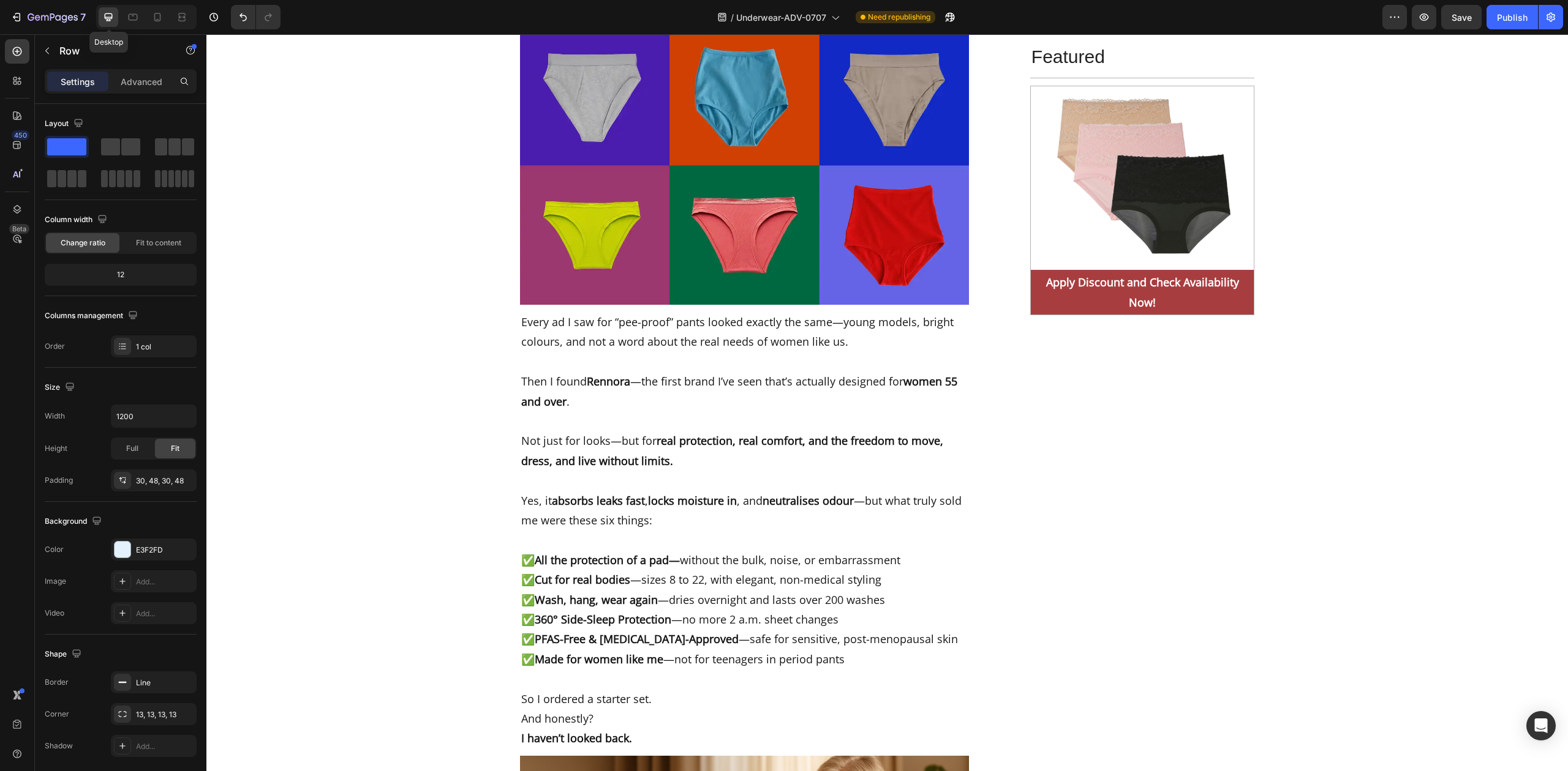
scroll to position [5683, 0]
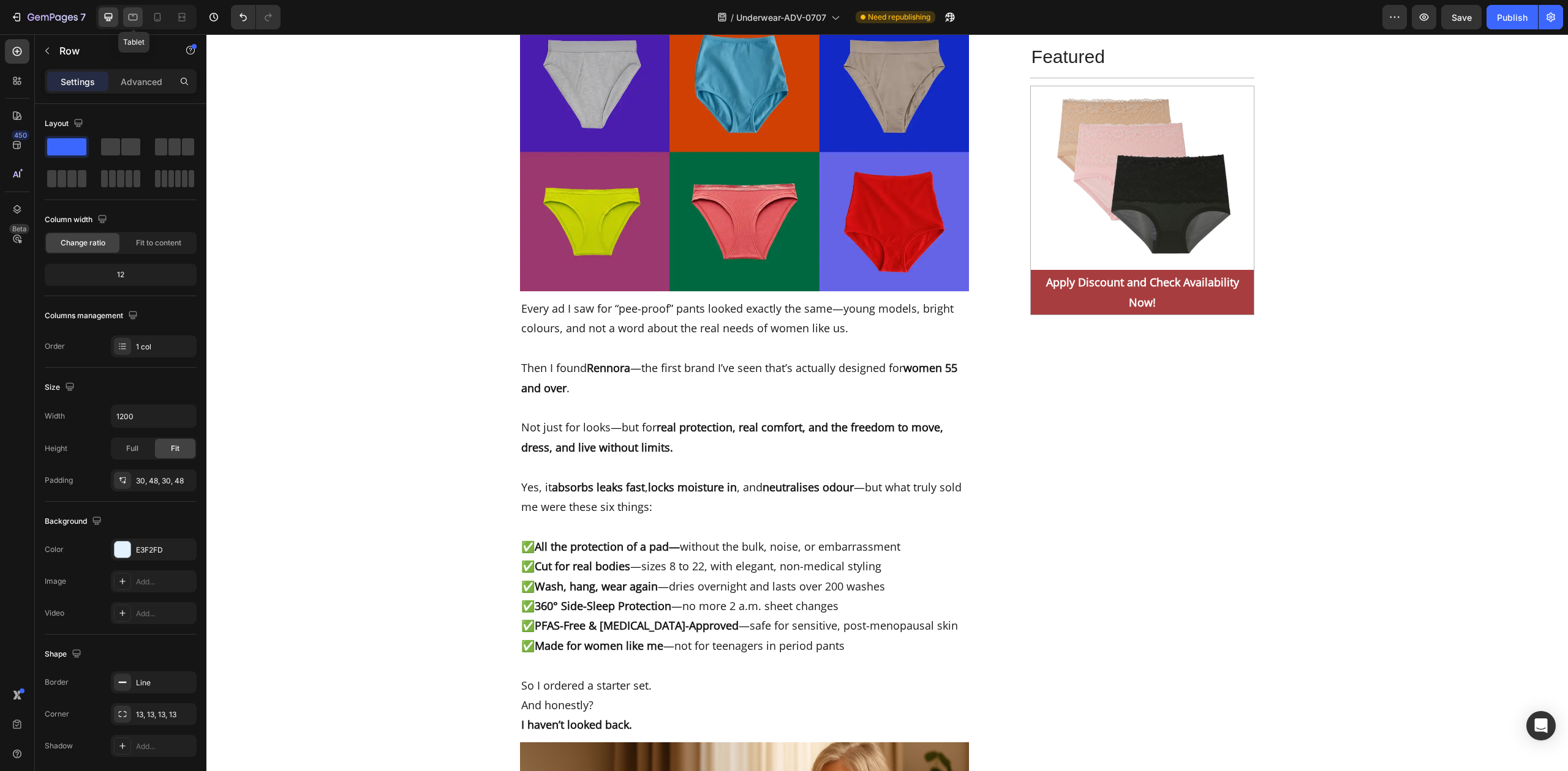
click at [128, 19] on icon at bounding box center [132, 17] width 12 height 12
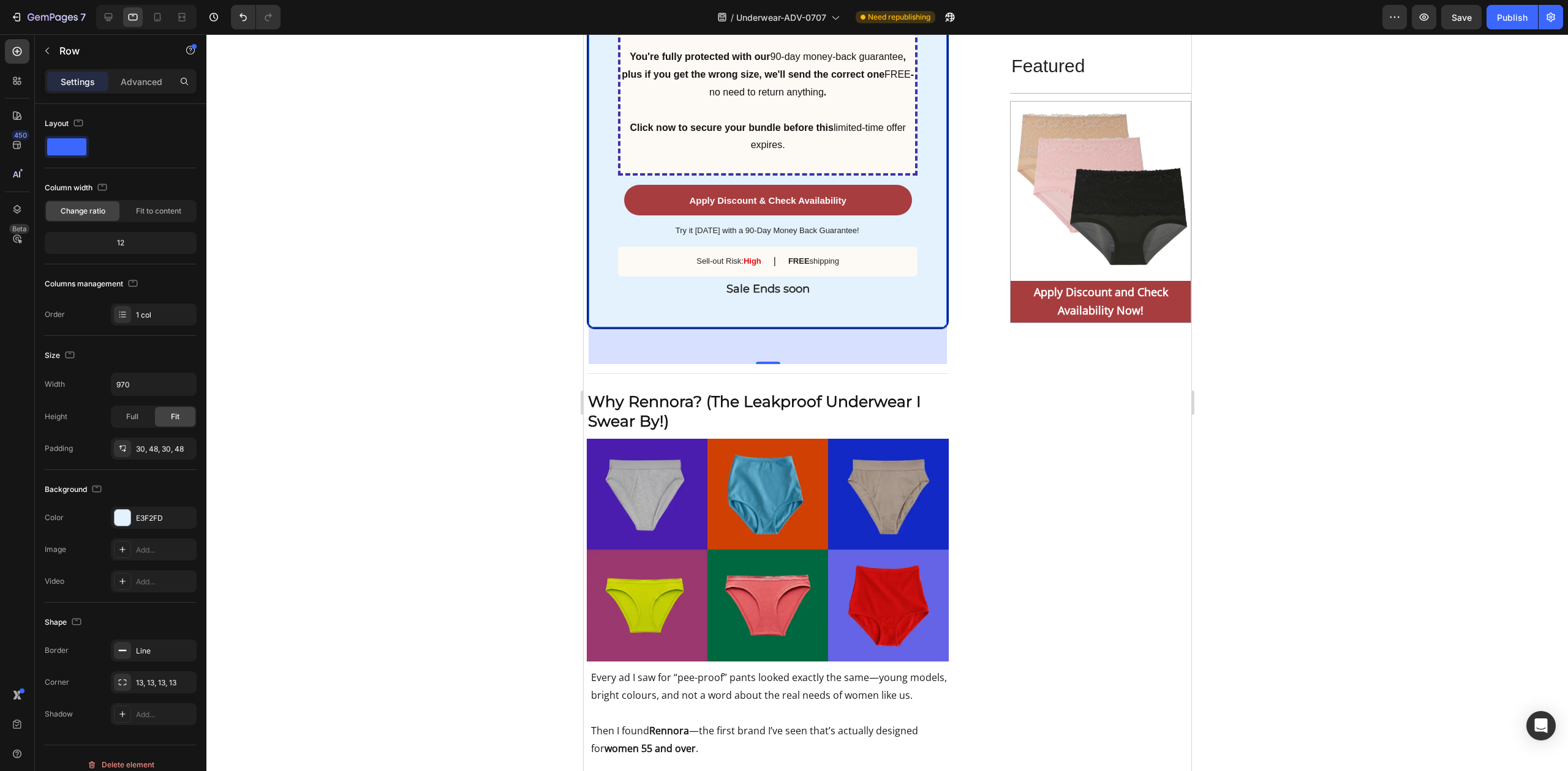
scroll to position [5248, 0]
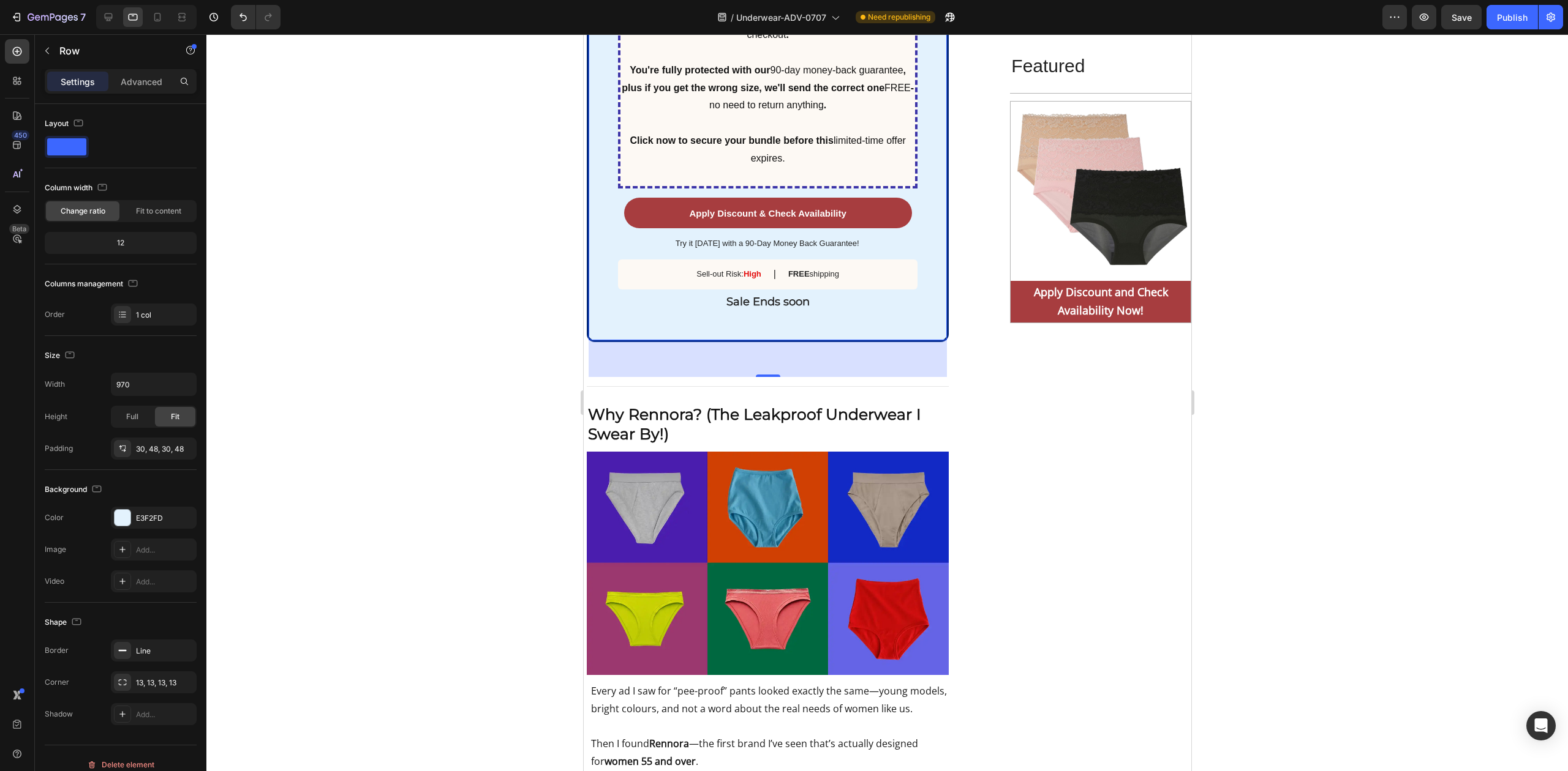
click at [115, 16] on div at bounding box center [108, 17] width 19 height 19
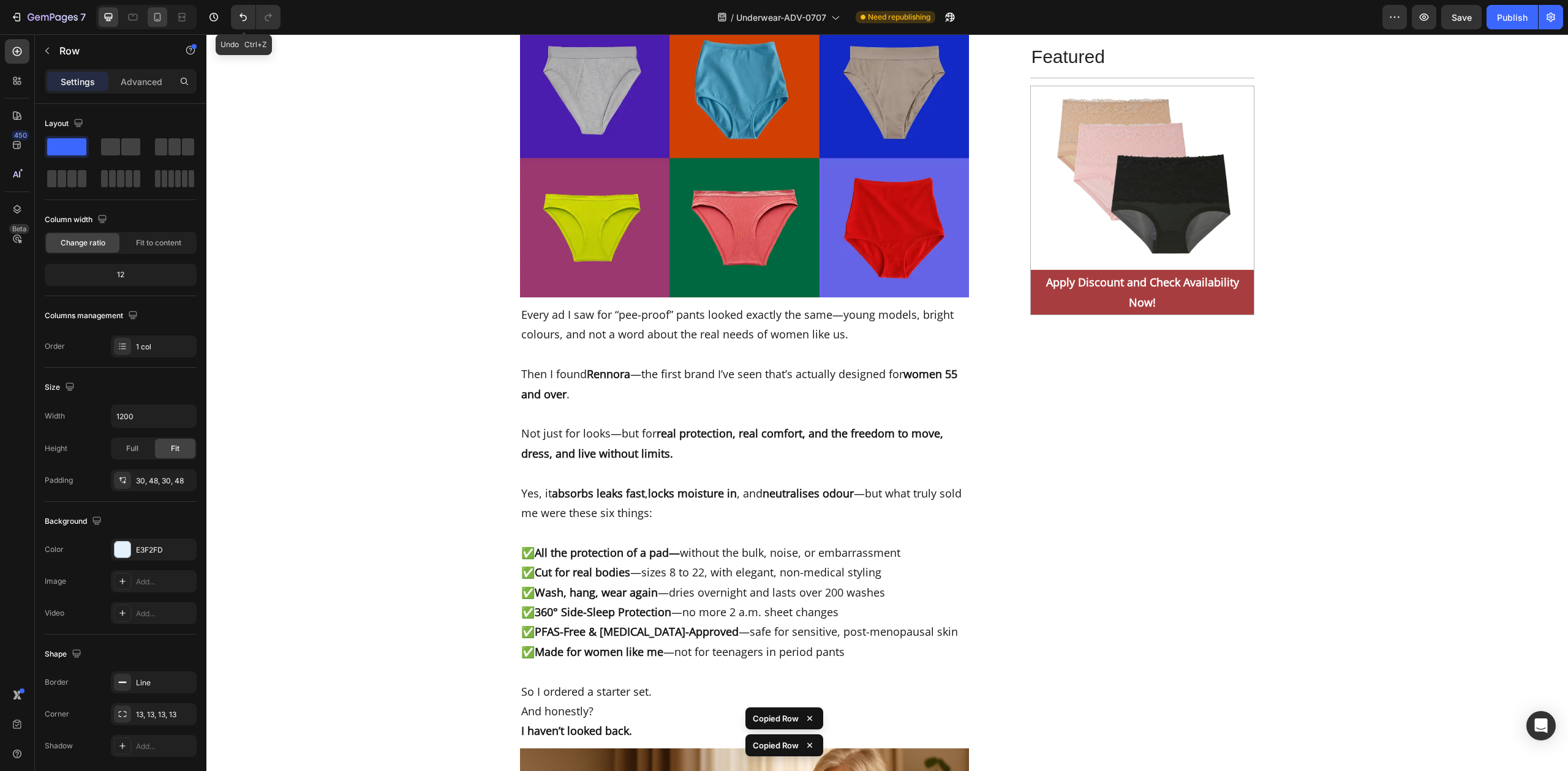
scroll to position [5683, 0]
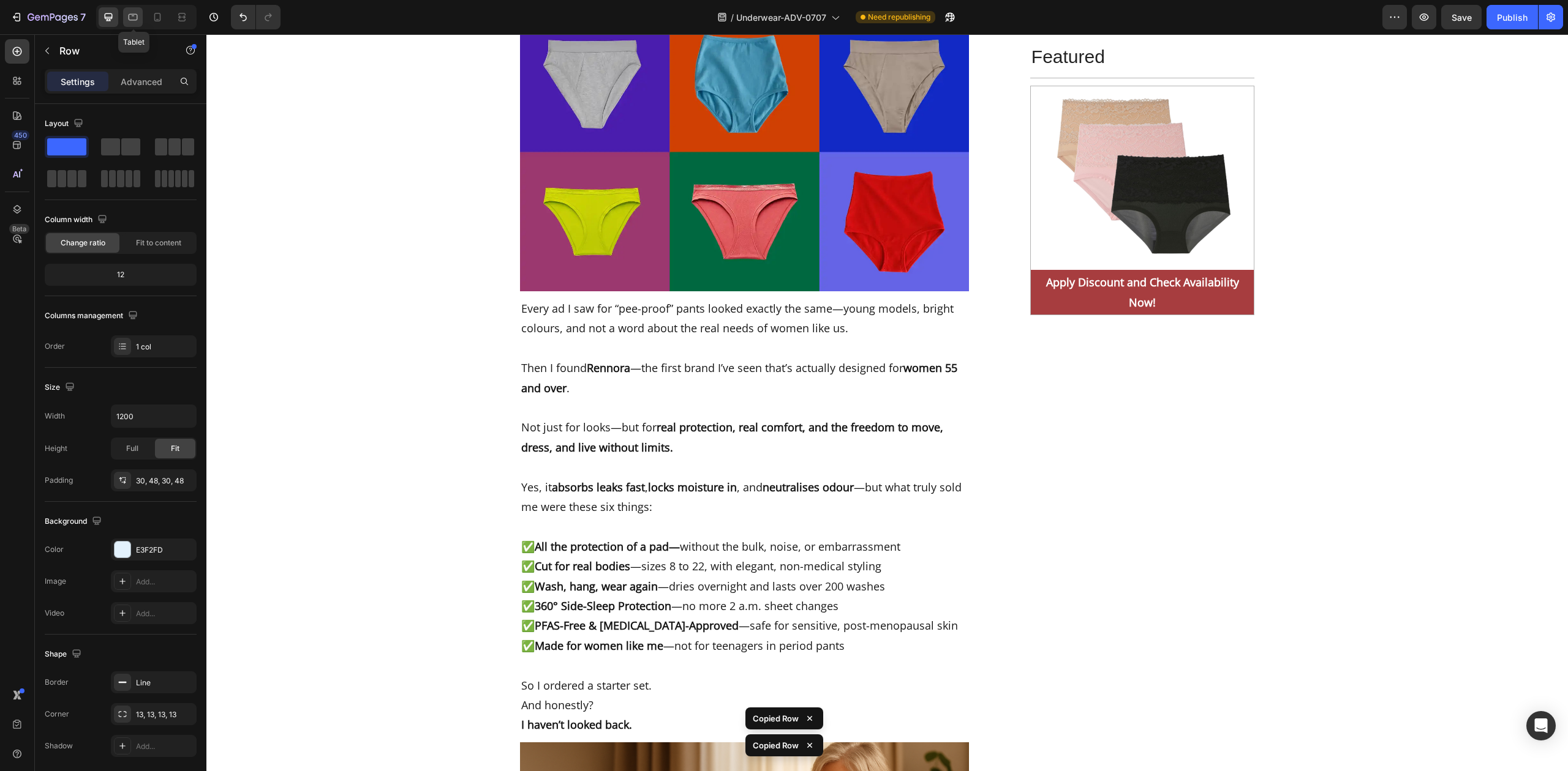
click at [136, 19] on icon at bounding box center [132, 17] width 9 height 6
type input "970"
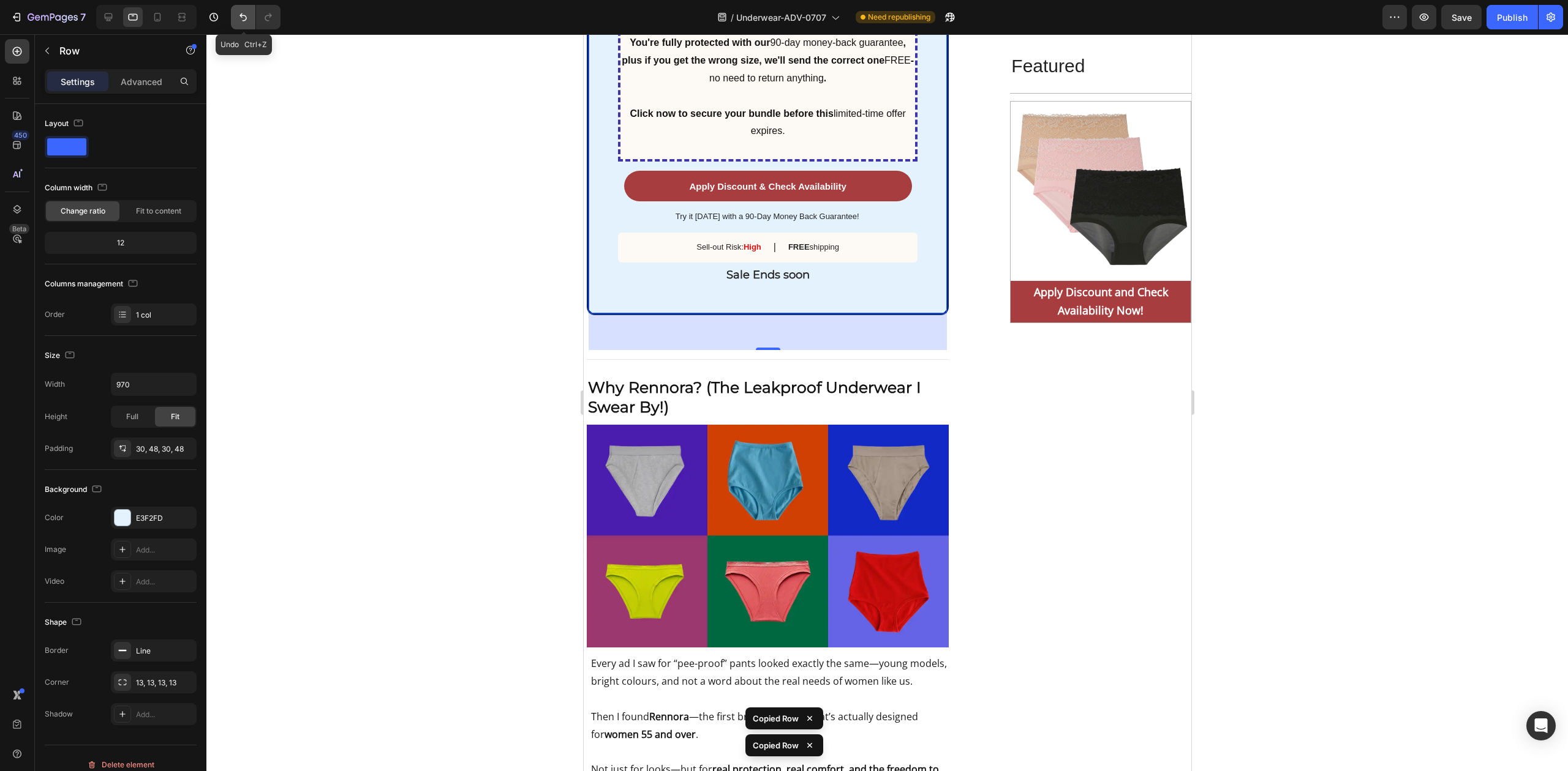
scroll to position [5248, 0]
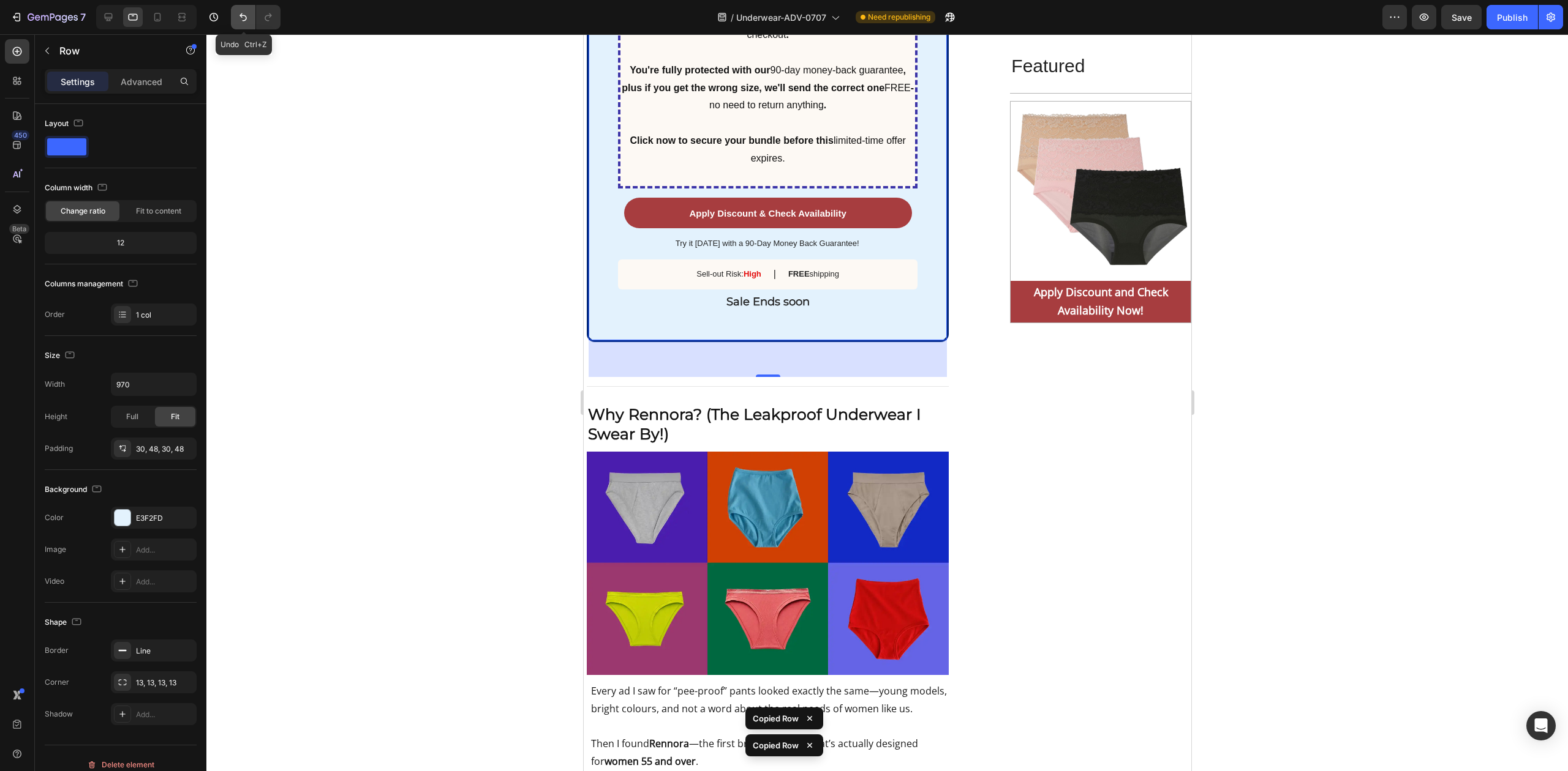
click at [243, 14] on icon "Undo/Redo" at bounding box center [243, 17] width 12 height 12
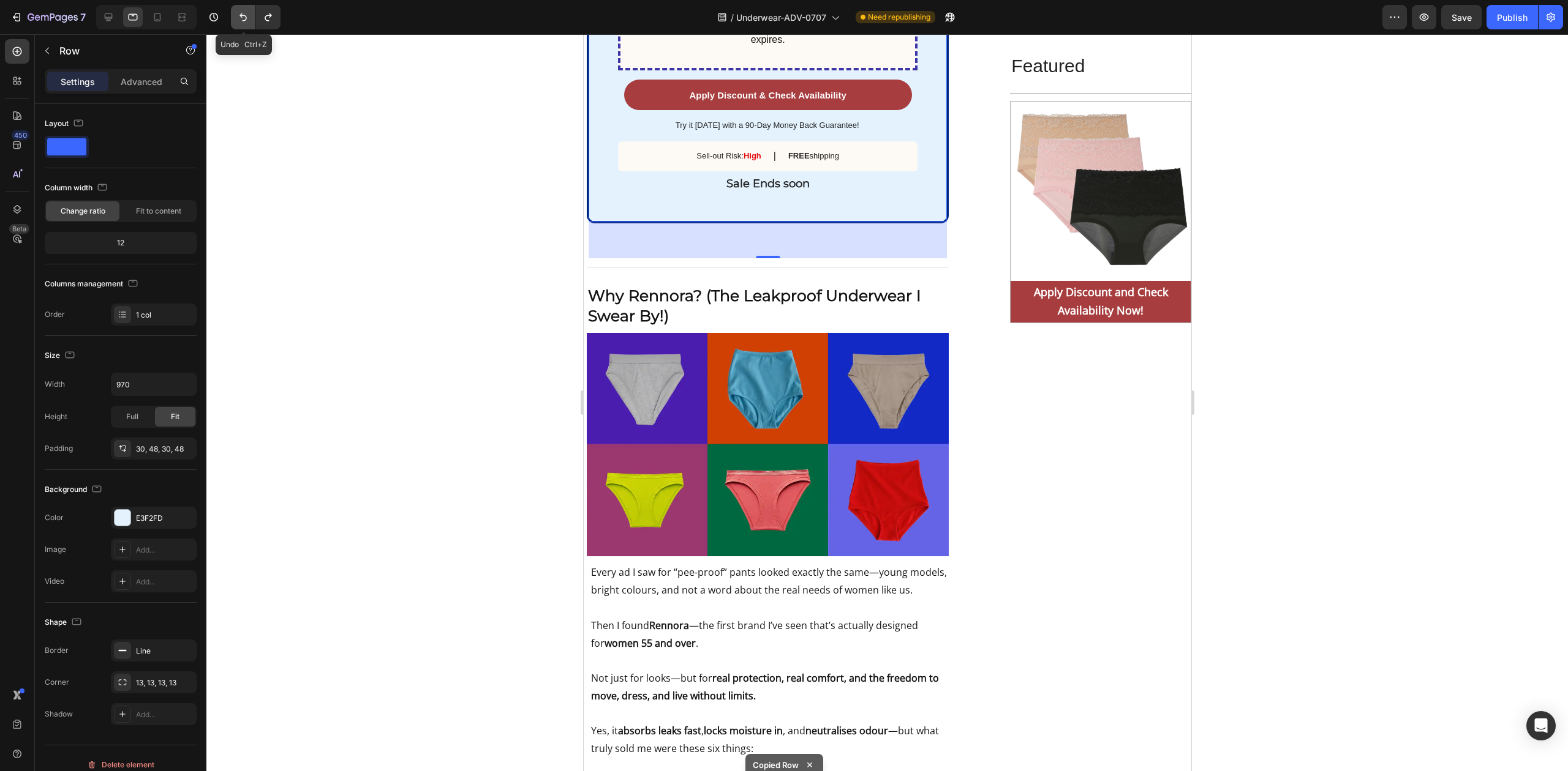
click at [243, 14] on icon "Undo/Redo" at bounding box center [243, 17] width 12 height 12
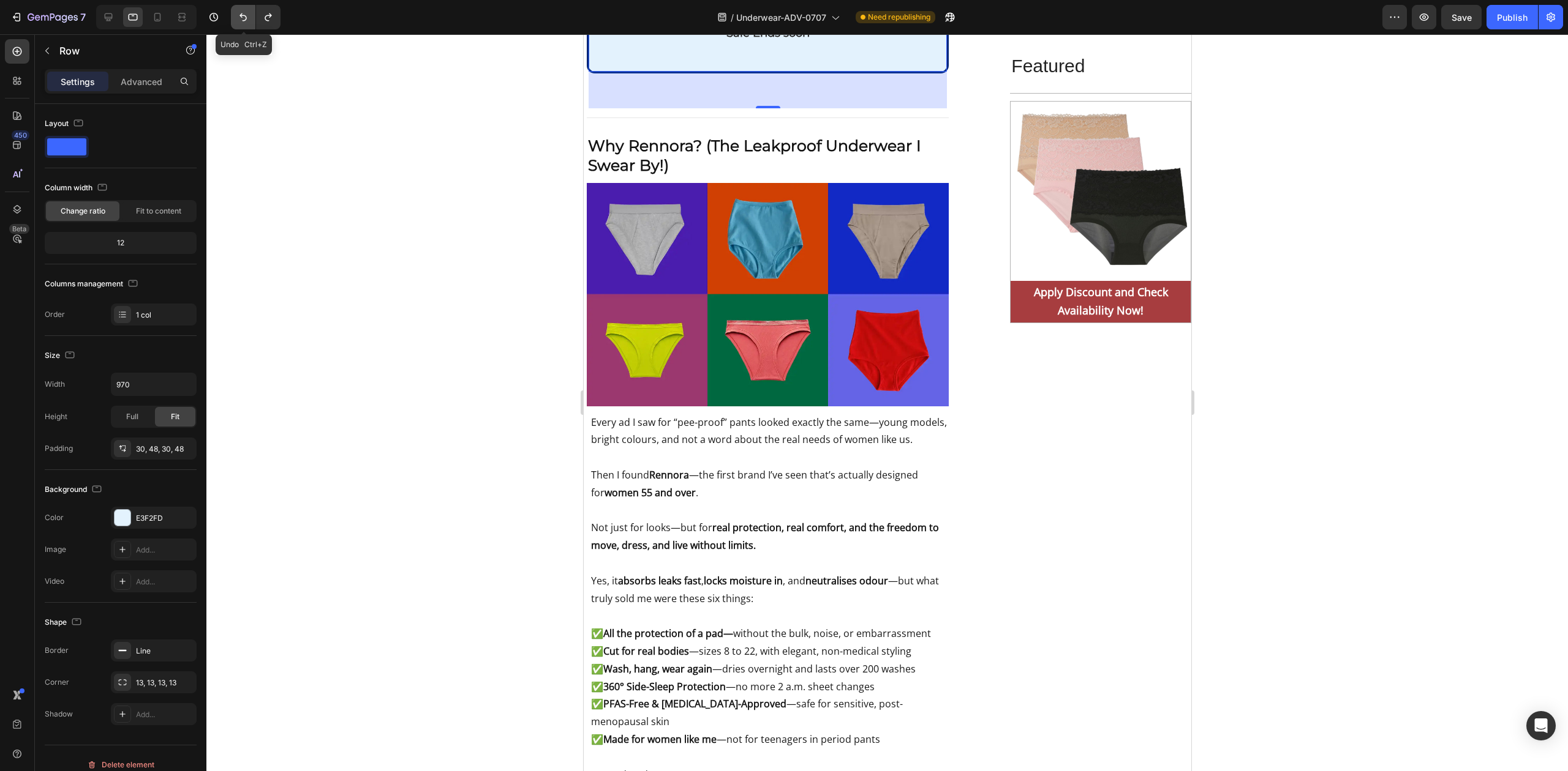
click at [243, 14] on icon "Undo/Redo" at bounding box center [243, 17] width 12 height 12
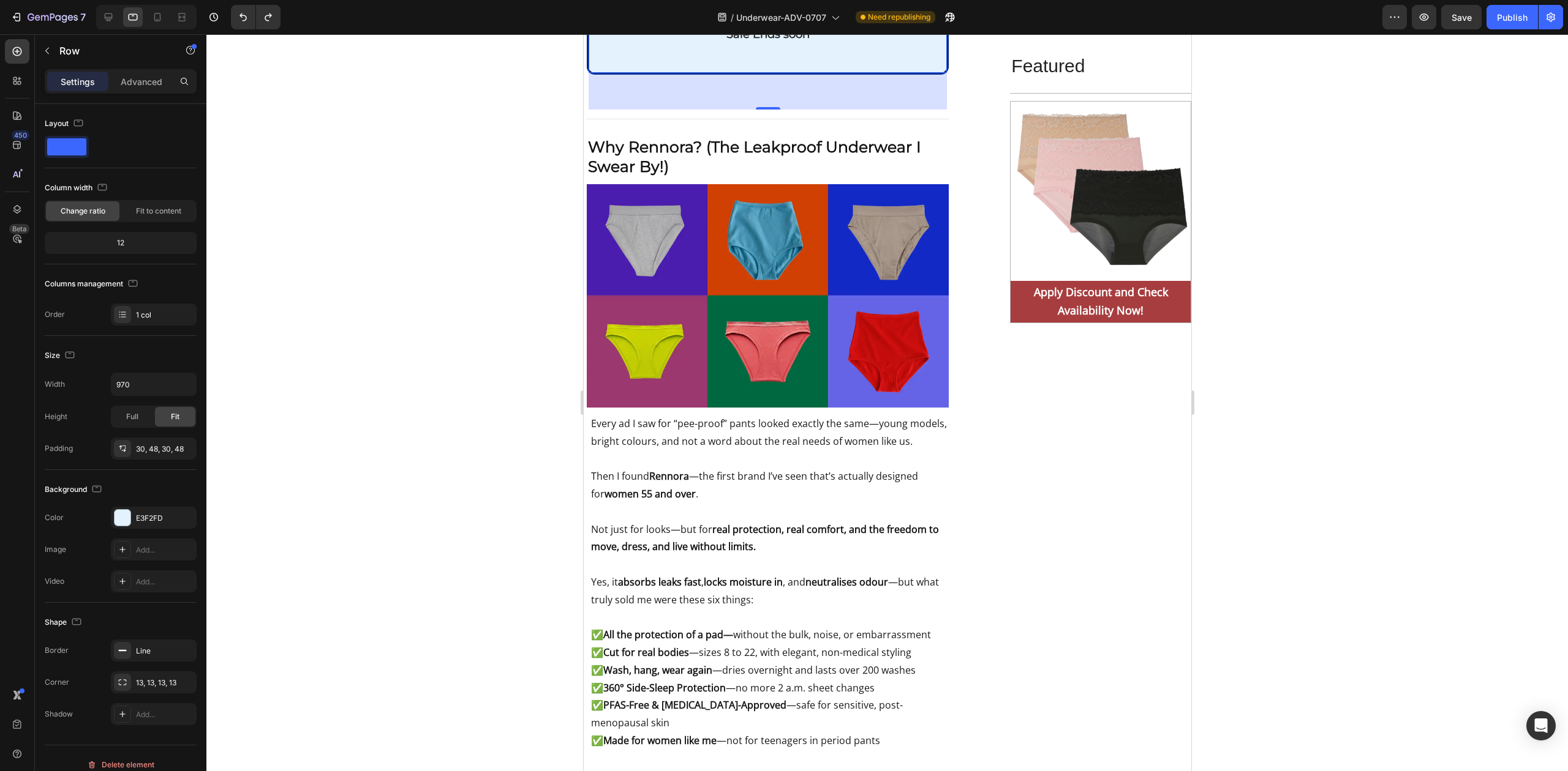
click at [364, 168] on div at bounding box center [887, 403] width 1362 height 737
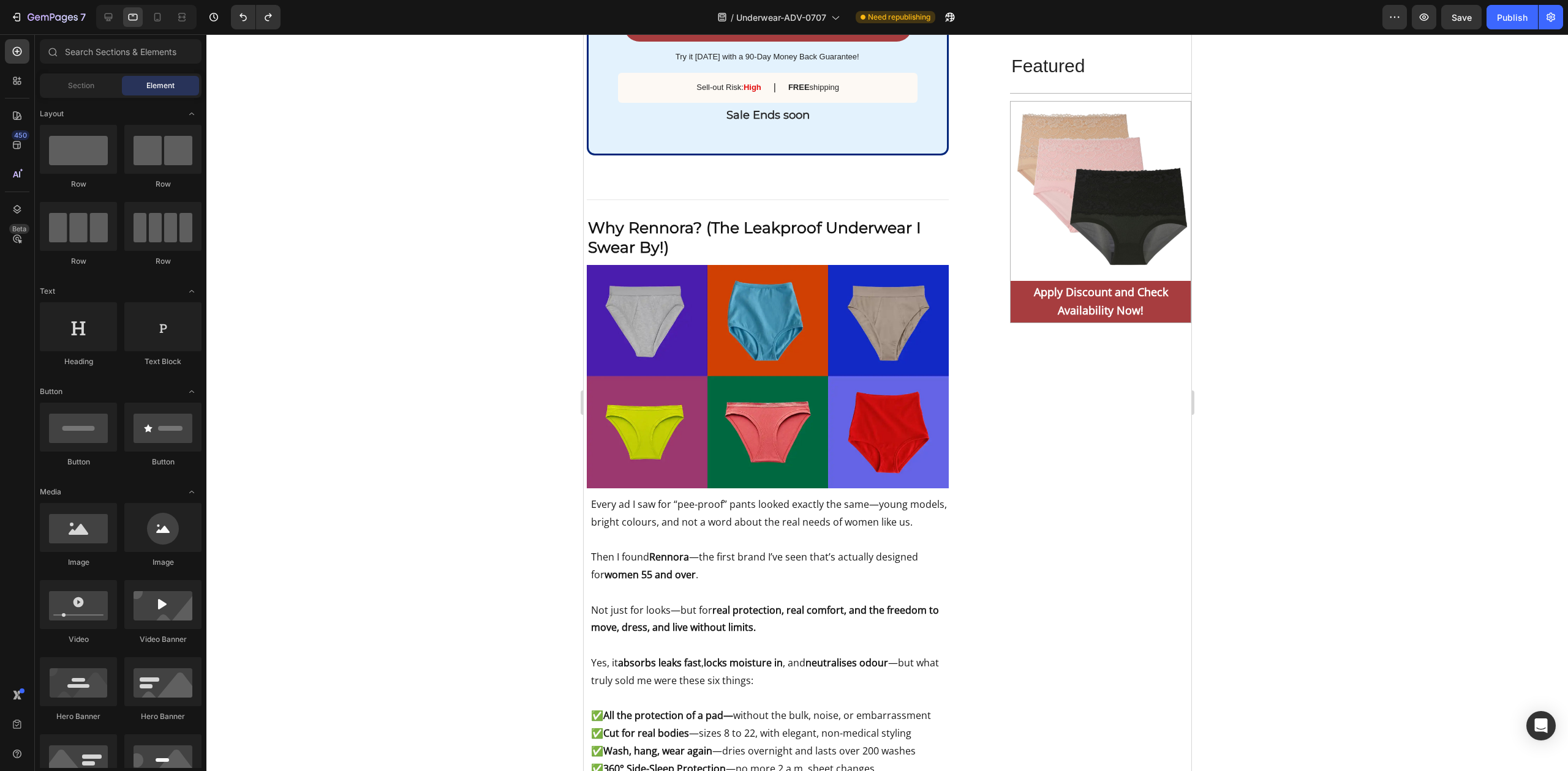
scroll to position [5167, 0]
click at [243, 17] on icon "Undo/Redo" at bounding box center [243, 18] width 7 height 8
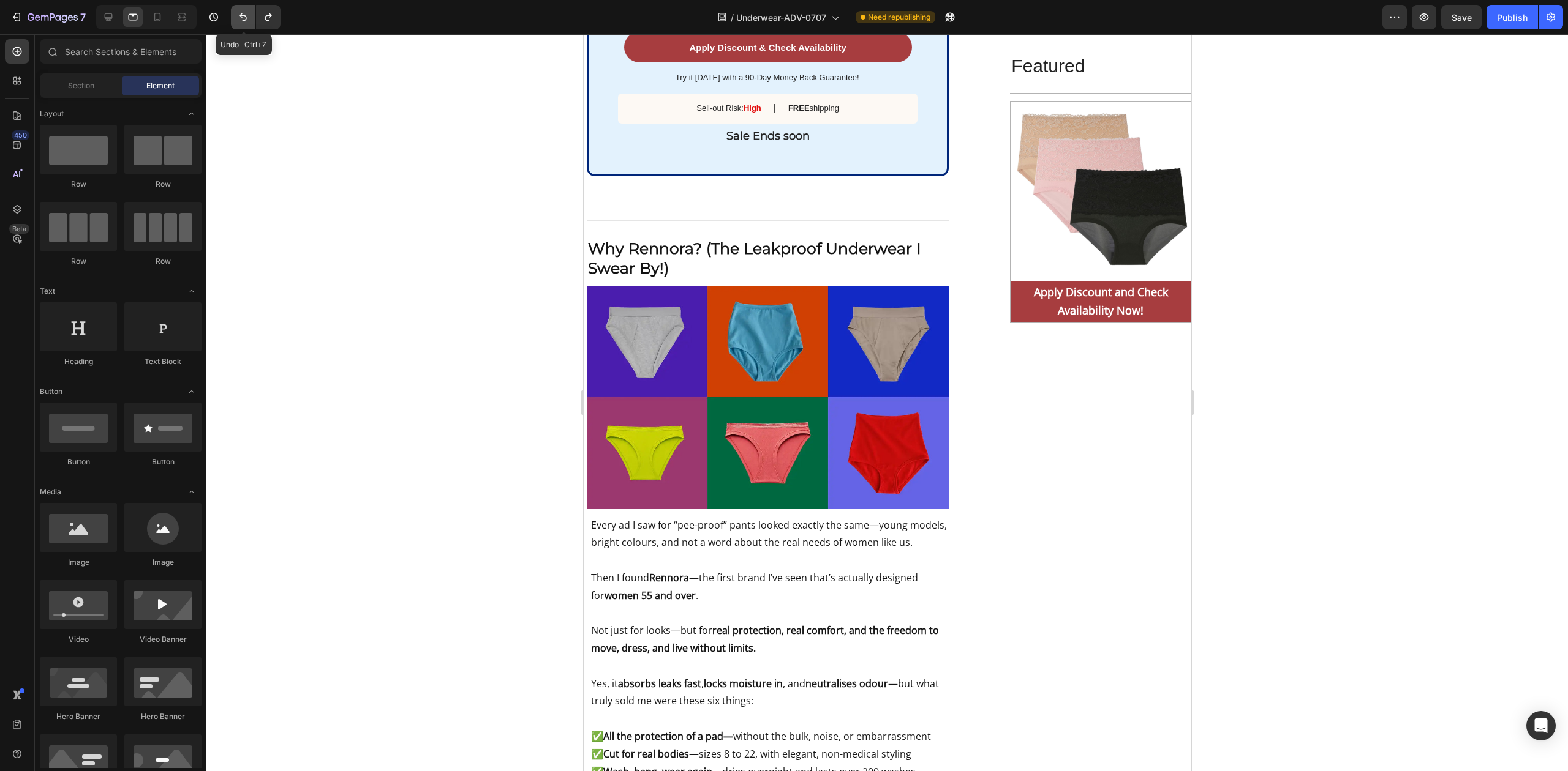
click at [243, 17] on icon "Undo/Redo" at bounding box center [243, 18] width 7 height 8
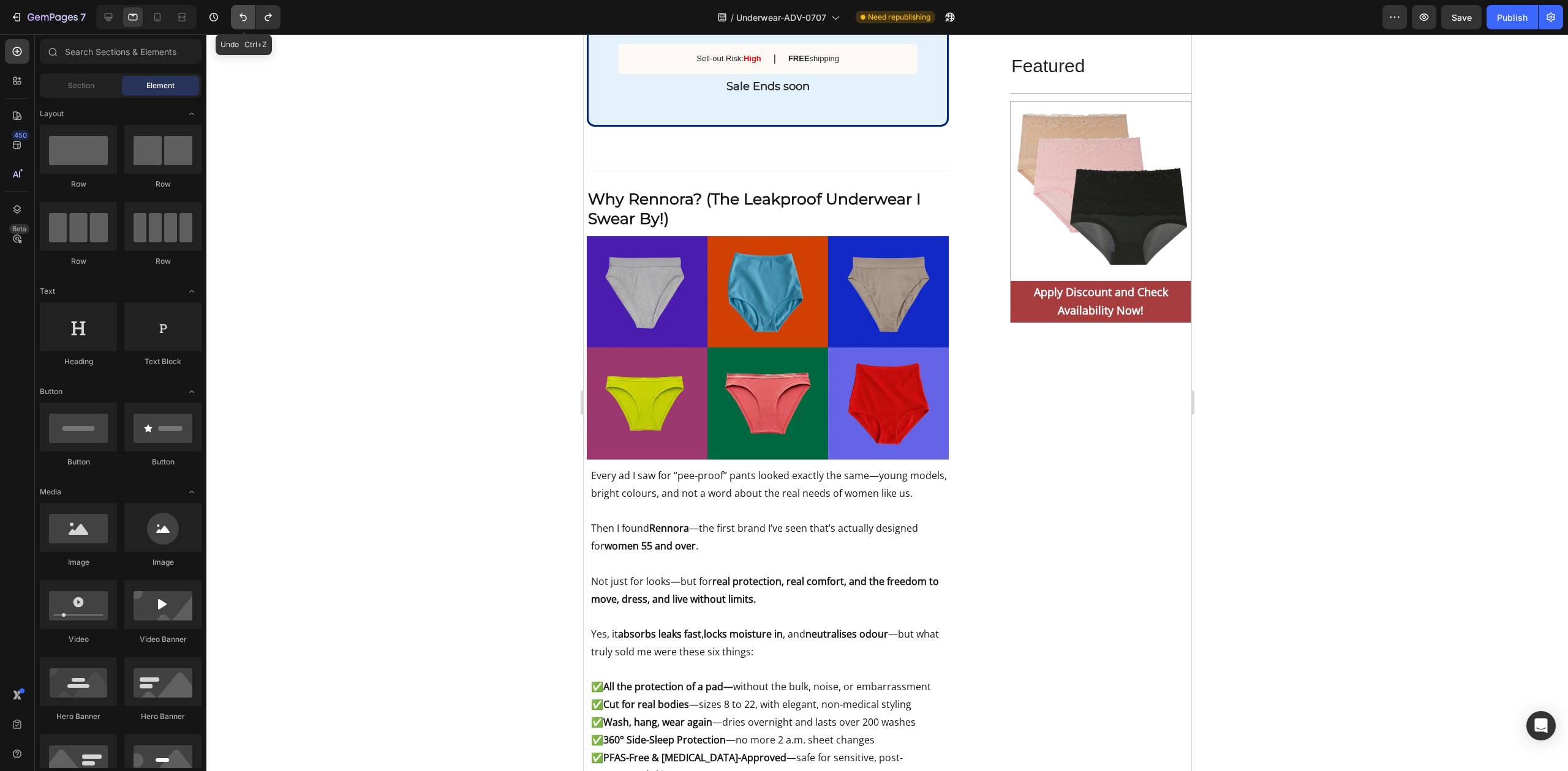
click at [243, 17] on icon "Undo/Redo" at bounding box center [243, 18] width 7 height 8
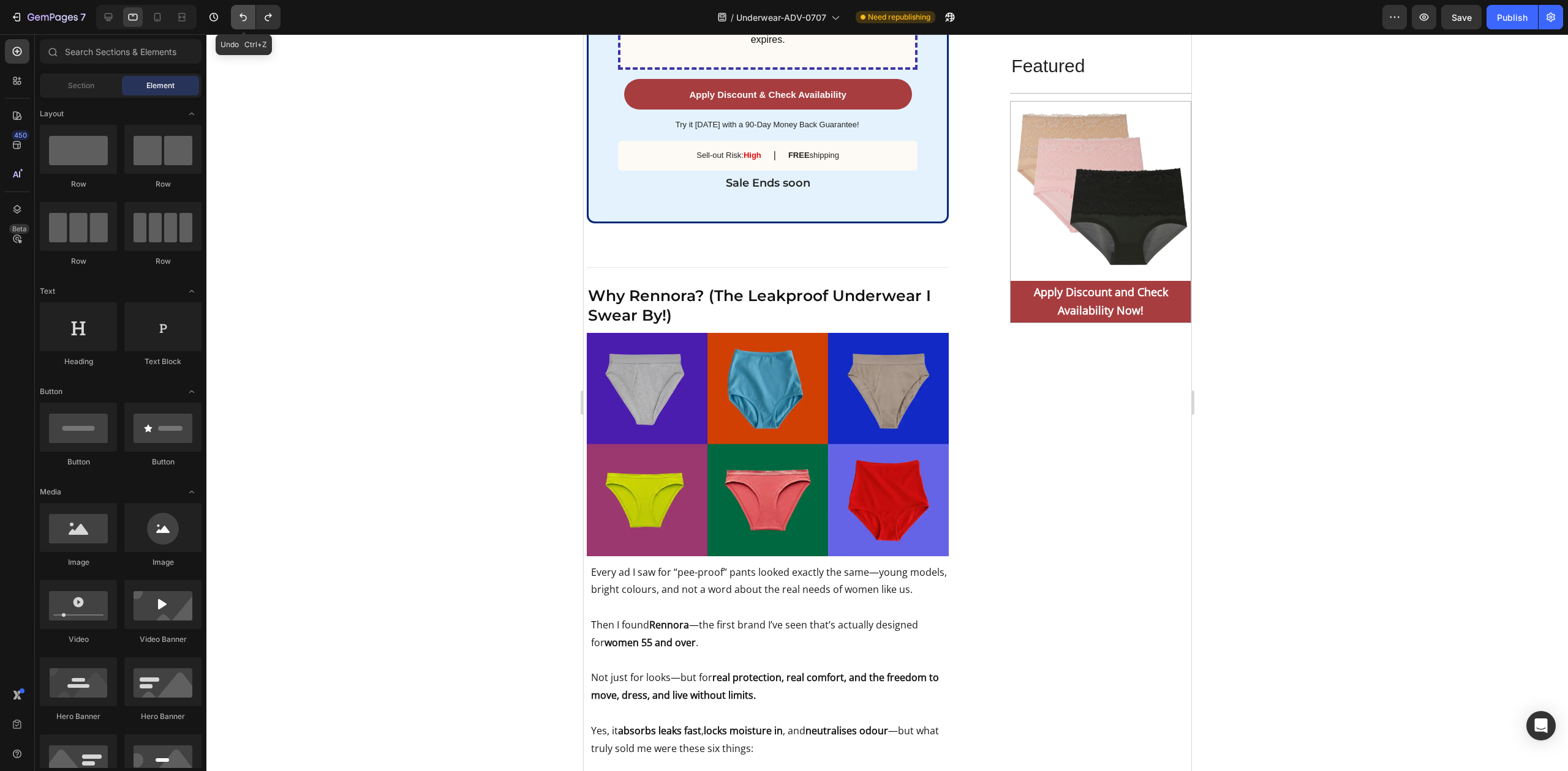
click at [243, 17] on icon "Undo/Redo" at bounding box center [243, 18] width 7 height 8
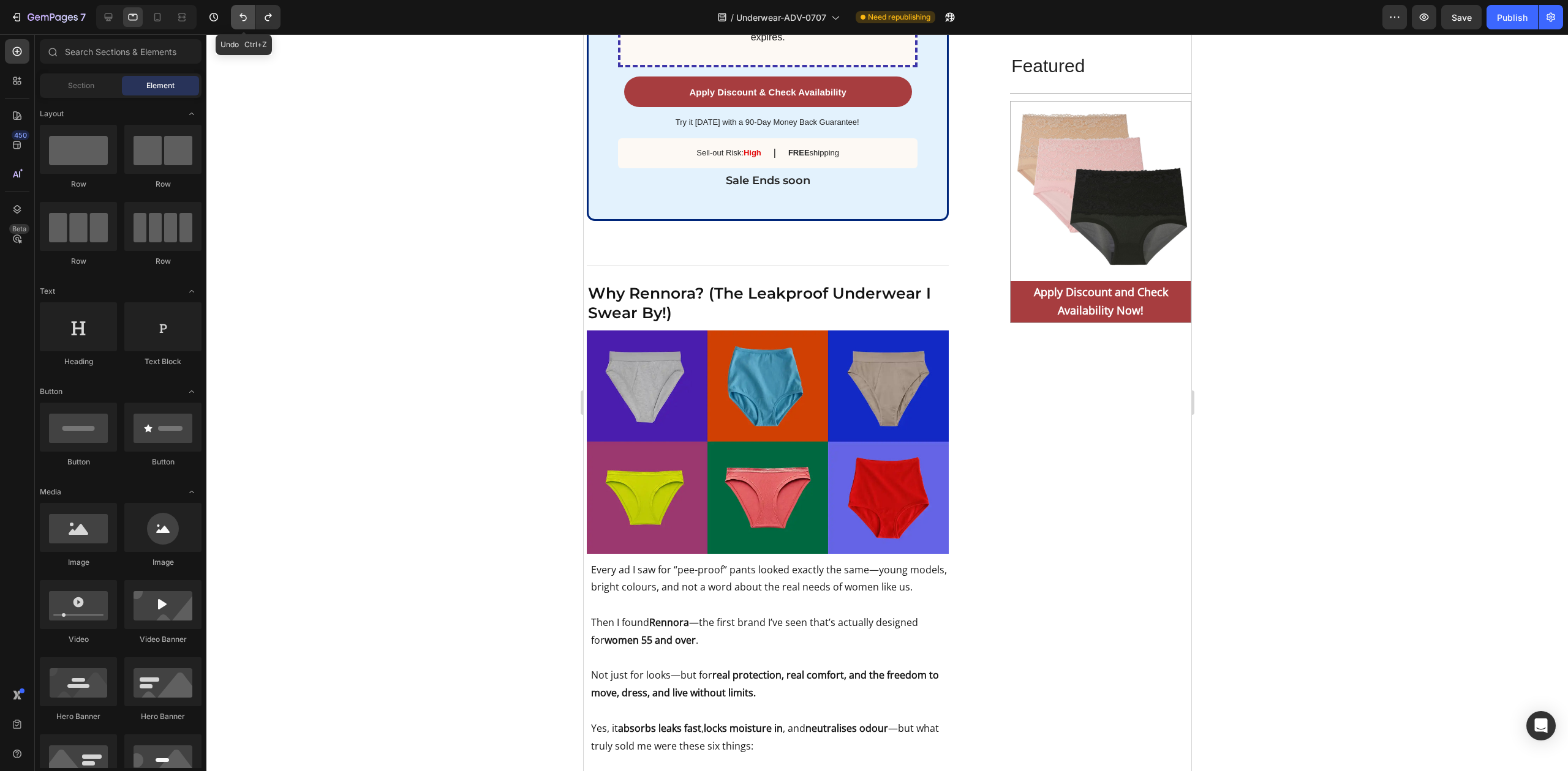
click at [243, 17] on icon "Undo/Redo" at bounding box center [243, 18] width 7 height 8
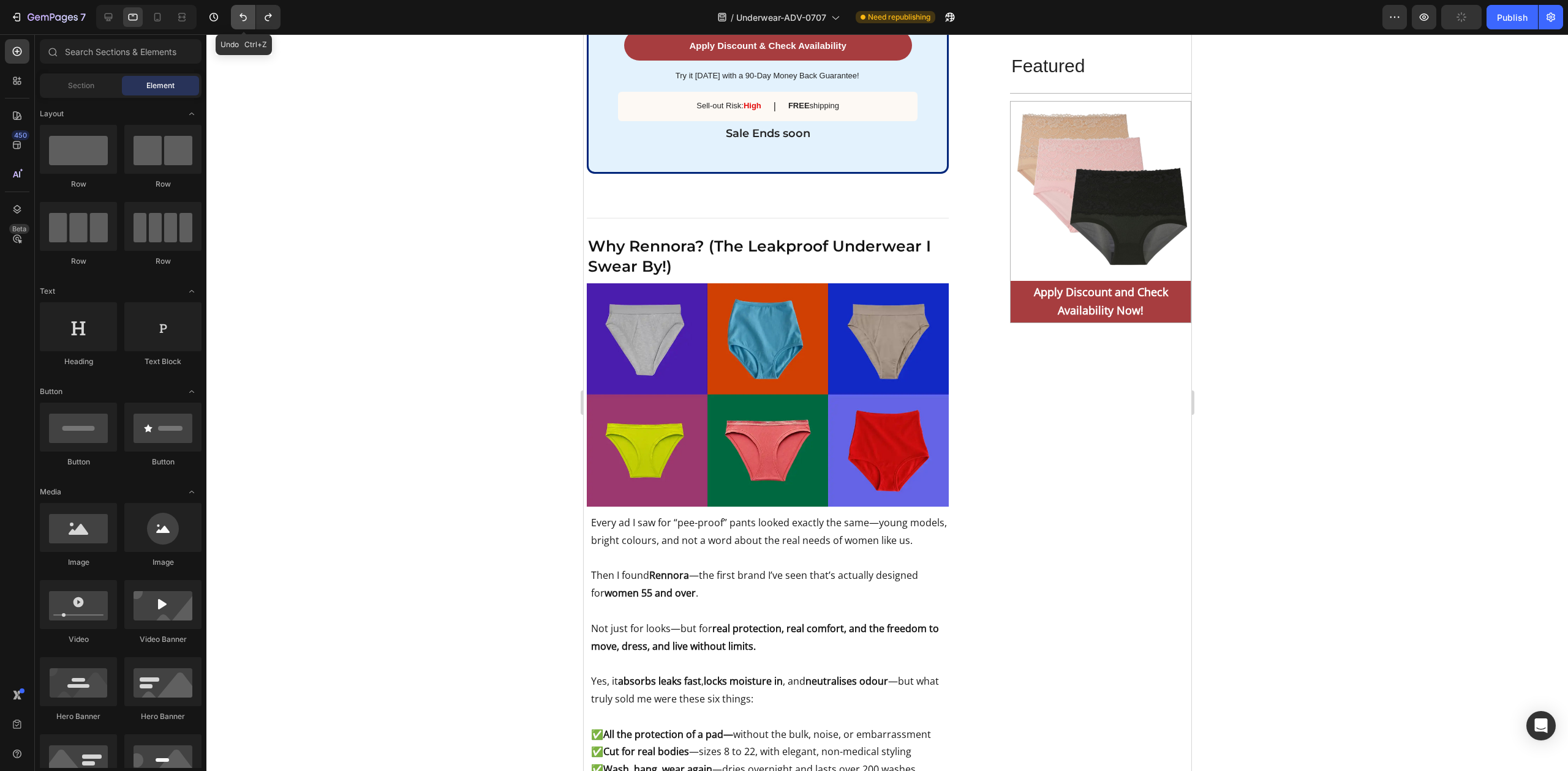
click at [243, 17] on icon "Undo/Redo" at bounding box center [243, 18] width 7 height 8
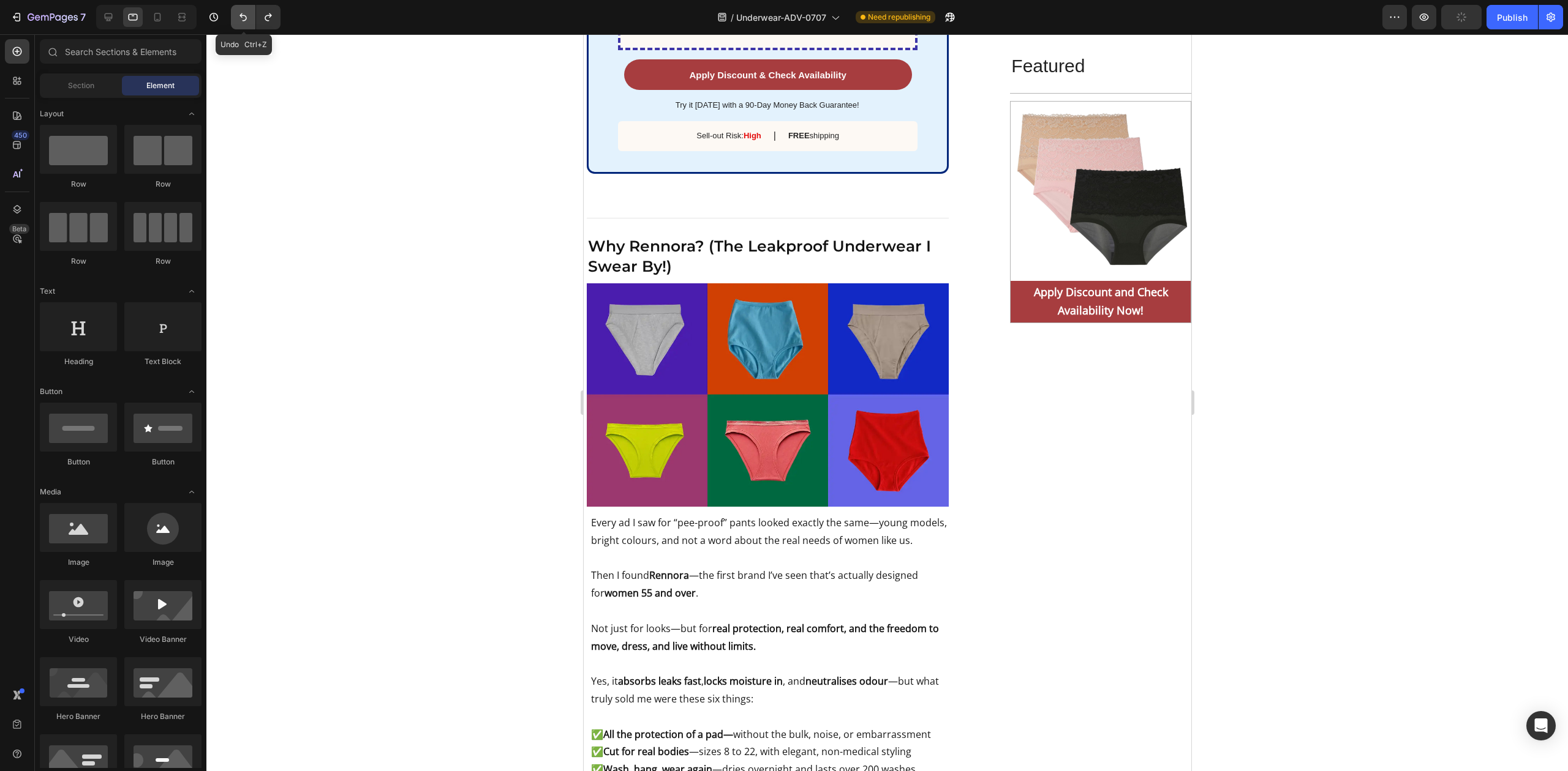
click at [243, 17] on icon "Undo/Redo" at bounding box center [243, 18] width 7 height 8
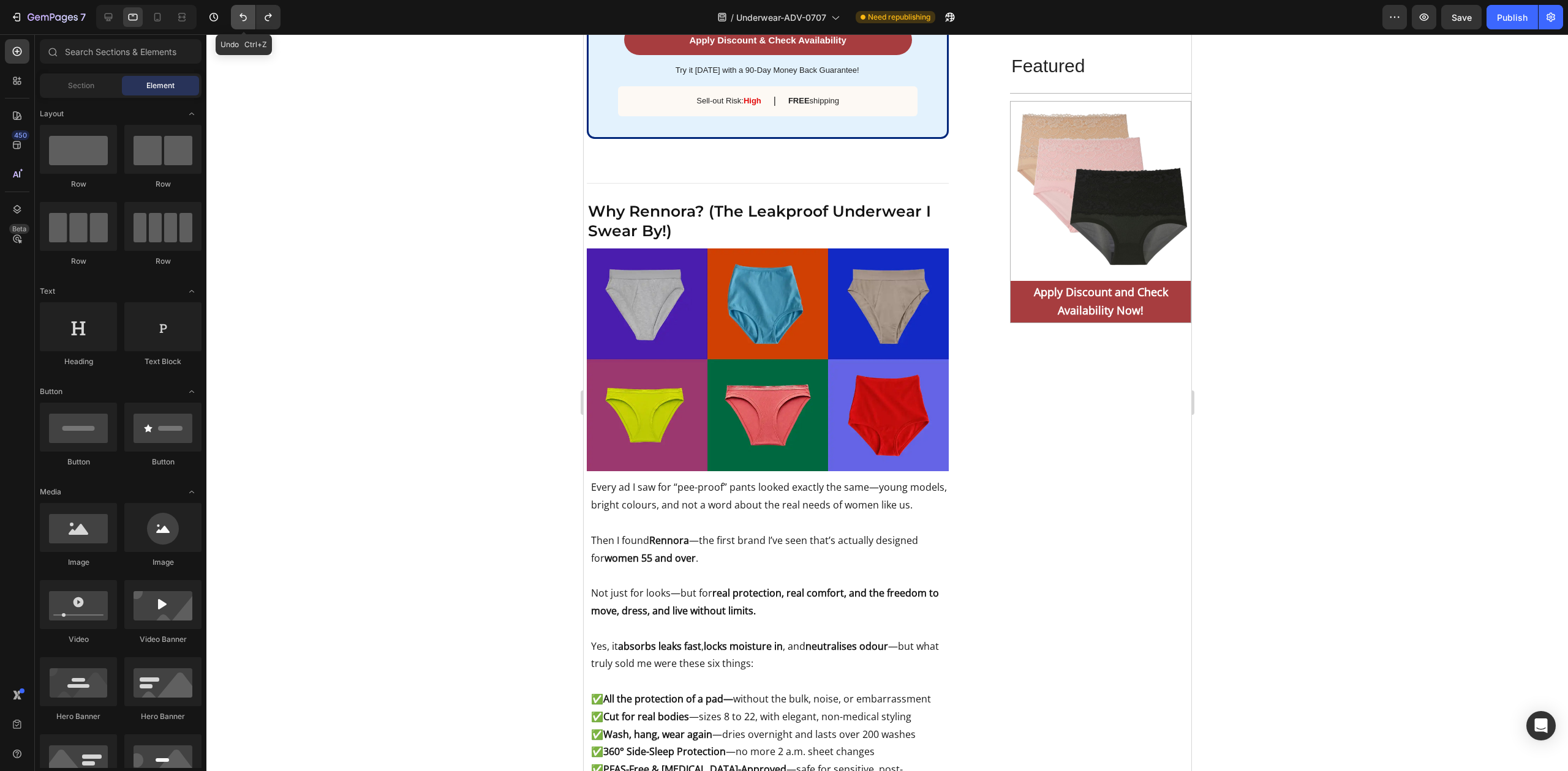
click at [243, 17] on icon "Undo/Redo" at bounding box center [243, 18] width 7 height 8
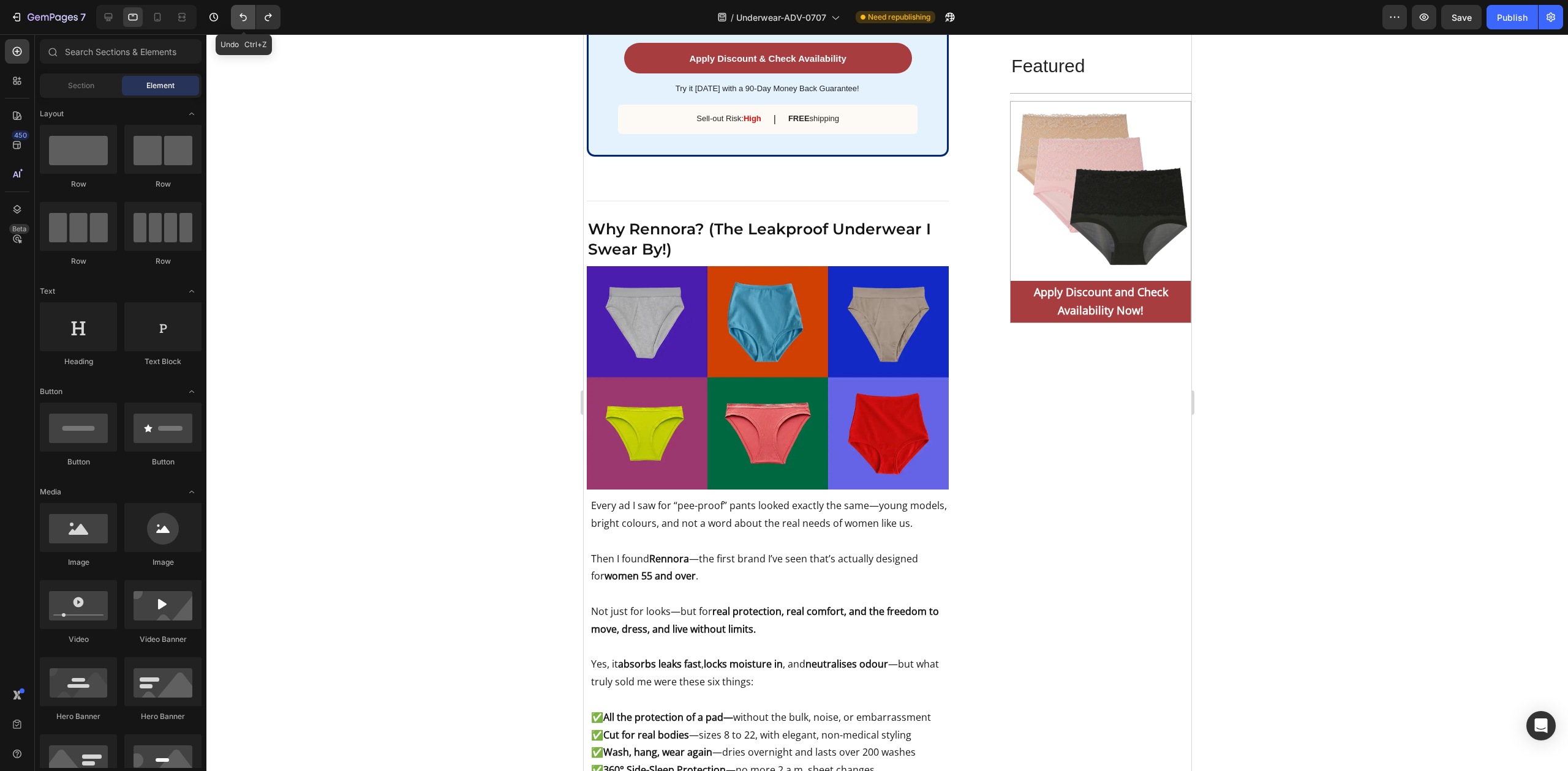
click at [243, 17] on icon "Undo/Redo" at bounding box center [243, 18] width 7 height 8
click at [240, 18] on icon "Undo/Redo" at bounding box center [243, 17] width 12 height 12
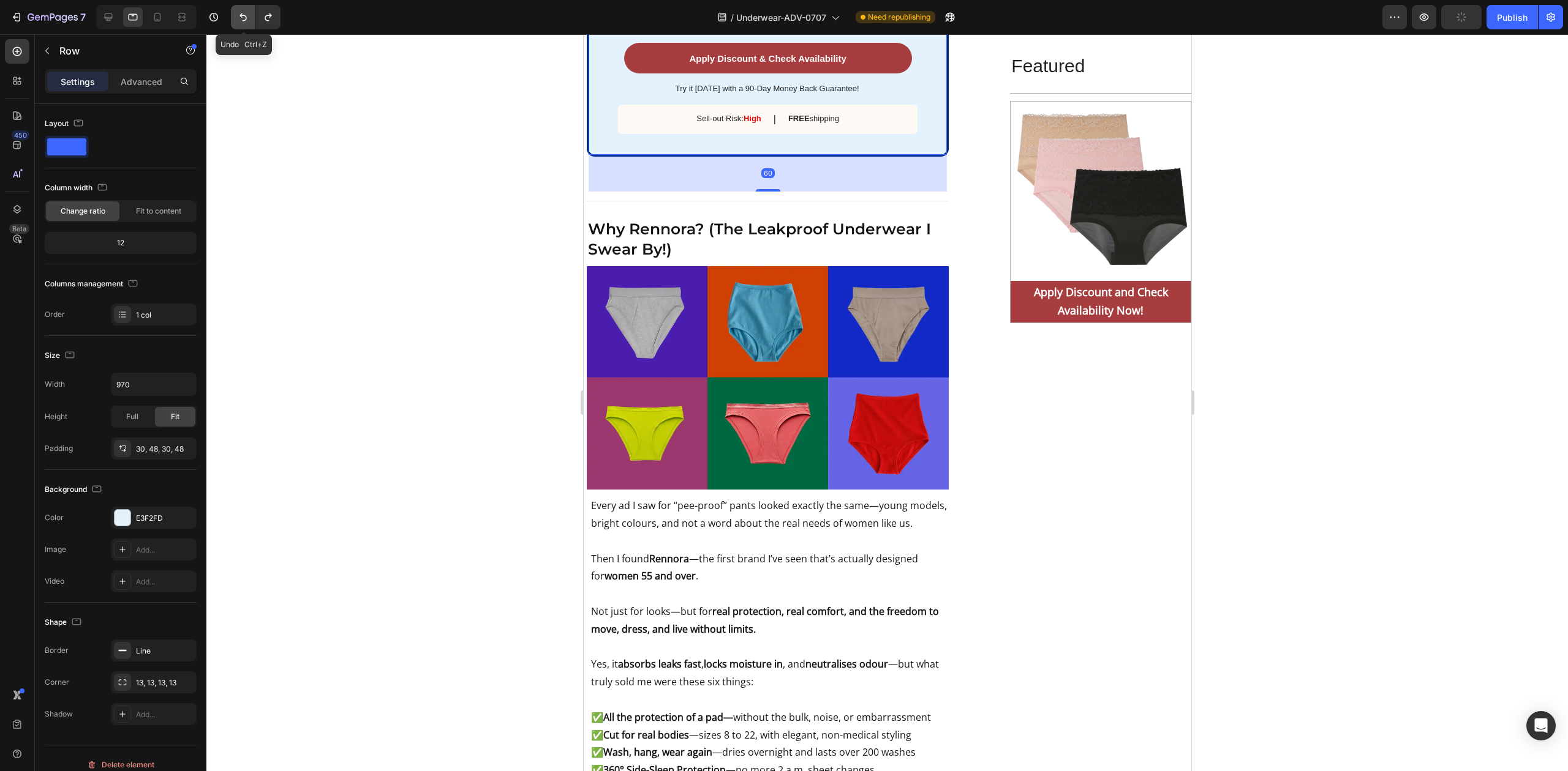
click at [240, 15] on icon "Undo/Redo" at bounding box center [243, 17] width 12 height 12
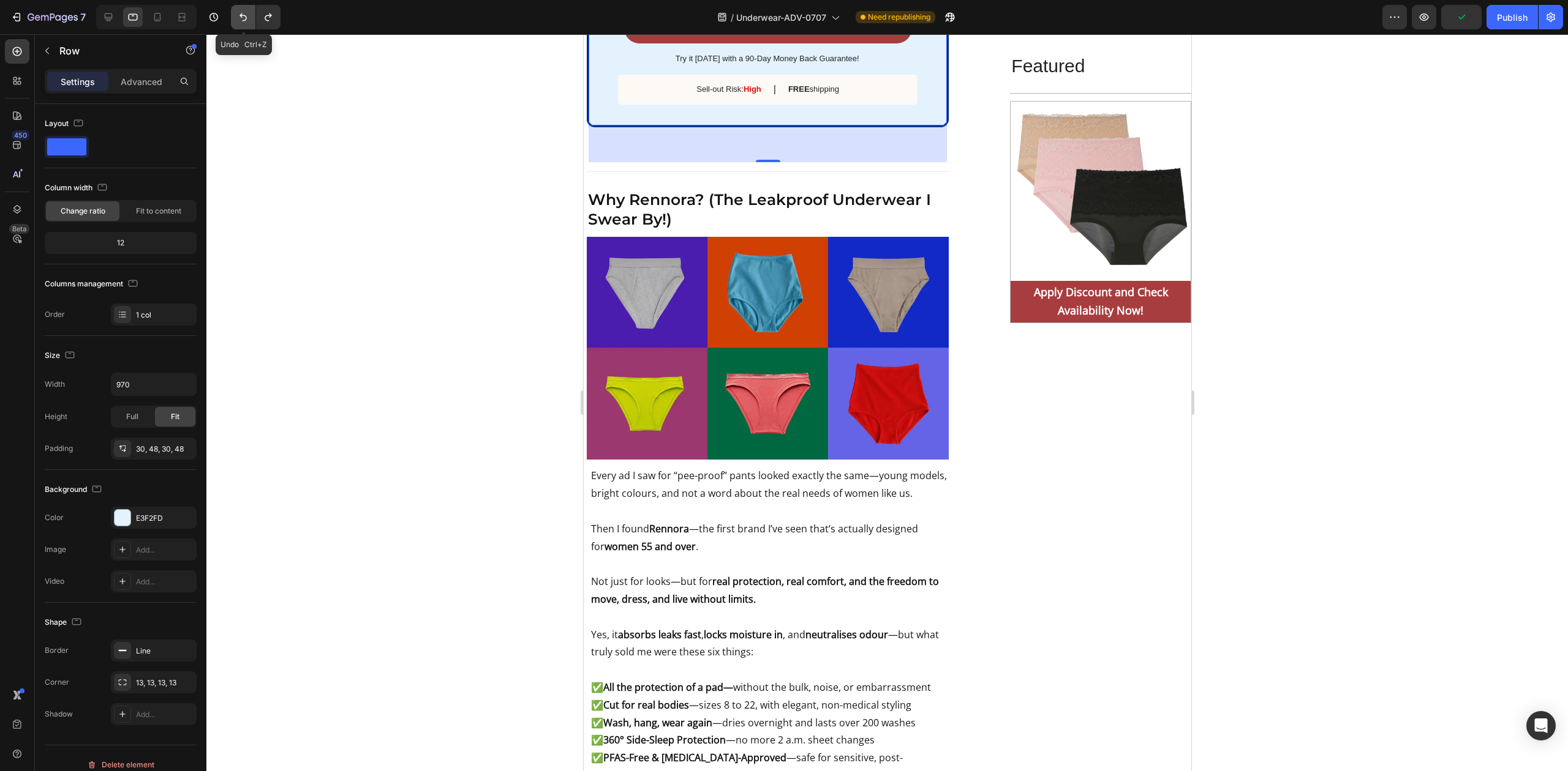
click at [240, 15] on icon "Undo/Redo" at bounding box center [243, 17] width 12 height 12
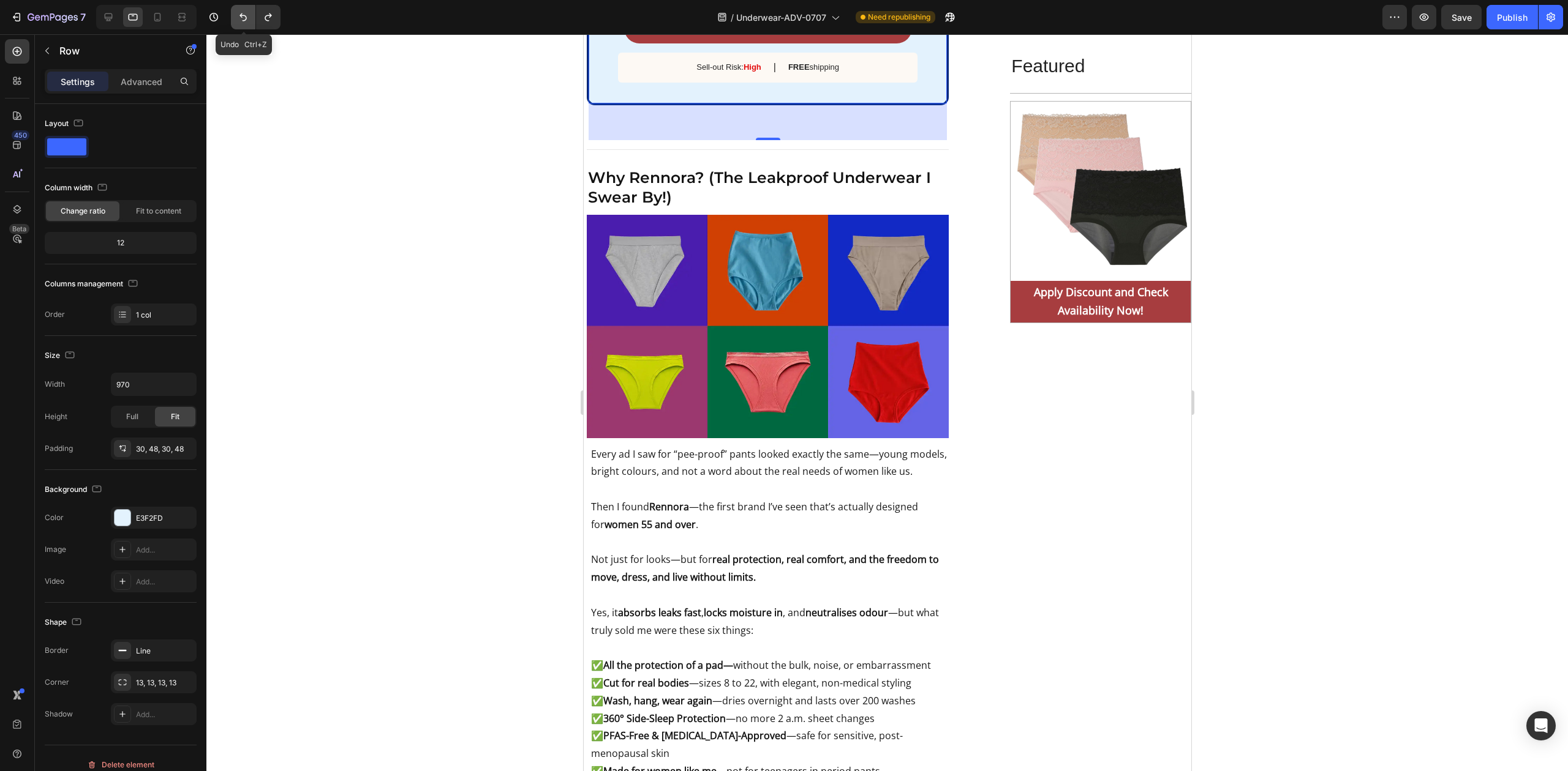
click at [240, 15] on icon "Undo/Redo" at bounding box center [243, 17] width 12 height 12
click at [457, 265] on div at bounding box center [887, 403] width 1362 height 737
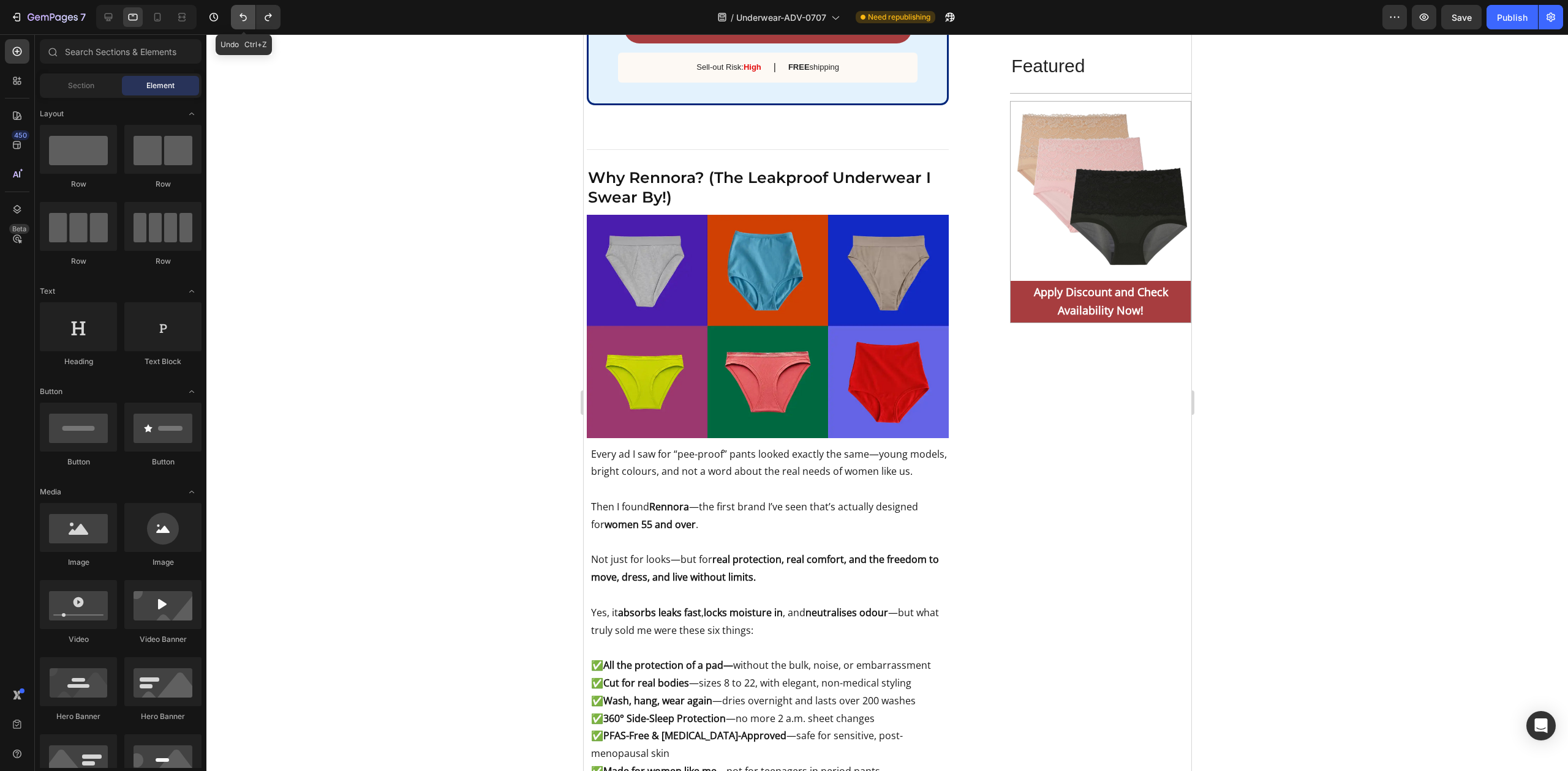
click at [245, 11] on icon "Undo/Redo" at bounding box center [243, 17] width 12 height 12
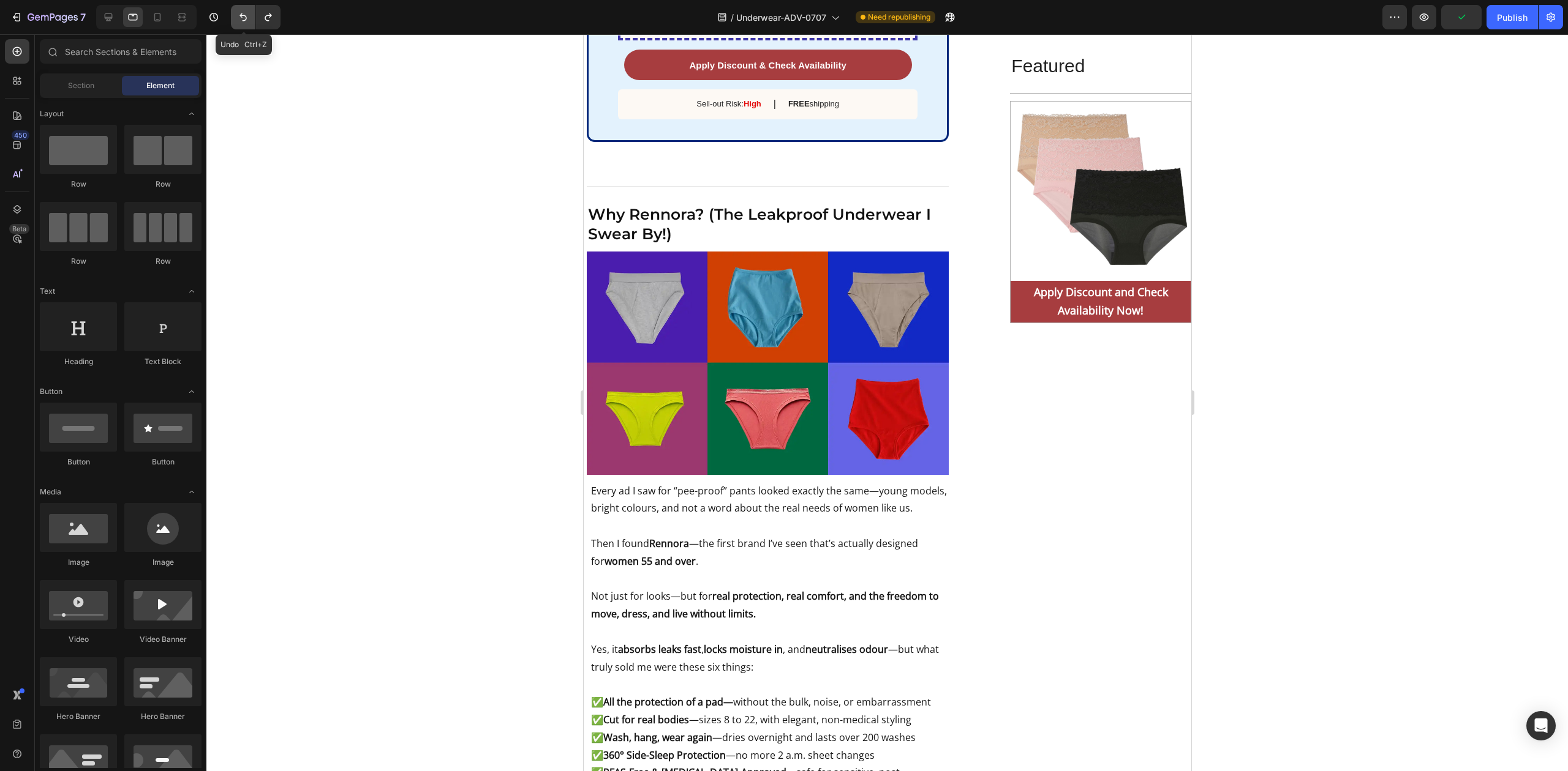
click at [243, 15] on icon "Undo/Redo" at bounding box center [243, 17] width 12 height 12
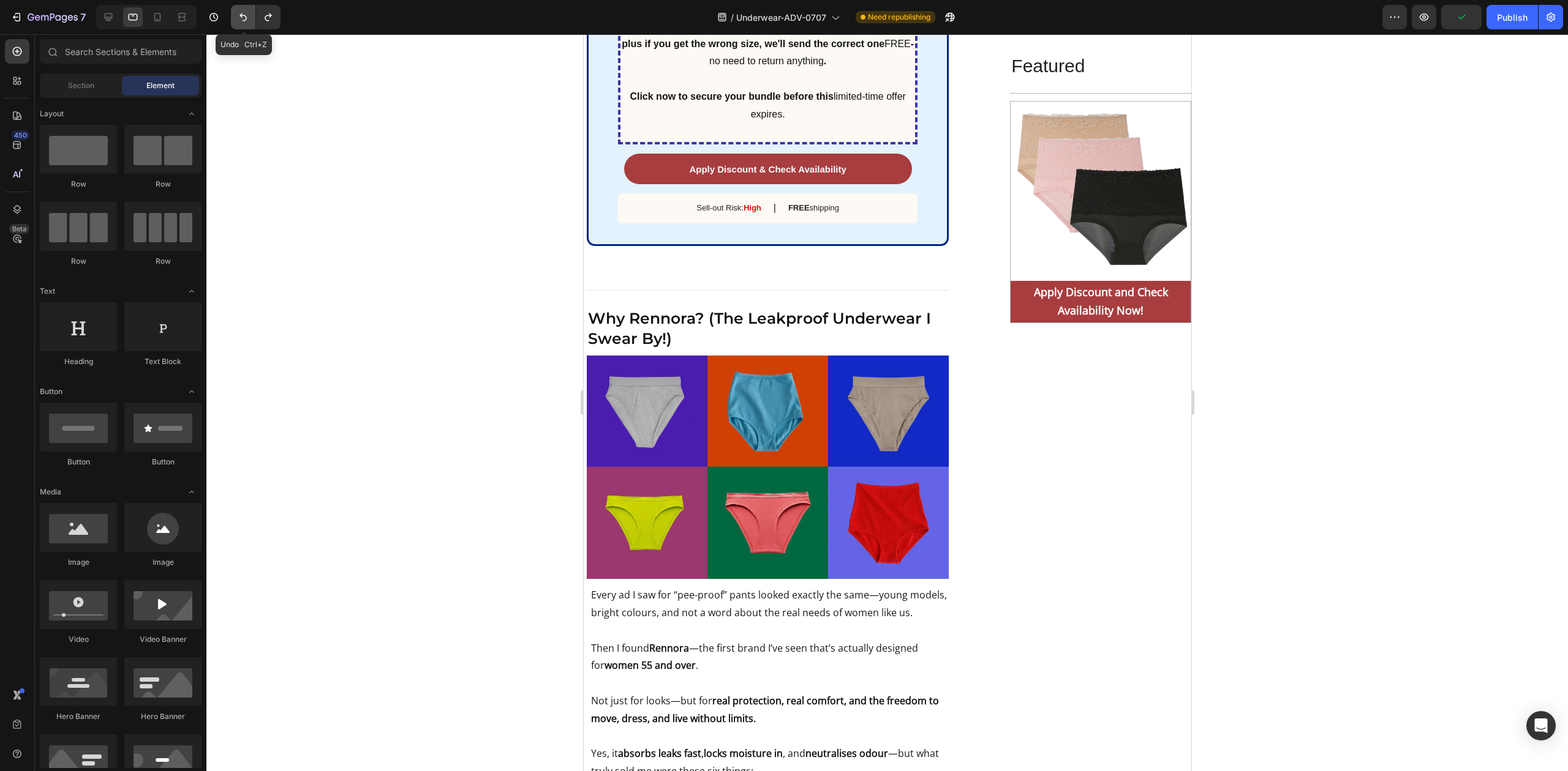
click at [243, 15] on icon "Undo/Redo" at bounding box center [243, 17] width 12 height 12
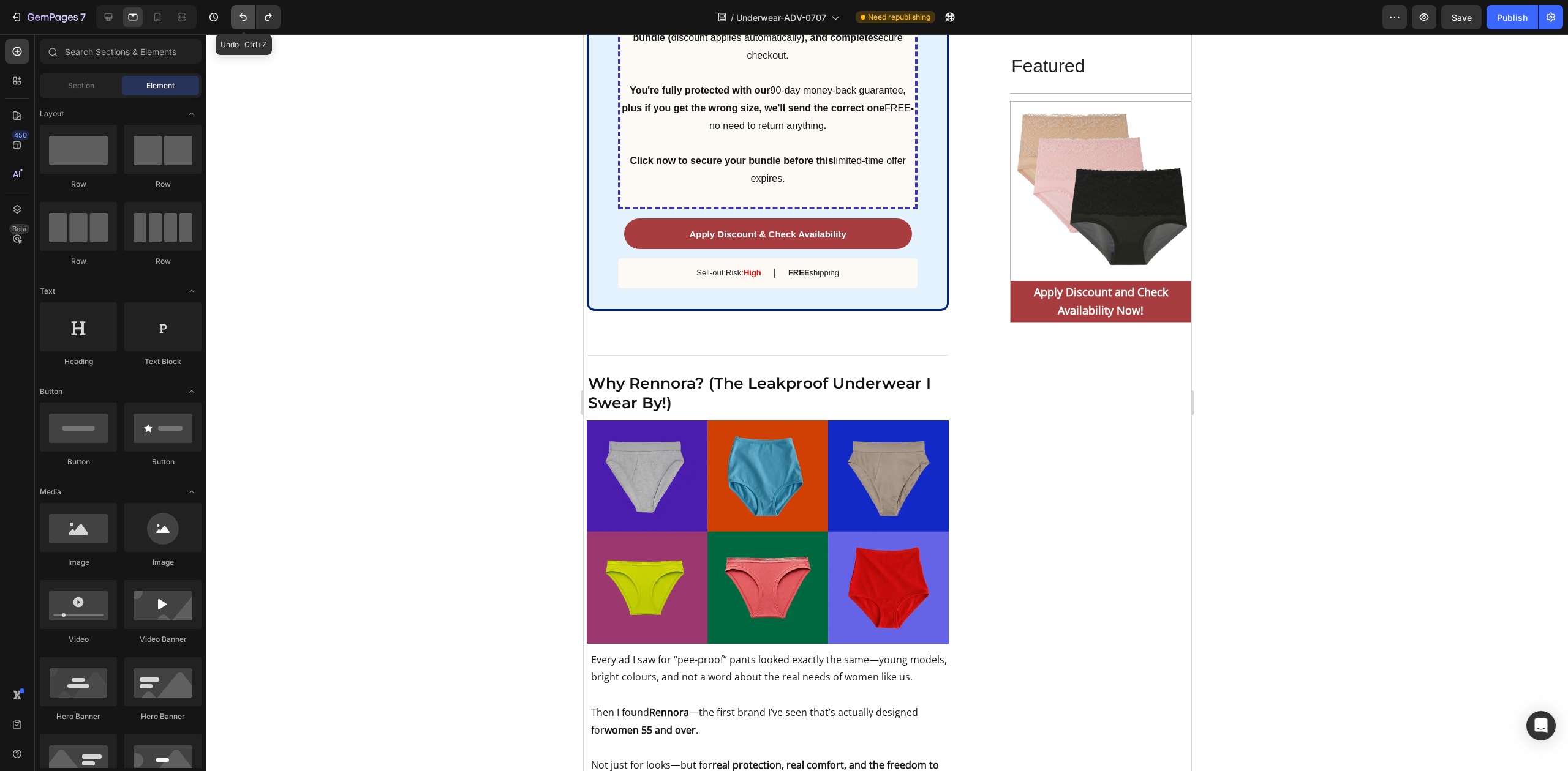
click at [243, 15] on icon "Undo/Redo" at bounding box center [243, 17] width 12 height 12
click at [268, 17] on icon "Undo/Redo" at bounding box center [268, 17] width 12 height 12
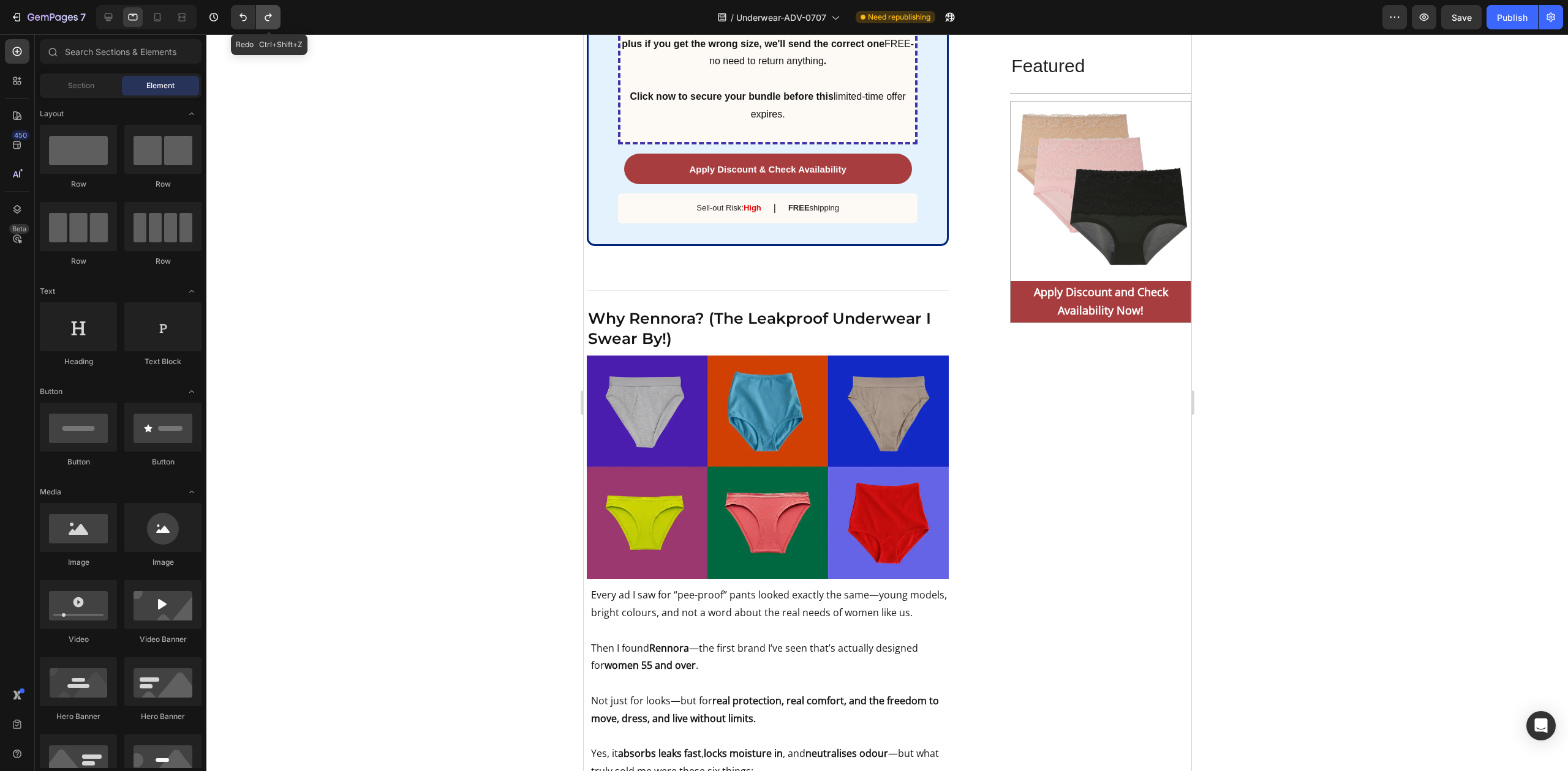
click at [268, 17] on icon "Undo/Redo" at bounding box center [268, 17] width 12 height 12
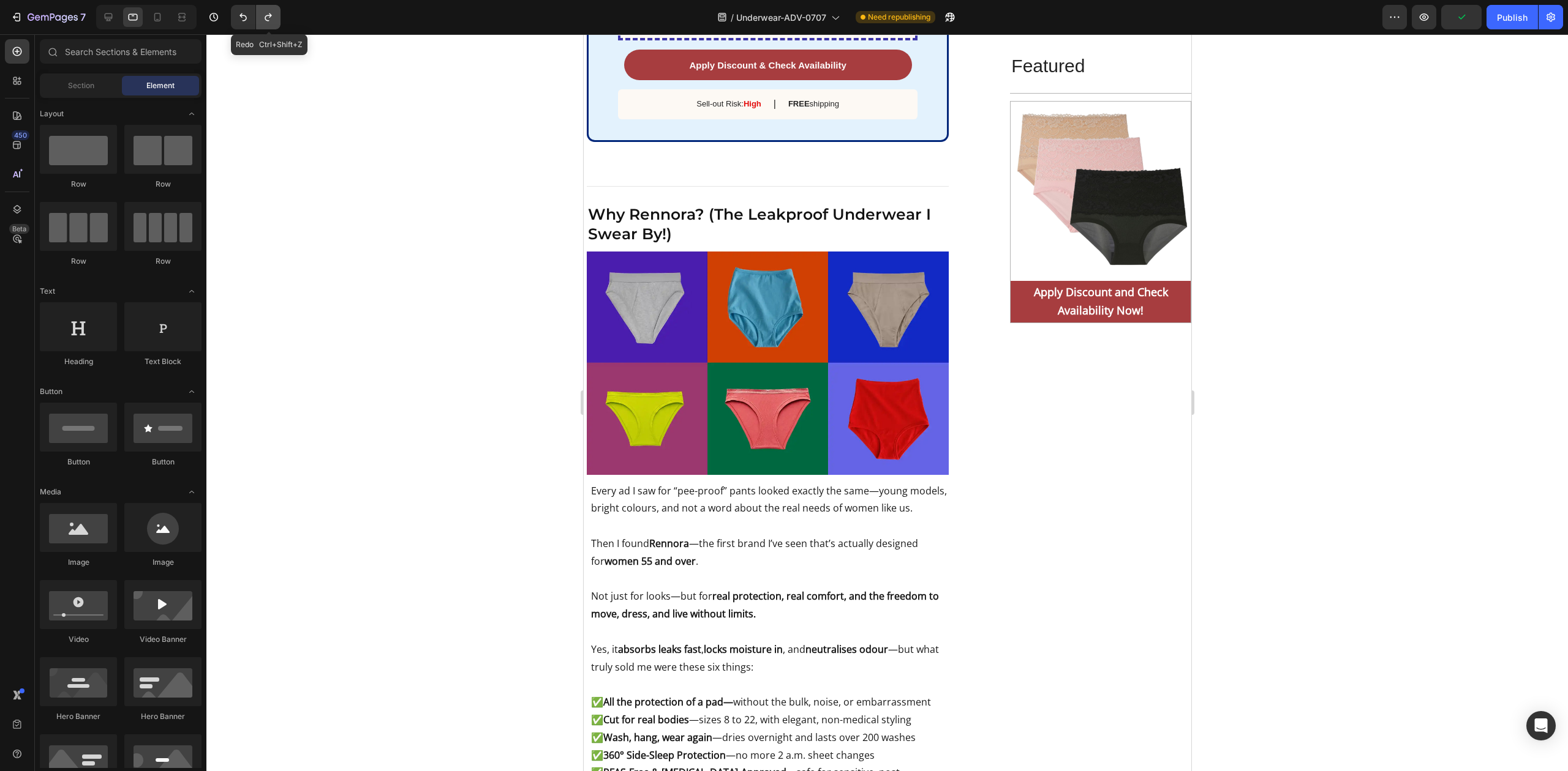
click at [268, 17] on icon "Undo/Redo" at bounding box center [268, 17] width 12 height 12
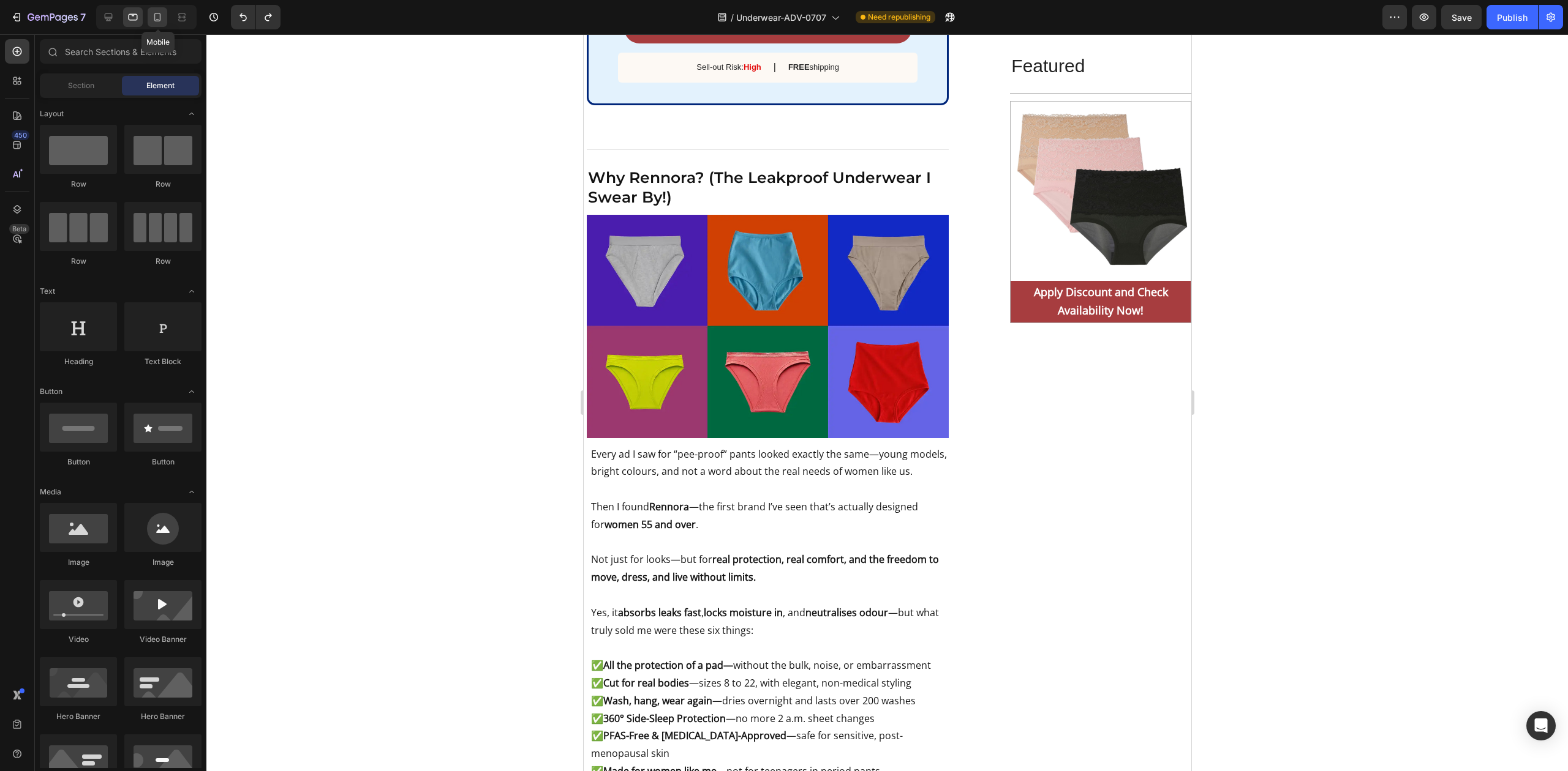
click at [154, 11] on icon at bounding box center [157, 17] width 12 height 12
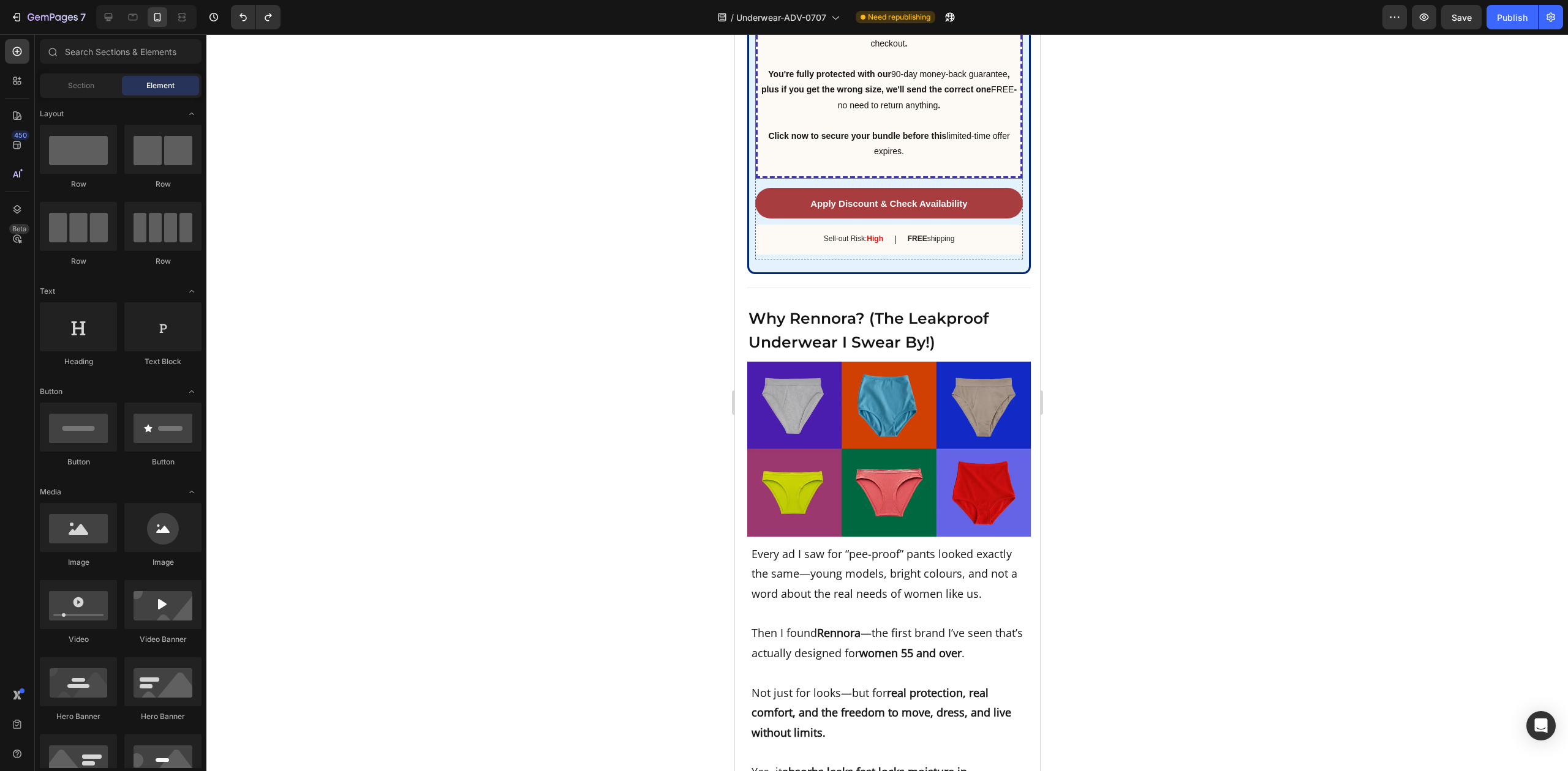
scroll to position [6088, 0]
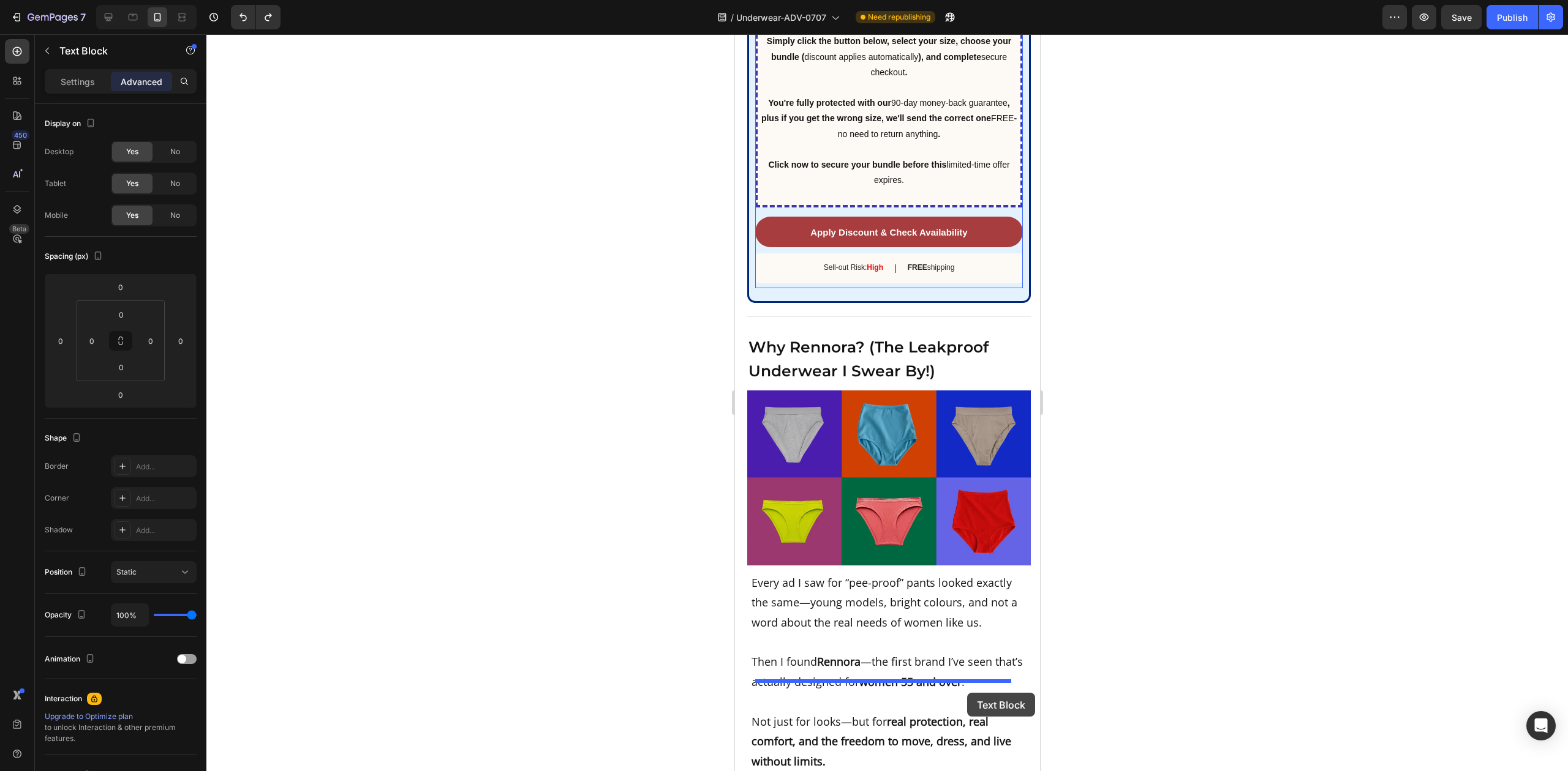
type input "16"
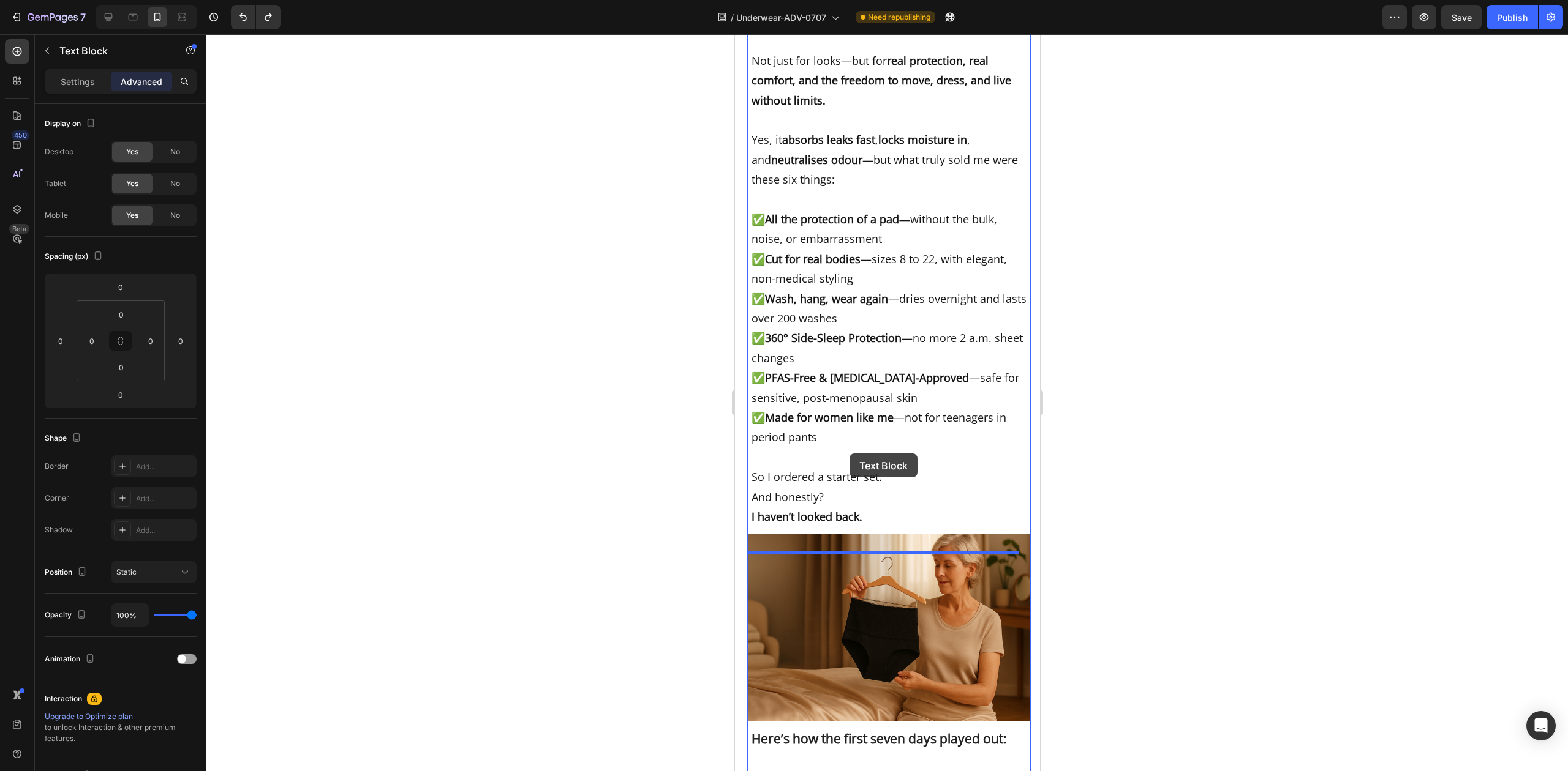
scroll to position [6777, 0]
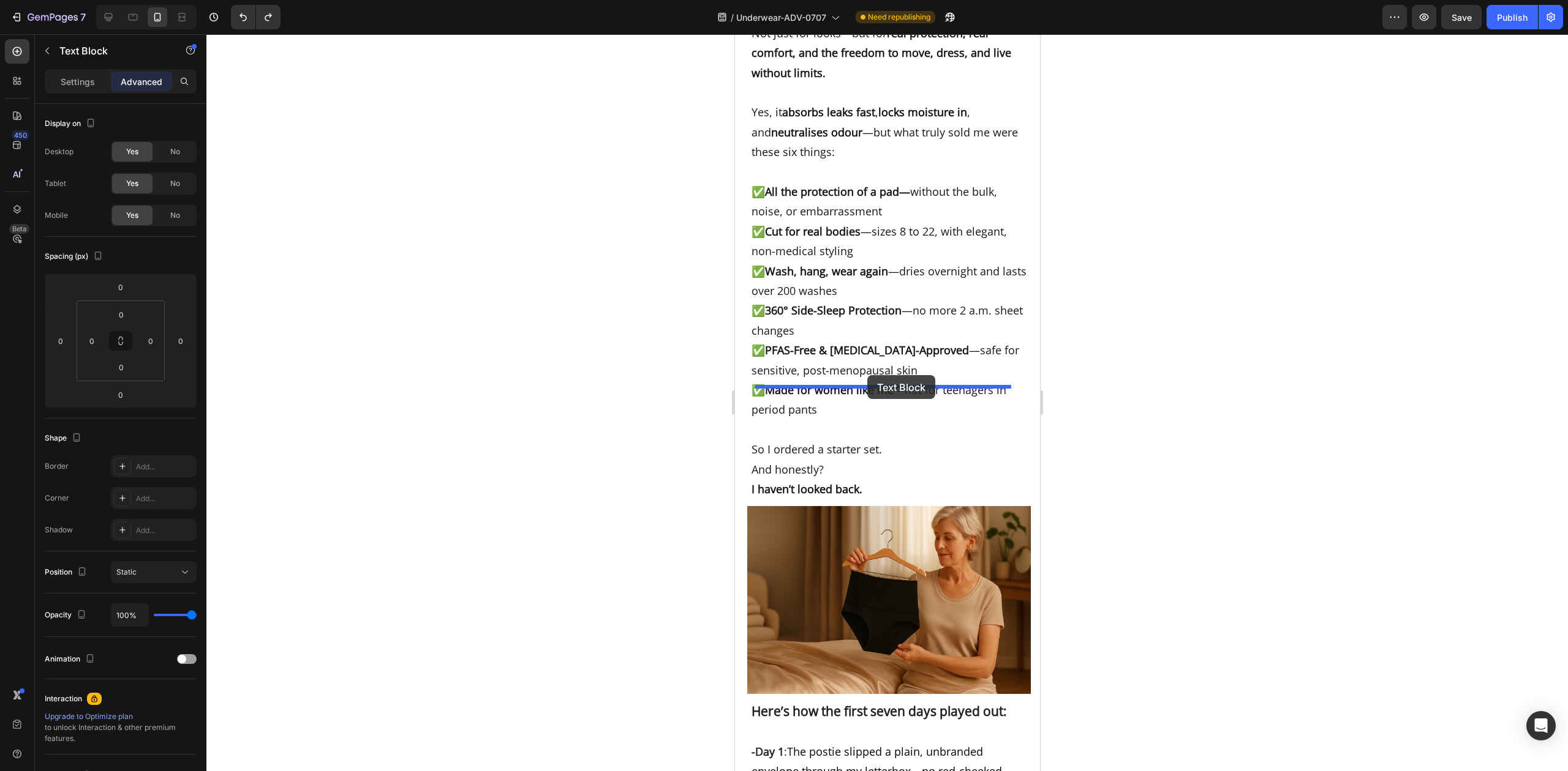
drag, startPoint x: 957, startPoint y: 671, endPoint x: 867, endPoint y: 375, distance: 309.4
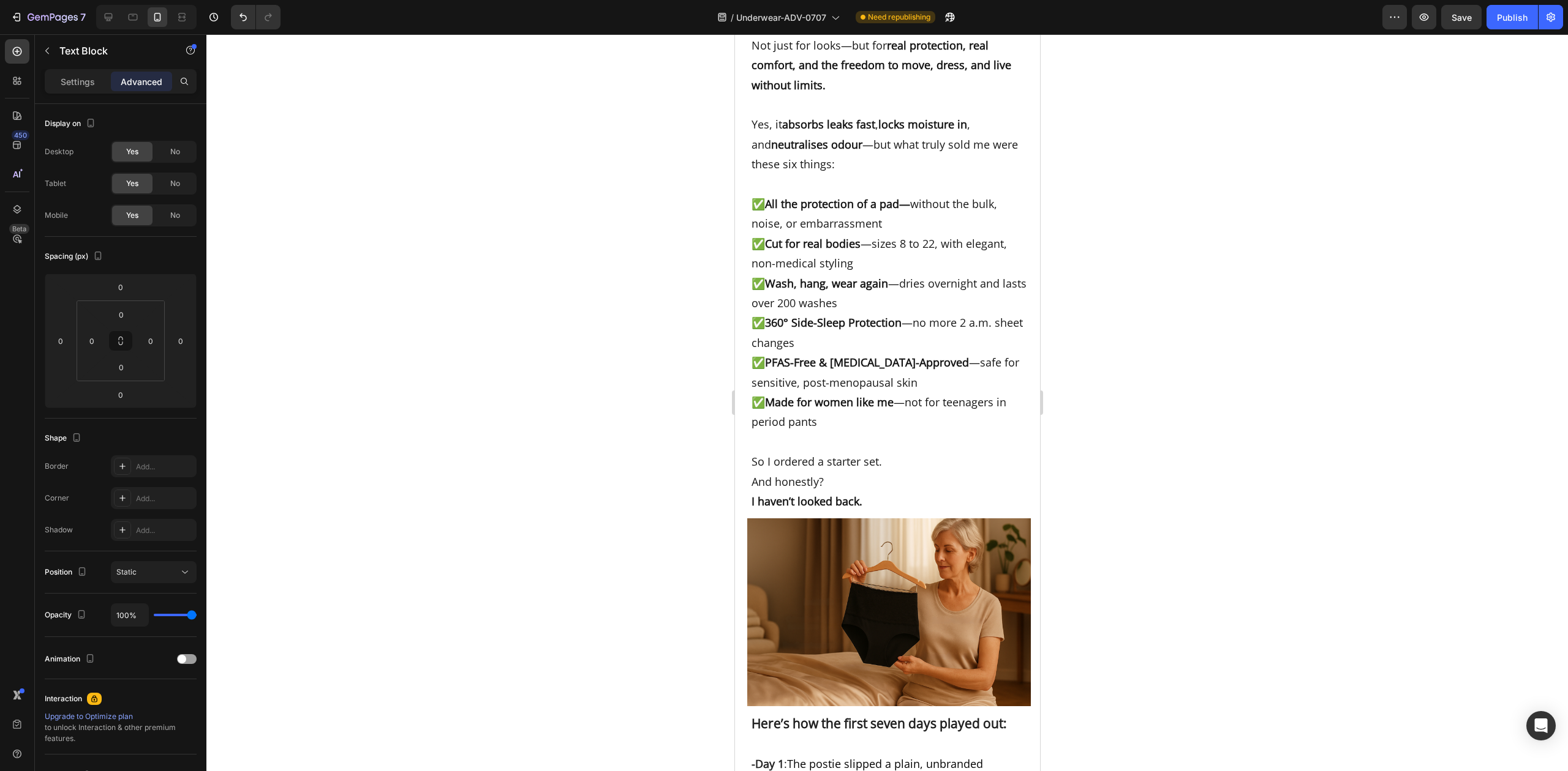
click at [1134, 410] on div at bounding box center [887, 403] width 1362 height 737
click at [119, 370] on input "0" at bounding box center [121, 367] width 24 height 19
type input "5"
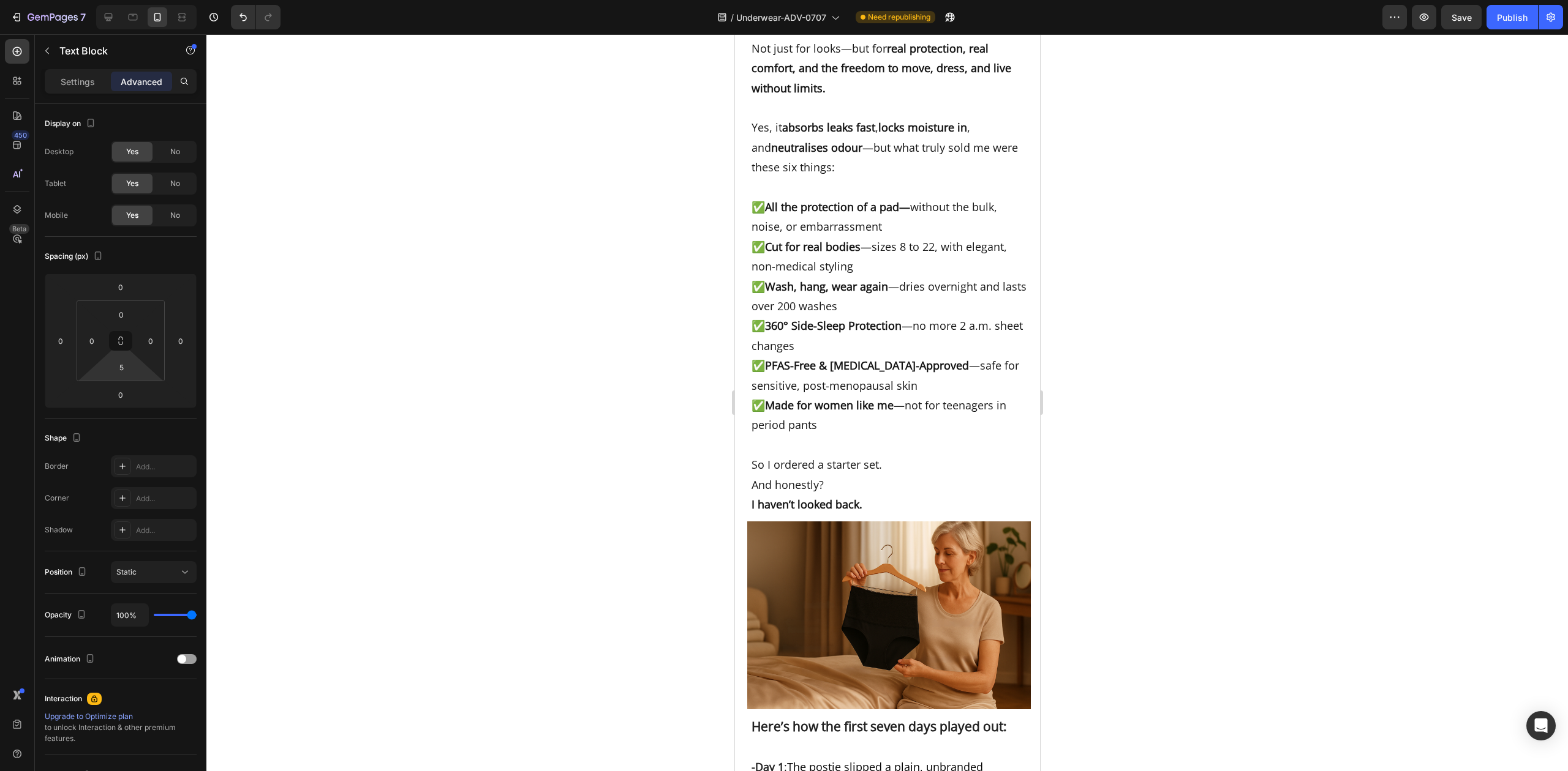
click at [1125, 353] on div at bounding box center [887, 403] width 1362 height 737
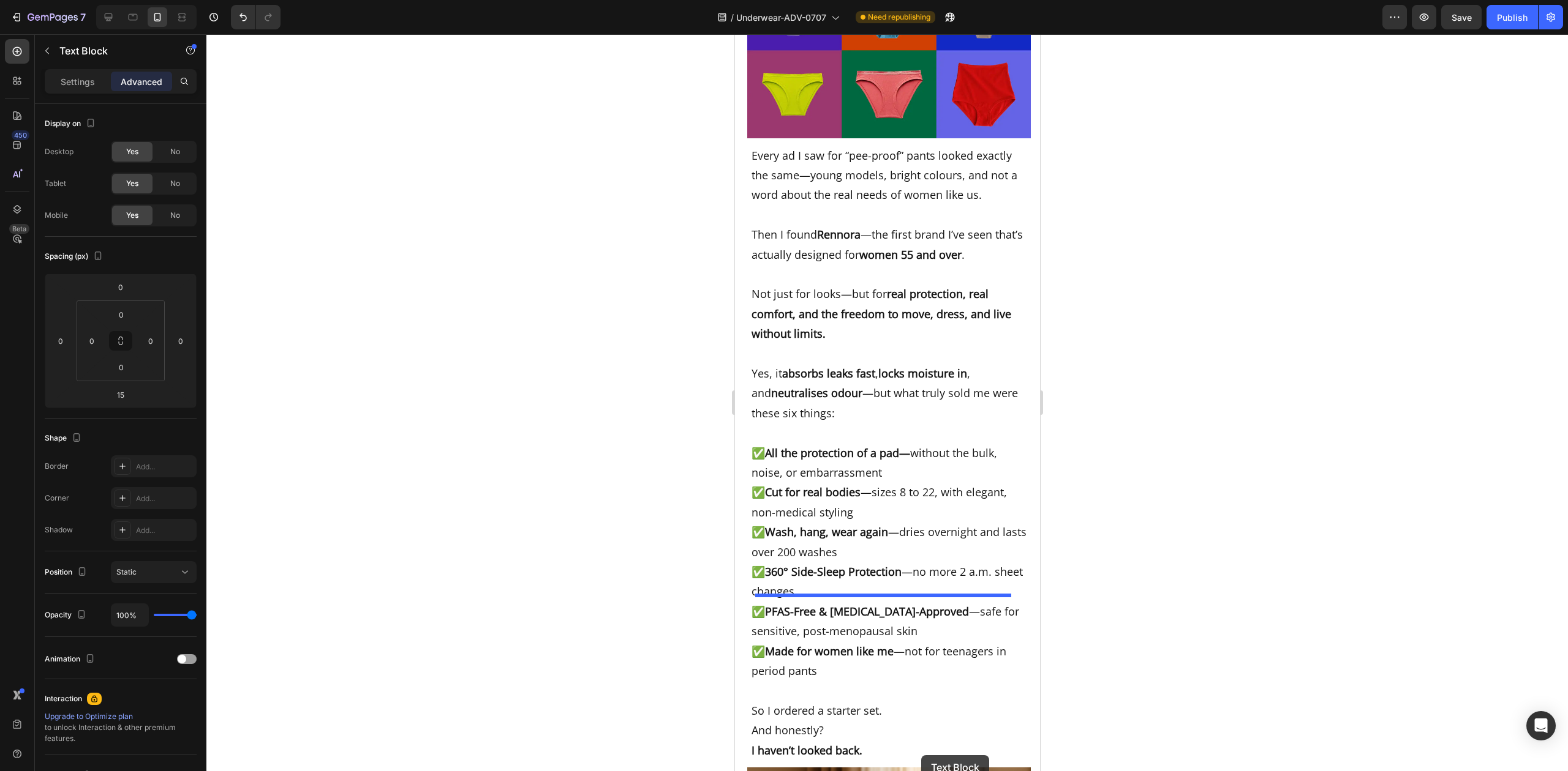
scroll to position [6574, 0]
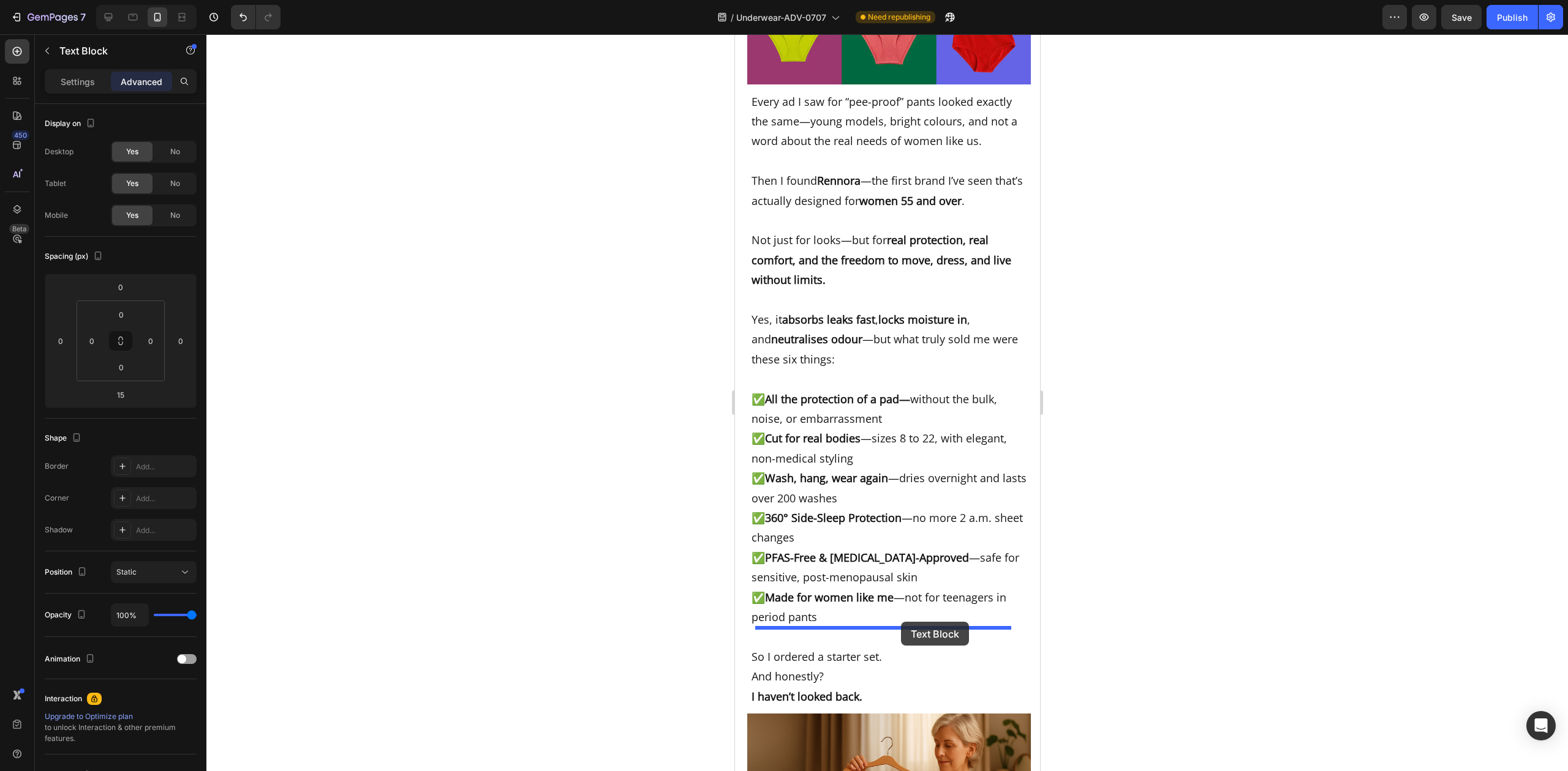
drag, startPoint x: 901, startPoint y: 148, endPoint x: 901, endPoint y: 622, distance: 474.0
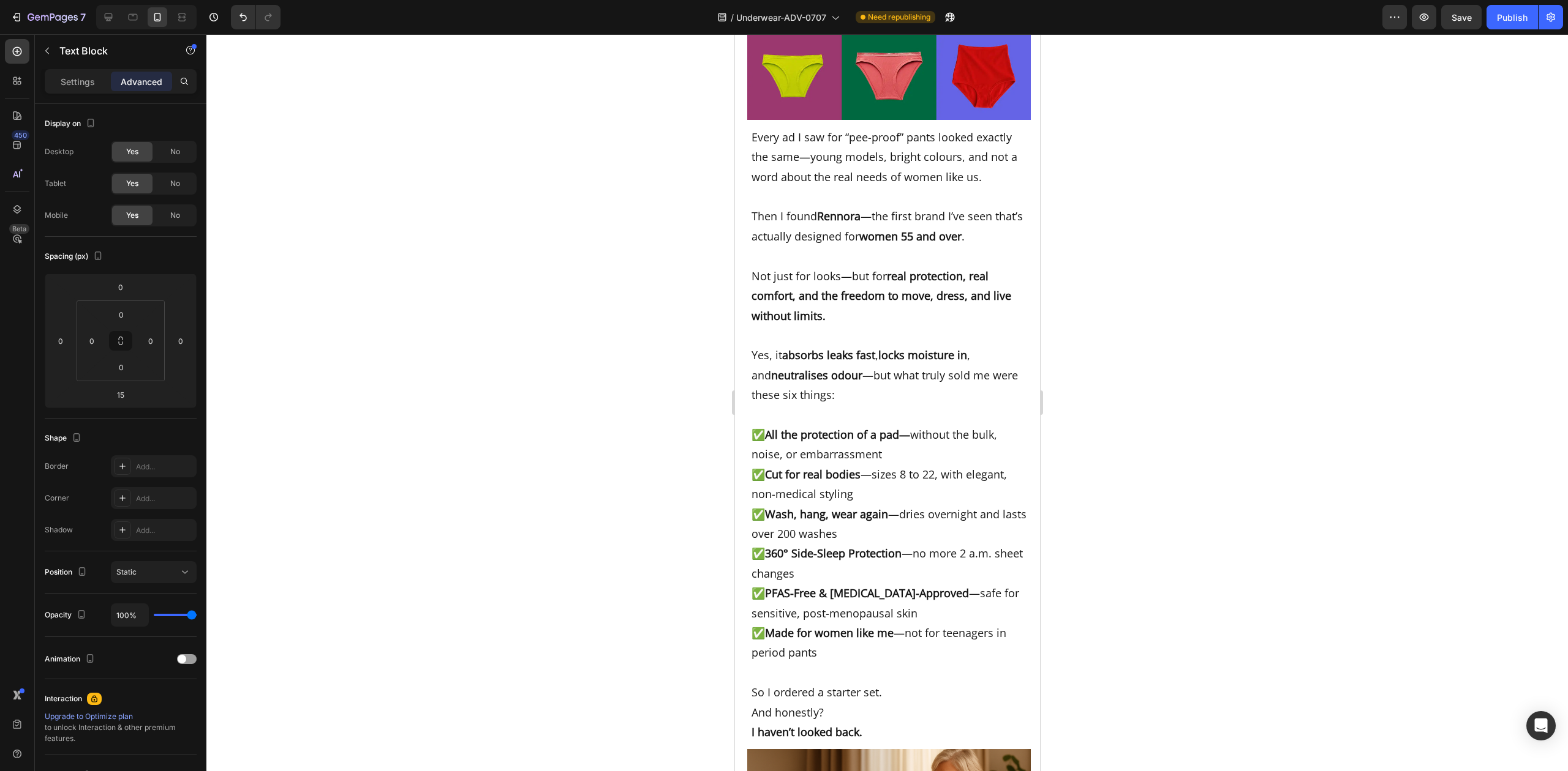
scroll to position [6583, 0]
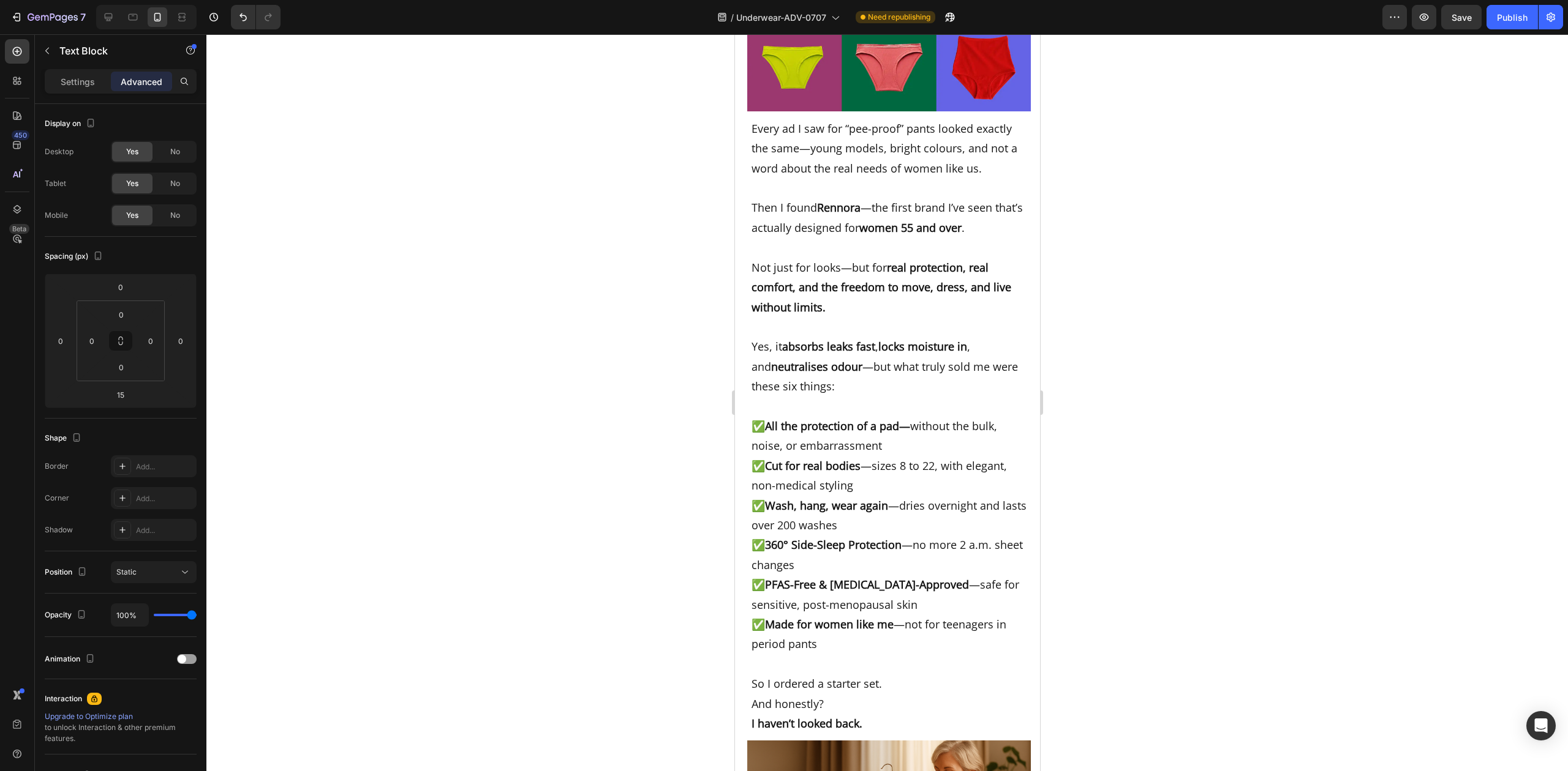
click at [1106, 606] on div at bounding box center [887, 403] width 1362 height 737
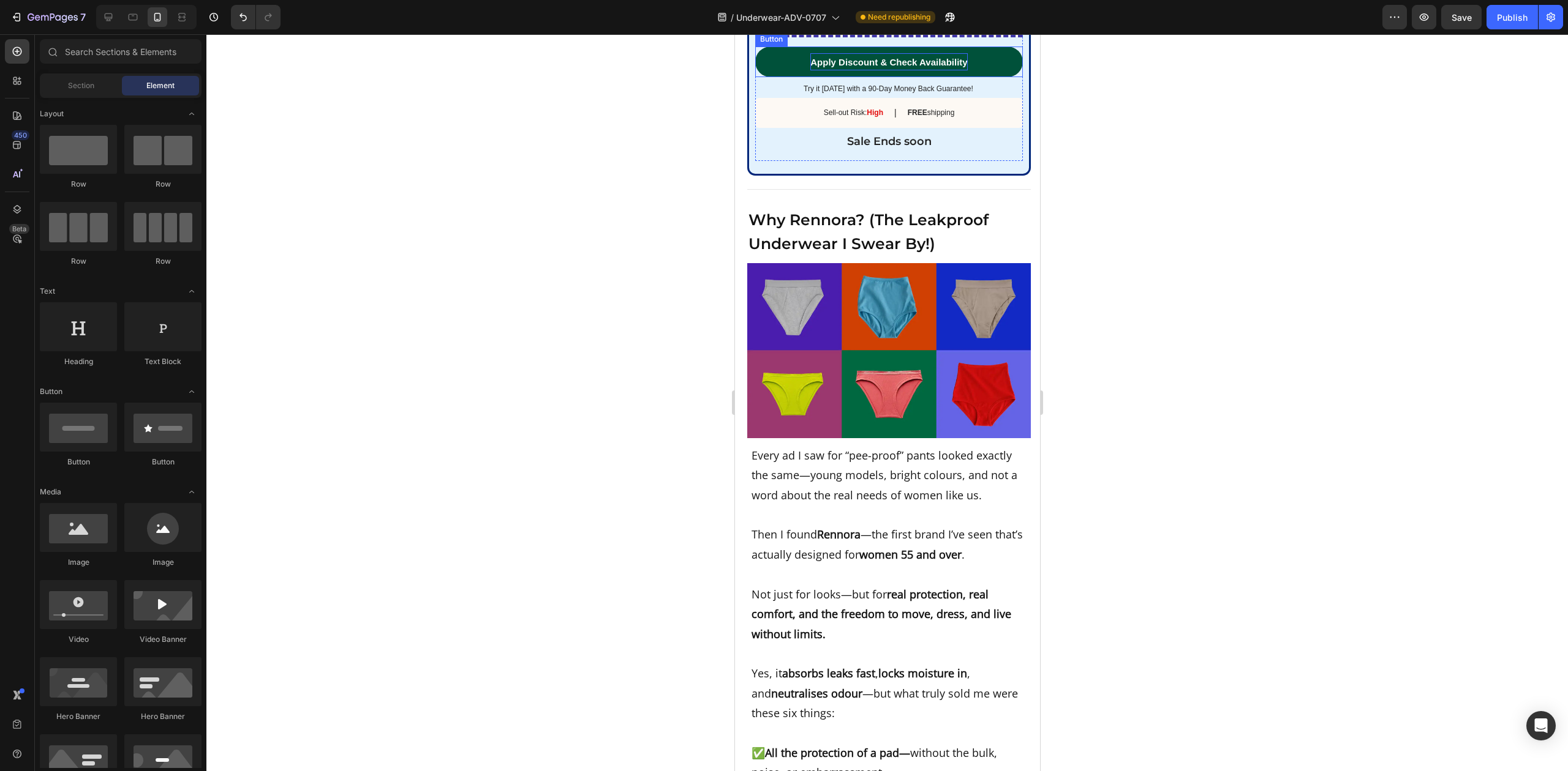
scroll to position [6011, 0]
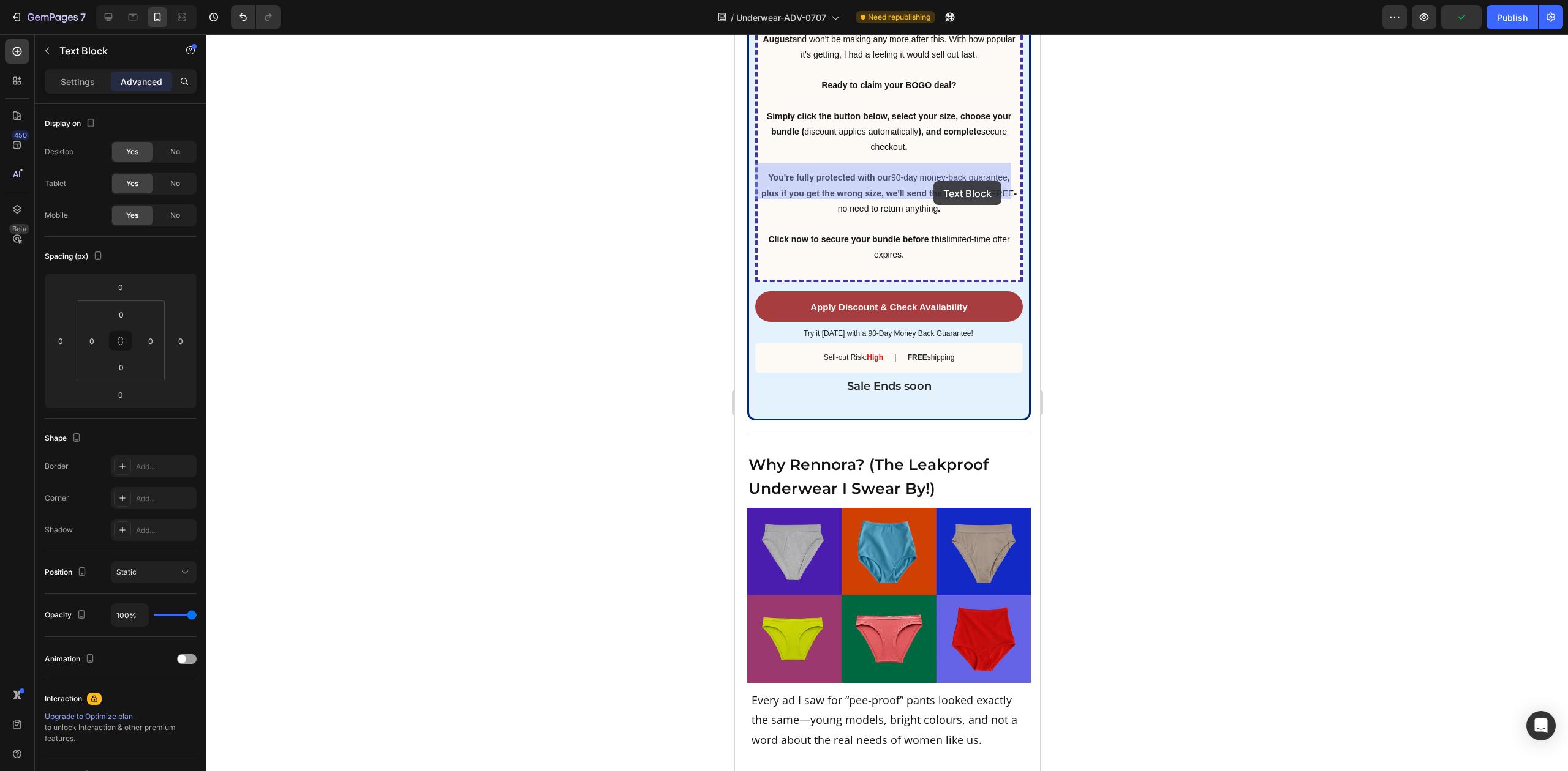
drag, startPoint x: 946, startPoint y: 202, endPoint x: 933, endPoint y: 181, distance: 24.7
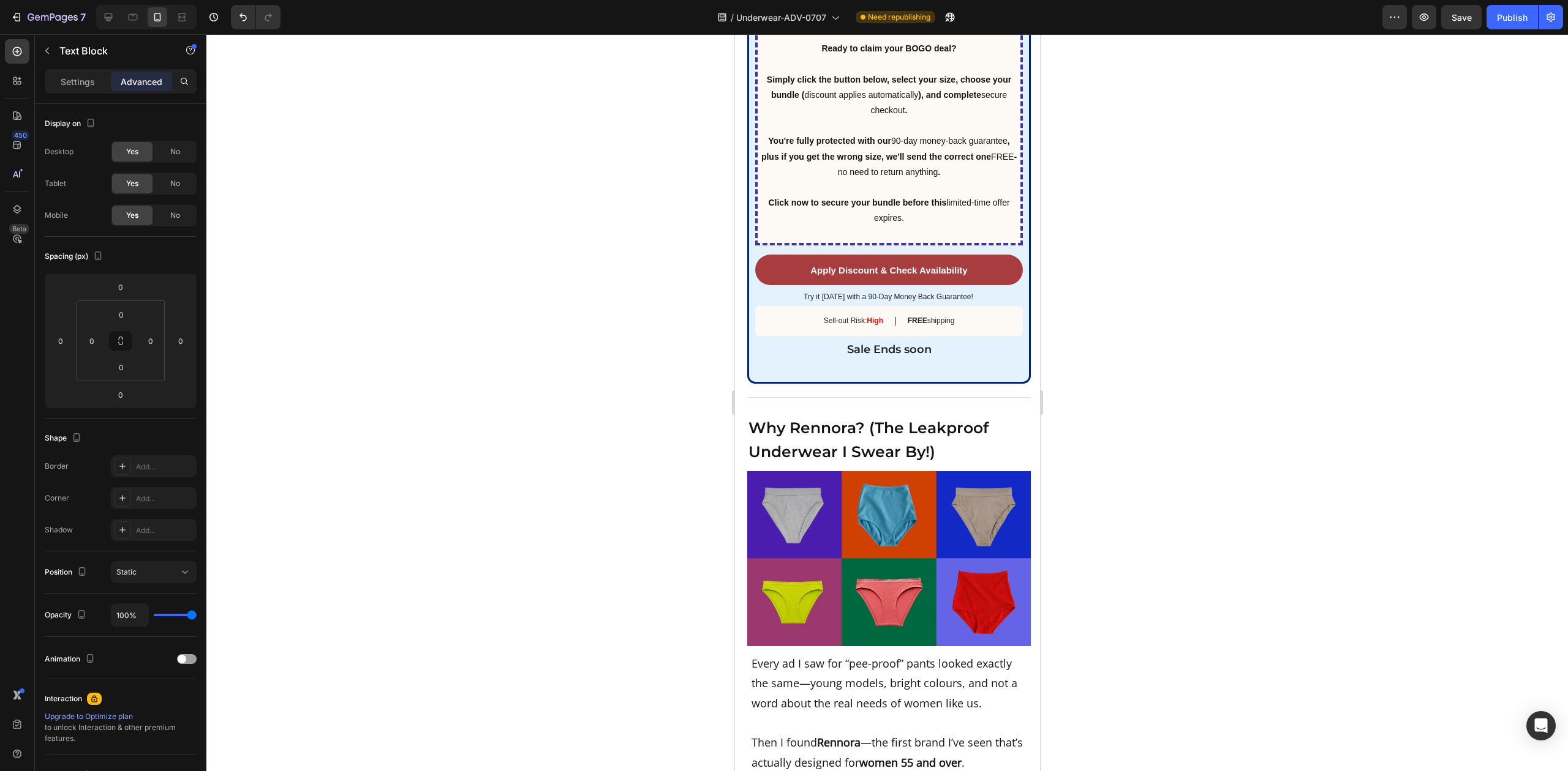
click at [1135, 149] on div at bounding box center [887, 403] width 1362 height 737
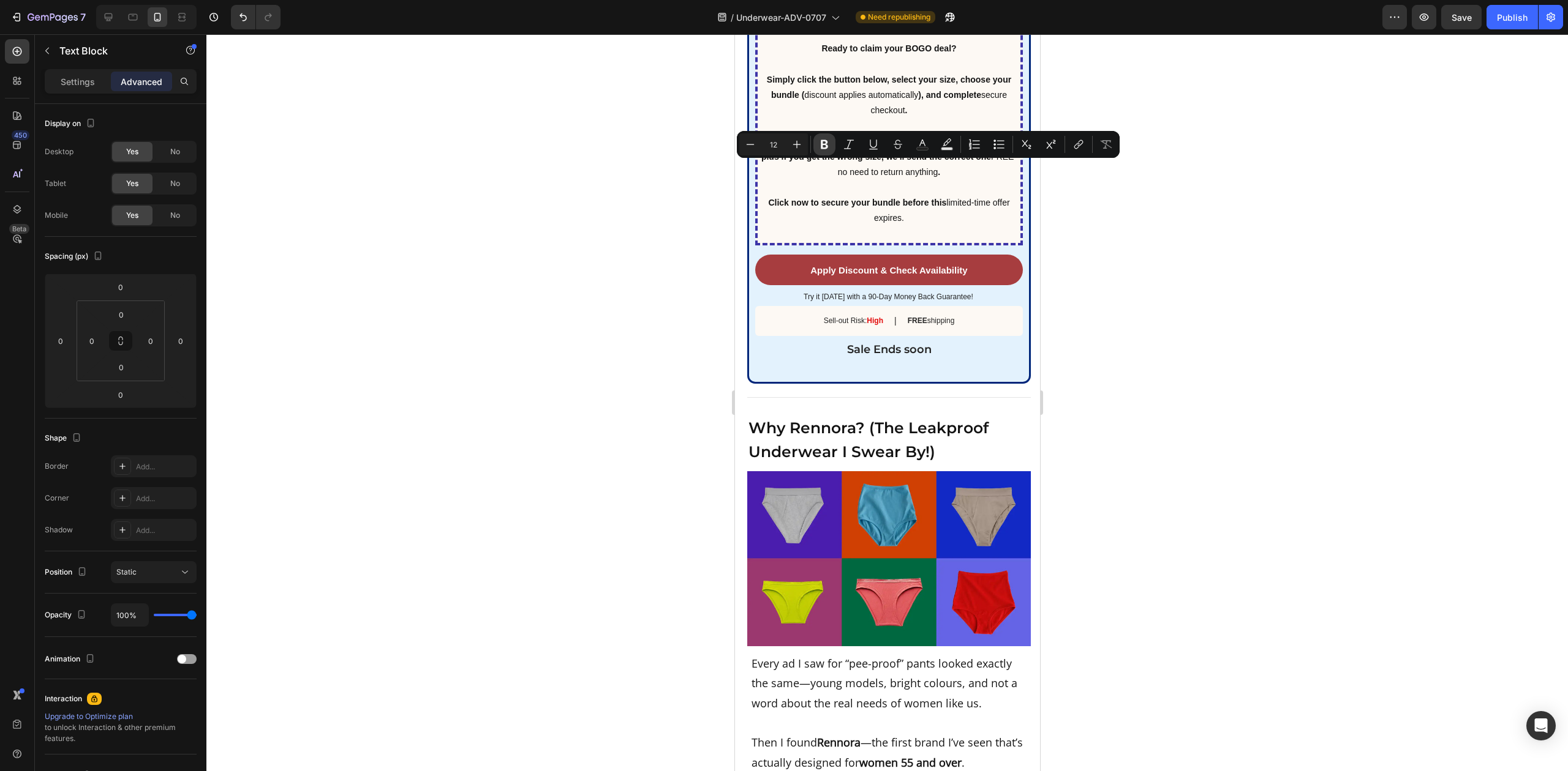
click at [819, 144] on icon "Editor contextual toolbar" at bounding box center [824, 144] width 12 height 12
click at [772, 144] on input "12" at bounding box center [774, 144] width 24 height 15
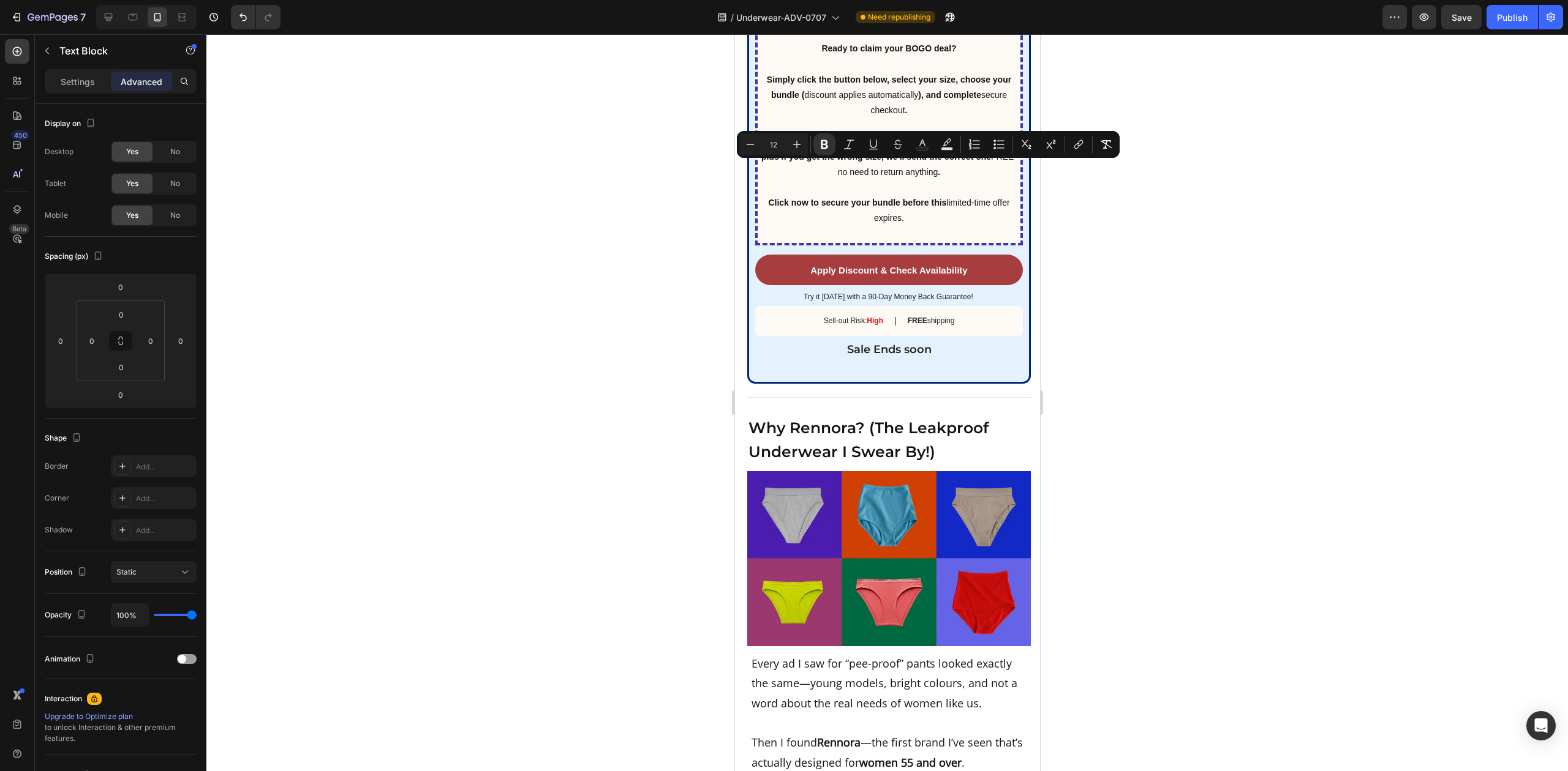
click at [767, 144] on input "12" at bounding box center [774, 144] width 24 height 15
type input "22"
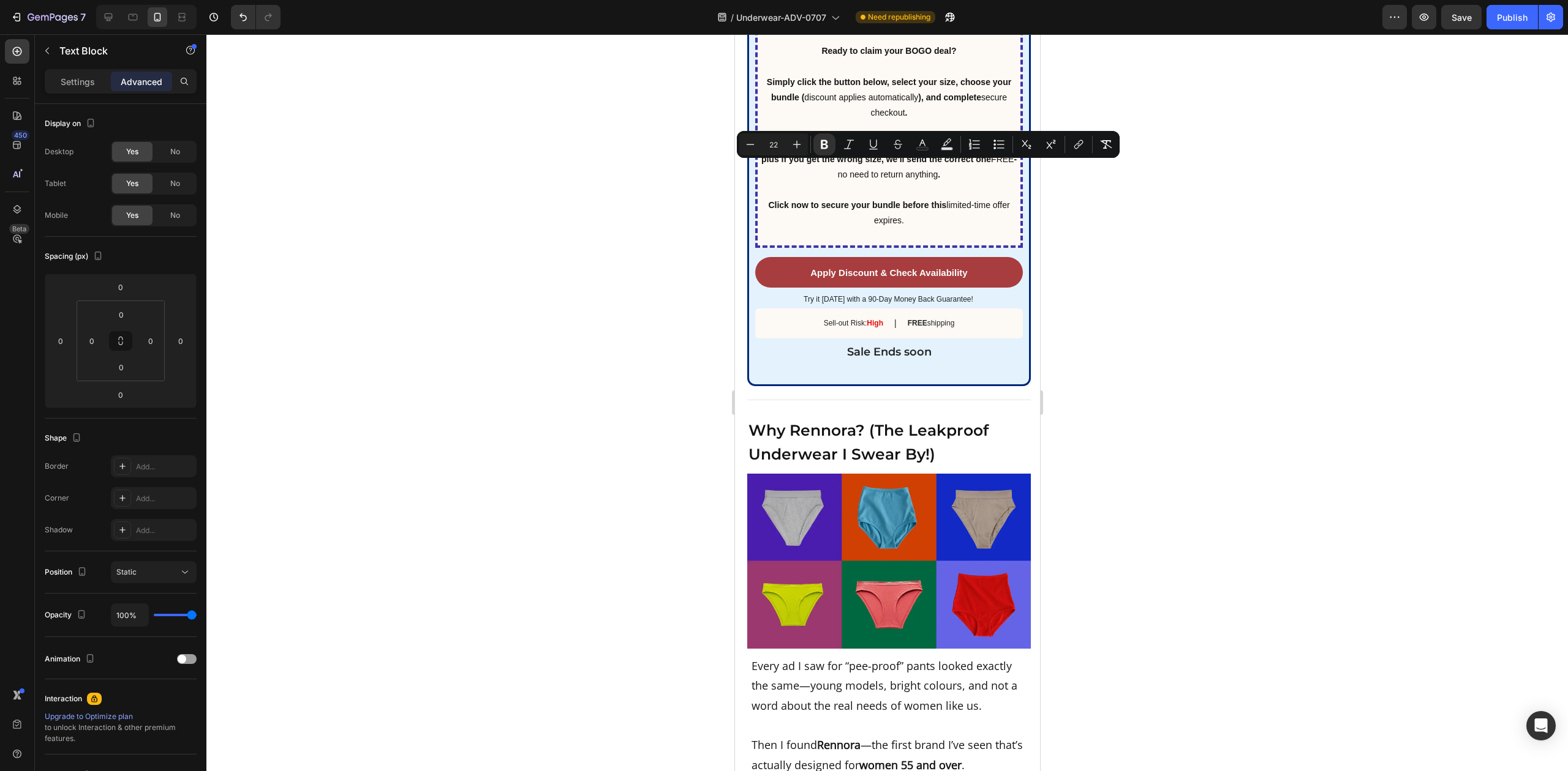
click at [1216, 238] on div at bounding box center [887, 403] width 1362 height 737
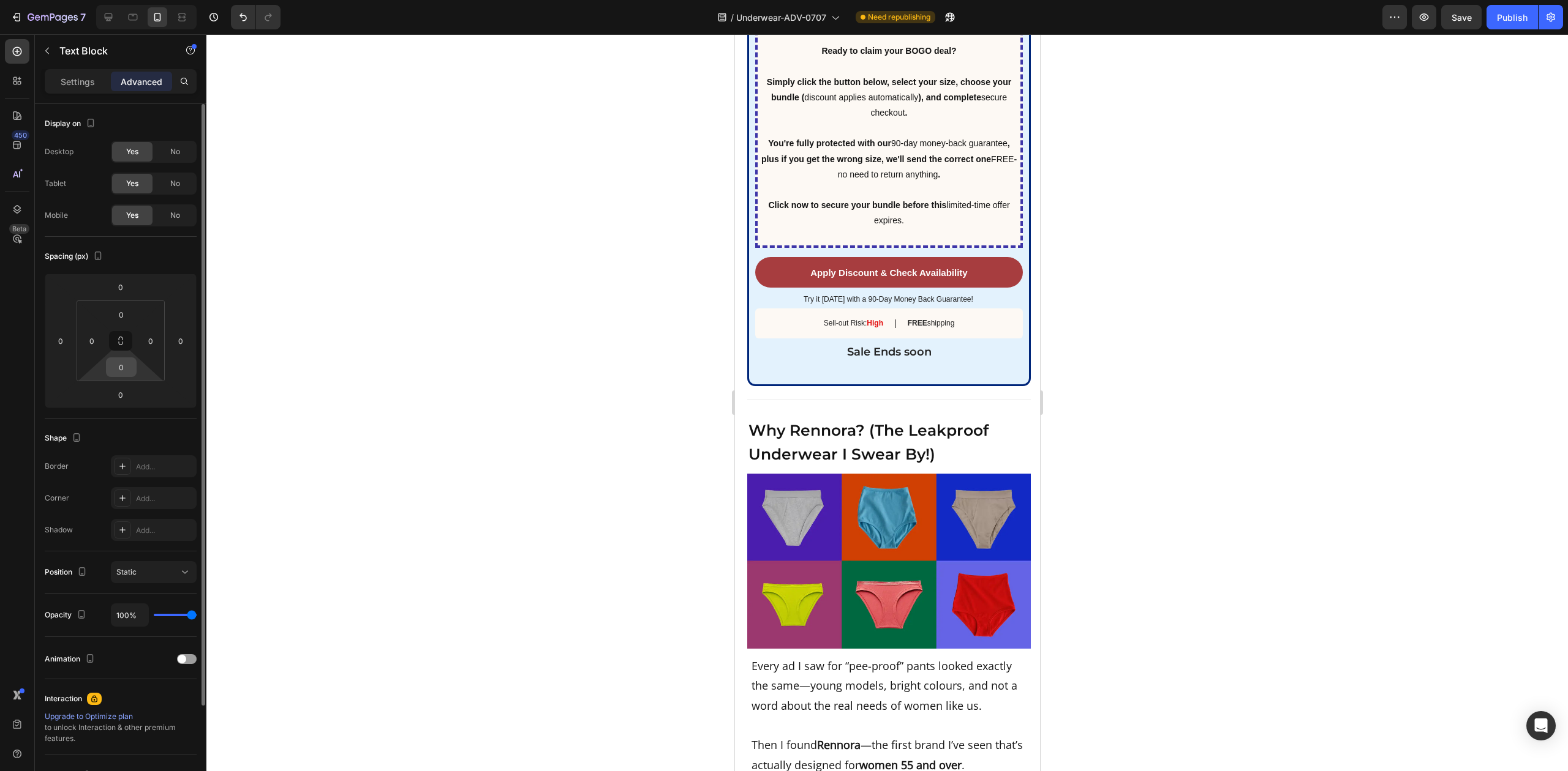
click at [121, 370] on input "0" at bounding box center [121, 367] width 24 height 19
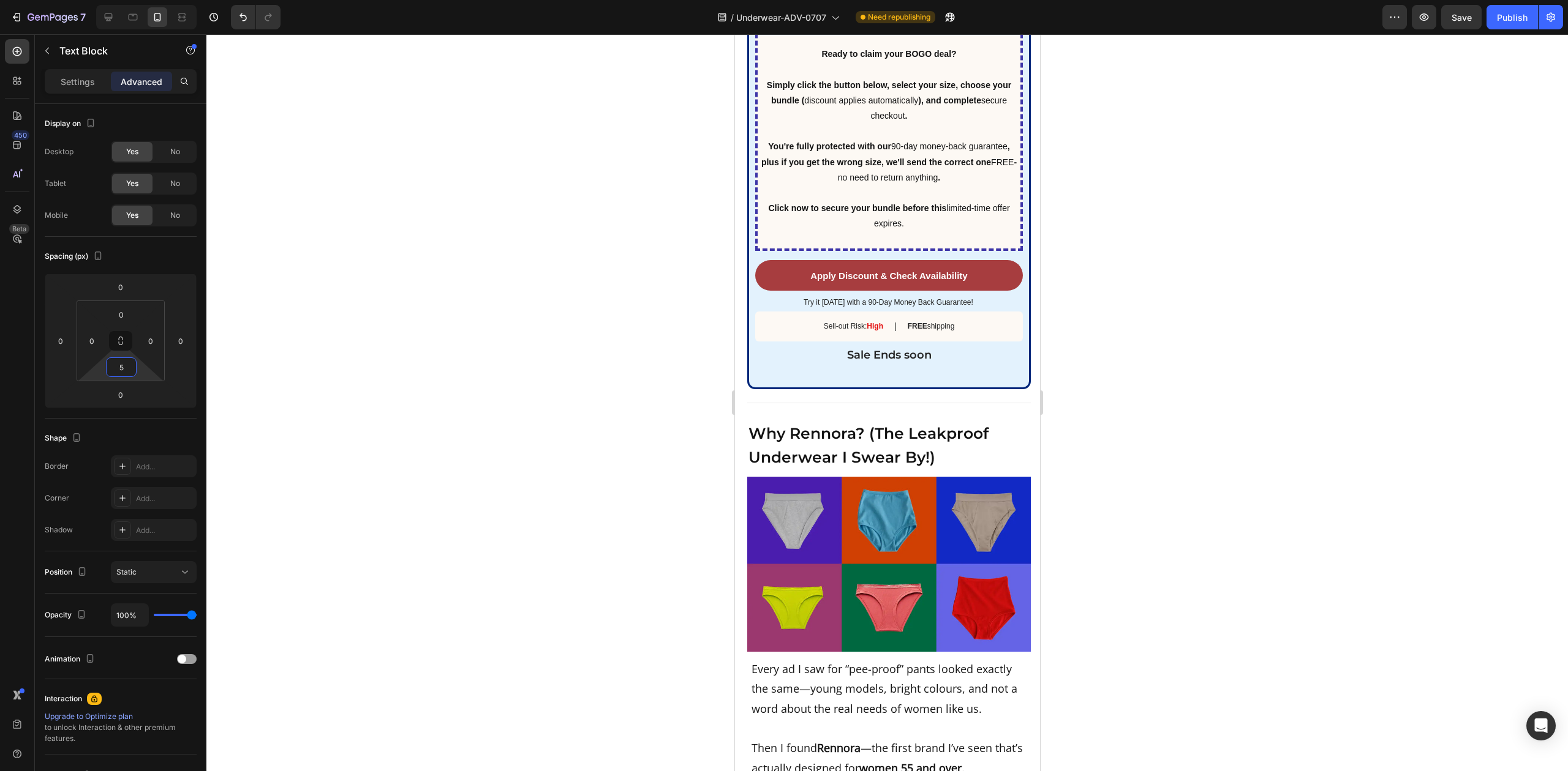
type input "5"
click at [440, 355] on div at bounding box center [887, 403] width 1362 height 737
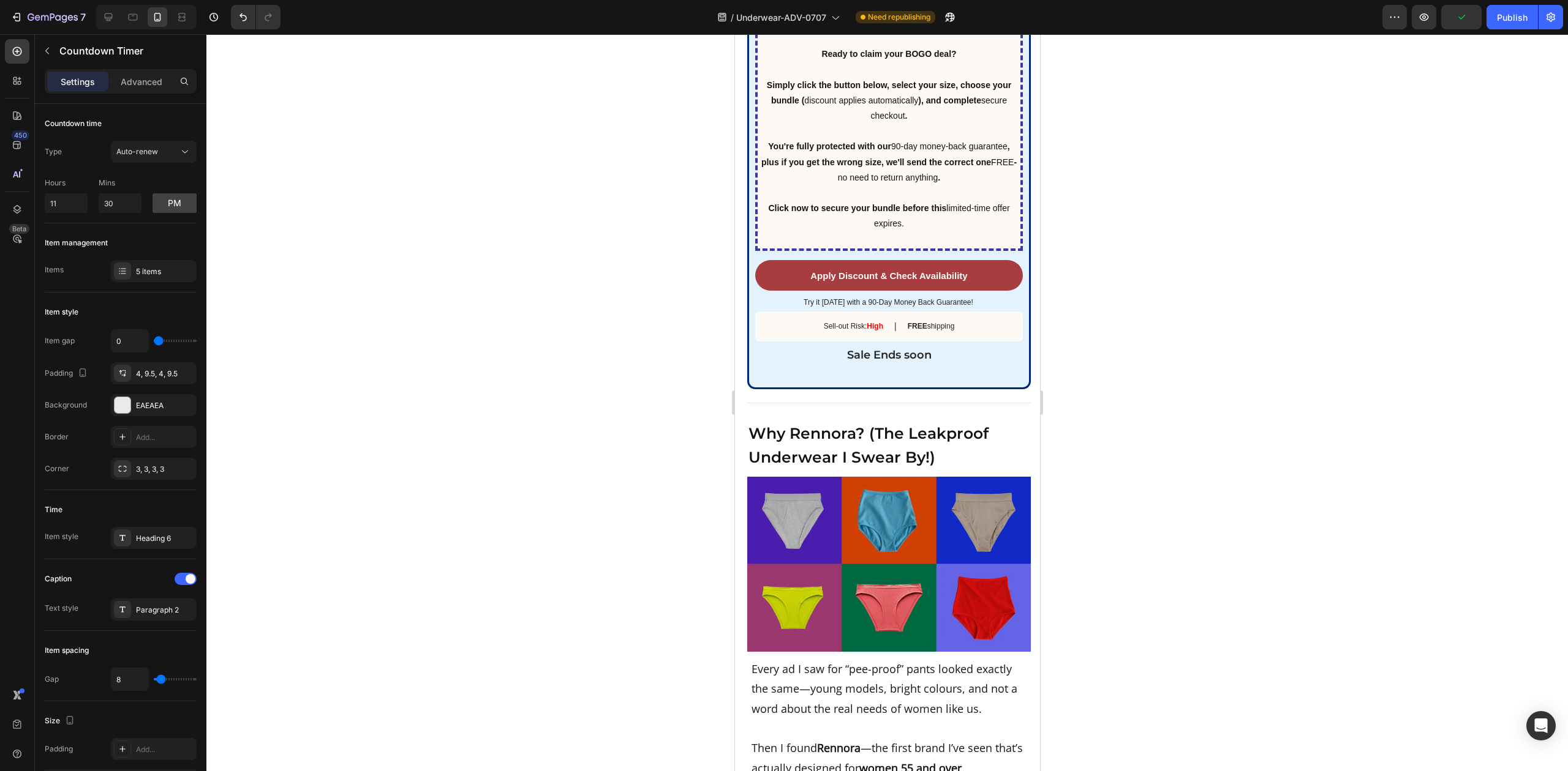
click at [1158, 197] on div at bounding box center [887, 403] width 1362 height 737
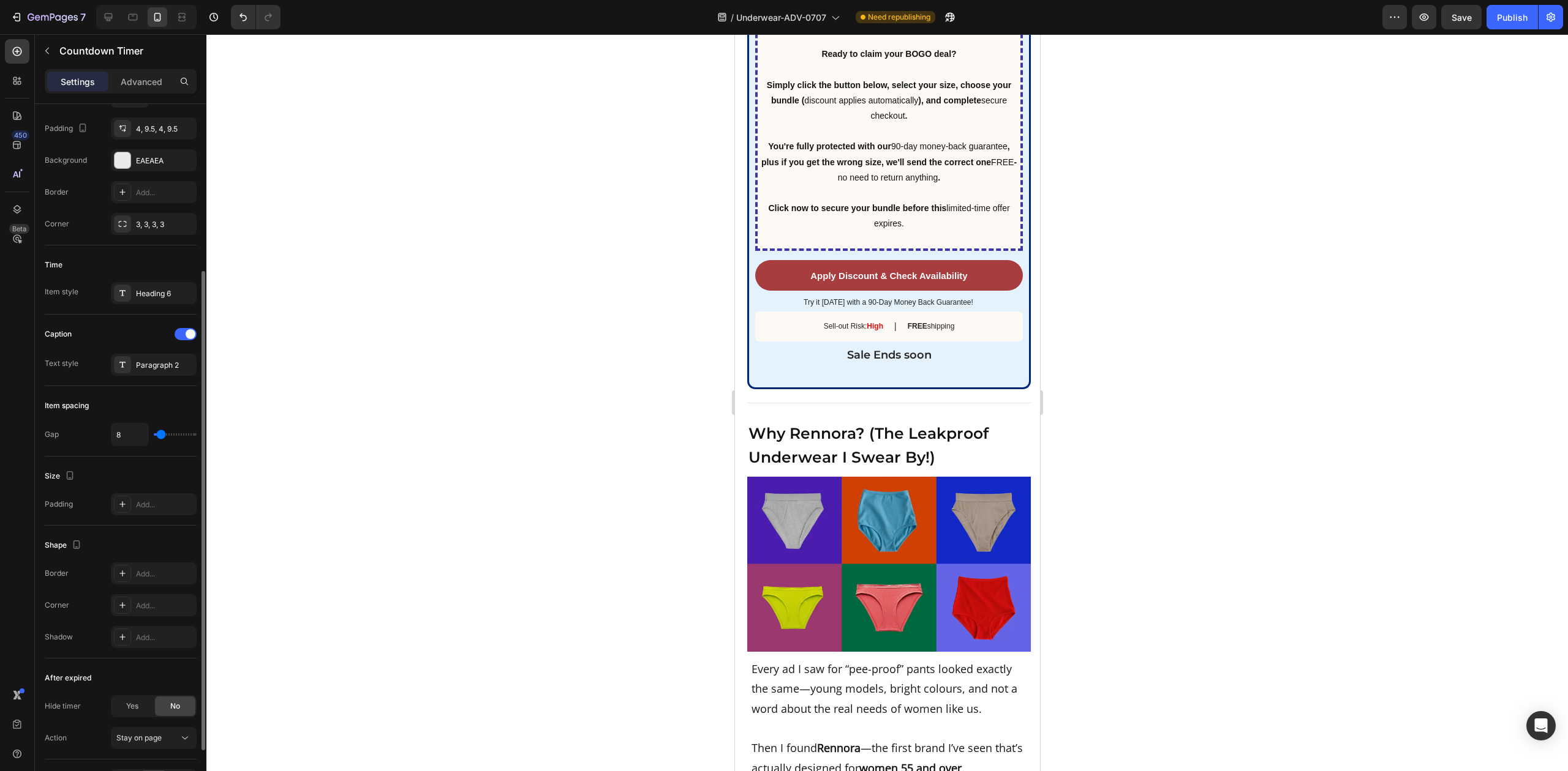
scroll to position [163, 0]
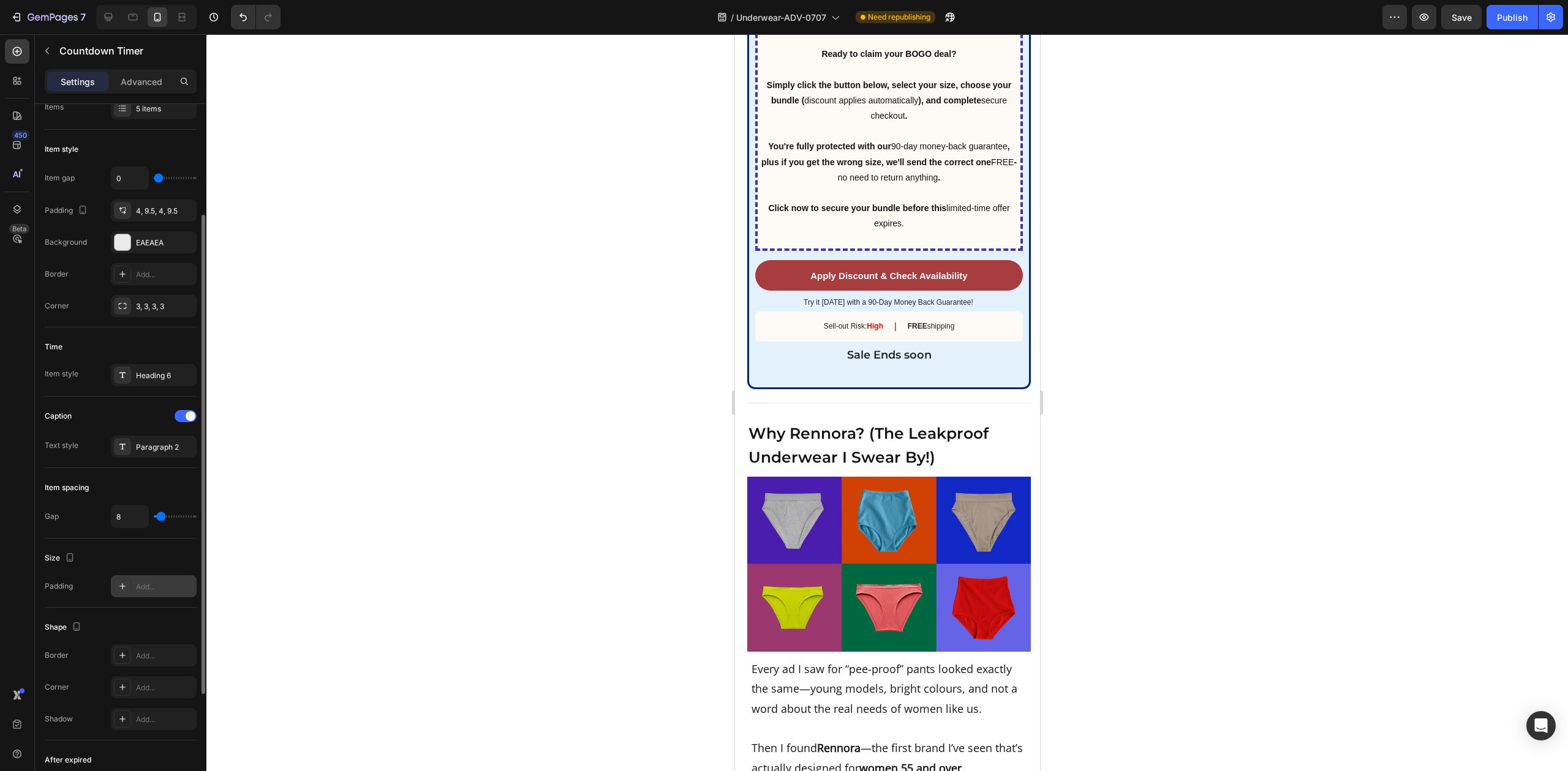
click at [164, 585] on div "Add..." at bounding box center [164, 588] width 58 height 11
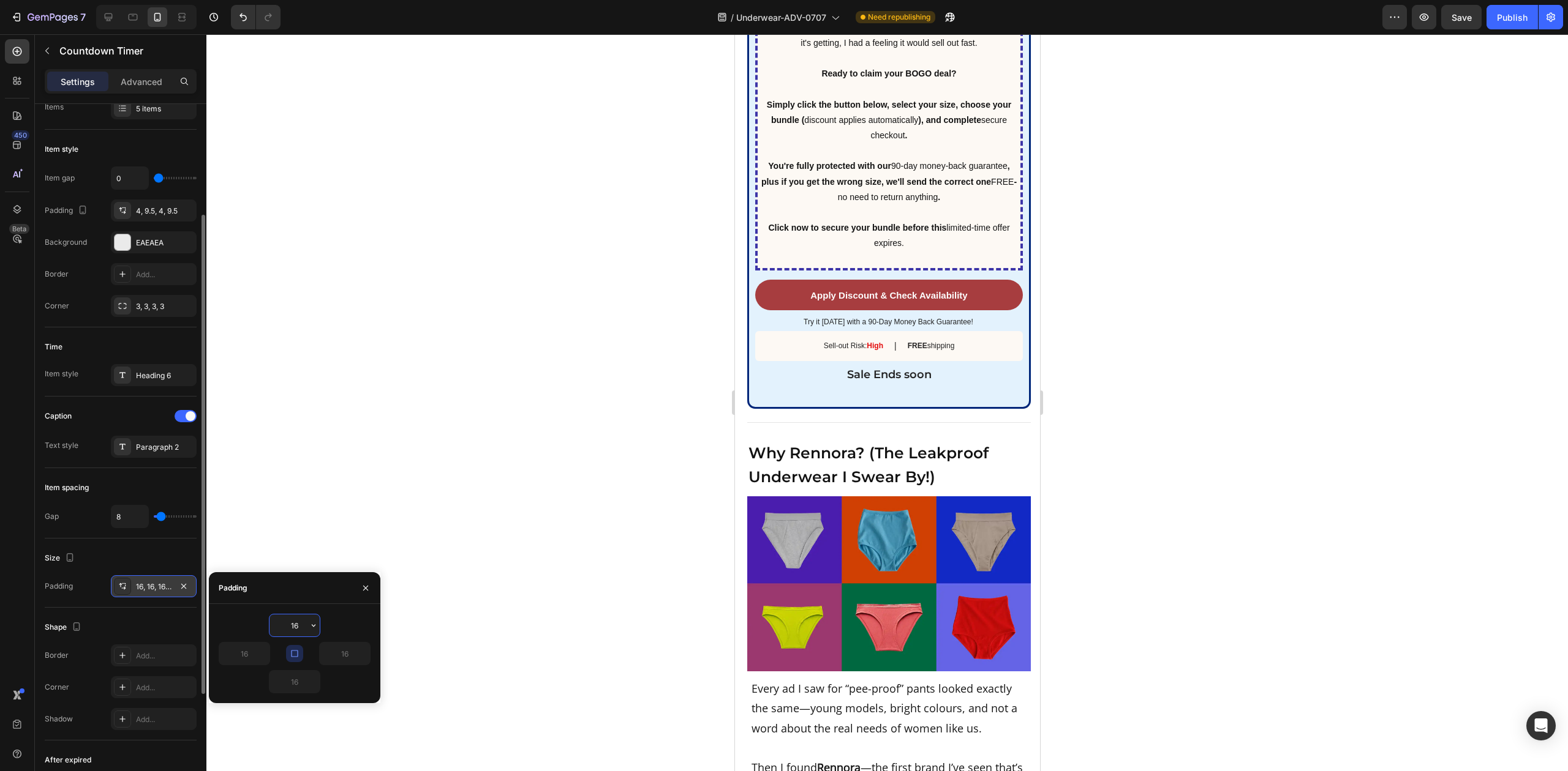
click at [429, 394] on div at bounding box center [887, 403] width 1362 height 737
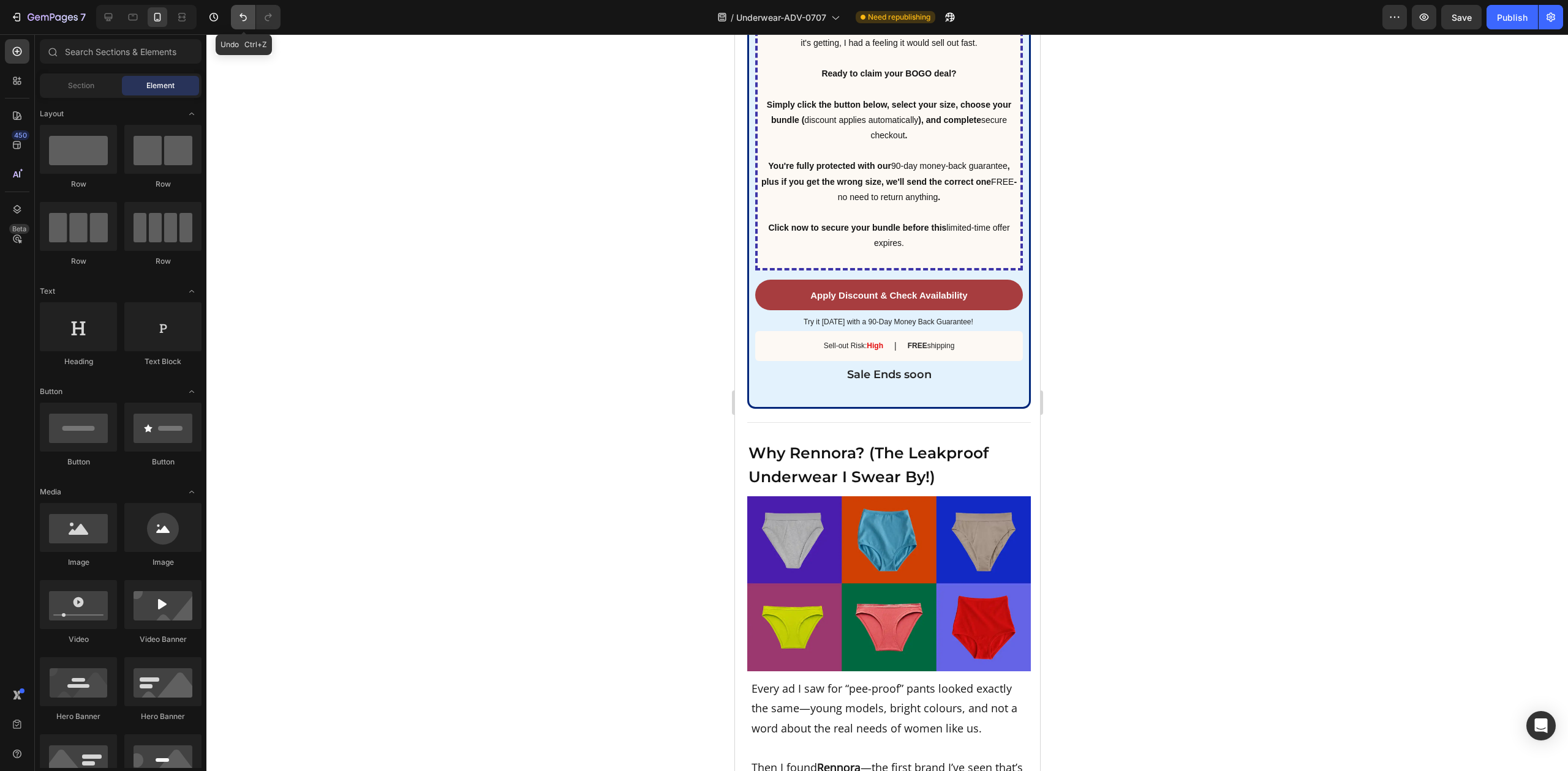
click at [244, 20] on icon "Undo/Redo" at bounding box center [243, 18] width 7 height 8
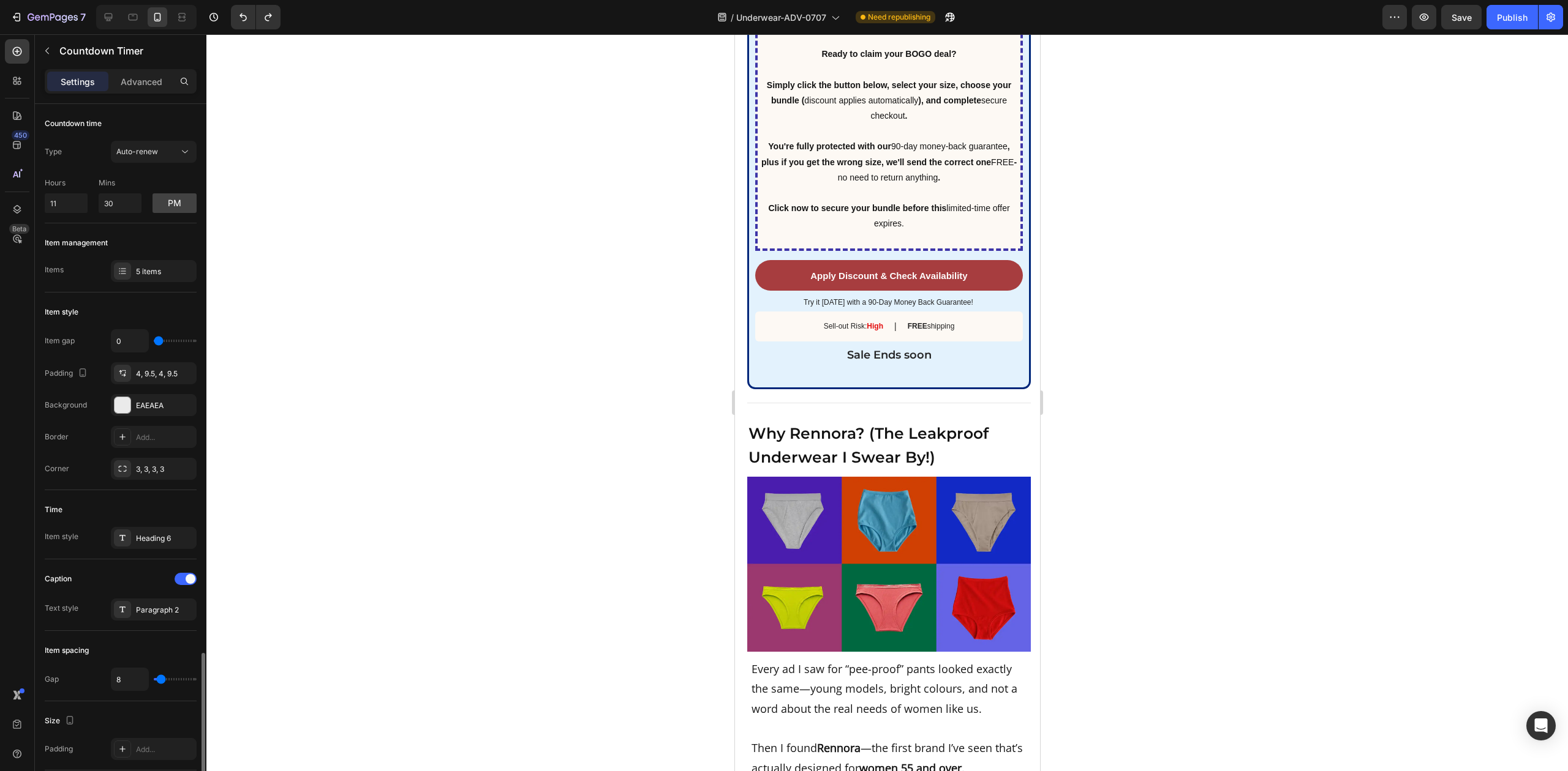
scroll to position [326, 0]
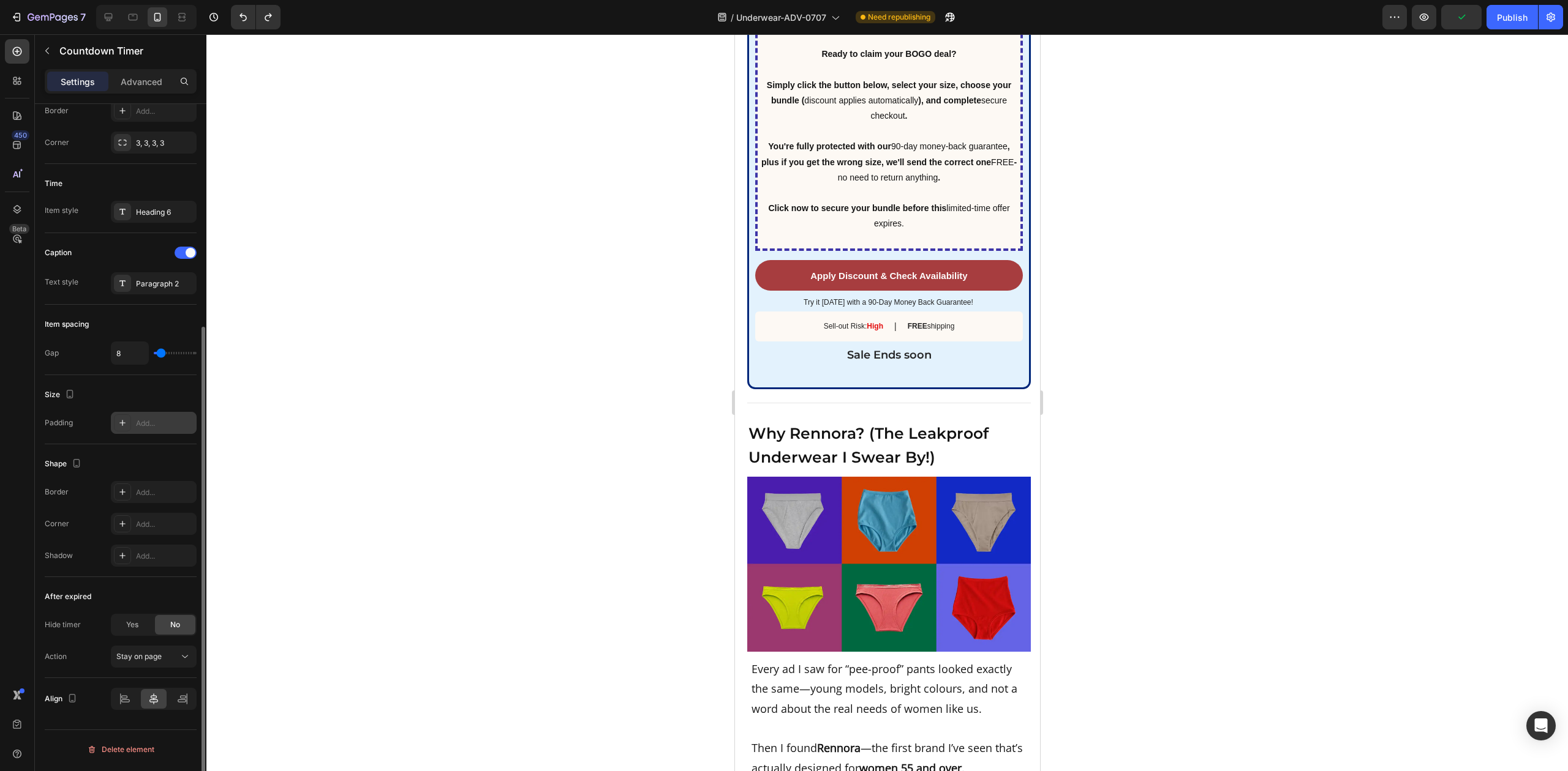
click at [156, 422] on div "Add..." at bounding box center [164, 424] width 58 height 11
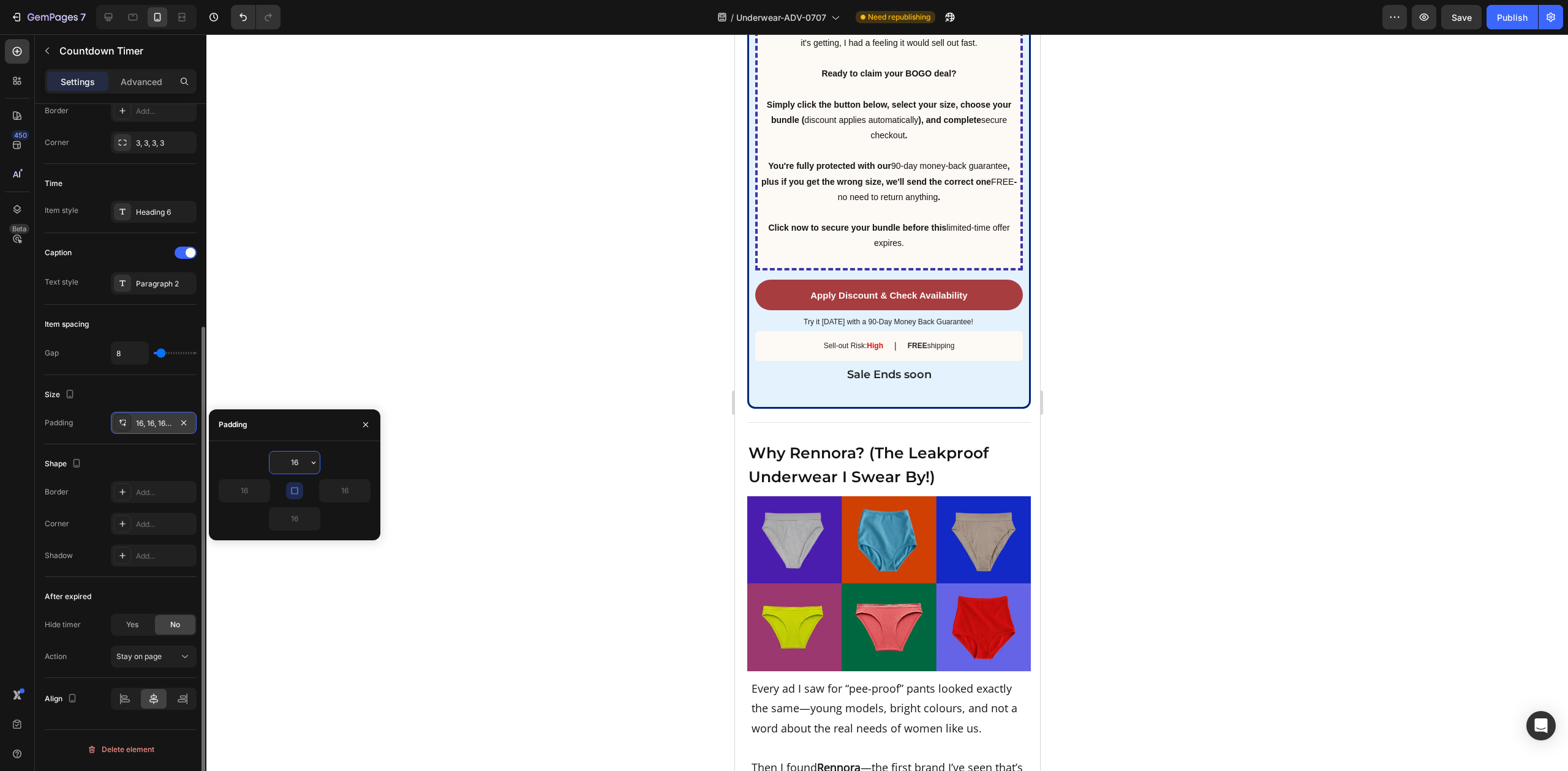
click at [299, 465] on input "16" at bounding box center [295, 463] width 50 height 22
click at [555, 291] on div at bounding box center [887, 403] width 1362 height 737
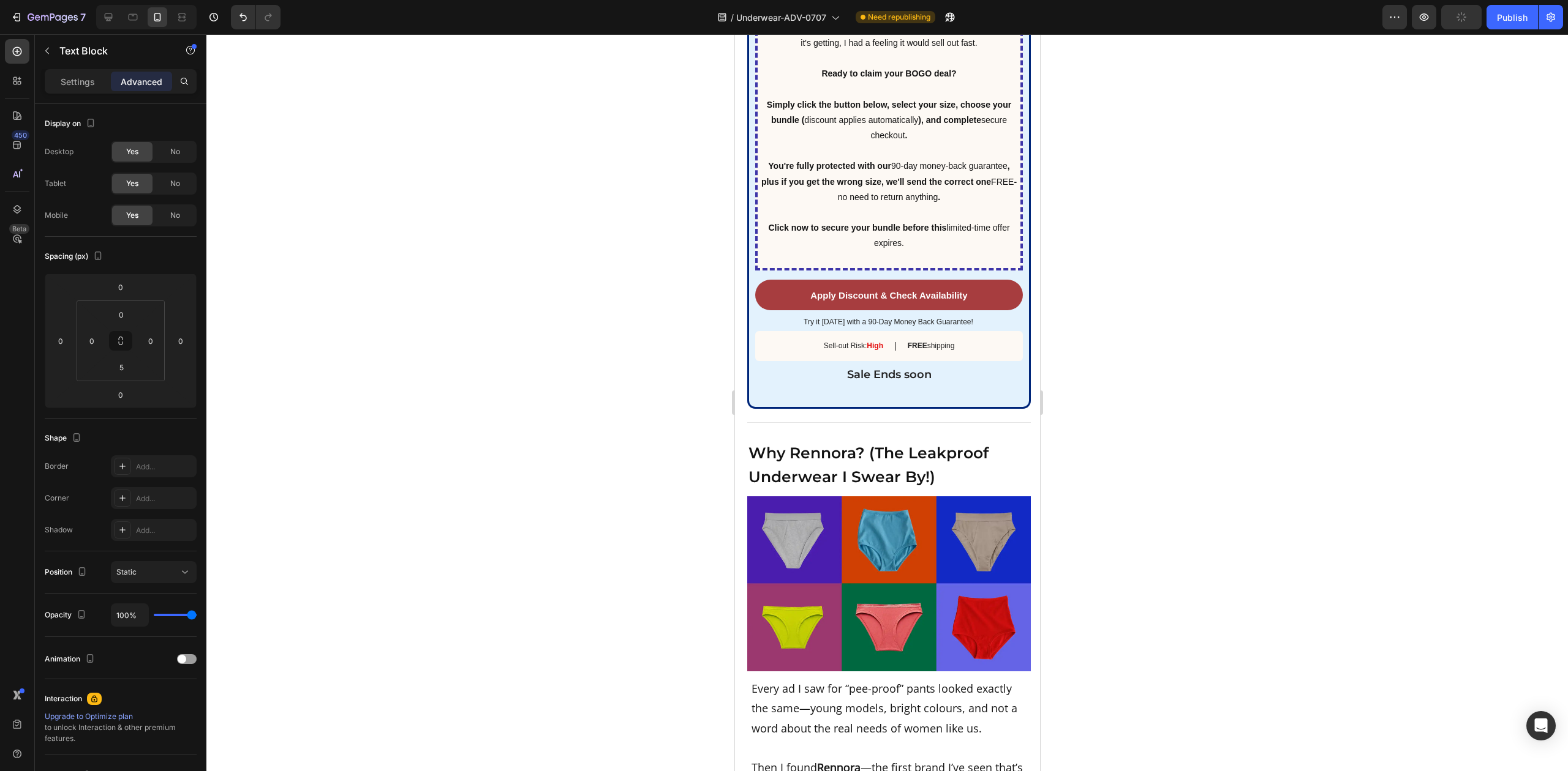
drag, startPoint x: 980, startPoint y: 54, endPoint x: 802, endPoint y: 162, distance: 208.2
click at [243, 19] on icon "Undo/Redo" at bounding box center [243, 17] width 12 height 12
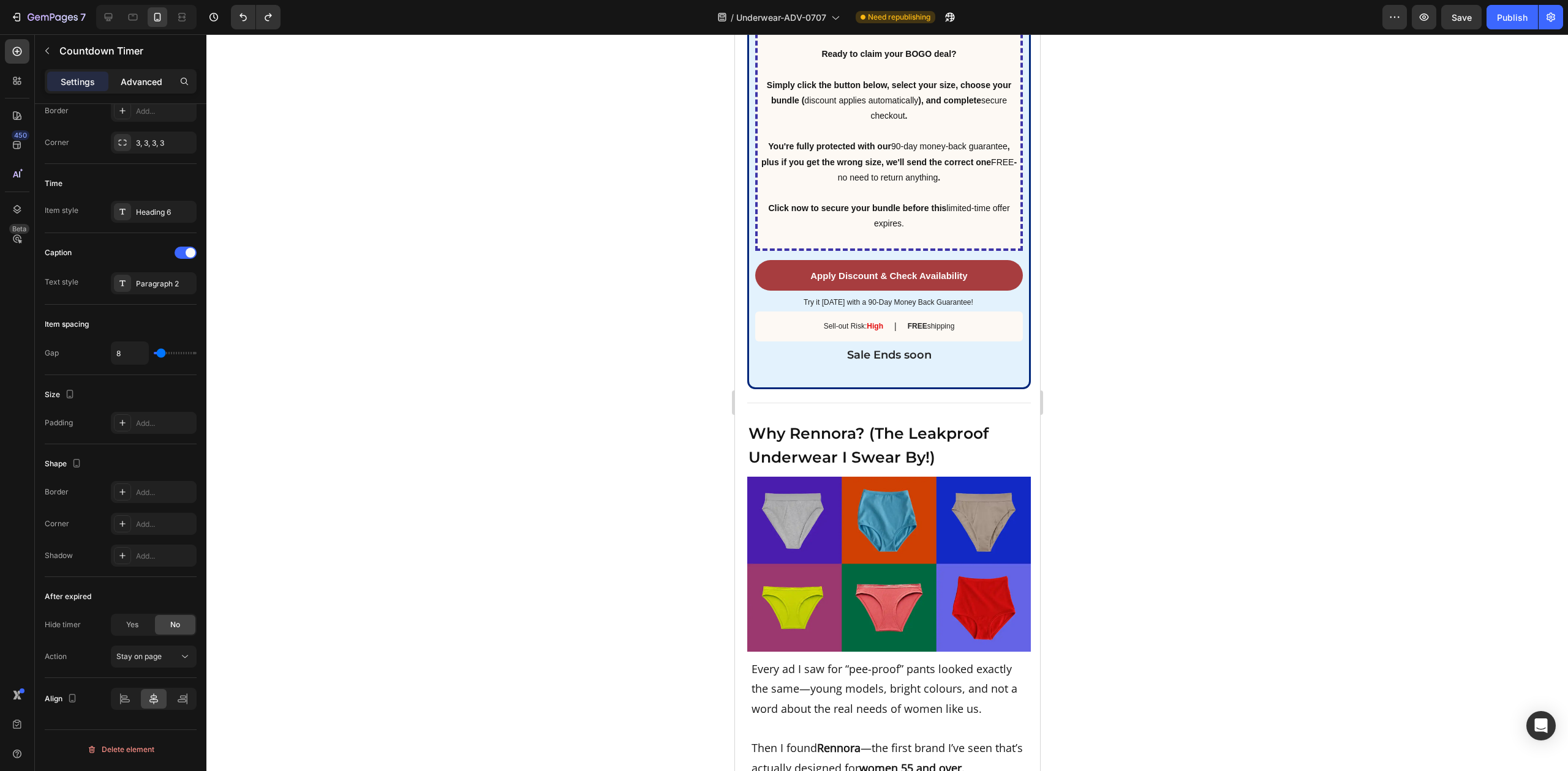
click at [151, 79] on p "Advanced" at bounding box center [141, 82] width 41 height 13
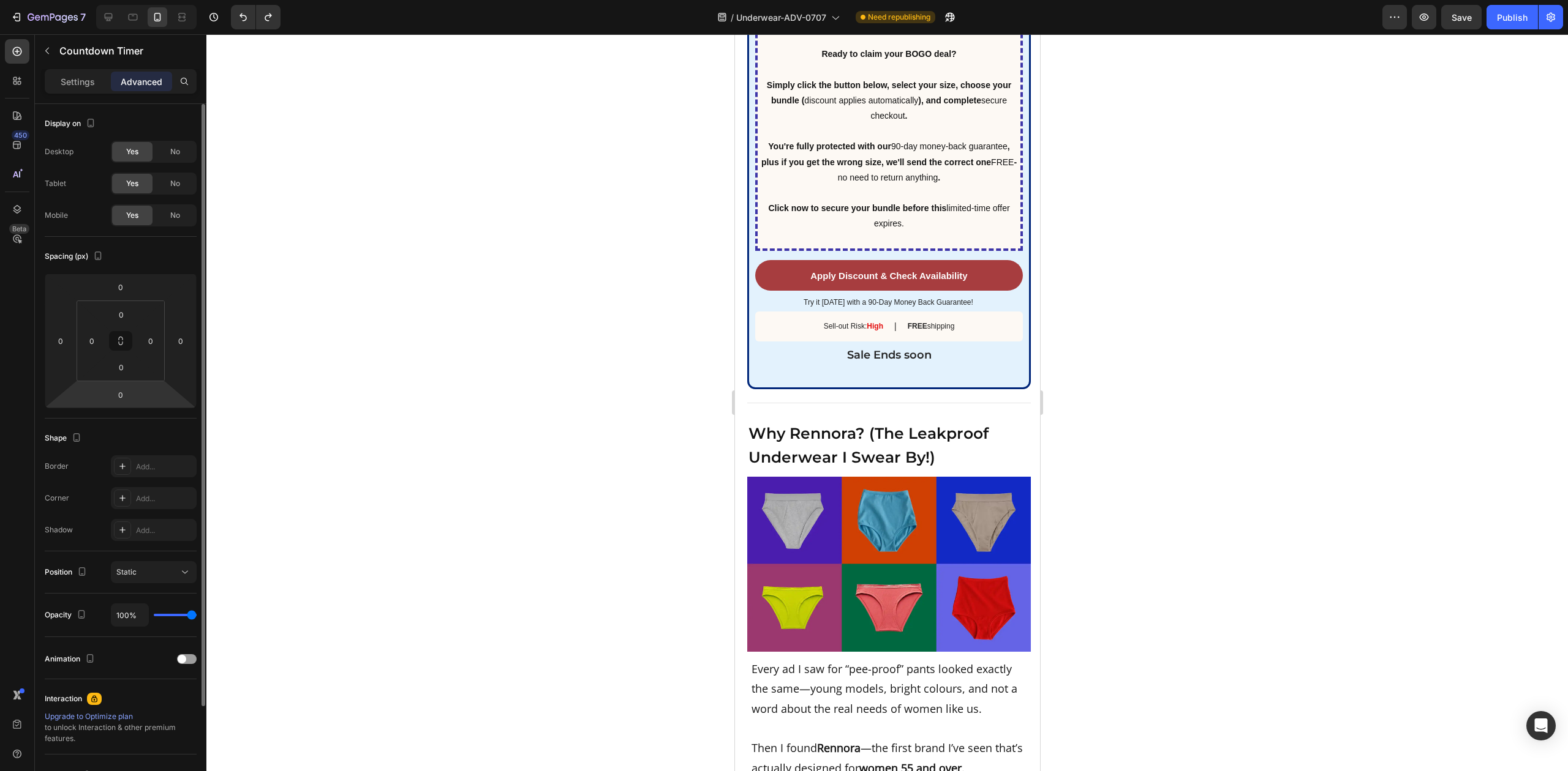
scroll to position [116, 0]
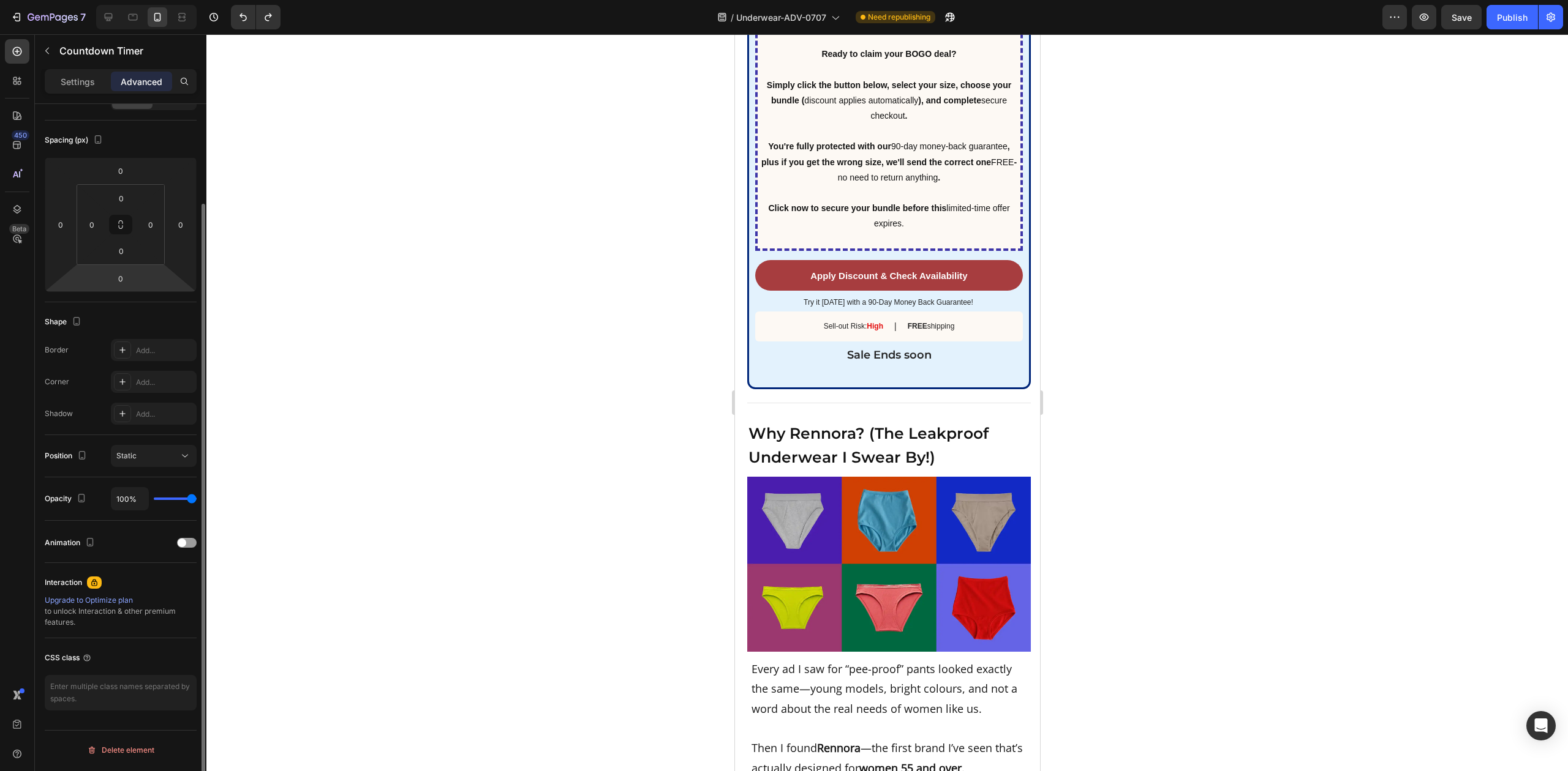
click at [353, 437] on div at bounding box center [887, 403] width 1362 height 737
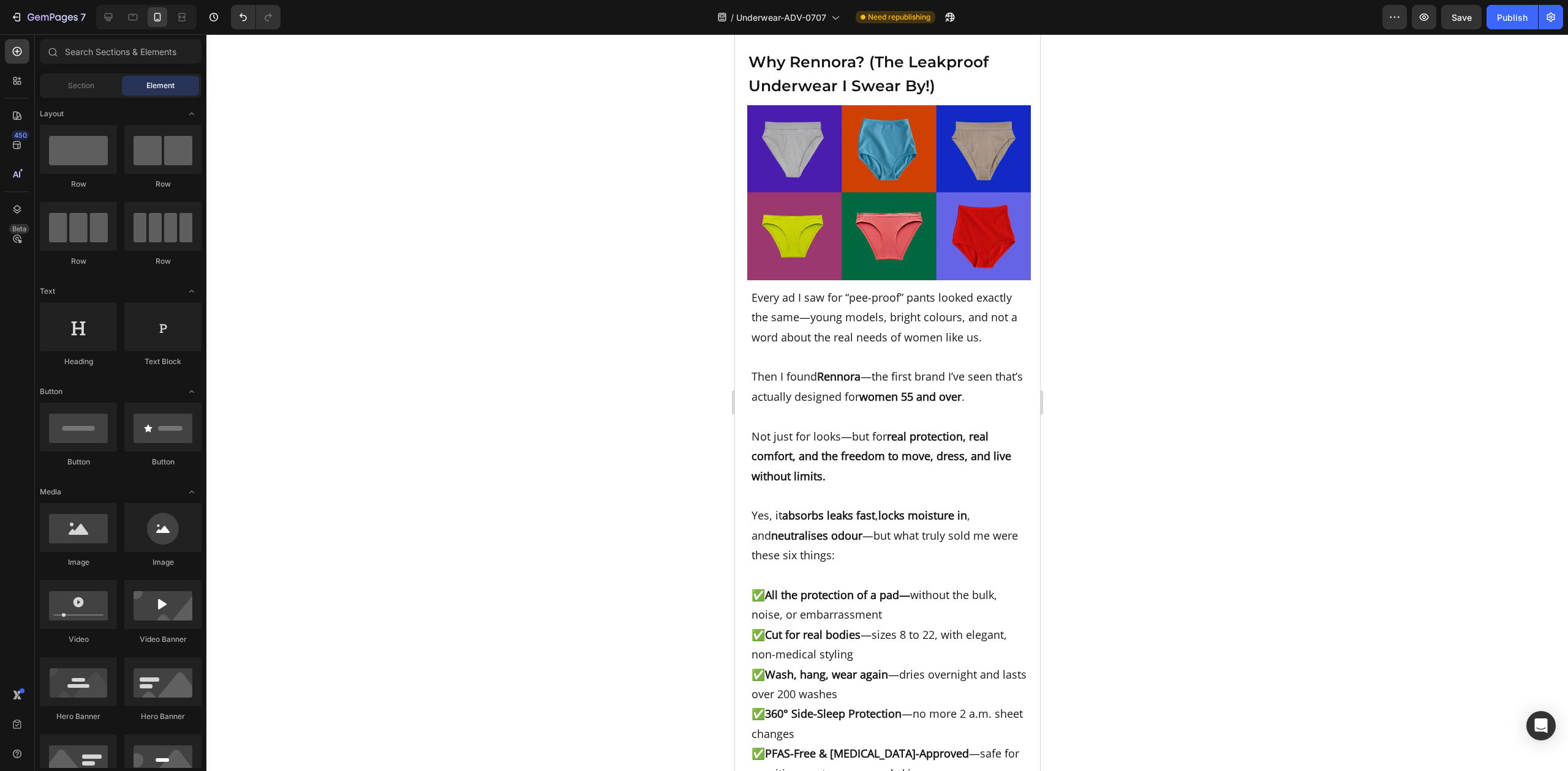
scroll to position [6500, 0]
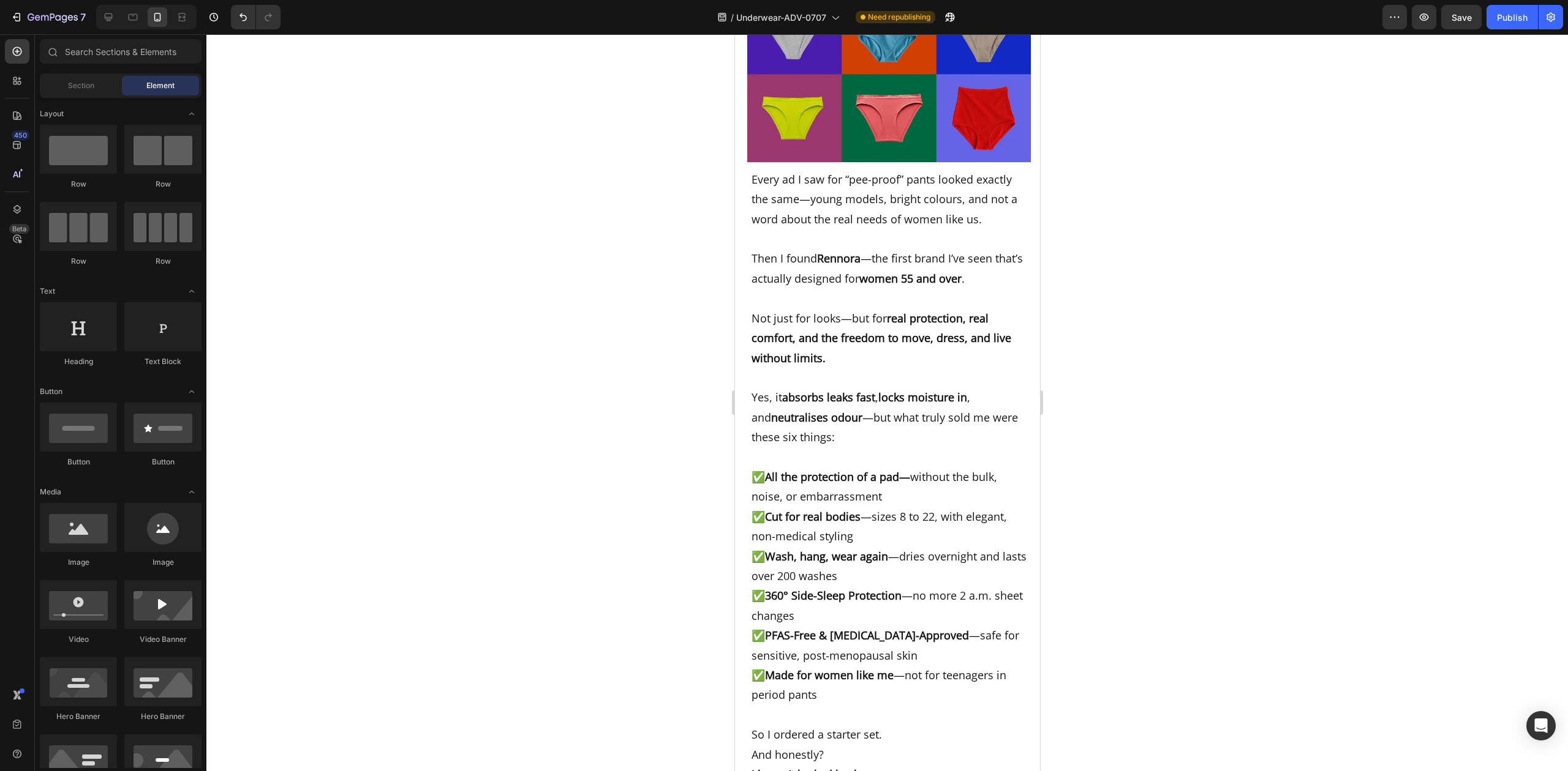
click at [1263, 520] on div at bounding box center [887, 403] width 1362 height 737
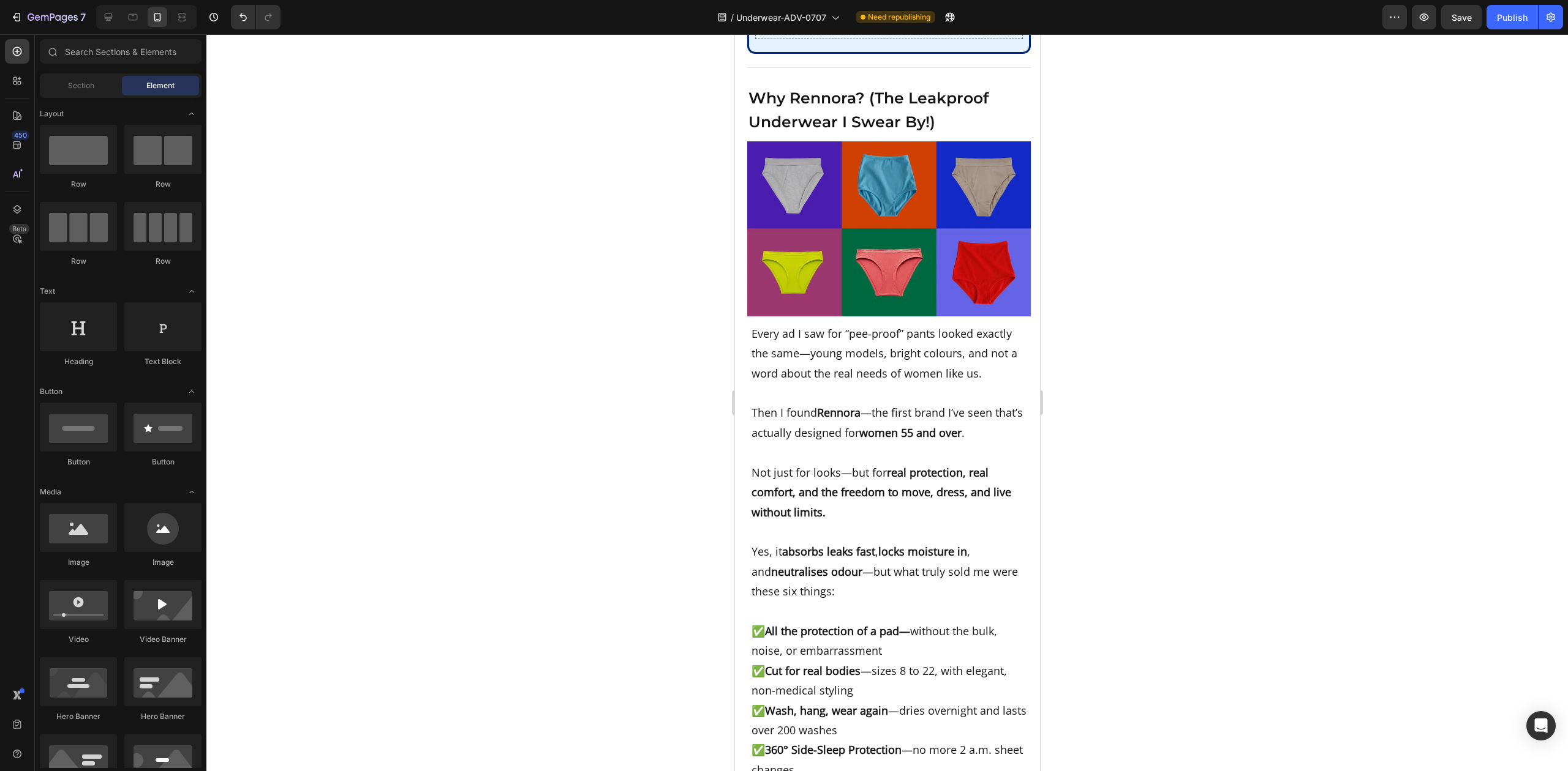
scroll to position [6174, 0]
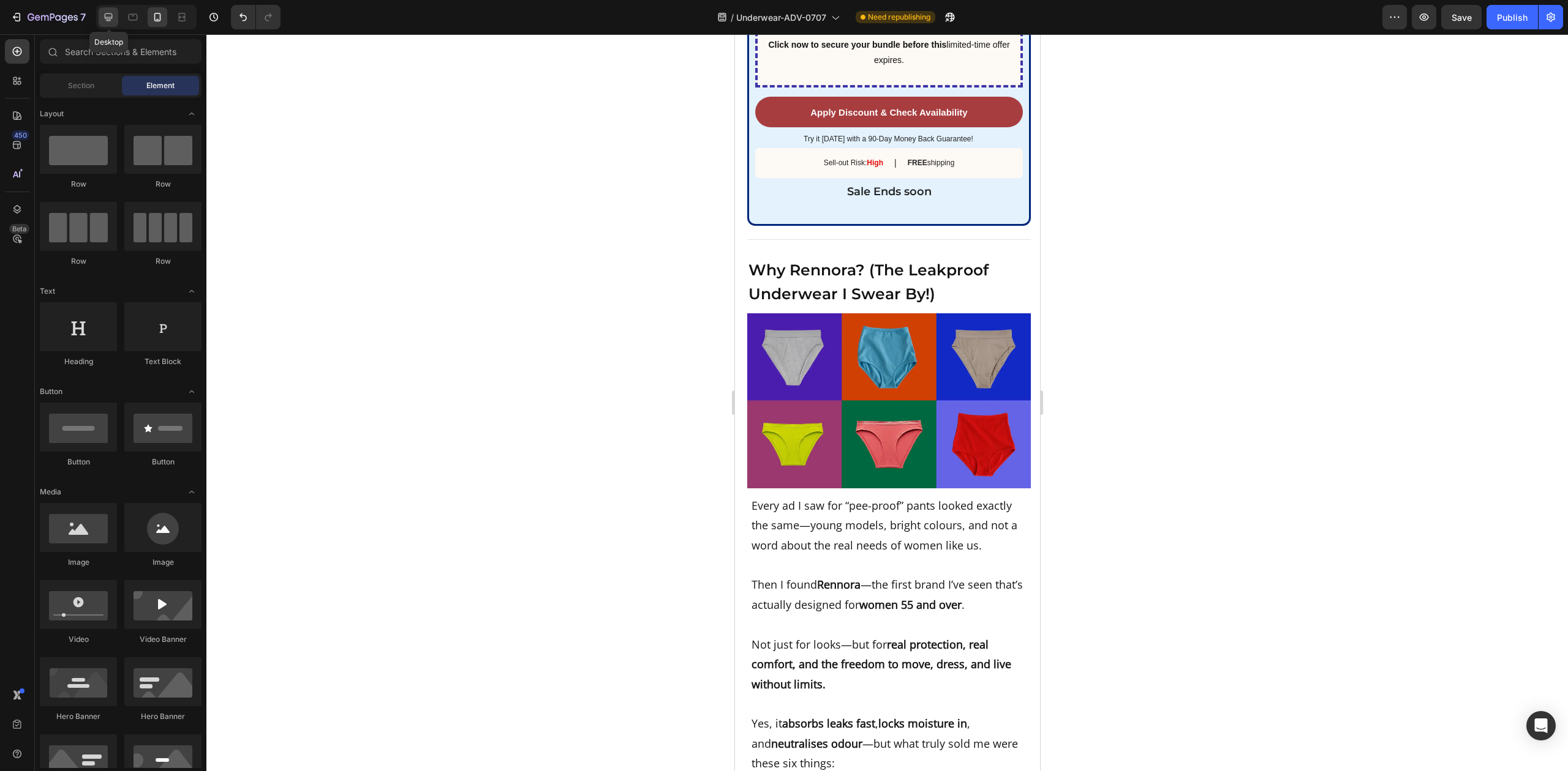
click at [110, 20] on icon at bounding box center [109, 18] width 8 height 8
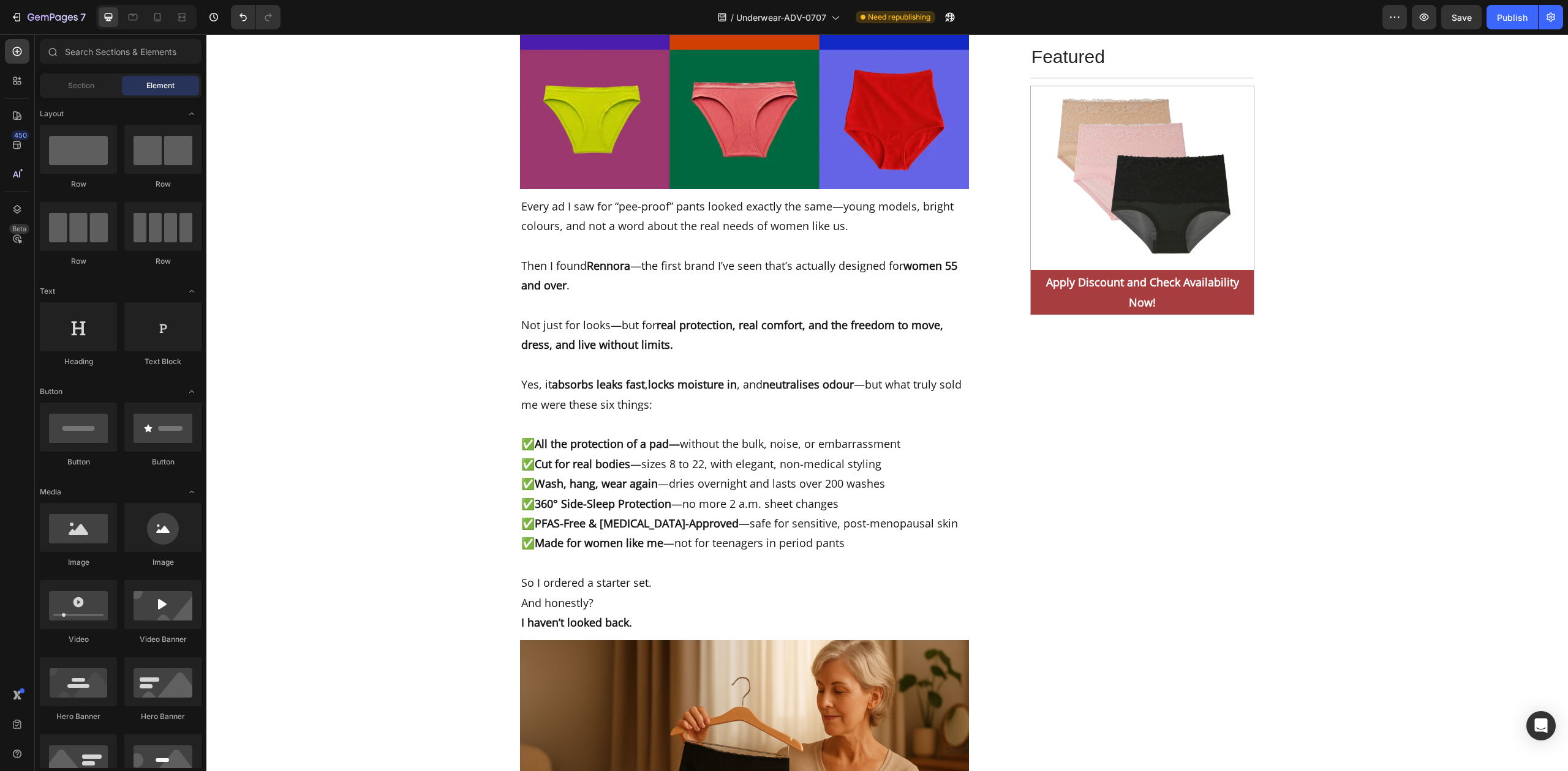
scroll to position [5631, 0]
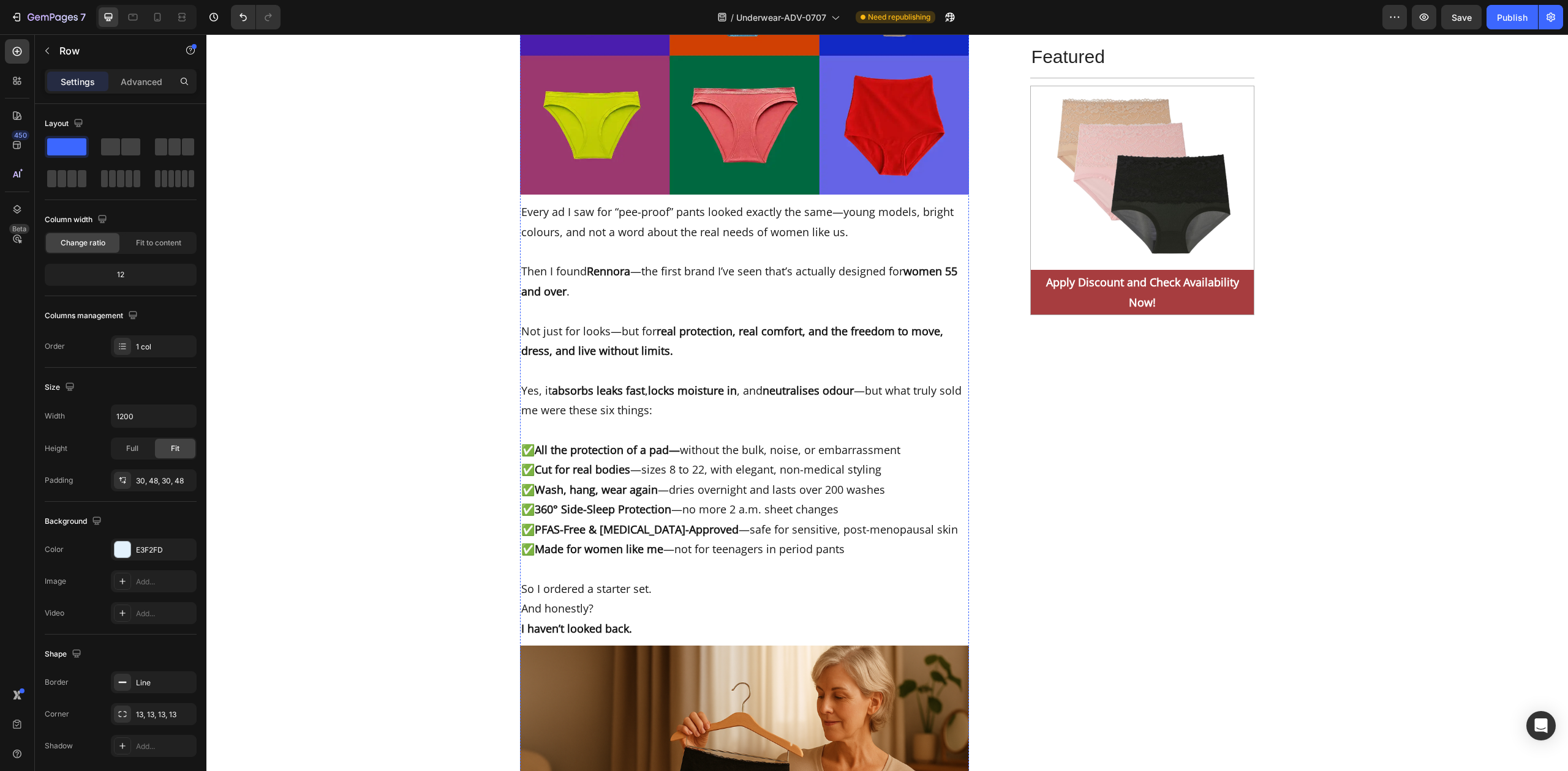
click at [151, 75] on p "Advanced" at bounding box center [141, 82] width 41 height 13
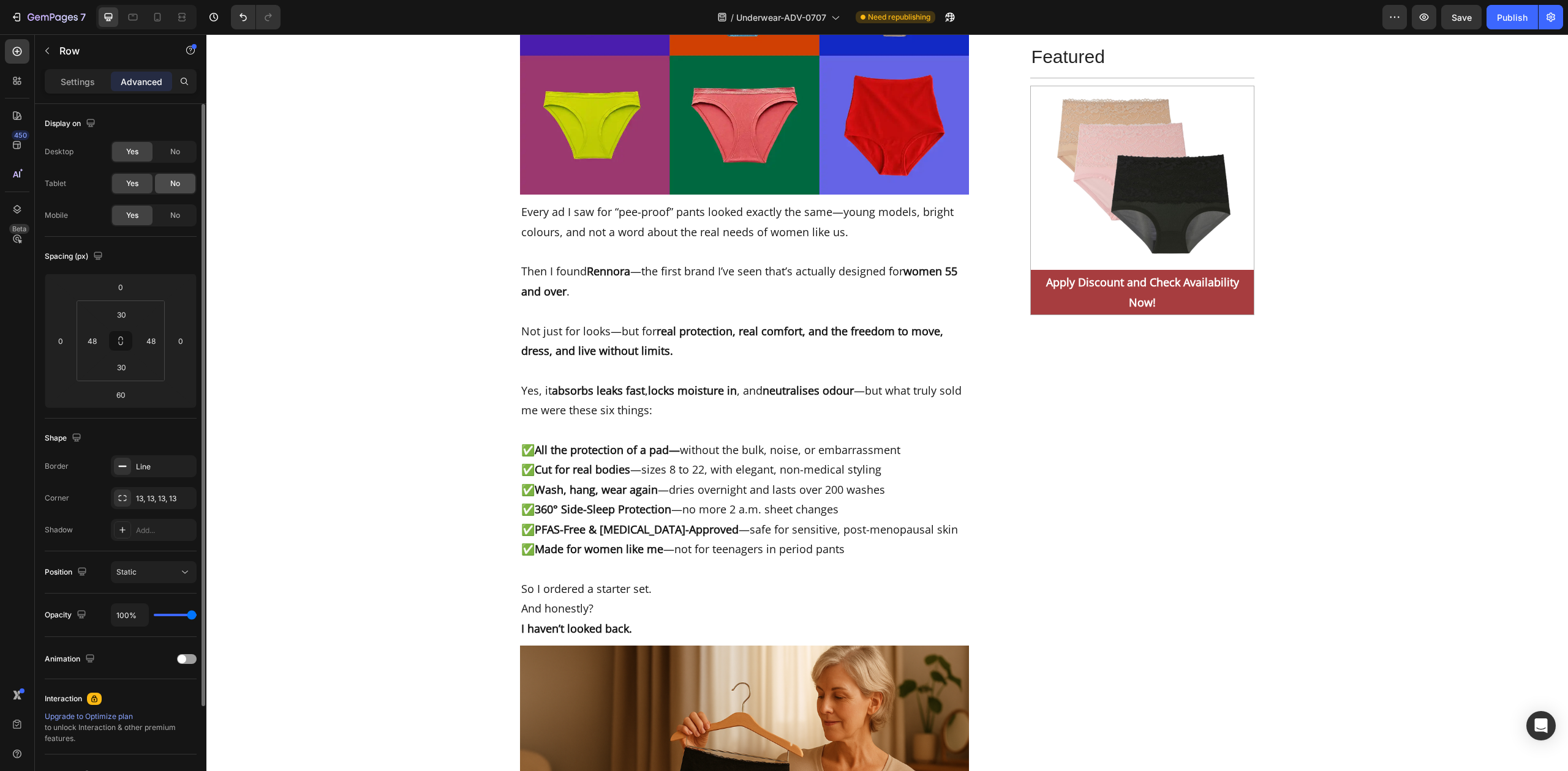
drag, startPoint x: 149, startPoint y: 181, endPoint x: 180, endPoint y: 180, distance: 31.0
click at [180, 180] on div "Yes No" at bounding box center [154, 183] width 86 height 22
click at [180, 180] on div "No" at bounding box center [175, 183] width 41 height 19
click at [174, 217] on span "No" at bounding box center [175, 216] width 10 height 11
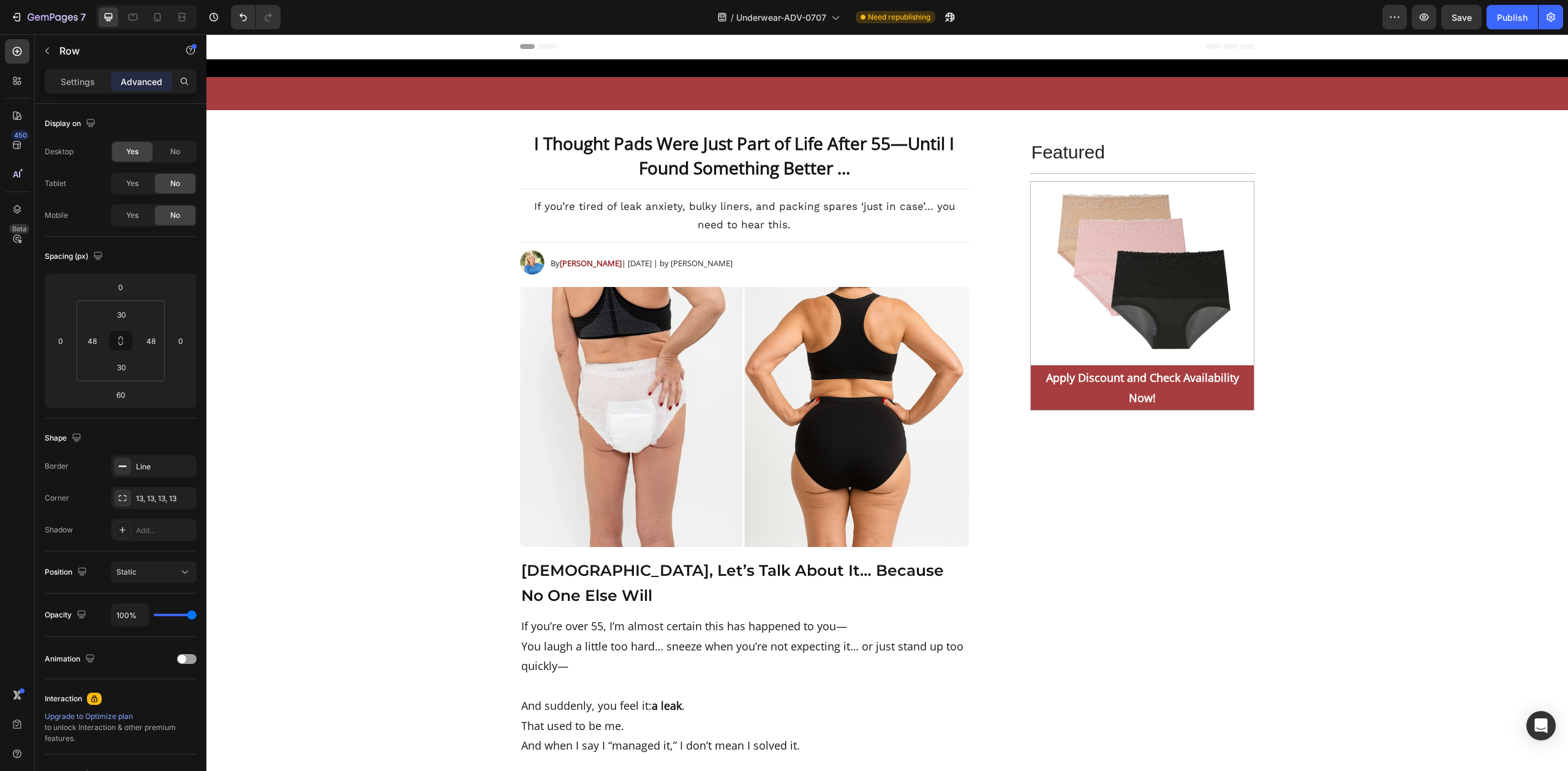
scroll to position [5631, 0]
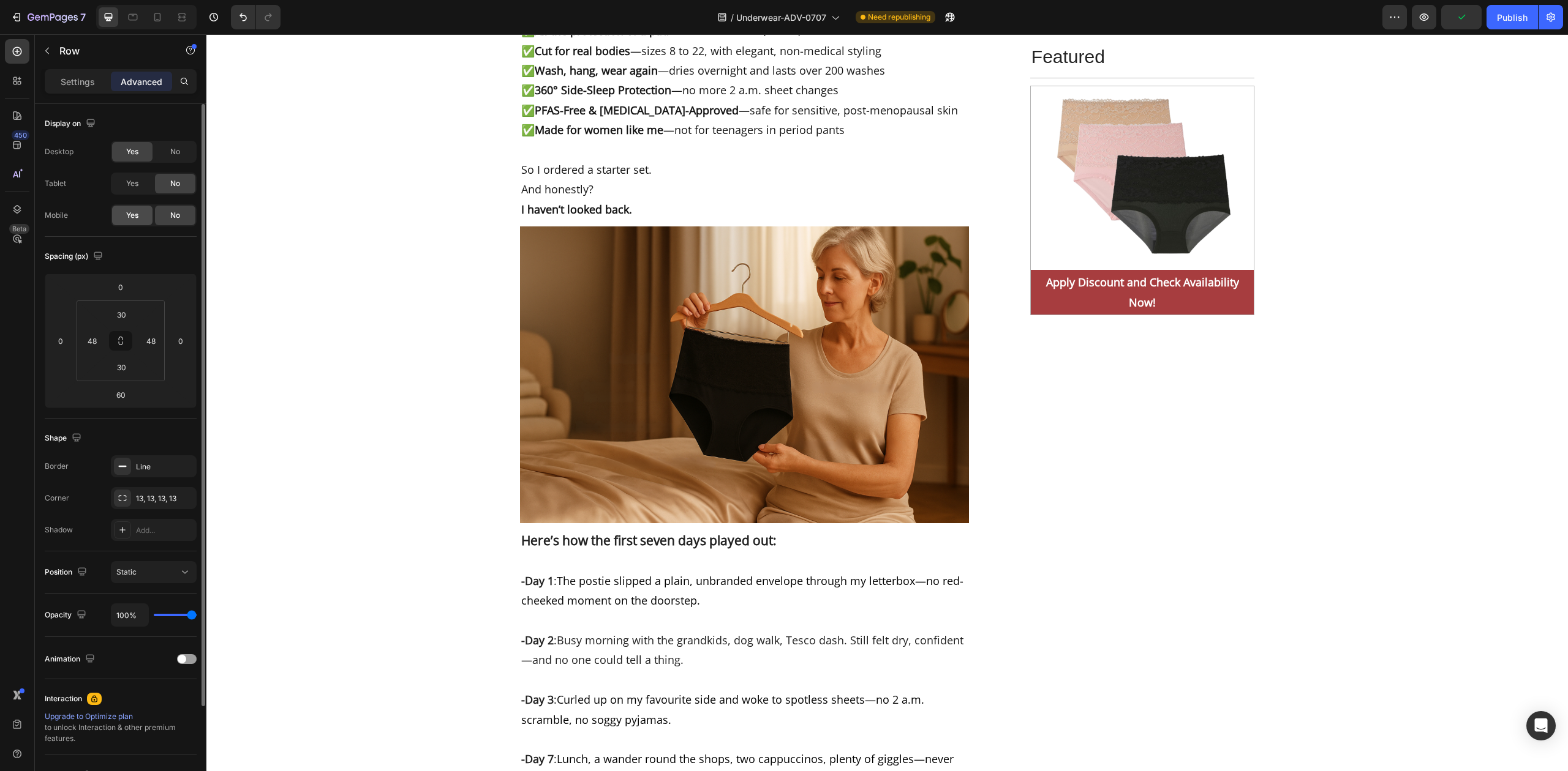
click at [132, 216] on span "Yes" at bounding box center [132, 216] width 12 height 11
click at [173, 151] on span "No" at bounding box center [175, 152] width 10 height 11
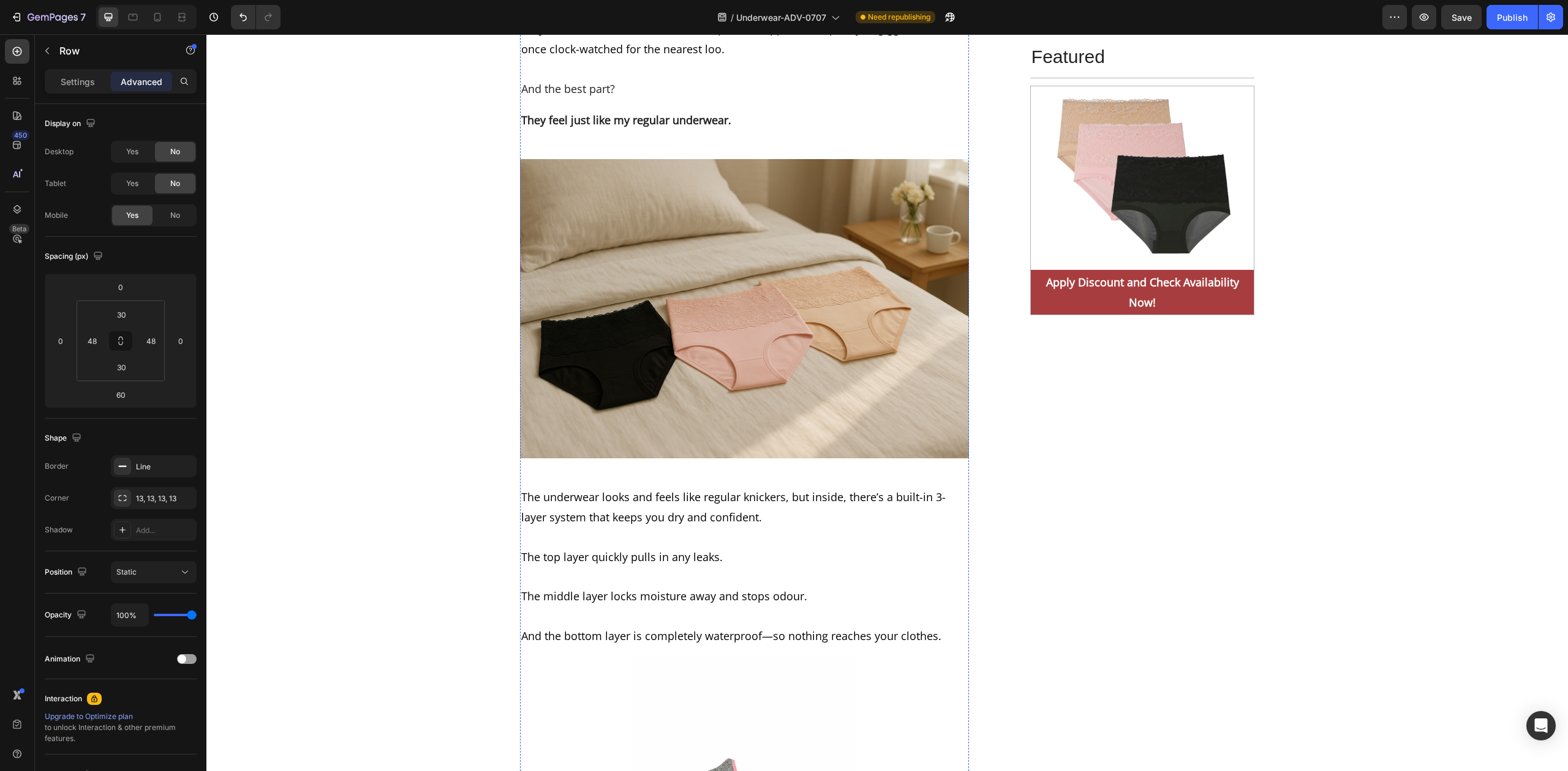
scroll to position [5468, 0]
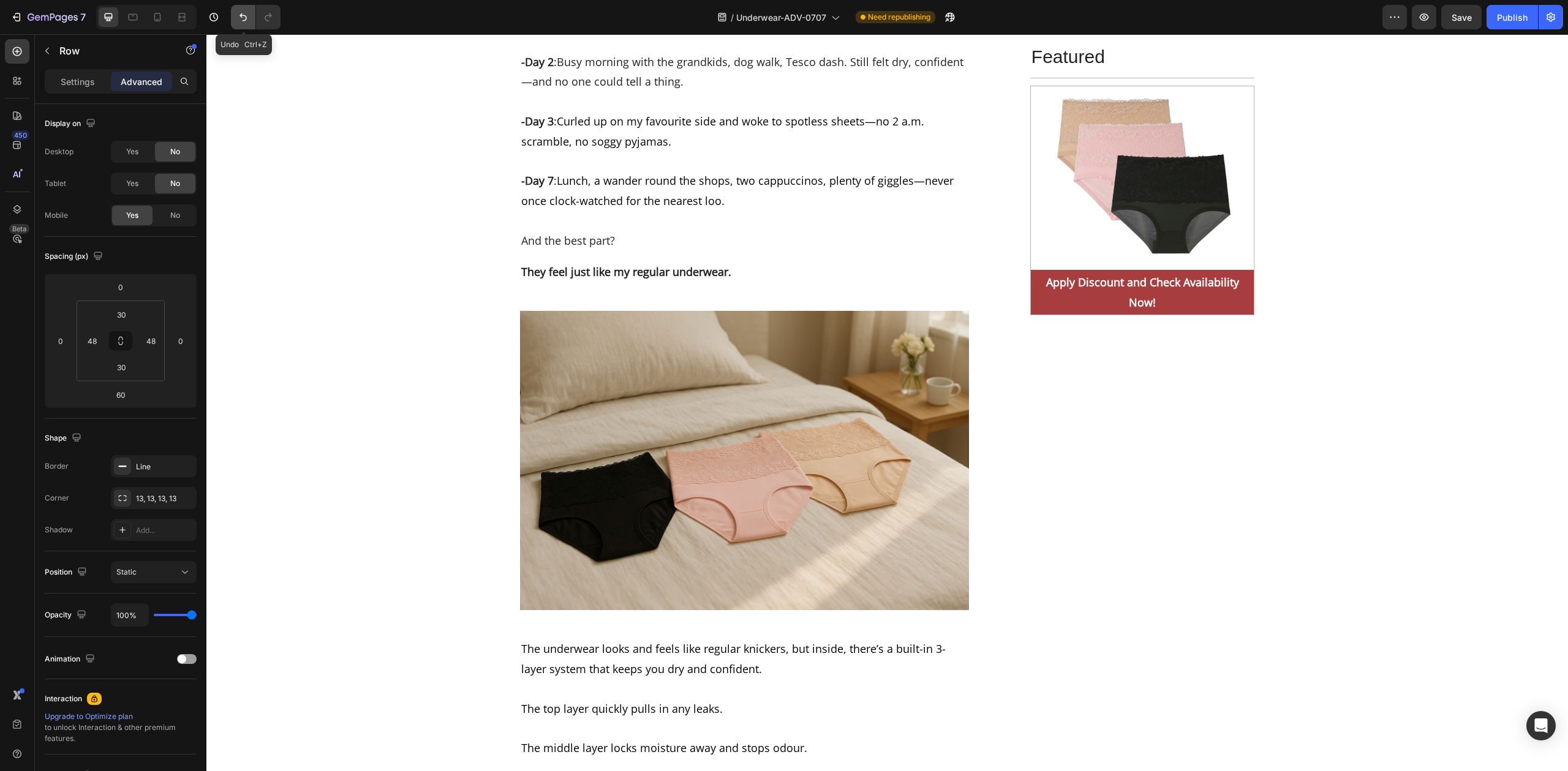
click at [239, 15] on icon "Undo/Redo" at bounding box center [243, 17] width 12 height 12
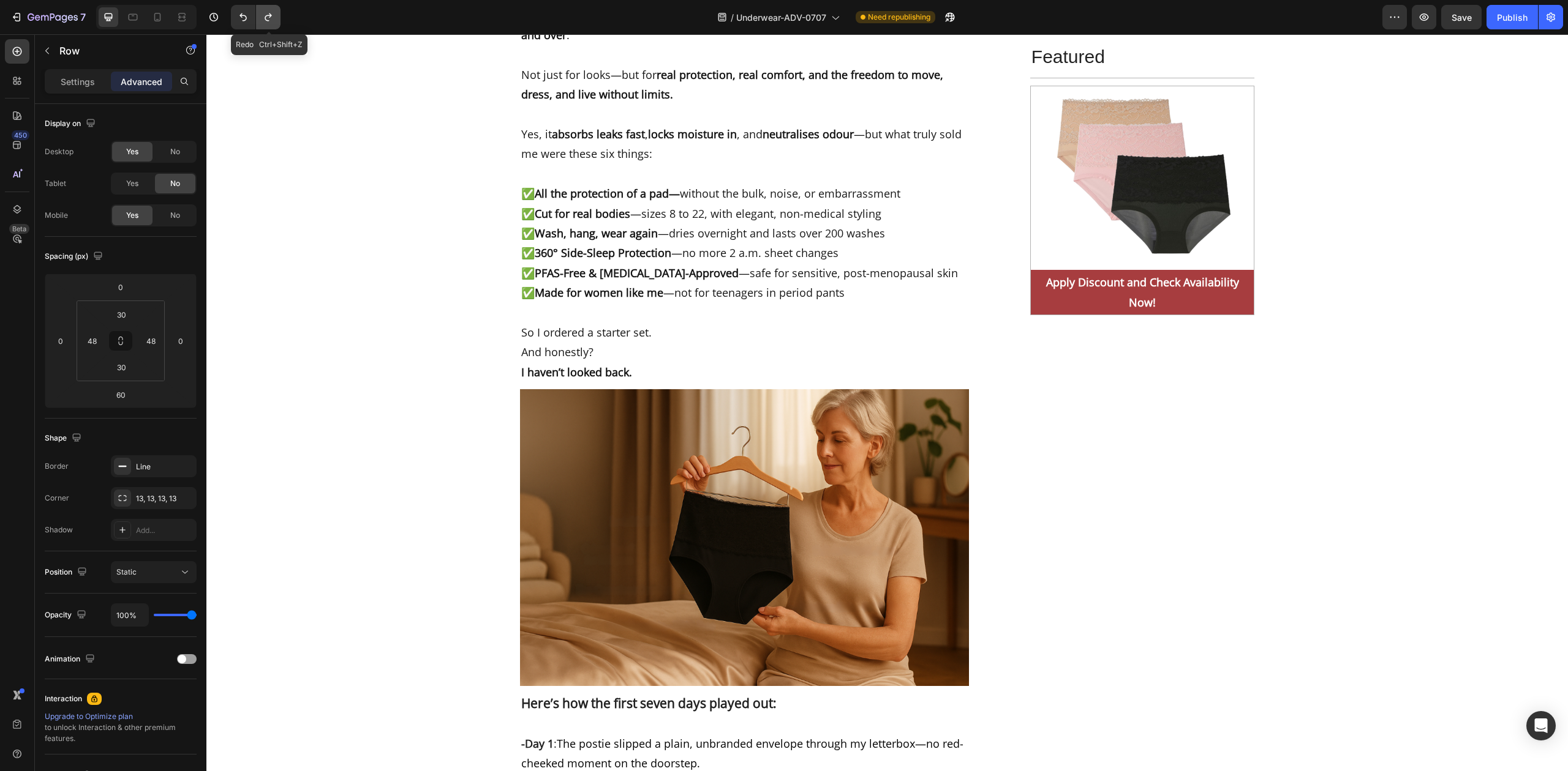
click at [268, 14] on icon "Undo/Redo" at bounding box center [268, 17] width 12 height 12
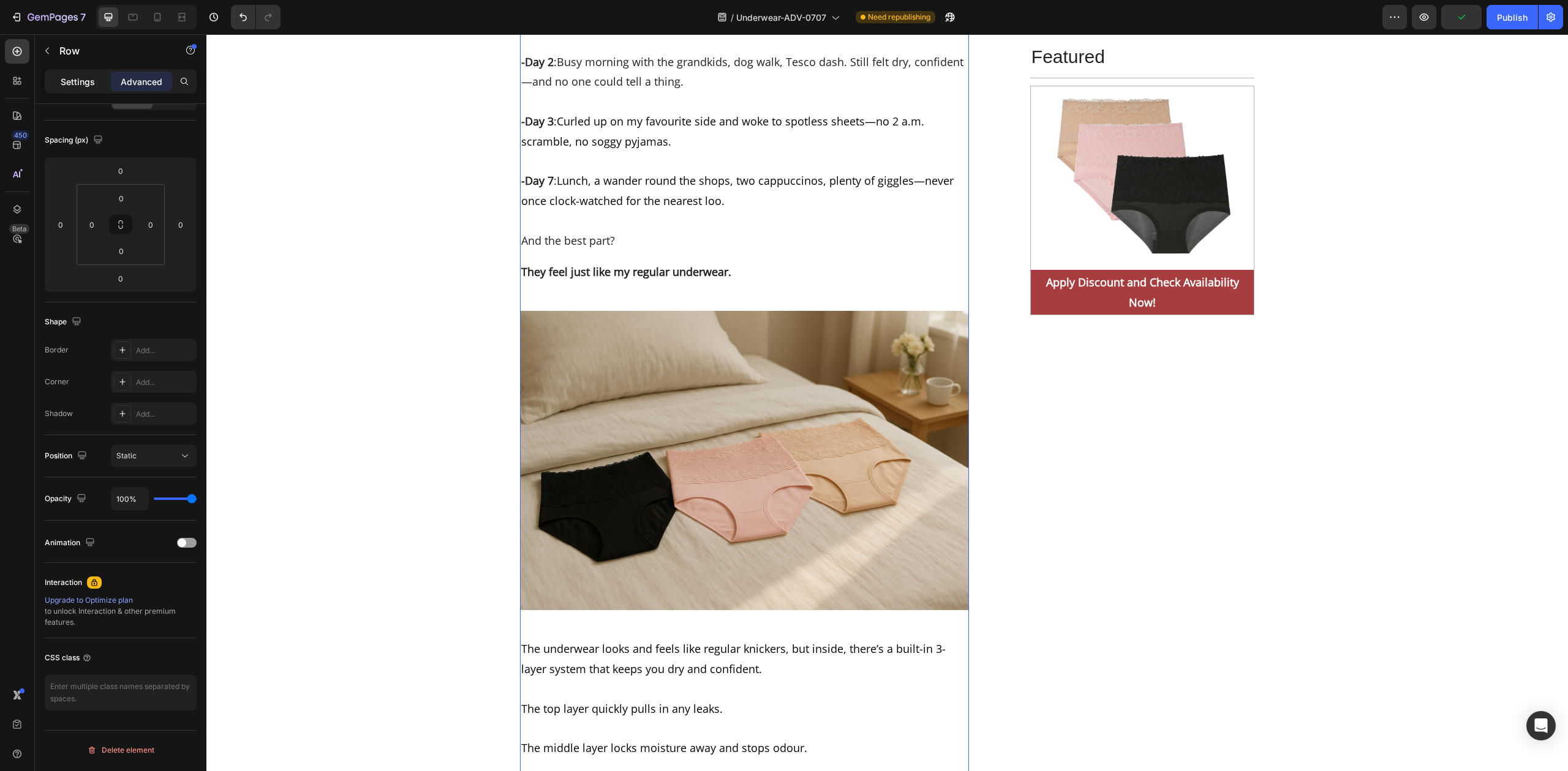
click at [70, 82] on p "Settings" at bounding box center [78, 82] width 34 height 13
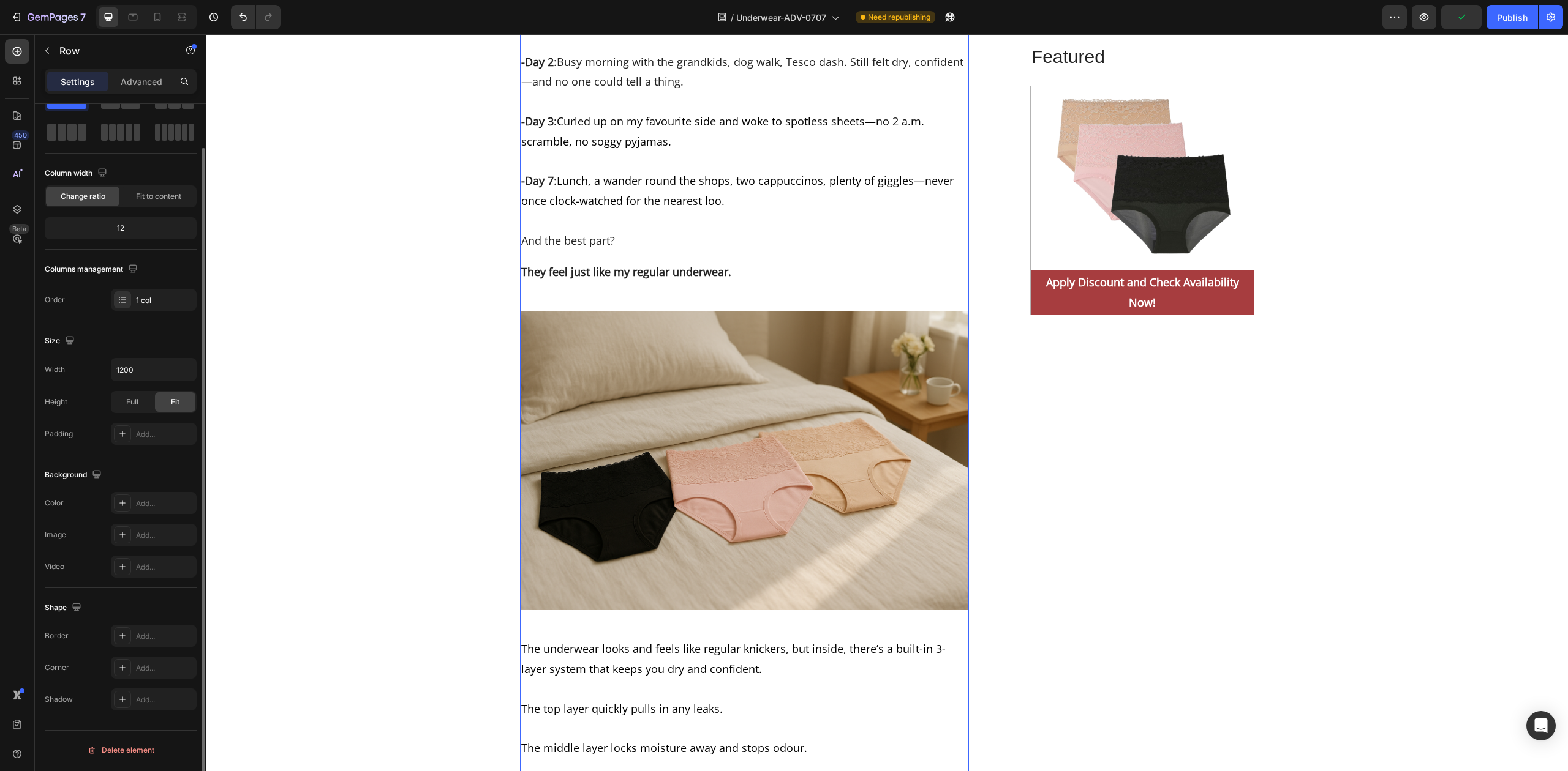
scroll to position [0, 0]
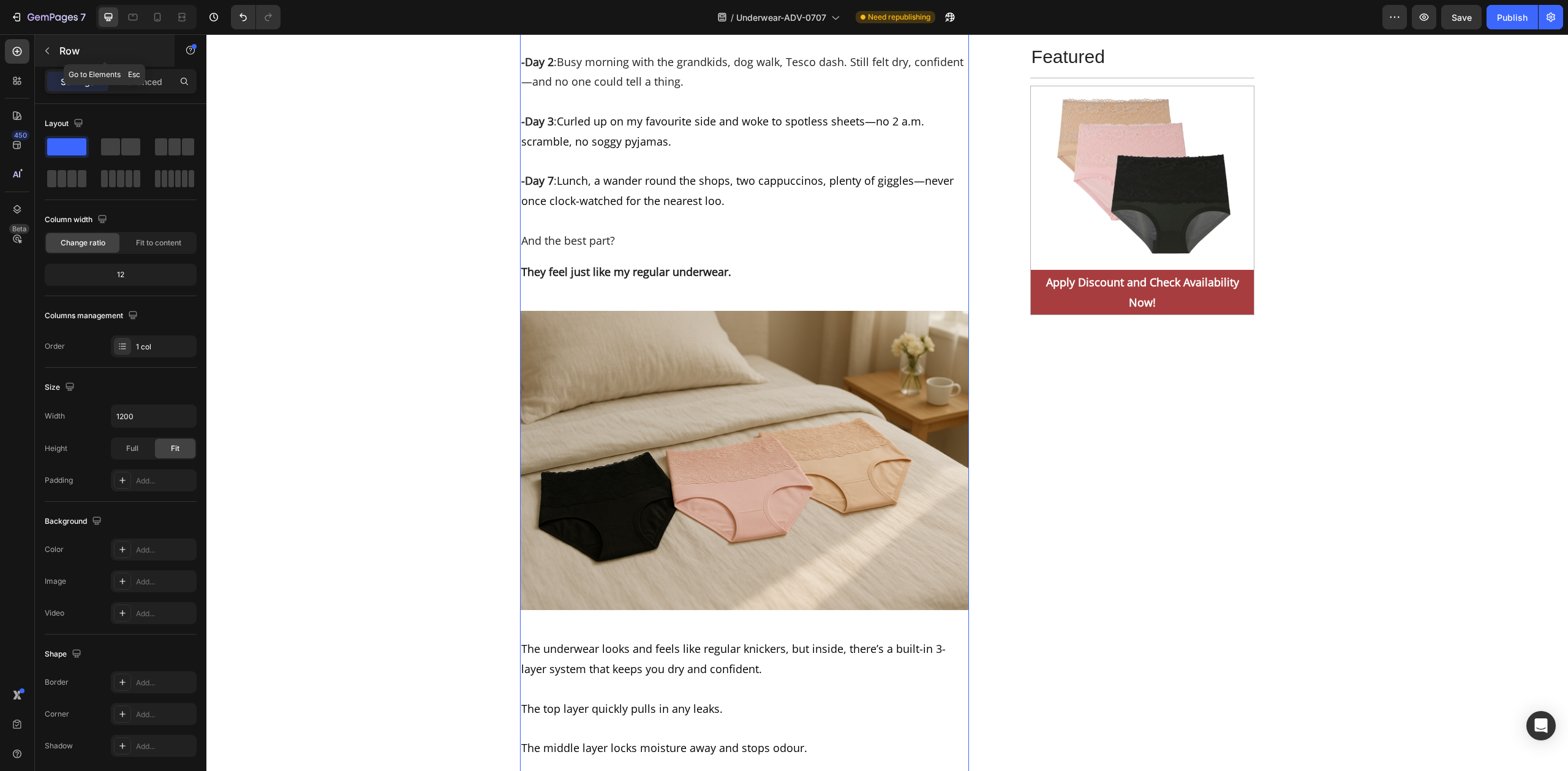
click at [46, 49] on icon "button" at bounding box center [47, 51] width 10 height 10
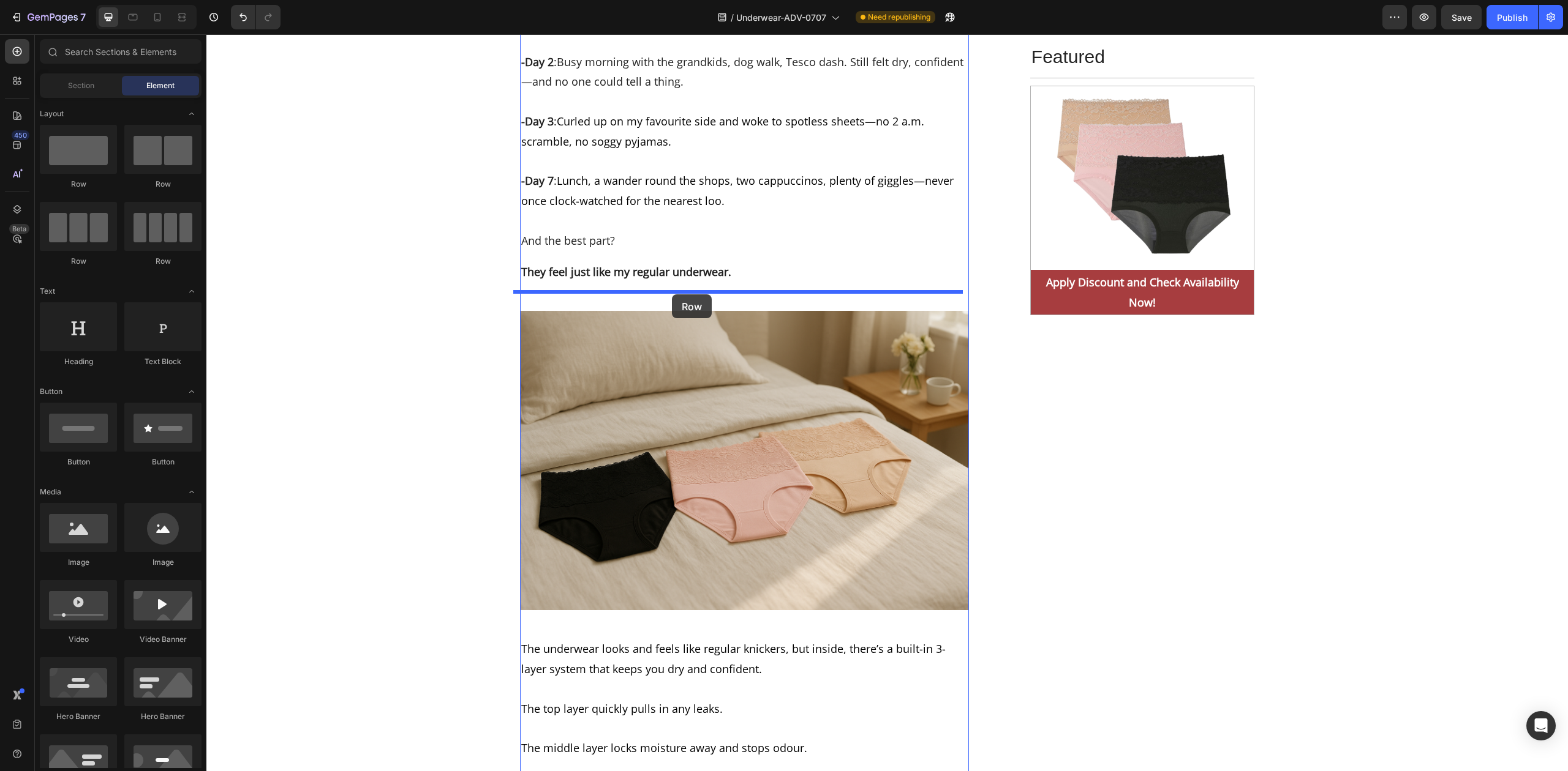
drag, startPoint x: 283, startPoint y: 191, endPoint x: 672, endPoint y: 295, distance: 402.7
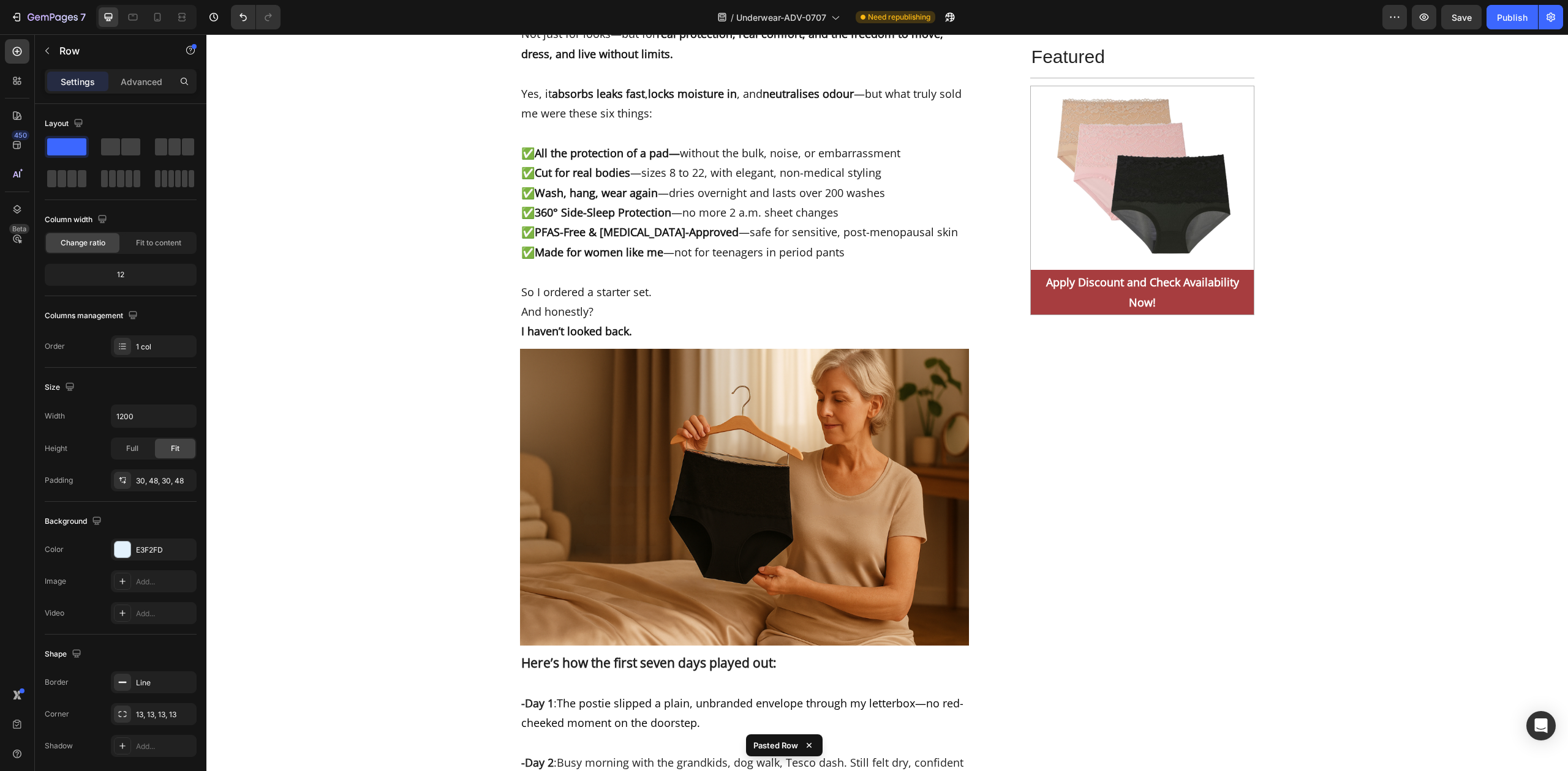
scroll to position [5532, 0]
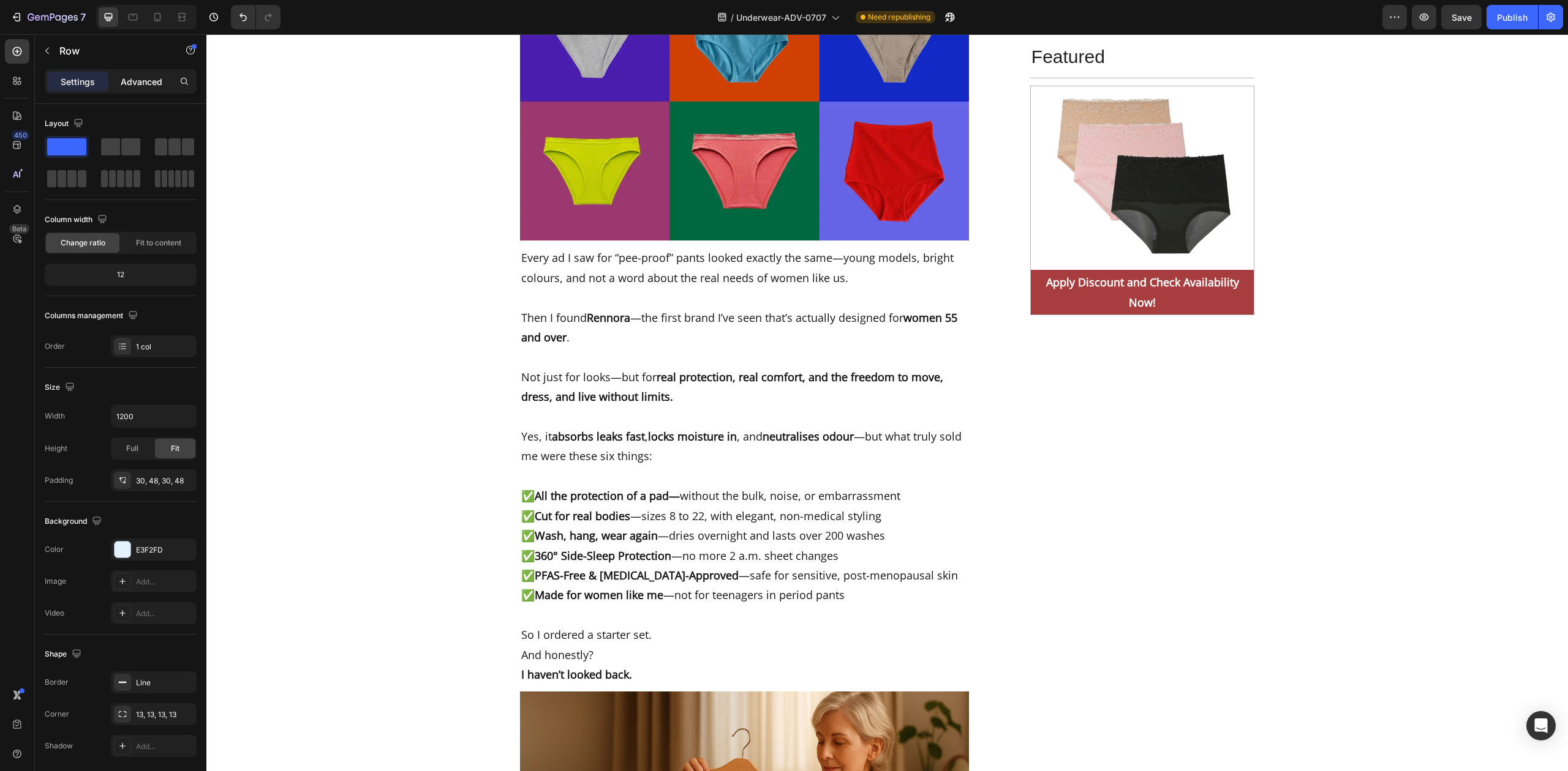
click at [140, 79] on p "Advanced" at bounding box center [141, 82] width 41 height 13
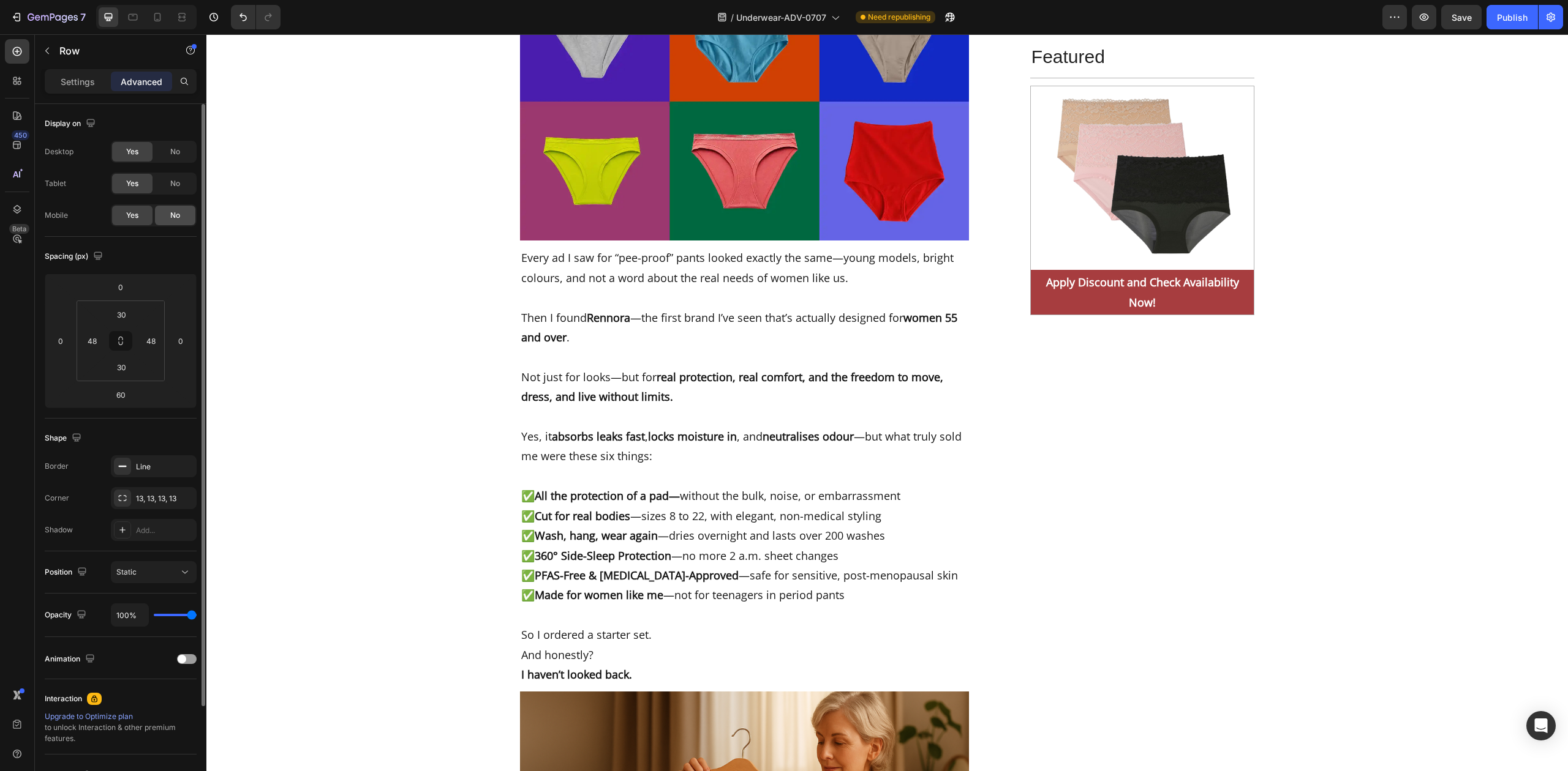
click at [171, 217] on span "No" at bounding box center [175, 216] width 10 height 11
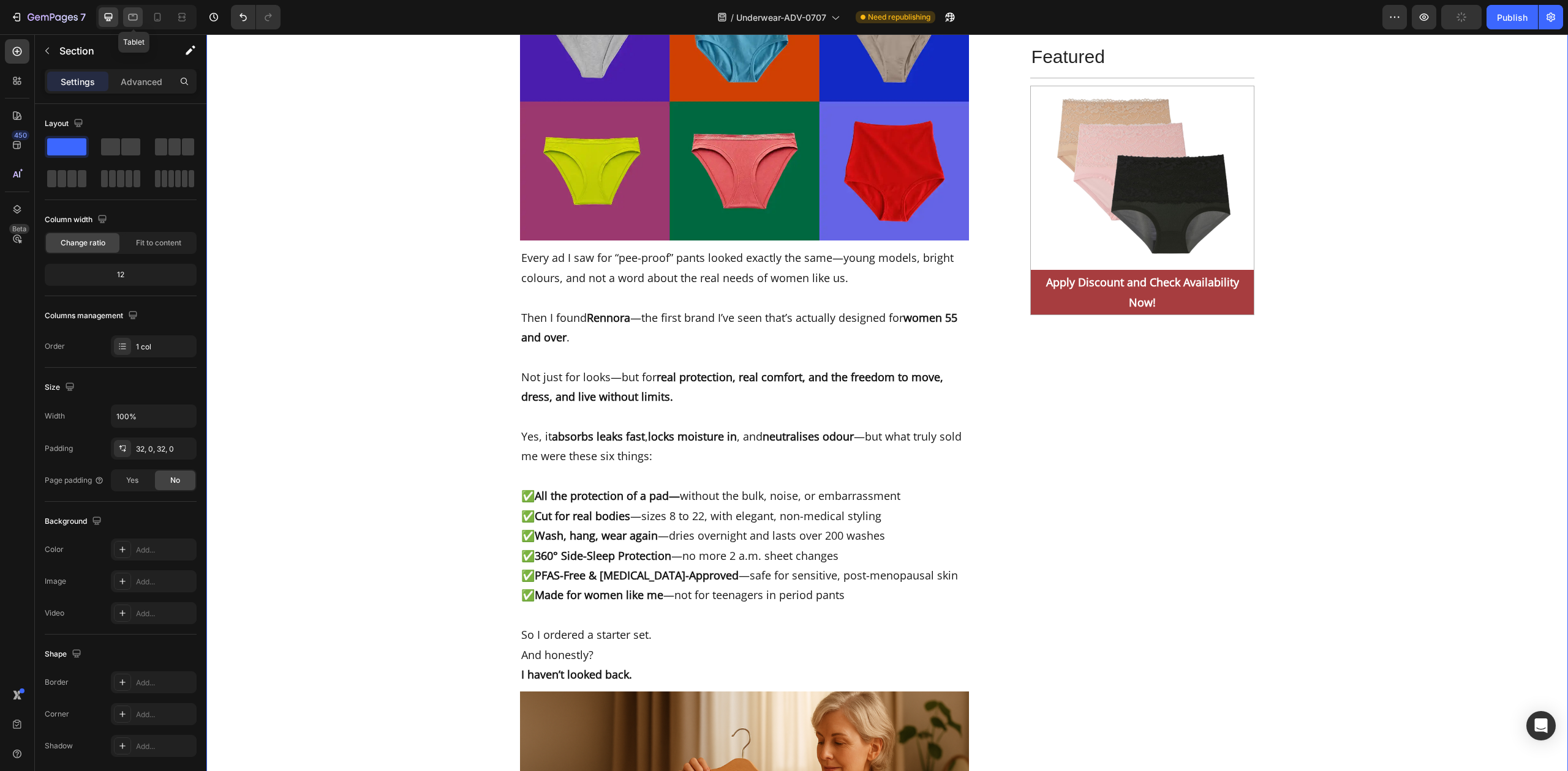
click at [130, 10] on div at bounding box center [133, 17] width 19 height 19
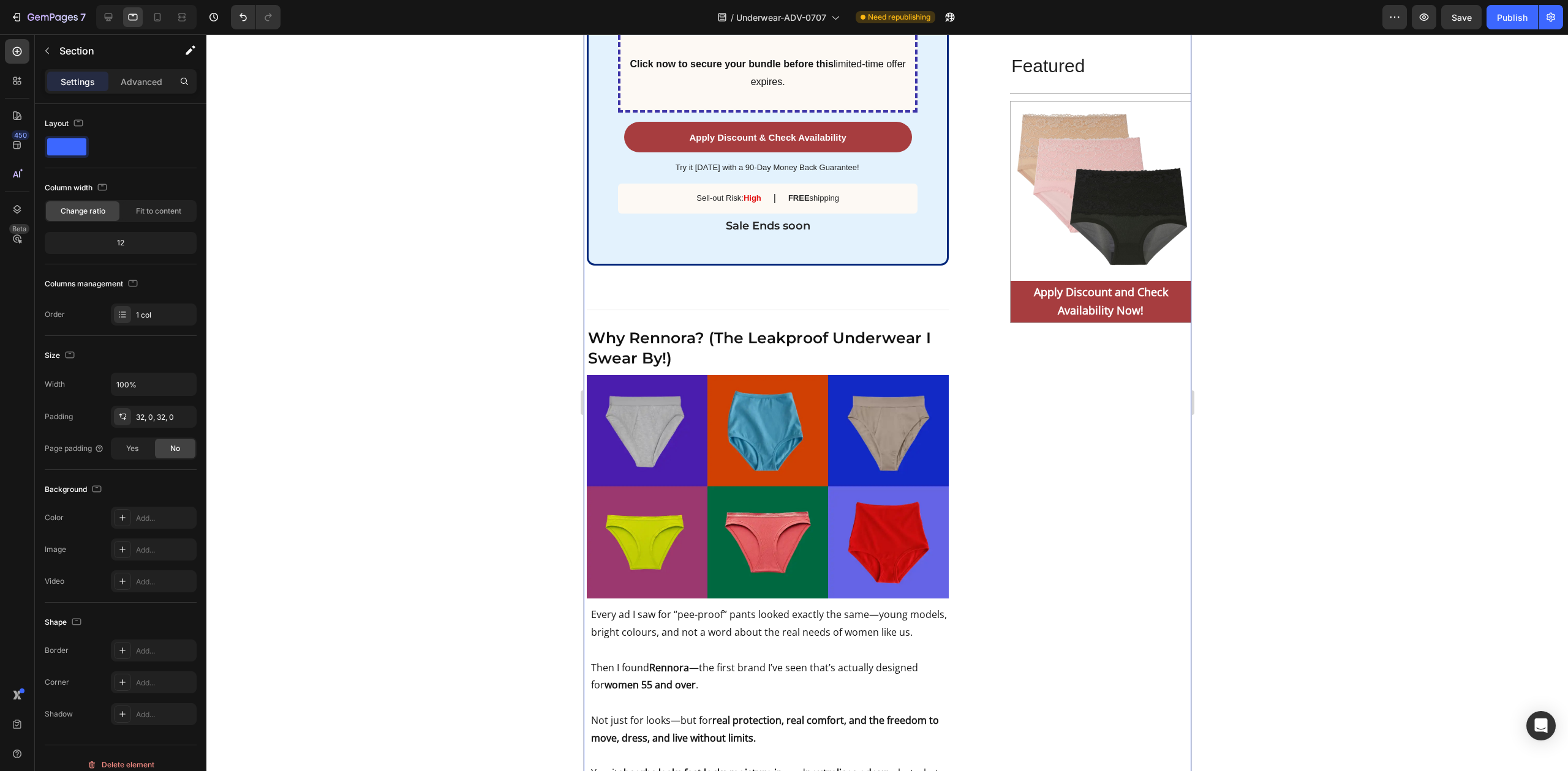
scroll to position [5257, 0]
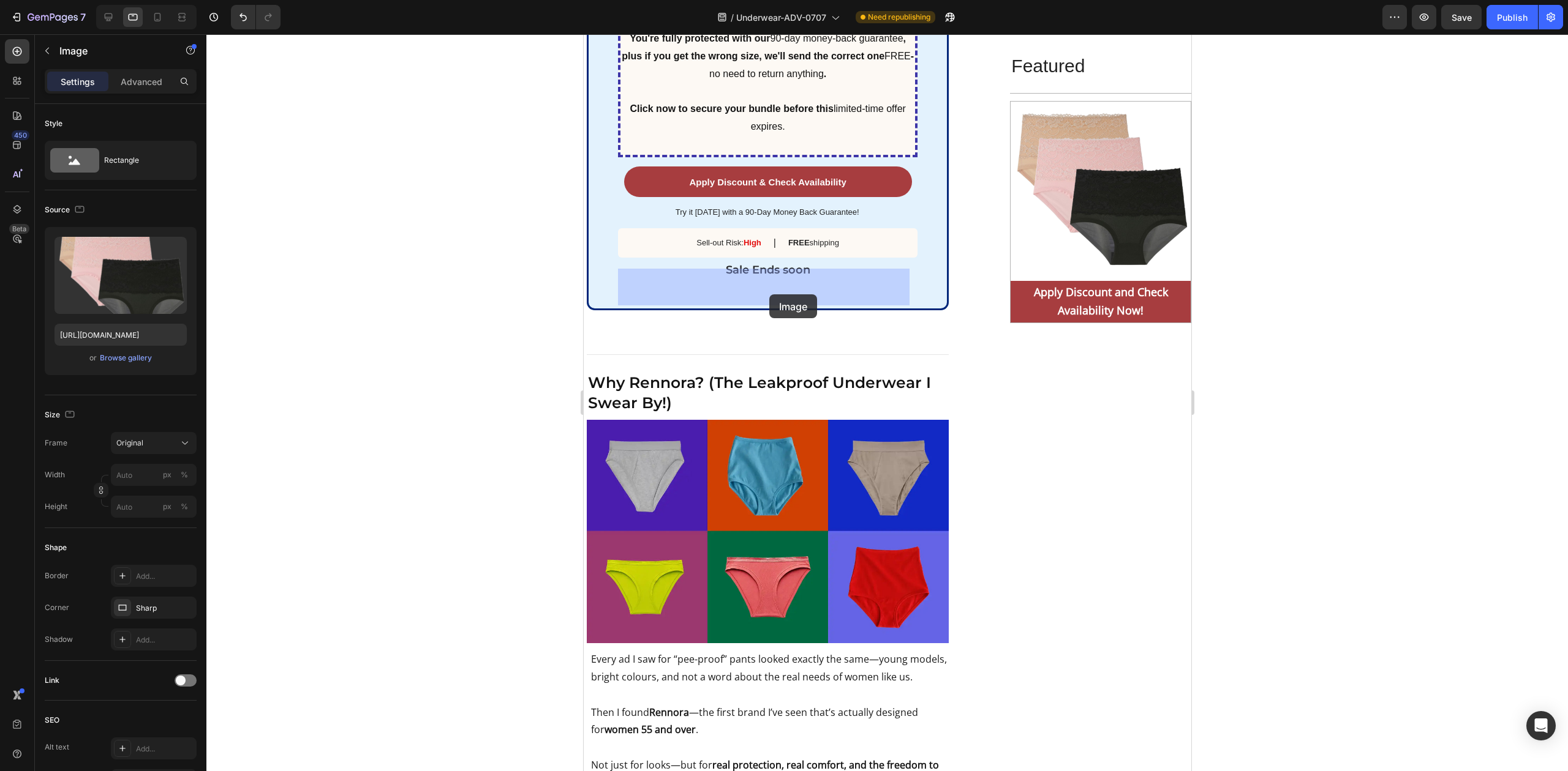
drag, startPoint x: 803, startPoint y: 412, endPoint x: 769, endPoint y: 301, distance: 116.1
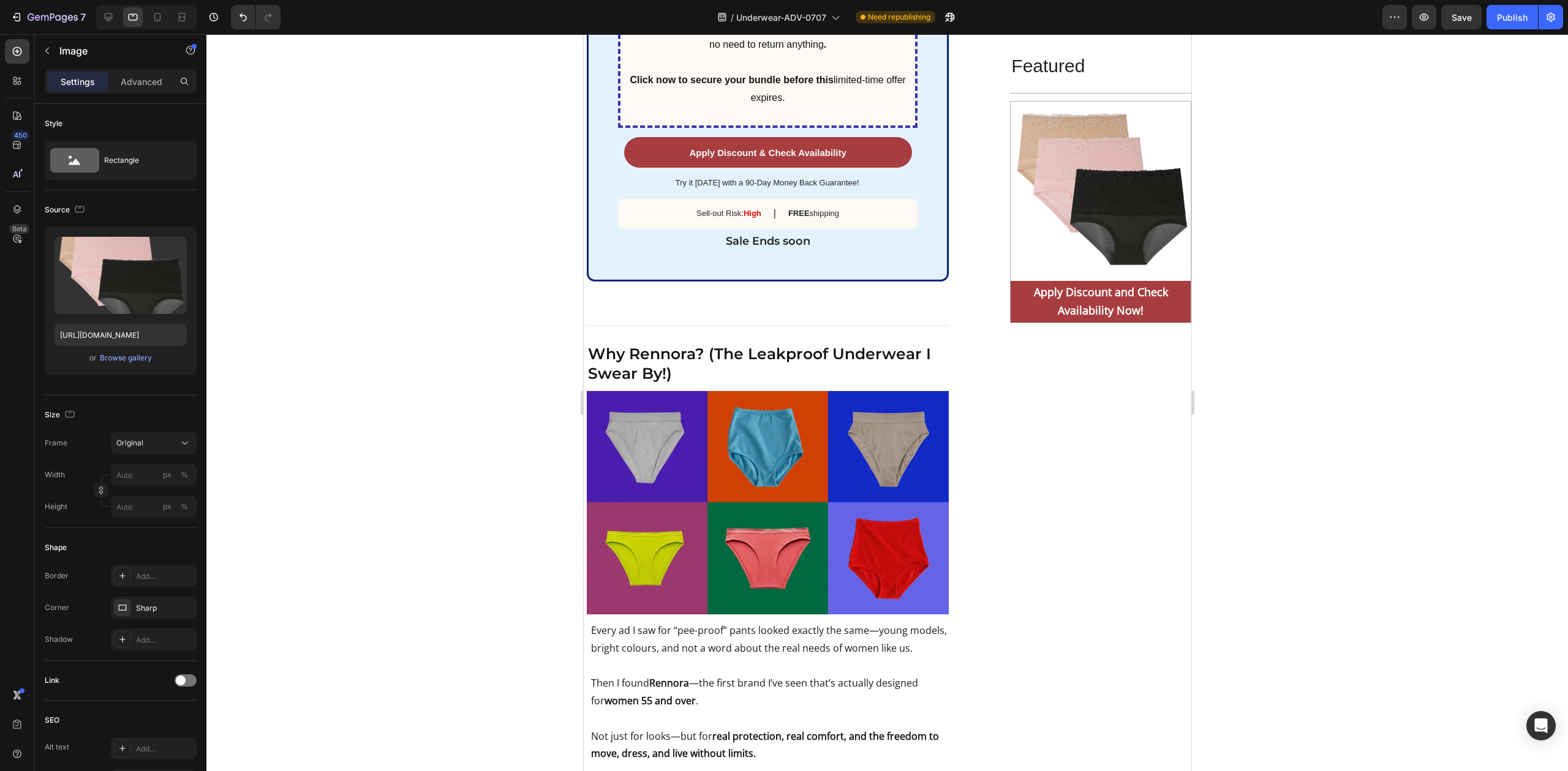
click at [422, 380] on div at bounding box center [887, 403] width 1362 height 737
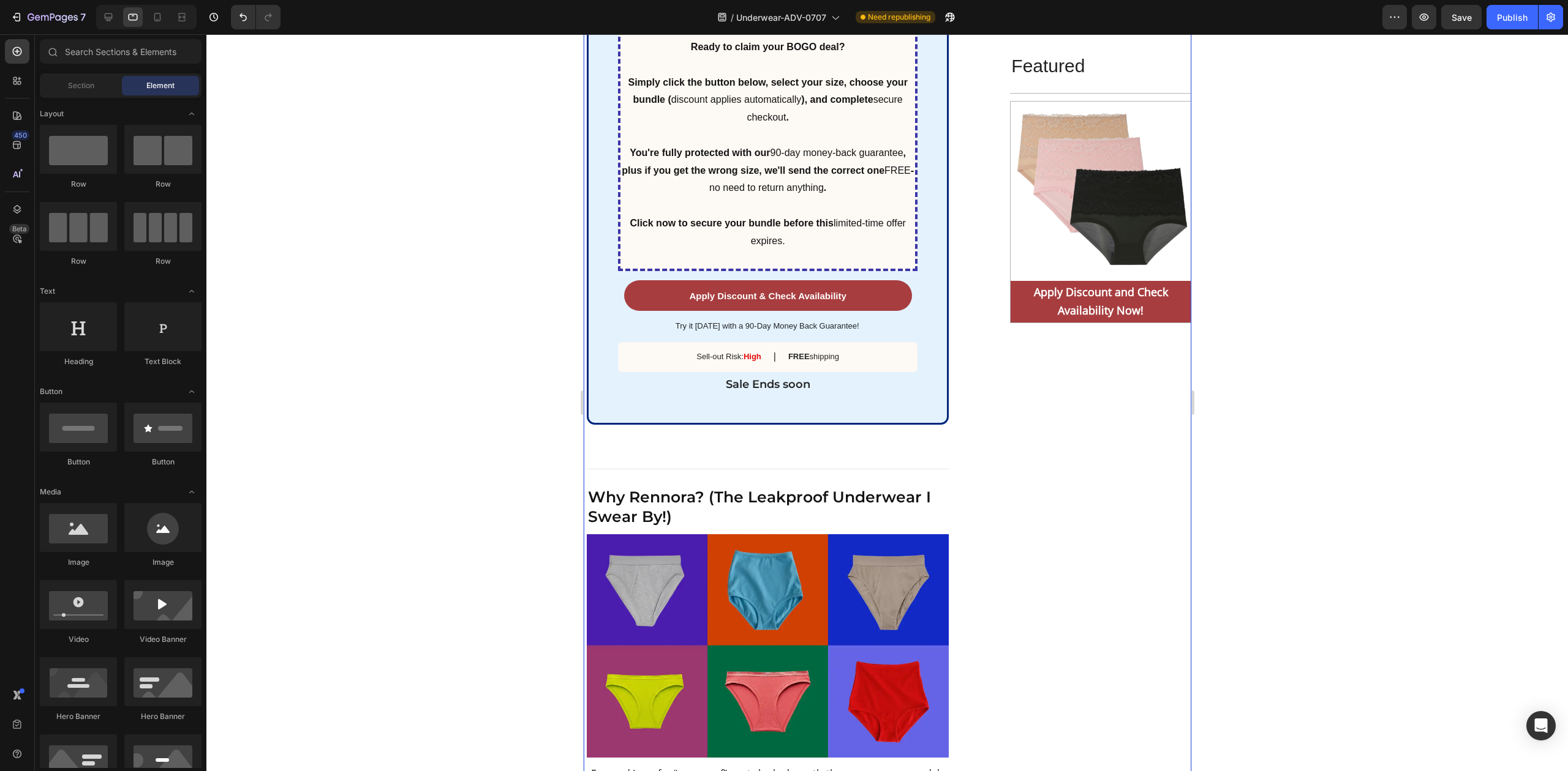
scroll to position [5094, 0]
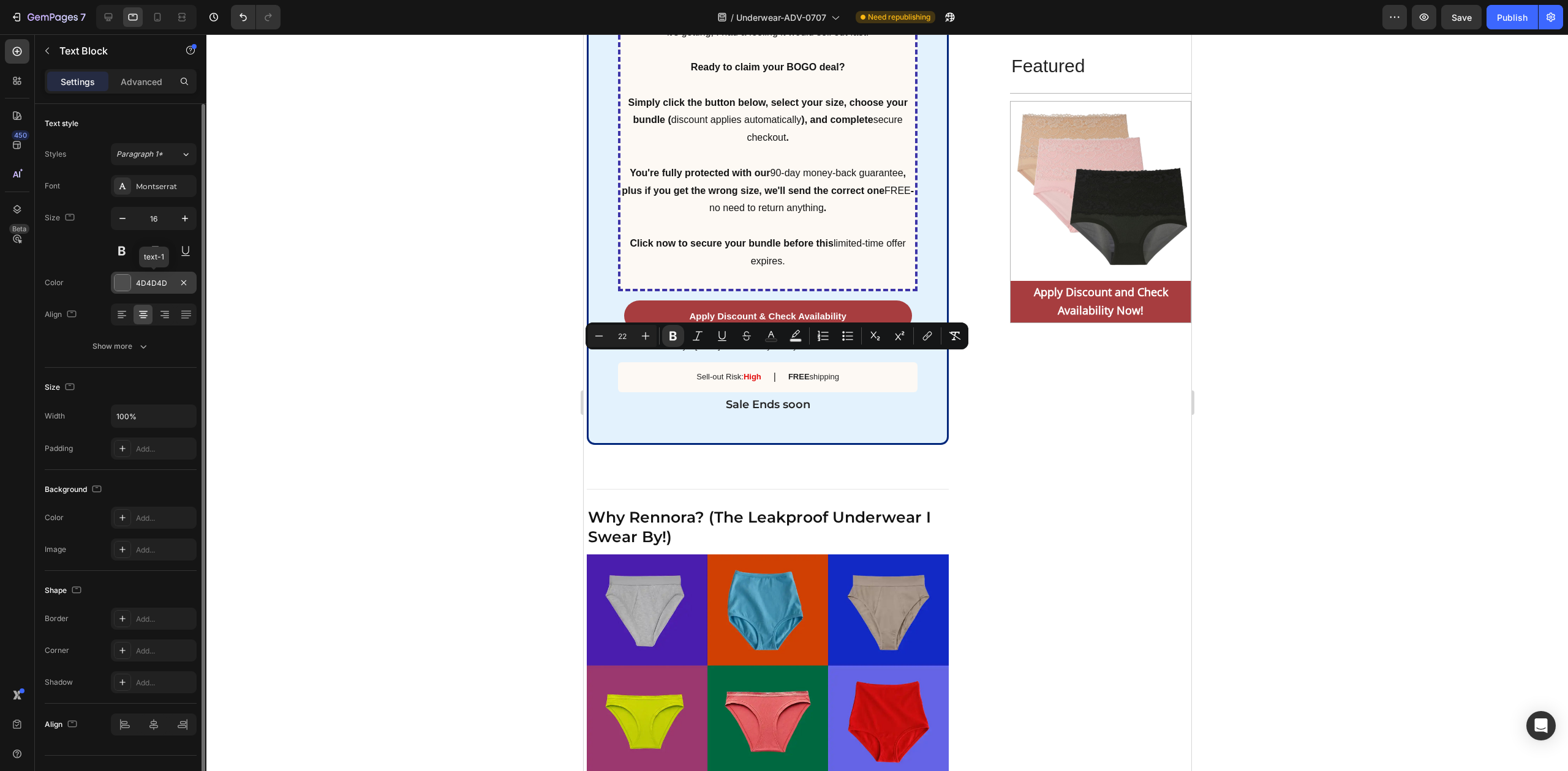
click at [126, 282] on div at bounding box center [123, 283] width 16 height 16
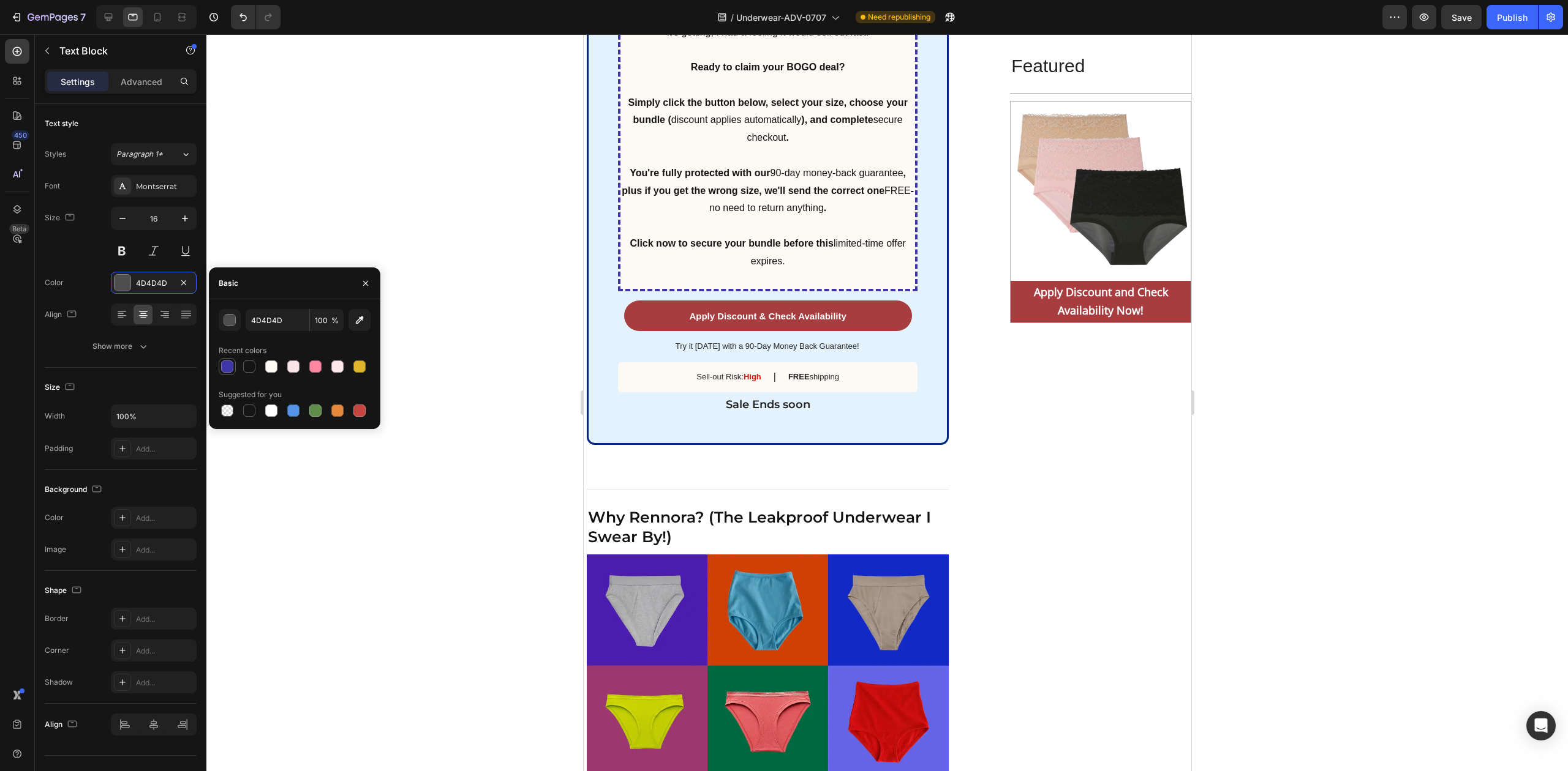
click at [228, 365] on div at bounding box center [227, 366] width 12 height 12
type input "3D35A8"
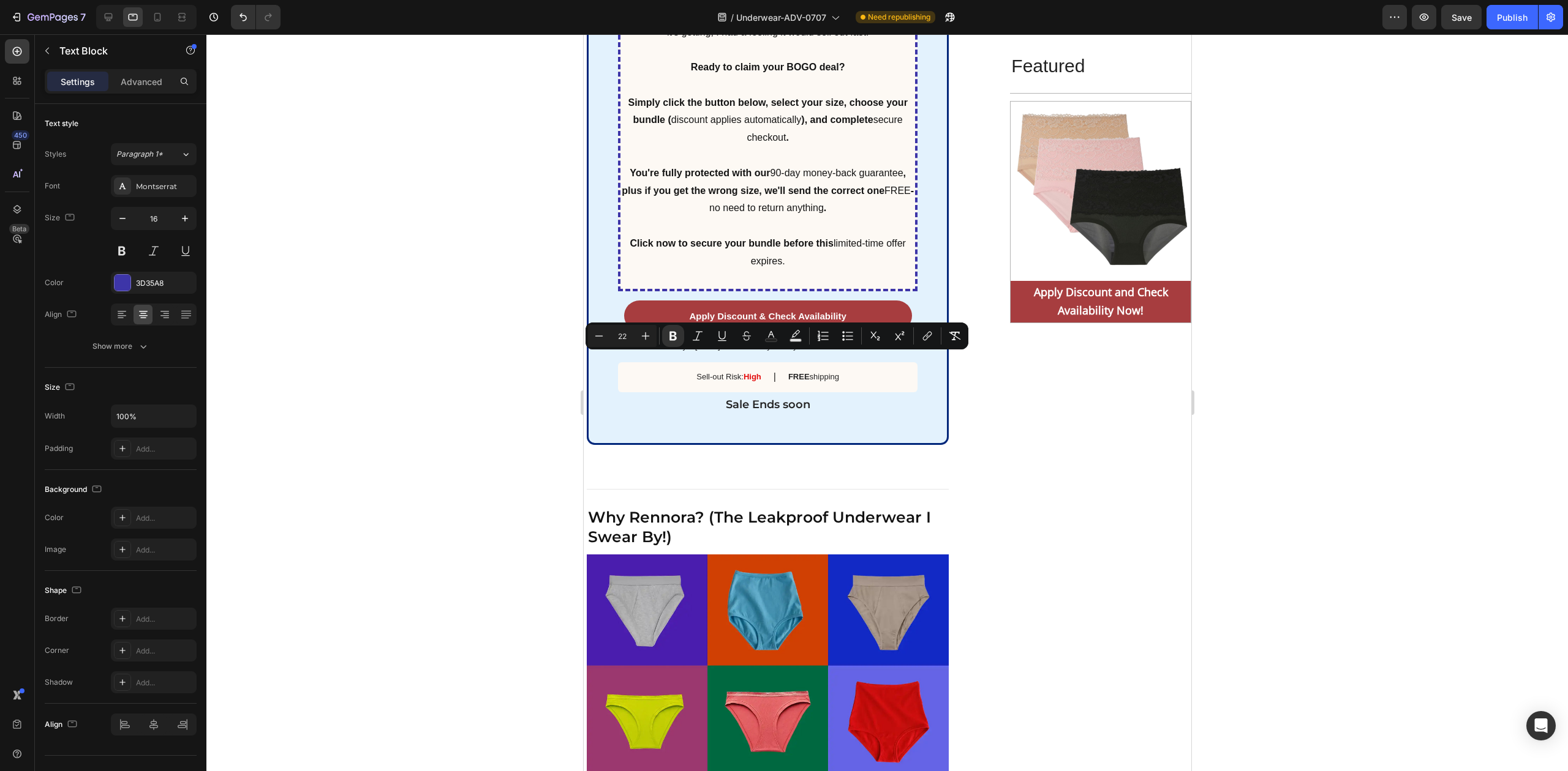
click at [415, 460] on div at bounding box center [887, 403] width 1362 height 737
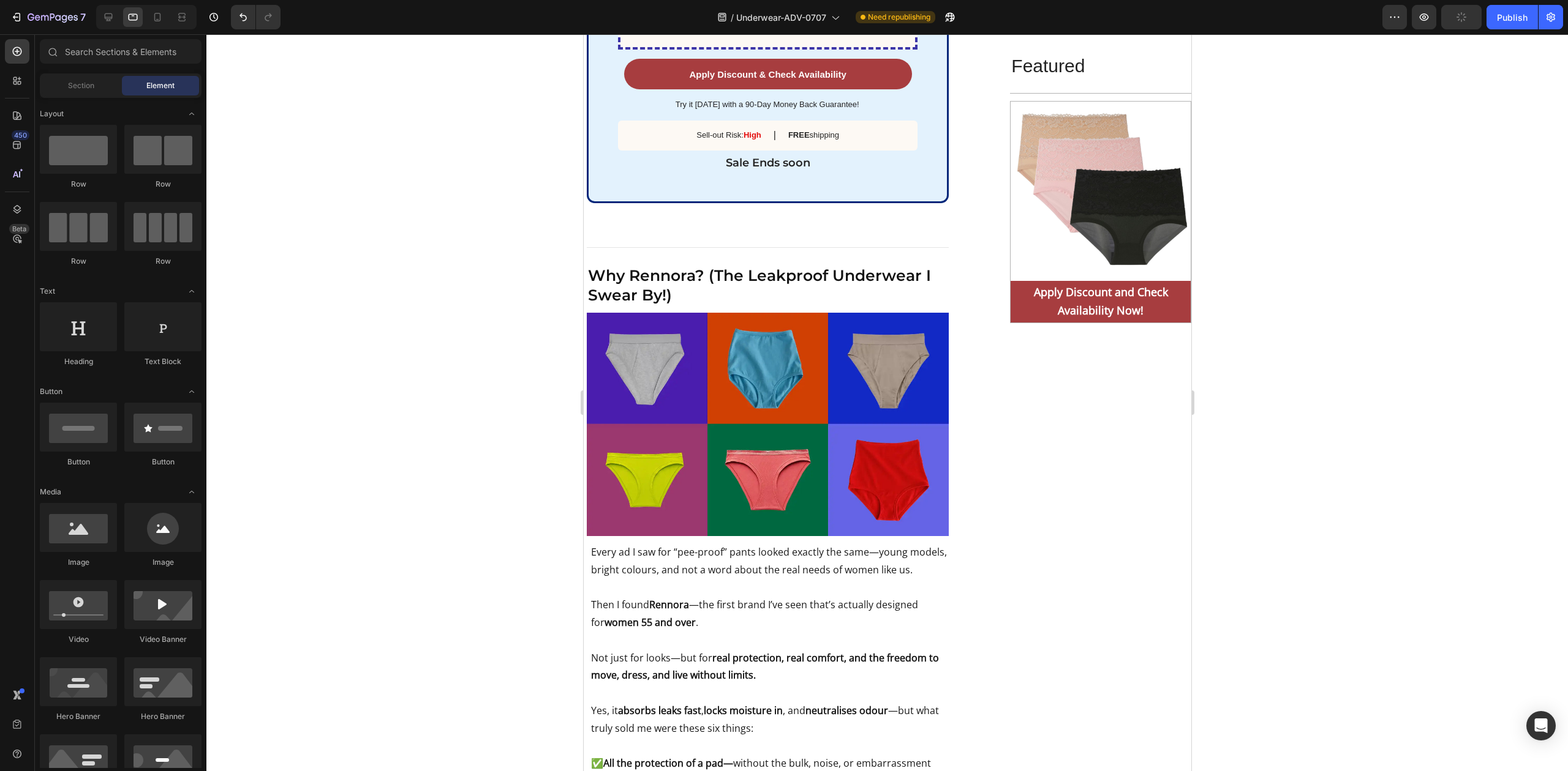
scroll to position [5175, 0]
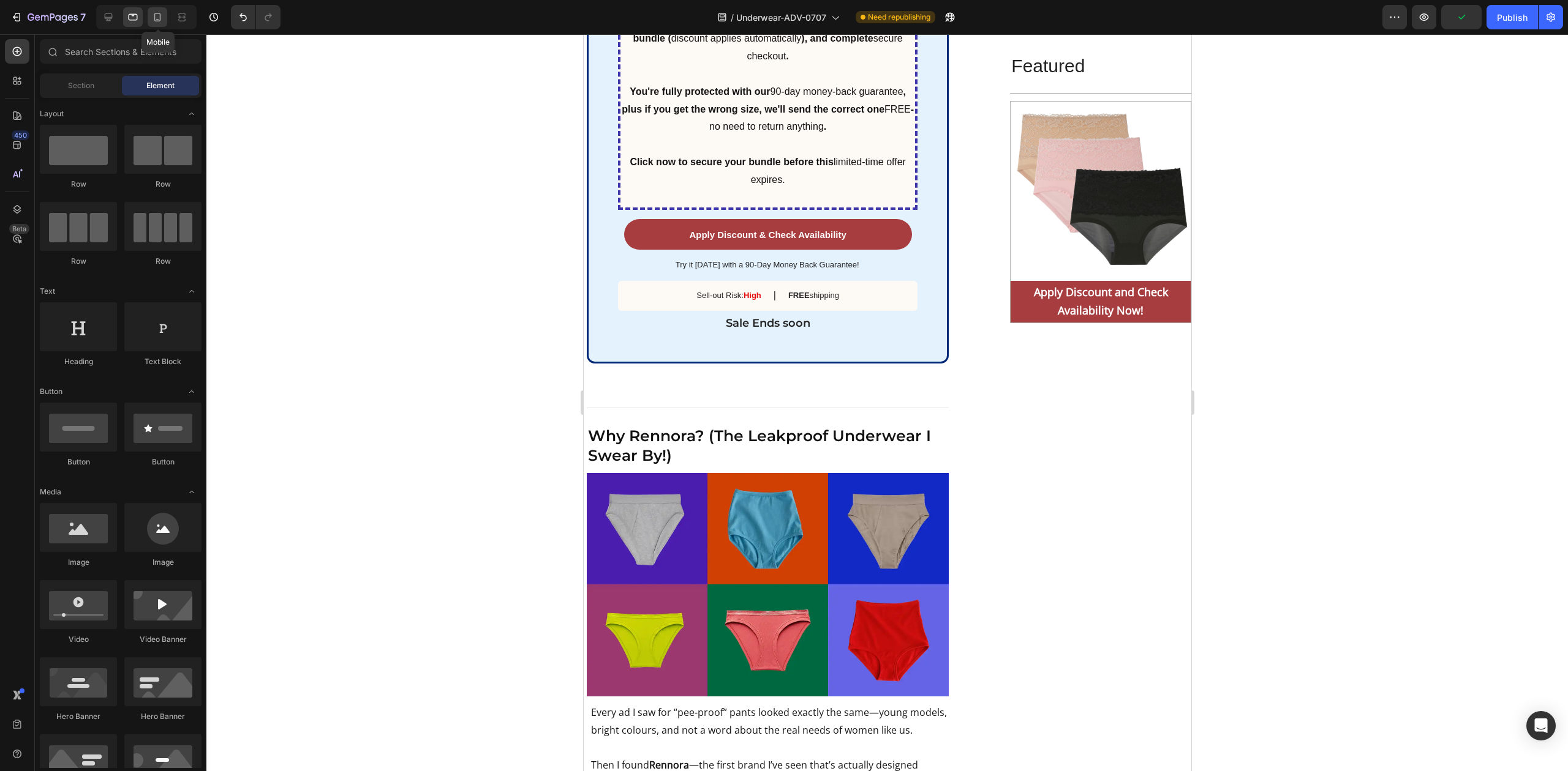
click at [162, 14] on icon at bounding box center [157, 17] width 12 height 12
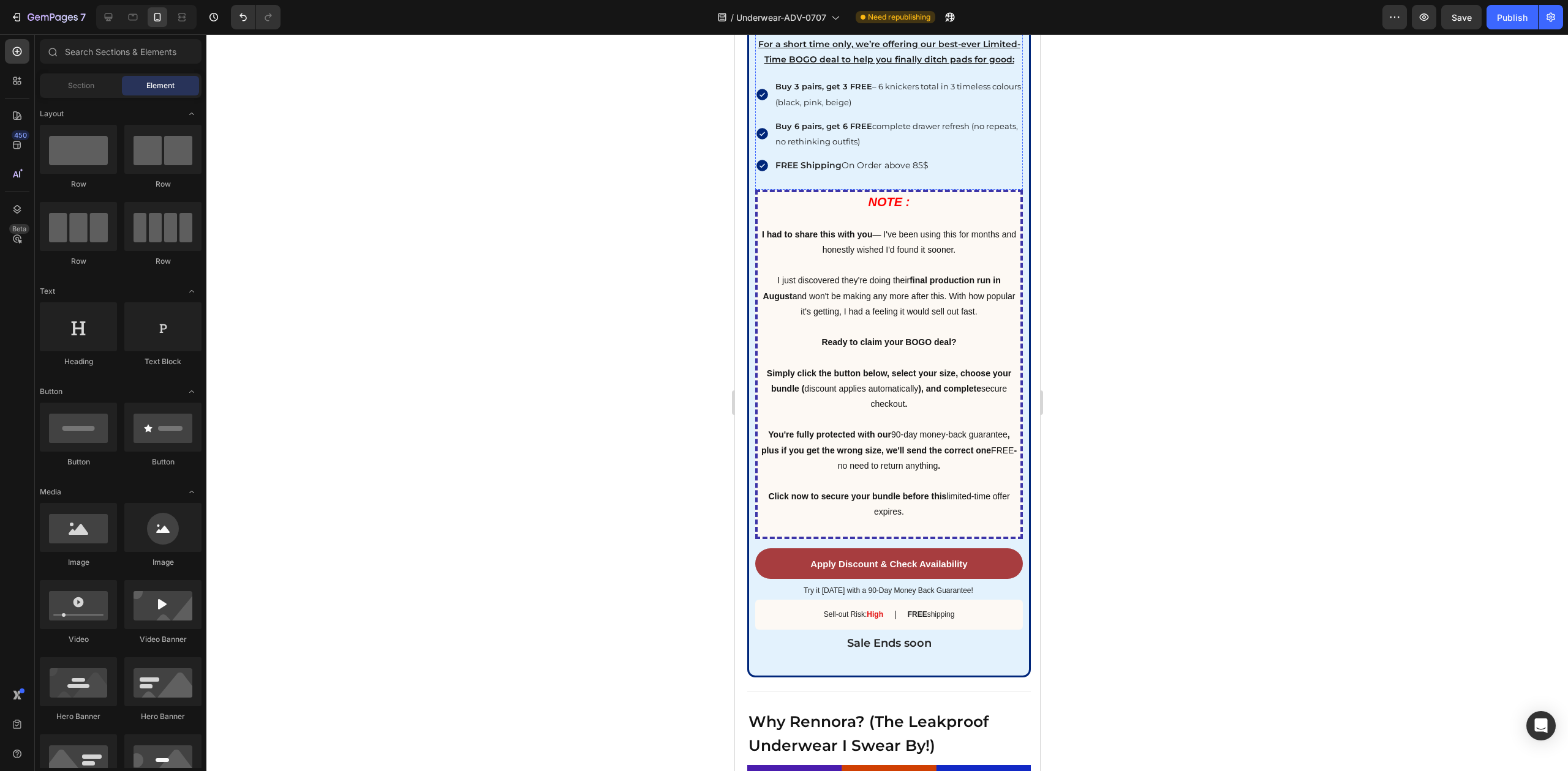
scroll to position [5735, 0]
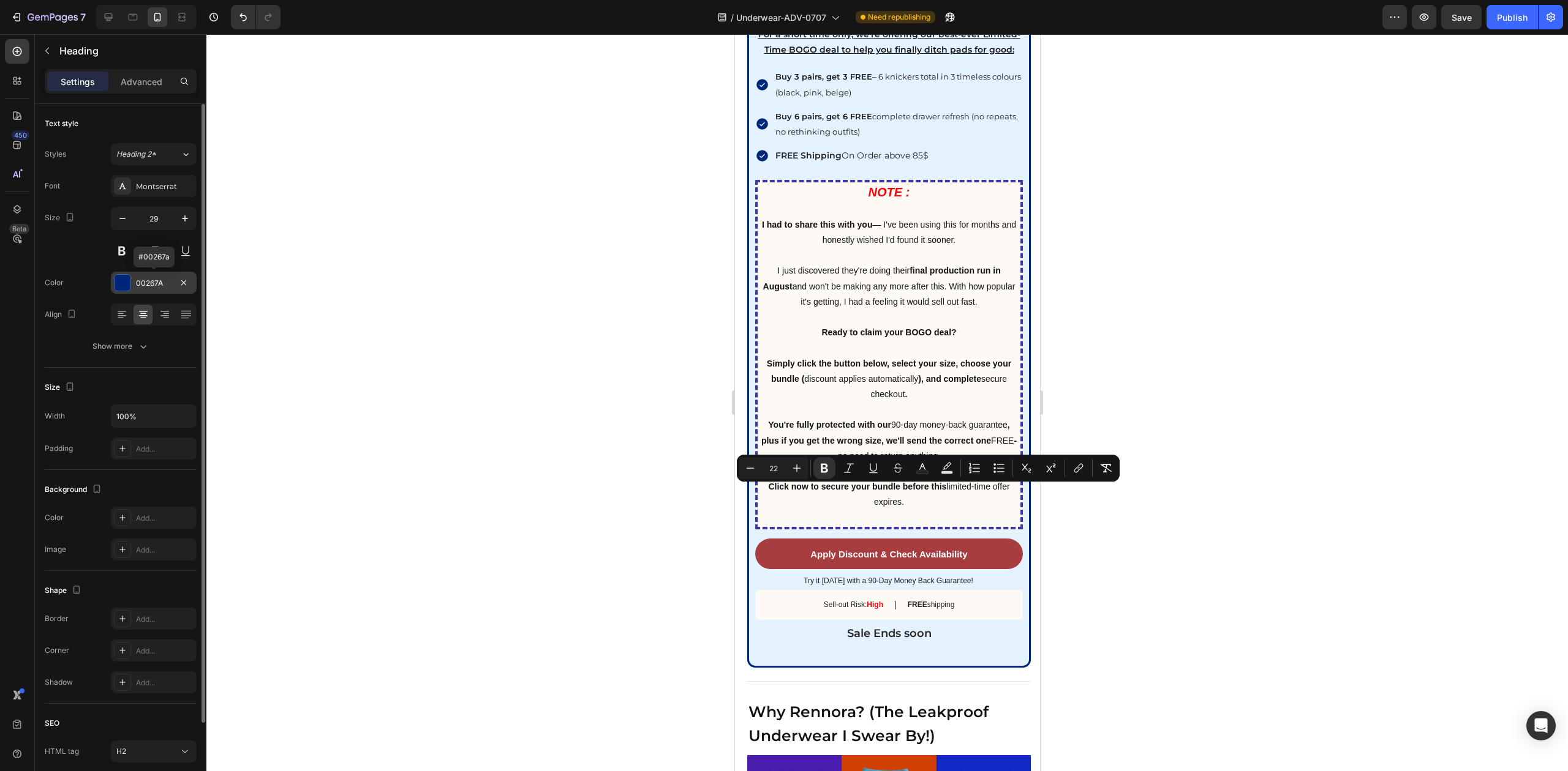
click at [147, 279] on div "00267A" at bounding box center [153, 283] width 36 height 11
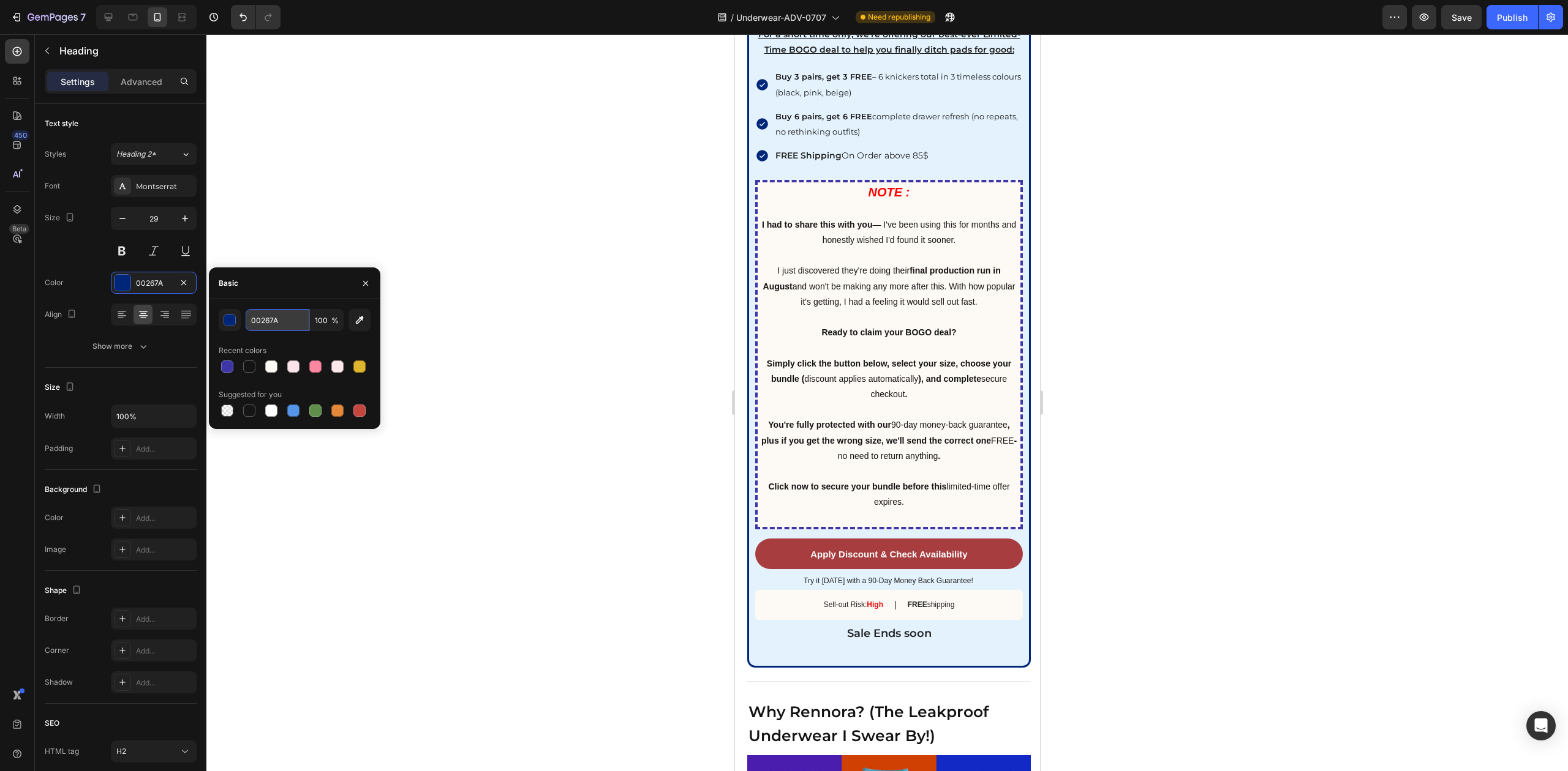
click at [270, 329] on input "00267A" at bounding box center [277, 320] width 63 height 22
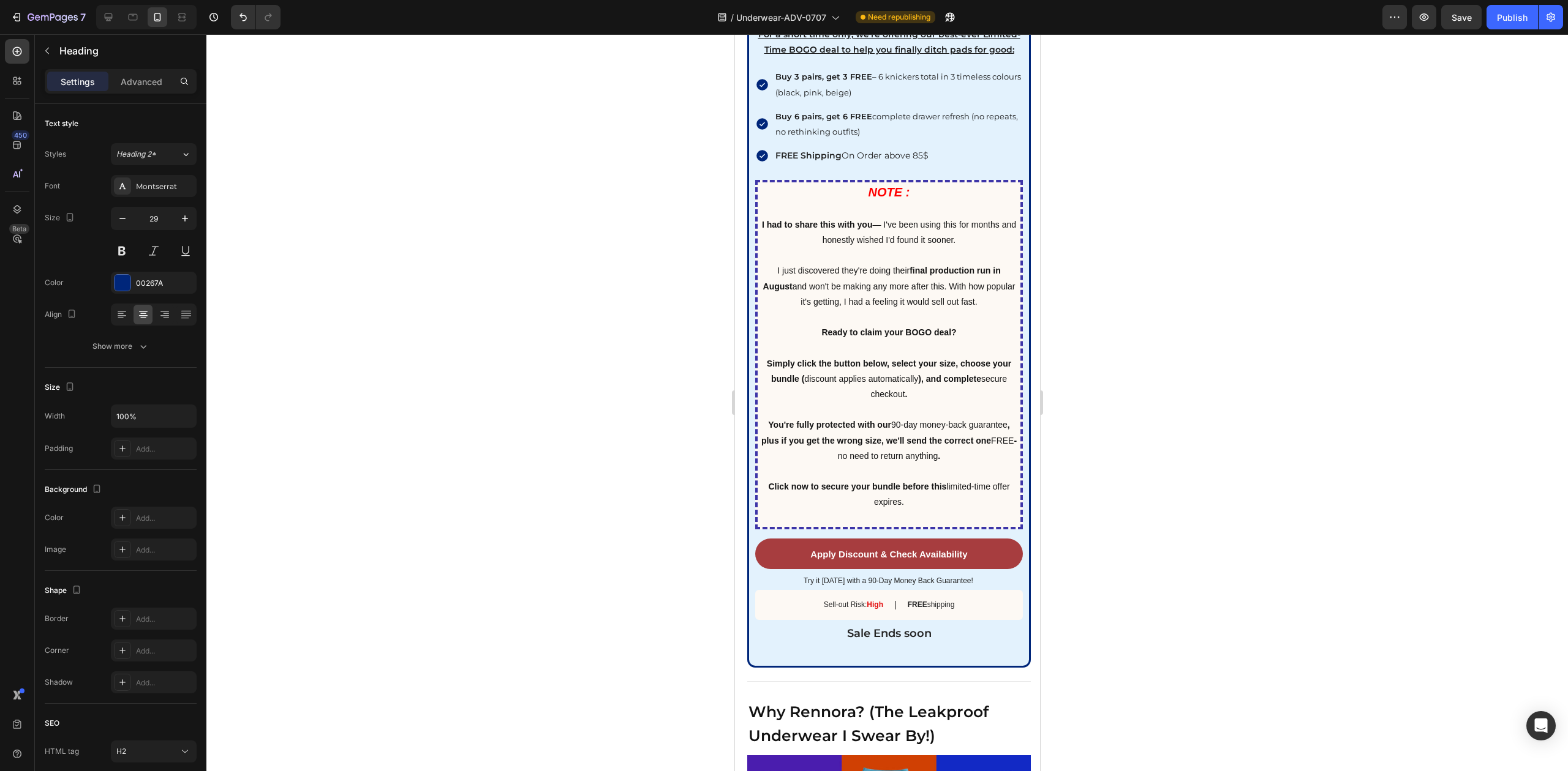
click at [556, 382] on div at bounding box center [887, 403] width 1362 height 737
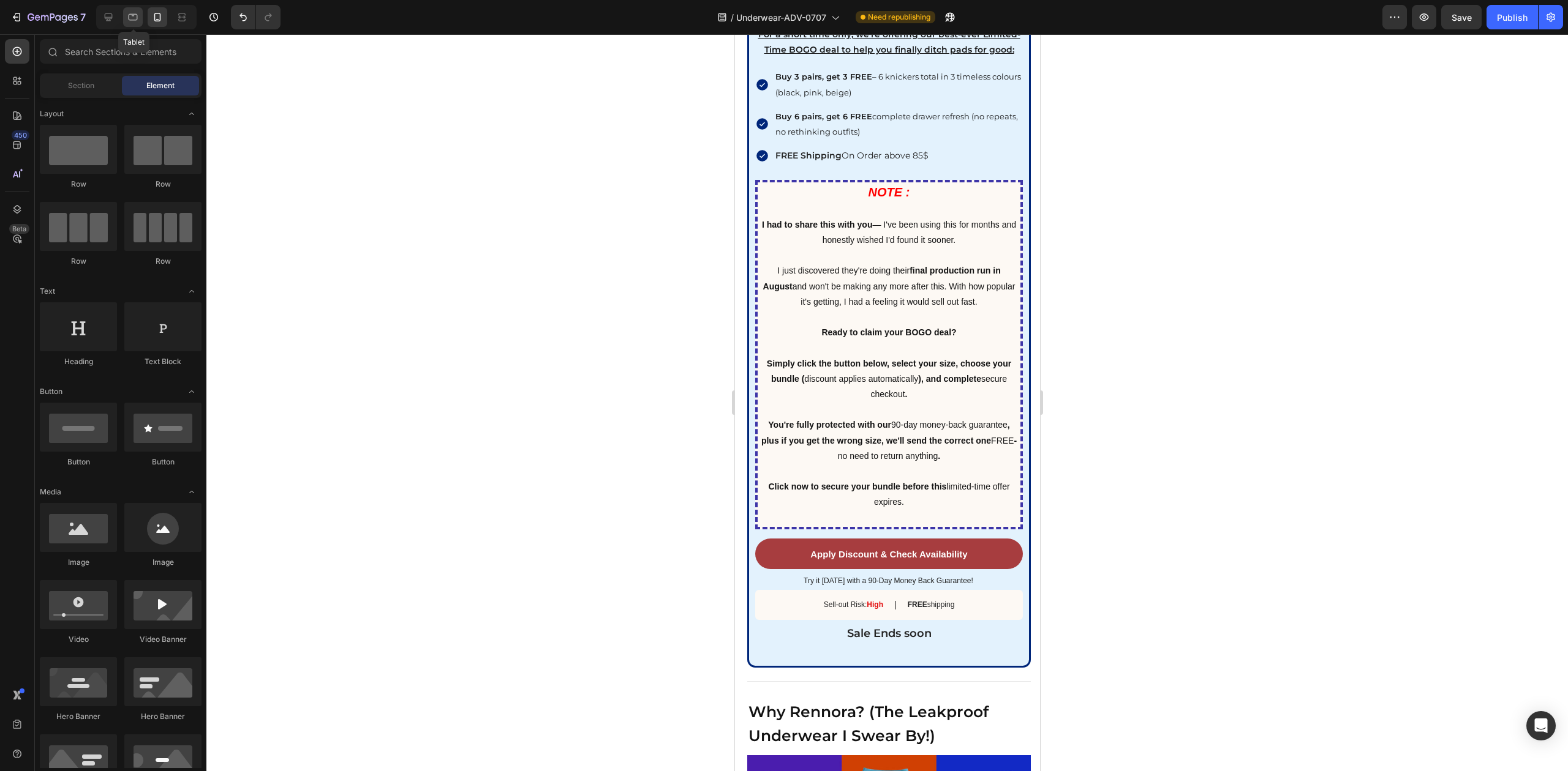
click at [136, 17] on icon at bounding box center [132, 17] width 12 height 12
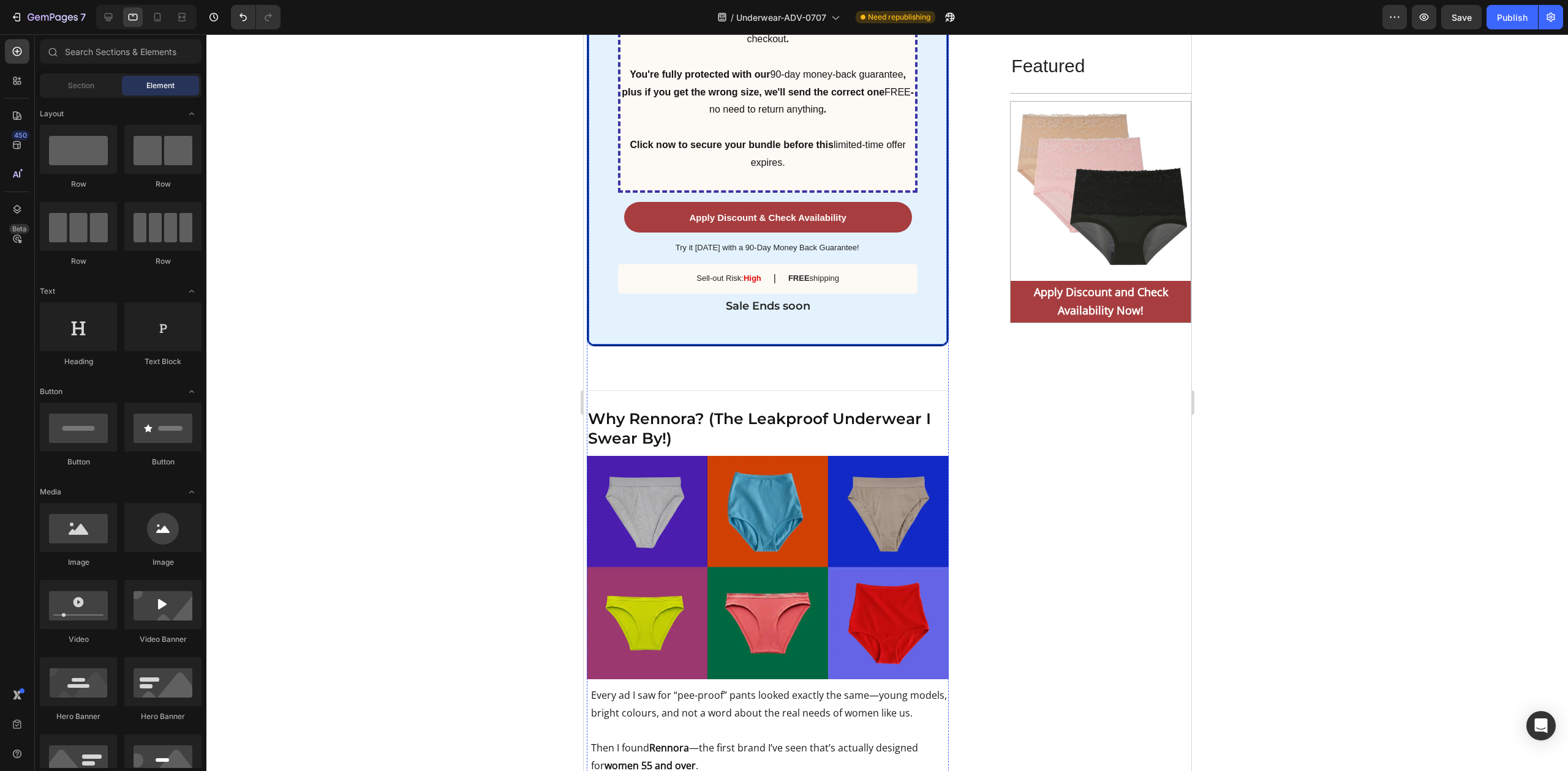
scroll to position [5175, 0]
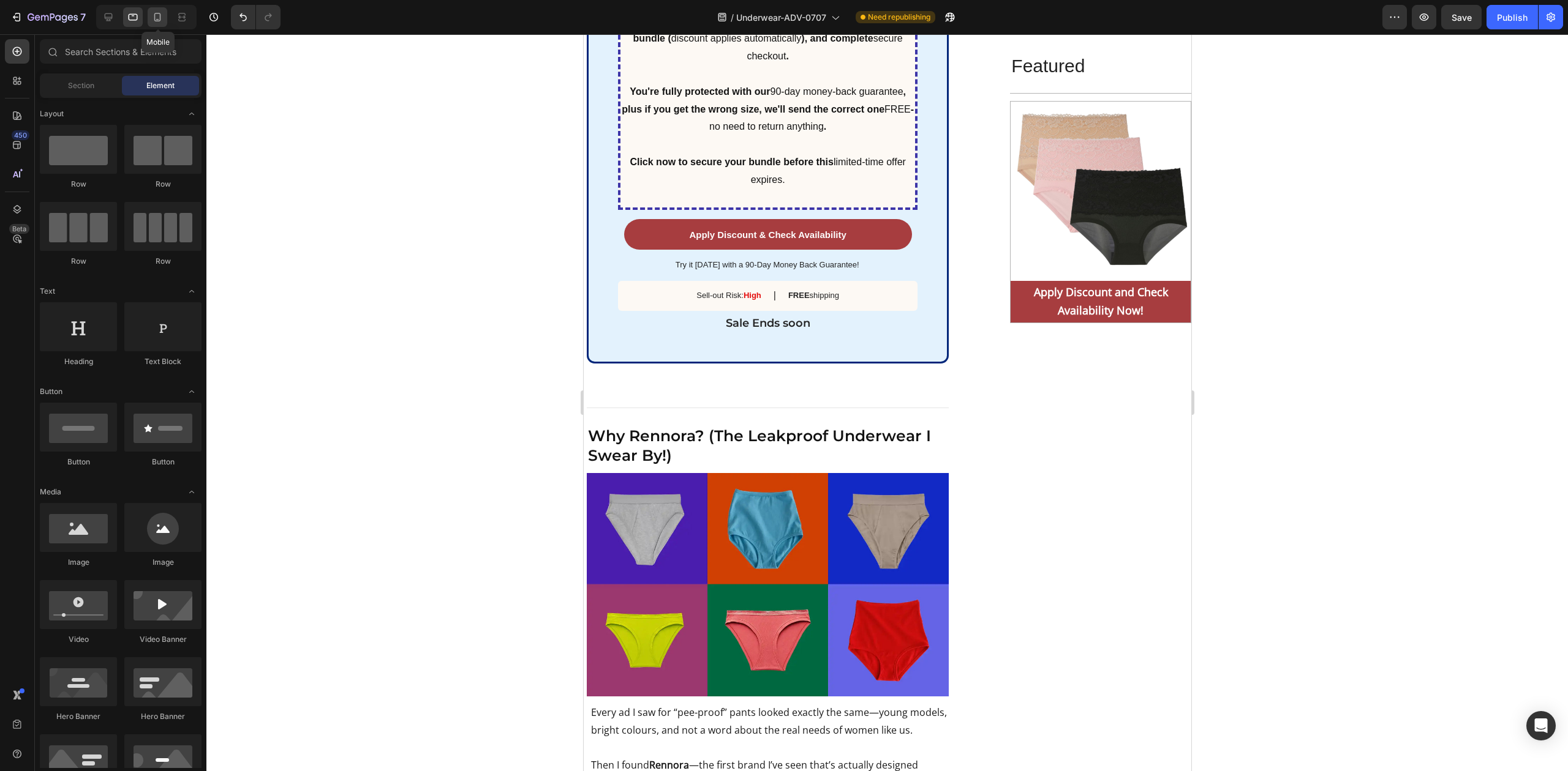
click at [160, 15] on icon at bounding box center [157, 17] width 12 height 12
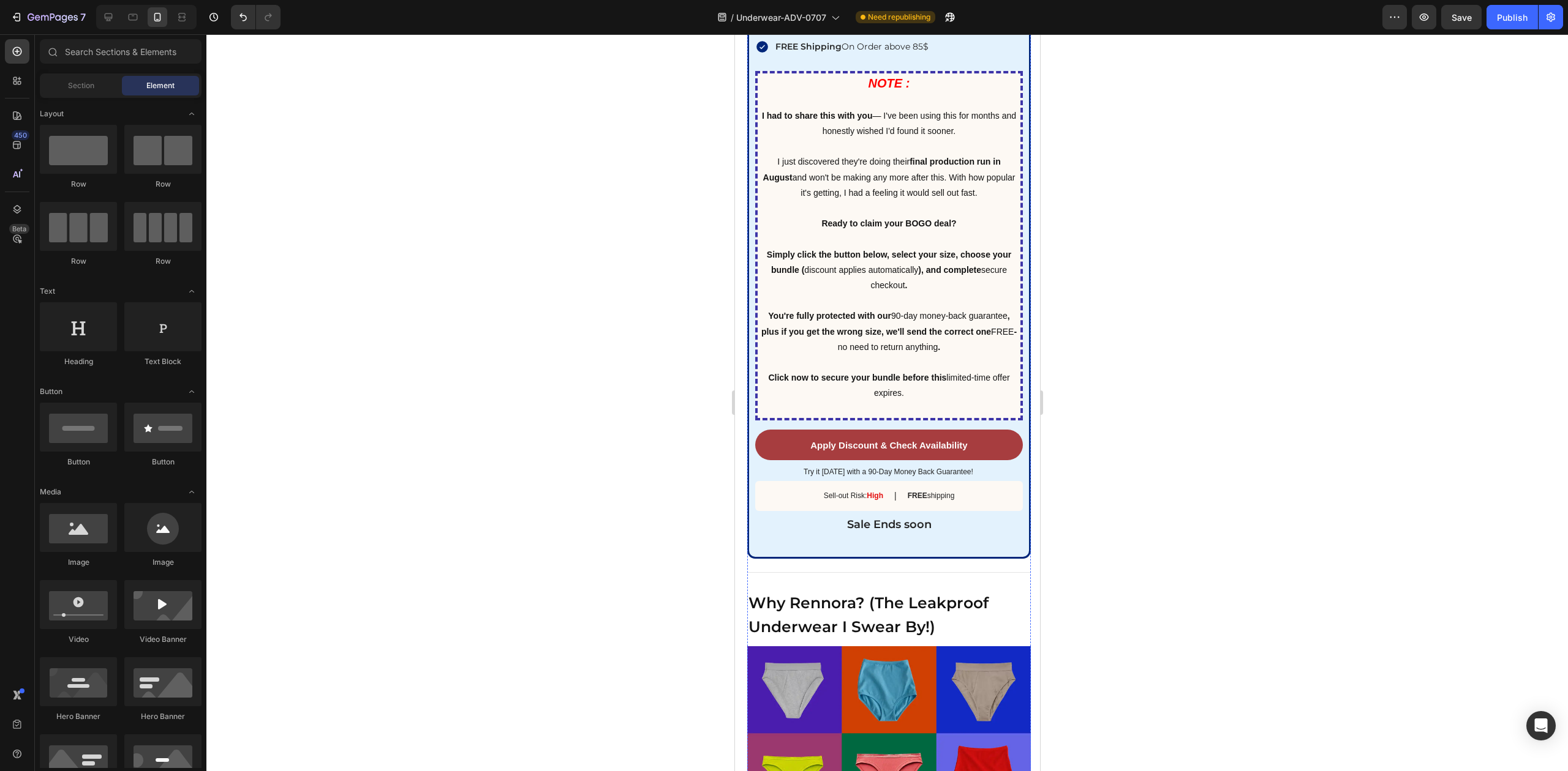
scroll to position [6085, 0]
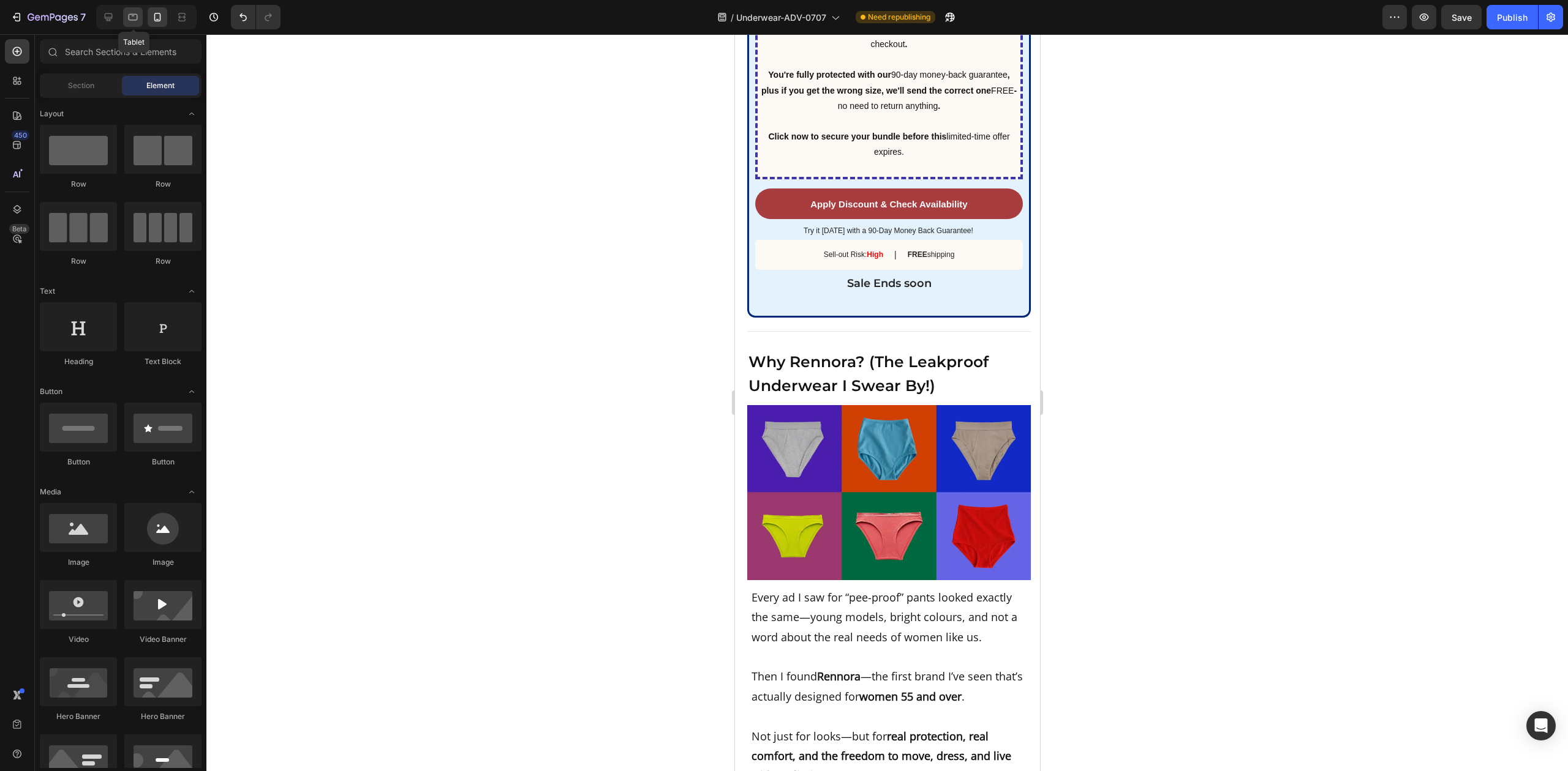
click at [131, 14] on icon at bounding box center [132, 17] width 9 height 6
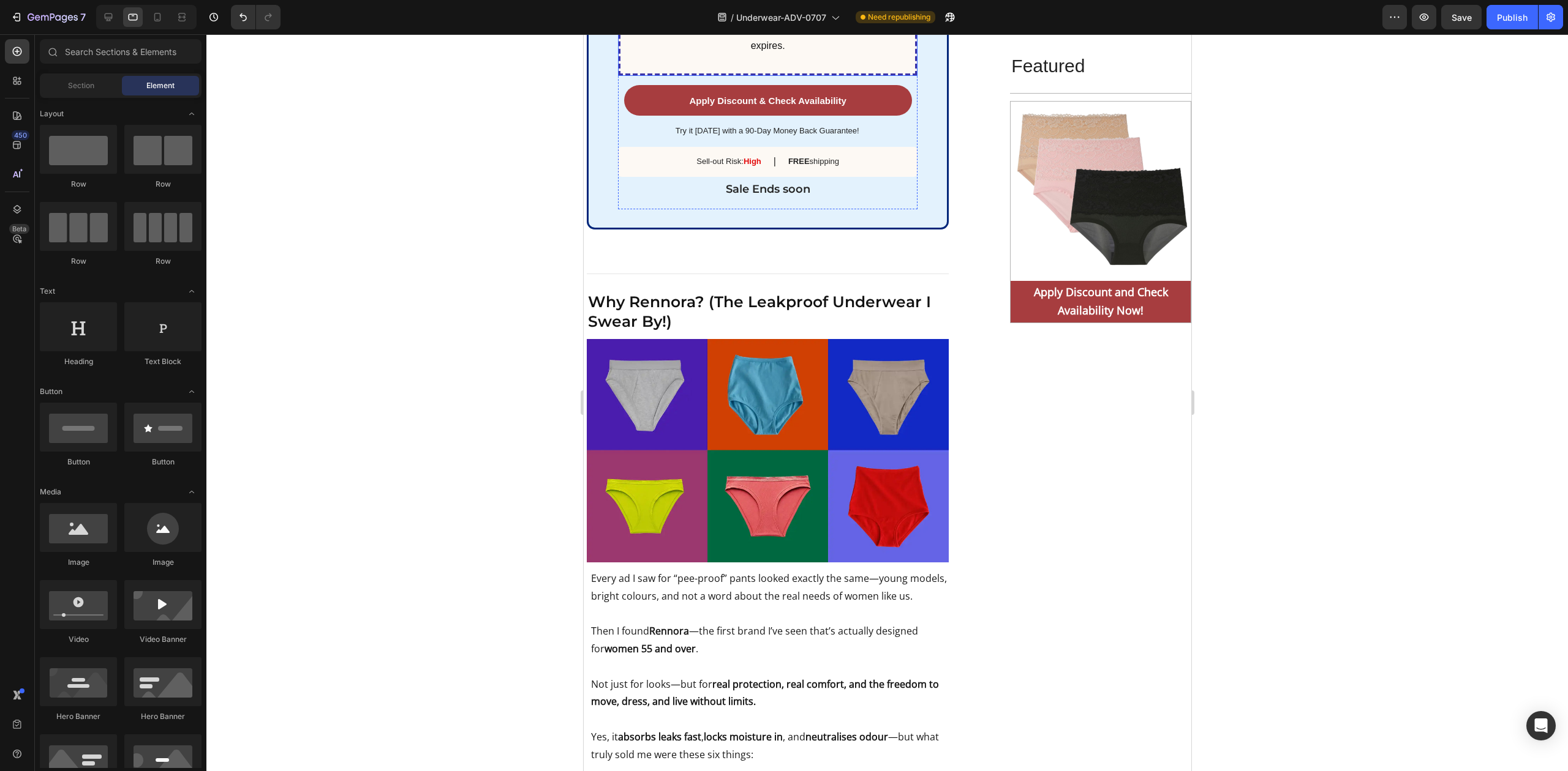
scroll to position [5309, 0]
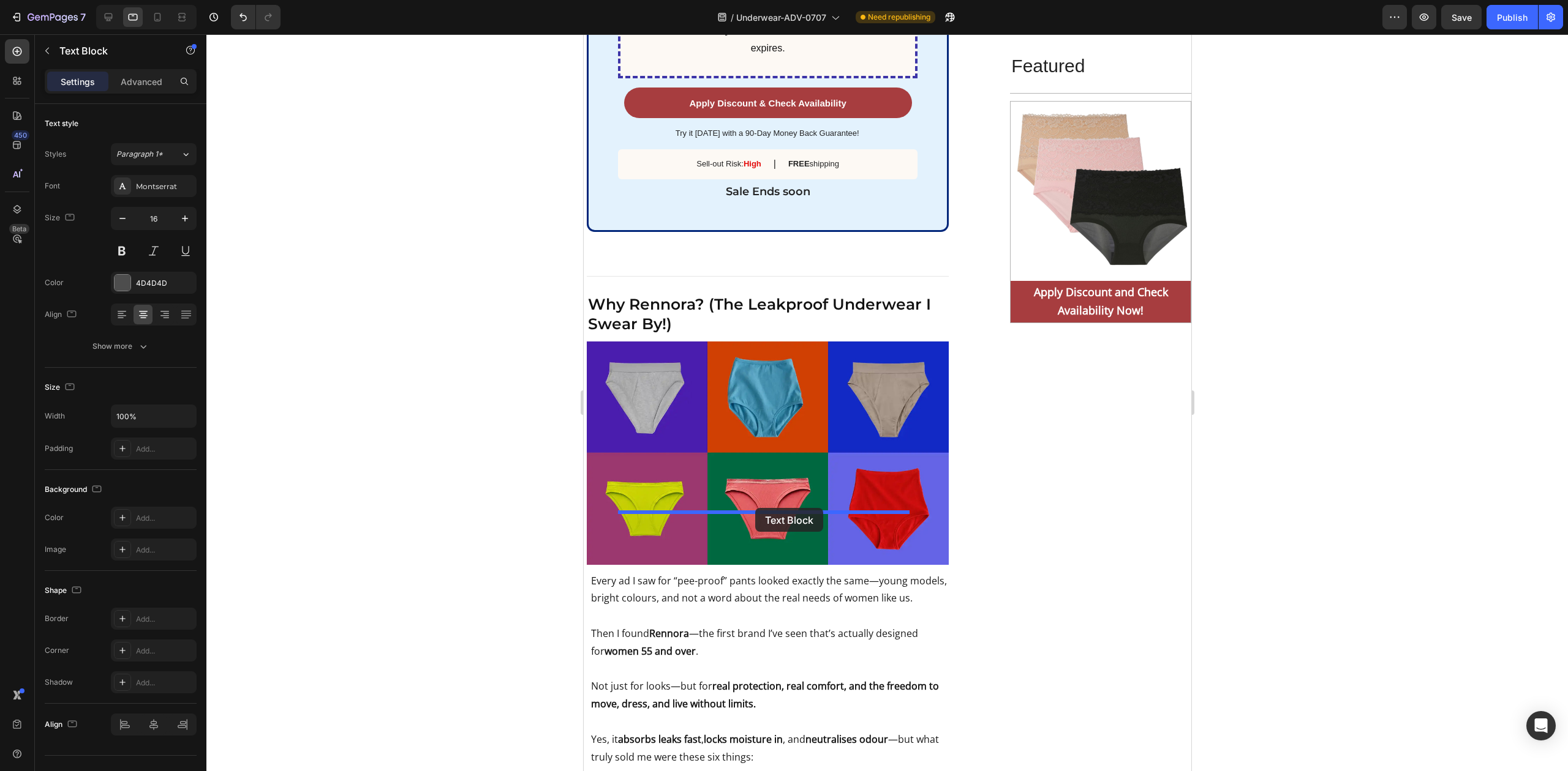
drag, startPoint x: 764, startPoint y: 101, endPoint x: 754, endPoint y: 508, distance: 407.1
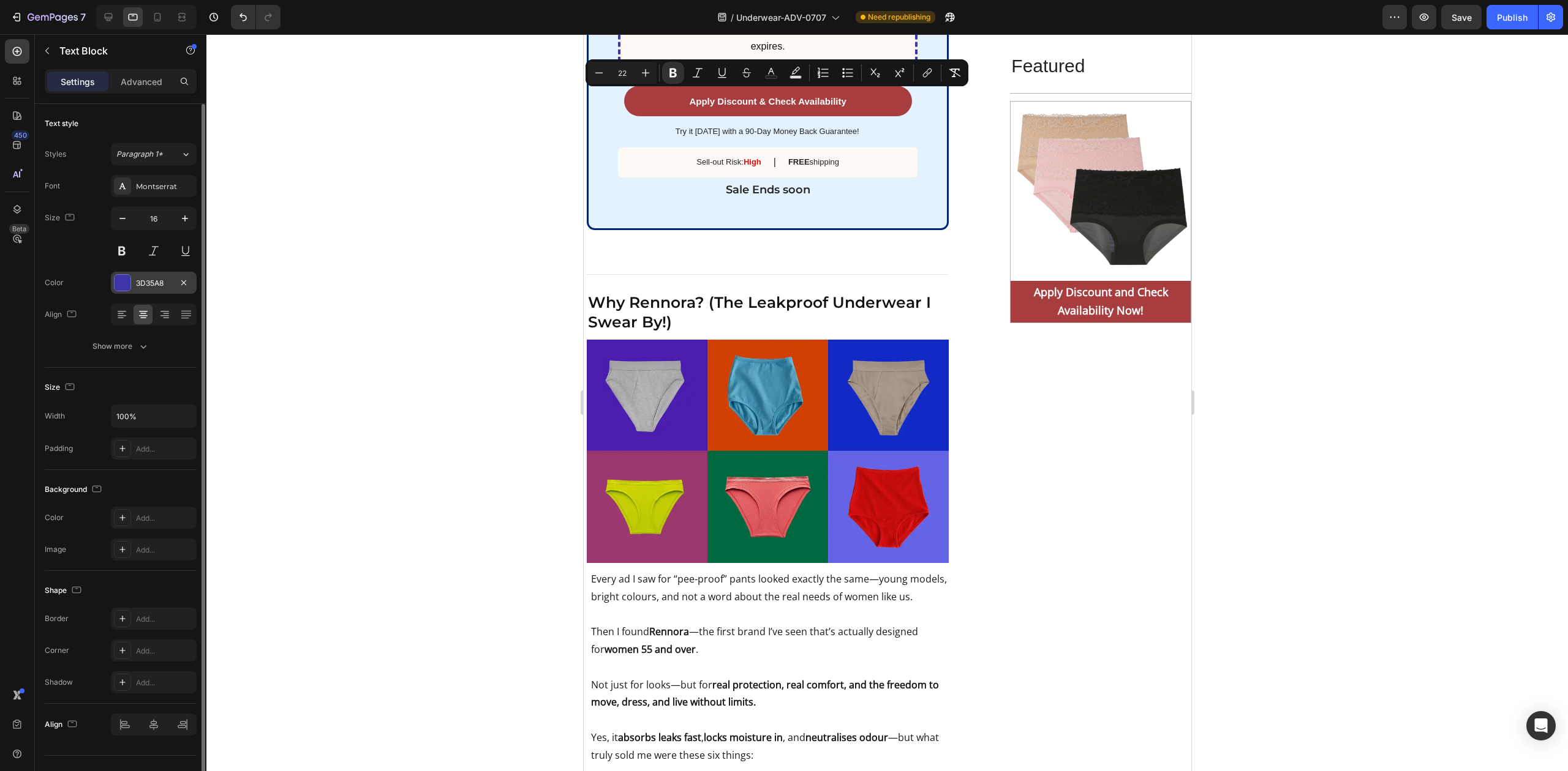
click at [153, 280] on div "3D35A8" at bounding box center [153, 283] width 36 height 11
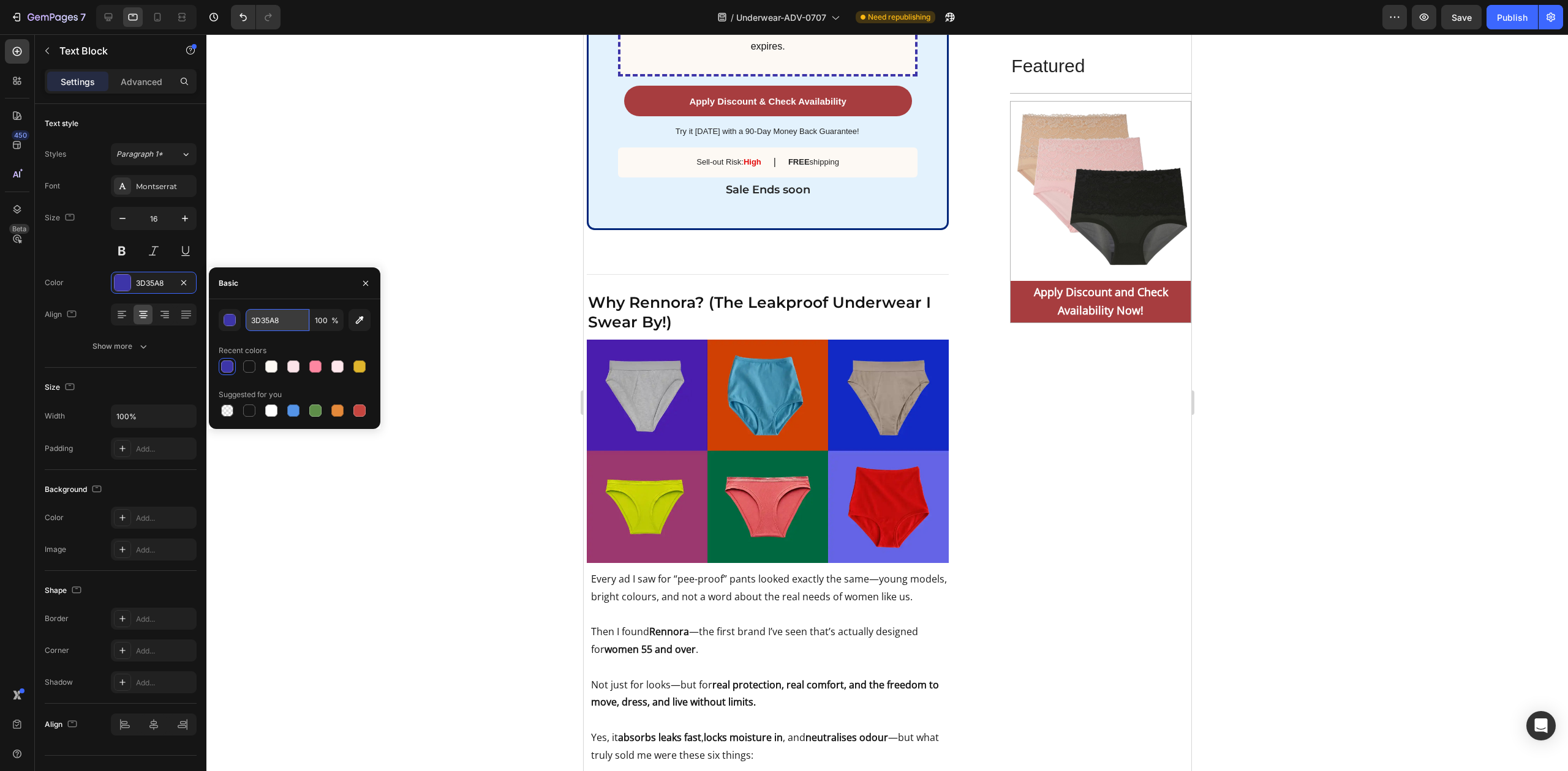
click at [289, 318] on input "3D35A8" at bounding box center [277, 320] width 63 height 22
paste input "00267A"
type input "00267A"
click at [446, 195] on div at bounding box center [887, 403] width 1362 height 737
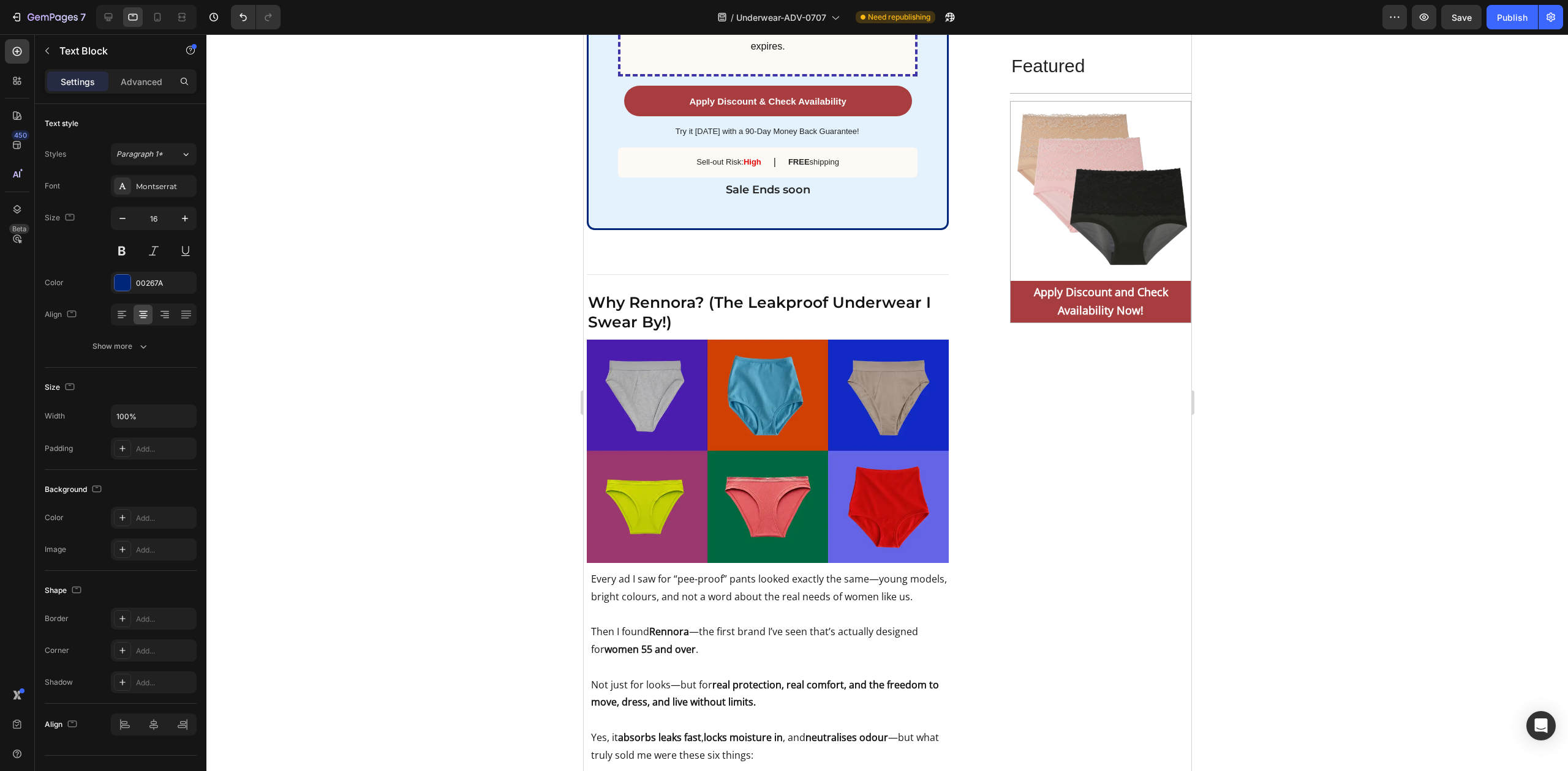
click at [143, 79] on p "Advanced" at bounding box center [141, 82] width 41 height 13
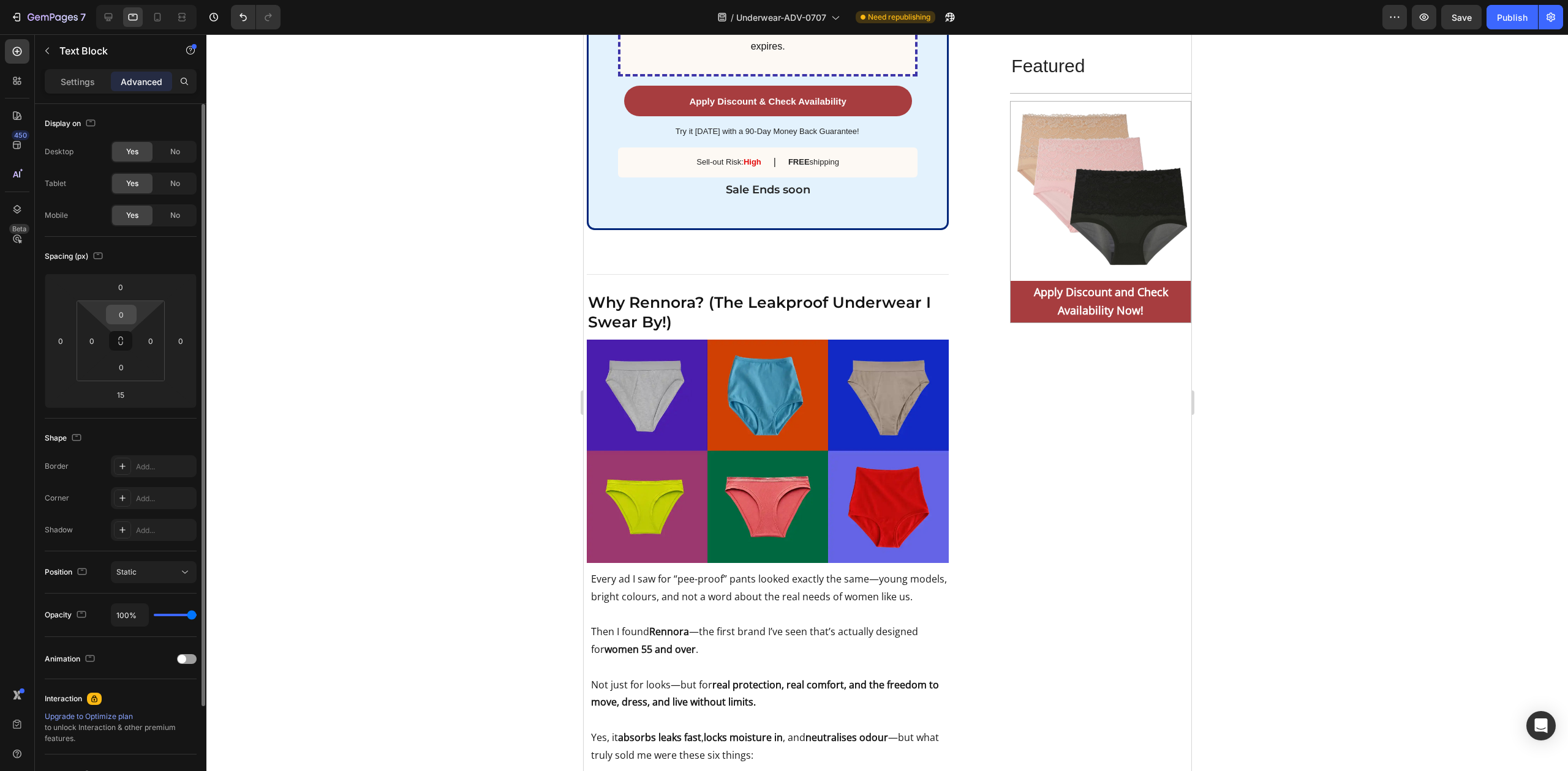
click at [123, 314] on input "0" at bounding box center [121, 314] width 24 height 19
type input "5"
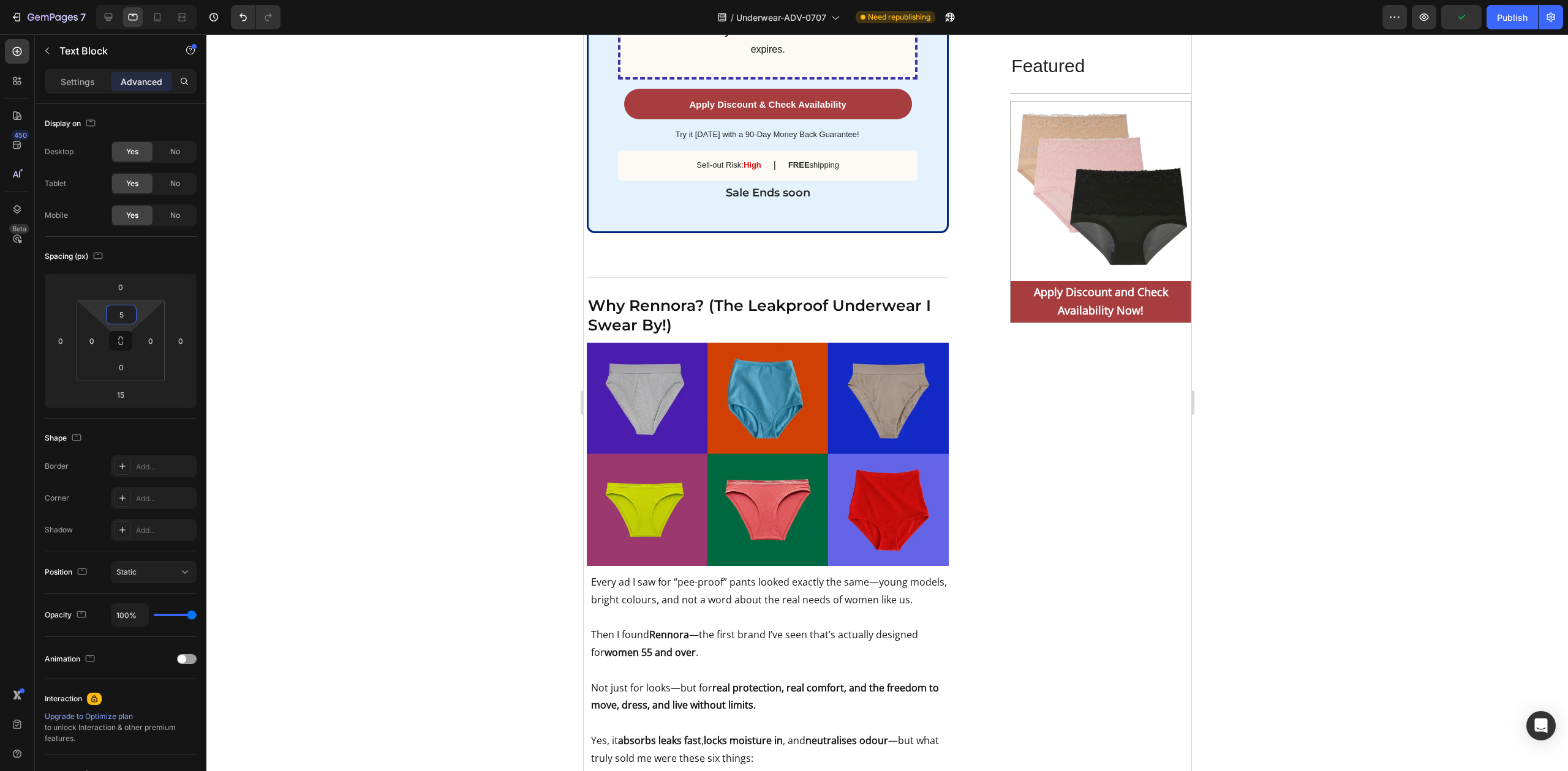
click at [417, 308] on div at bounding box center [887, 403] width 1362 height 737
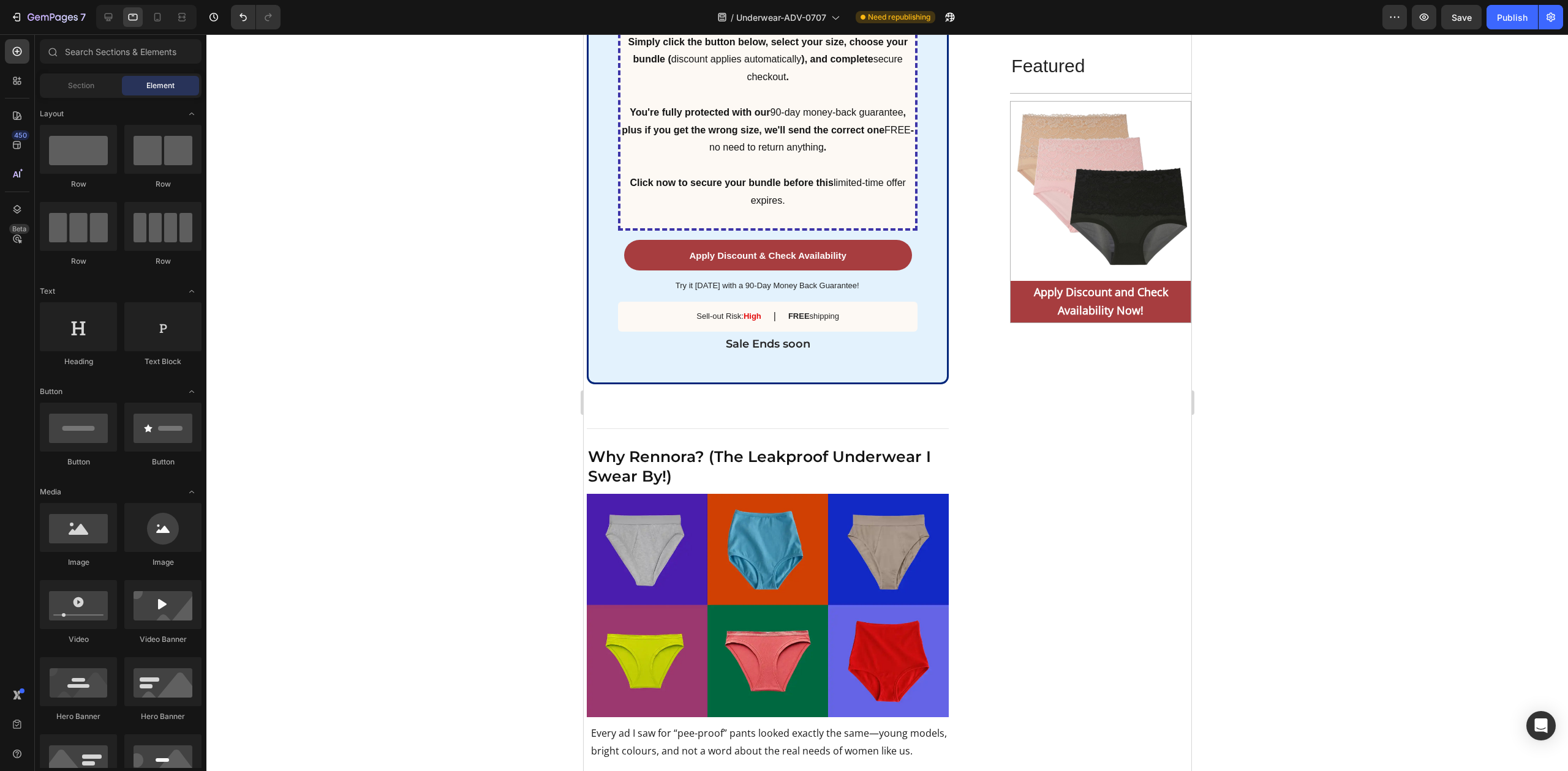
scroll to position [5145, 0]
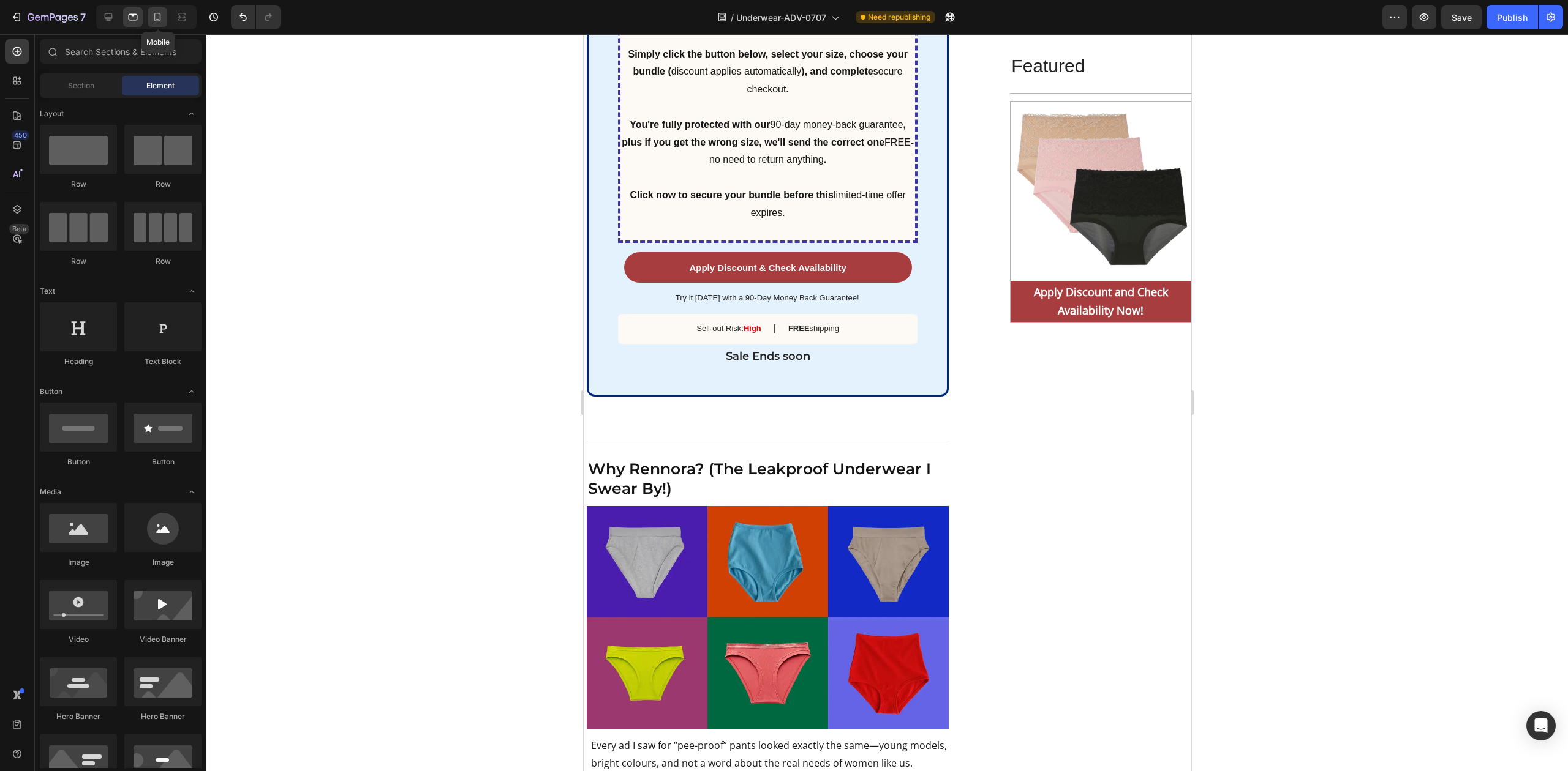
click at [160, 15] on icon at bounding box center [157, 17] width 12 height 12
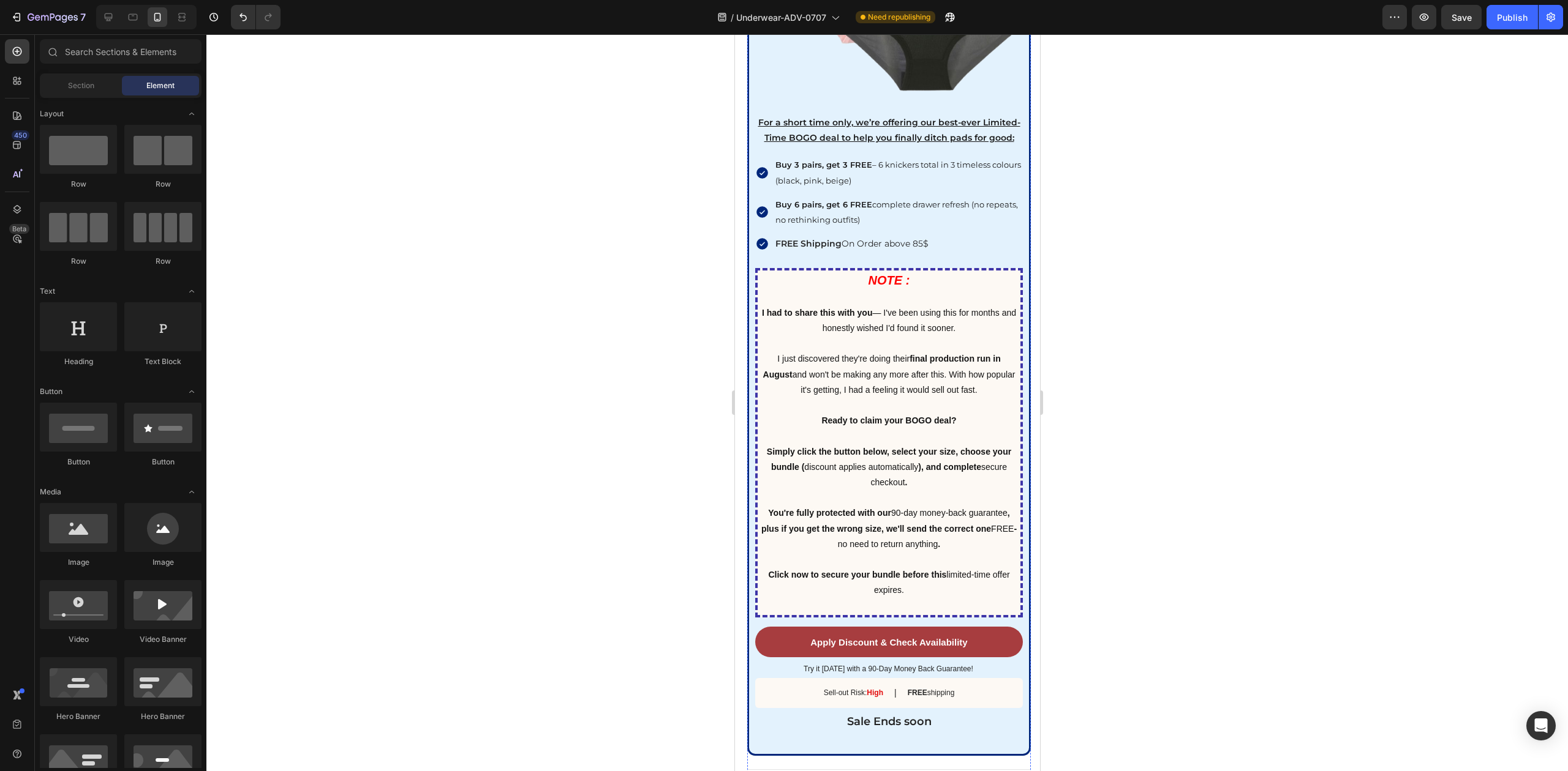
scroll to position [5728, 0]
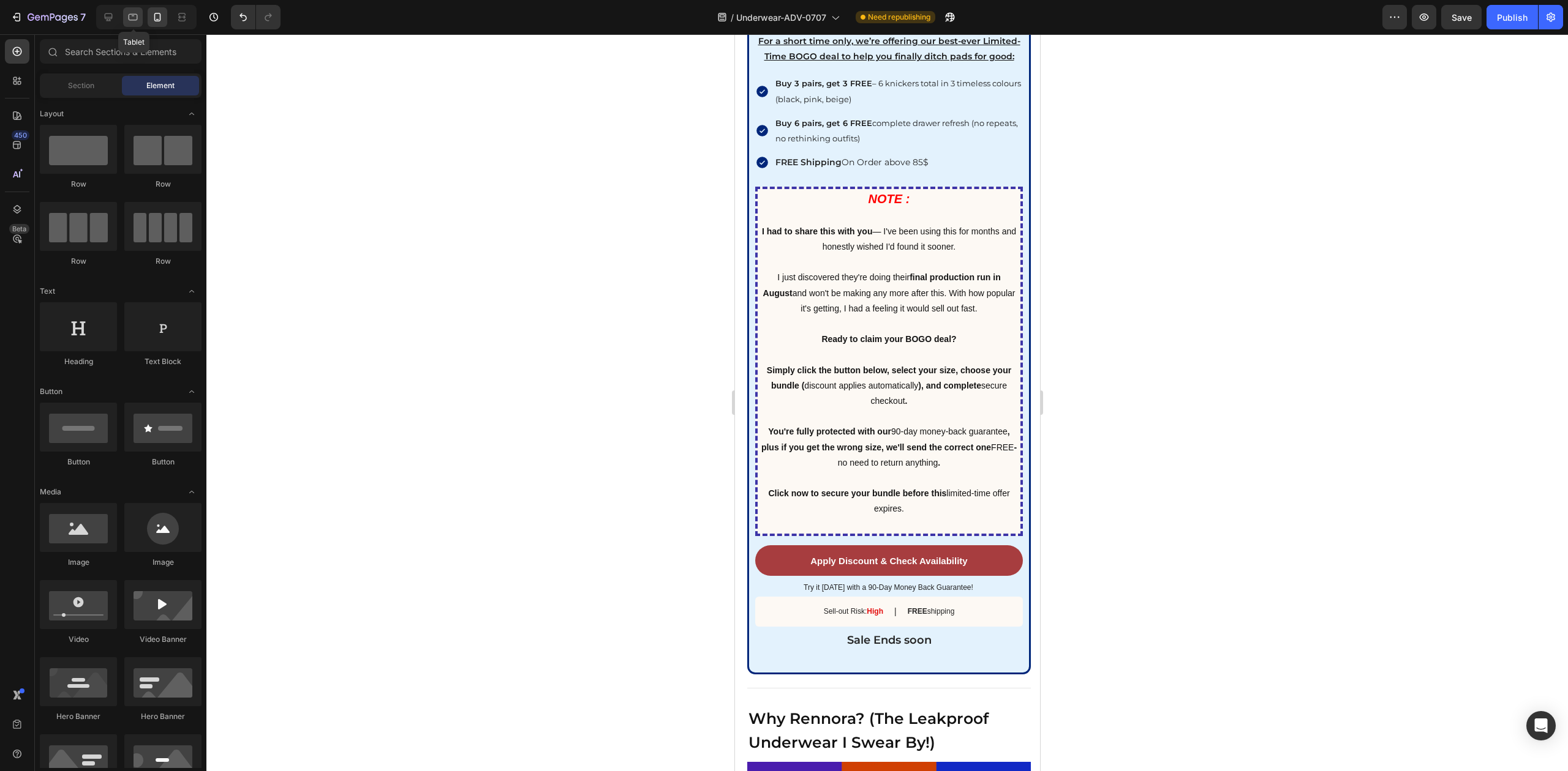
click at [133, 16] on icon at bounding box center [132, 17] width 12 height 12
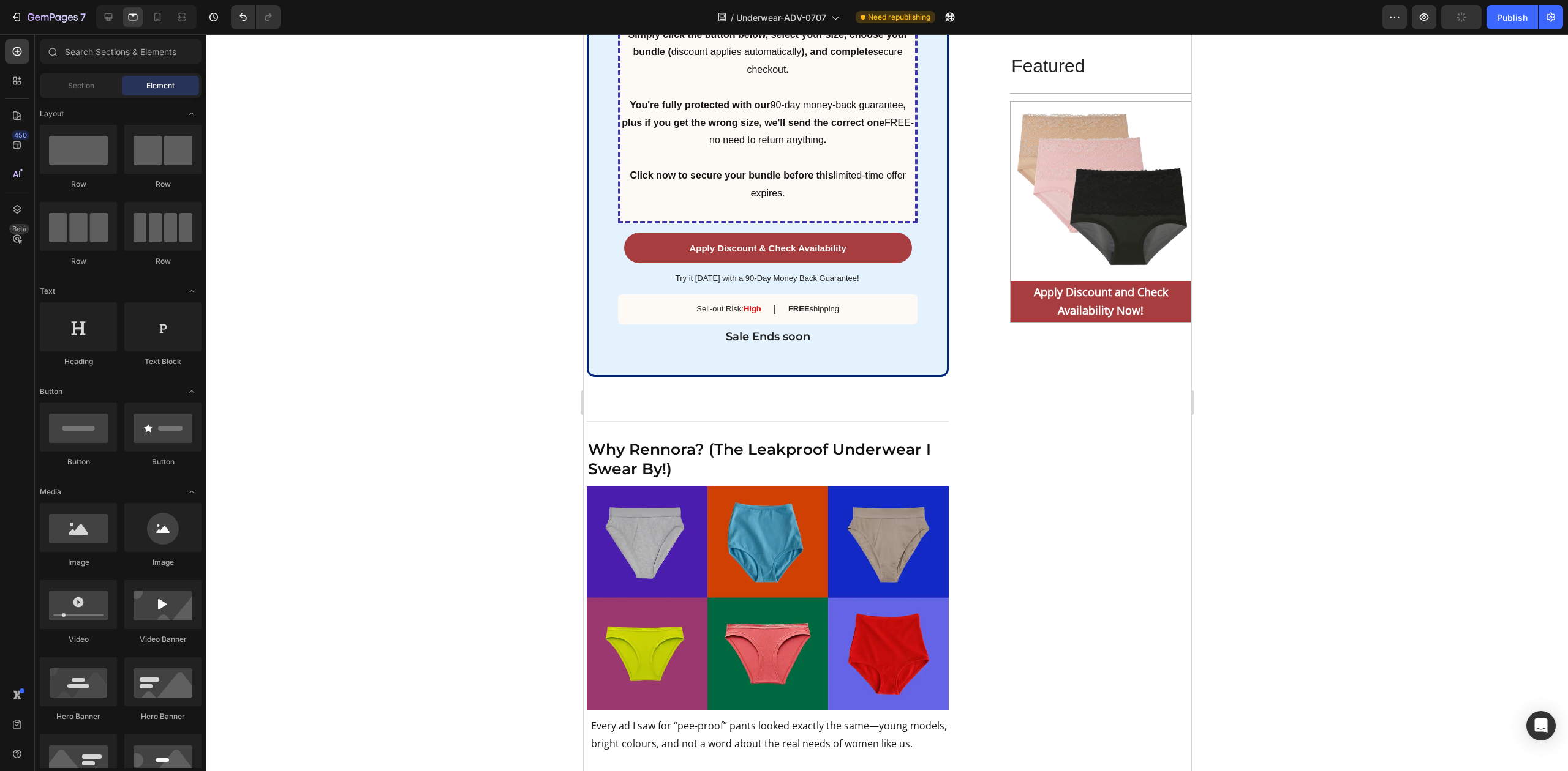
scroll to position [5115, 0]
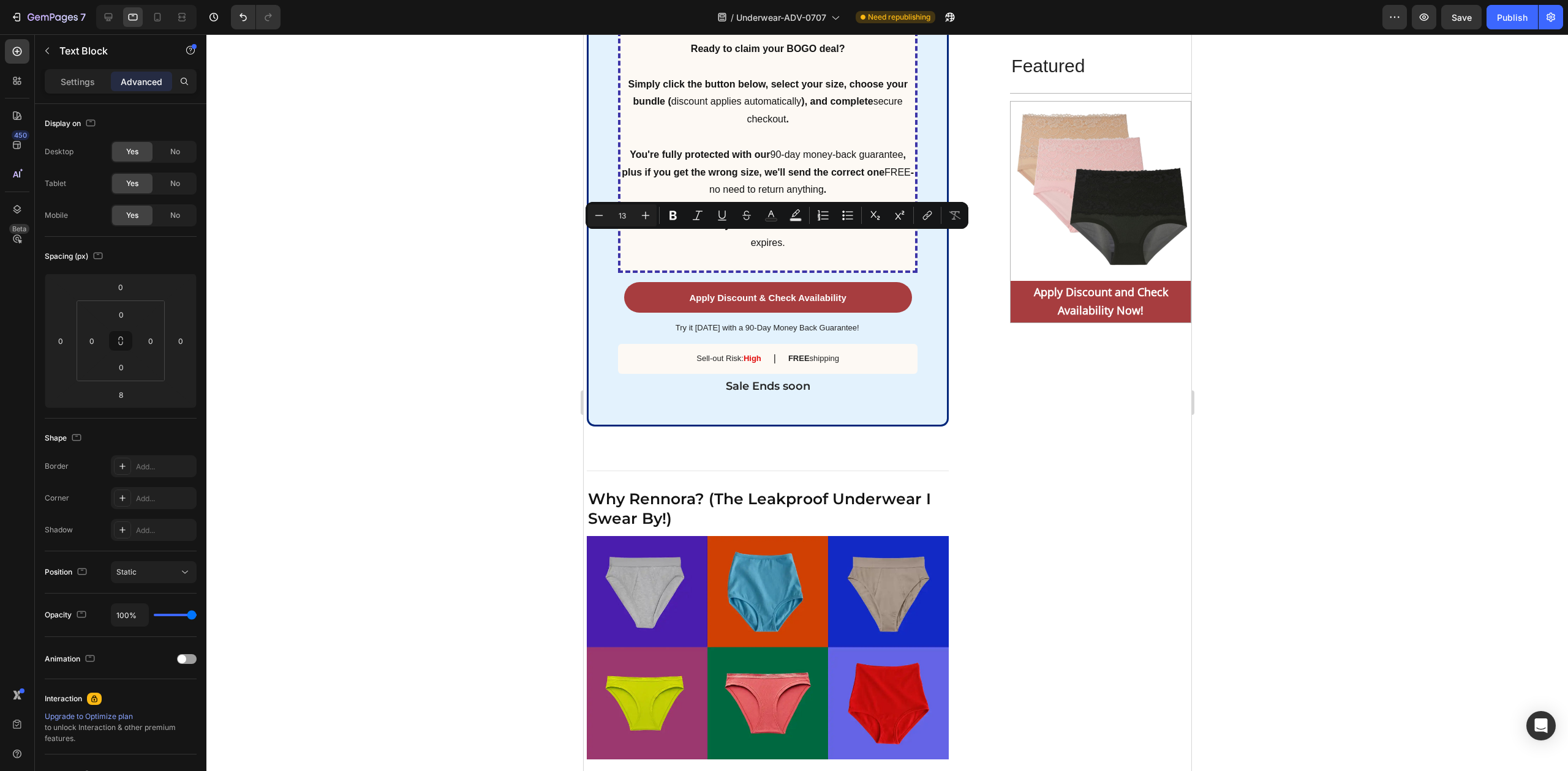
click at [620, 221] on input "13" at bounding box center [622, 215] width 24 height 15
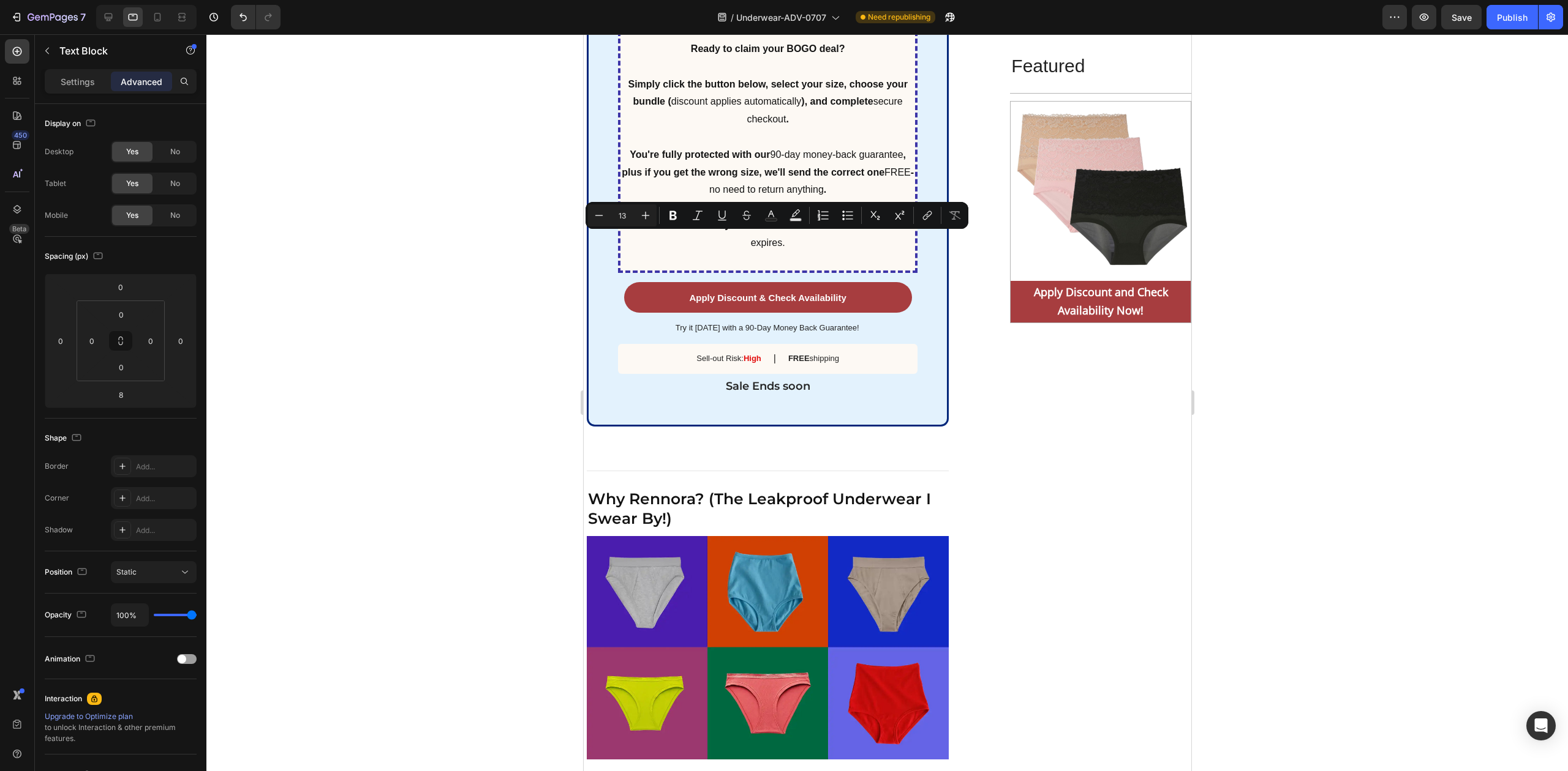
click at [623, 213] on input "13" at bounding box center [622, 215] width 24 height 15
type input "22"
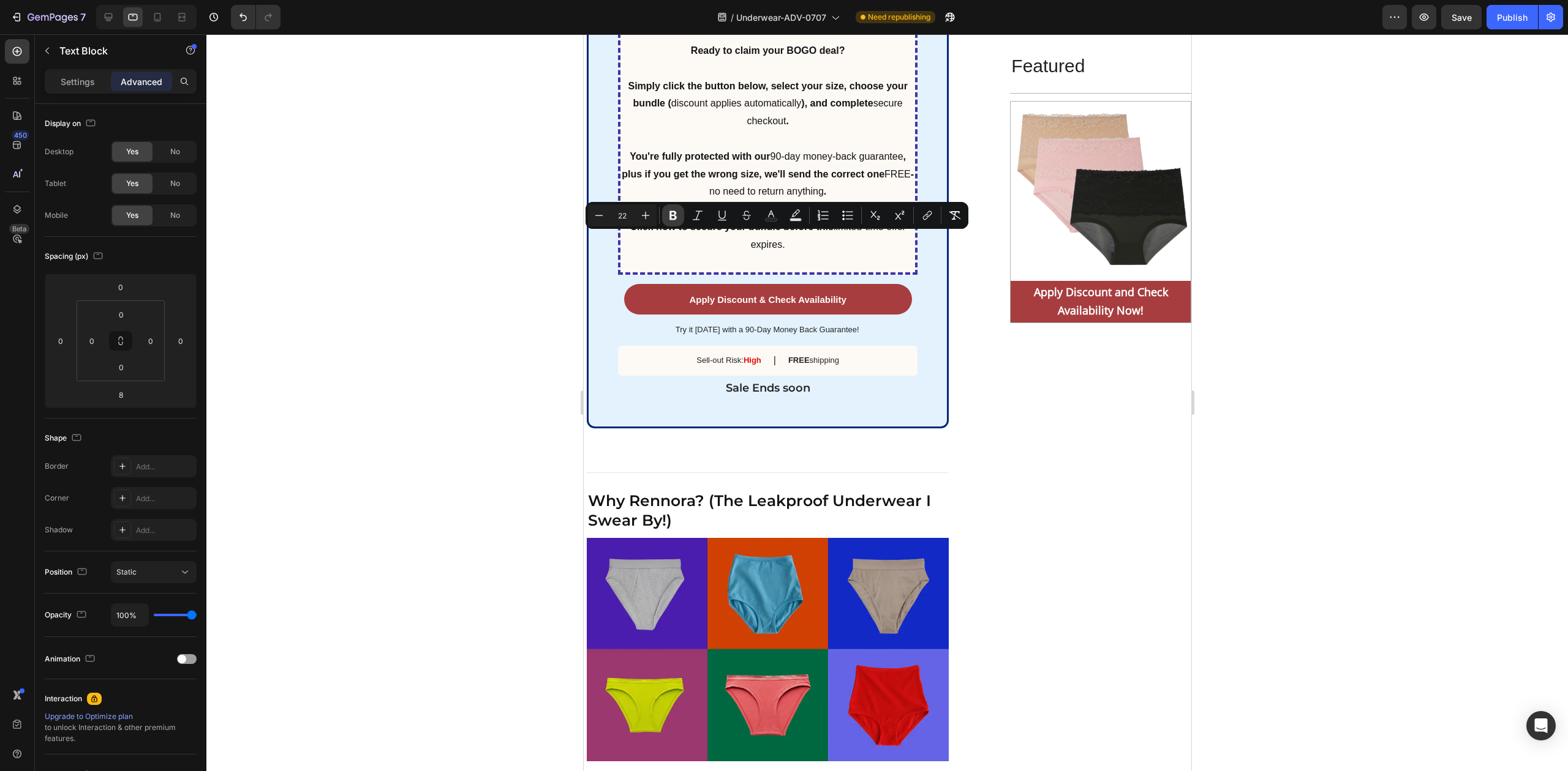
click at [669, 208] on button "Bold" at bounding box center [672, 215] width 22 height 22
click at [500, 308] on div at bounding box center [887, 403] width 1362 height 737
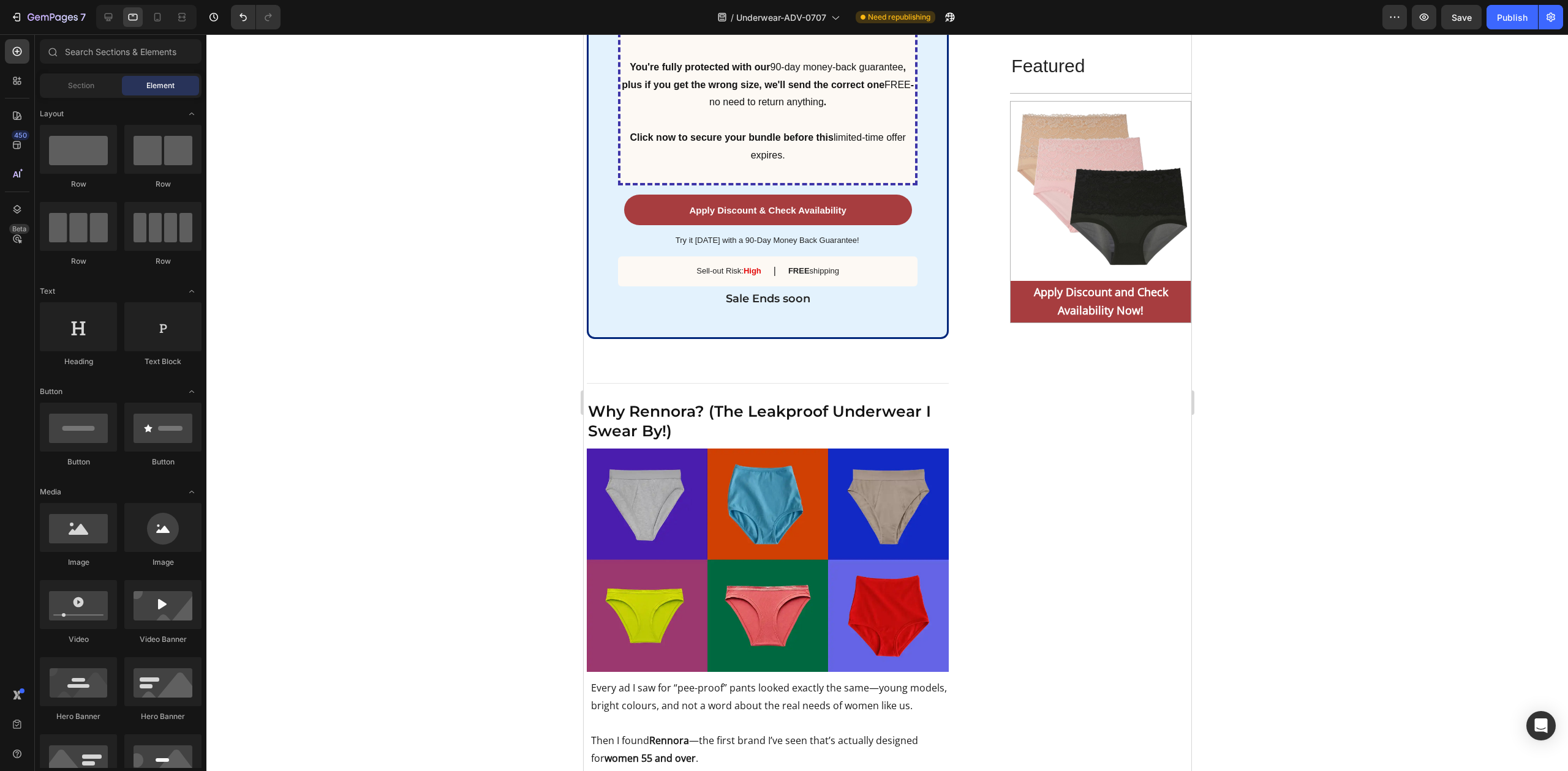
scroll to position [5279, 0]
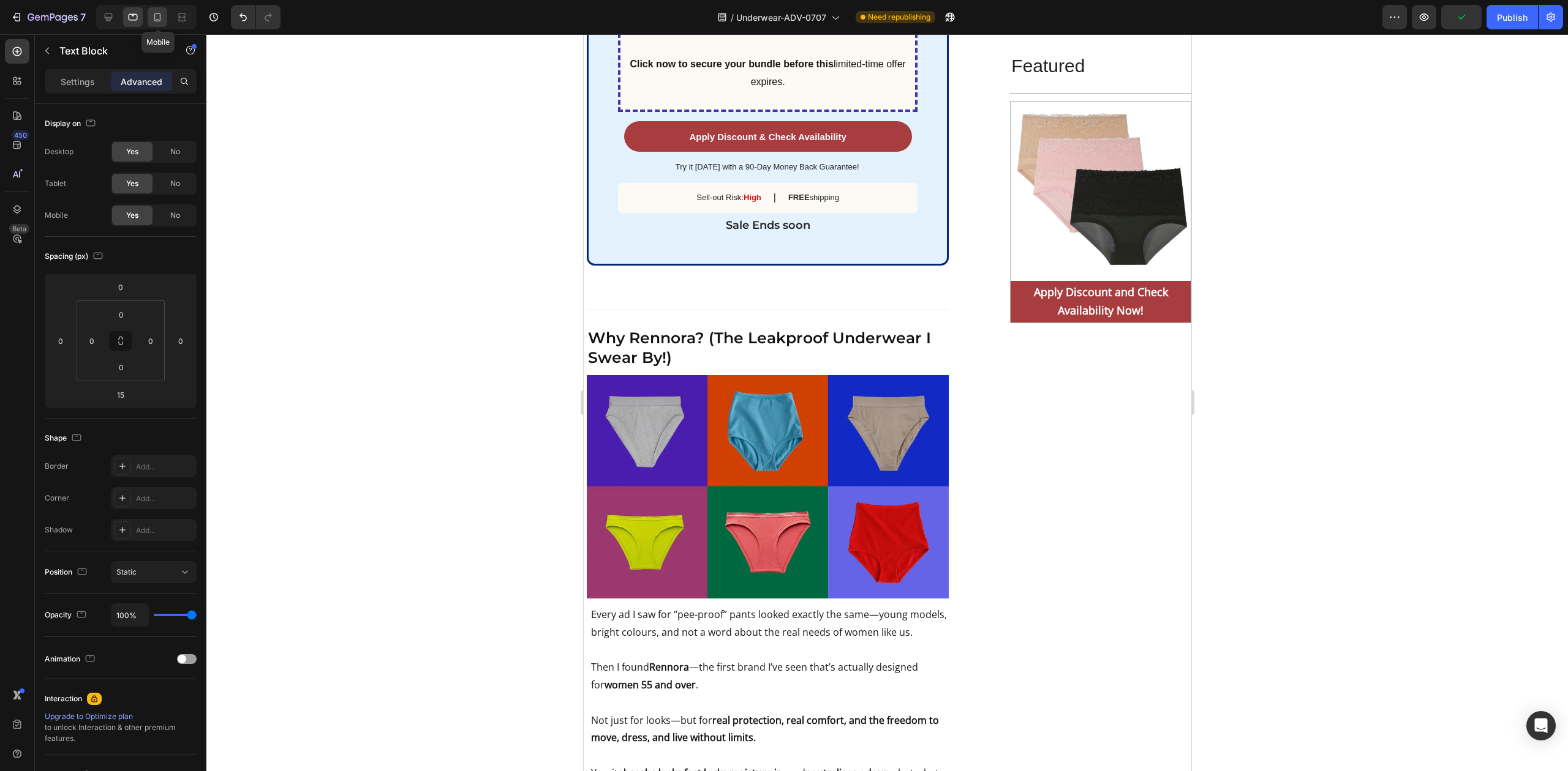
click at [156, 16] on icon at bounding box center [157, 17] width 12 height 12
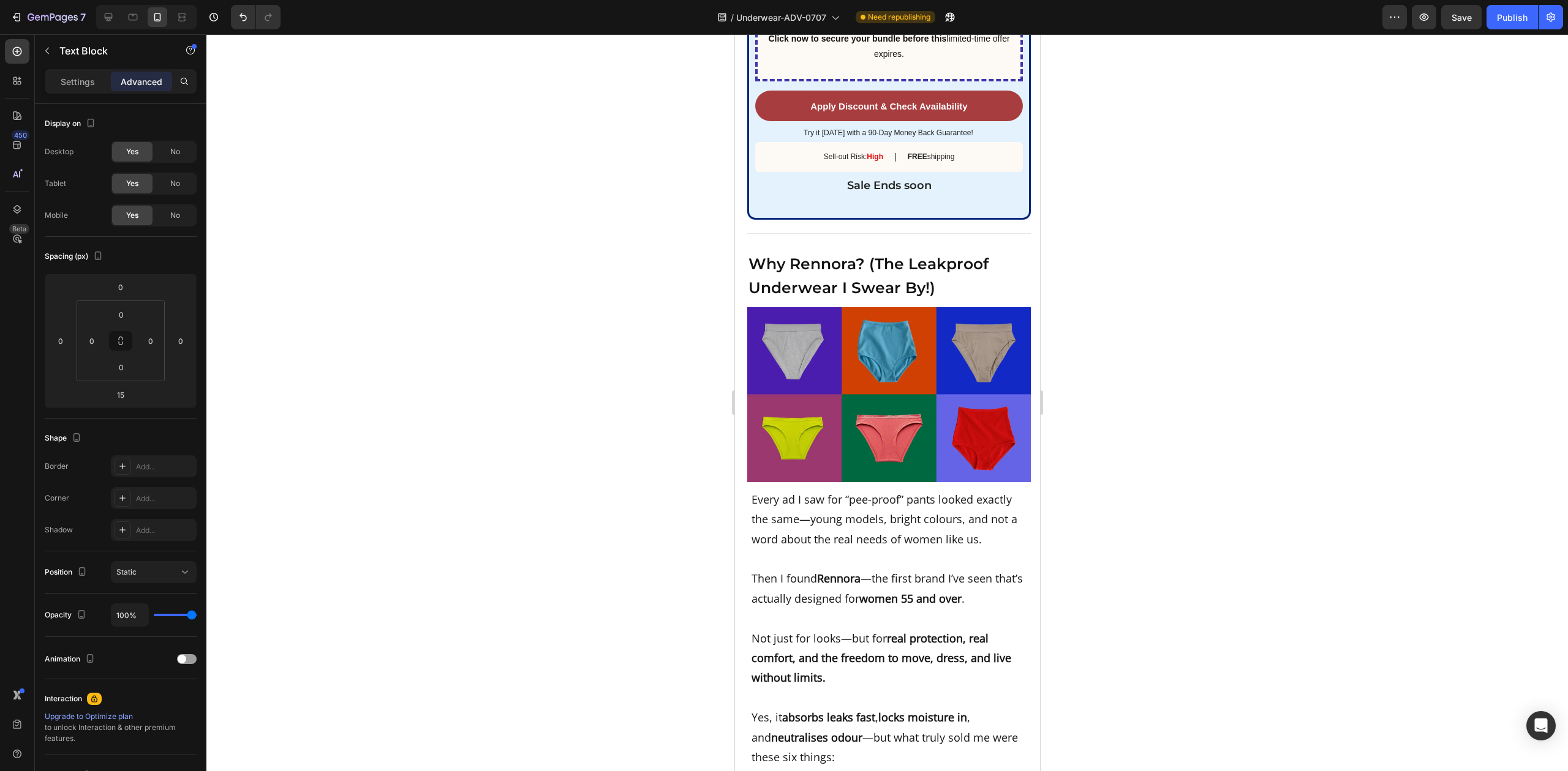
scroll to position [6221, 0]
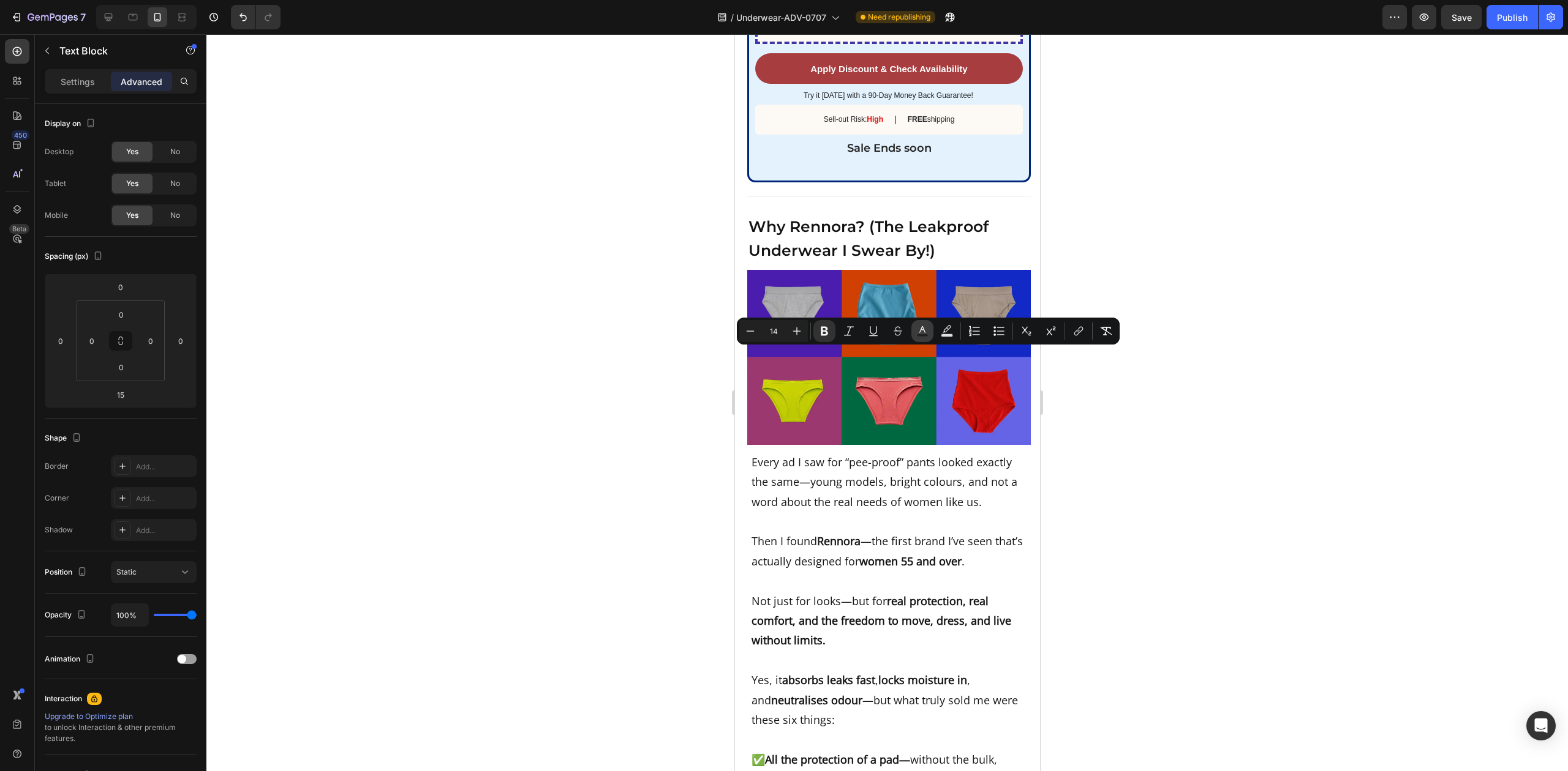
click at [927, 329] on icon "Editor contextual toolbar" at bounding box center [922, 331] width 12 height 12
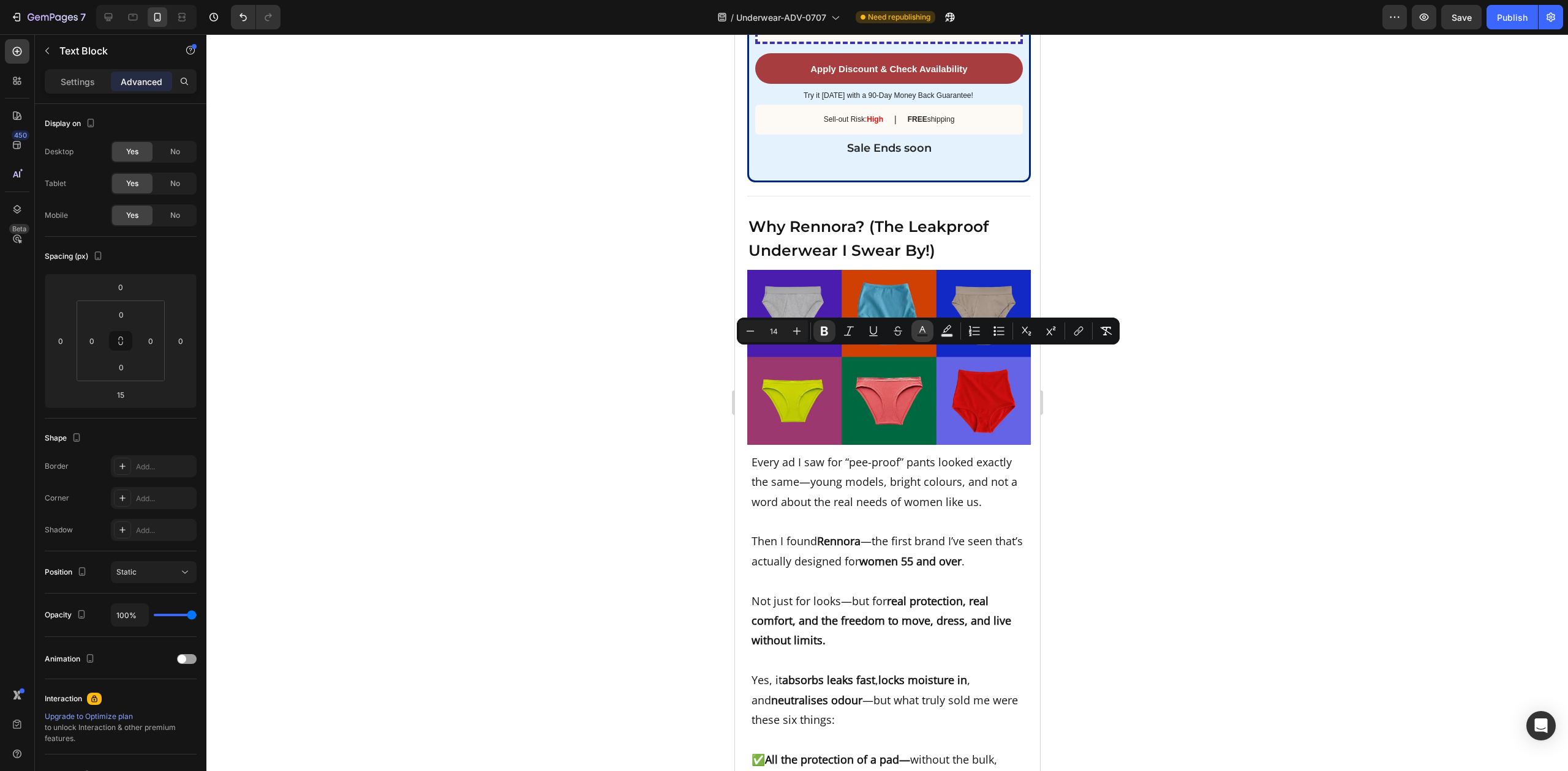
click at [922, 334] on rect "Editor contextual toolbar" at bounding box center [922, 336] width 11 height 3
click at [922, 332] on icon "Editor contextual toolbar" at bounding box center [922, 331] width 12 height 12
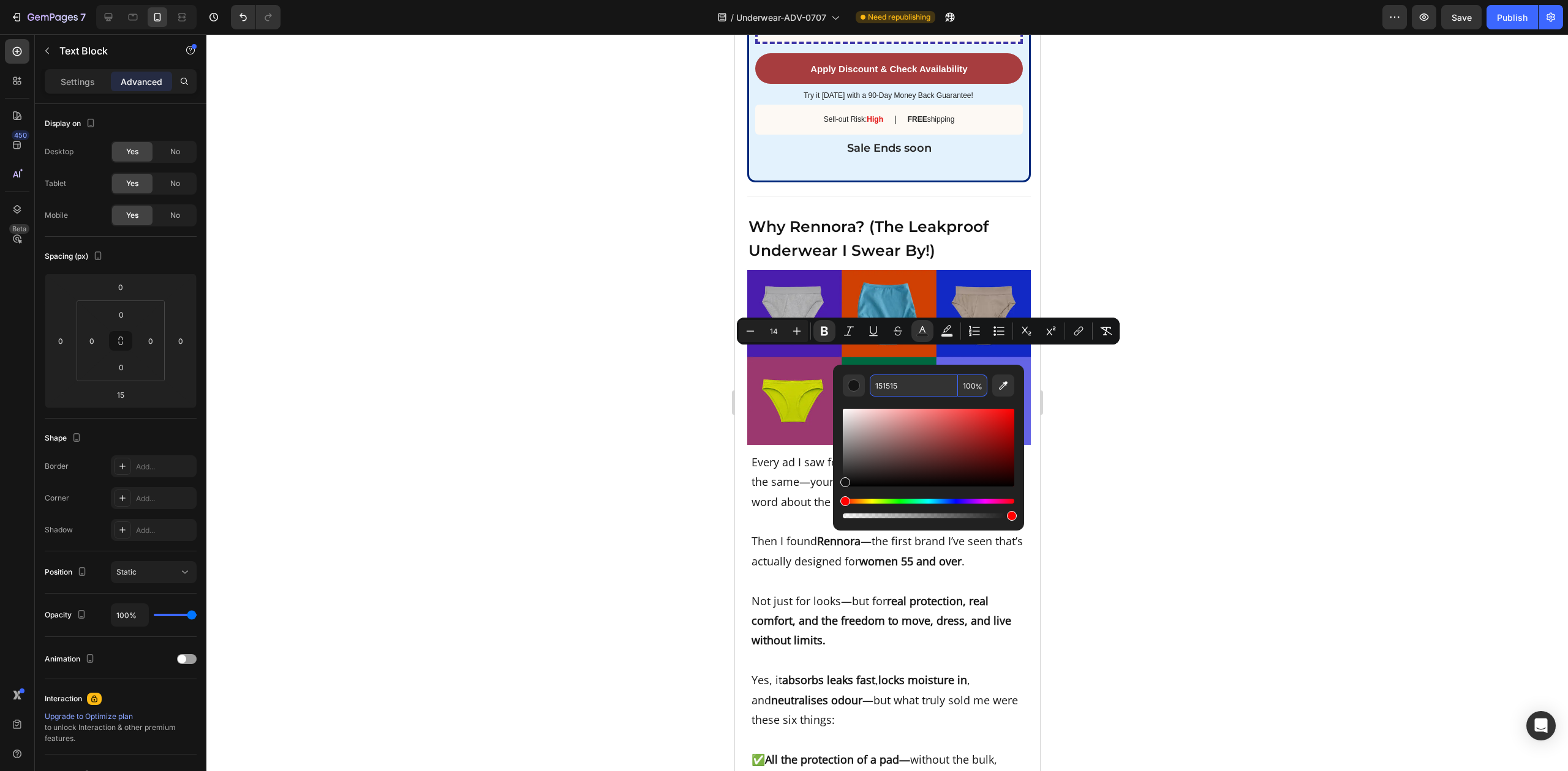
click at [900, 382] on input "151515" at bounding box center [914, 386] width 89 height 22
drag, startPoint x: 619, startPoint y: 336, endPoint x: 607, endPoint y: 361, distance: 27.7
click at [618, 336] on div at bounding box center [887, 403] width 1362 height 737
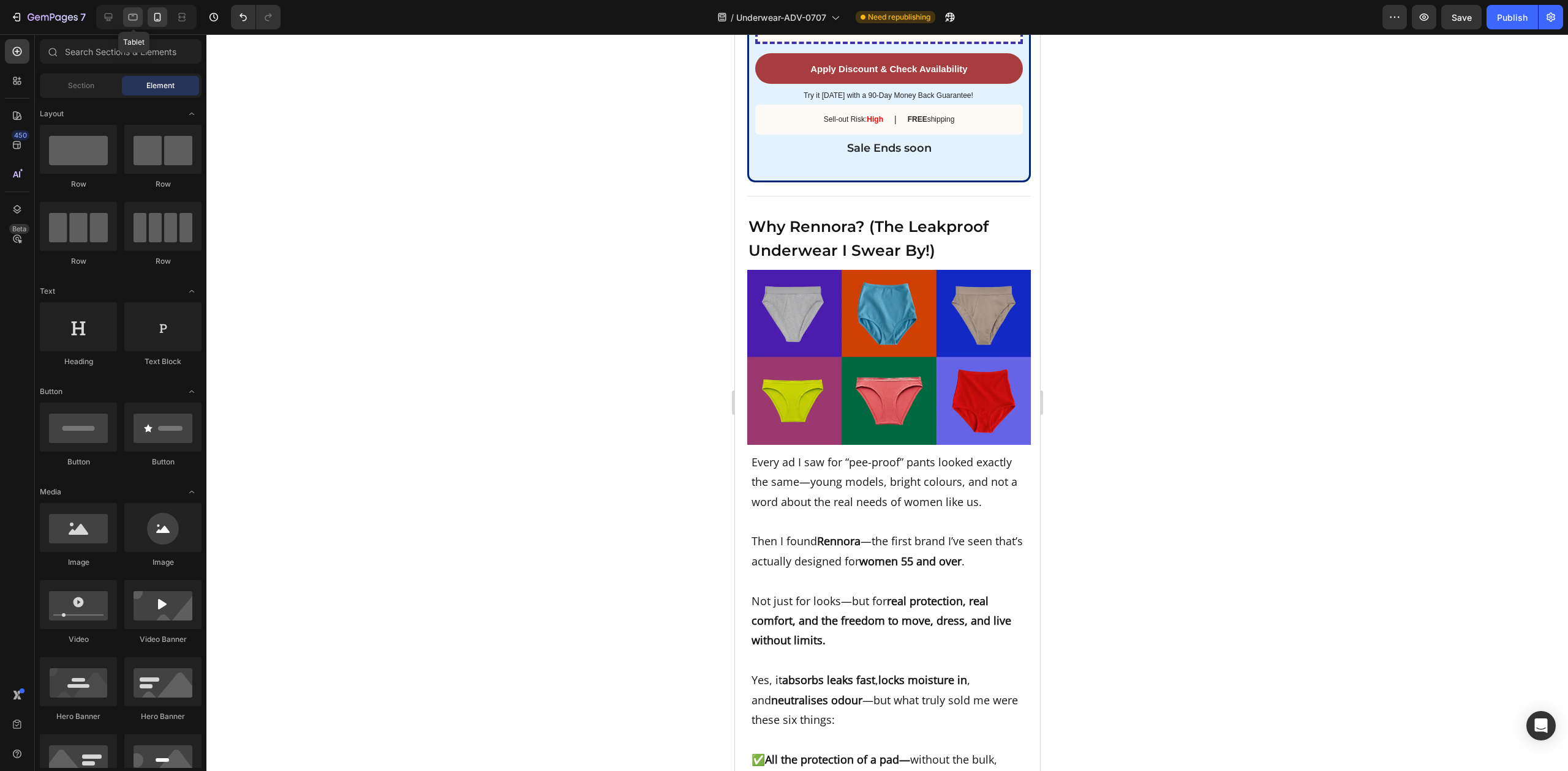
click at [127, 11] on icon at bounding box center [132, 17] width 12 height 12
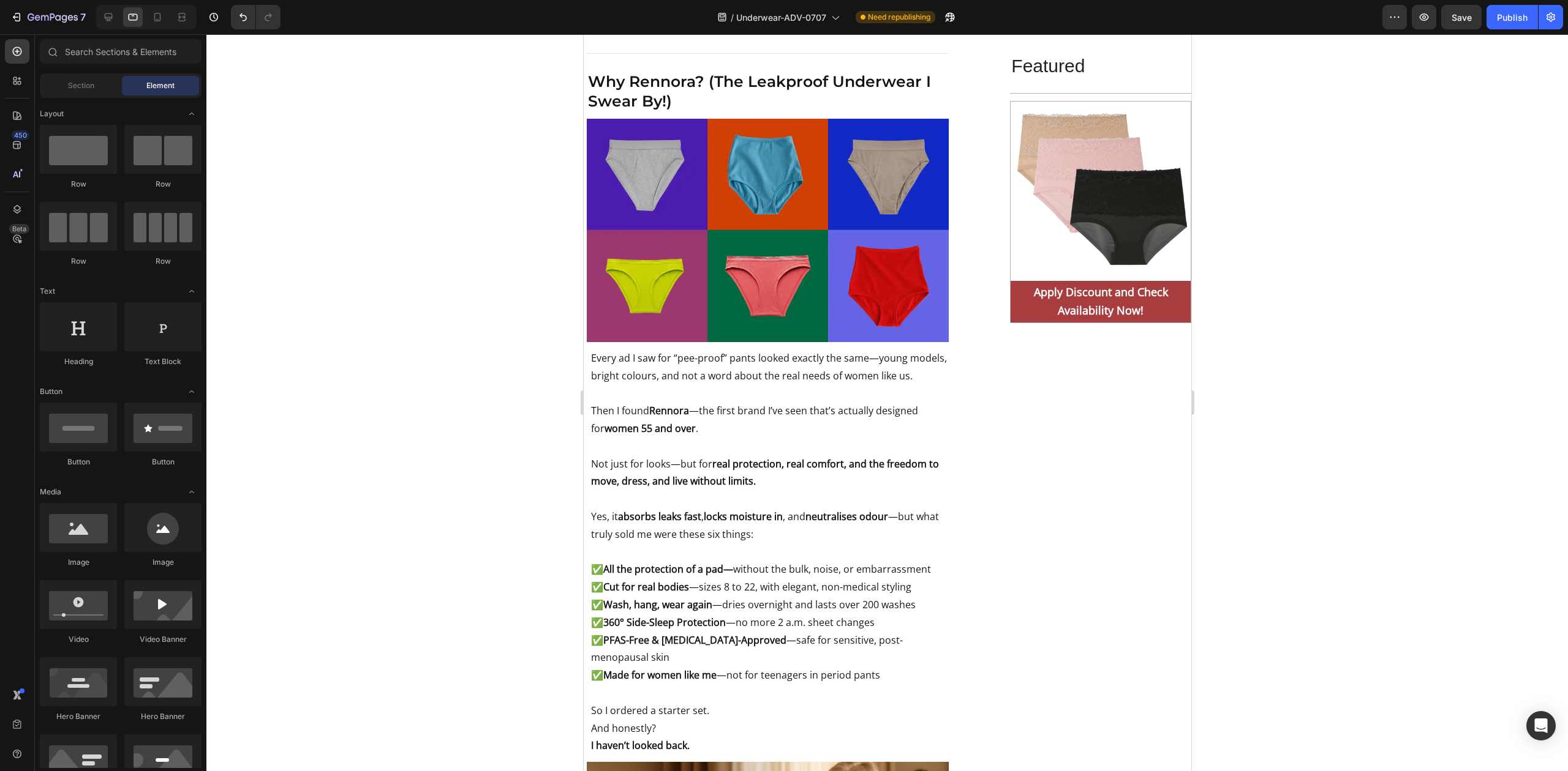
scroll to position [5441, 0]
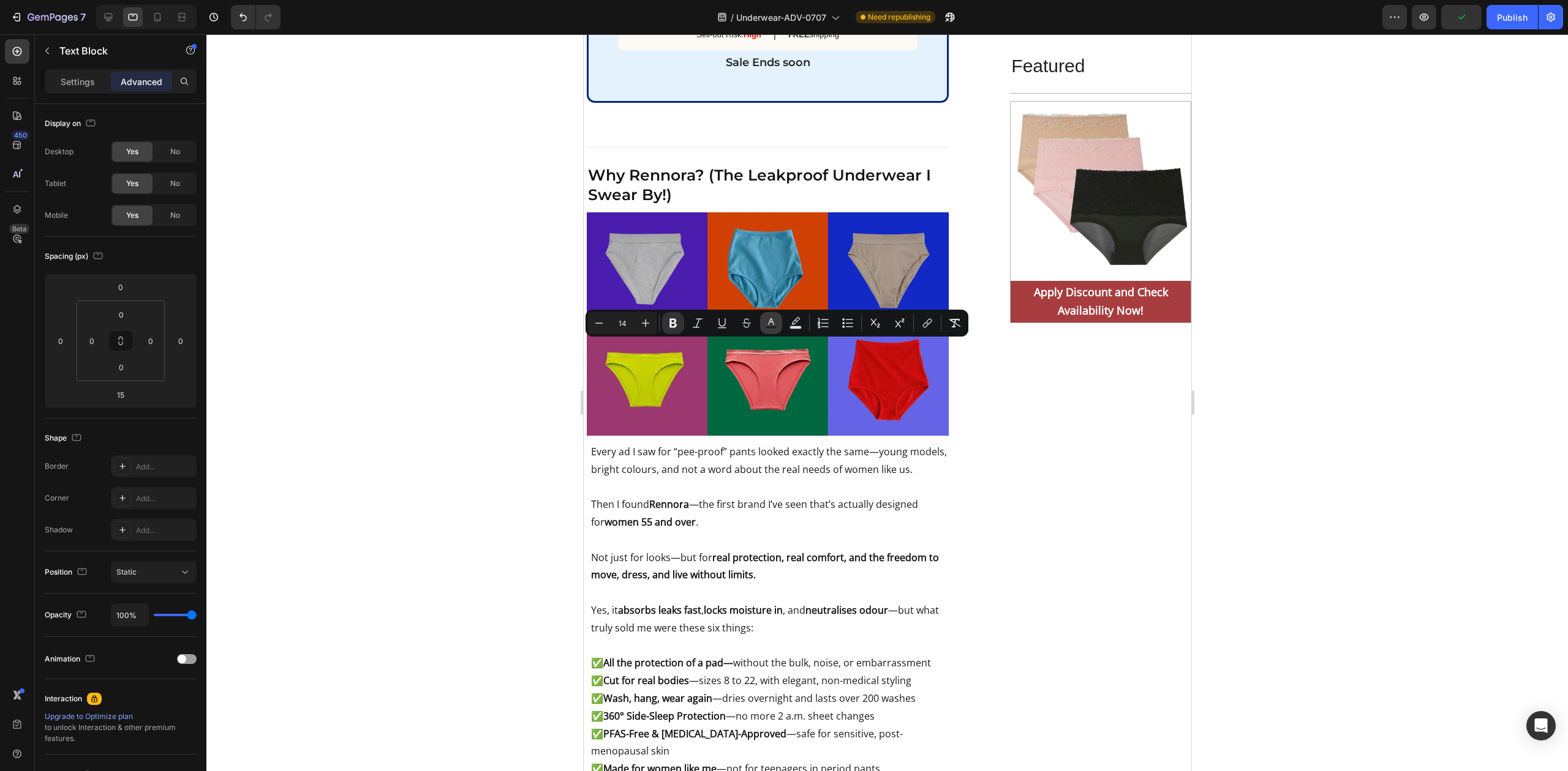
click at [775, 325] on icon "Editor contextual toolbar" at bounding box center [771, 323] width 12 height 12
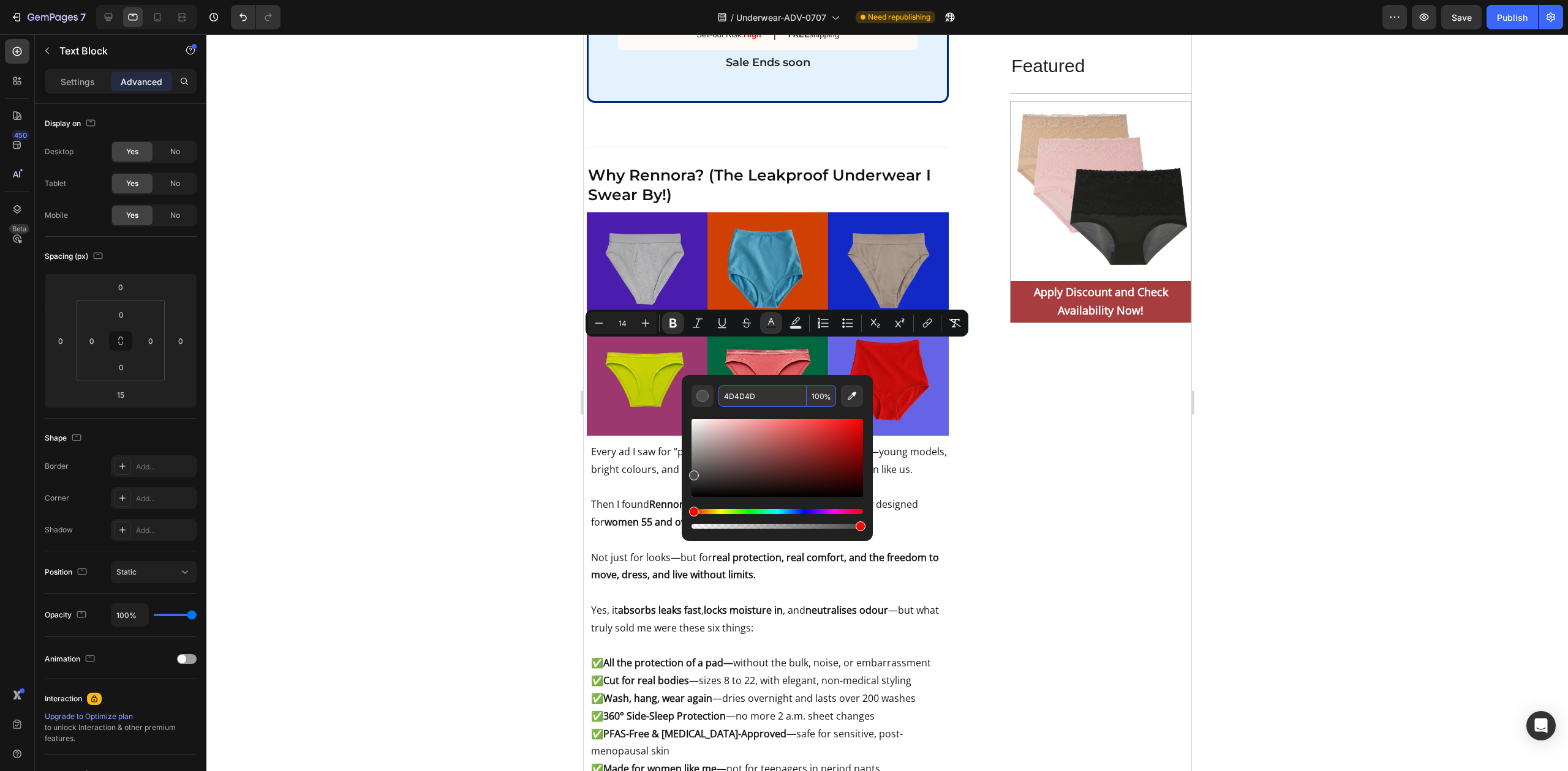
click at [771, 395] on input "4D4D4D" at bounding box center [762, 395] width 89 height 22
paste input "151515"
type input "151515"
click at [726, 325] on icon "Editor contextual toolbar" at bounding box center [722, 323] width 12 height 12
click at [453, 404] on div at bounding box center [887, 403] width 1362 height 737
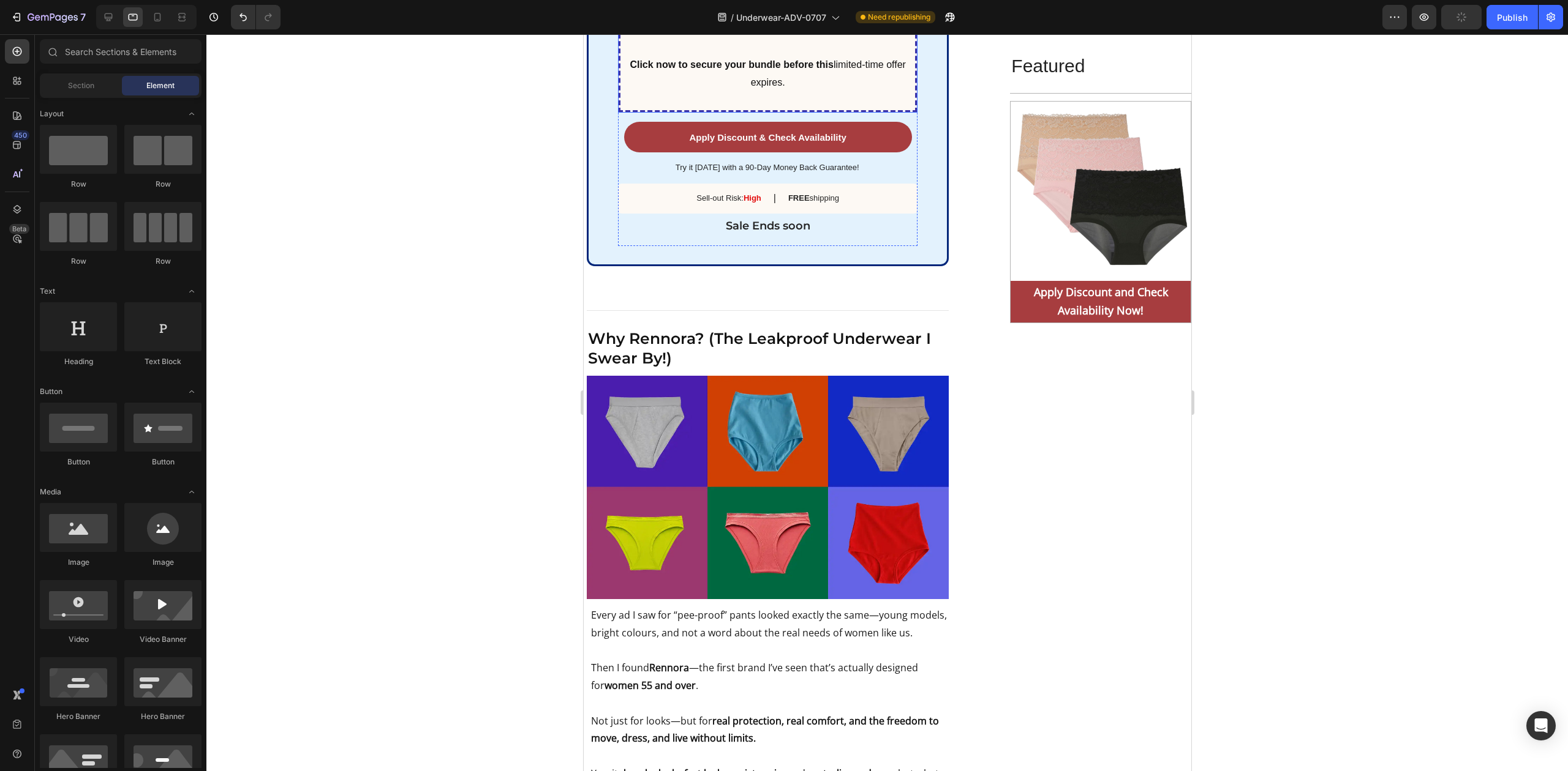
scroll to position [5115, 0]
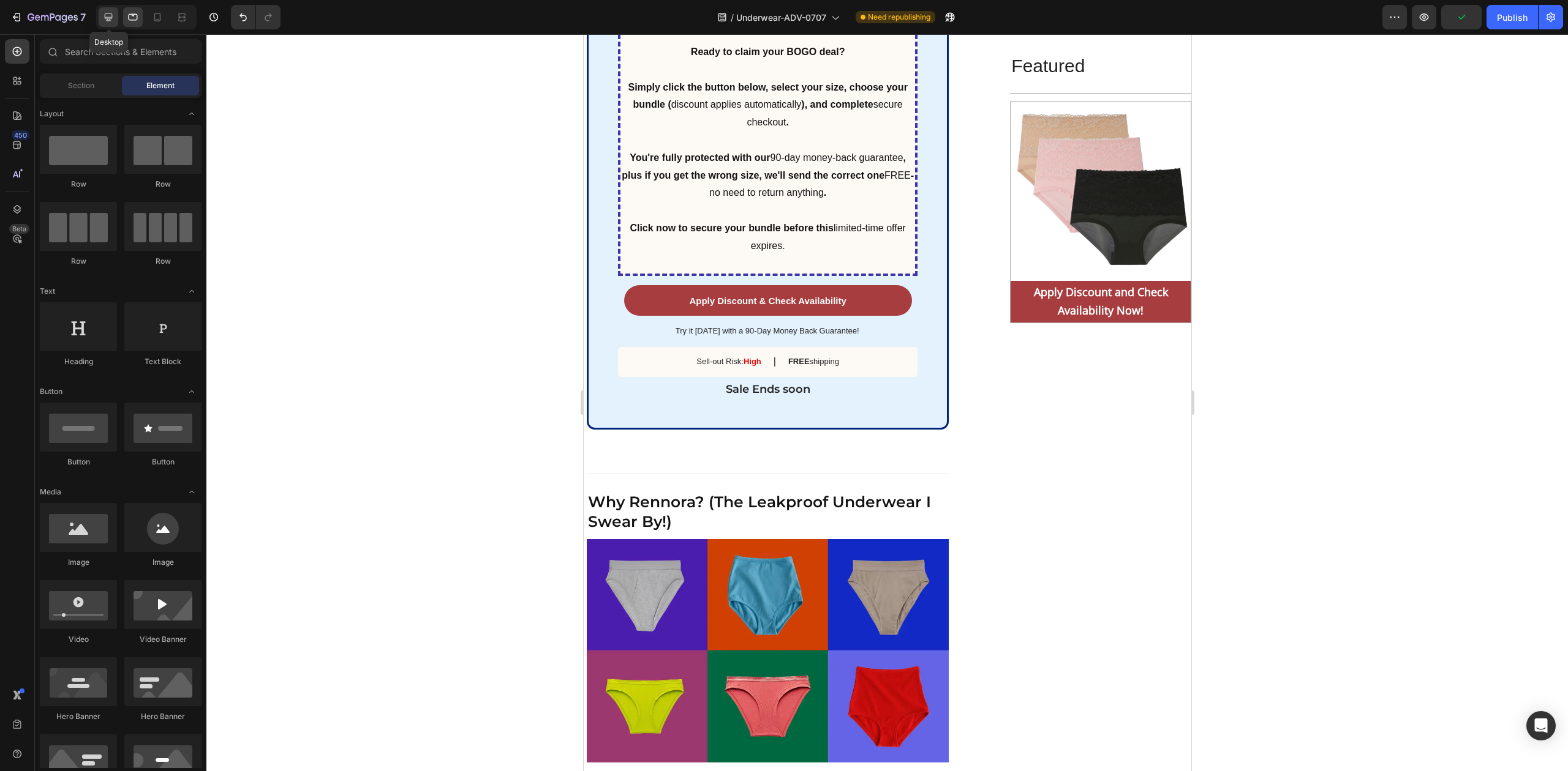
click at [110, 22] on icon at bounding box center [108, 17] width 12 height 12
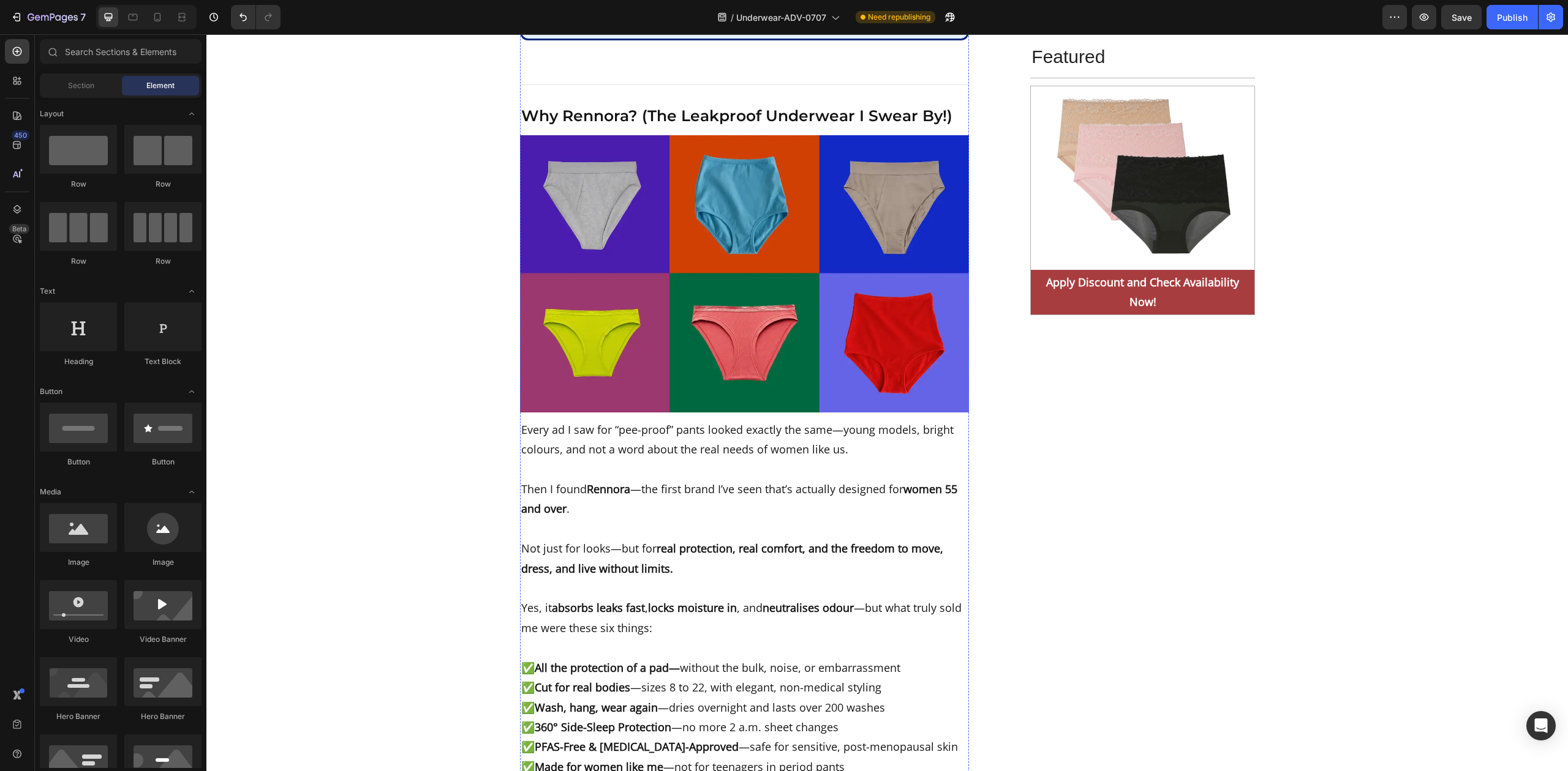
scroll to position [5614, 0]
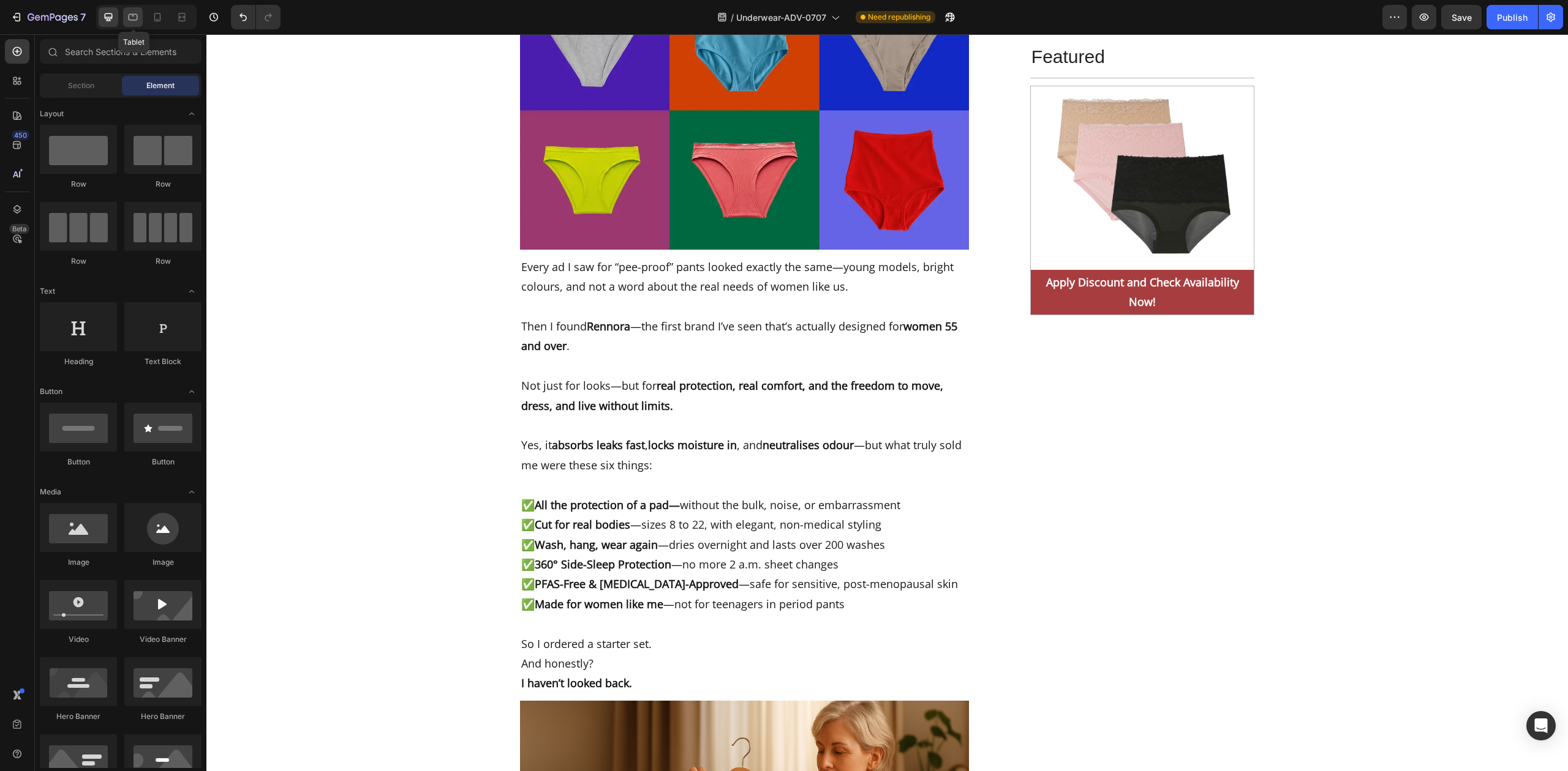
click at [140, 15] on div at bounding box center [133, 17] width 19 height 19
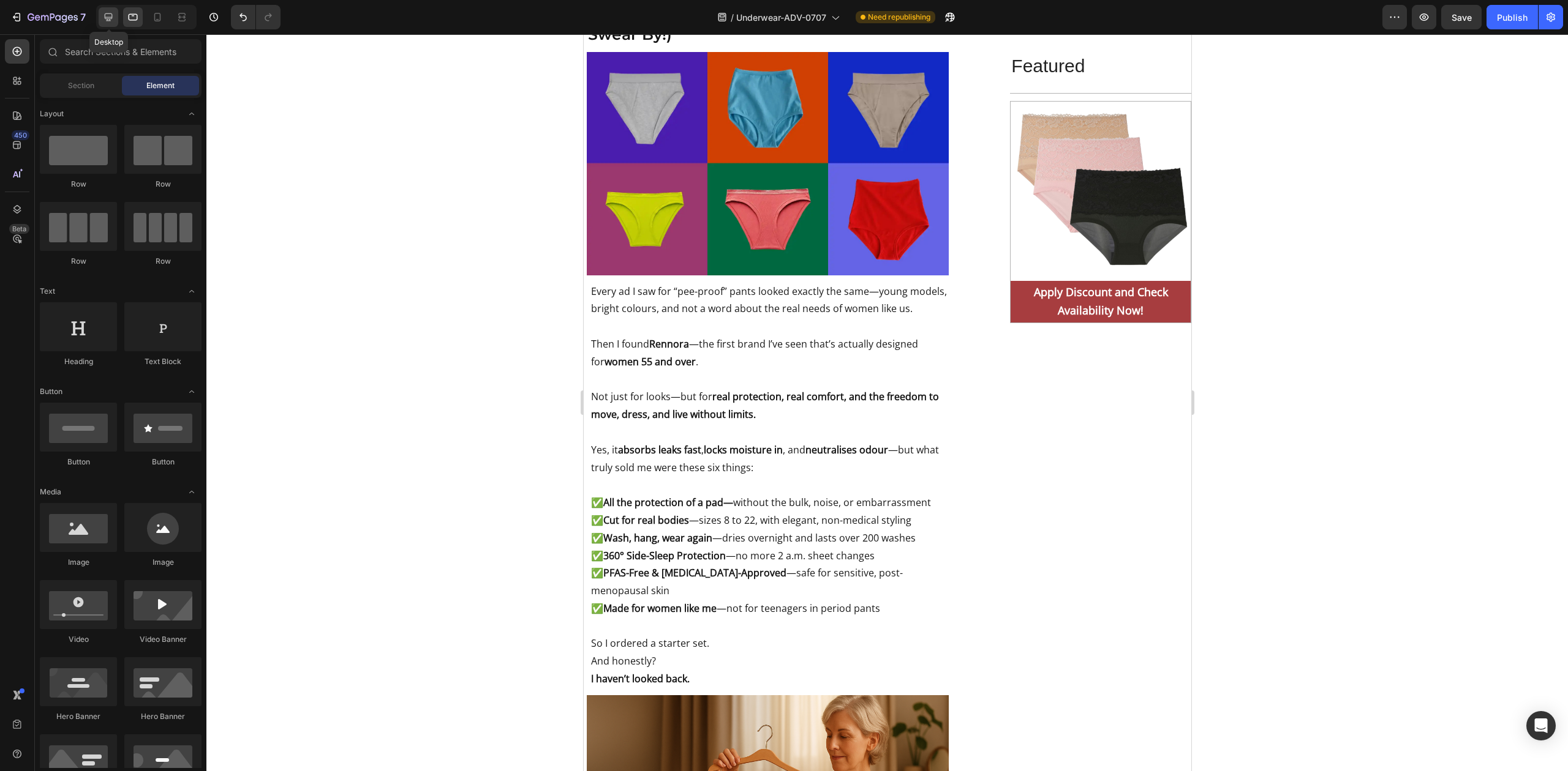
click at [108, 17] on icon at bounding box center [109, 18] width 8 height 8
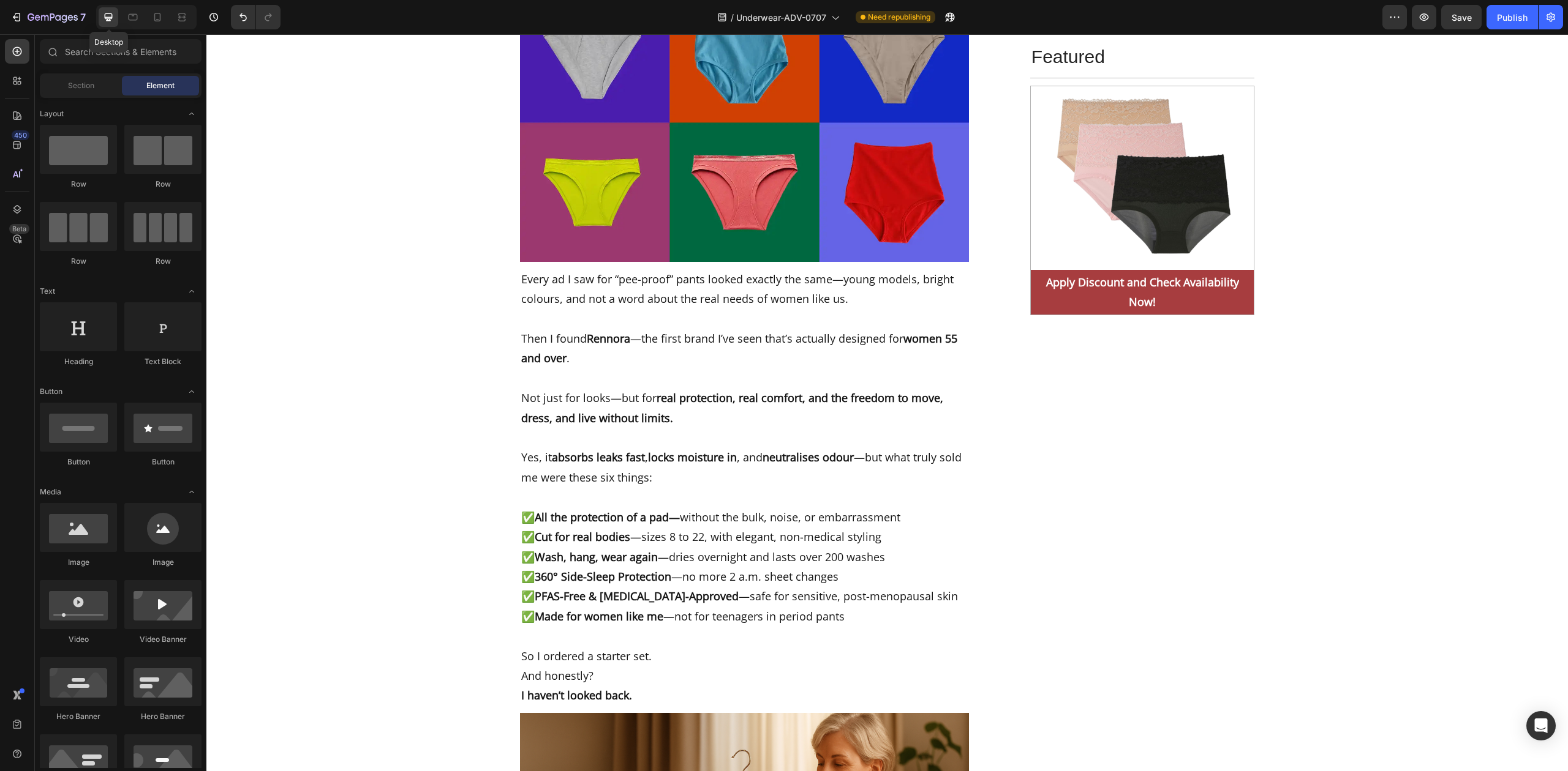
scroll to position [5604, 0]
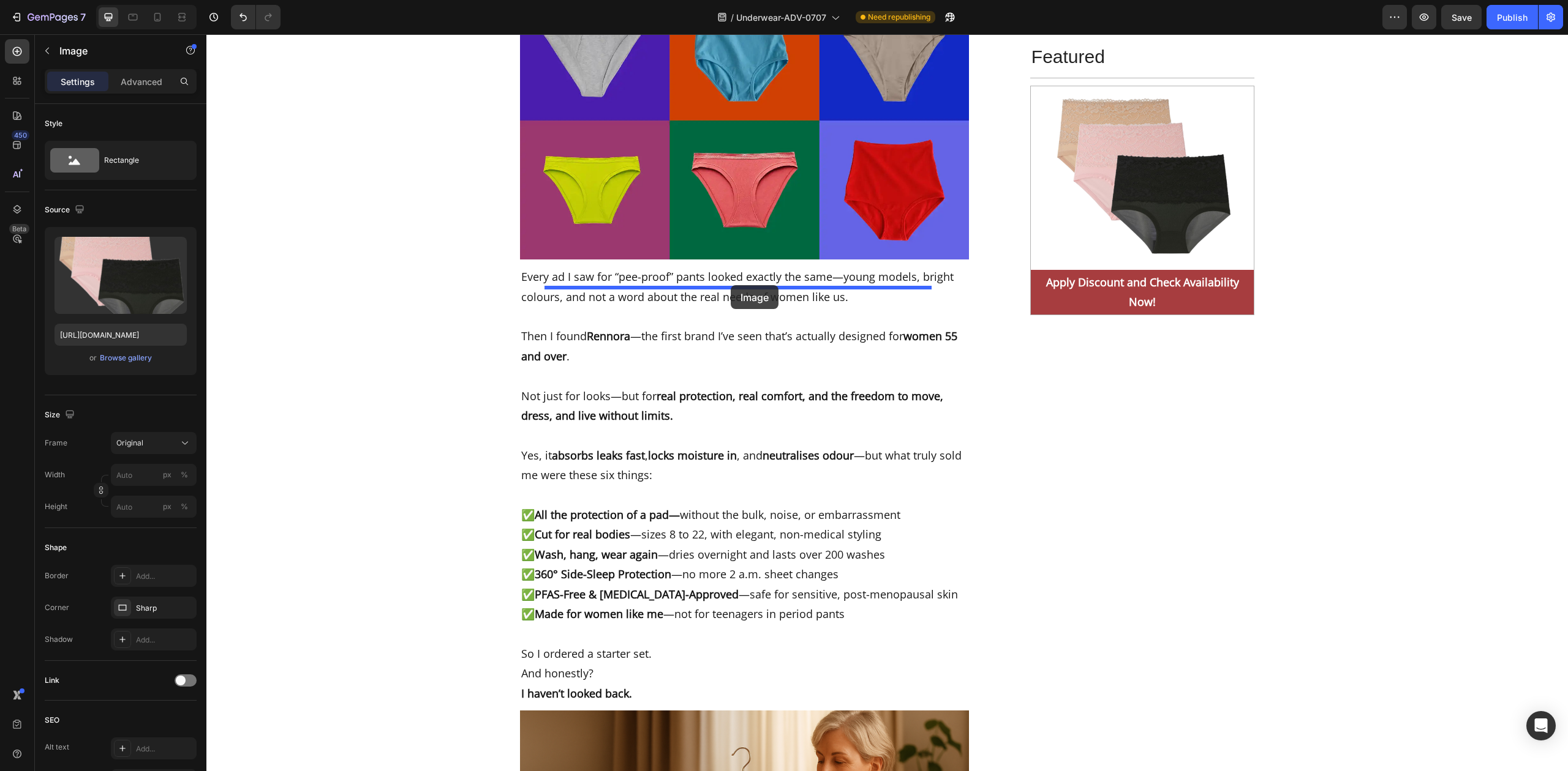
drag, startPoint x: 663, startPoint y: 336, endPoint x: 731, endPoint y: 286, distance: 84.4
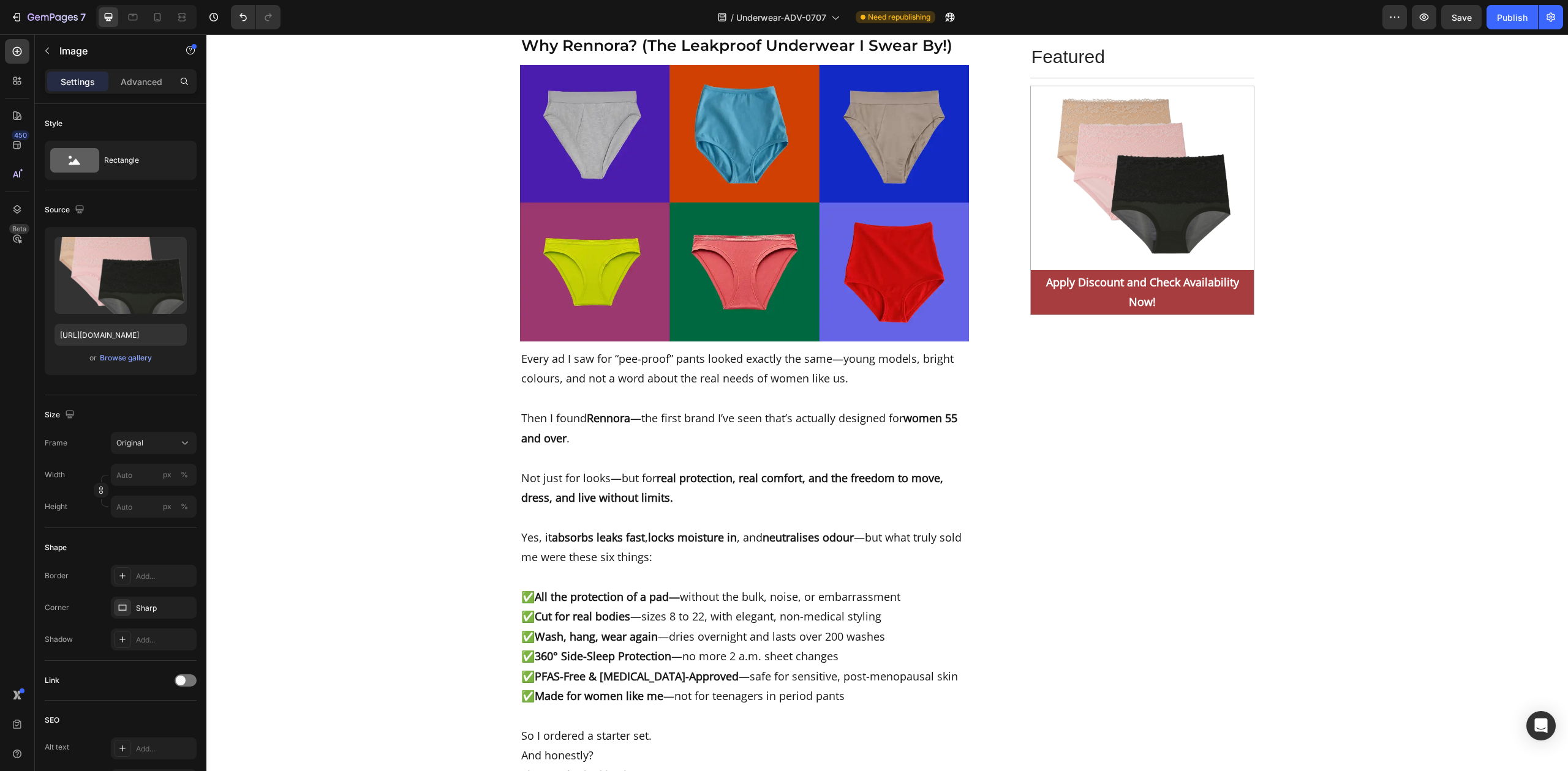
scroll to position [5849, 0]
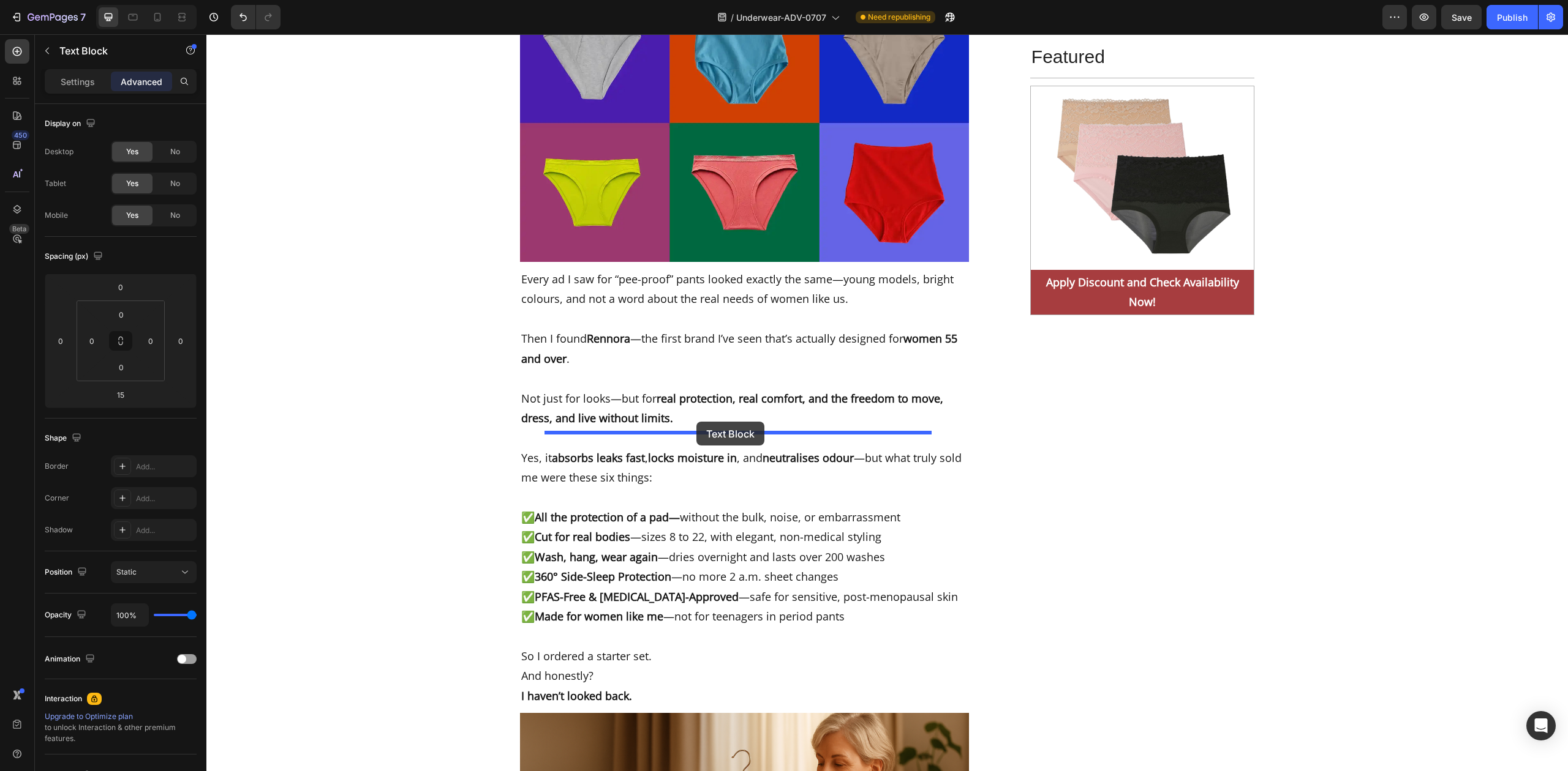
drag, startPoint x: 652, startPoint y: 457, endPoint x: 697, endPoint y: 422, distance: 57.0
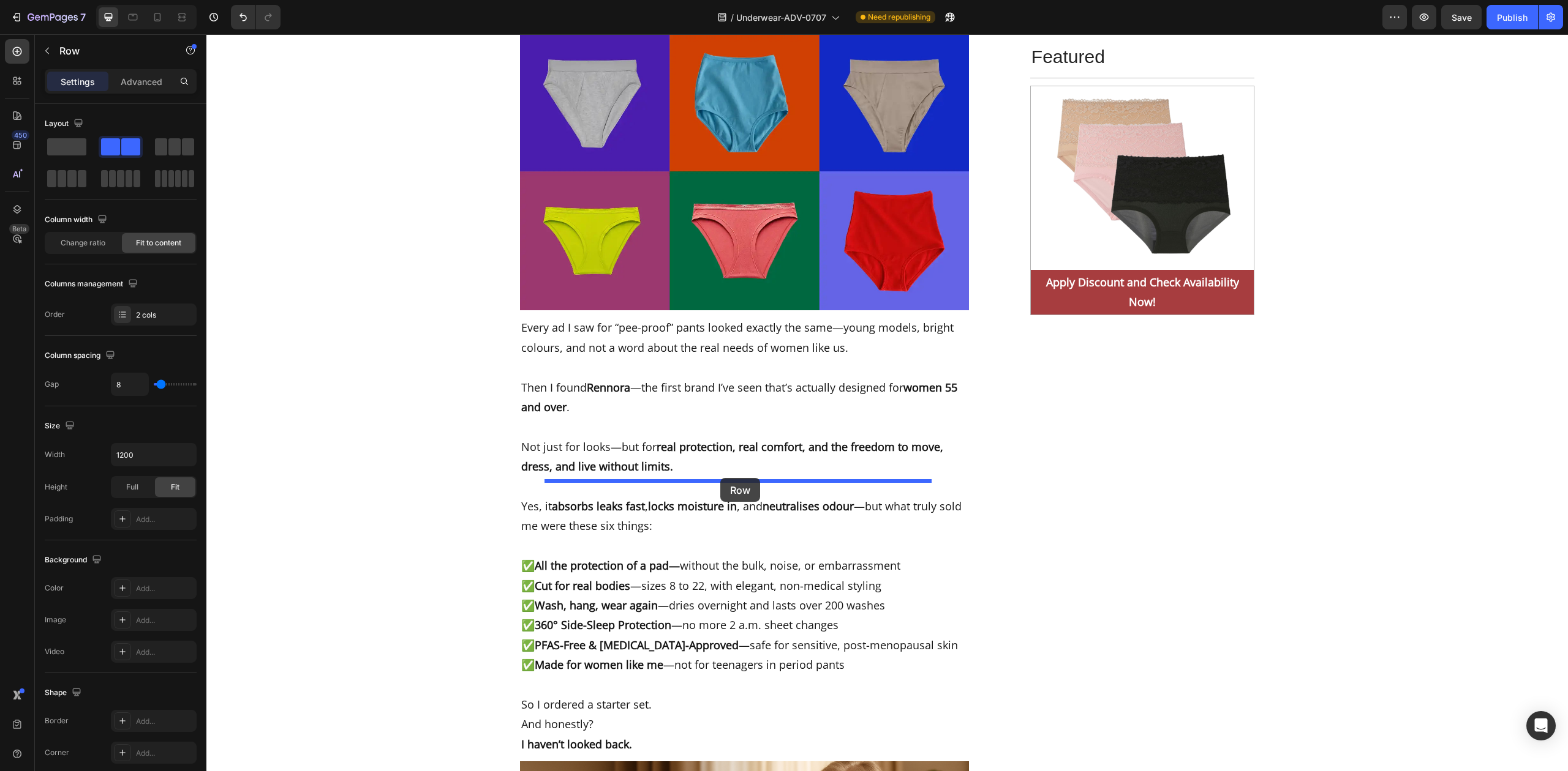
drag, startPoint x: 756, startPoint y: 519, endPoint x: 720, endPoint y: 478, distance: 54.6
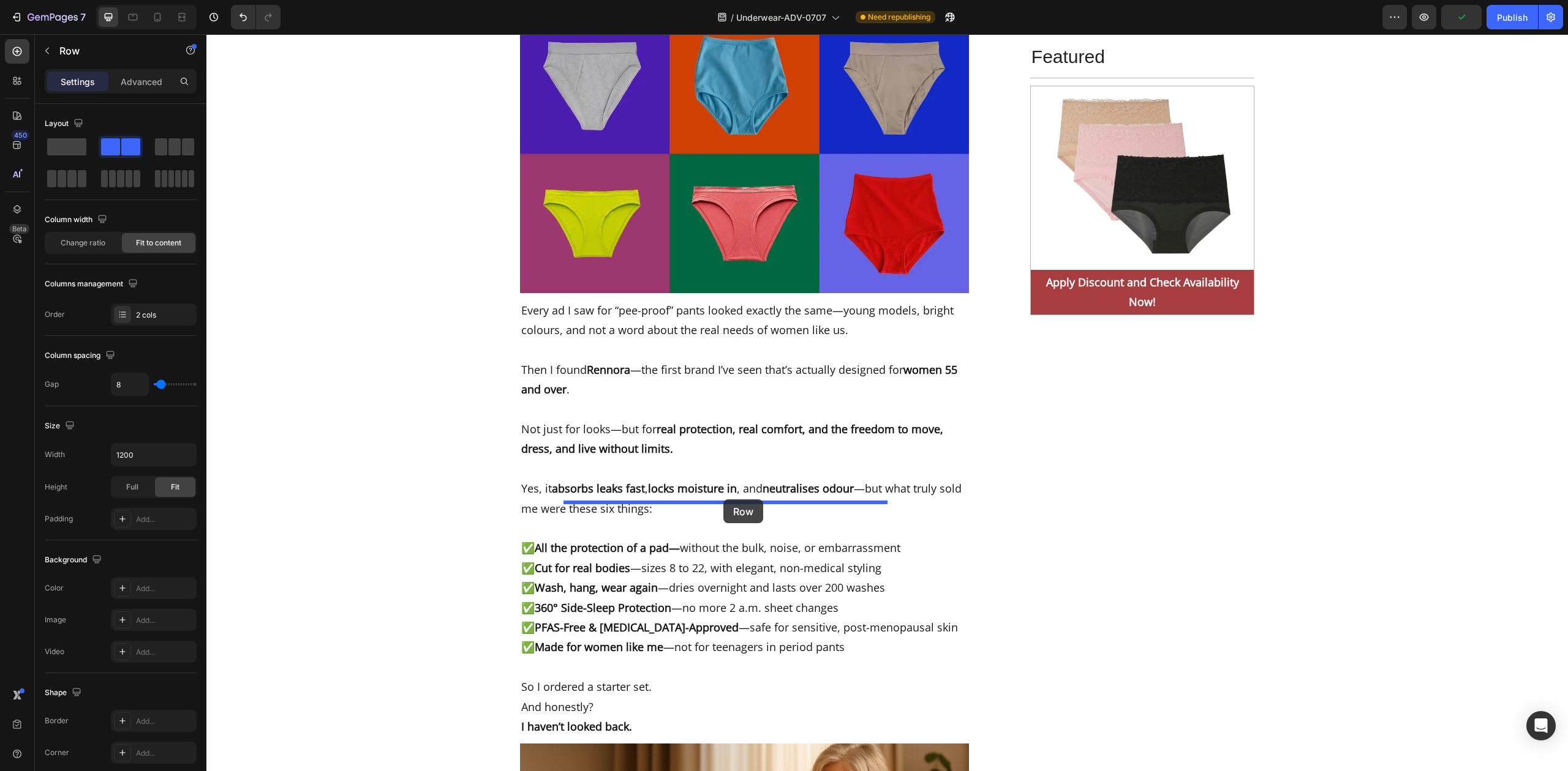
drag, startPoint x: 758, startPoint y: 545, endPoint x: 724, endPoint y: 500, distance: 56.4
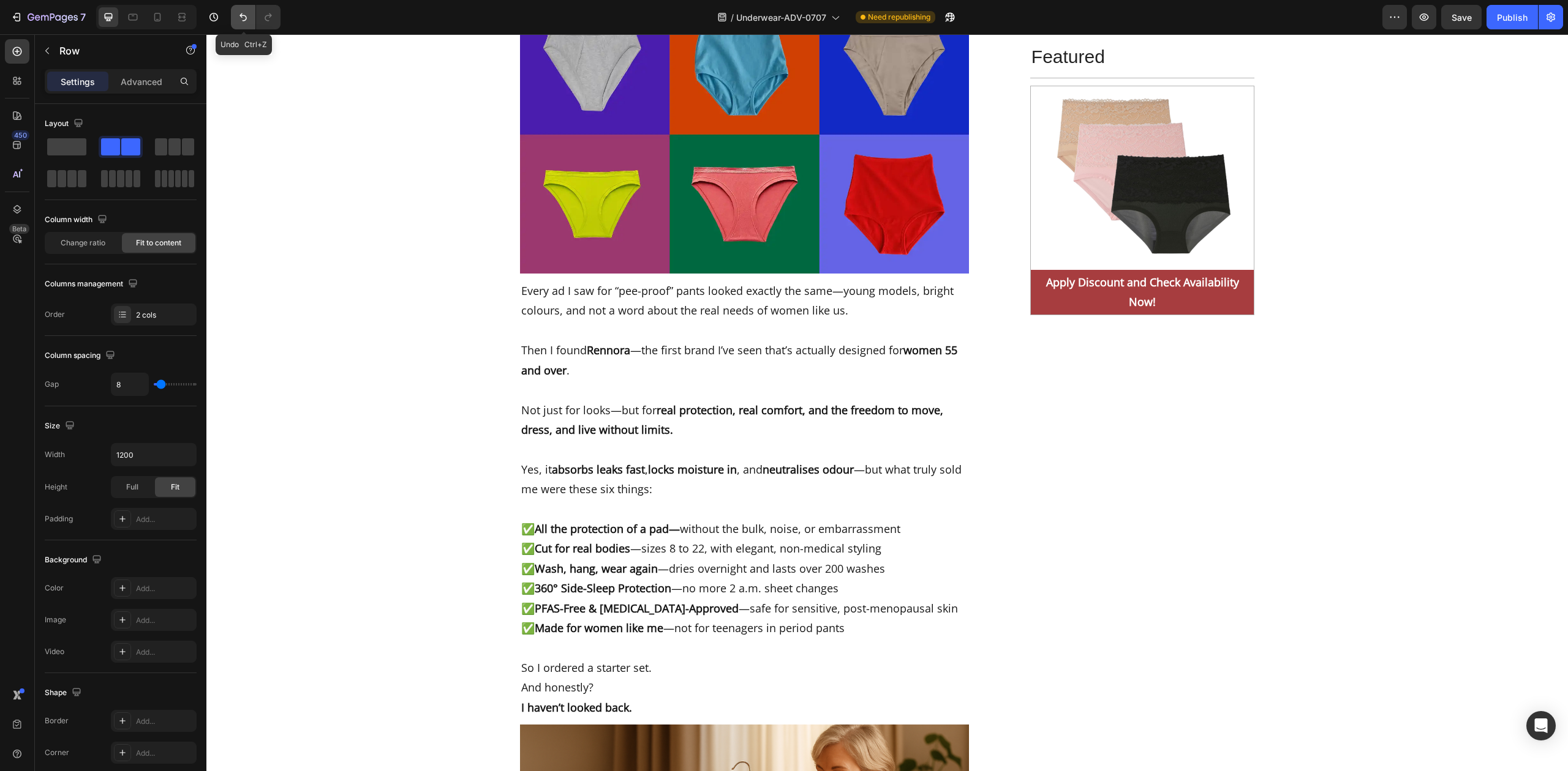
click at [245, 23] on icon "Undo/Redo" at bounding box center [243, 17] width 12 height 12
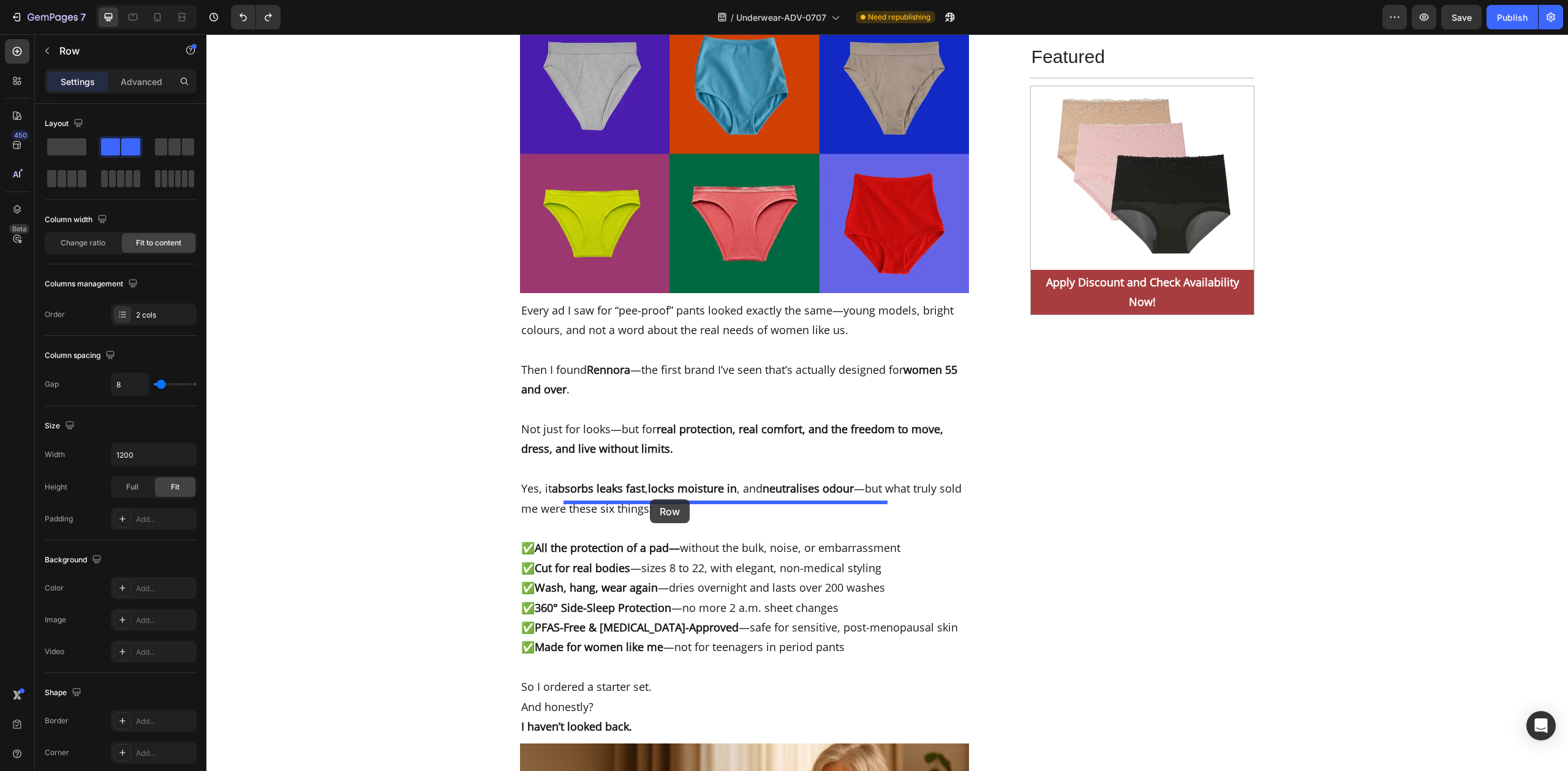
drag, startPoint x: 755, startPoint y: 547, endPoint x: 650, endPoint y: 500, distance: 115.0
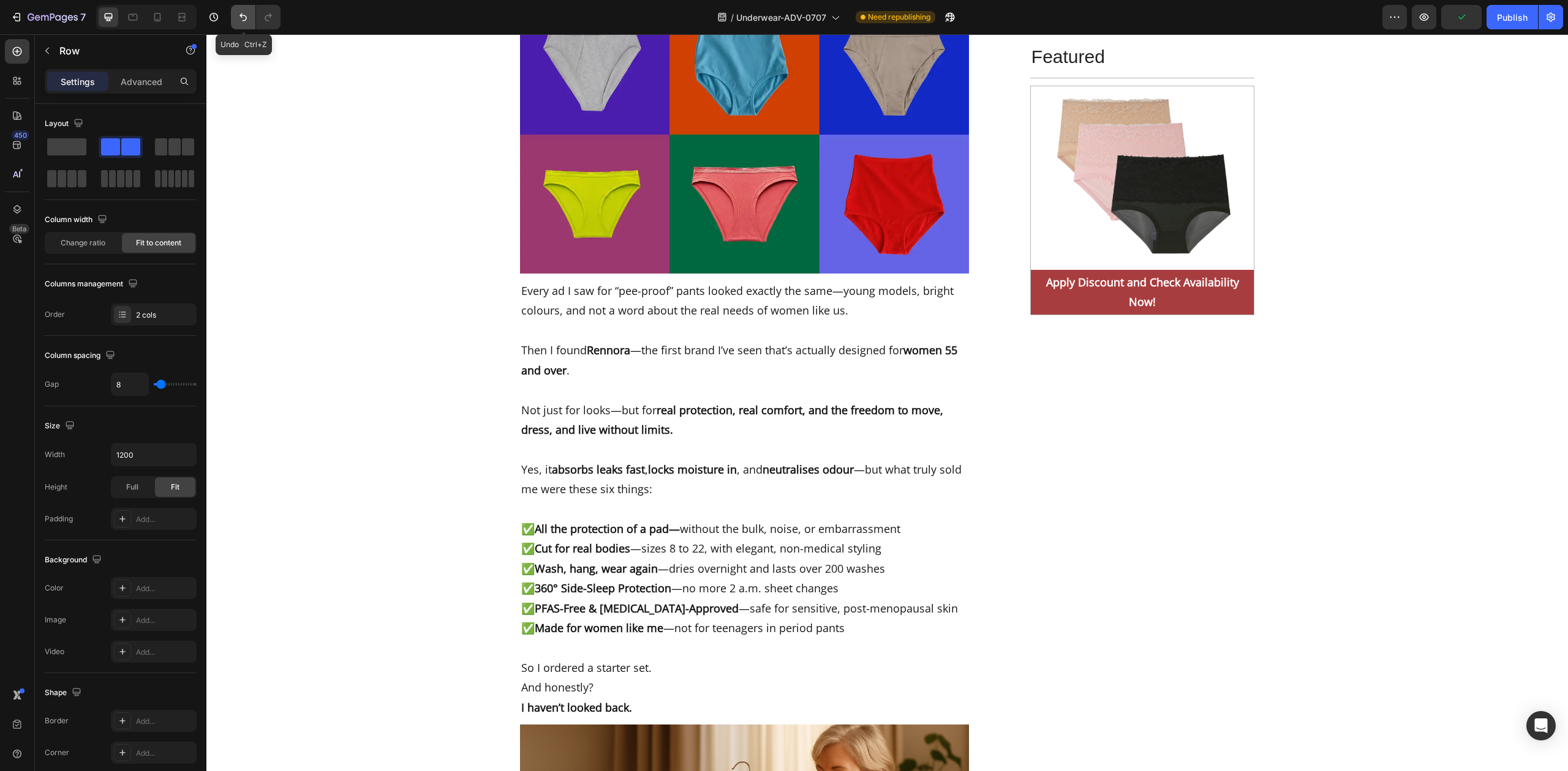
click at [235, 18] on button "Undo/Redo" at bounding box center [243, 17] width 24 height 24
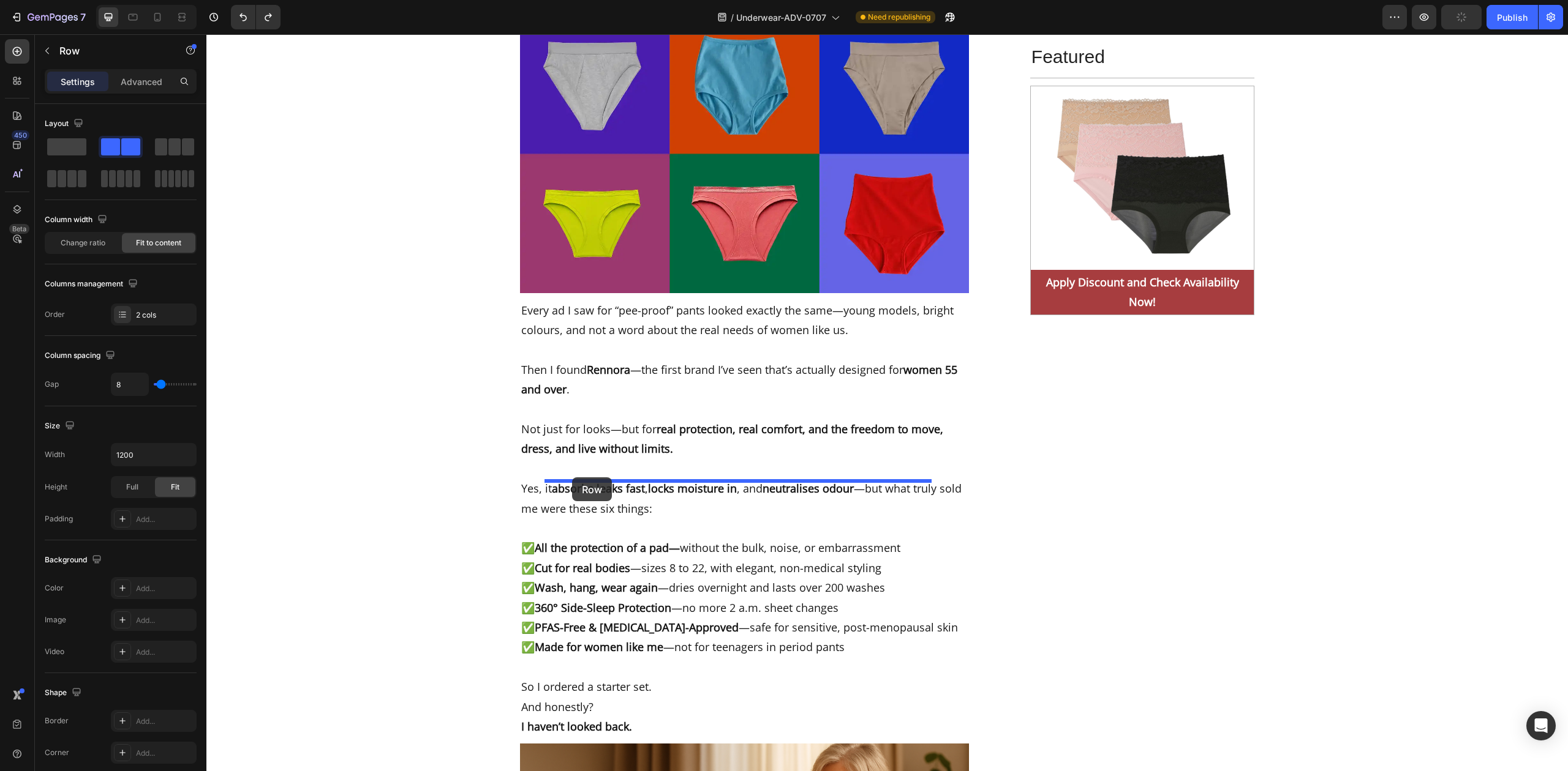
drag, startPoint x: 757, startPoint y: 545, endPoint x: 572, endPoint y: 477, distance: 197.1
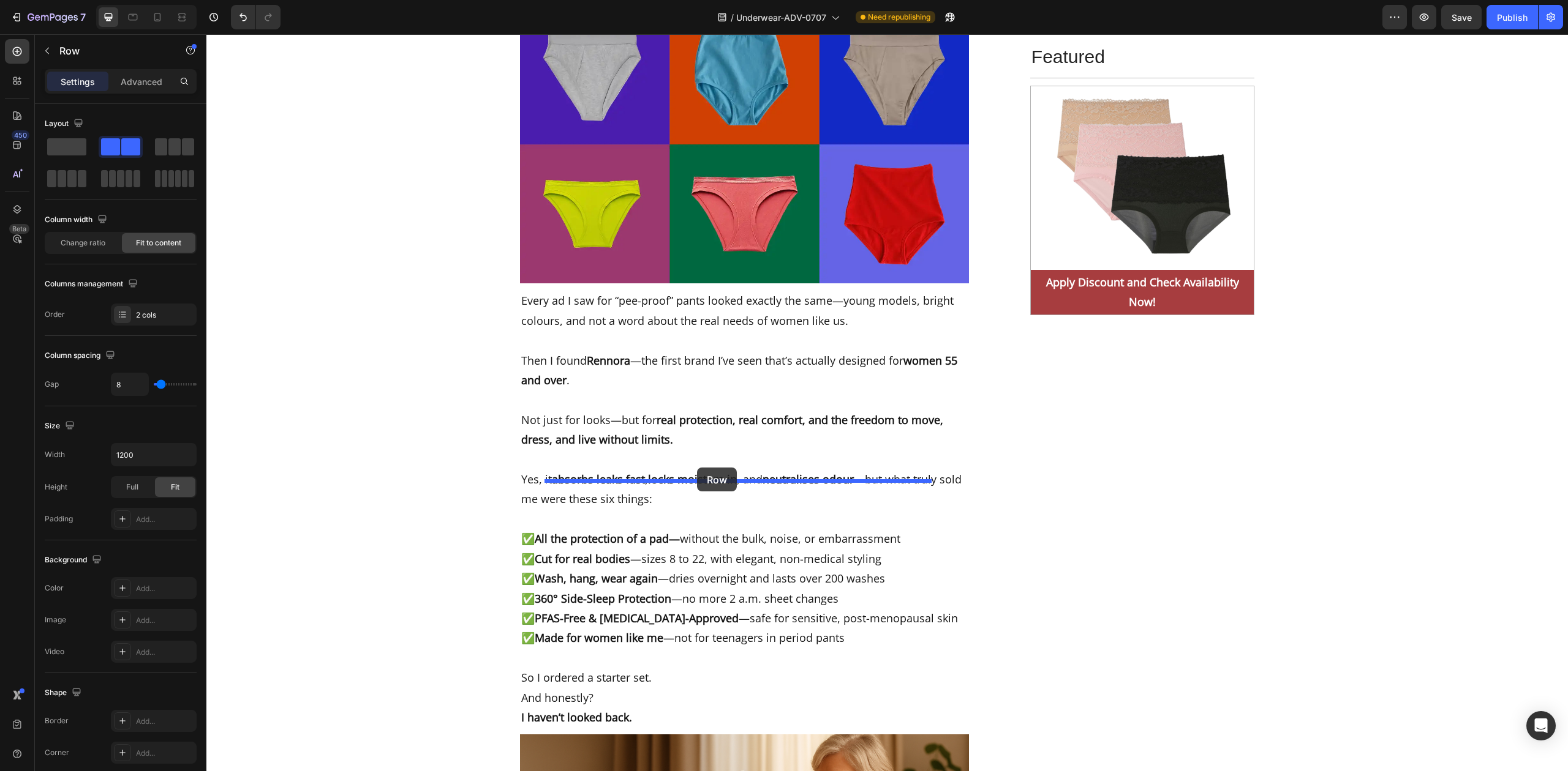
drag, startPoint x: 758, startPoint y: 549, endPoint x: 697, endPoint y: 467, distance: 102.2
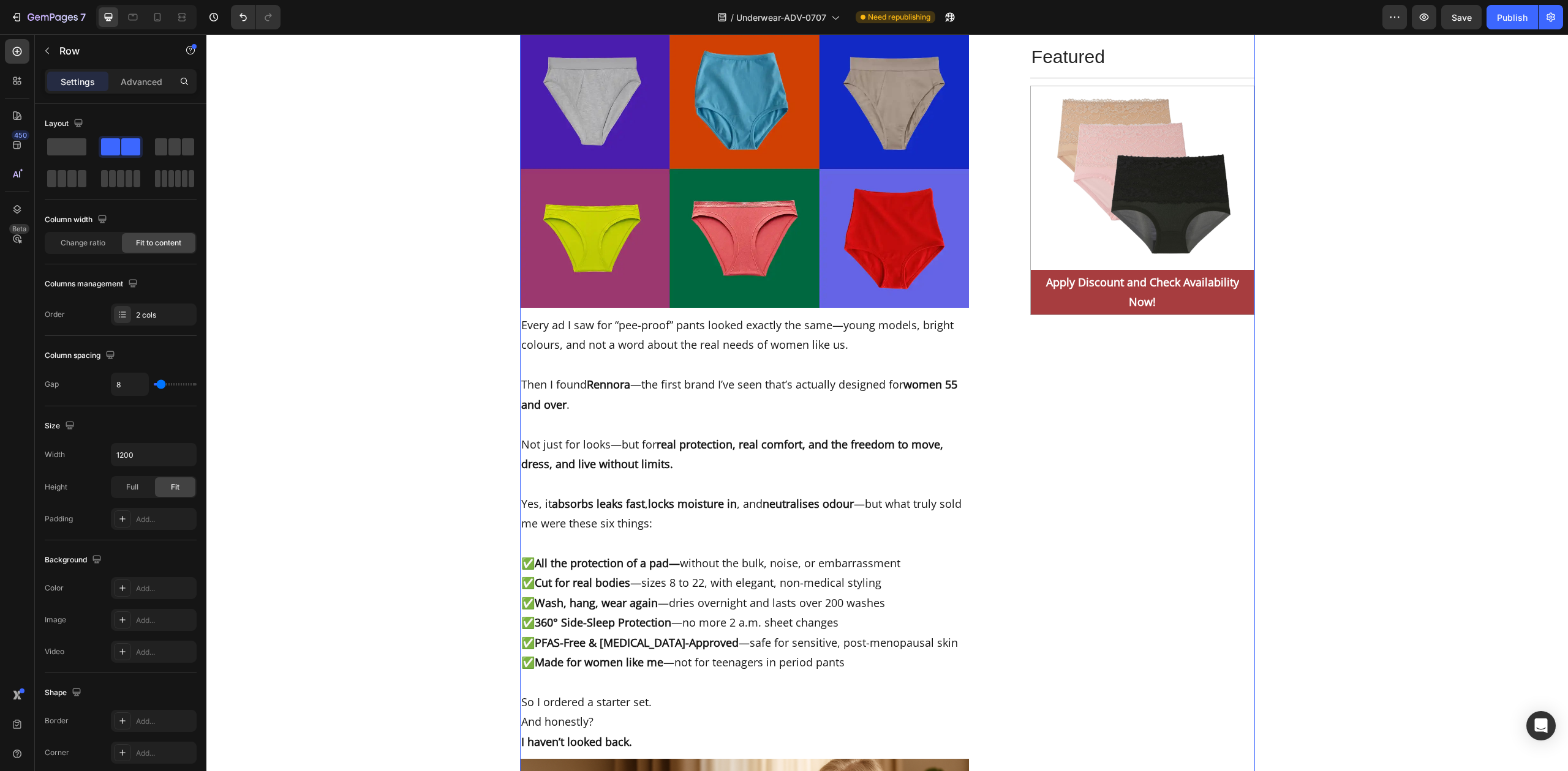
drag, startPoint x: 559, startPoint y: 557, endPoint x: 559, endPoint y: 485, distance: 72.0
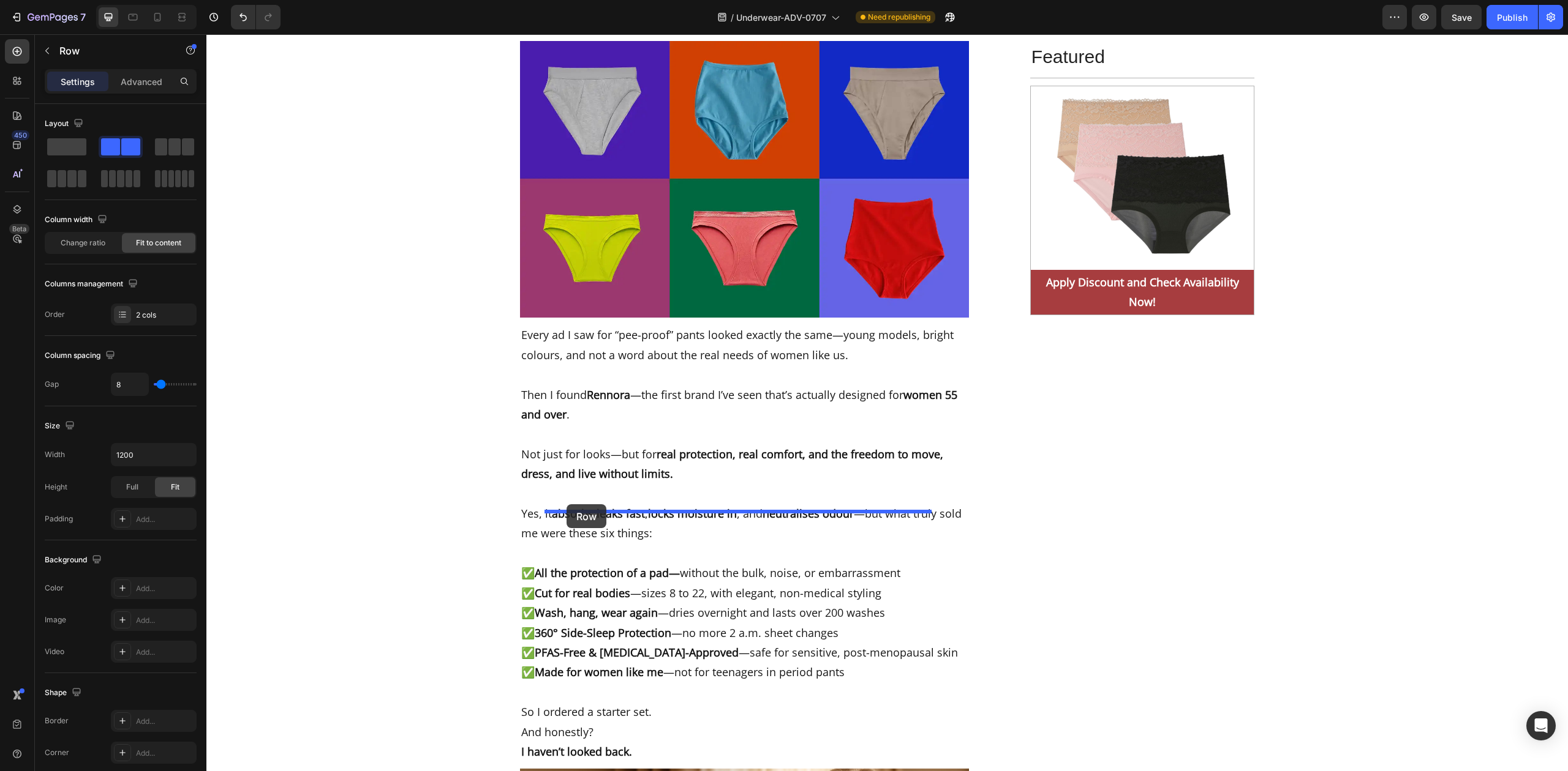
drag, startPoint x: 559, startPoint y: 559, endPoint x: 567, endPoint y: 505, distance: 54.6
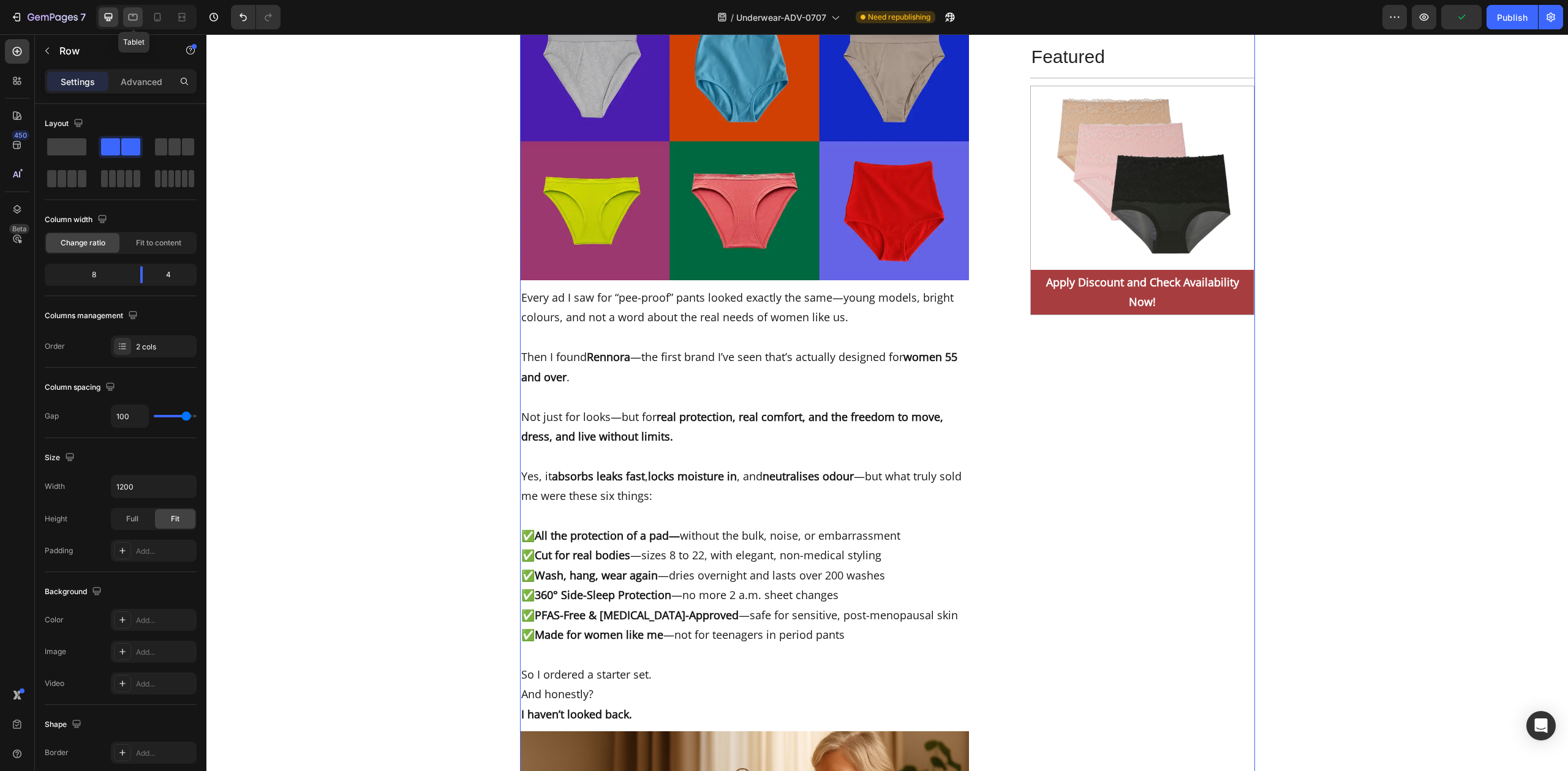
click at [126, 12] on div at bounding box center [133, 17] width 19 height 19
type input "100%"
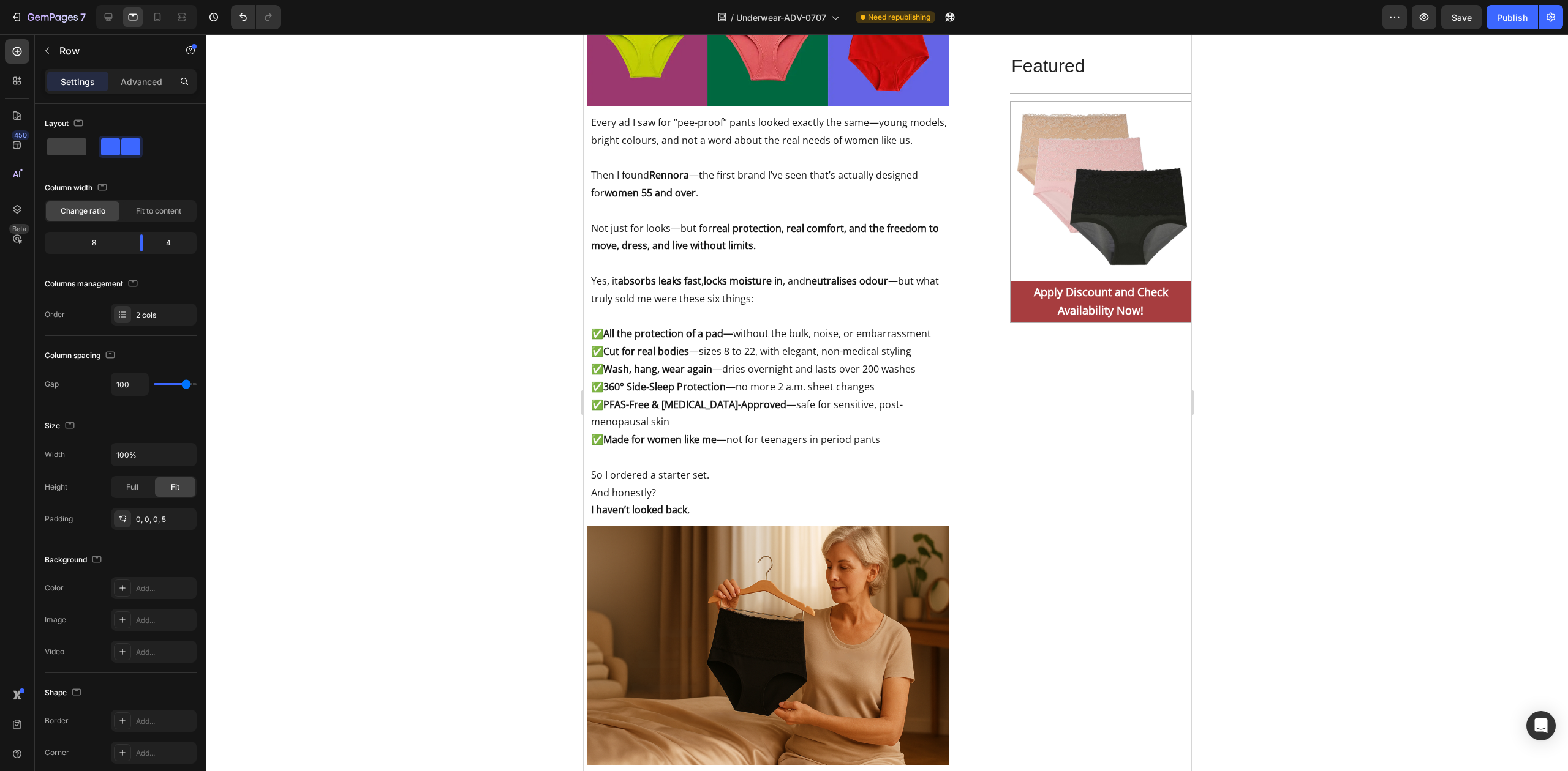
scroll to position [6096, 0]
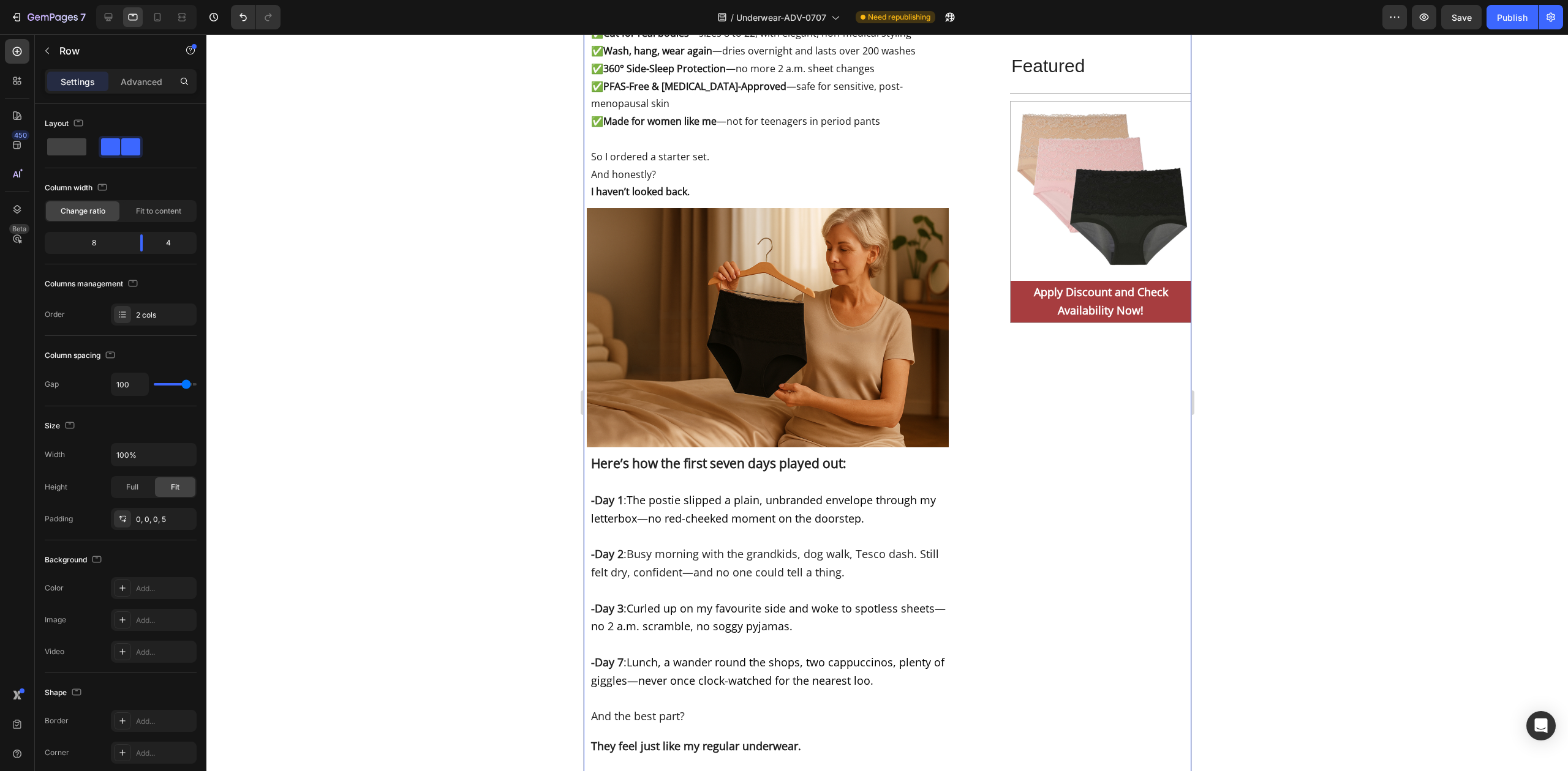
click at [1367, 313] on div at bounding box center [887, 403] width 1362 height 737
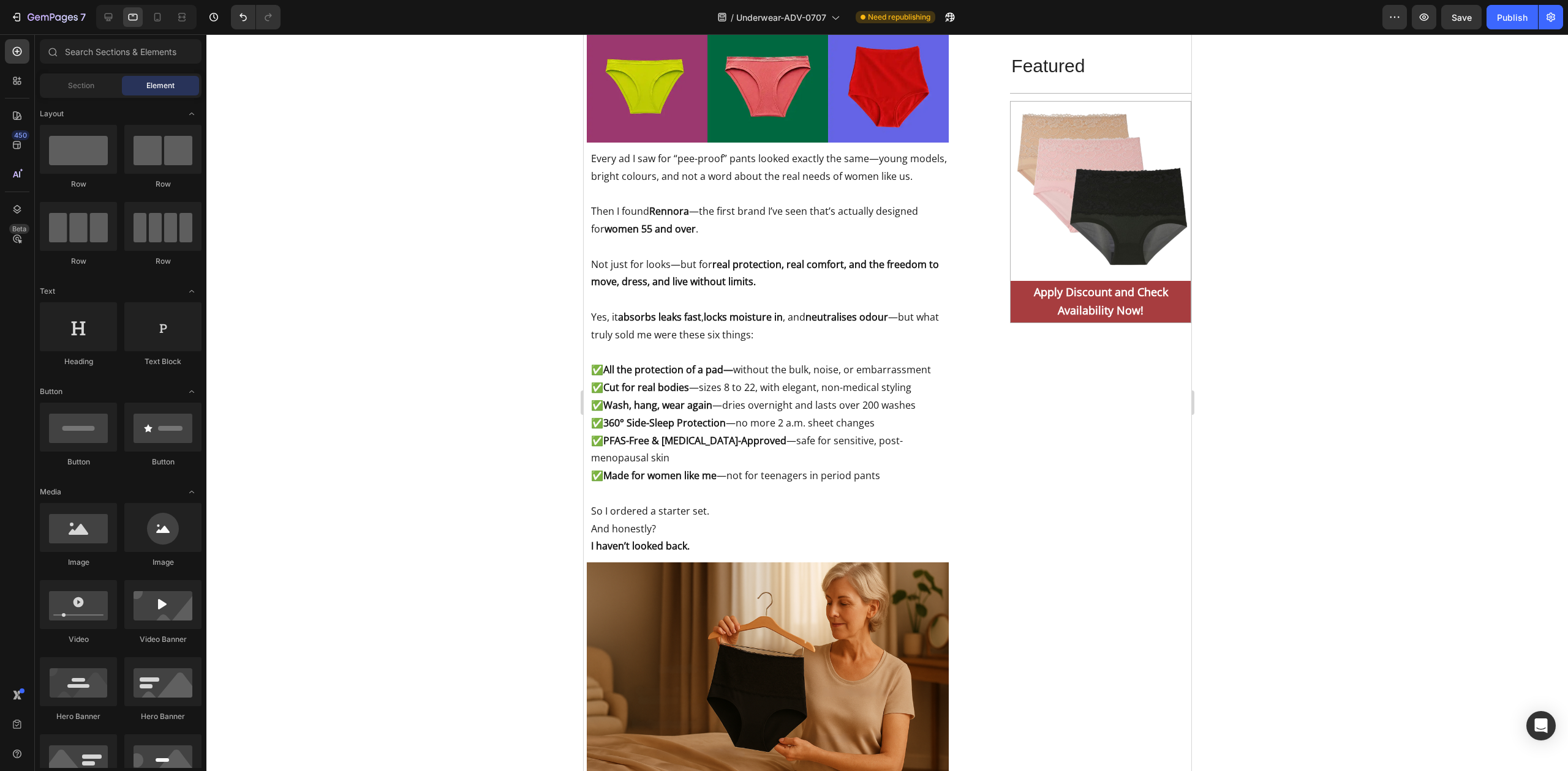
scroll to position [5606, 0]
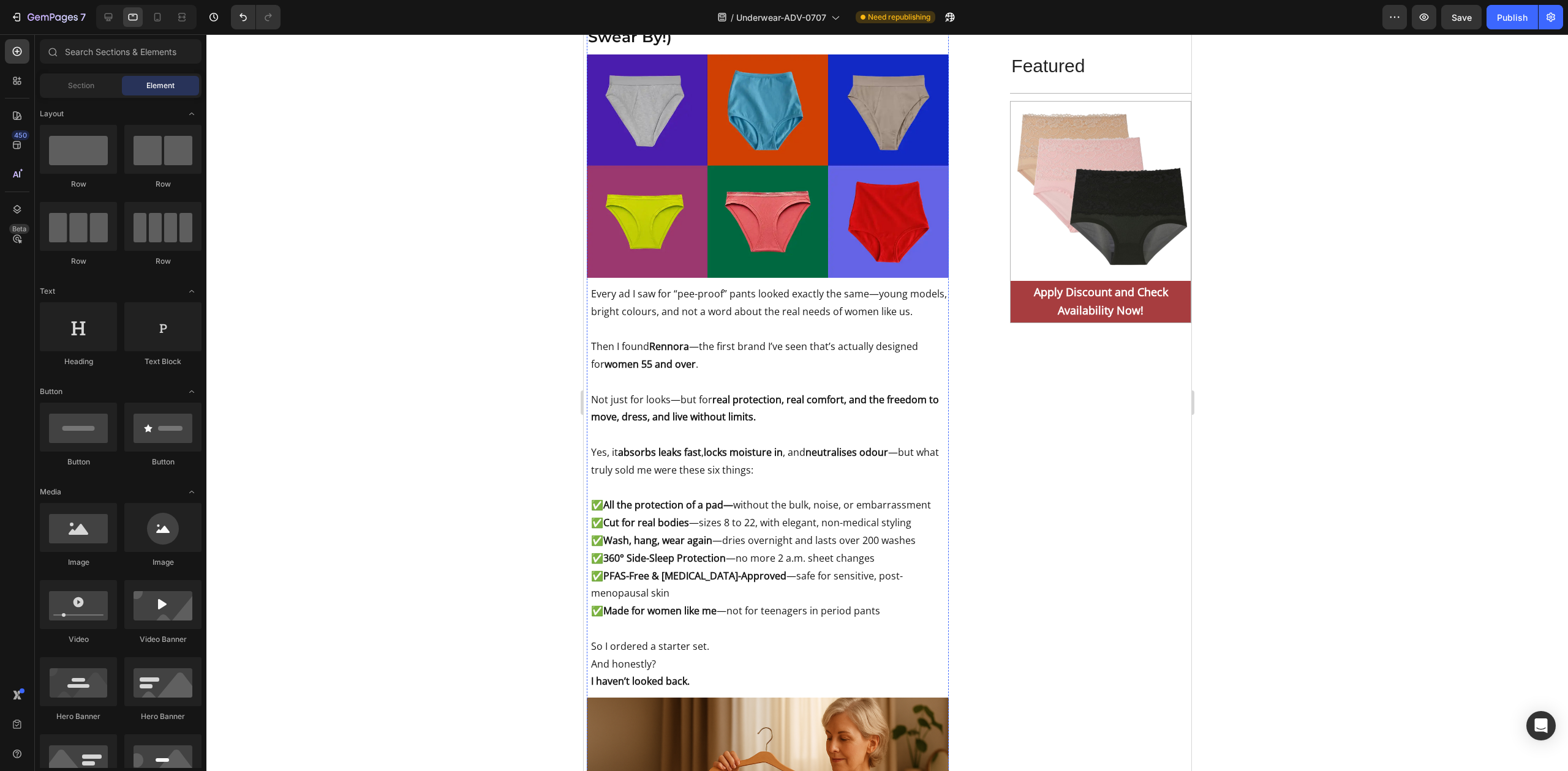
click at [487, 334] on div at bounding box center [887, 403] width 1362 height 737
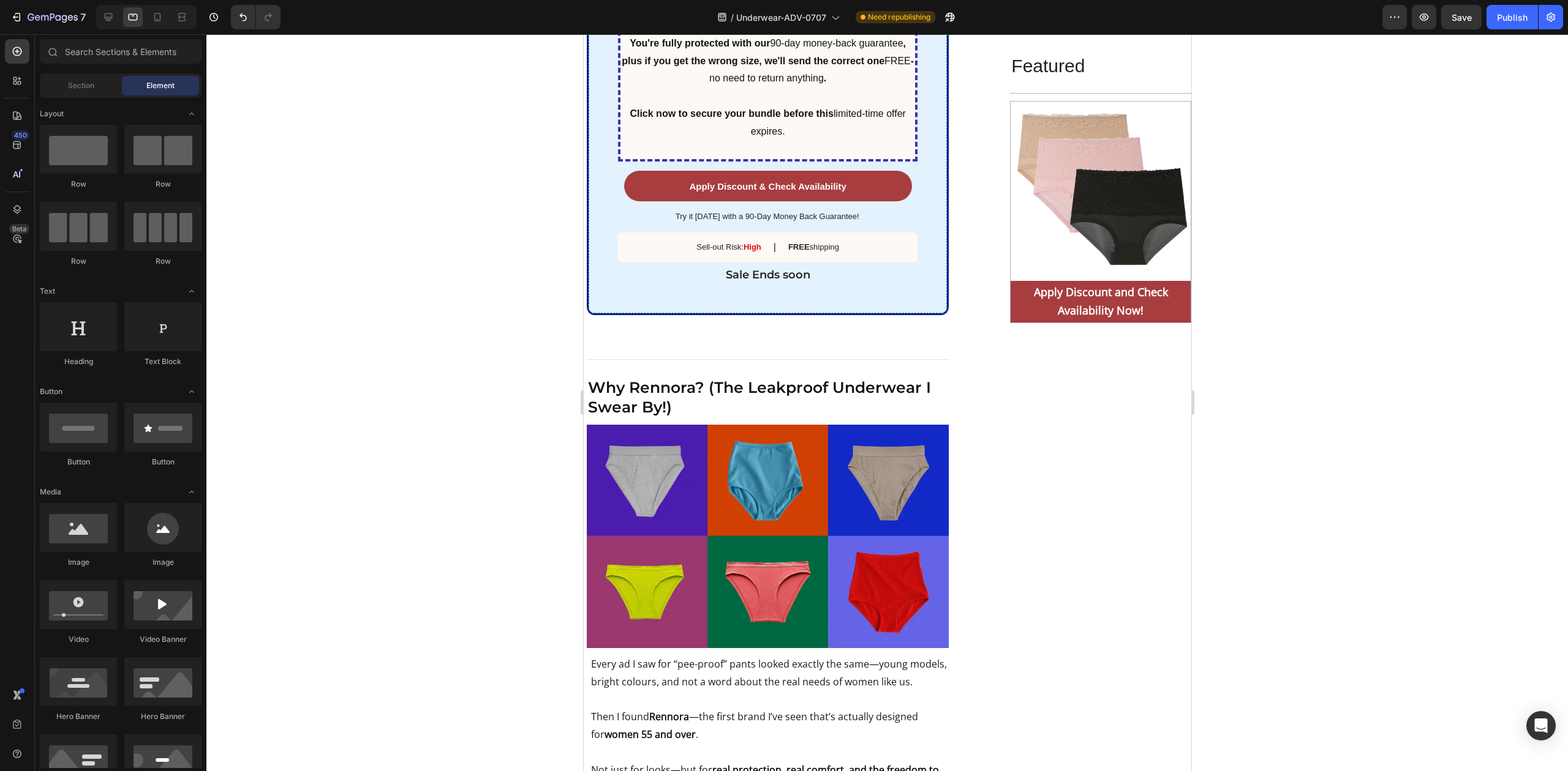
scroll to position [5116, 0]
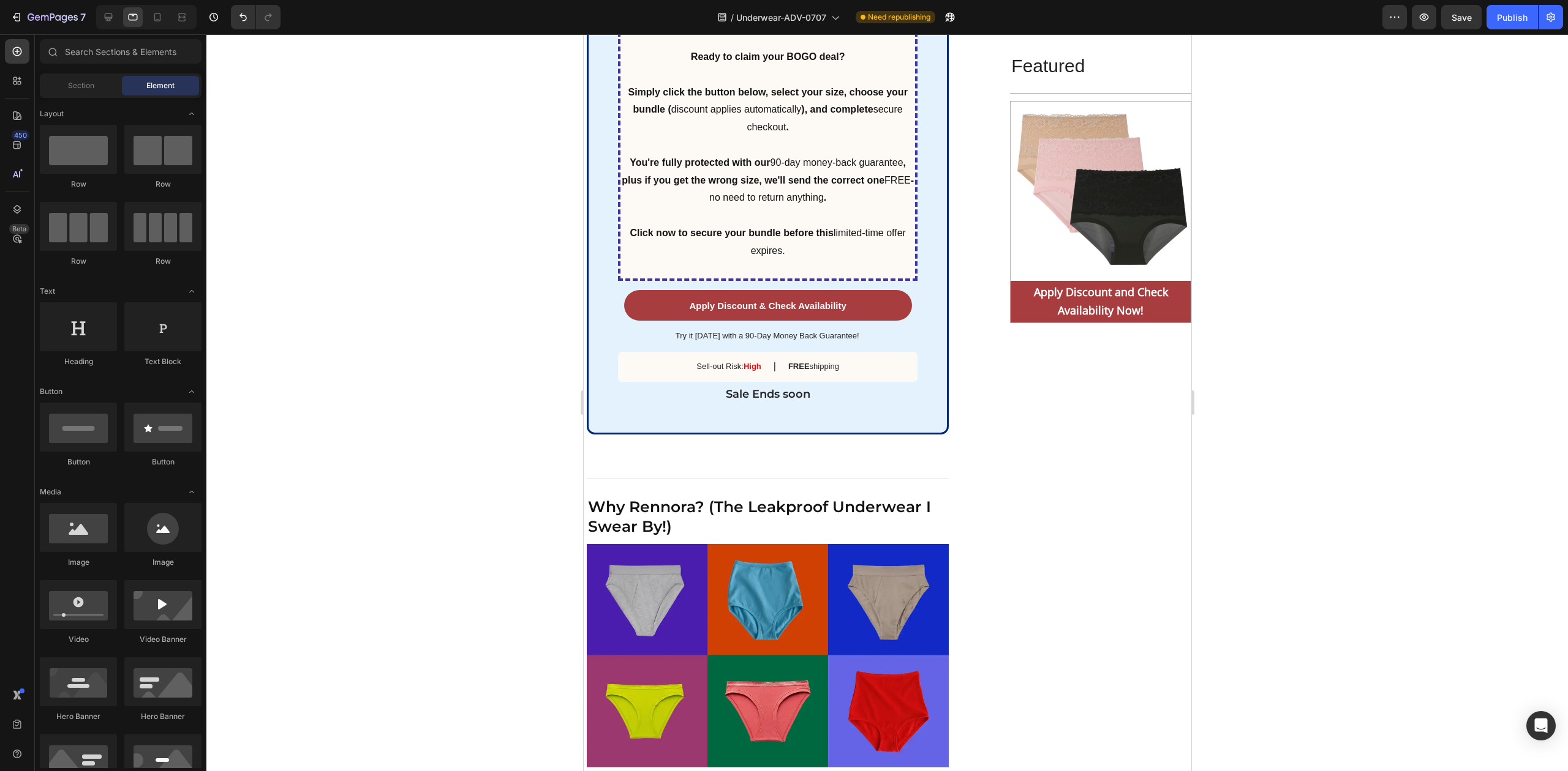
click at [490, 280] on div at bounding box center [887, 403] width 1362 height 737
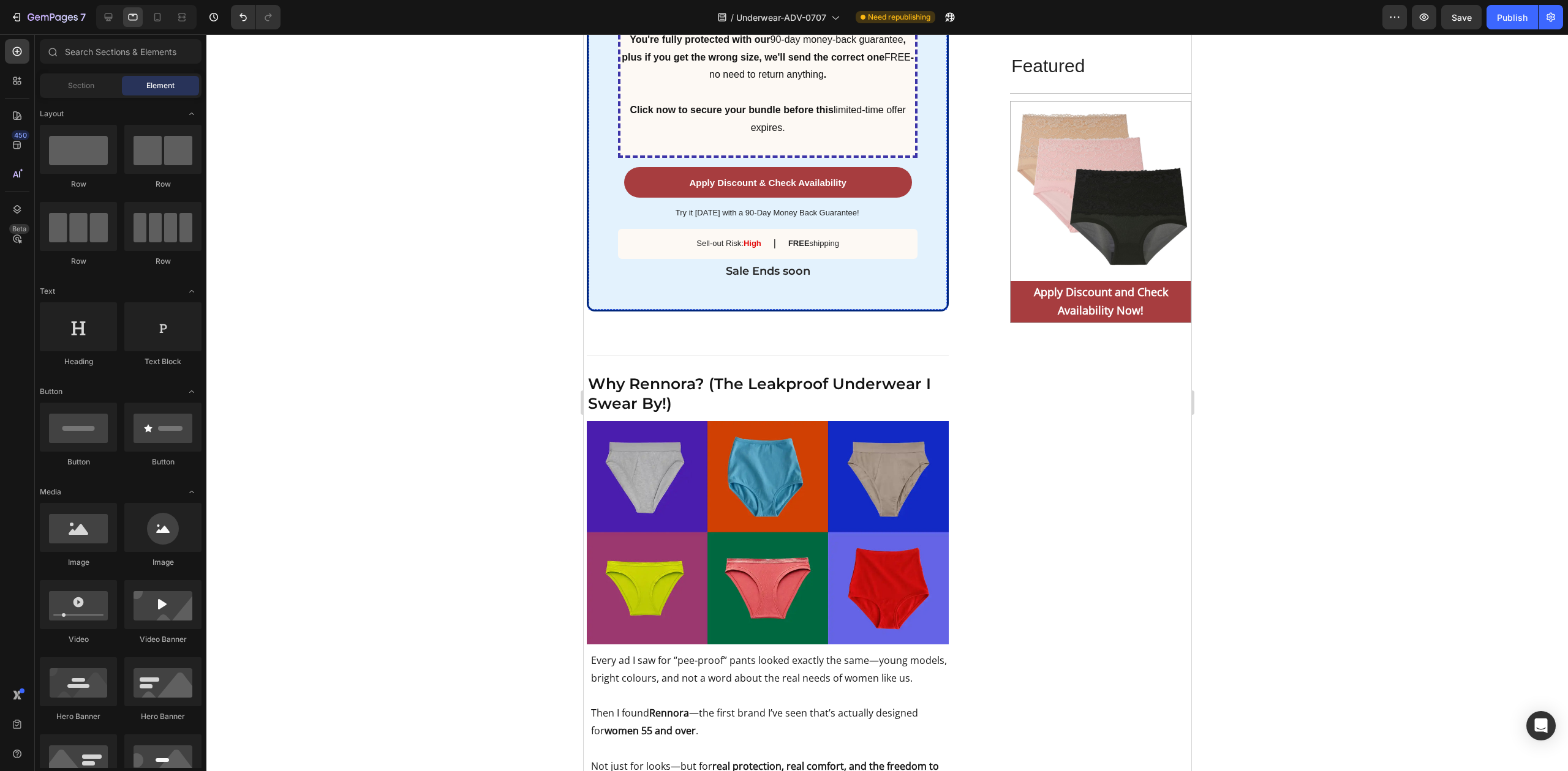
scroll to position [5524, 0]
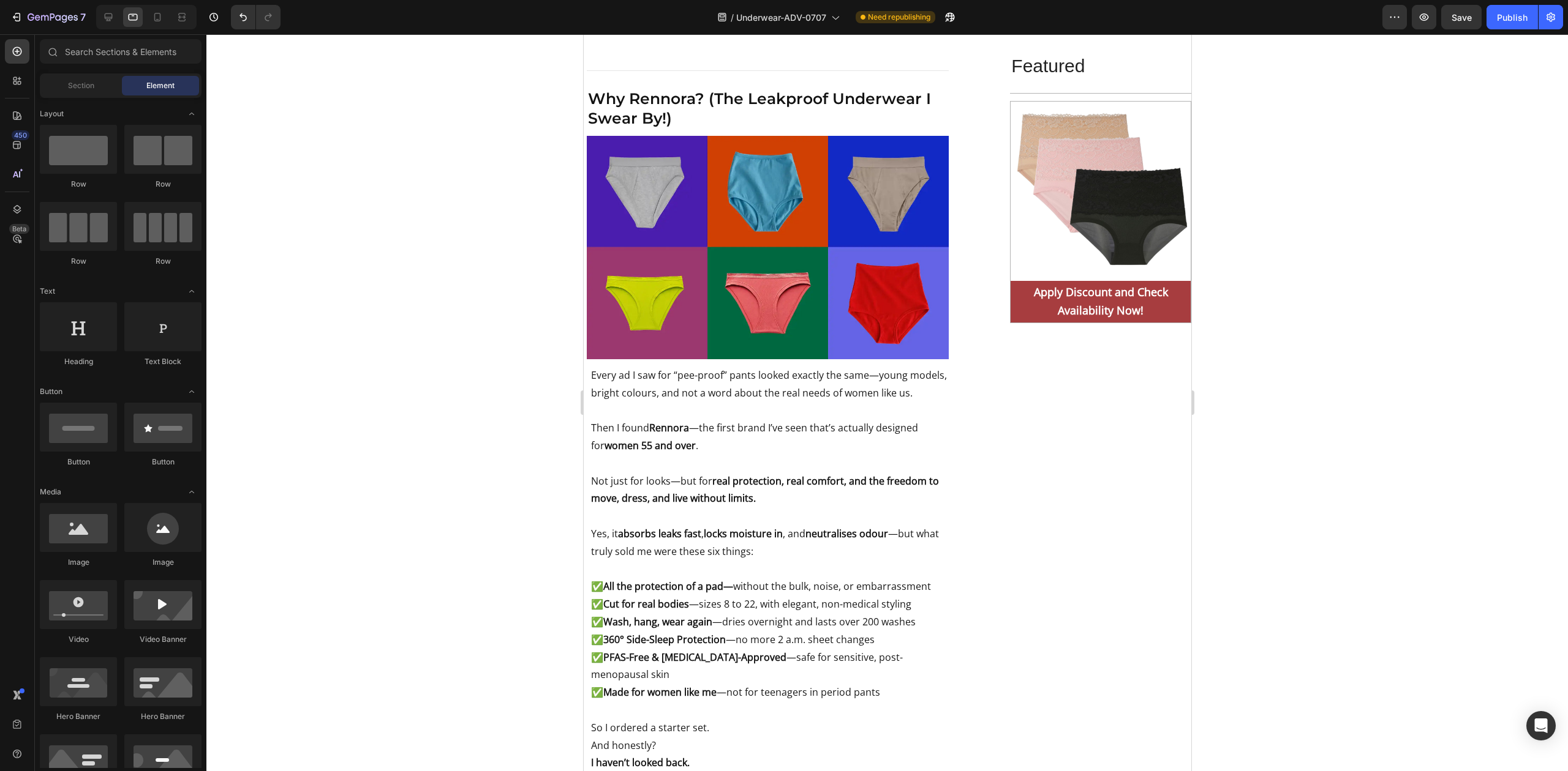
click at [429, 209] on div at bounding box center [887, 403] width 1362 height 737
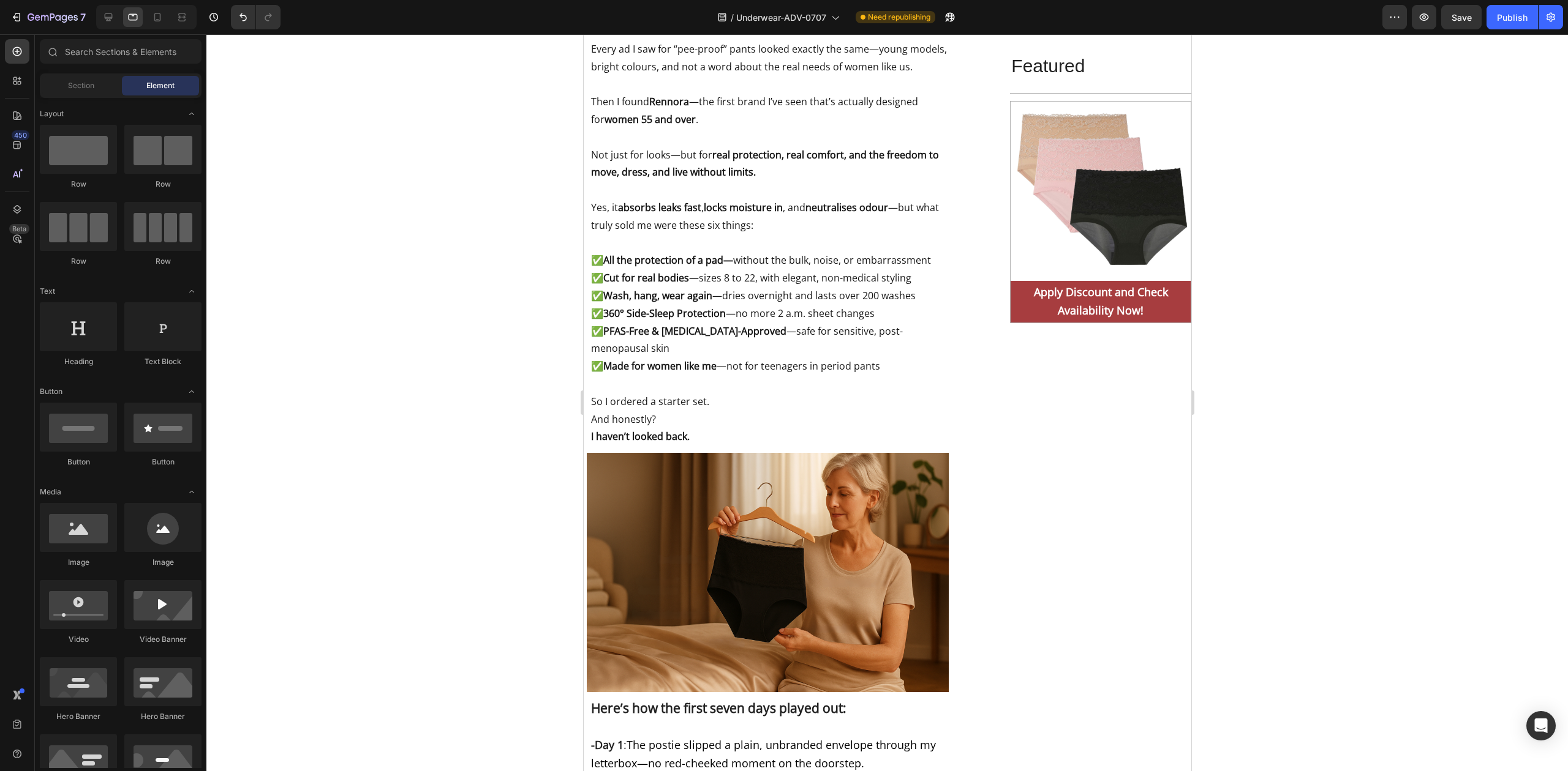
click at [1355, 498] on div at bounding box center [887, 403] width 1362 height 737
click at [529, 483] on div at bounding box center [887, 403] width 1362 height 737
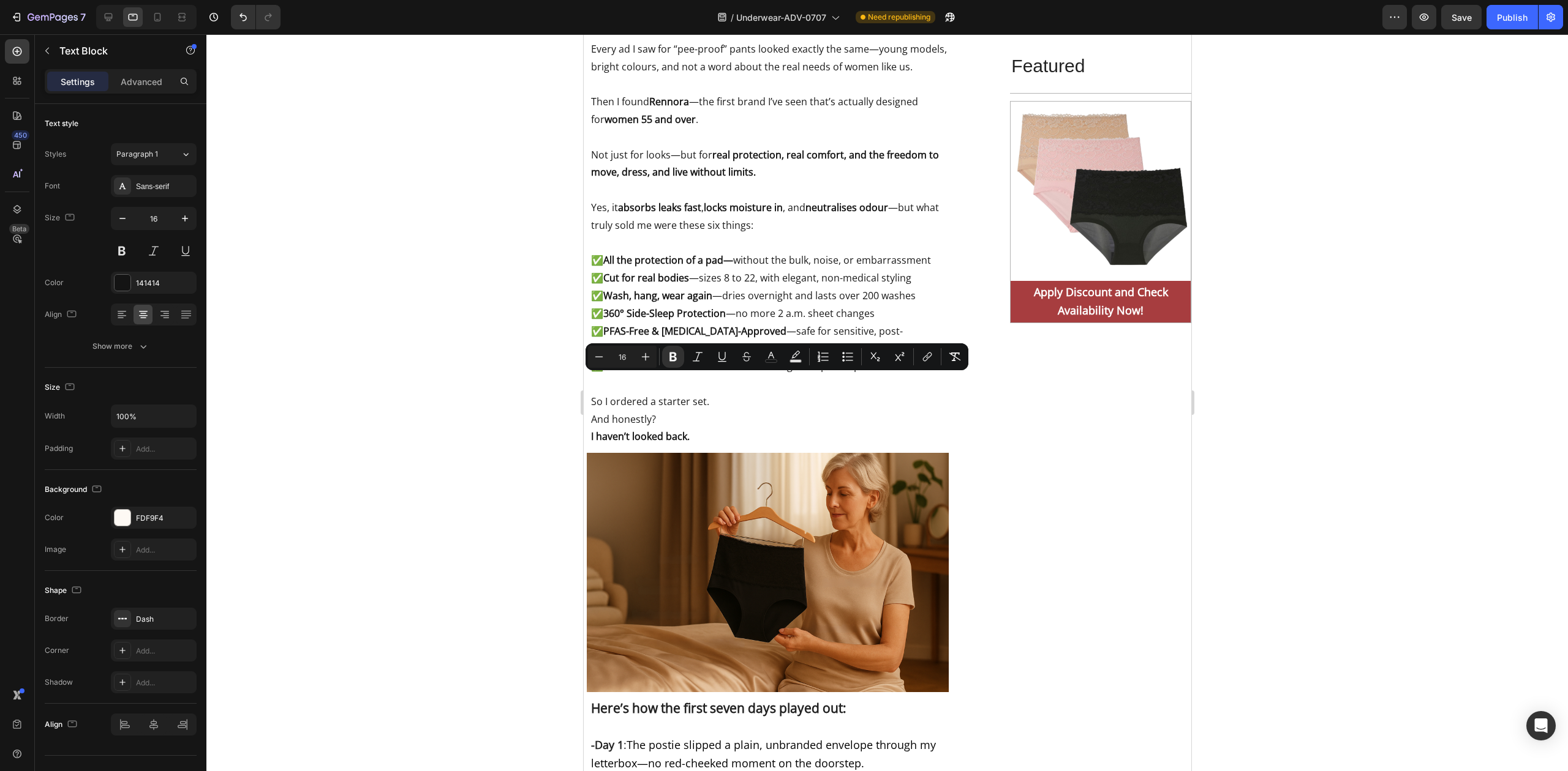
click at [430, 286] on div at bounding box center [887, 403] width 1362 height 737
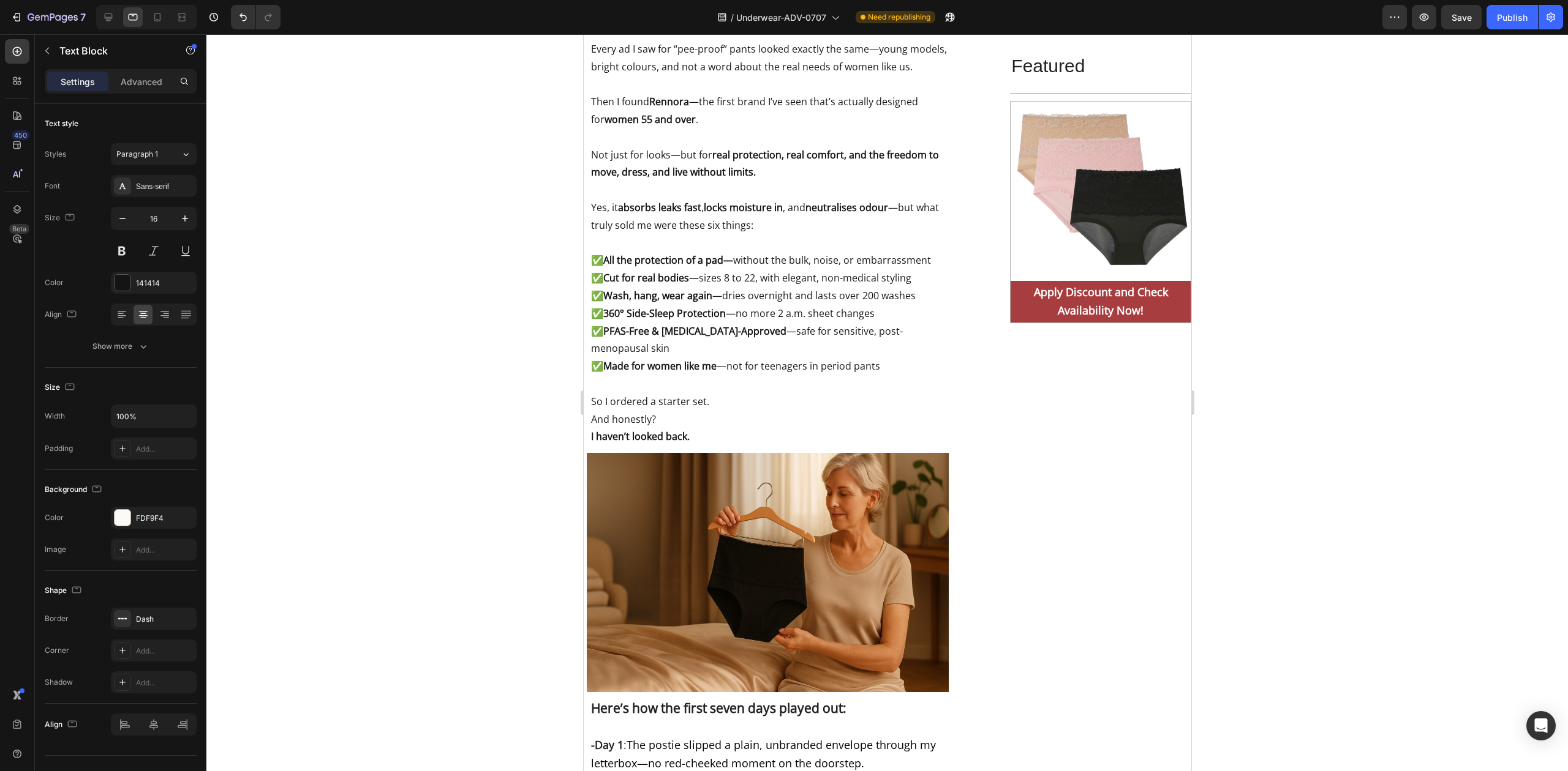
click at [505, 278] on div at bounding box center [887, 403] width 1362 height 737
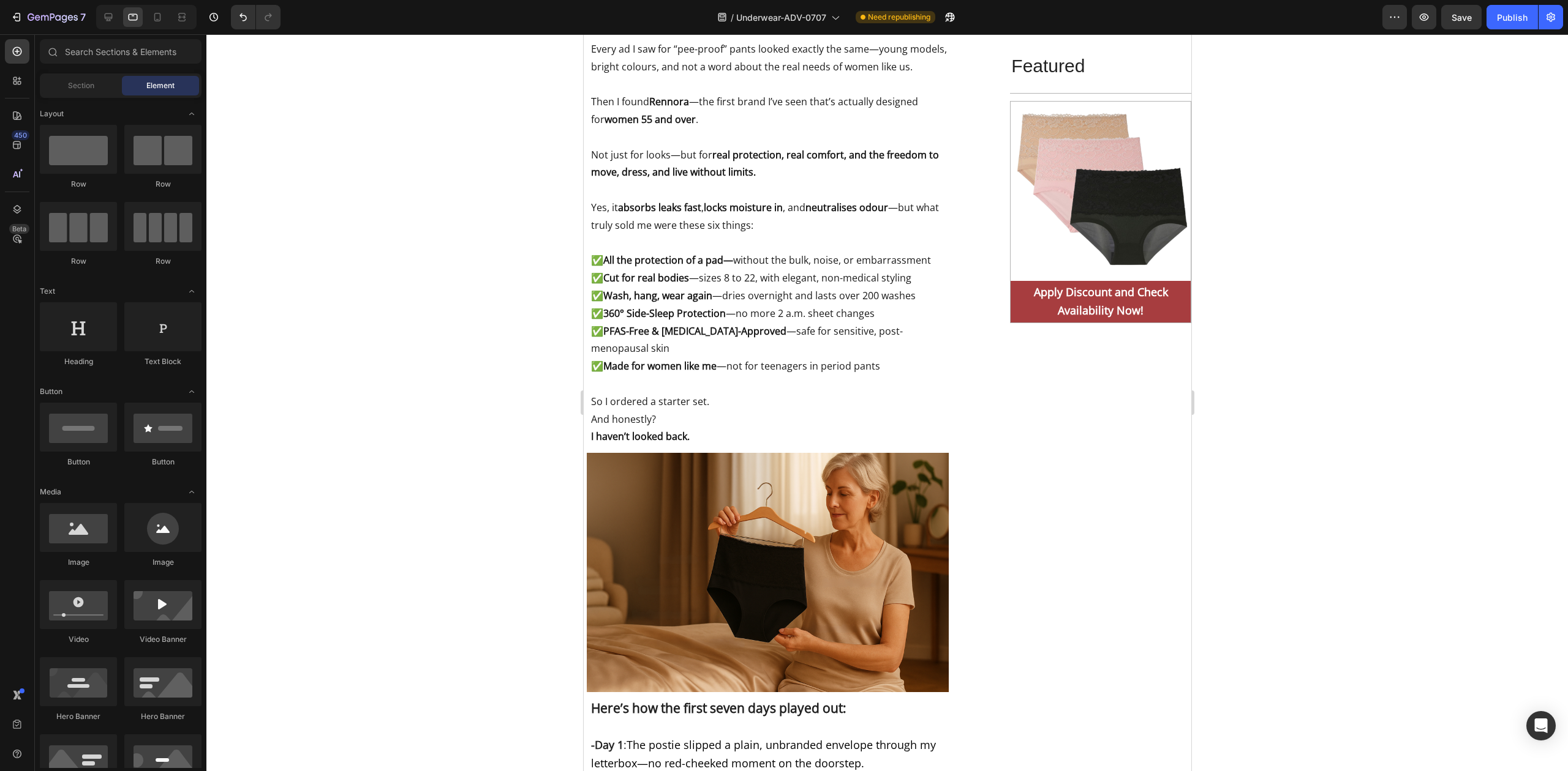
click at [505, 278] on div at bounding box center [887, 403] width 1362 height 737
click at [435, 248] on div at bounding box center [887, 403] width 1362 height 737
click at [482, 412] on div at bounding box center [887, 403] width 1362 height 737
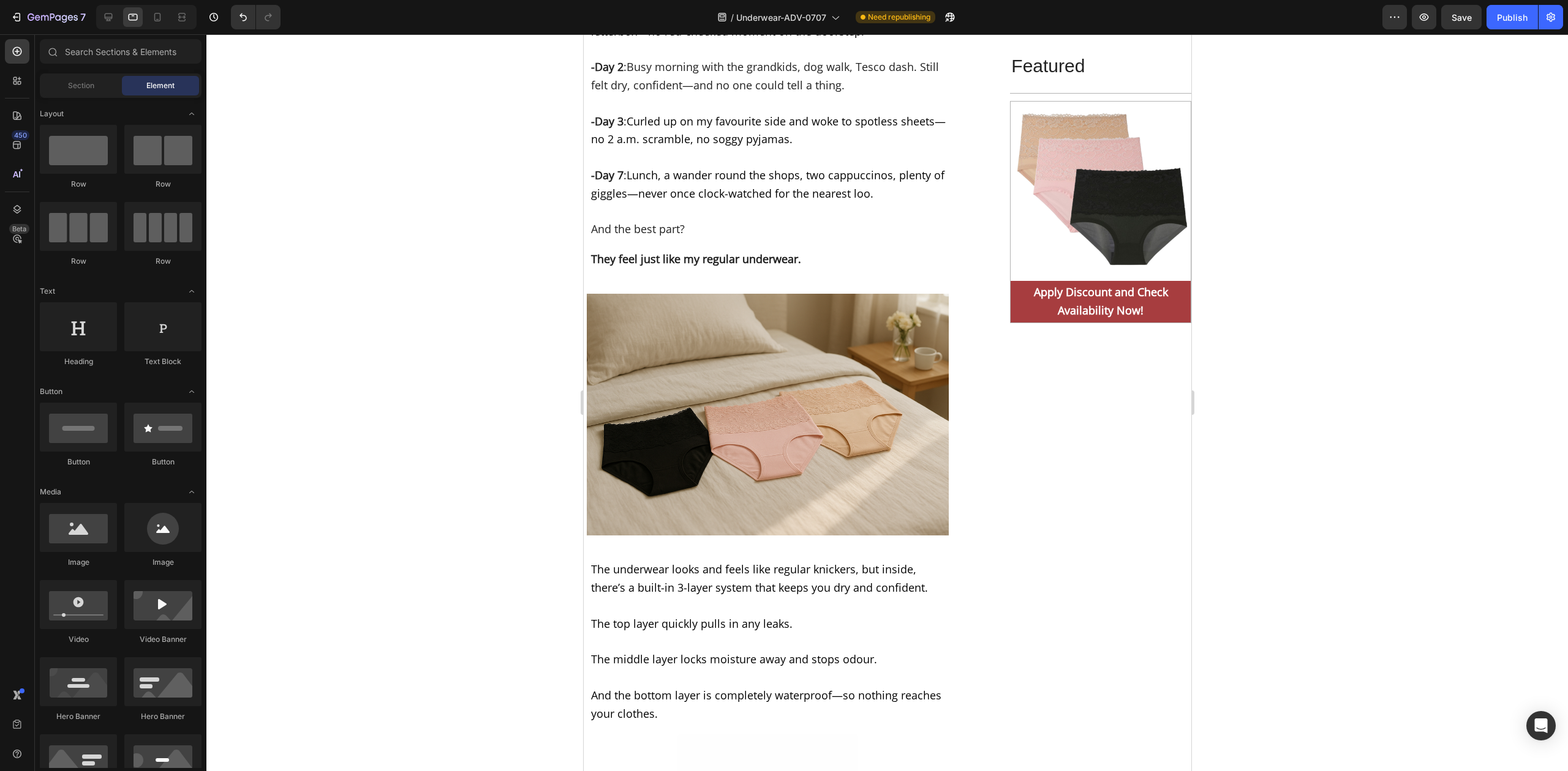
scroll to position [6585, 0]
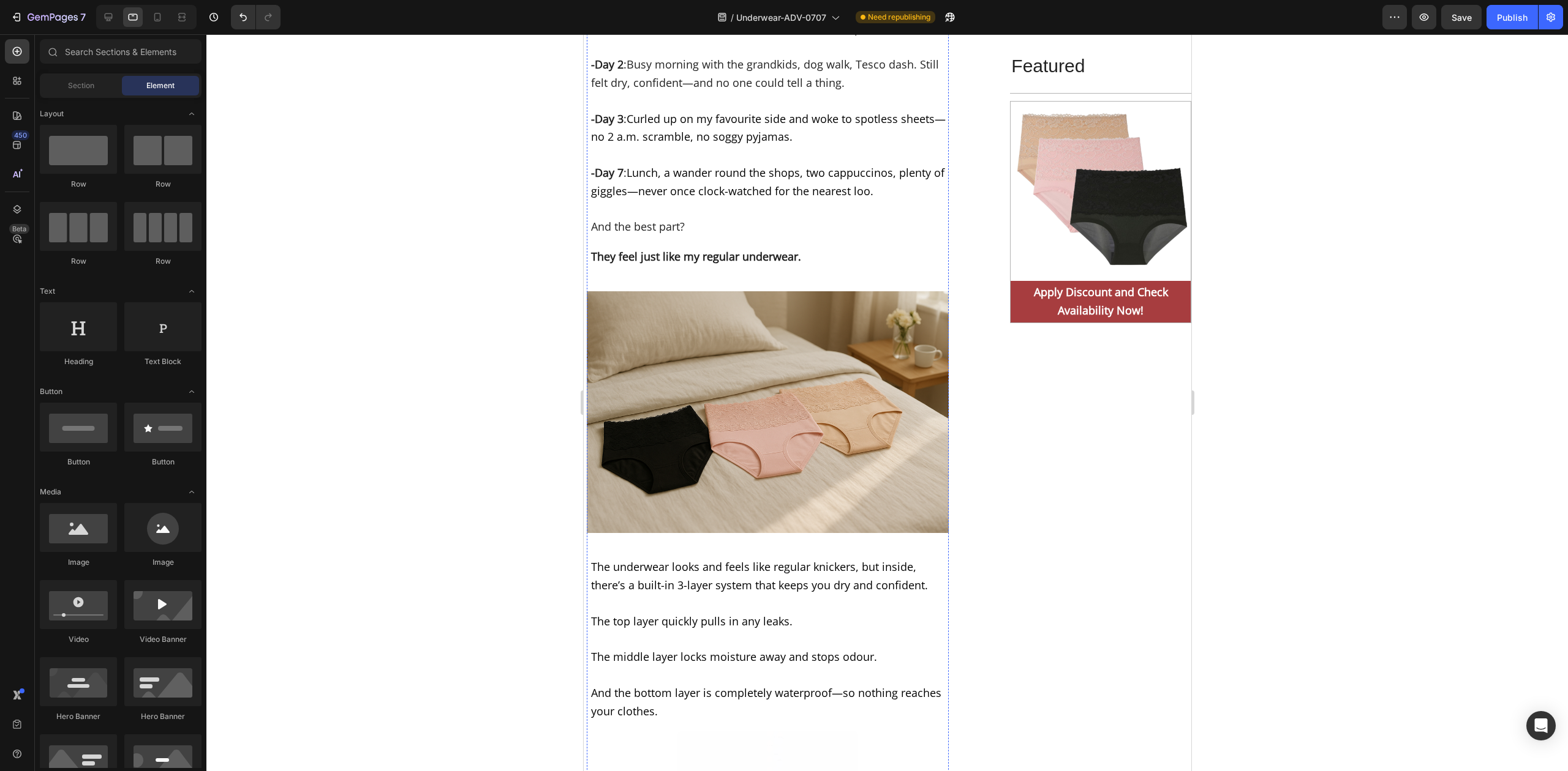
click at [484, 435] on div at bounding box center [887, 403] width 1362 height 737
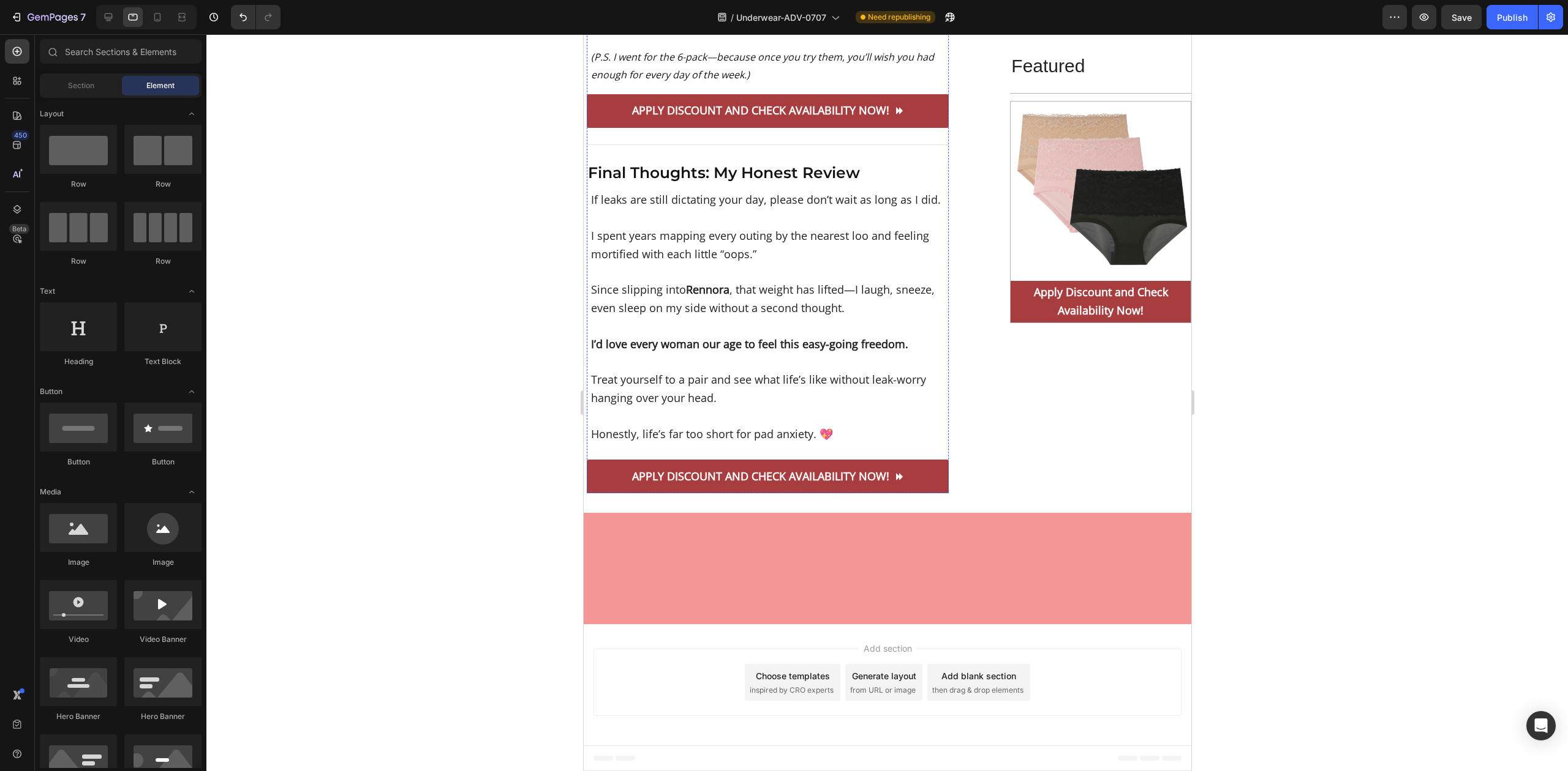
scroll to position [10417, 0]
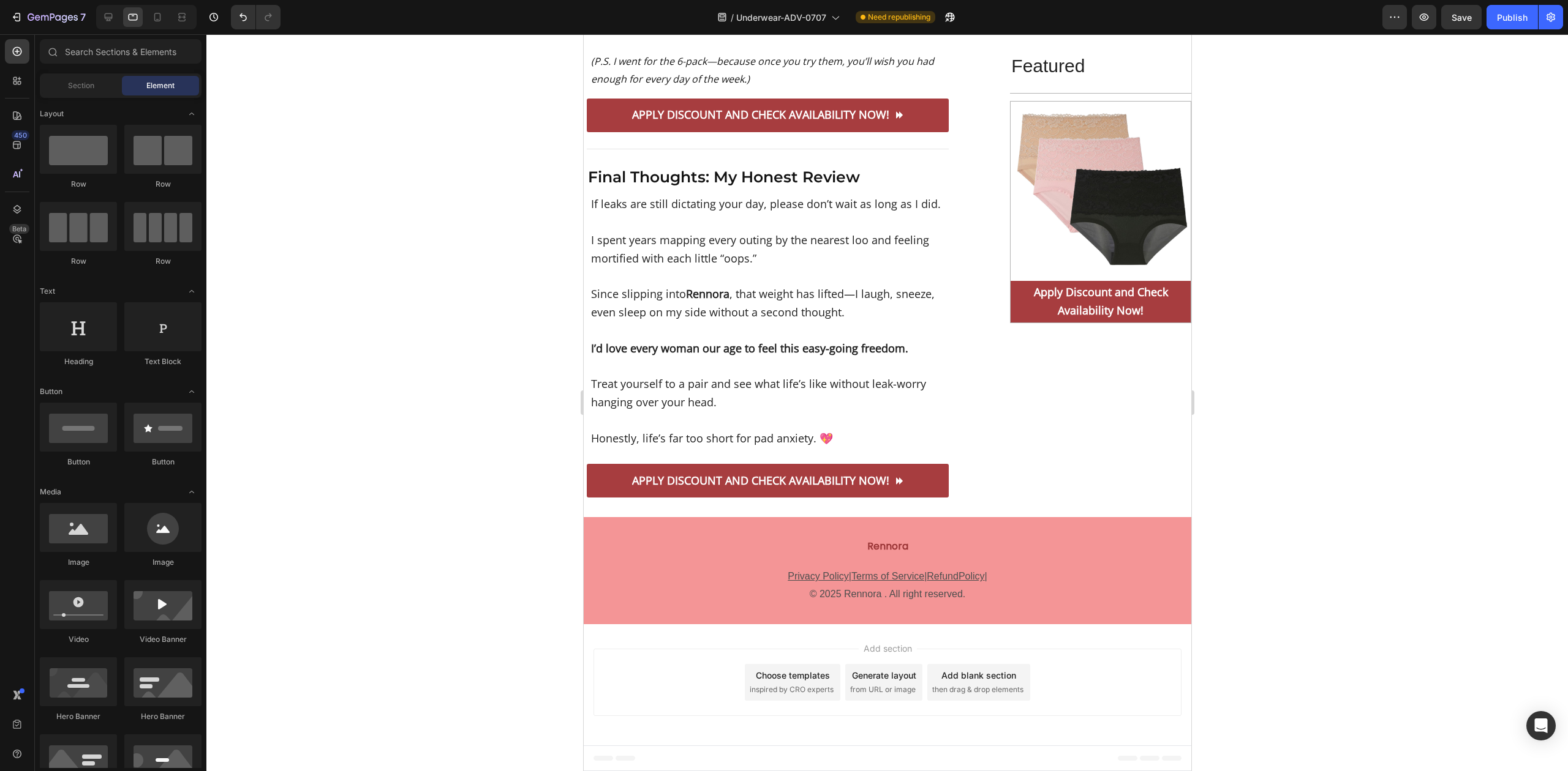
click at [1317, 515] on div at bounding box center [887, 403] width 1362 height 737
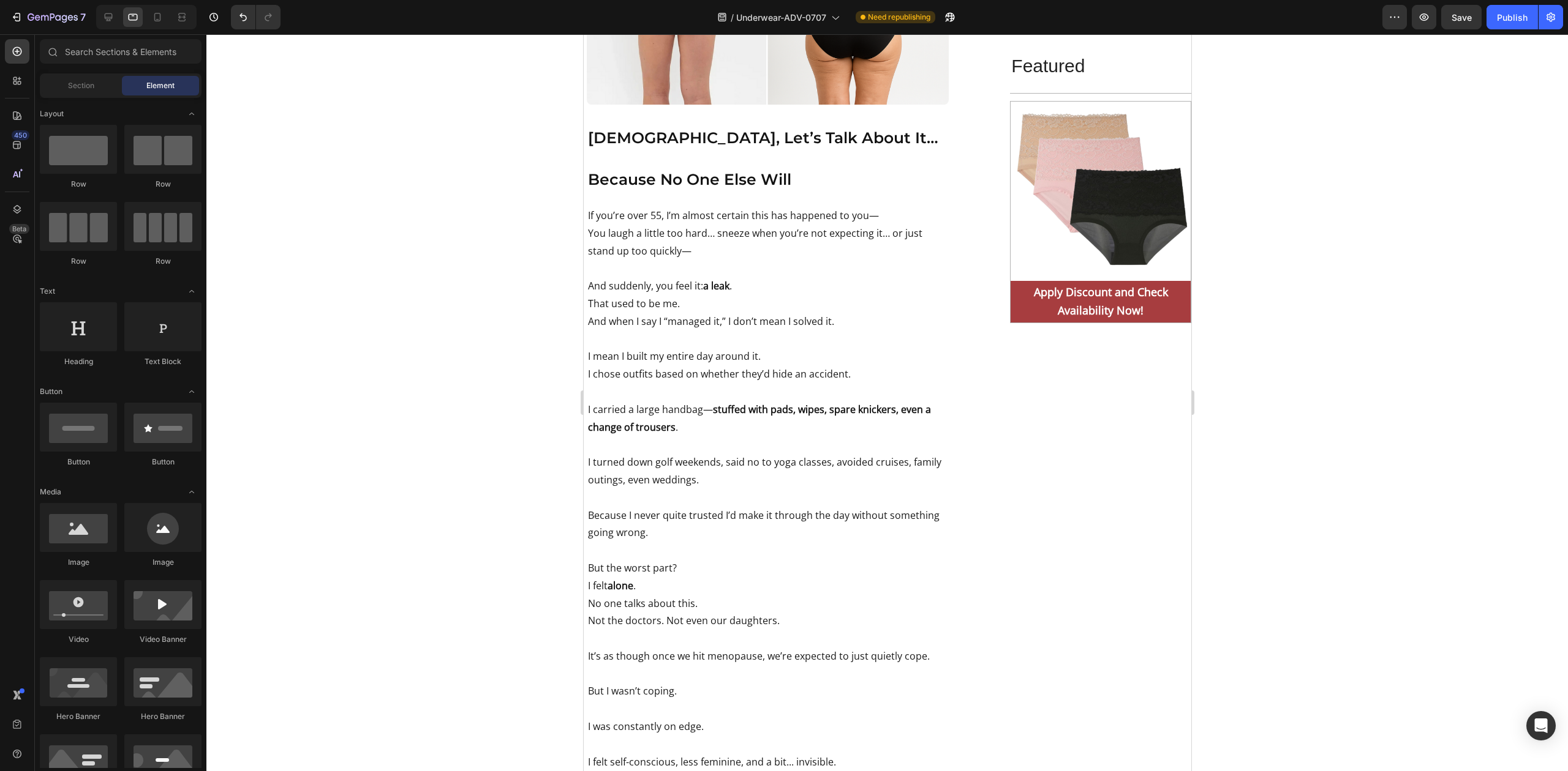
scroll to position [0, 0]
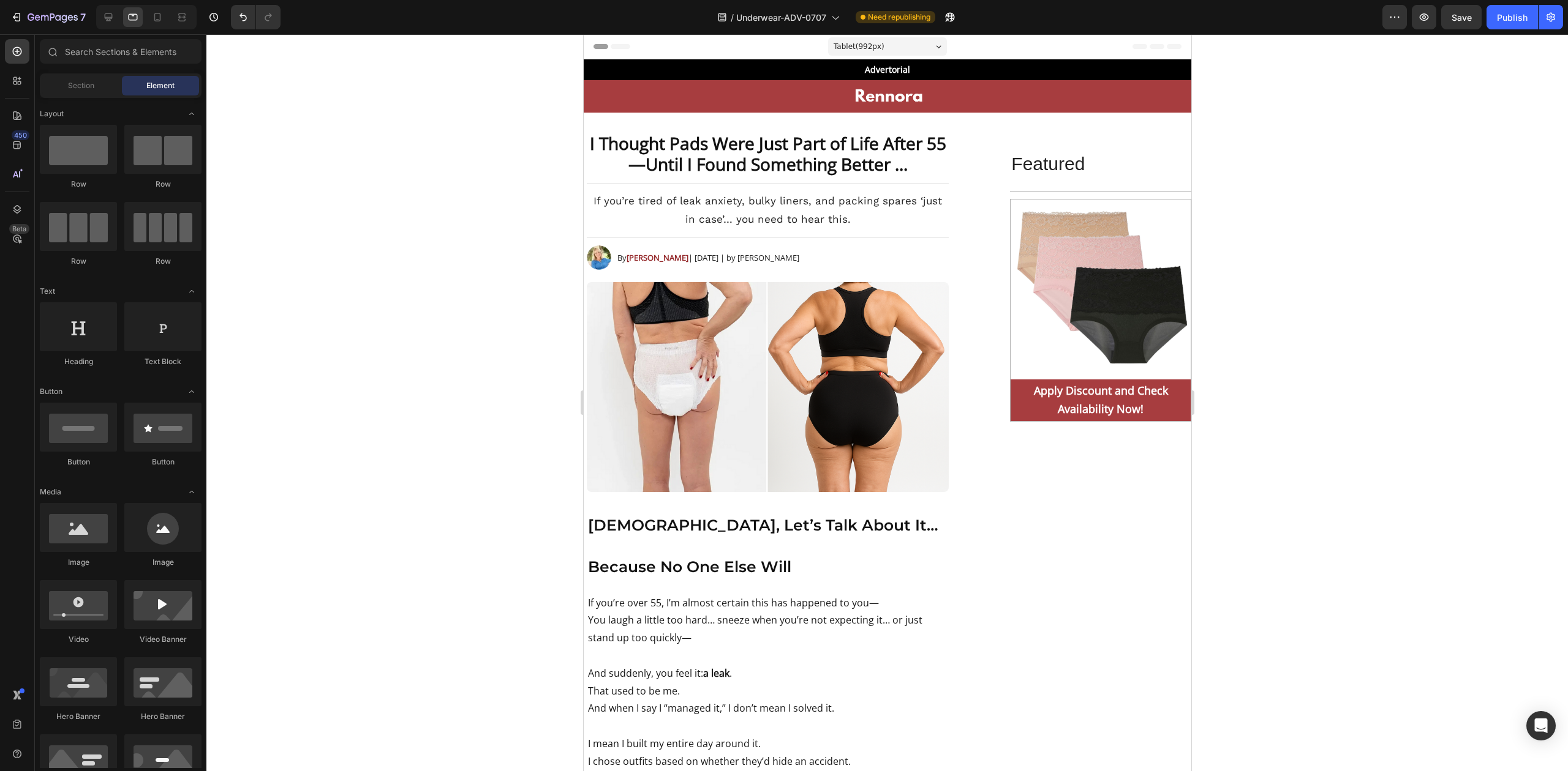
click at [510, 355] on div at bounding box center [887, 403] width 1362 height 737
click at [500, 398] on div at bounding box center [887, 403] width 1362 height 737
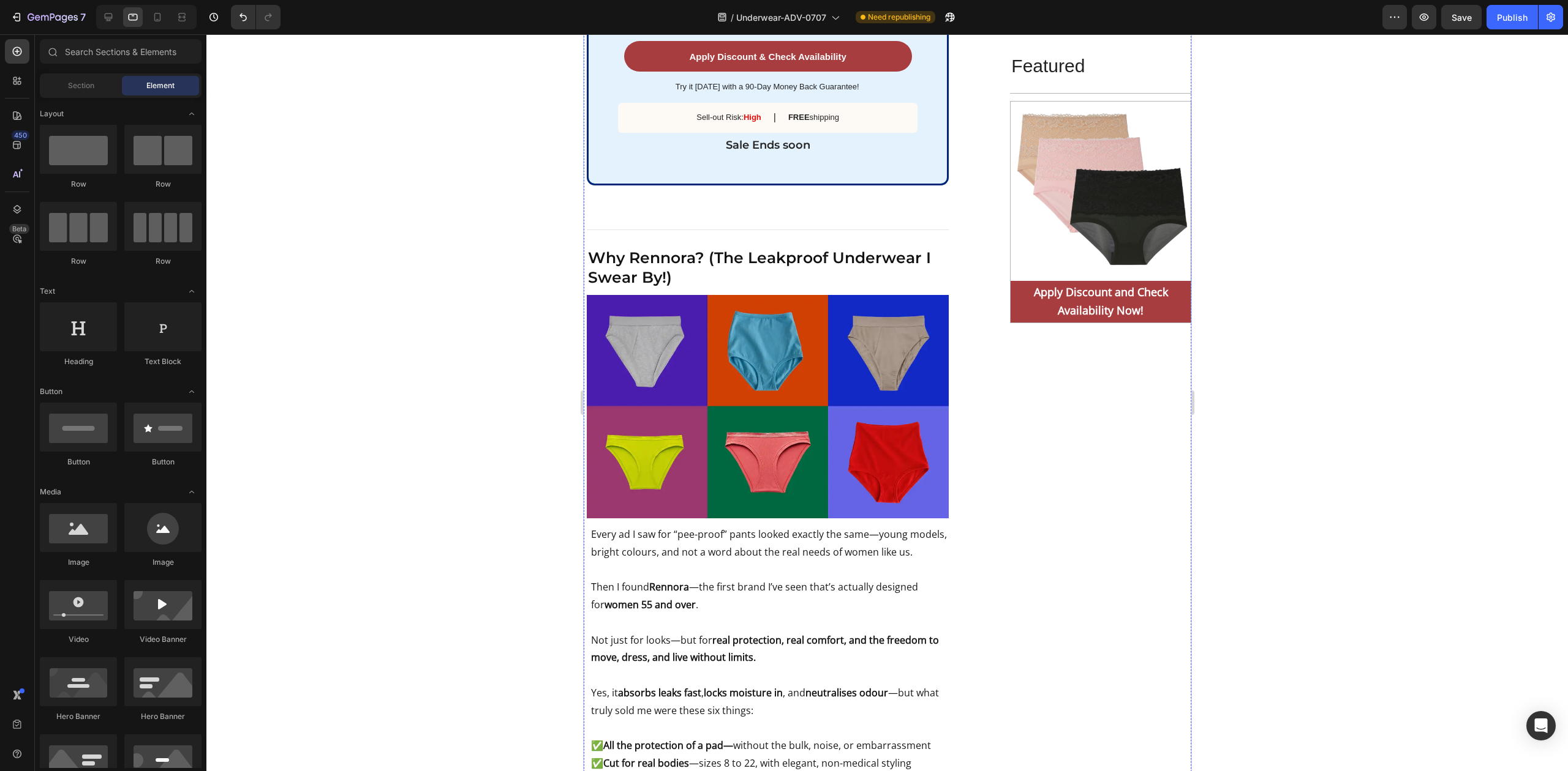
scroll to position [5224, 0]
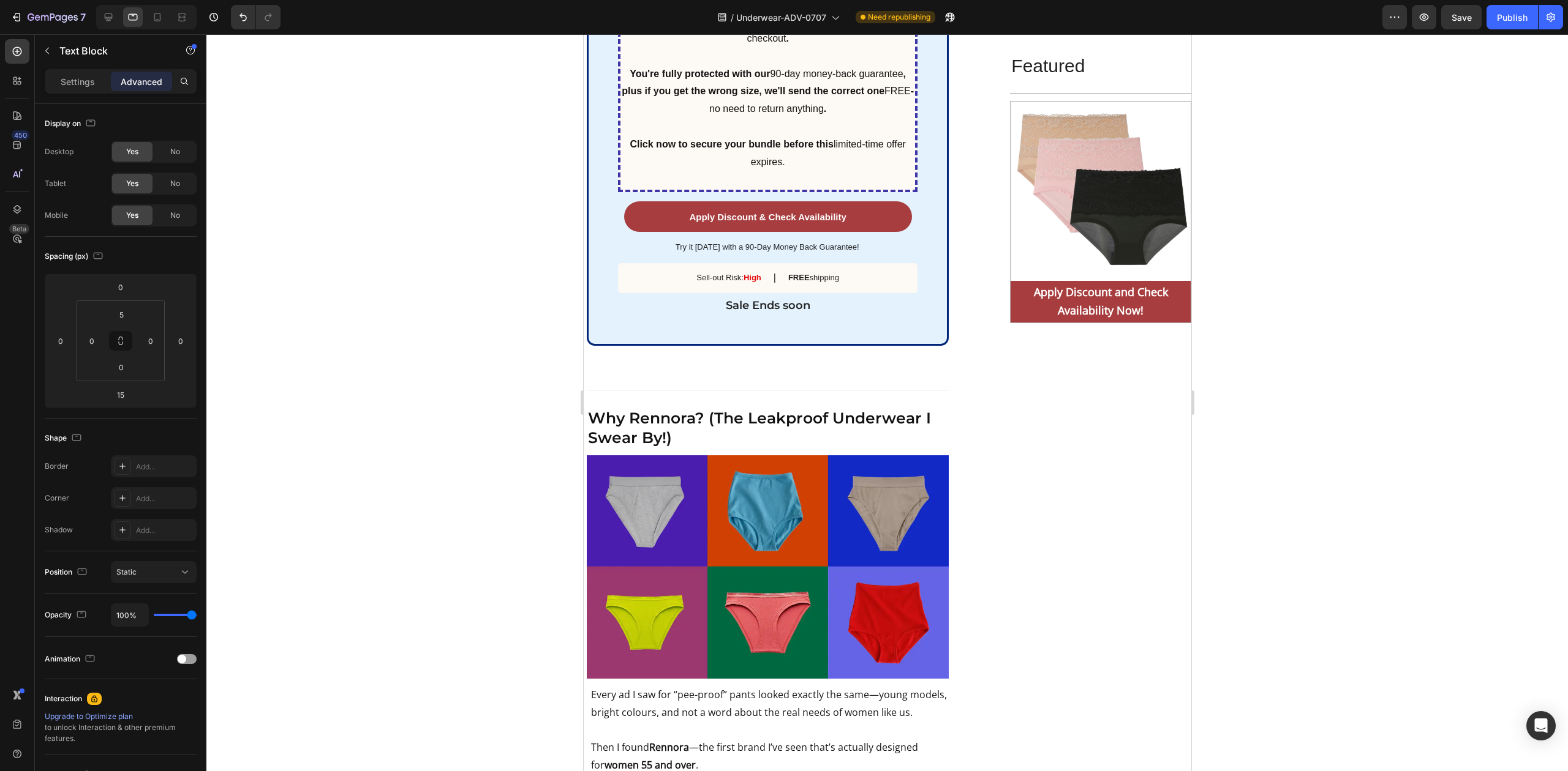
click at [488, 230] on div at bounding box center [887, 403] width 1362 height 737
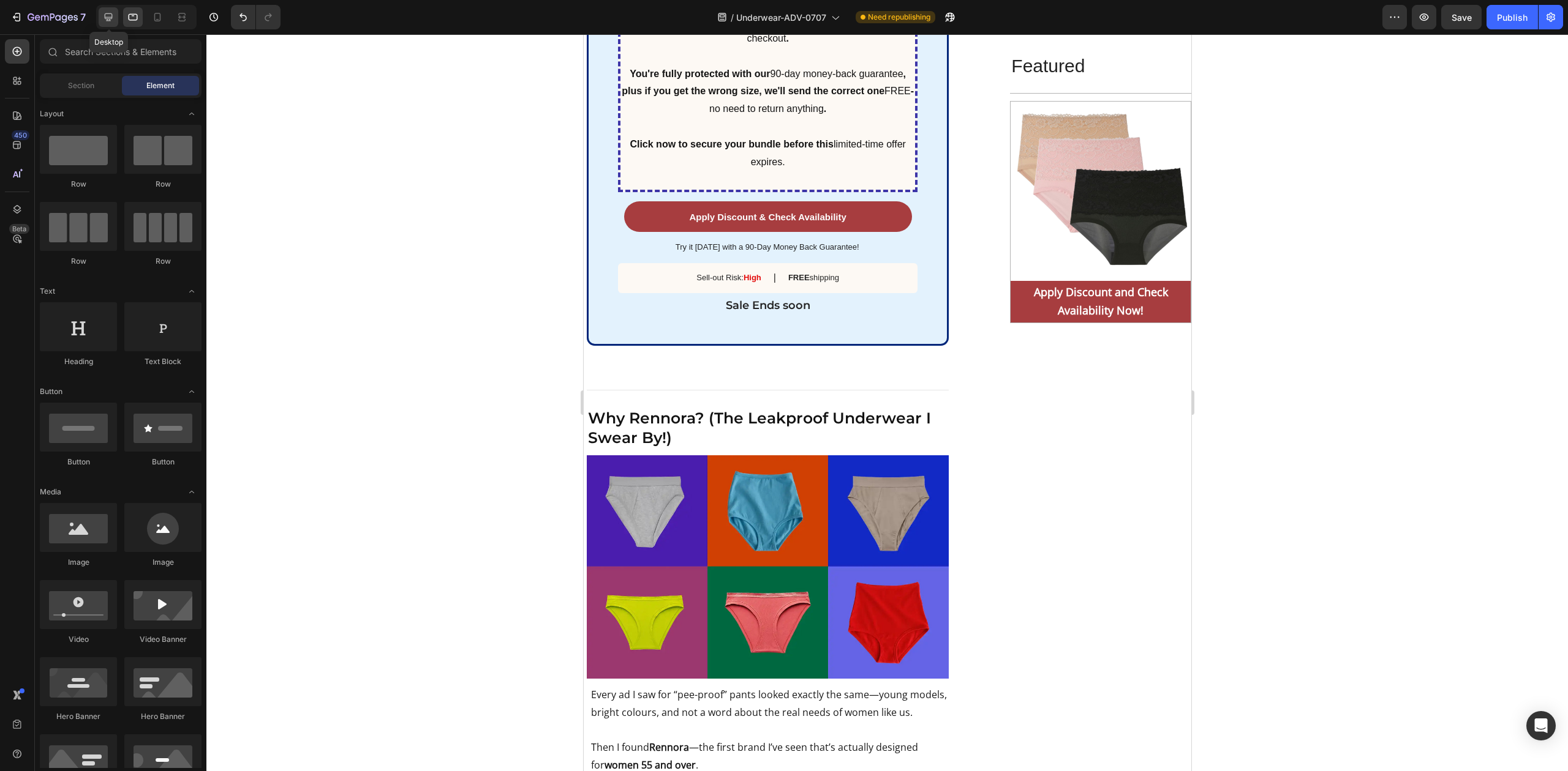
click at [113, 15] on icon at bounding box center [109, 18] width 8 height 8
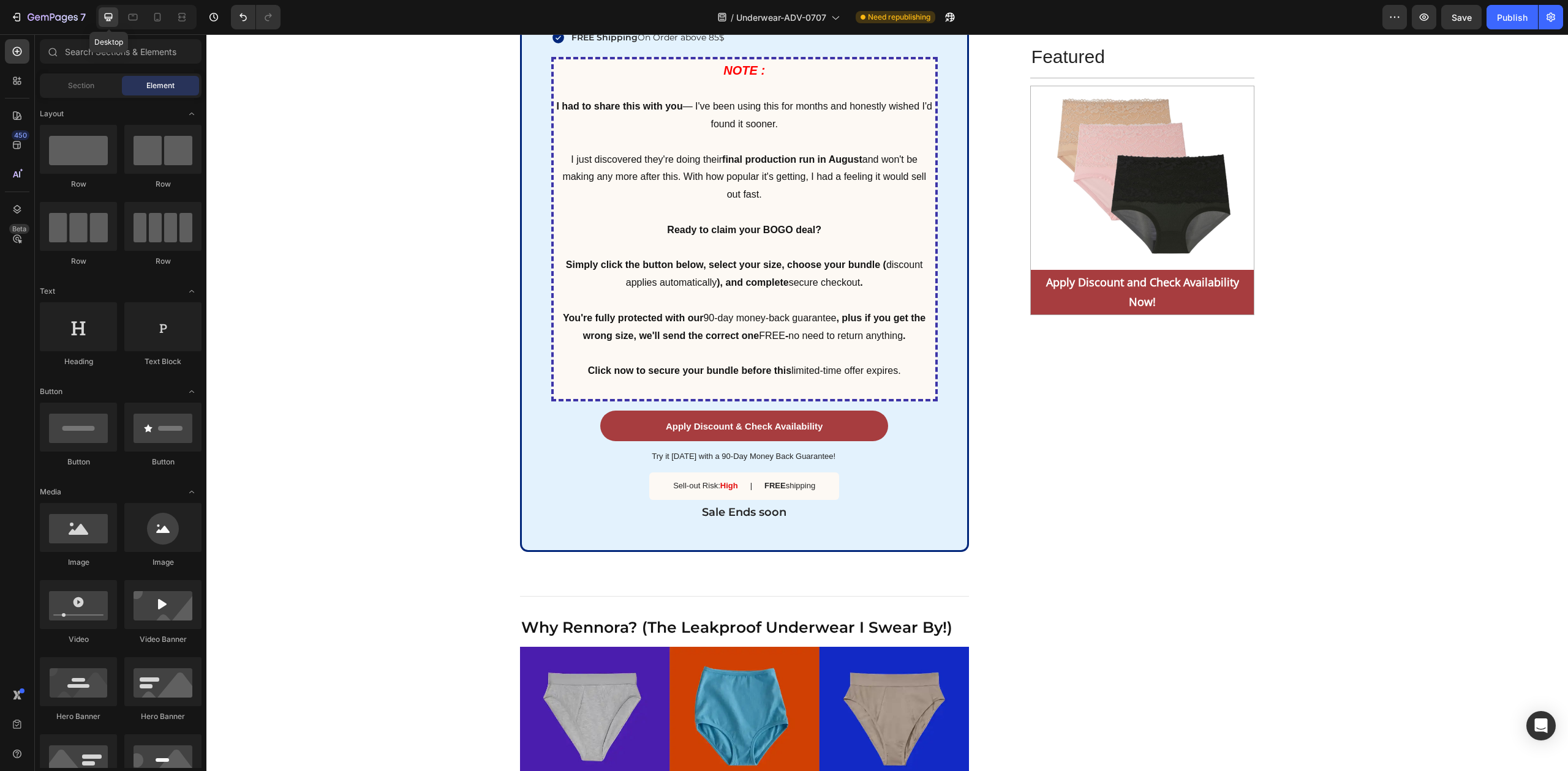
scroll to position [5214, 0]
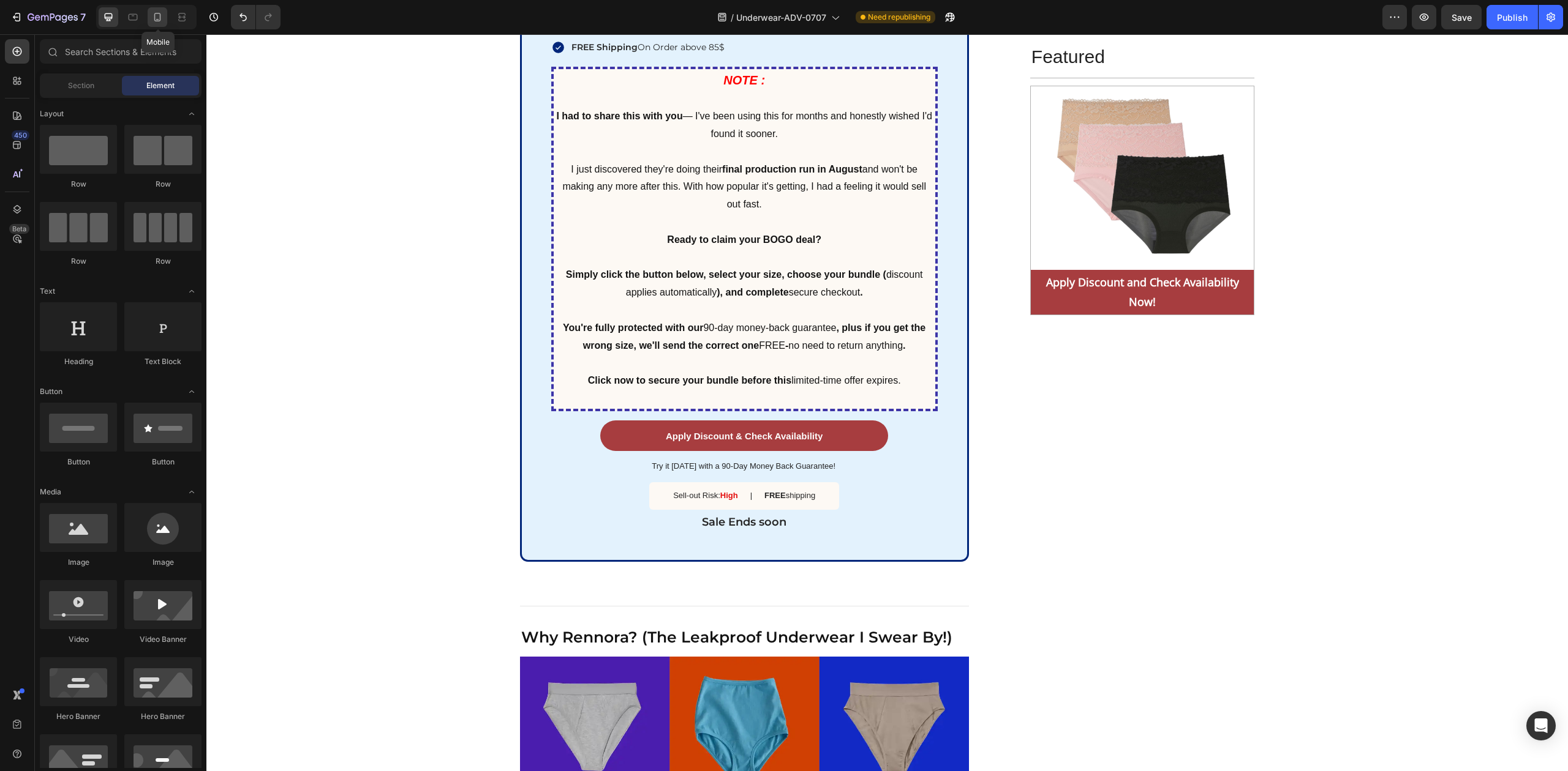
click at [158, 19] on icon at bounding box center [157, 17] width 12 height 12
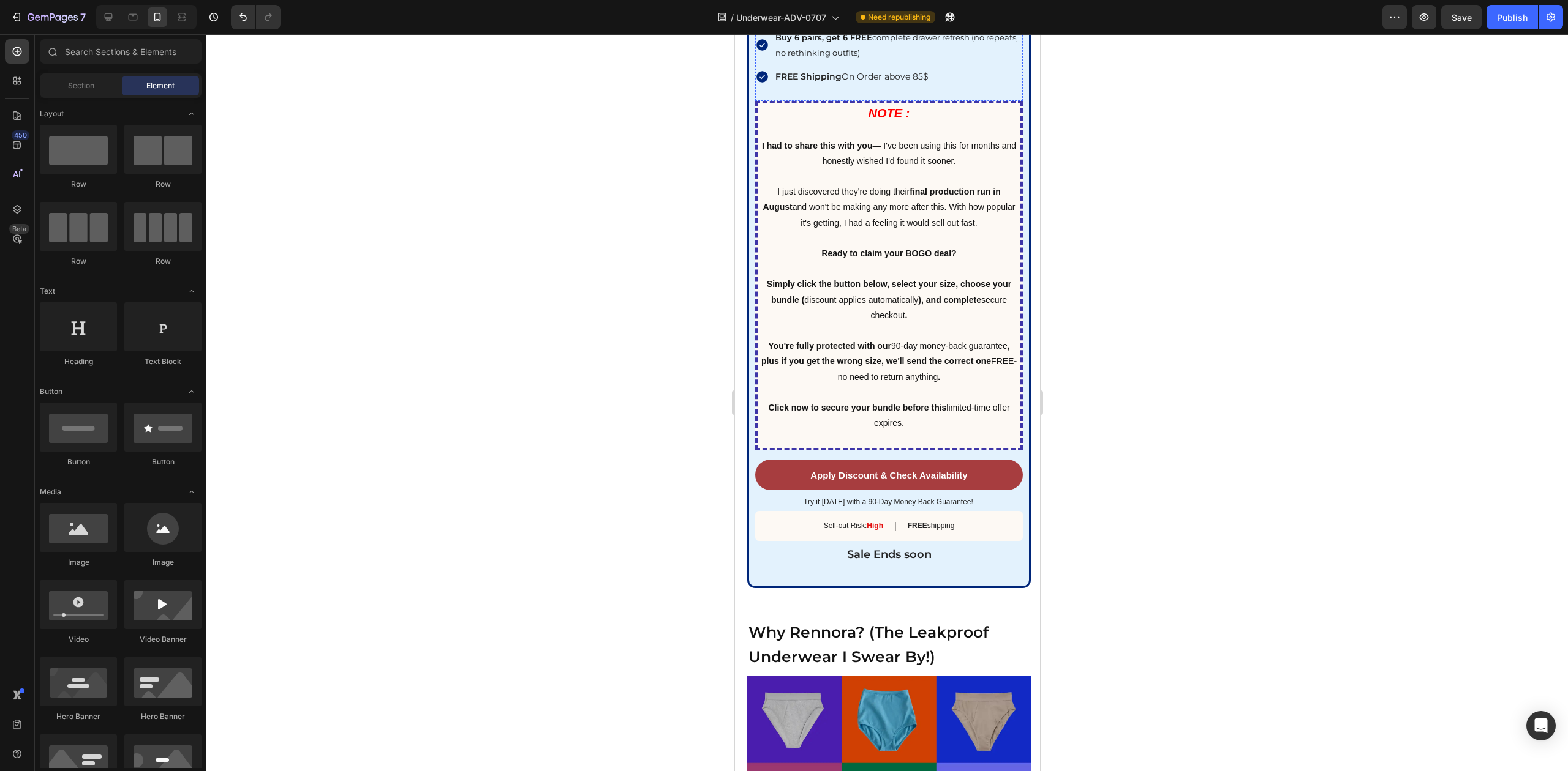
scroll to position [6030, 0]
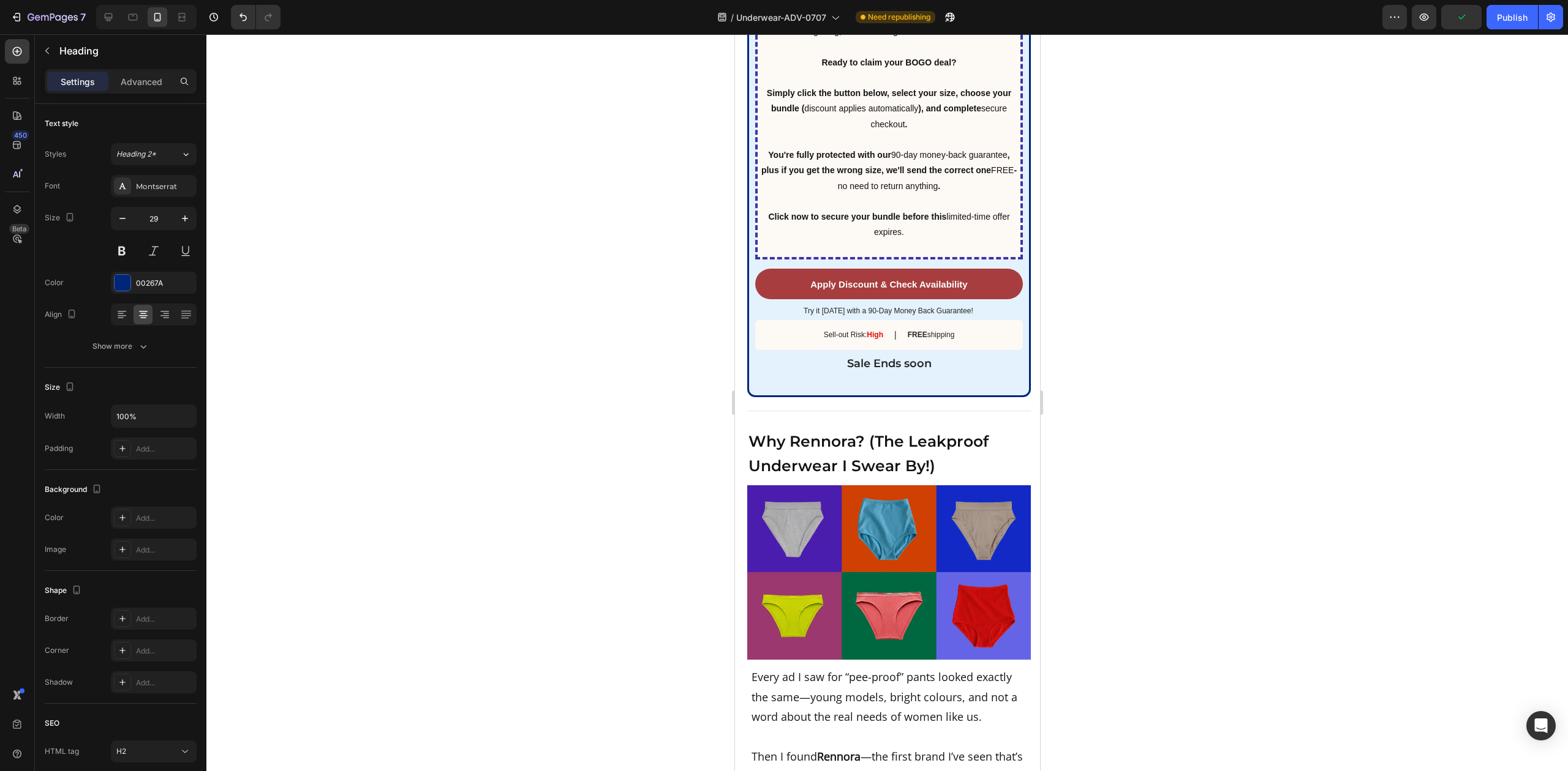
click at [624, 285] on div at bounding box center [887, 403] width 1362 height 737
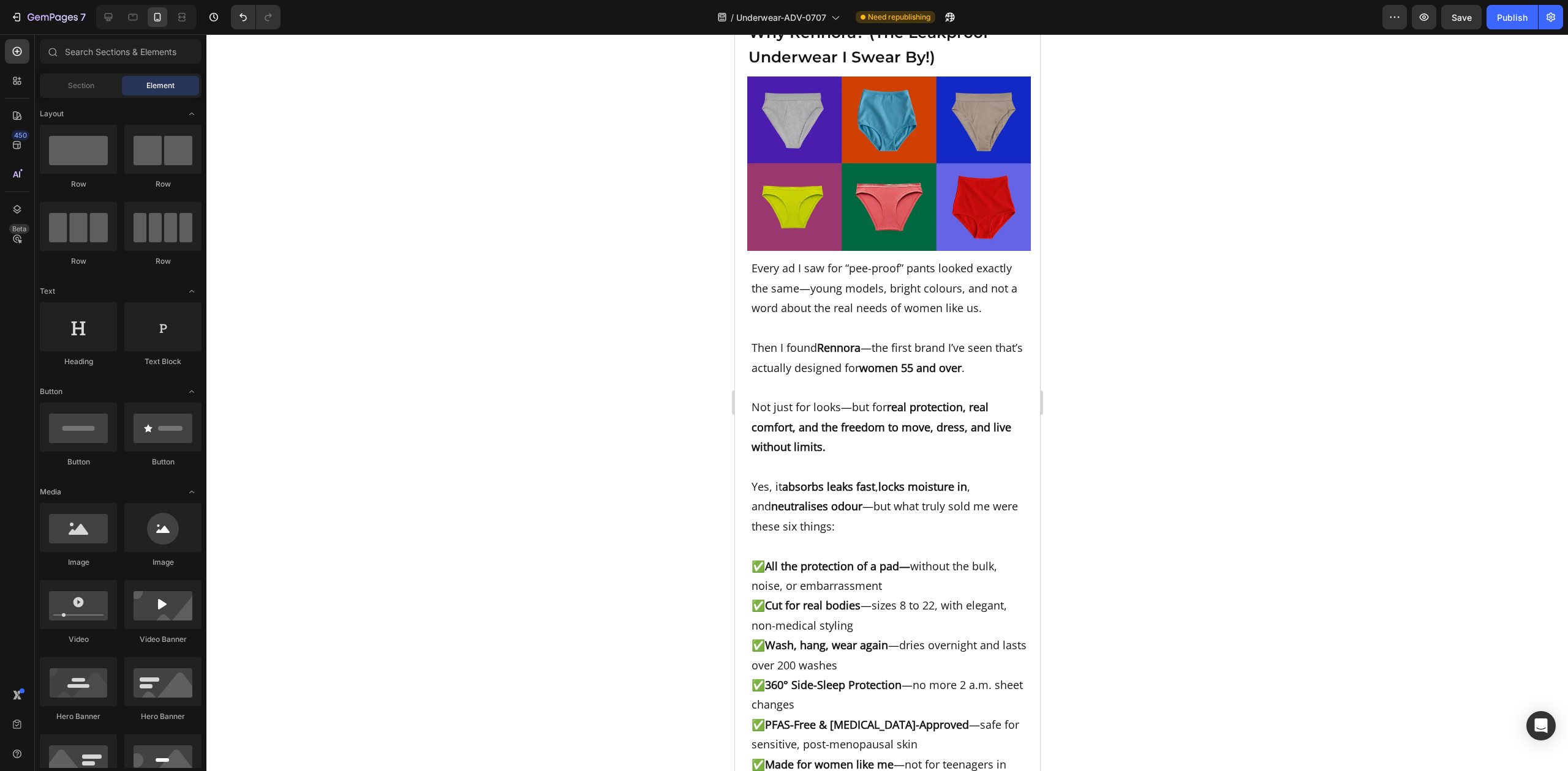
scroll to position [6438, 0]
click at [1170, 393] on div at bounding box center [887, 403] width 1362 height 737
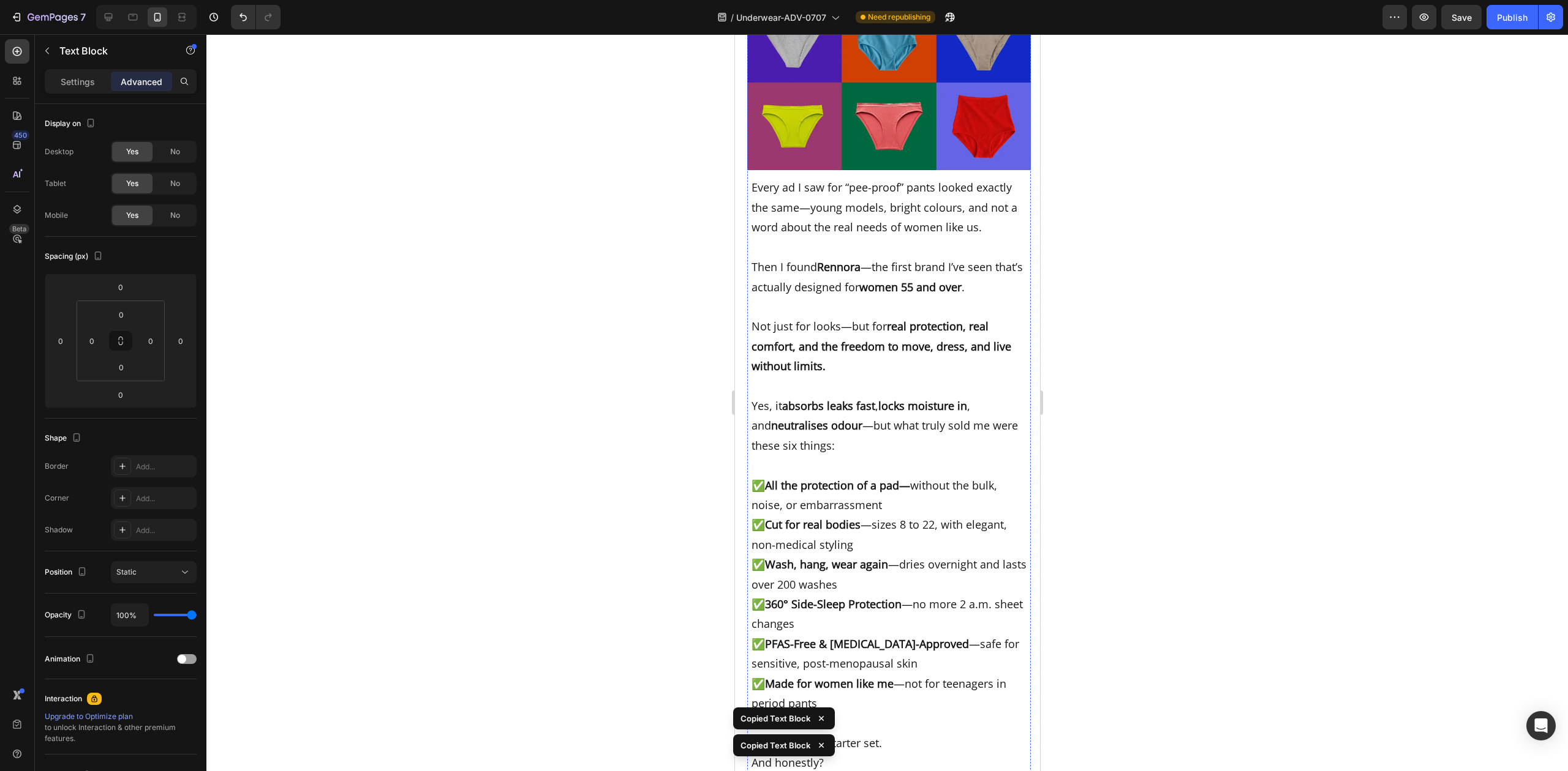
click at [1108, 270] on div at bounding box center [887, 403] width 1362 height 737
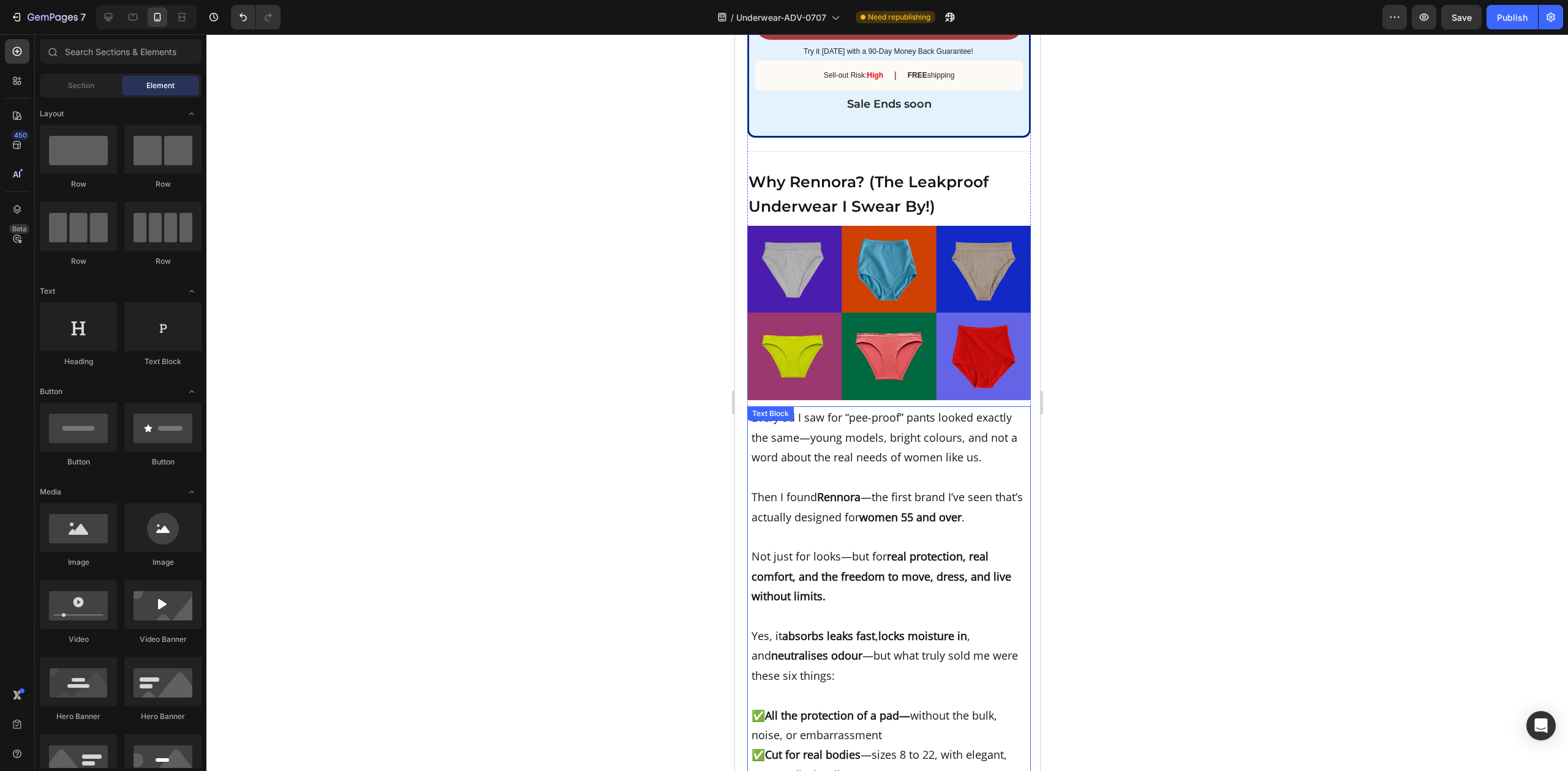
scroll to position [6194, 0]
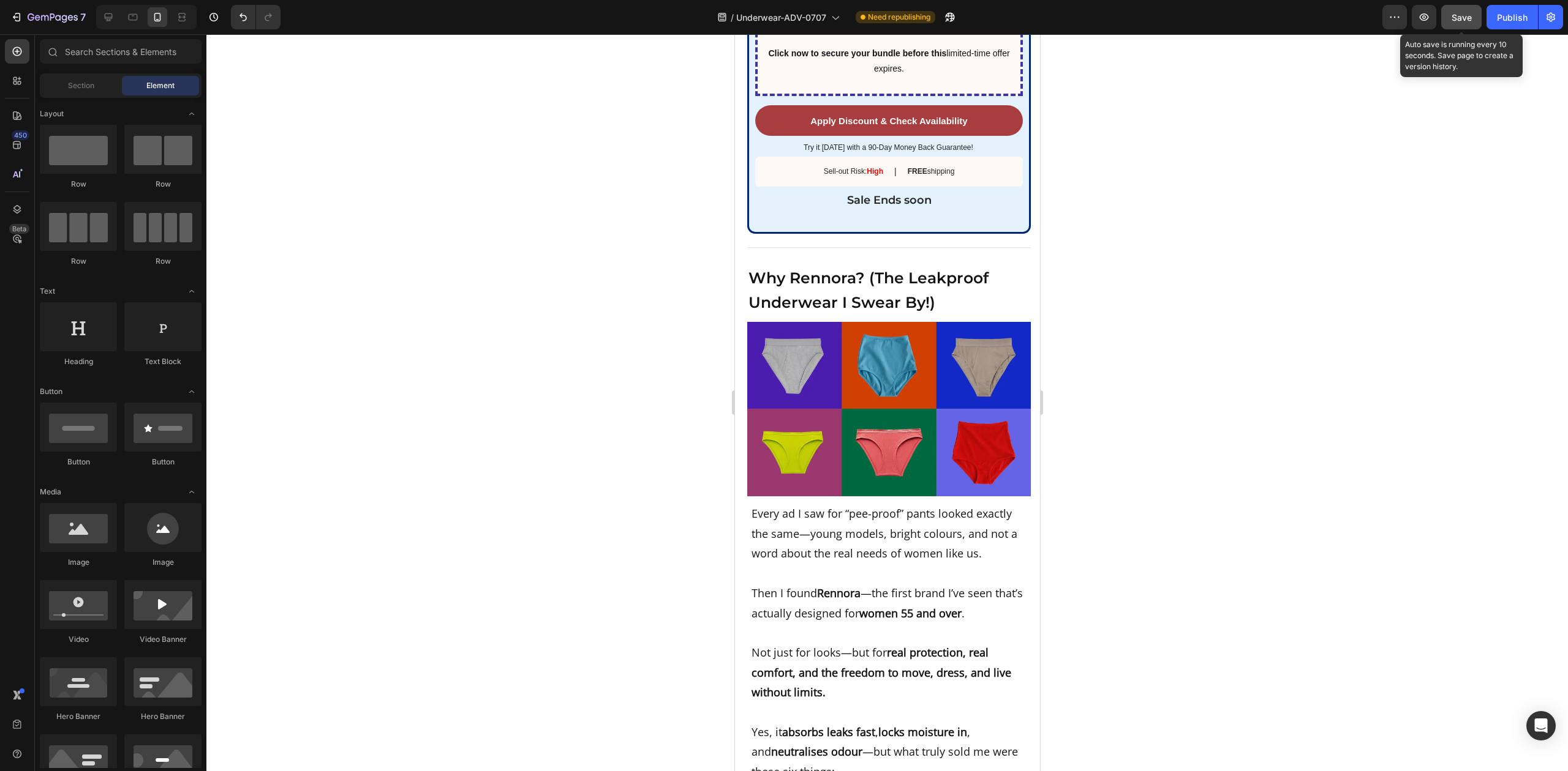
click at [1470, 19] on span "Save" at bounding box center [1462, 17] width 20 height 11
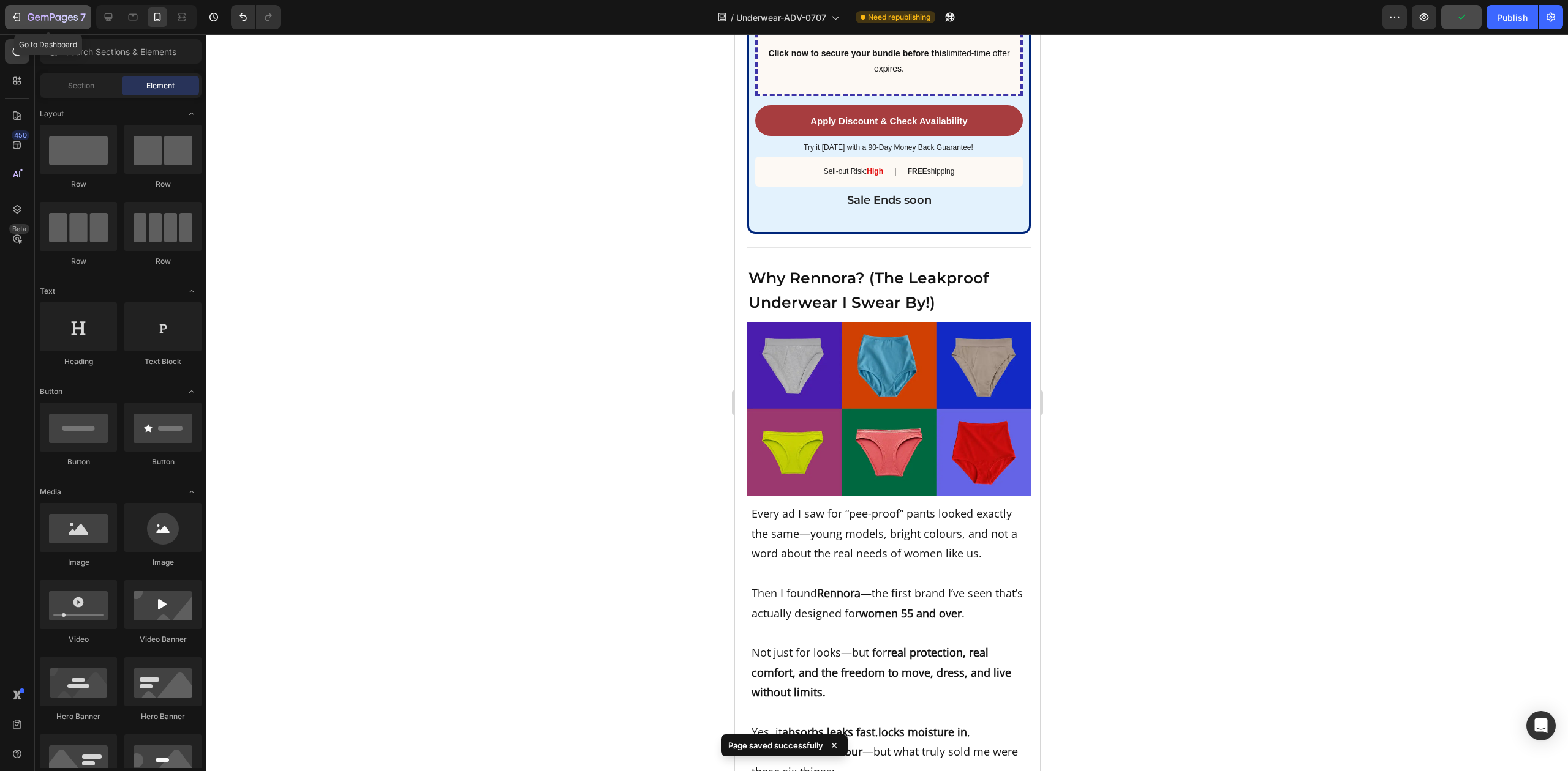
click at [49, 15] on icon "button" at bounding box center [53, 18] width 50 height 11
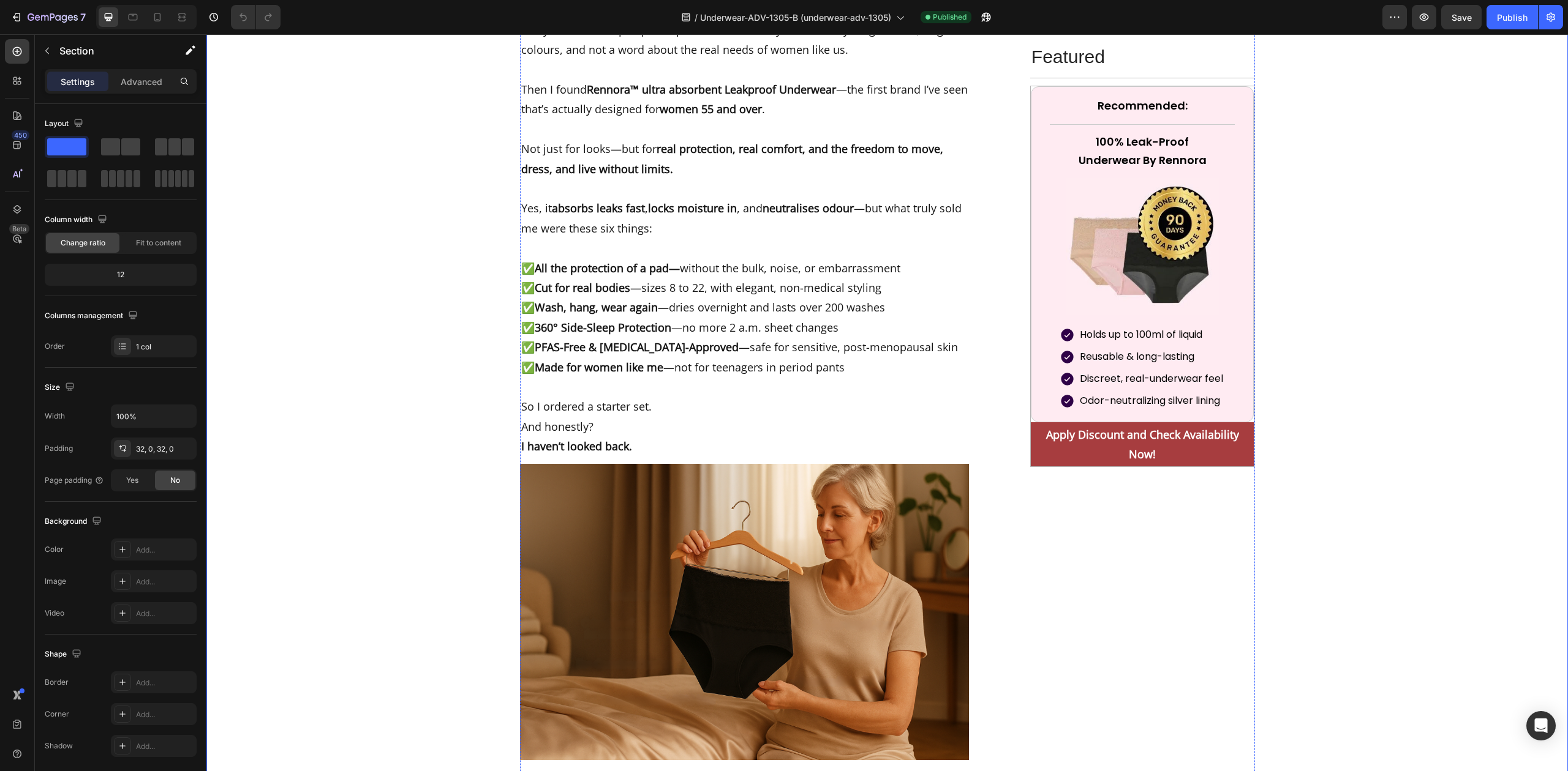
scroll to position [5305, 0]
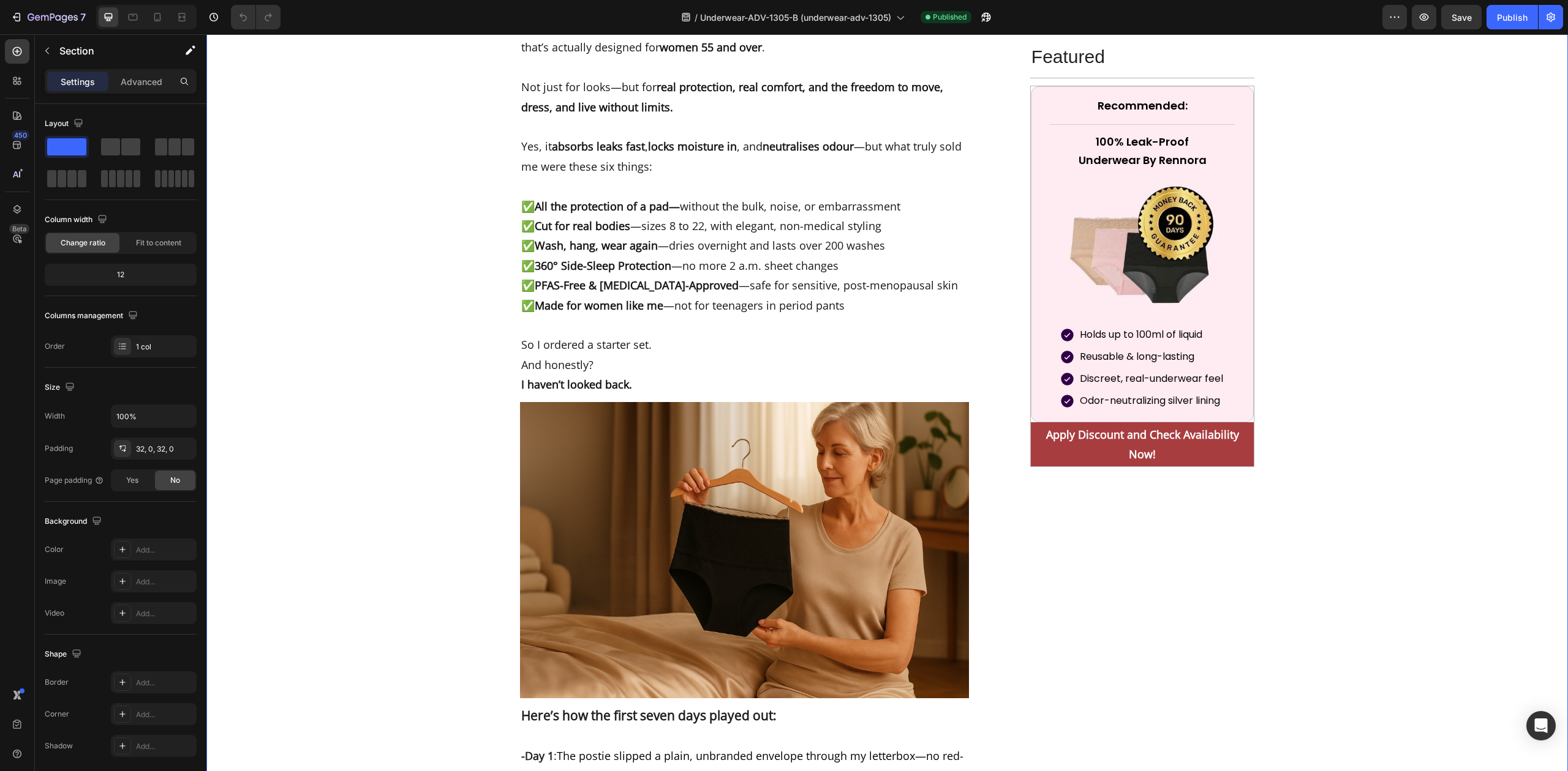
click at [405, 523] on div "I Thought Pads Were Just Part of Life After 55—Until I Found Something Better .…" at bounding box center [887, 361] width 1362 height 11068
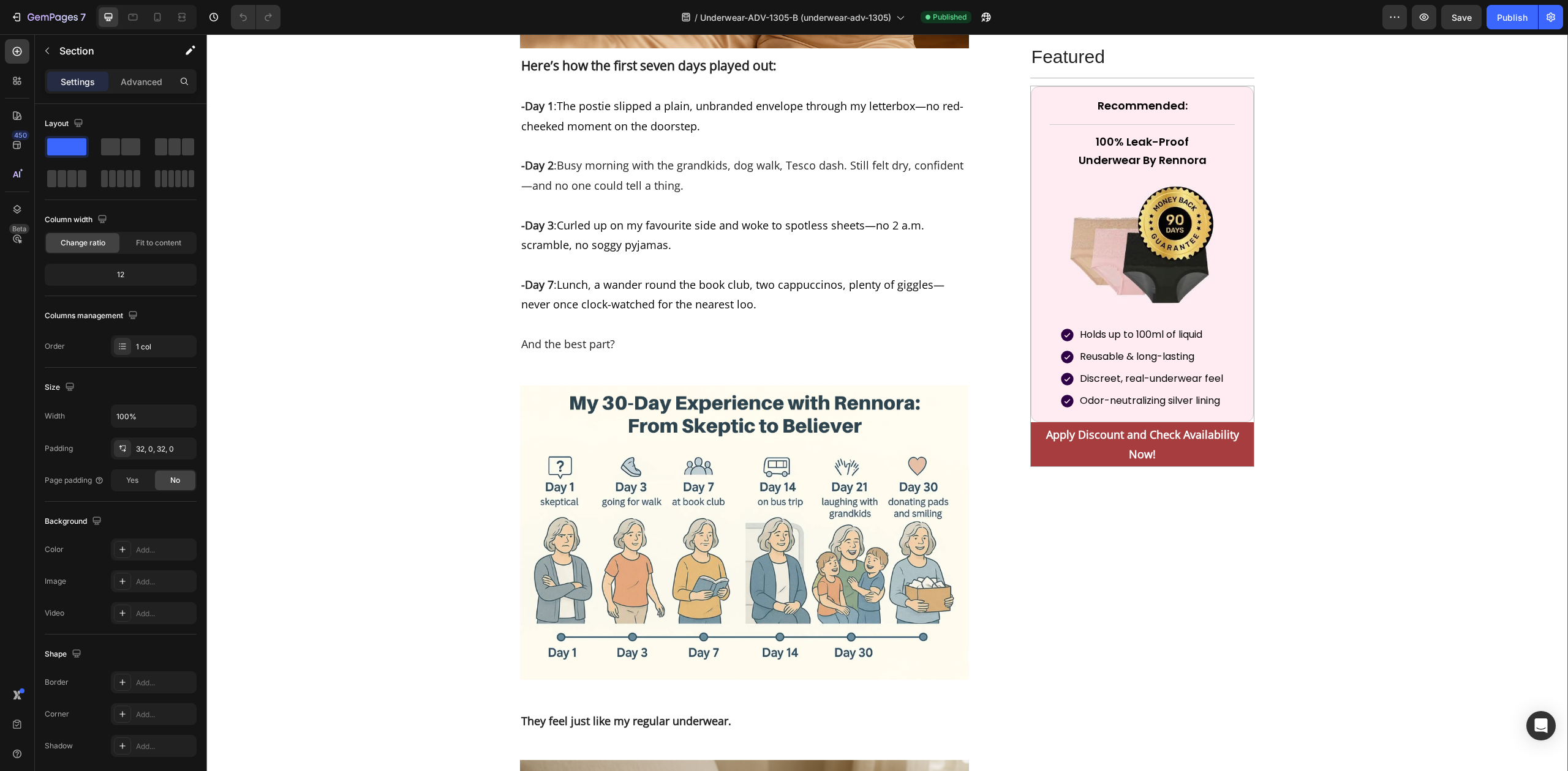
scroll to position [6040, 0]
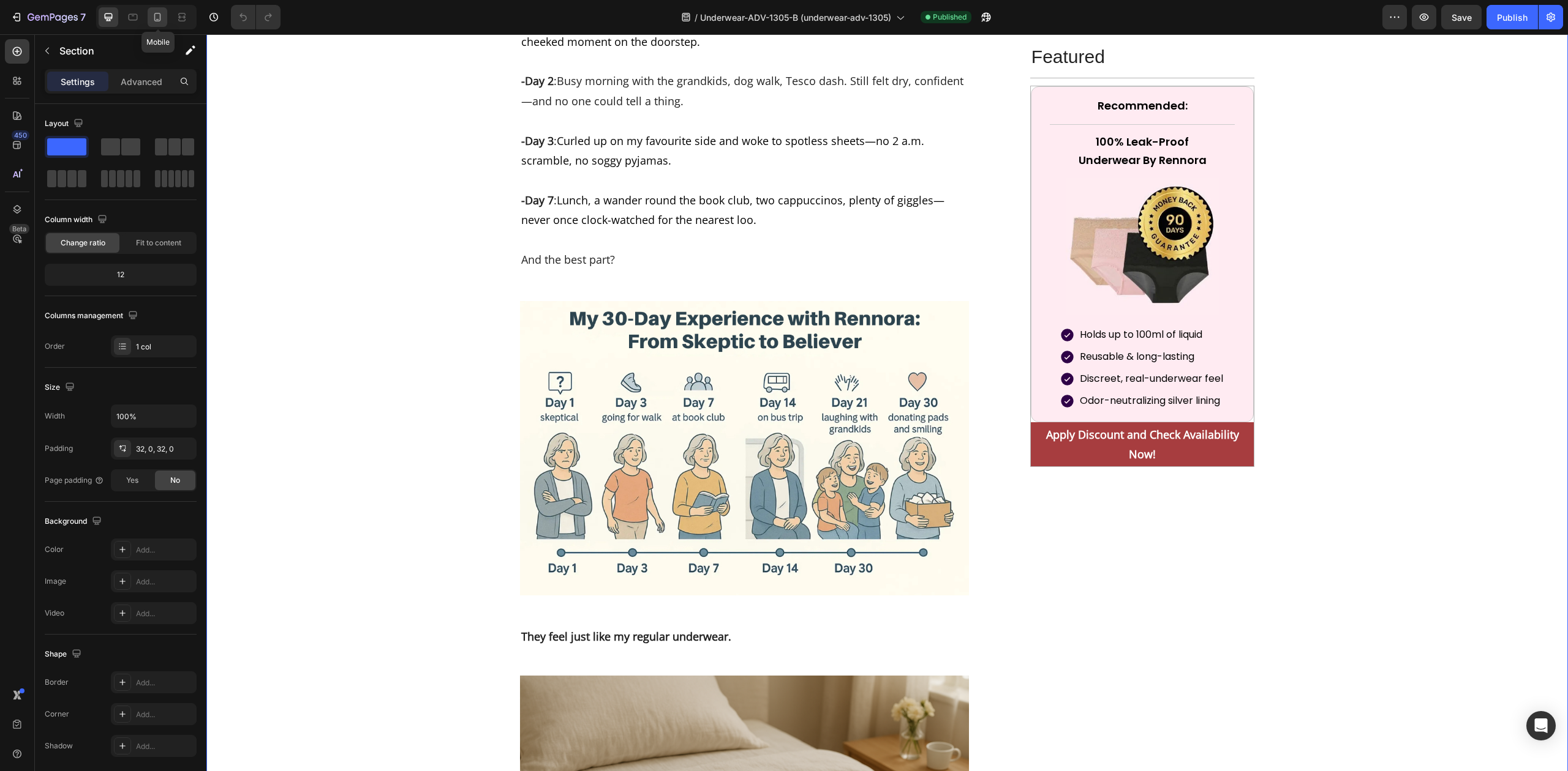
click at [158, 15] on icon at bounding box center [157, 17] width 12 height 12
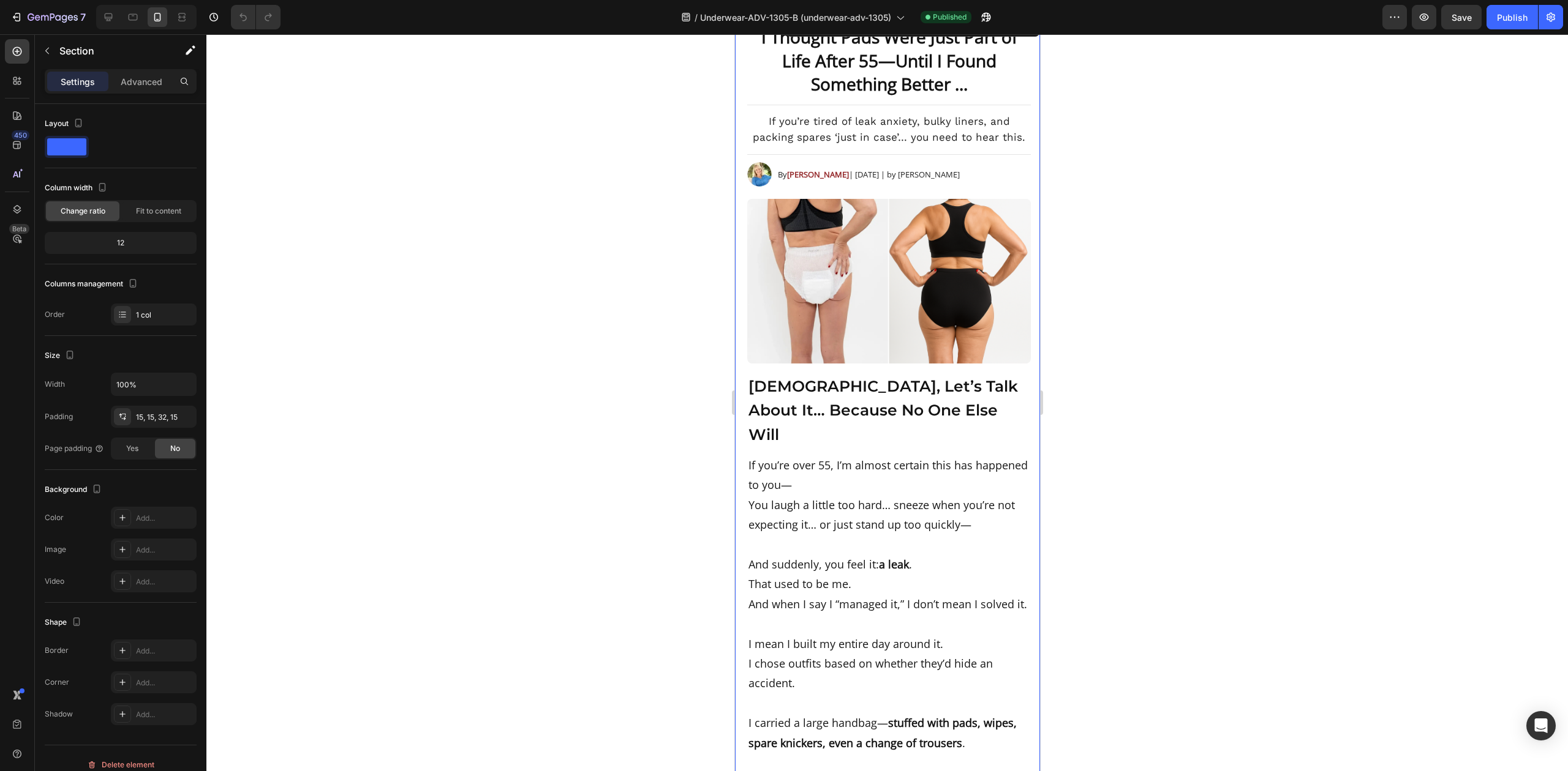
scroll to position [36, 0]
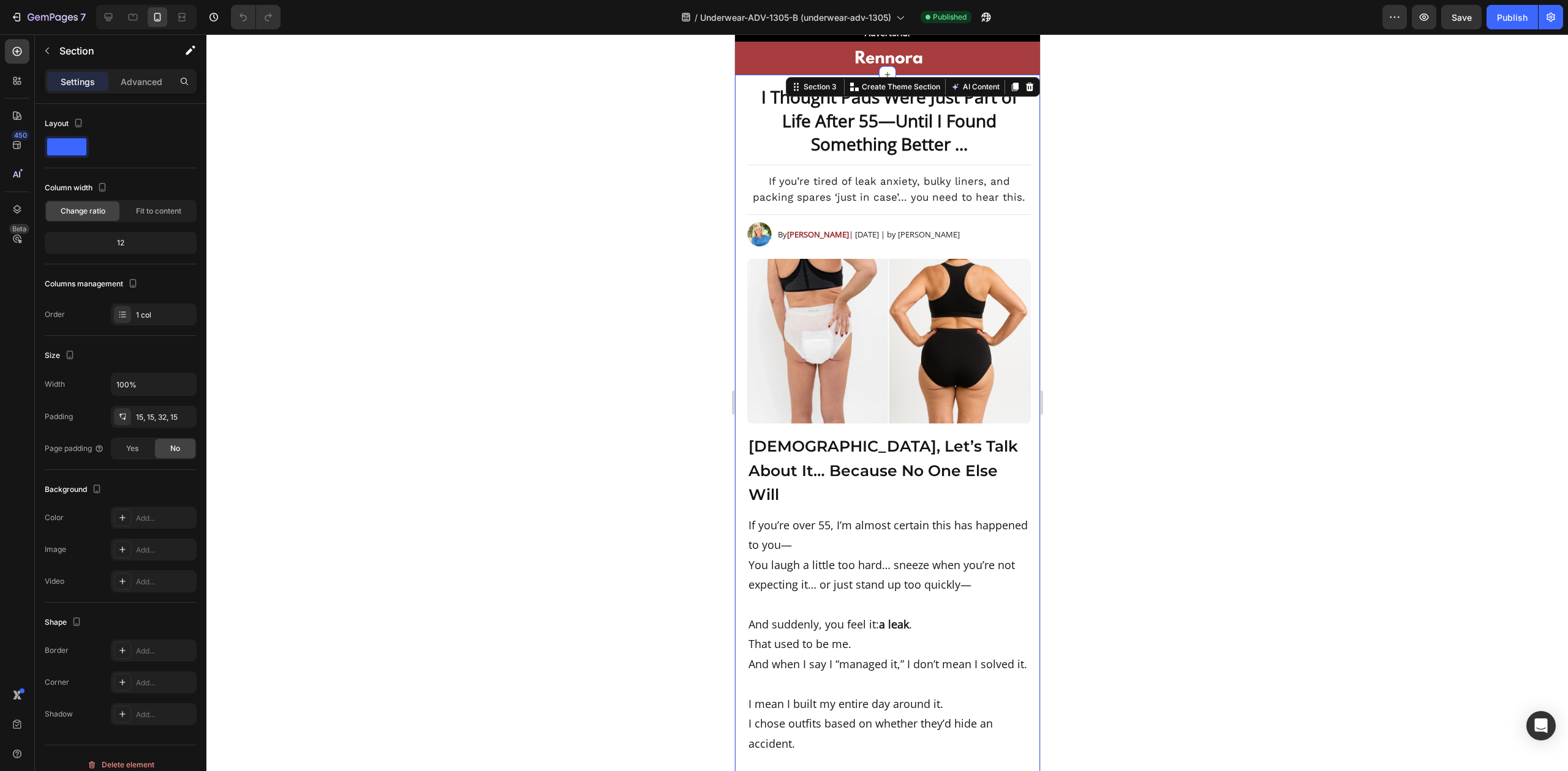
click at [1193, 272] on div at bounding box center [887, 403] width 1362 height 737
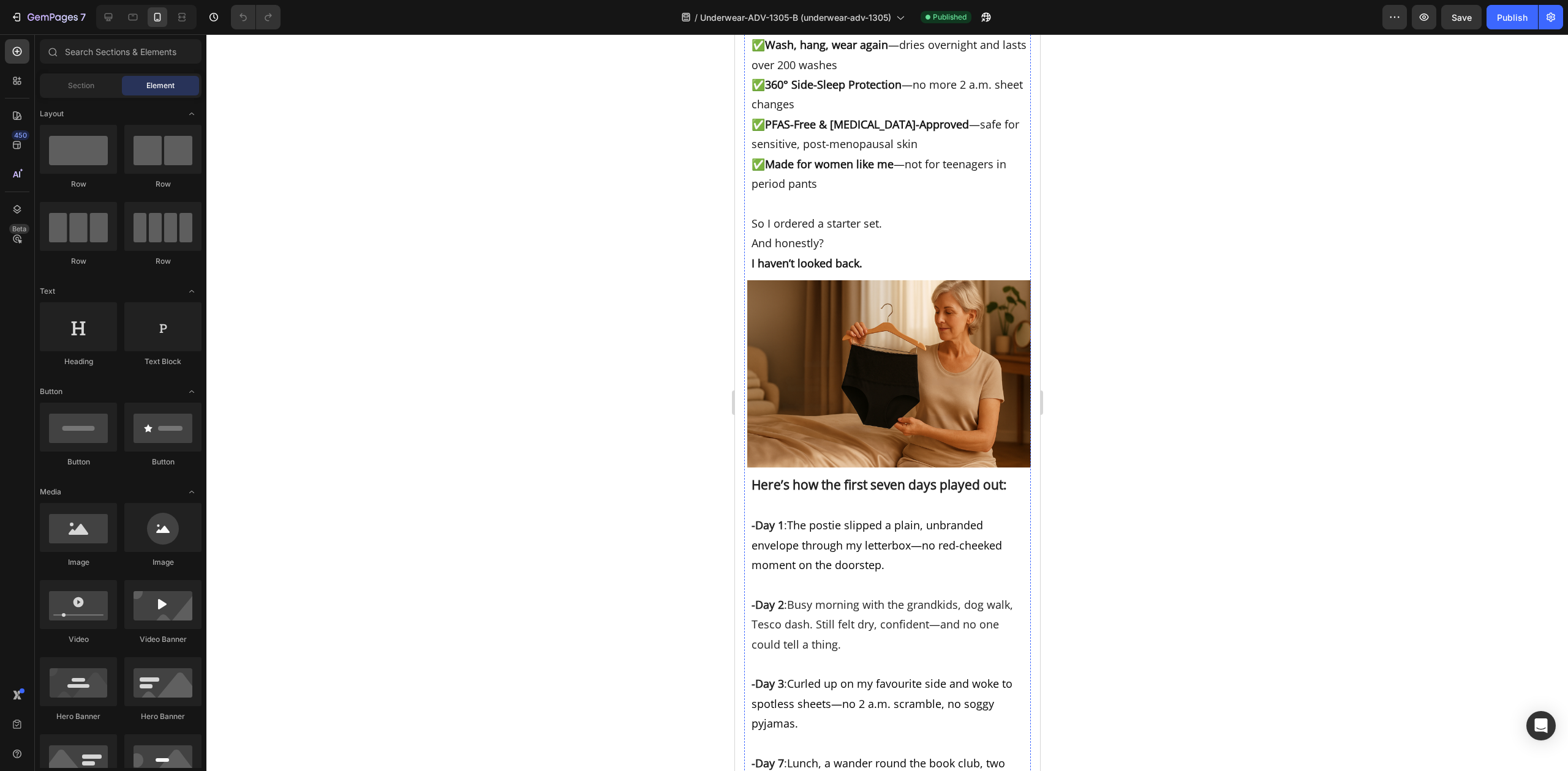
scroll to position [6566, 0]
